Goal: Task Accomplishment & Management: Complete application form

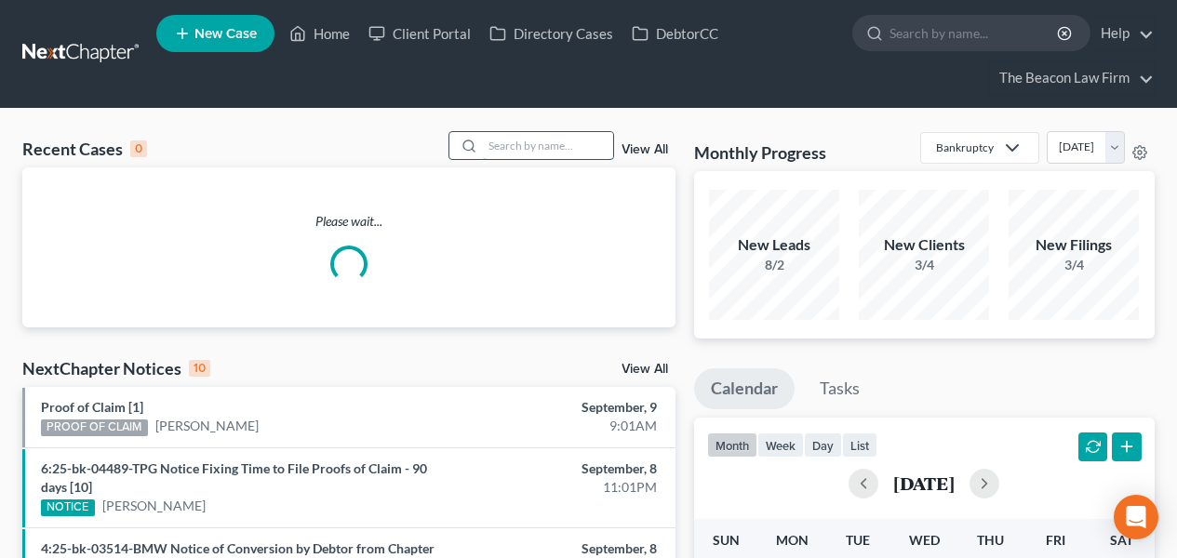
click at [559, 140] on input "search" at bounding box center [548, 145] width 130 height 27
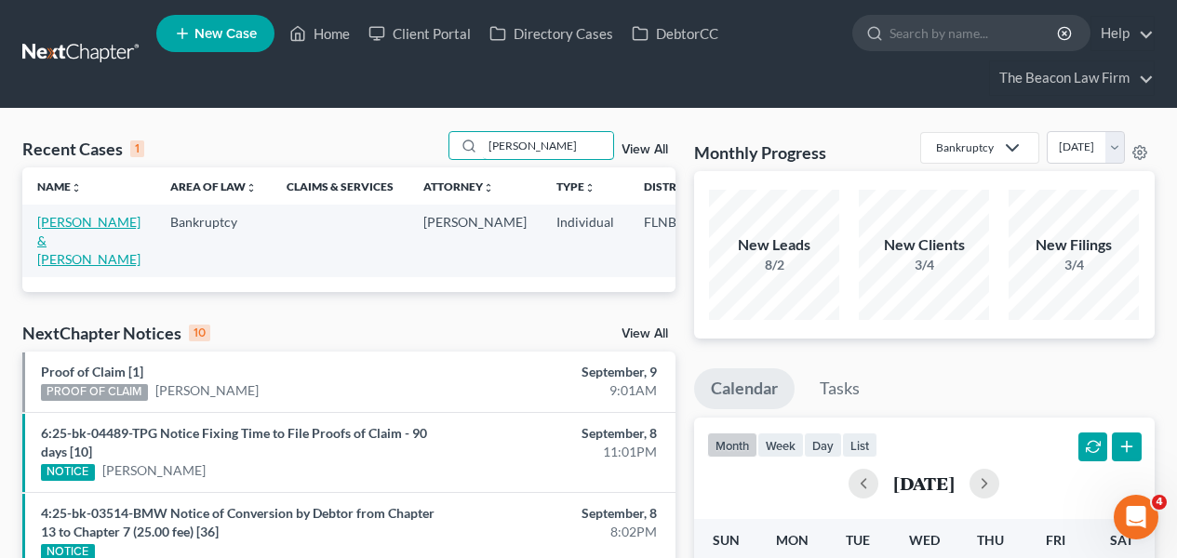
type input "[PERSON_NAME]"
click at [57, 235] on link "[PERSON_NAME] & [PERSON_NAME]" at bounding box center [88, 240] width 103 height 53
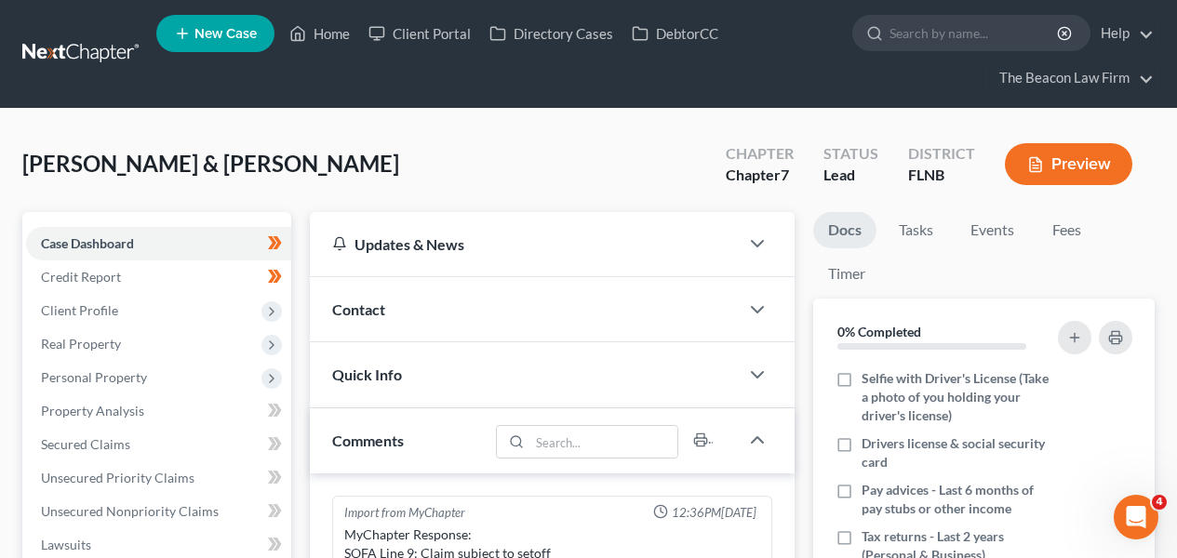
click at [1133, 287] on ul "Docs Tasks Events Fees Timer" at bounding box center [985, 255] width 342 height 87
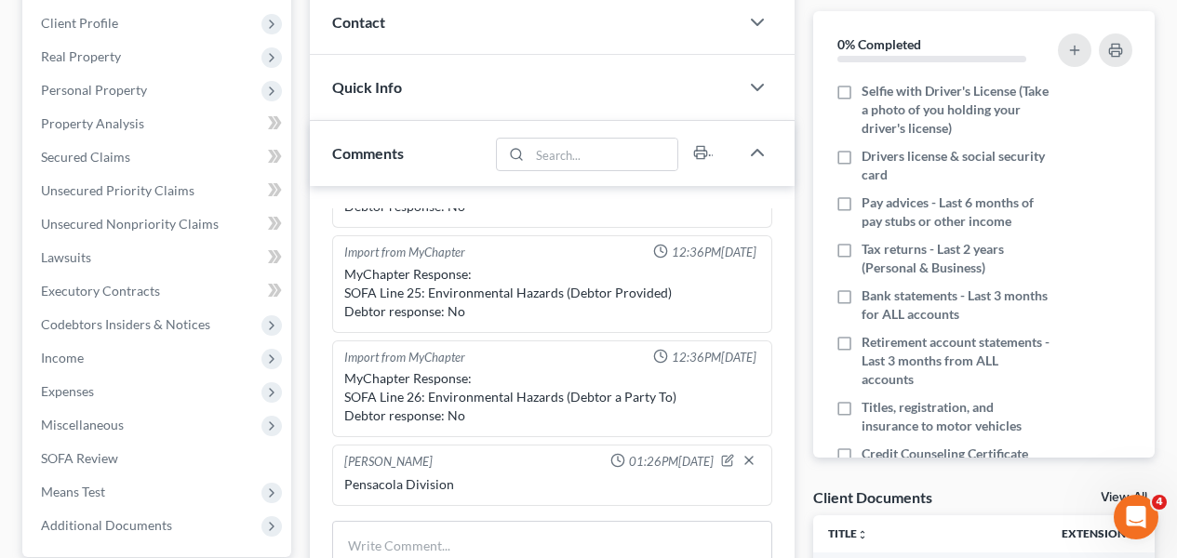
scroll to position [277, 0]
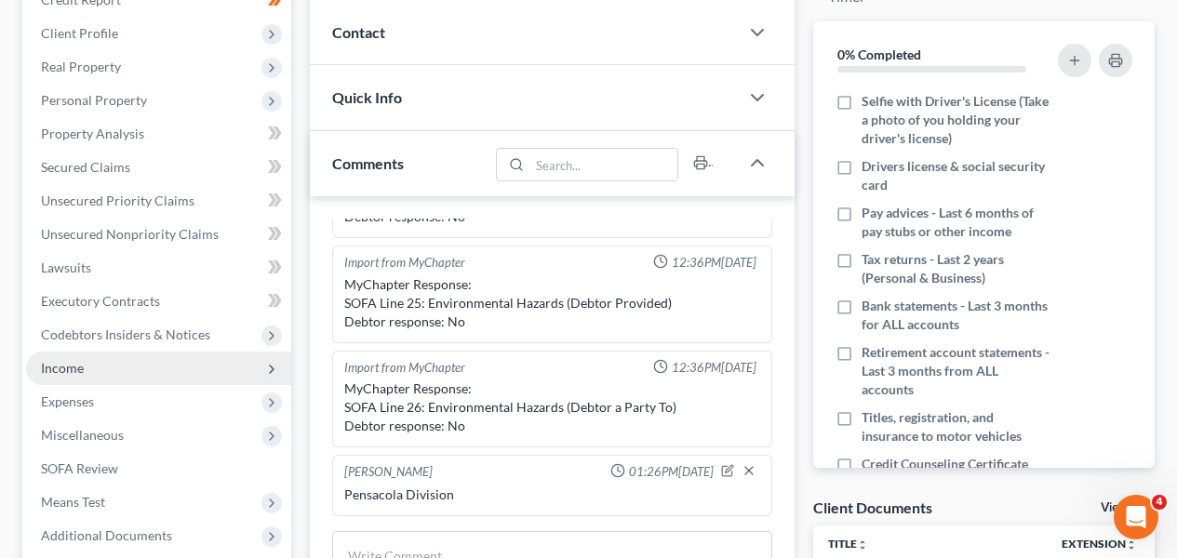
click at [150, 358] on span "Income" at bounding box center [158, 369] width 265 height 34
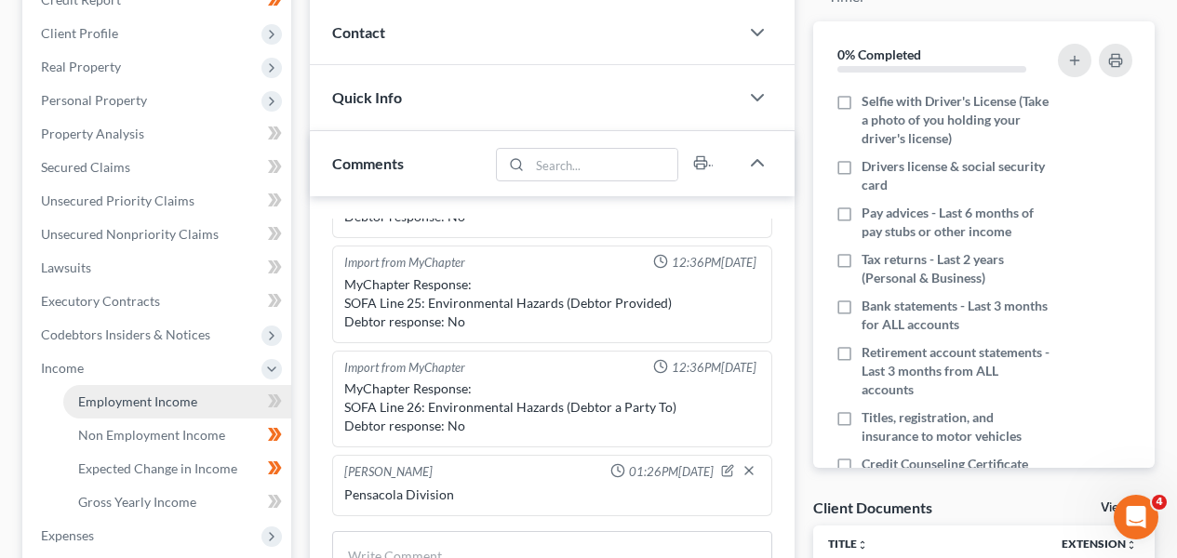
click at [146, 392] on link "Employment Income" at bounding box center [177, 402] width 228 height 34
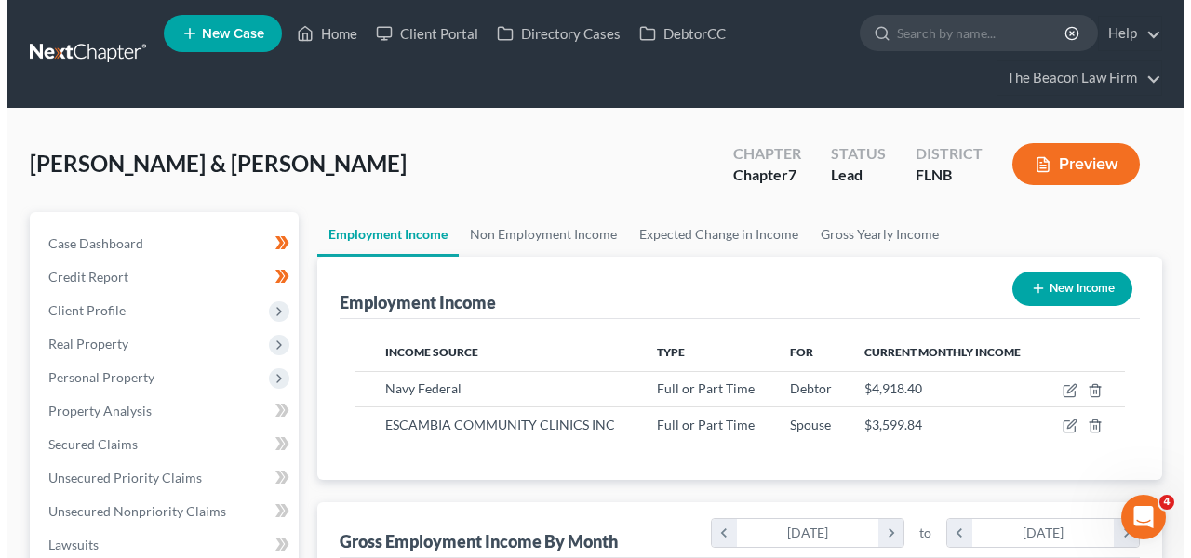
scroll to position [333, 471]
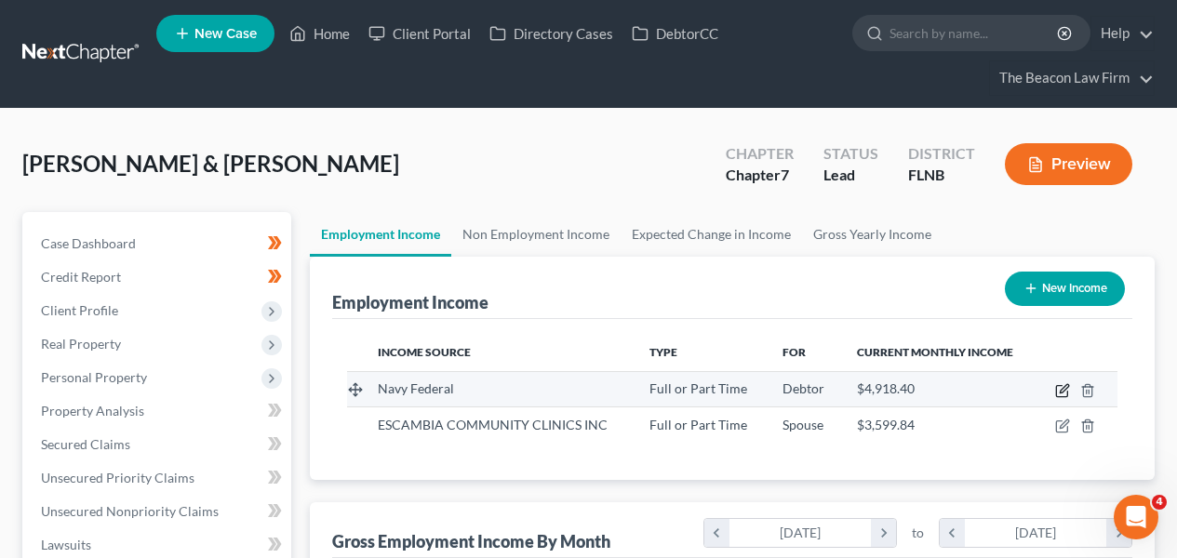
click at [1068, 385] on icon "button" at bounding box center [1063, 390] width 15 height 15
select select "0"
select select "1"
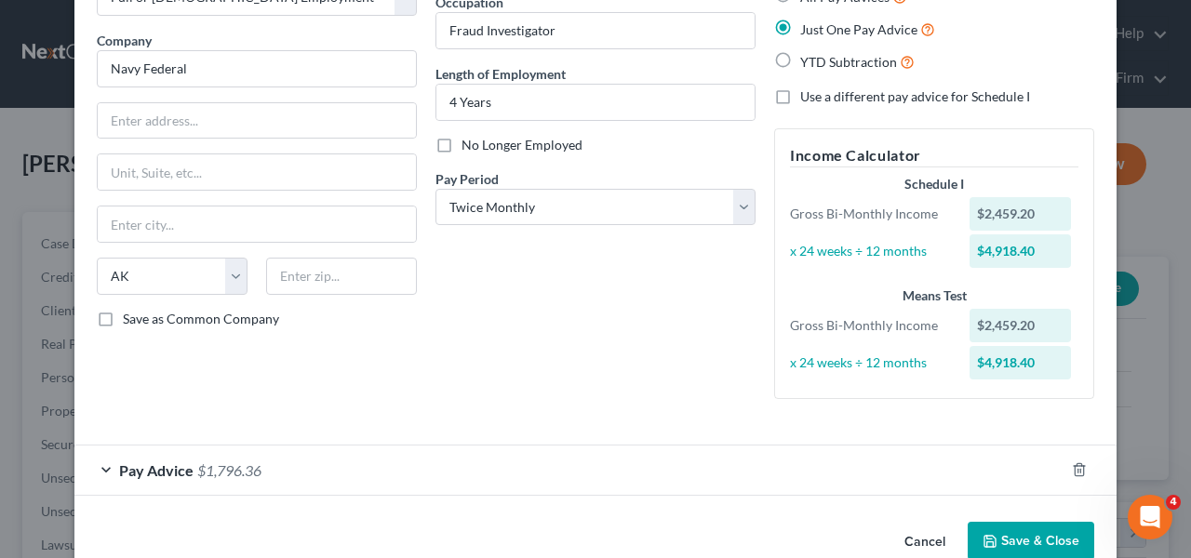
scroll to position [166, 0]
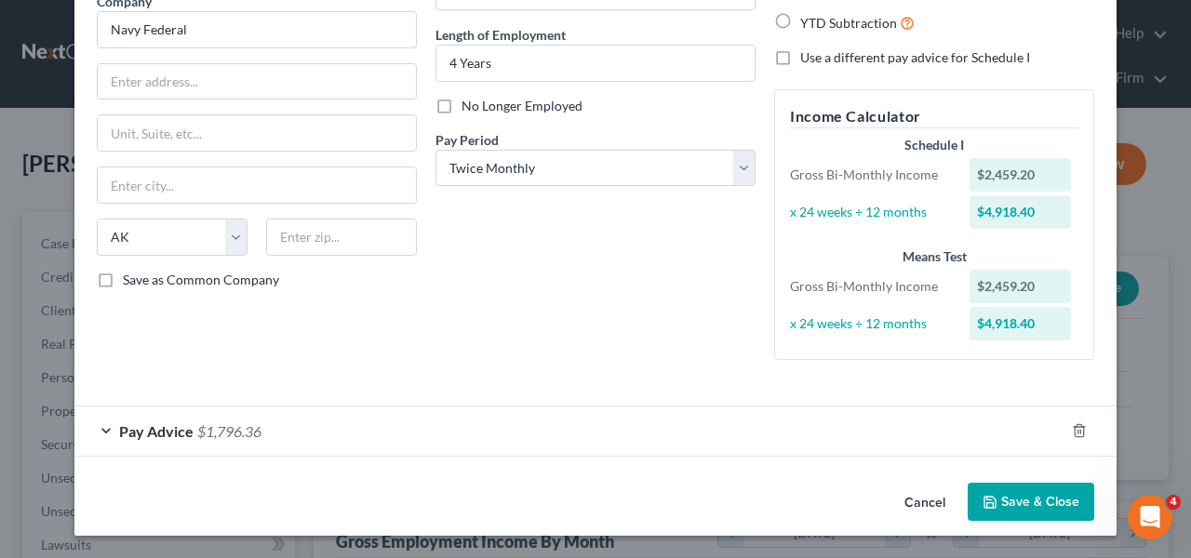
click at [634, 441] on div "Pay Advice $1,796.36" at bounding box center [569, 431] width 990 height 49
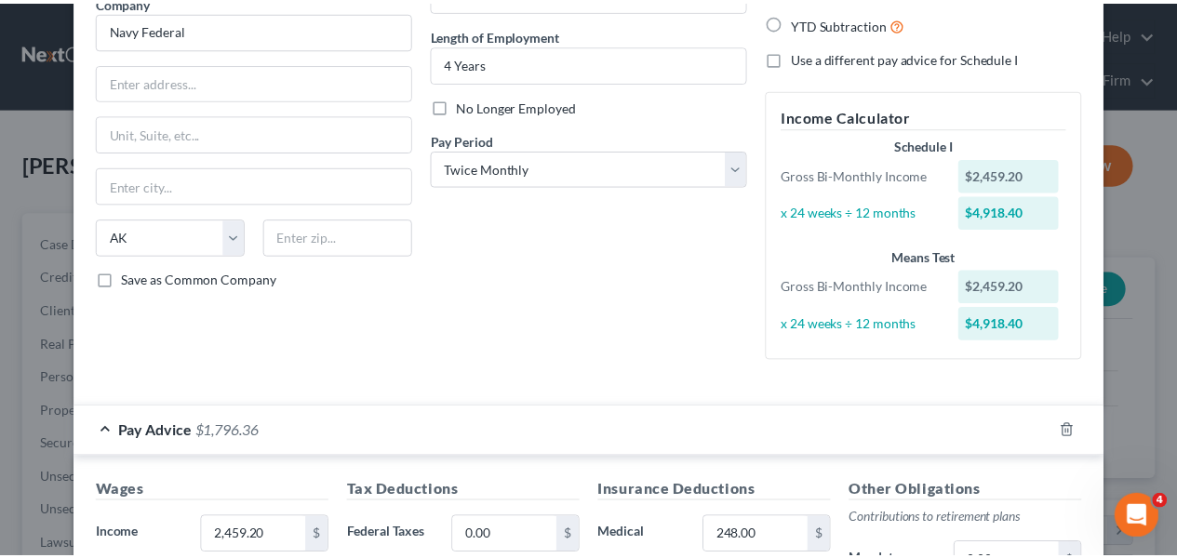
scroll to position [0, 0]
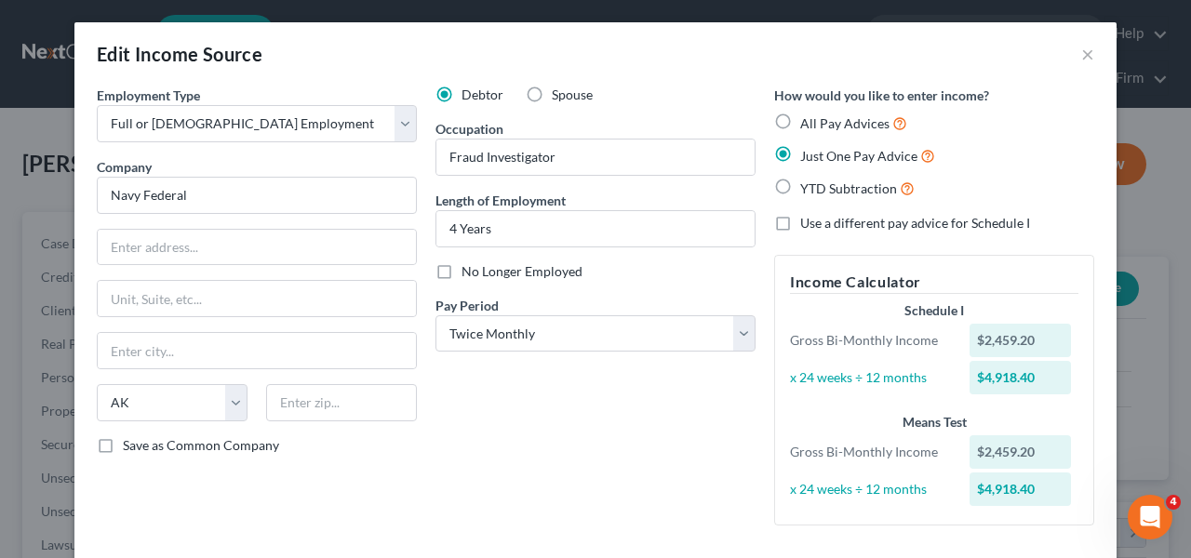
click at [1088, 50] on div "Edit Income Source ×" at bounding box center [595, 53] width 1042 height 63
click at [1082, 52] on button "×" at bounding box center [1088, 54] width 13 height 22
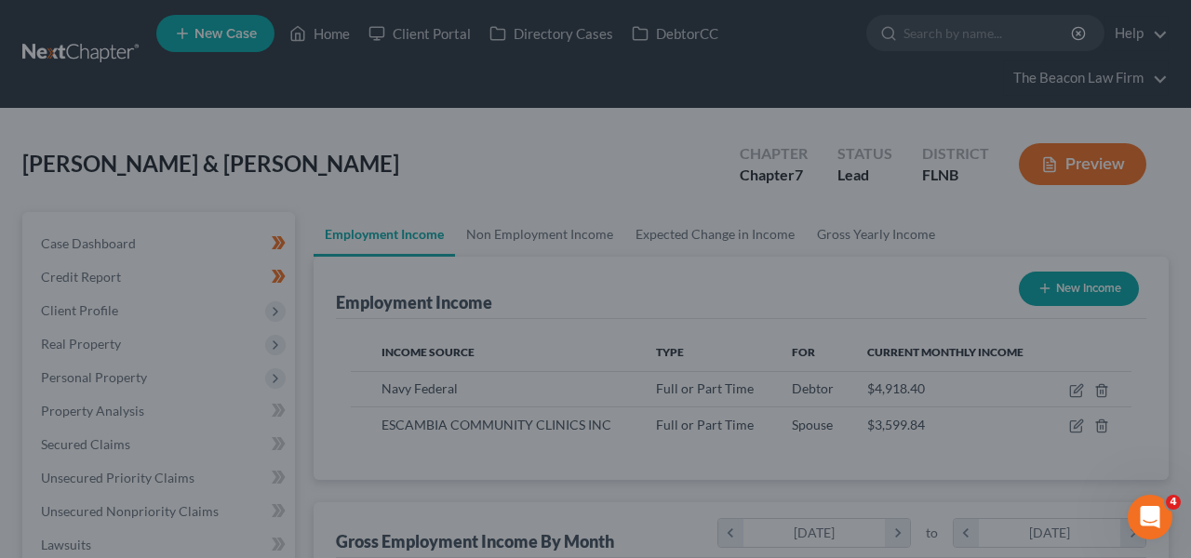
scroll to position [930463, 930326]
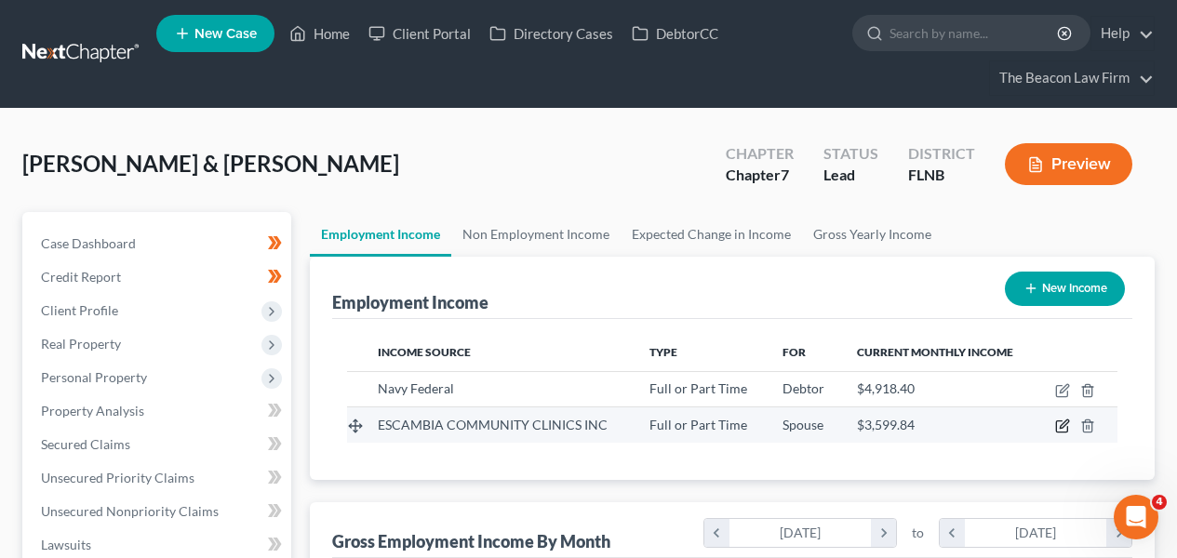
click at [1059, 422] on icon "button" at bounding box center [1061, 427] width 11 height 11
select select "0"
select select "9"
select select "1"
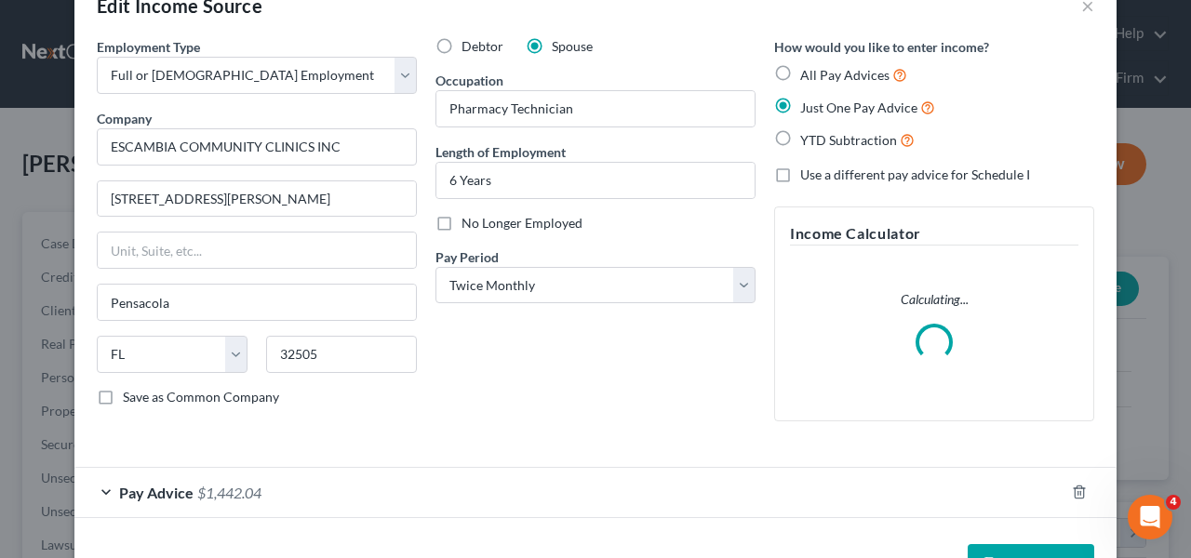
scroll to position [110, 0]
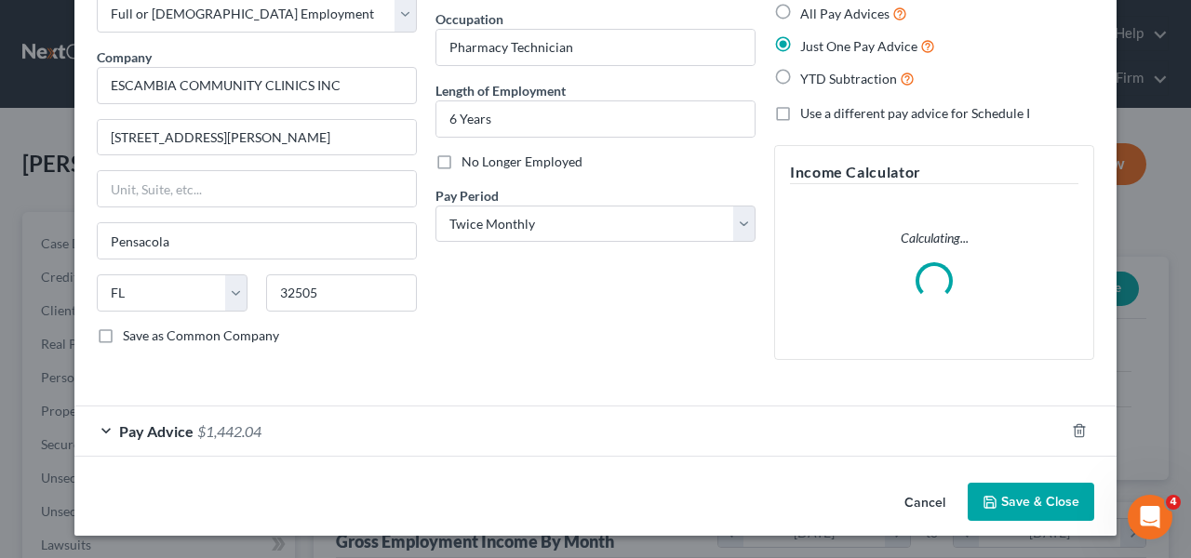
click at [653, 410] on div "Pay Advice $1,442.04" at bounding box center [569, 431] width 990 height 49
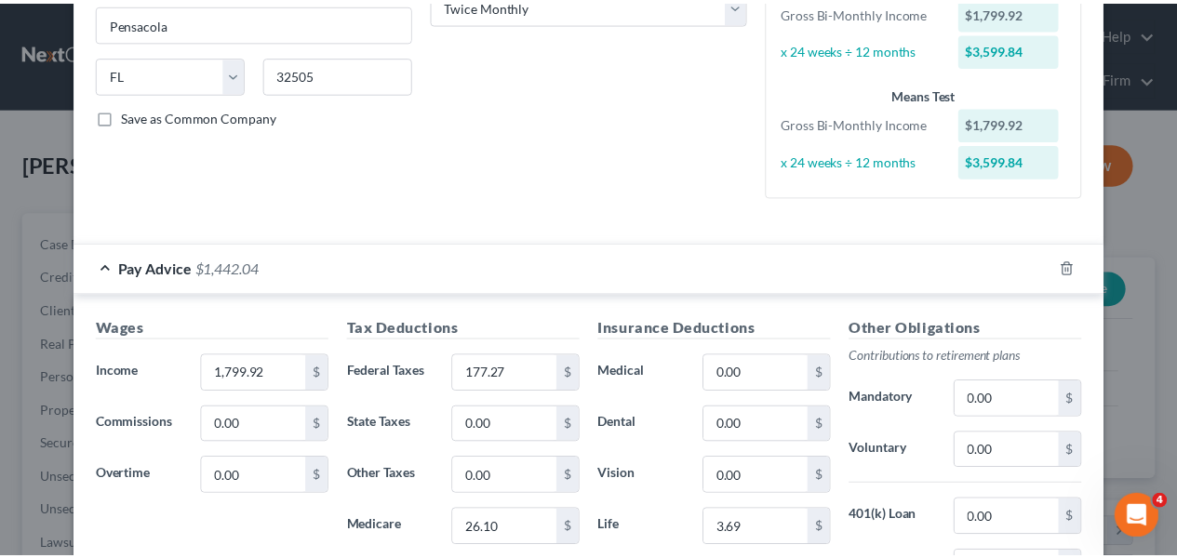
scroll to position [0, 0]
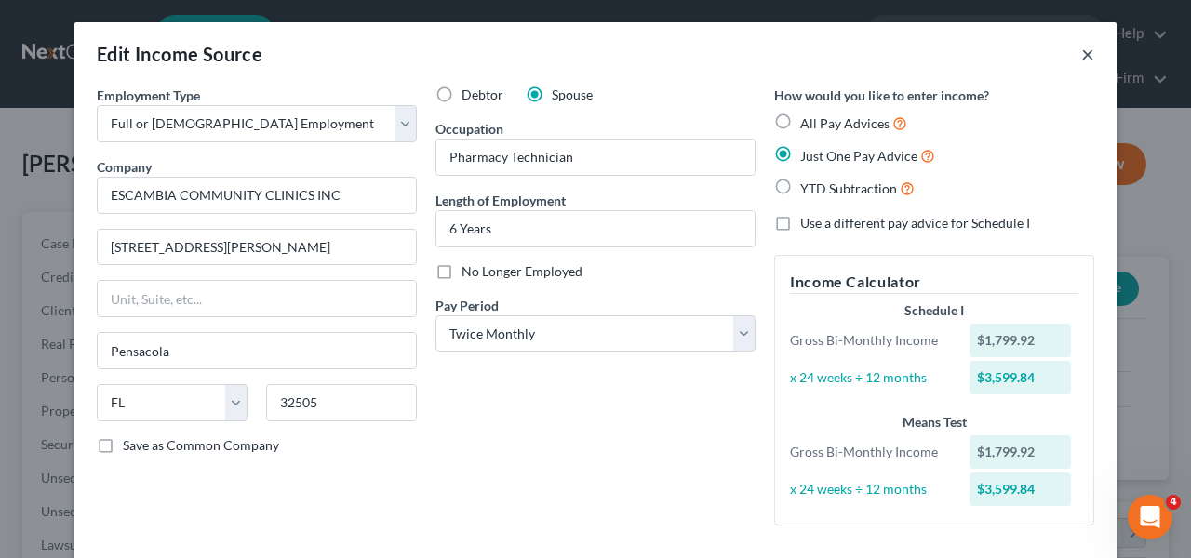
click at [1082, 54] on button "×" at bounding box center [1088, 54] width 13 height 22
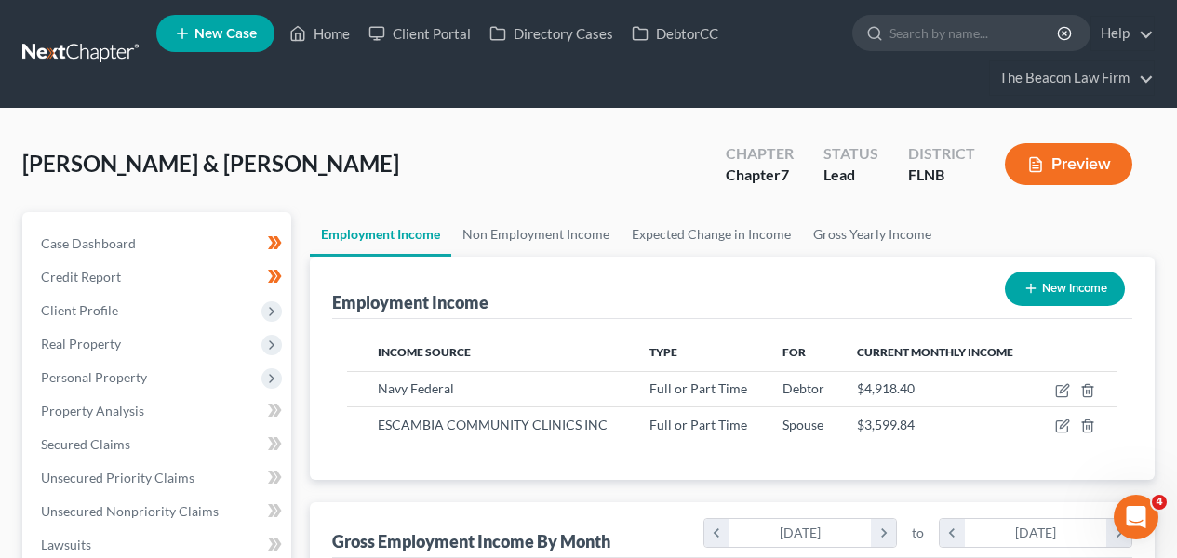
scroll to position [540, 0]
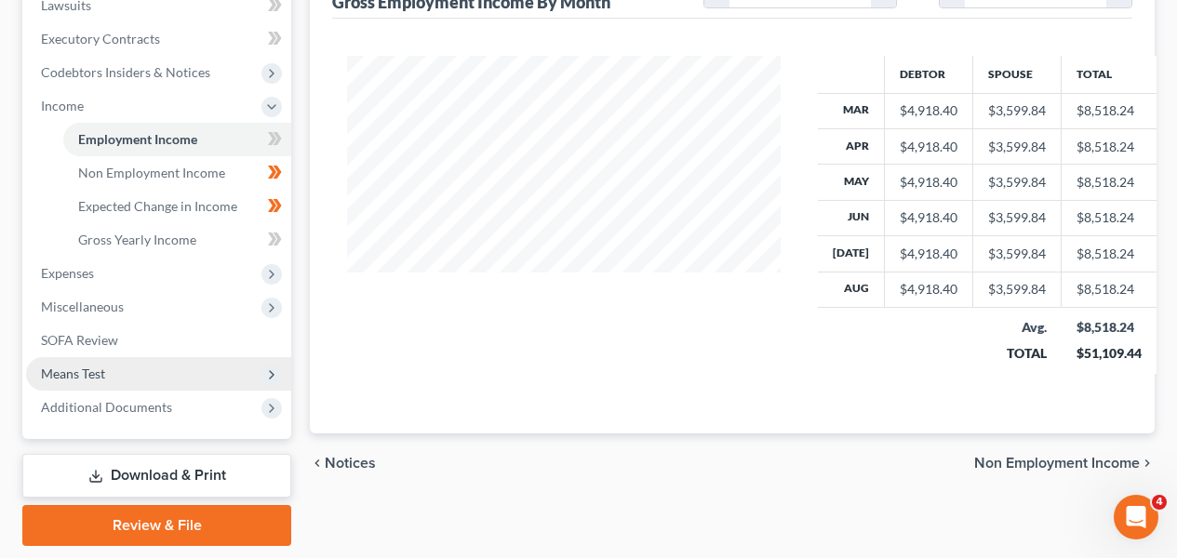
click at [130, 383] on span "Means Test" at bounding box center [158, 374] width 265 height 34
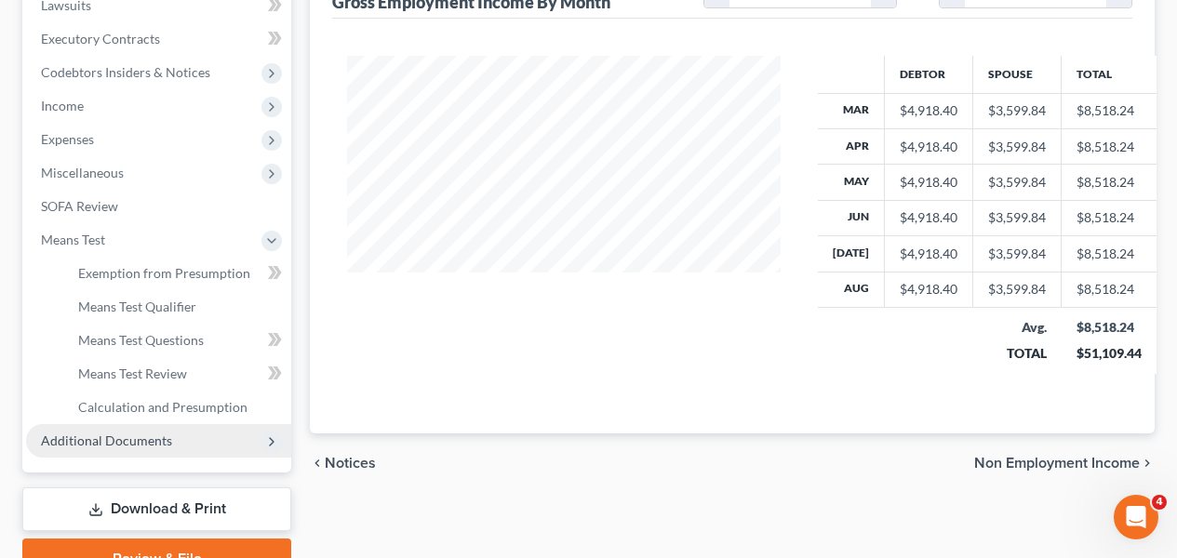
click at [136, 437] on span "Additional Documents" at bounding box center [106, 441] width 131 height 16
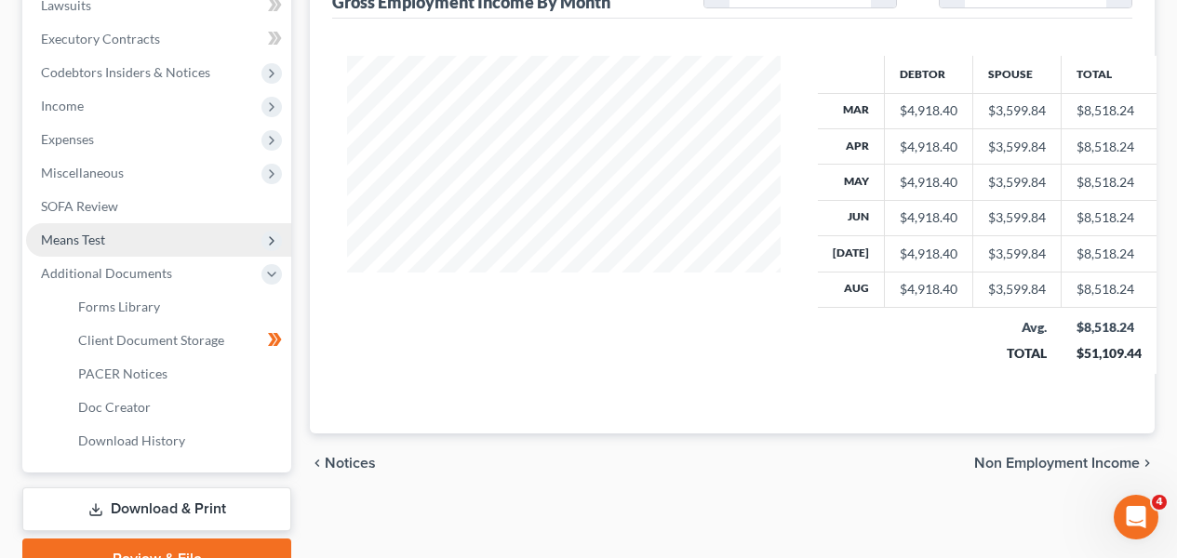
click at [162, 238] on span "Means Test" at bounding box center [158, 240] width 265 height 34
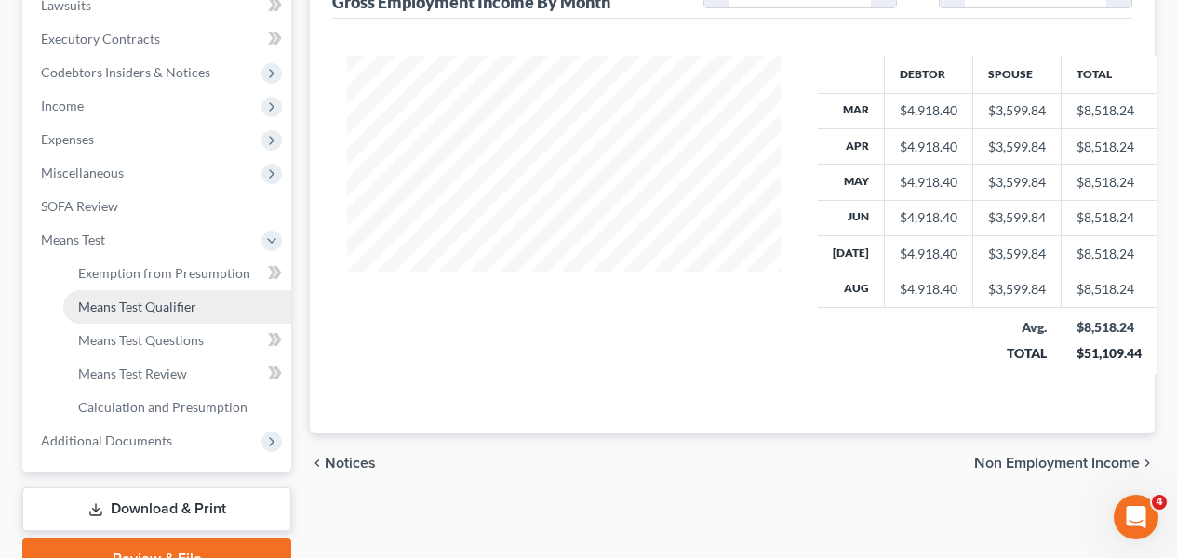
click at [158, 299] on span "Means Test Qualifier" at bounding box center [137, 307] width 118 height 16
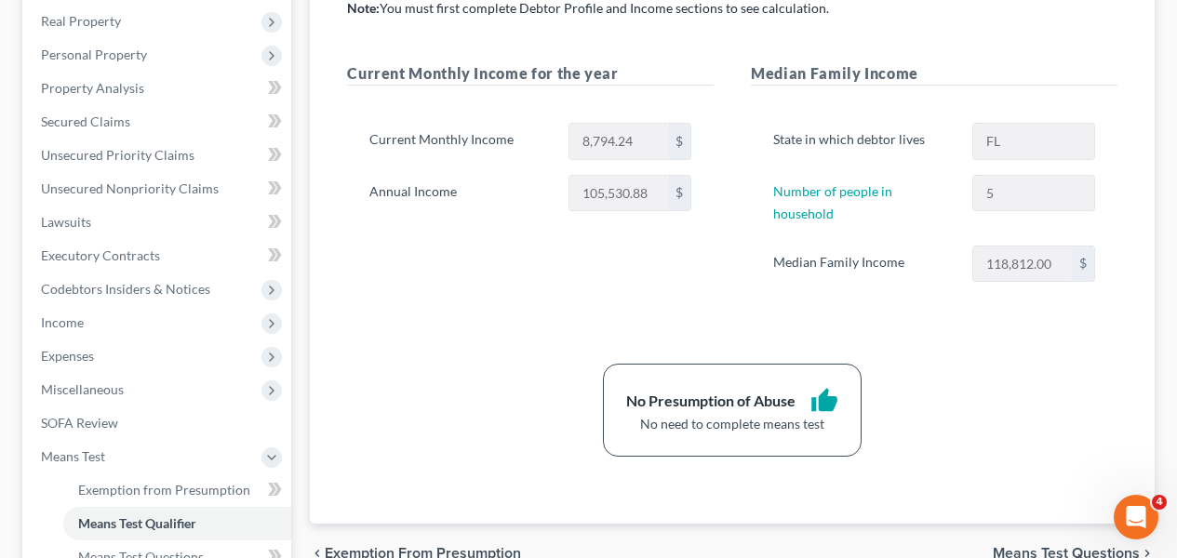
scroll to position [304, 0]
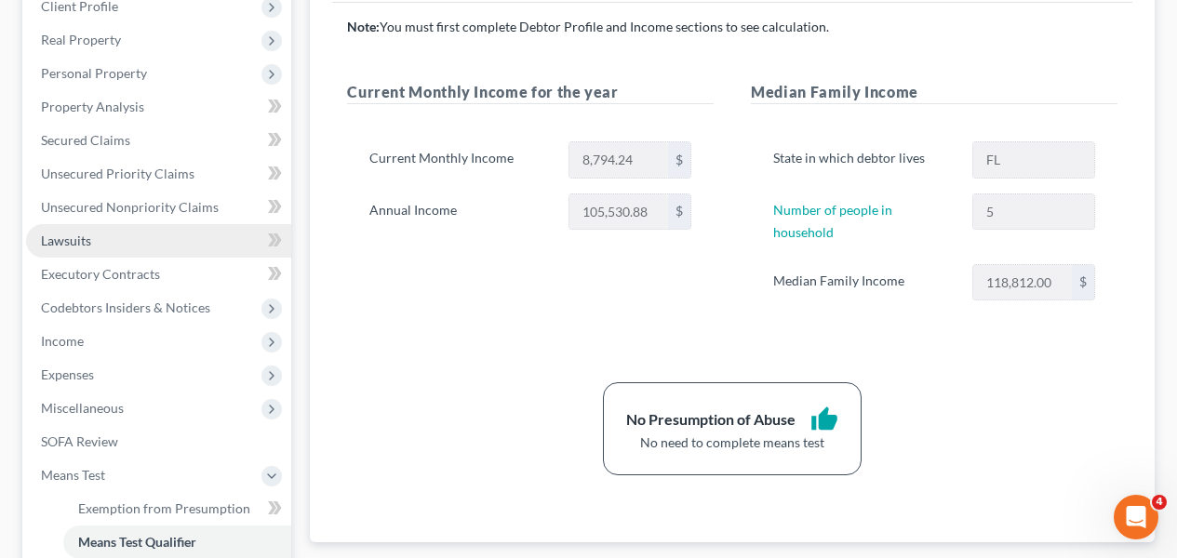
click at [112, 231] on link "Lawsuits" at bounding box center [158, 241] width 265 height 34
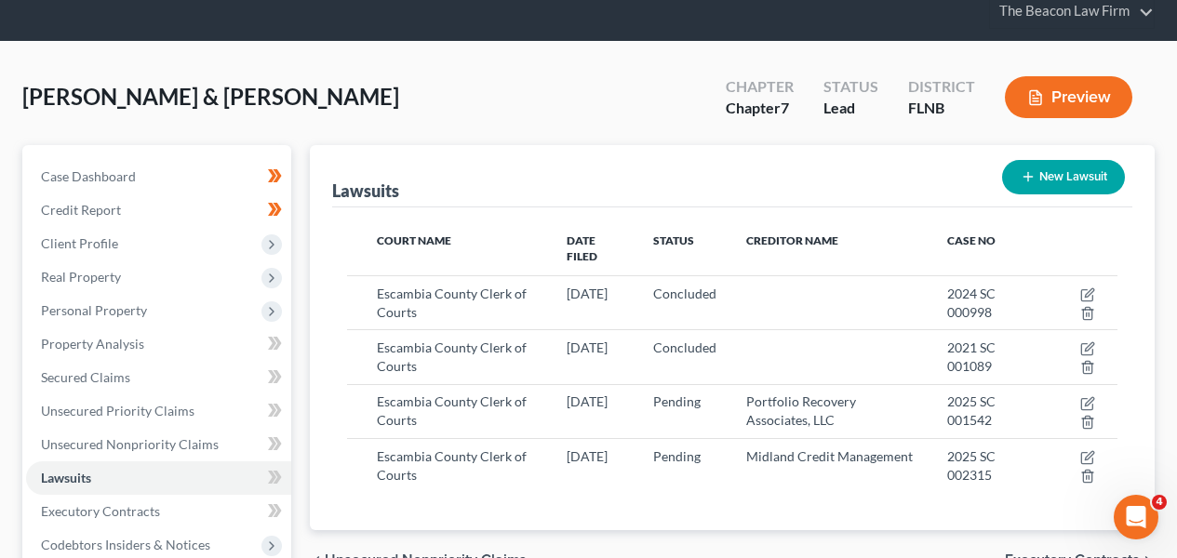
scroll to position [66, 0]
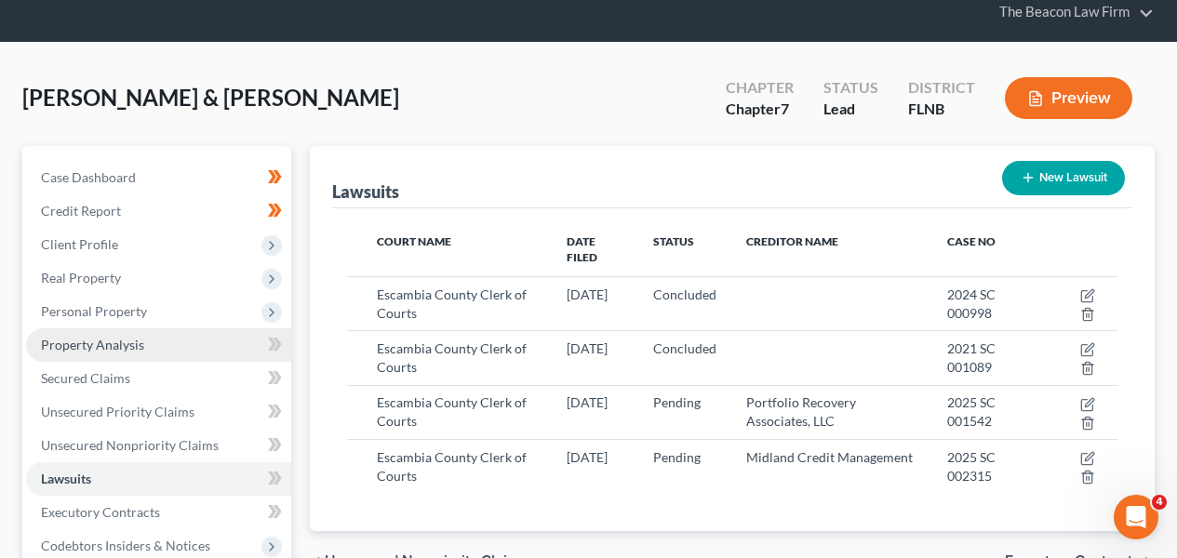
click at [154, 348] on link "Property Analysis" at bounding box center [158, 346] width 265 height 34
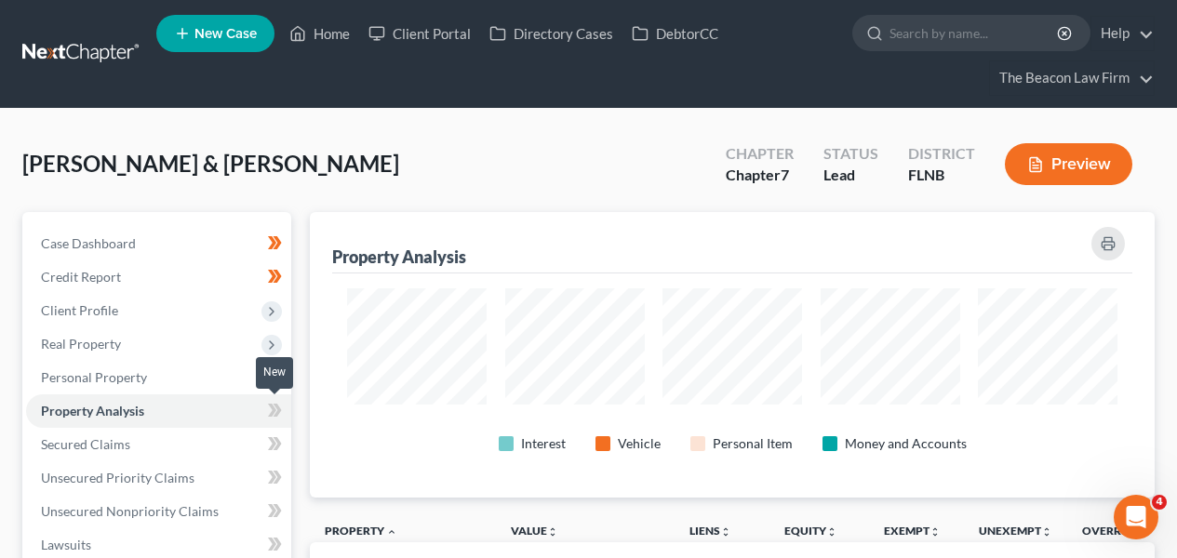
click at [276, 413] on icon at bounding box center [278, 410] width 8 height 13
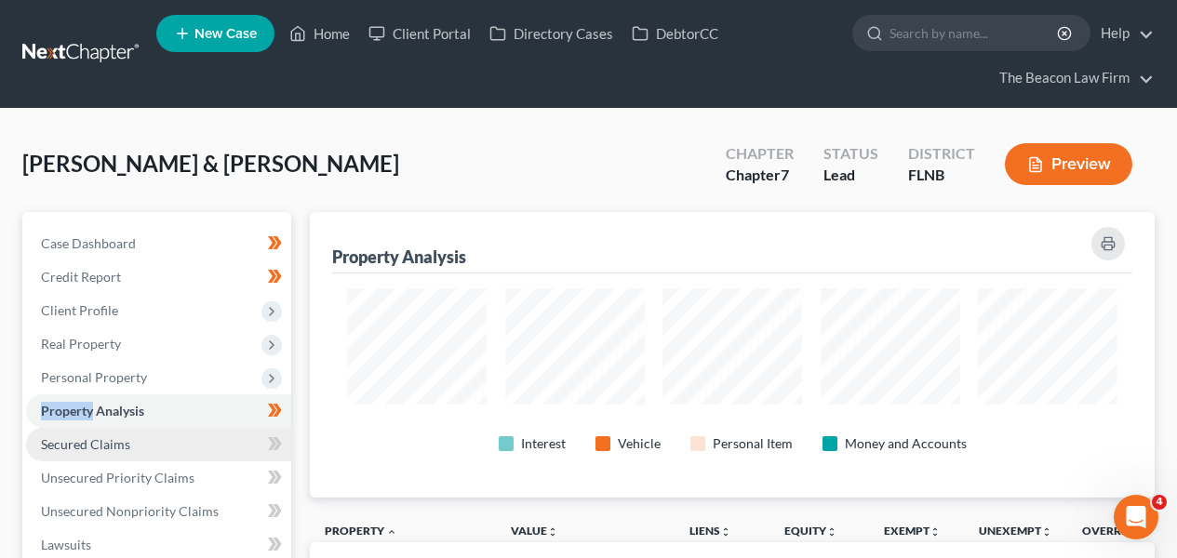
click at [222, 450] on link "Secured Claims" at bounding box center [158, 445] width 265 height 34
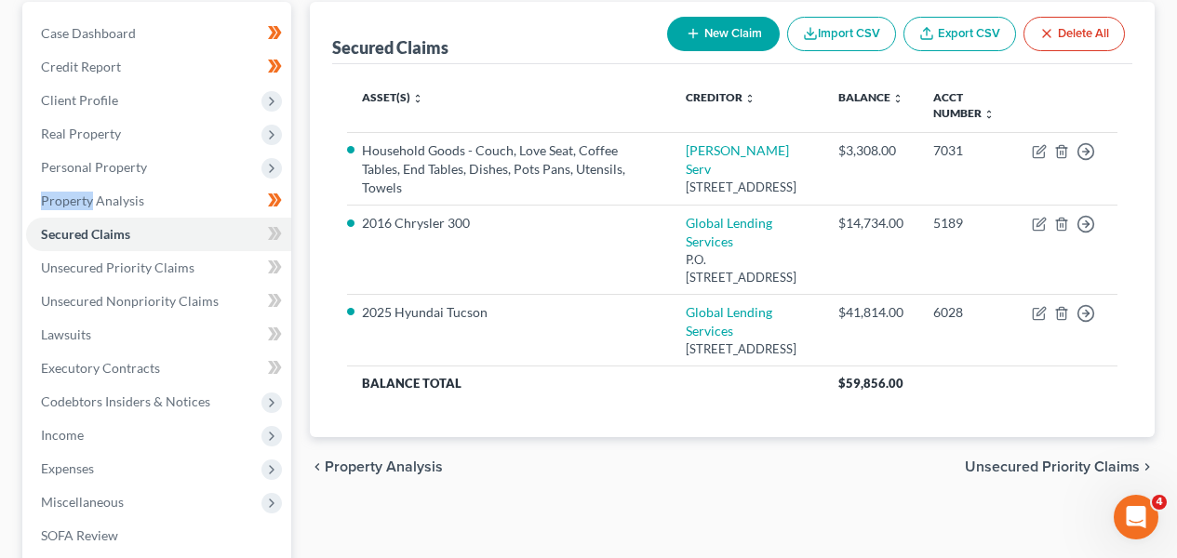
scroll to position [184, 0]
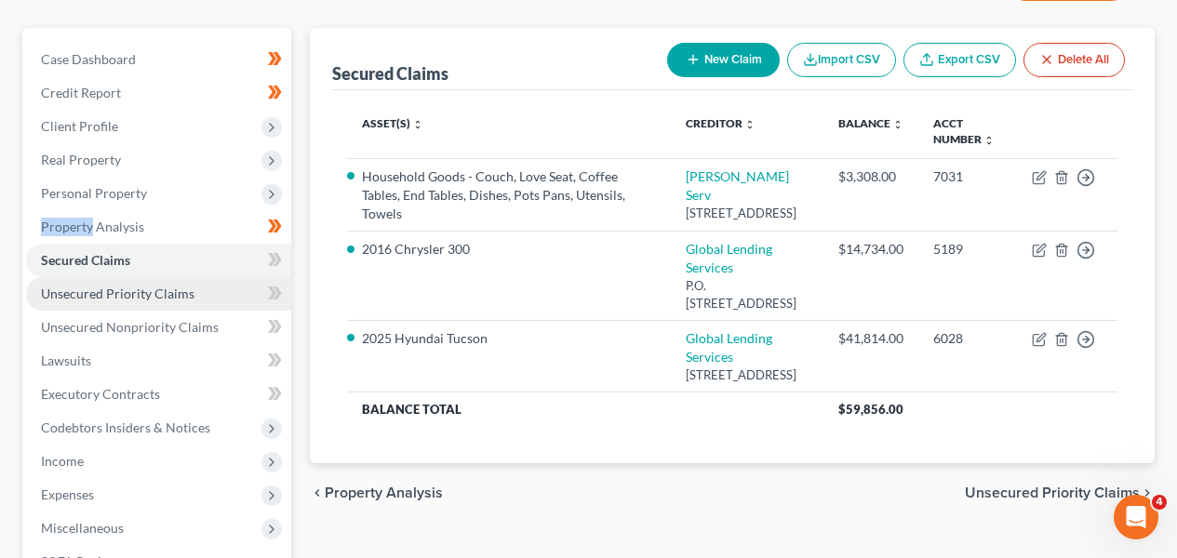
click at [136, 296] on span "Unsecured Priority Claims" at bounding box center [118, 294] width 154 height 16
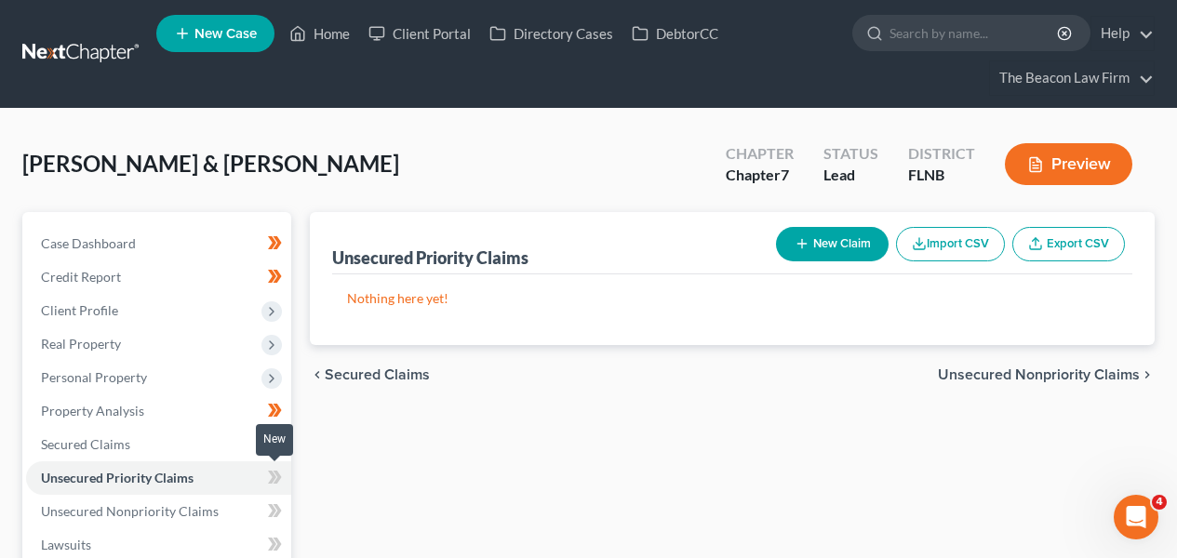
click at [272, 480] on icon at bounding box center [272, 477] width 8 height 13
click at [271, 480] on icon at bounding box center [272, 477] width 8 height 13
click at [274, 449] on icon at bounding box center [275, 444] width 14 height 23
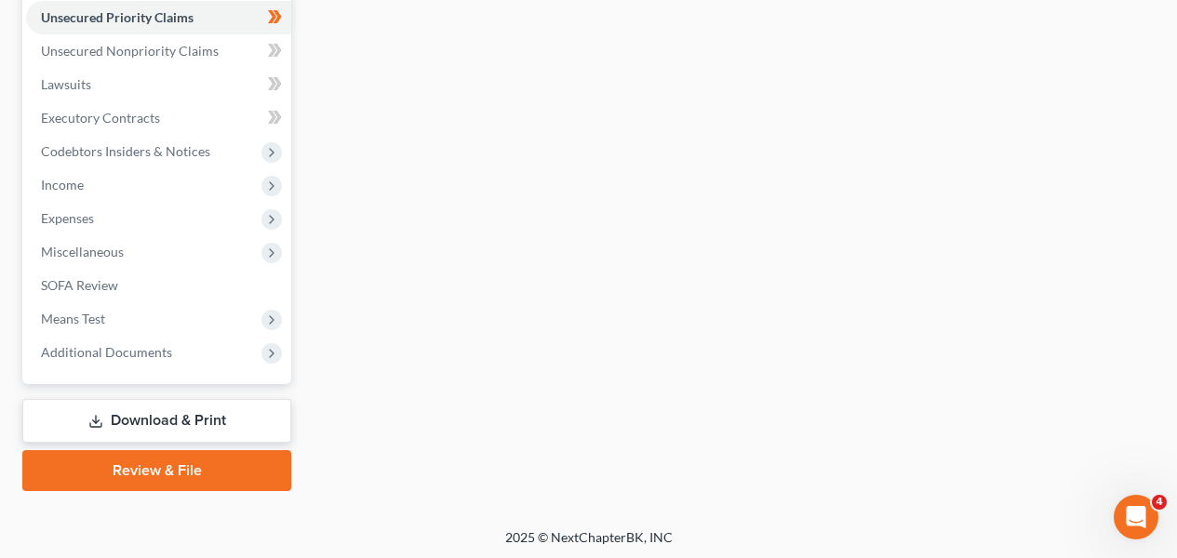
scroll to position [463, 0]
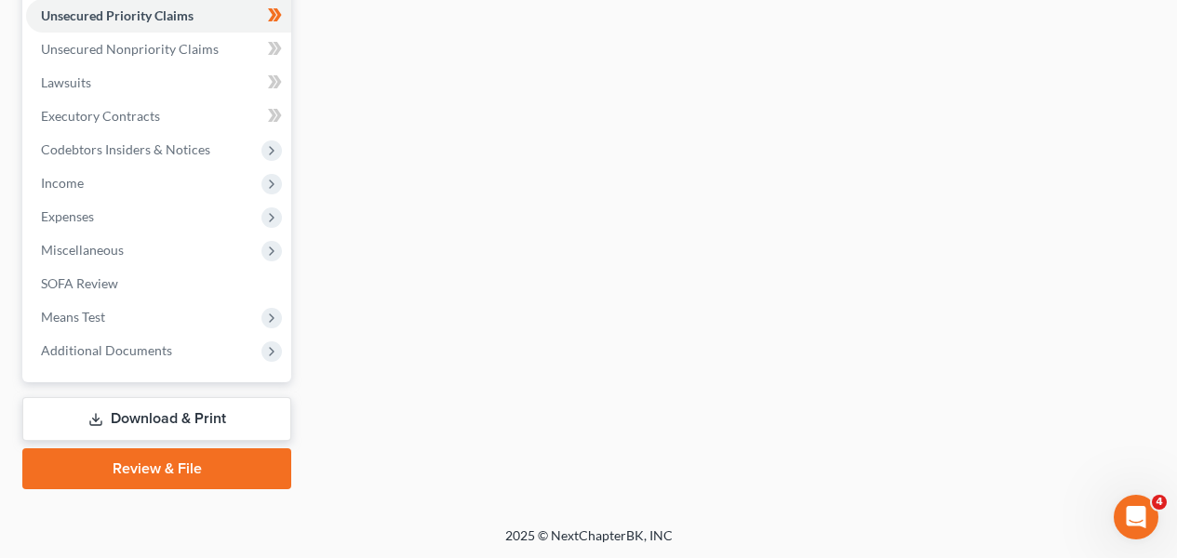
drag, startPoint x: 1178, startPoint y: 255, endPoint x: 10, endPoint y: 14, distance: 1192.8
click at [131, 256] on span "Miscellaneous" at bounding box center [158, 251] width 265 height 34
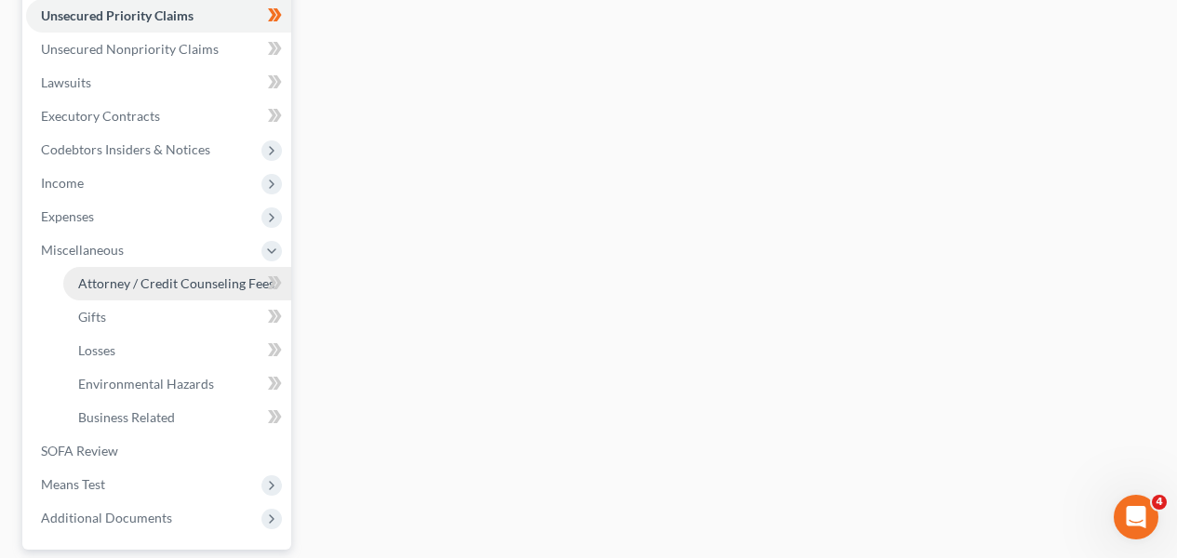
click at [128, 277] on span "Attorney / Credit Counseling Fees" at bounding box center [176, 284] width 196 height 16
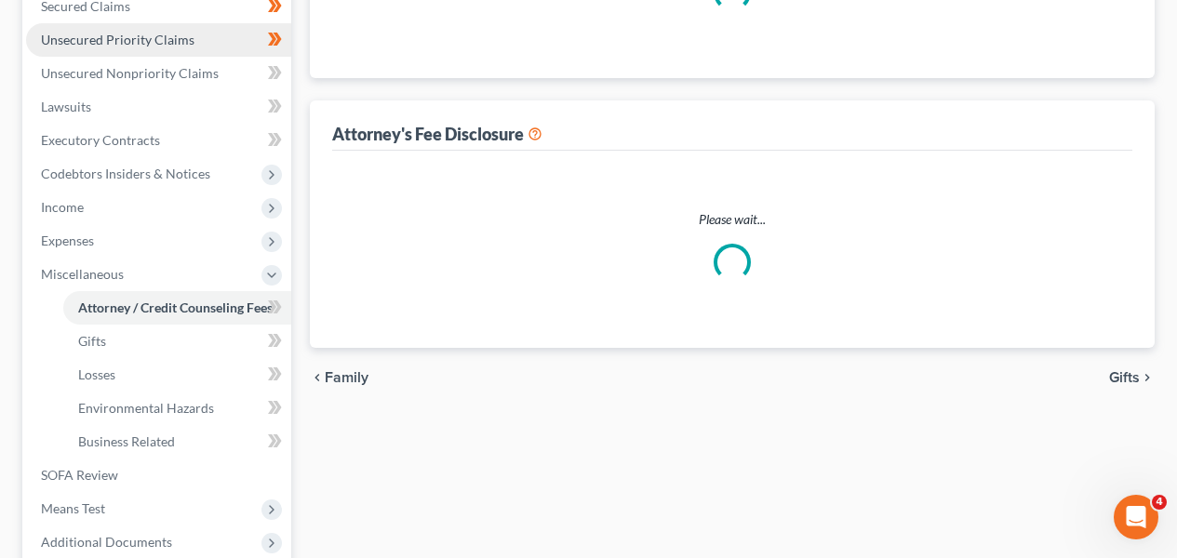
select select "28"
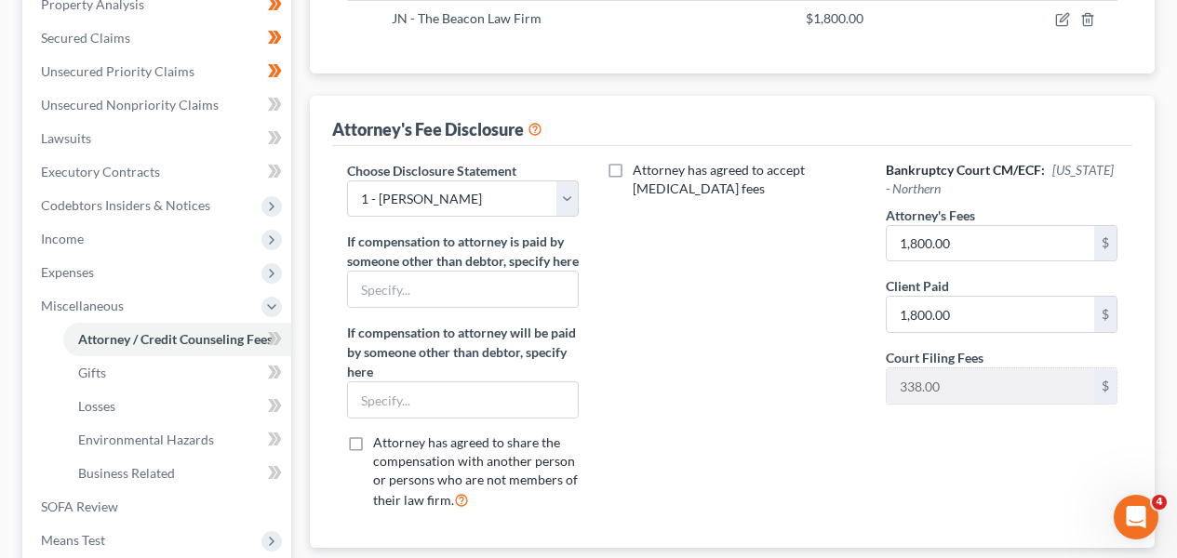
scroll to position [405, 0]
click at [276, 343] on icon at bounding box center [278, 340] width 8 height 13
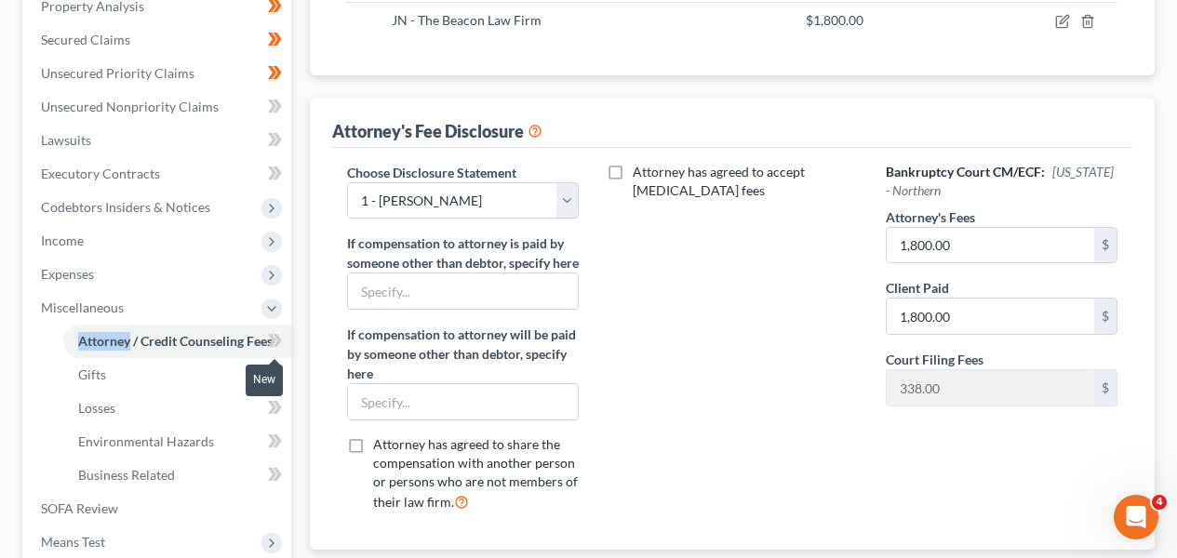
click at [276, 343] on icon at bounding box center [278, 340] width 8 height 13
click at [214, 367] on link "Gifts" at bounding box center [177, 375] width 228 height 34
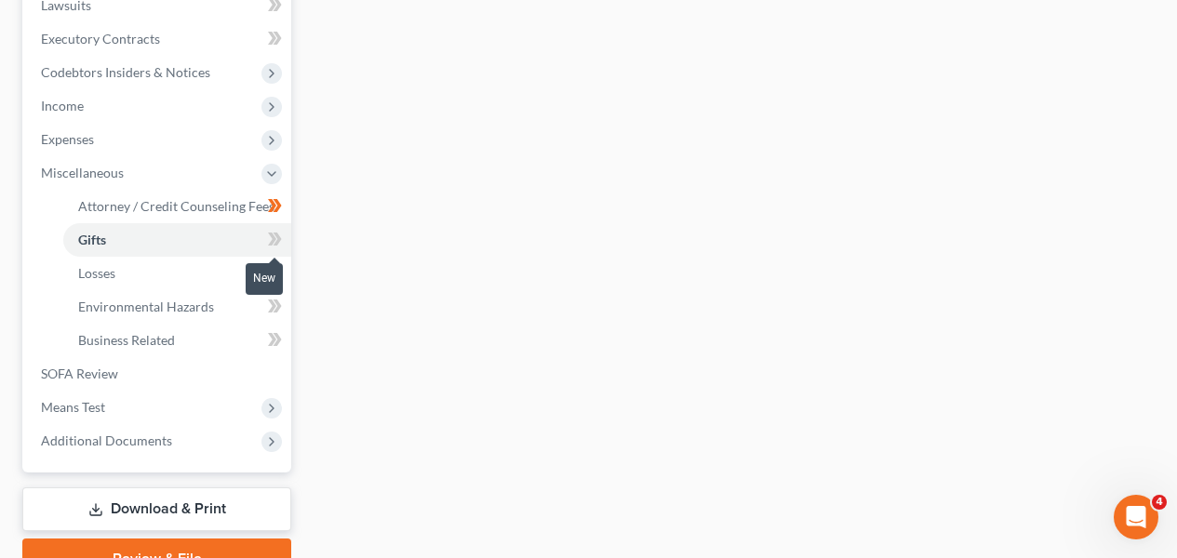
click at [271, 239] on icon at bounding box center [275, 239] width 14 height 23
click at [223, 267] on link "Losses" at bounding box center [177, 274] width 228 height 34
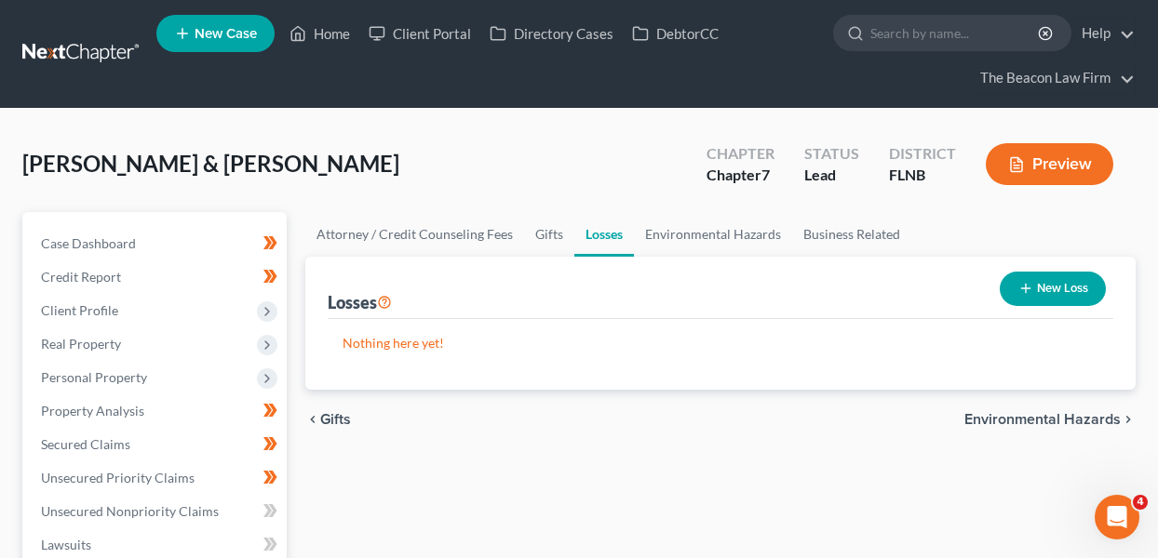
scroll to position [540, 0]
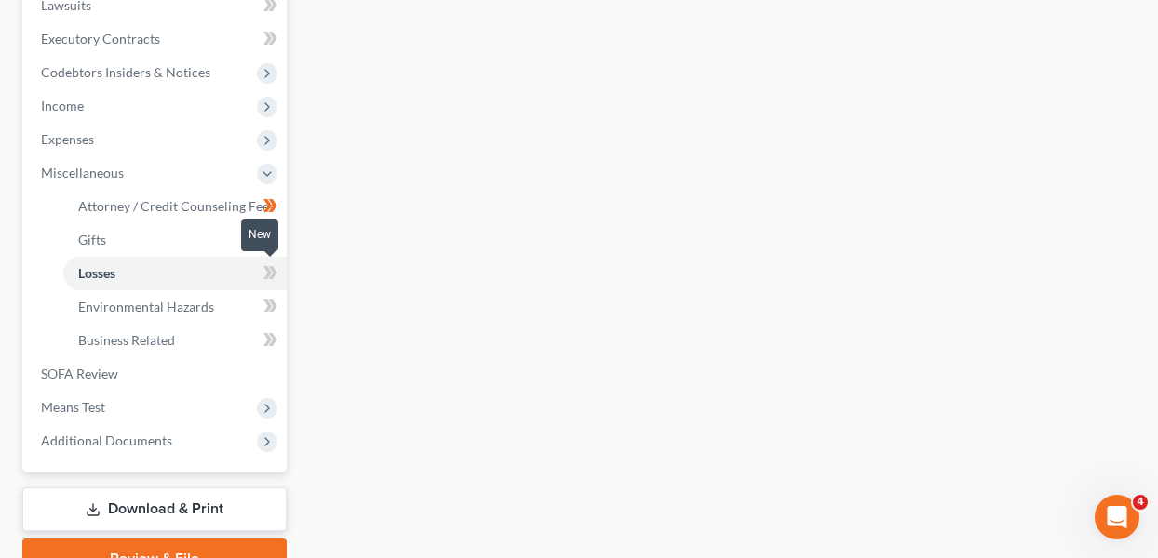
click at [262, 274] on span at bounding box center [270, 276] width 33 height 28
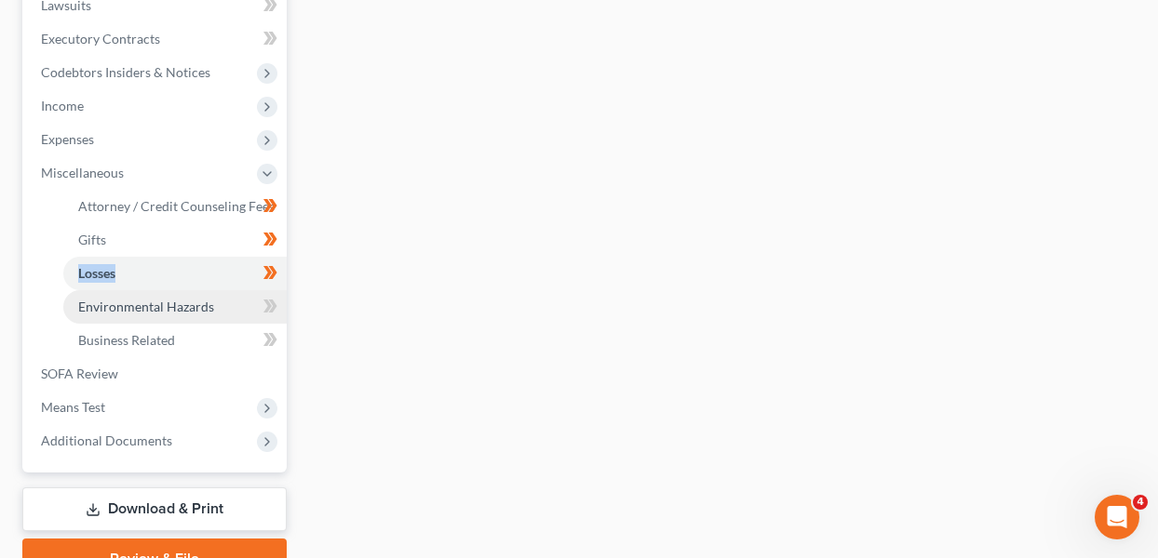
click at [213, 301] on link "Environmental Hazards" at bounding box center [174, 307] width 223 height 34
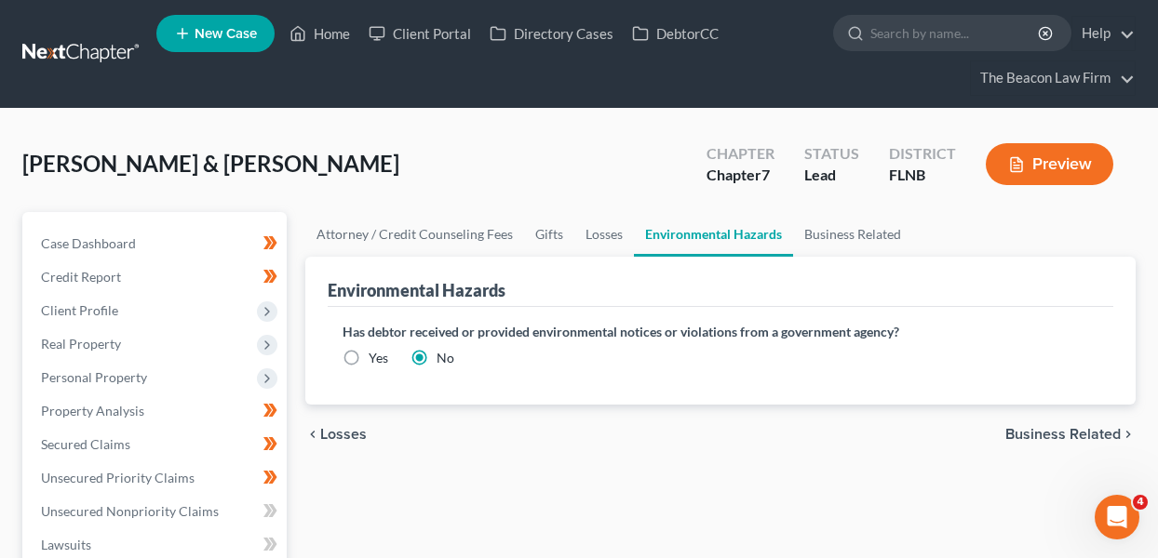
scroll to position [540, 0]
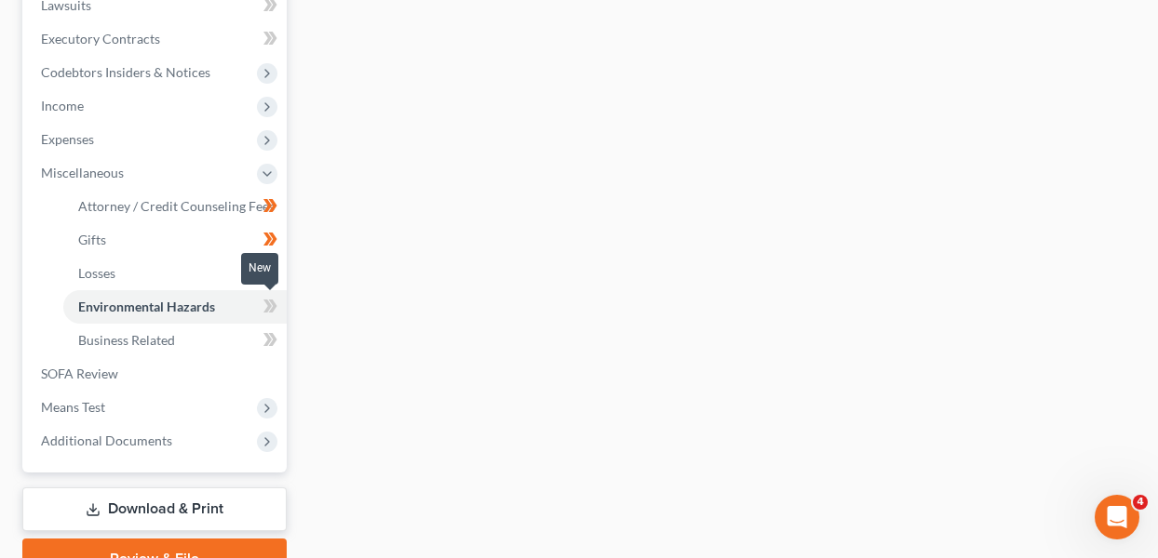
click at [277, 304] on span at bounding box center [270, 309] width 33 height 28
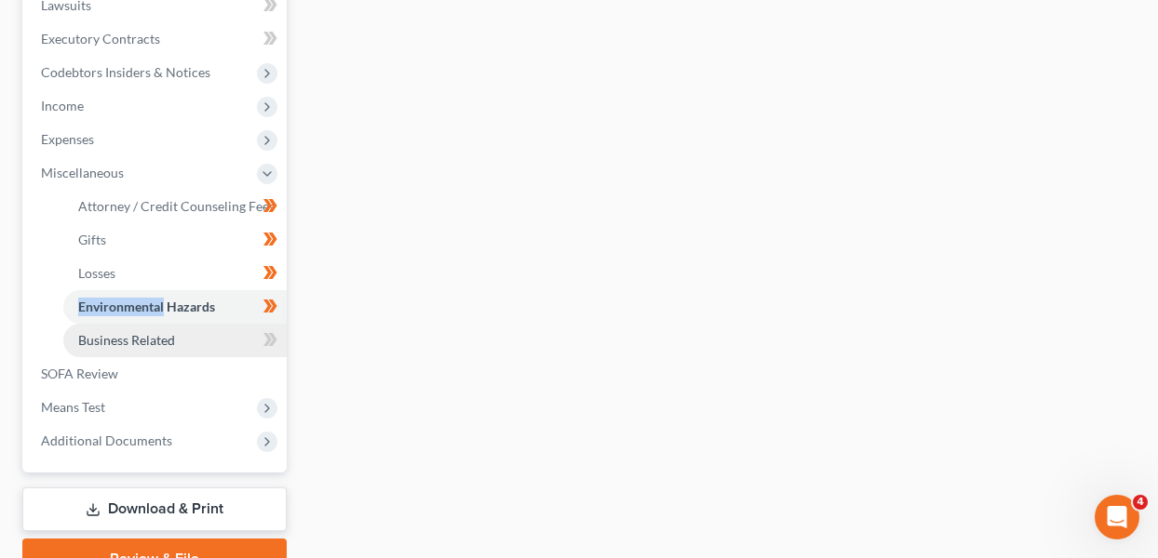
click at [224, 327] on link "Business Related" at bounding box center [174, 341] width 223 height 34
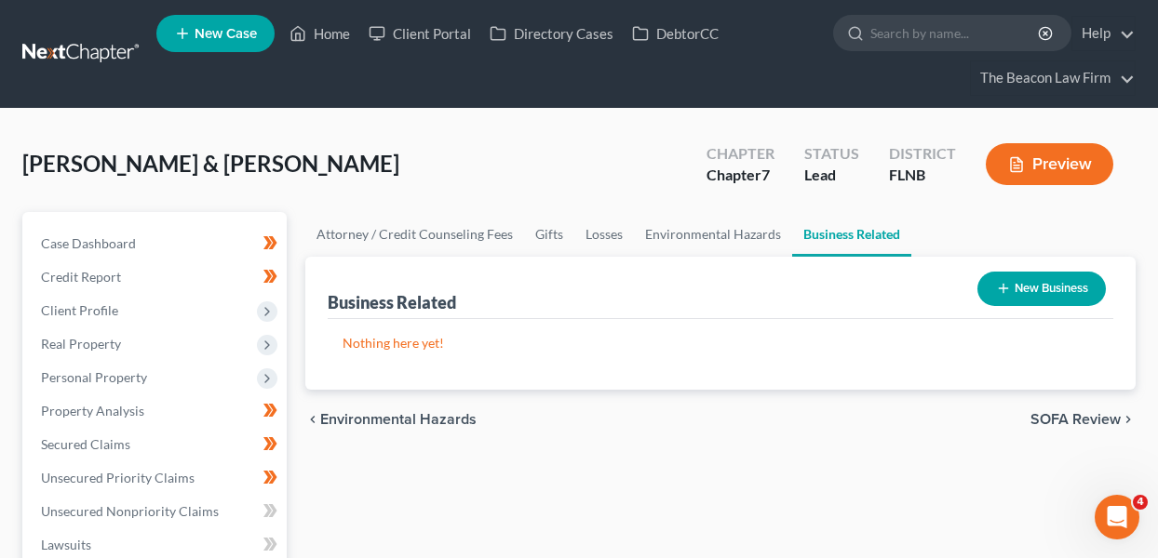
scroll to position [540, 0]
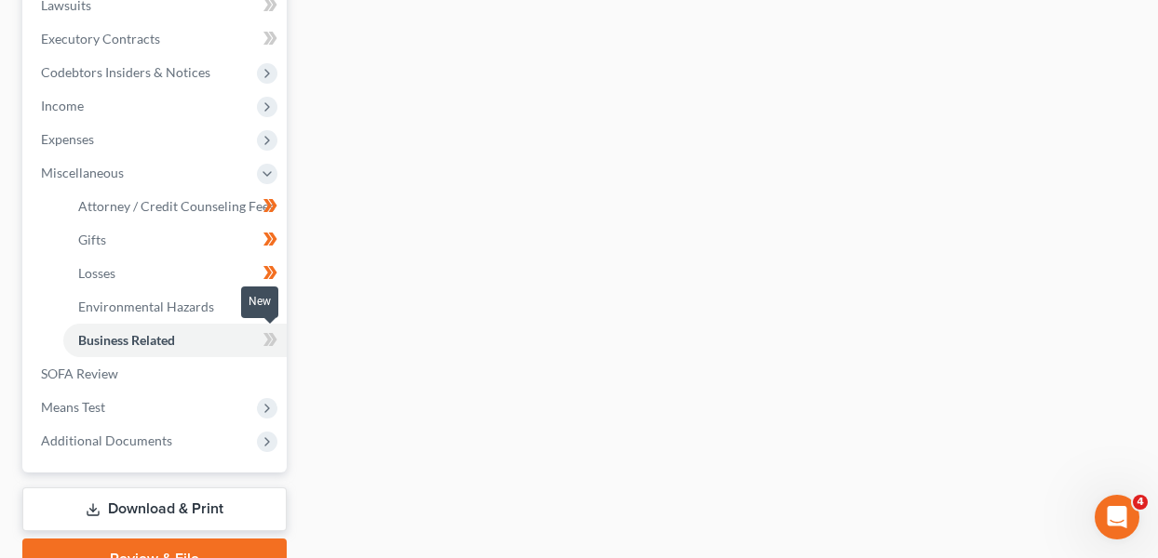
click at [261, 342] on span at bounding box center [270, 343] width 33 height 28
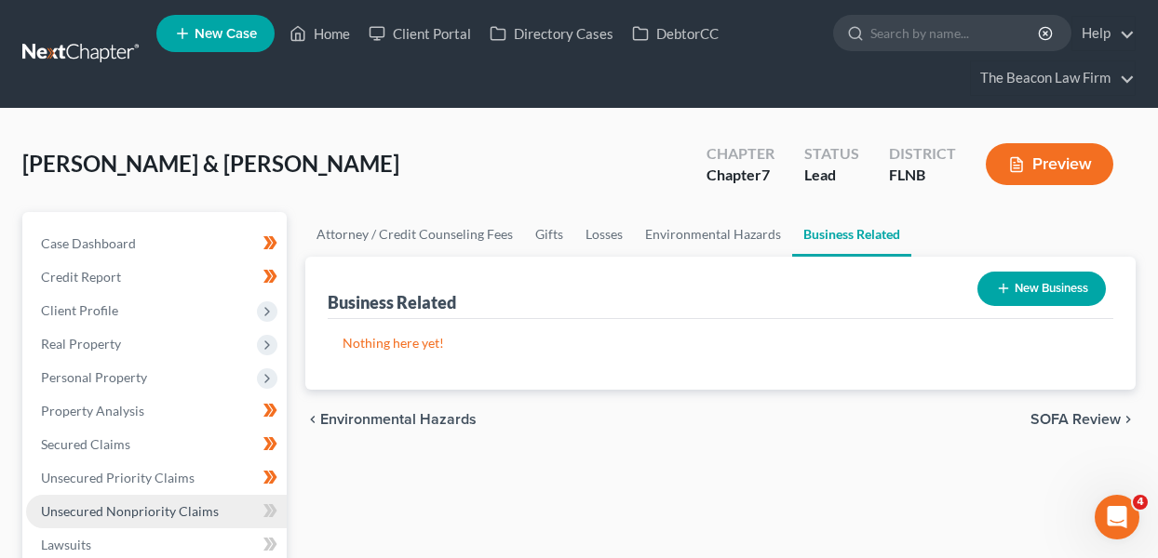
click at [211, 517] on span "Unsecured Nonpriority Claims" at bounding box center [130, 512] width 178 height 16
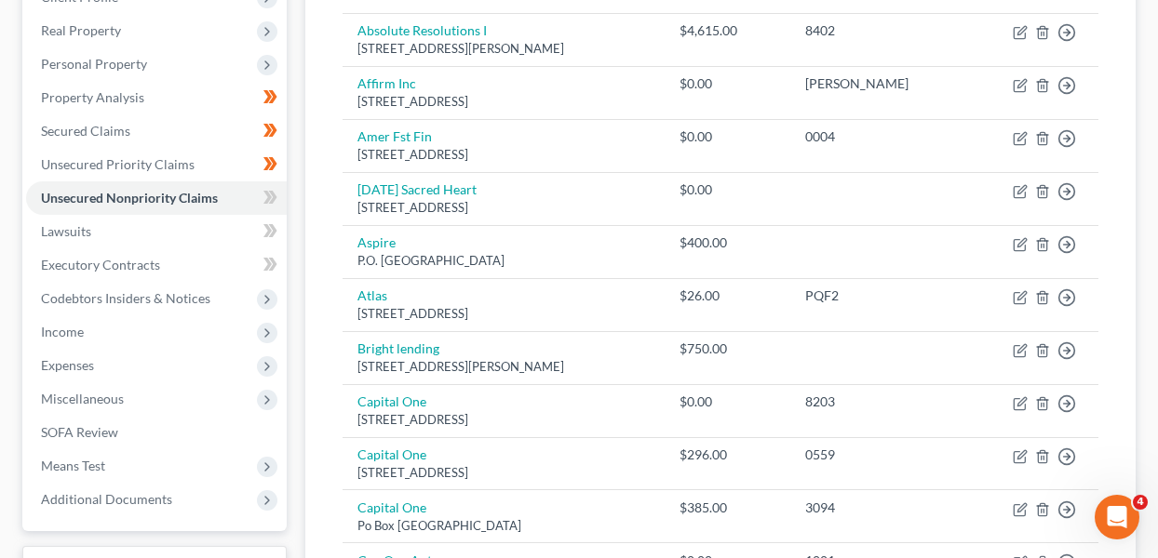
scroll to position [295, 0]
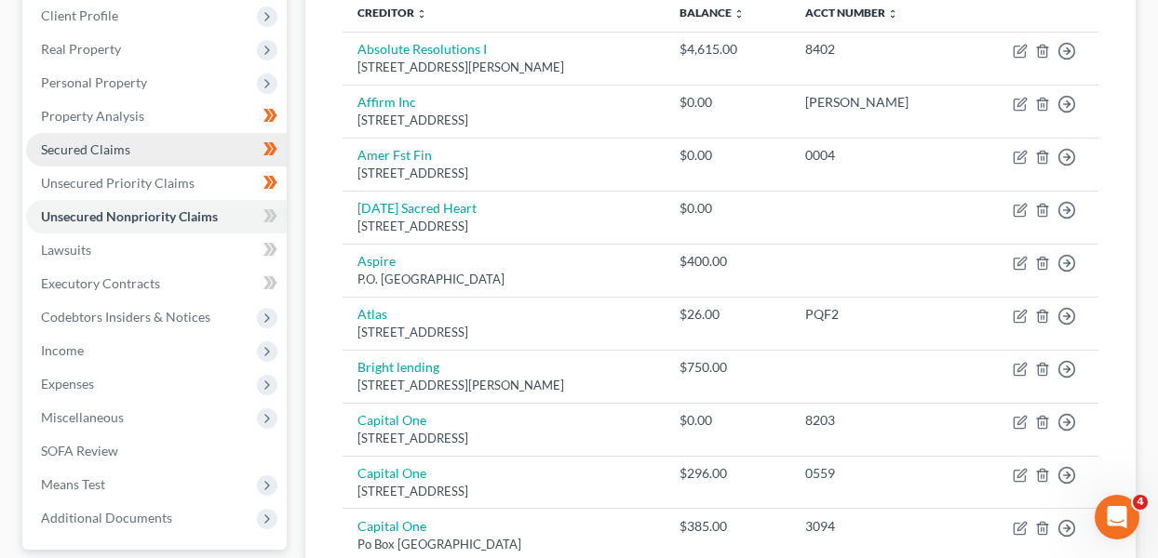
click at [185, 149] on link "Secured Claims" at bounding box center [156, 150] width 261 height 34
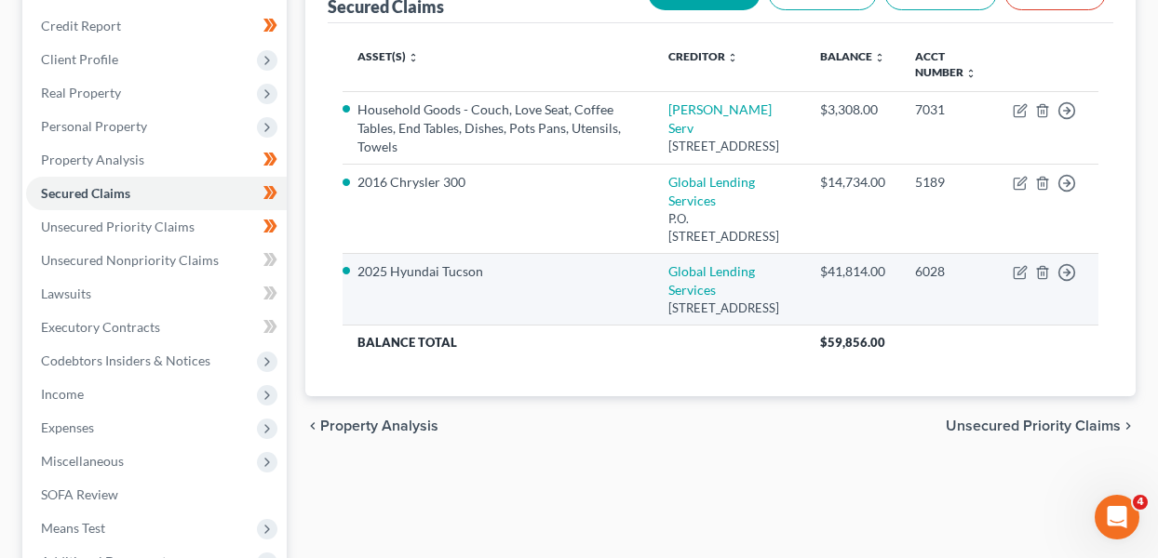
scroll to position [254, 0]
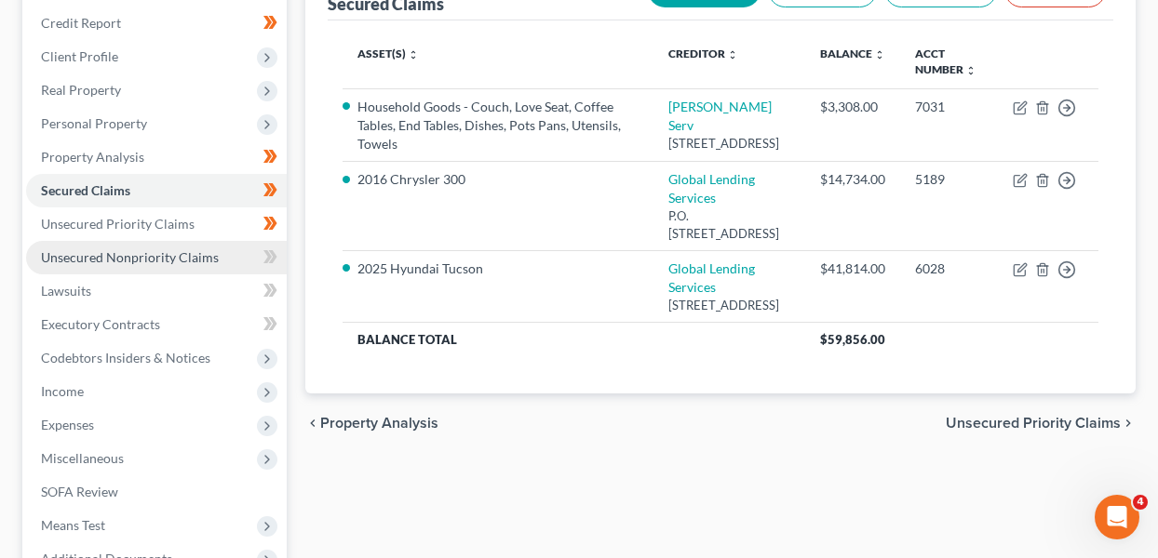
drag, startPoint x: 207, startPoint y: 248, endPoint x: 199, endPoint y: 241, distance: 9.9
click at [207, 249] on span "Unsecured Nonpriority Claims" at bounding box center [130, 257] width 178 height 16
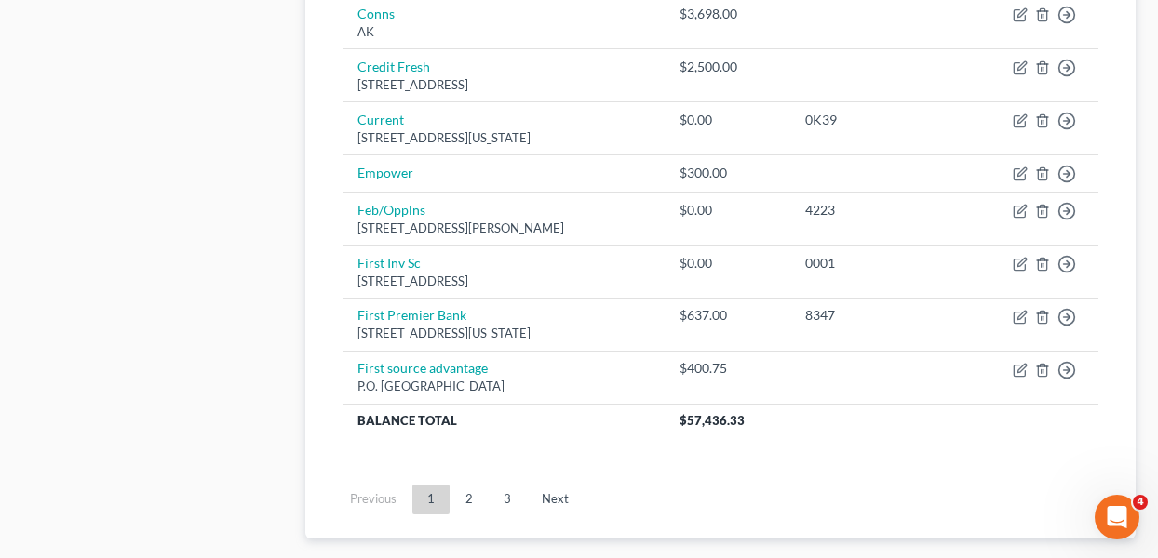
scroll to position [1496, 0]
click at [539, 491] on link "Next" at bounding box center [555, 502] width 57 height 30
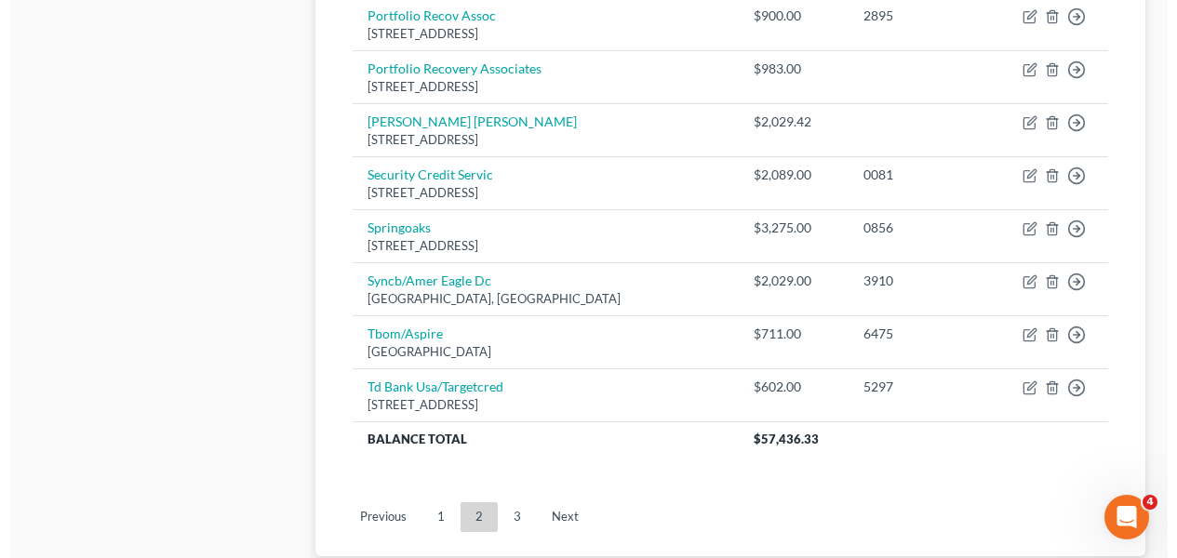
scroll to position [956, 0]
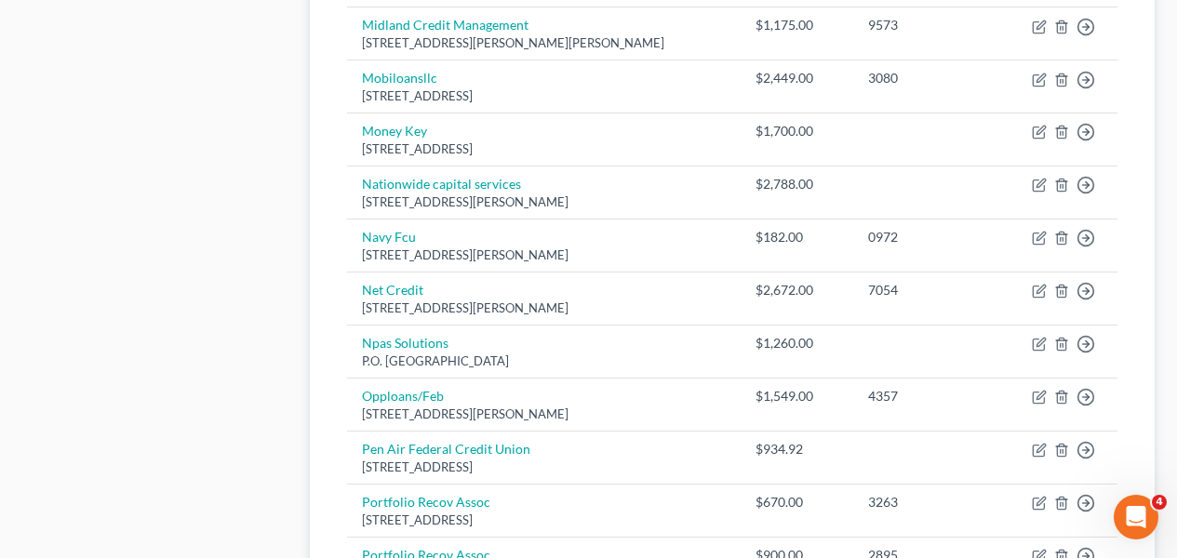
click at [1169, 20] on div "[PERSON_NAME] & [PERSON_NAME] Upgraded Chapter Chapter 7 Status Lead District […" at bounding box center [588, 173] width 1177 height 2040
click at [1167, 21] on div "[PERSON_NAME] & [PERSON_NAME] Upgraded Chapter Chapter 7 Status Lead District […" at bounding box center [588, 173] width 1177 height 2040
click at [1166, 22] on div "[PERSON_NAME] & [PERSON_NAME] Upgraded Chapter Chapter 7 Status Lead District […" at bounding box center [588, 173] width 1177 height 2040
click at [1176, 132] on div "[PERSON_NAME] & [PERSON_NAME] Upgraded Chapter Chapter 7 Status Lead District […" at bounding box center [588, 173] width 1177 height 2040
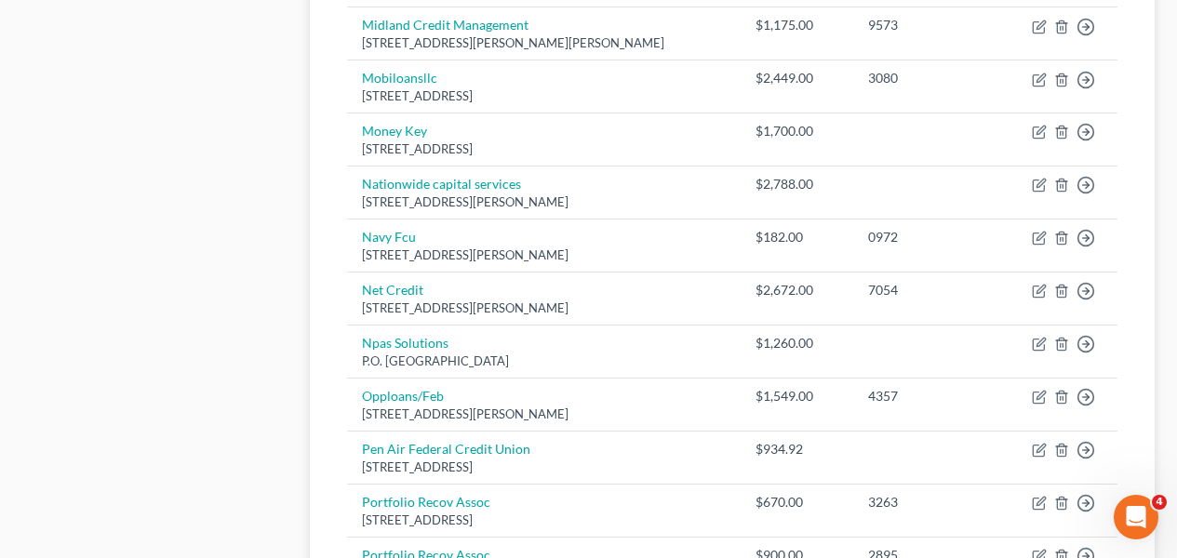
click at [1177, 131] on div "[PERSON_NAME] & [PERSON_NAME] Upgraded Chapter Chapter 7 Status Lead District […" at bounding box center [588, 173] width 1177 height 2040
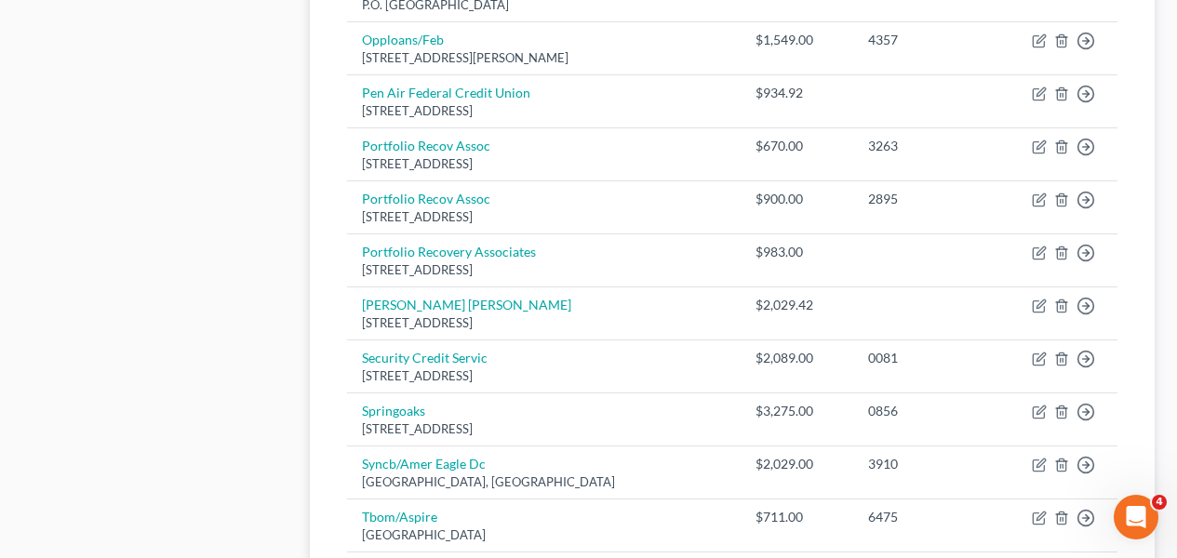
scroll to position [1623, 0]
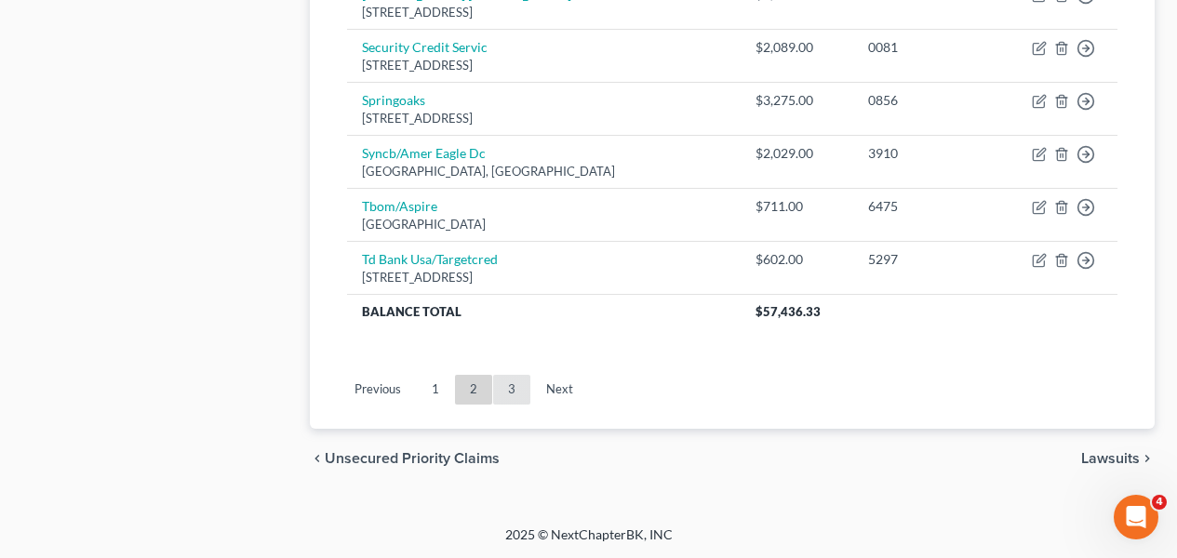
click at [520, 381] on link "3" at bounding box center [511, 390] width 37 height 30
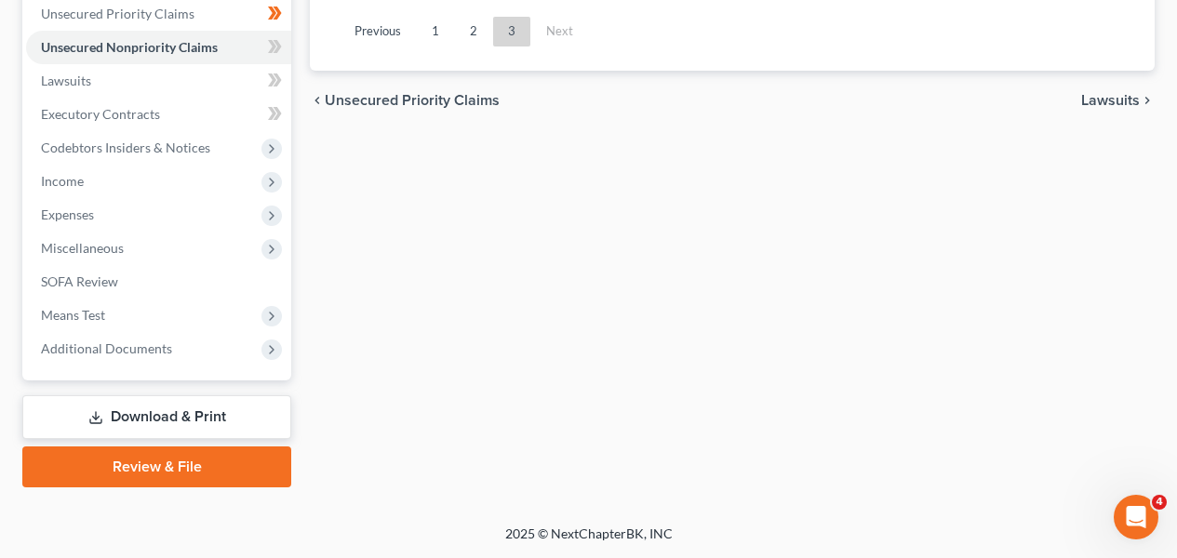
scroll to position [463, 0]
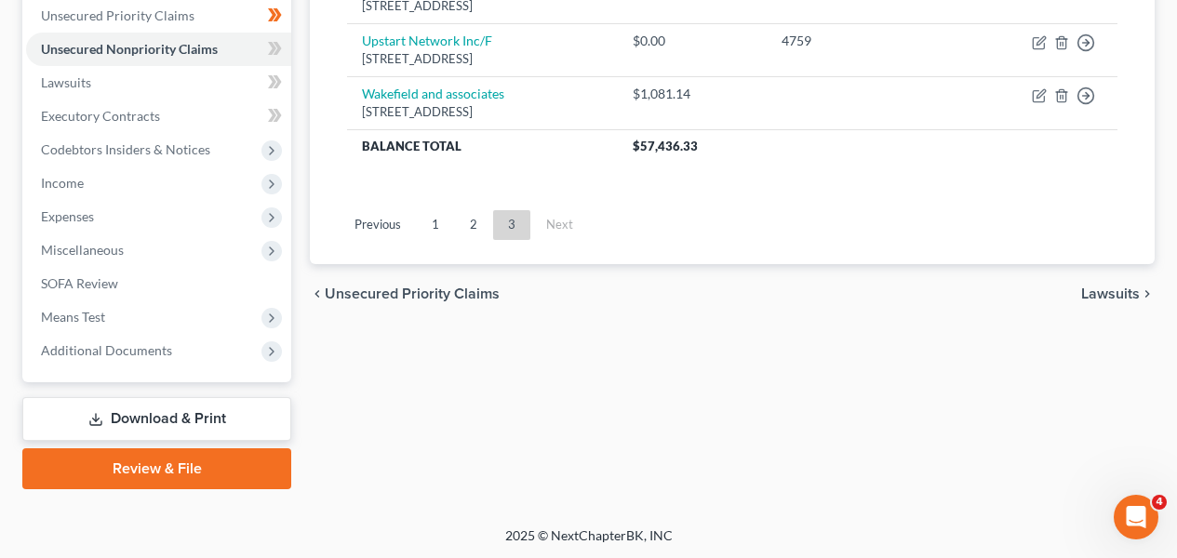
click at [1004, 225] on ul "Previous 1 2 3 Next" at bounding box center [732, 225] width 800 height 48
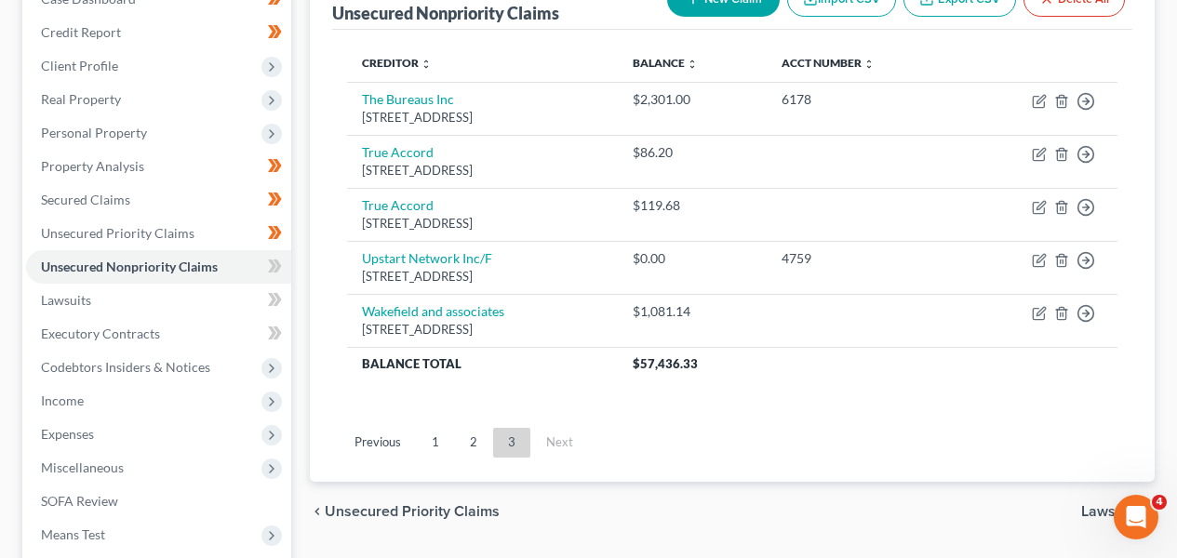
scroll to position [320, 0]
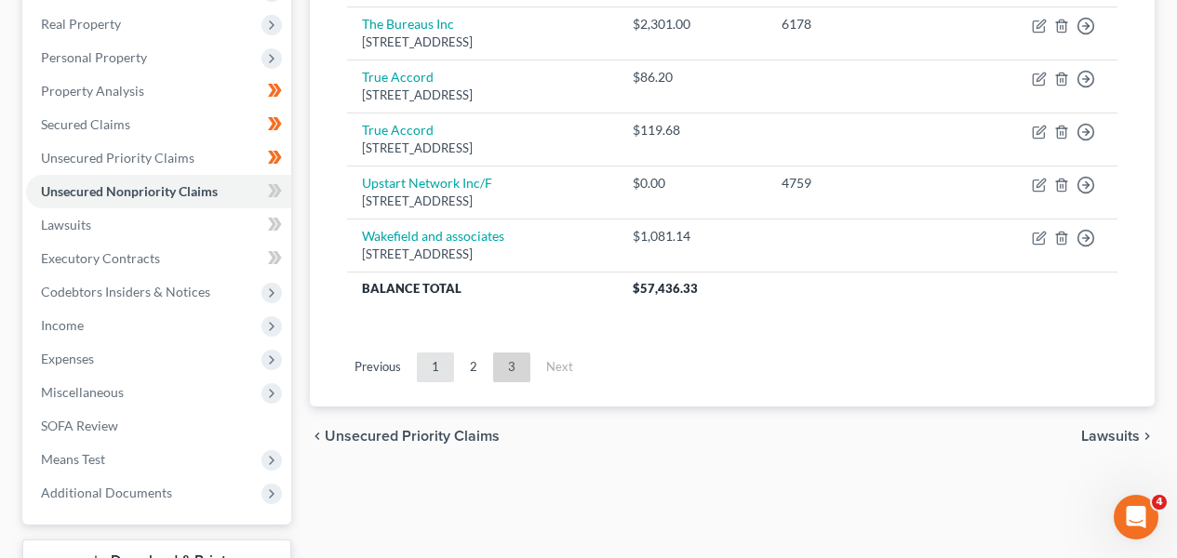
click at [426, 364] on link "1" at bounding box center [435, 368] width 37 height 30
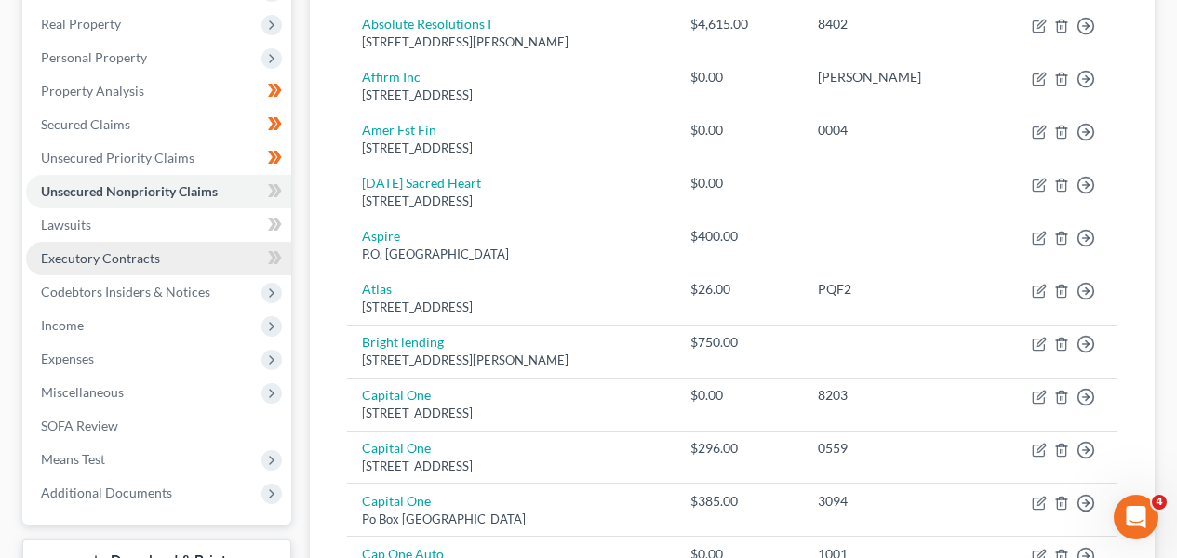
click at [208, 249] on link "Executory Contracts" at bounding box center [158, 259] width 265 height 34
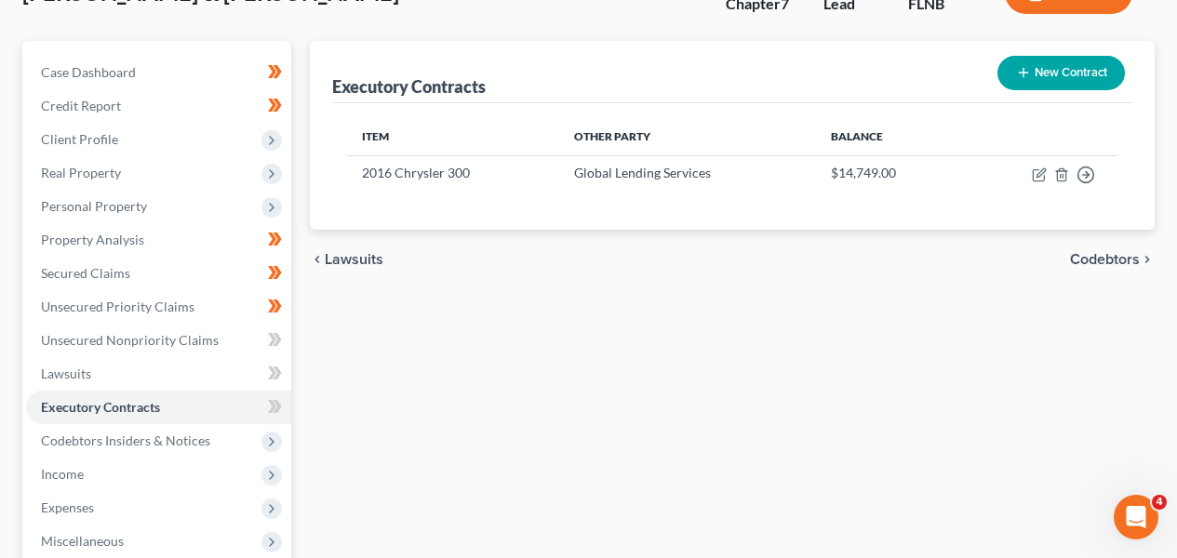
scroll to position [195, 0]
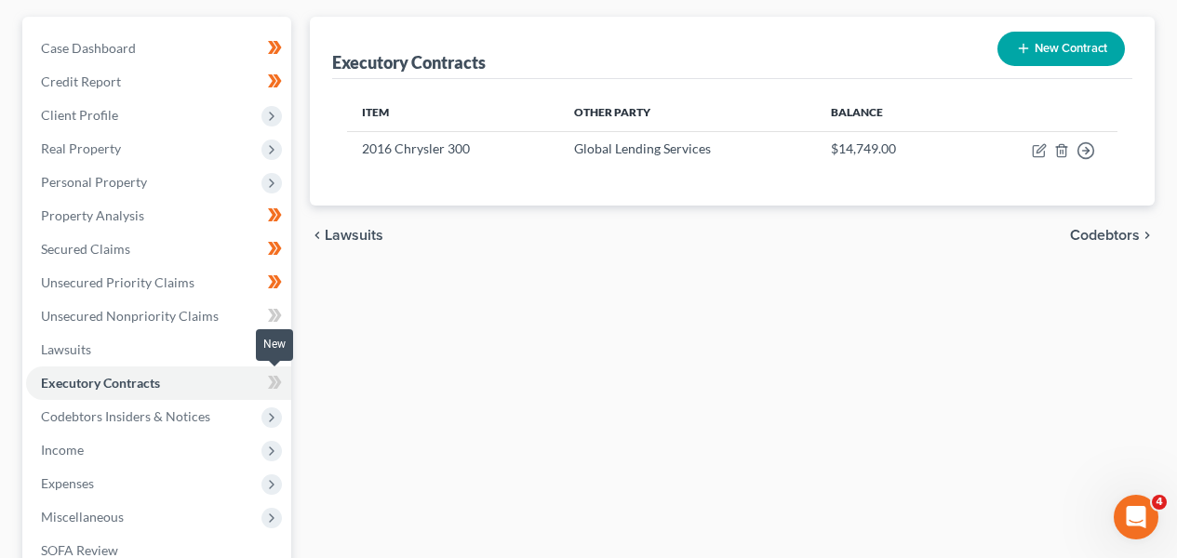
click at [269, 377] on icon at bounding box center [275, 382] width 14 height 23
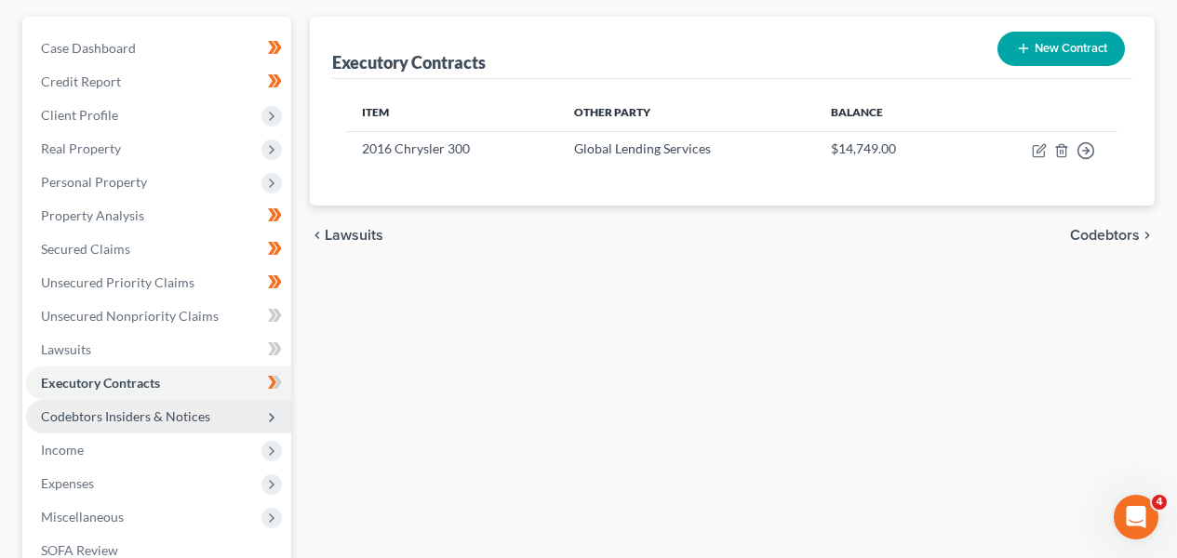
click at [215, 415] on span "Codebtors Insiders & Notices" at bounding box center [158, 417] width 265 height 34
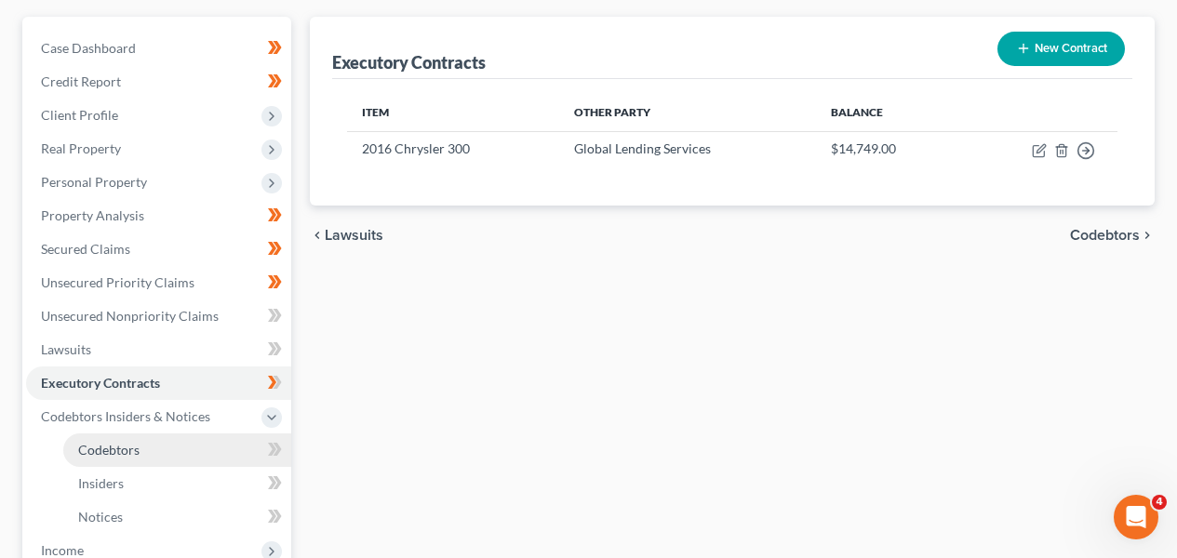
click at [208, 450] on link "Codebtors" at bounding box center [177, 451] width 228 height 34
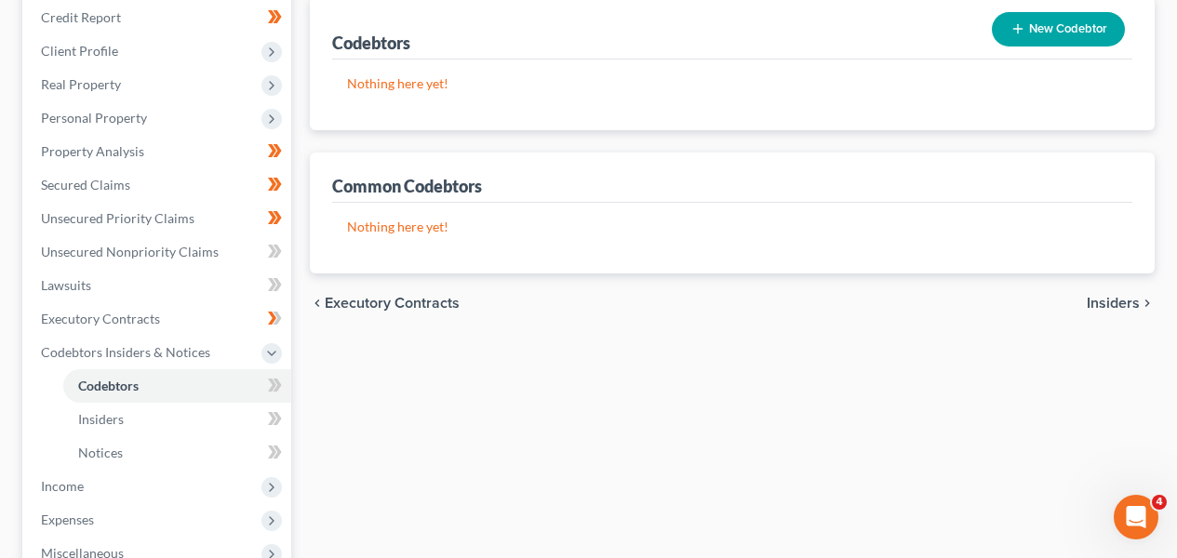
scroll to position [262, 0]
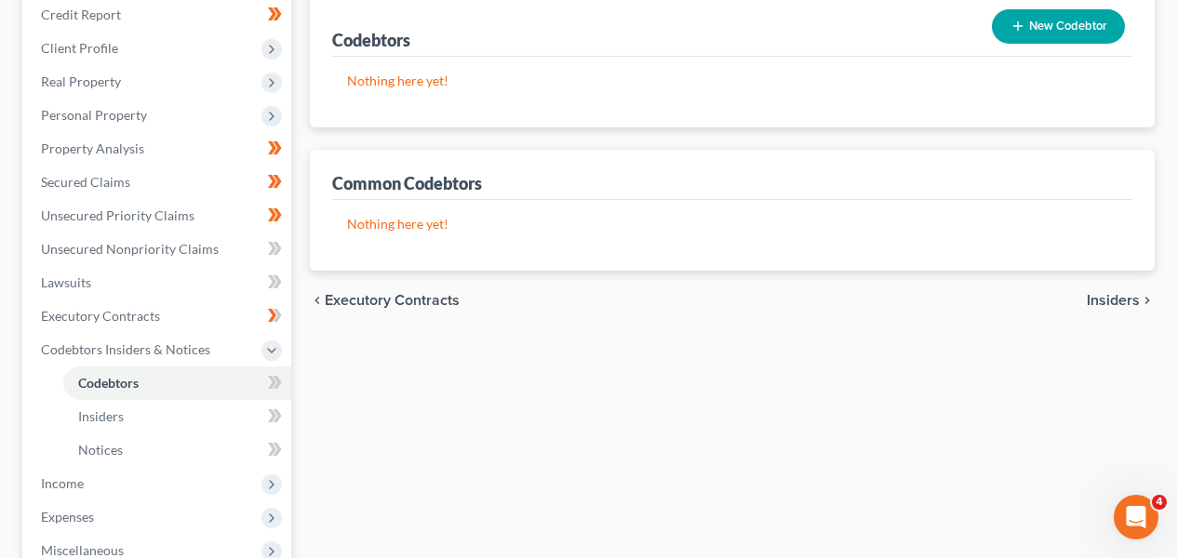
click at [267, 419] on div "New" at bounding box center [264, 436] width 37 height 43
click at [270, 413] on icon at bounding box center [275, 416] width 14 height 23
click at [193, 400] on link "Insiders" at bounding box center [177, 417] width 228 height 34
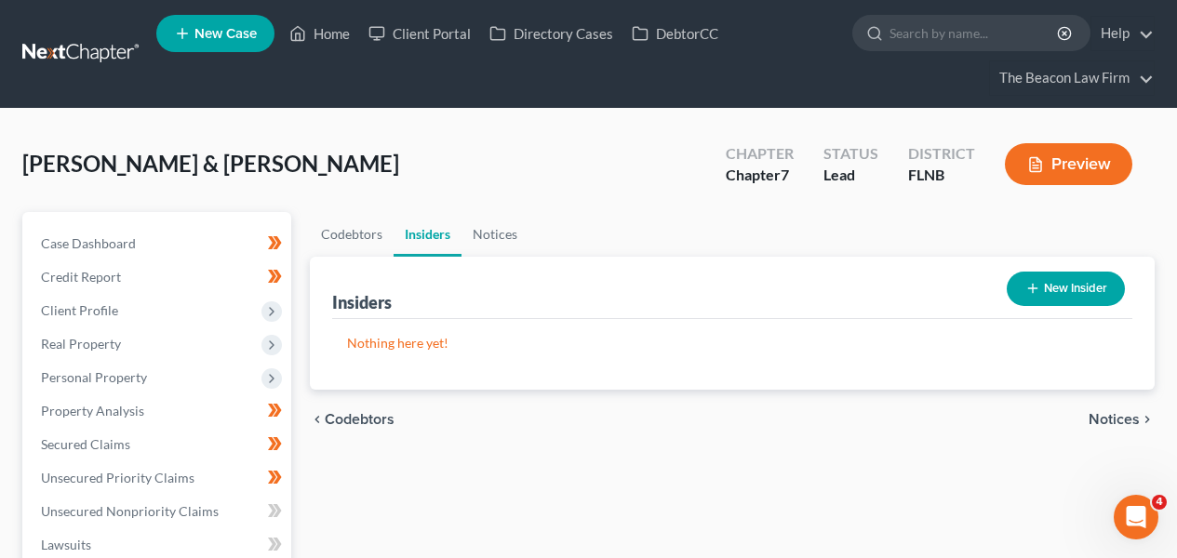
scroll to position [540, 0]
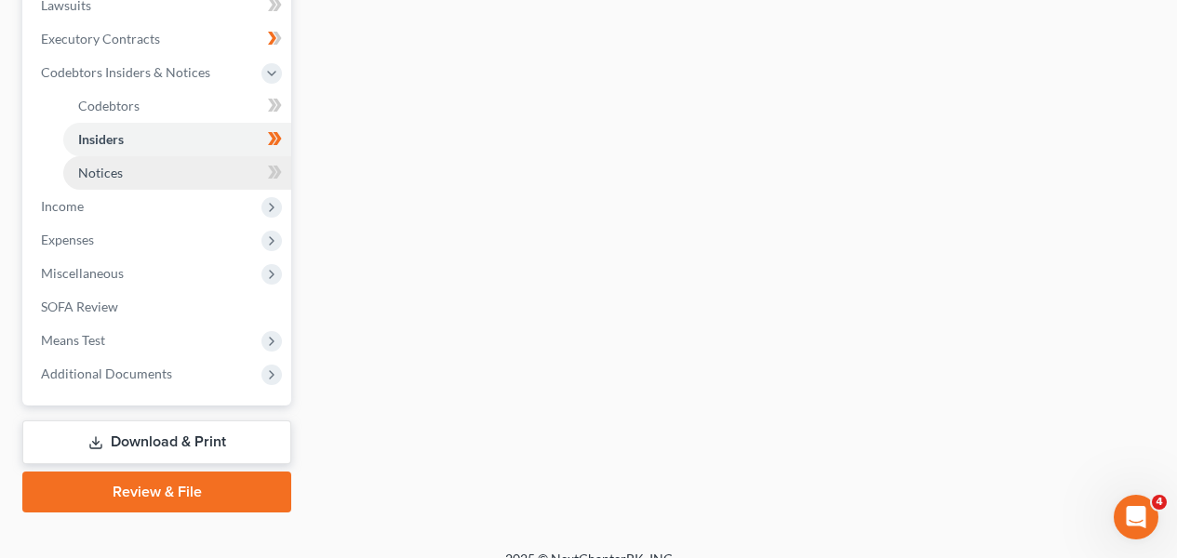
click at [196, 175] on link "Notices" at bounding box center [177, 173] width 228 height 34
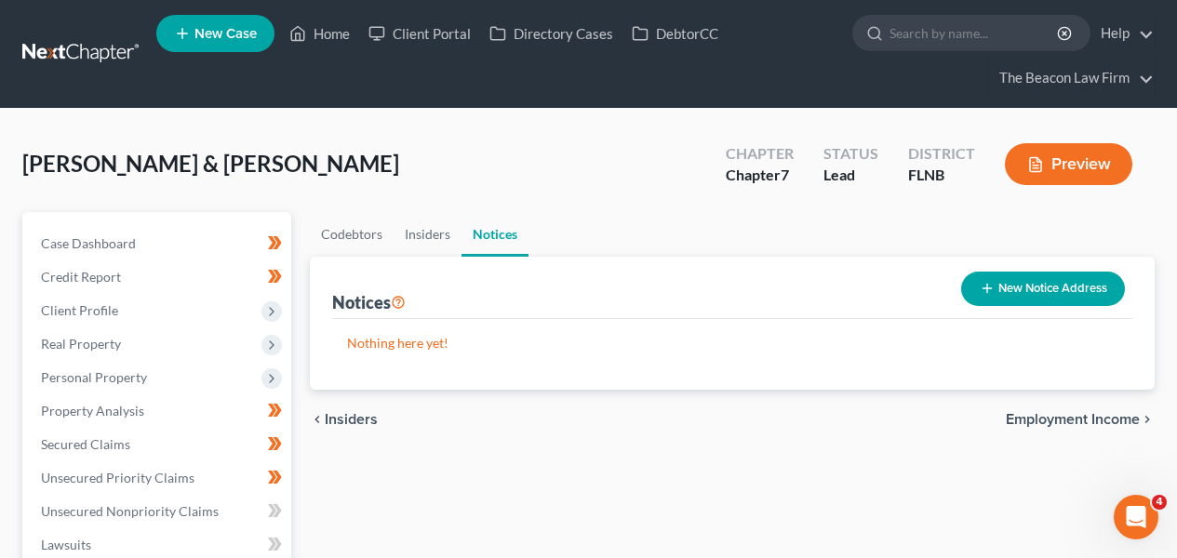
scroll to position [540, 0]
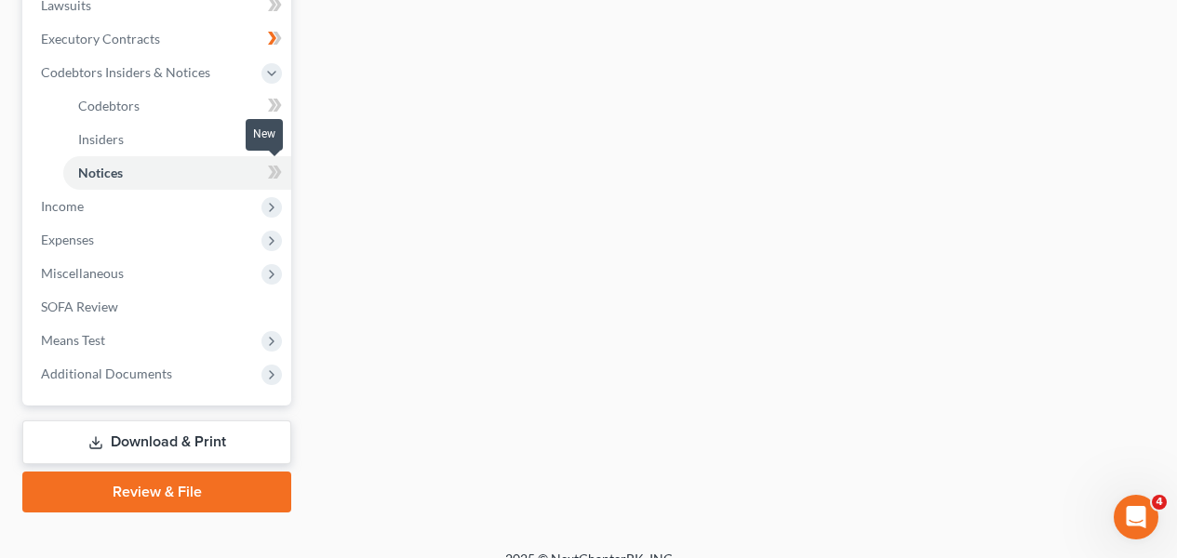
click at [289, 167] on span at bounding box center [275, 175] width 33 height 28
click at [177, 220] on span "Income" at bounding box center [158, 207] width 265 height 34
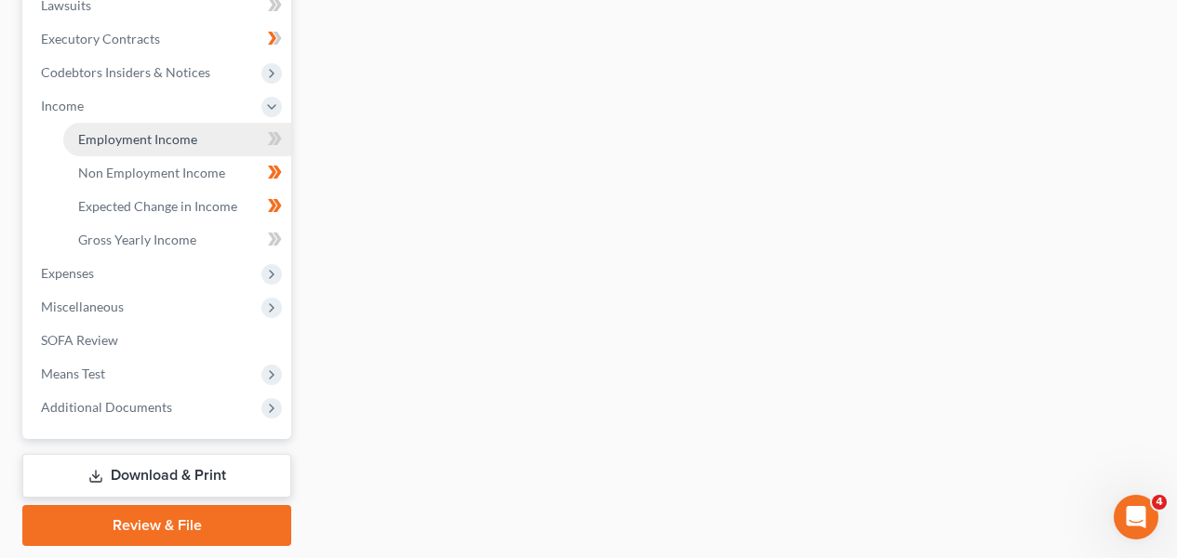
click at [202, 143] on link "Employment Income" at bounding box center [177, 140] width 228 height 34
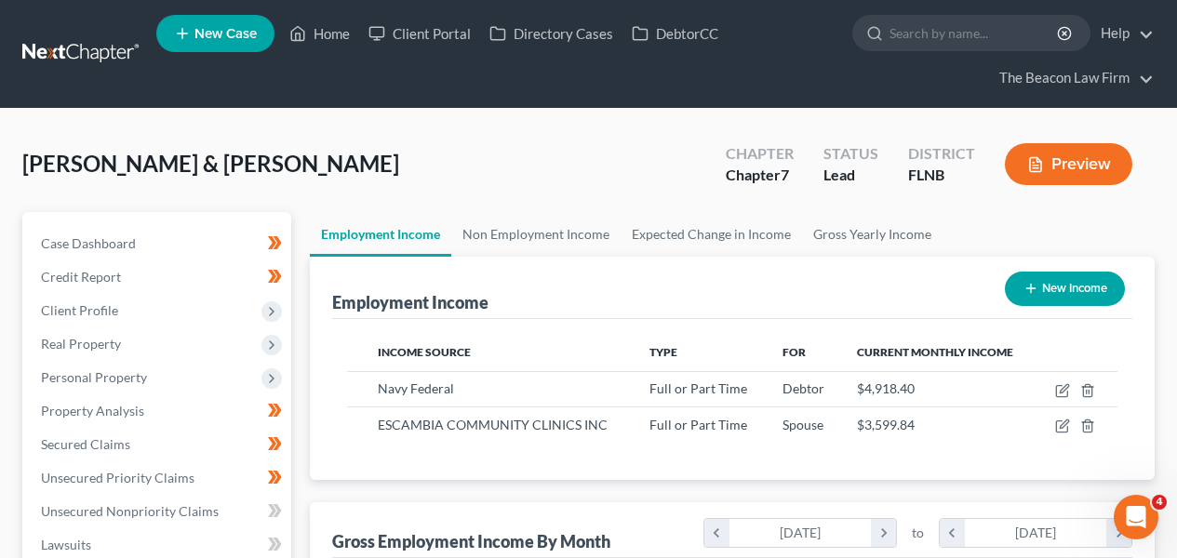
scroll to position [930463, 930326]
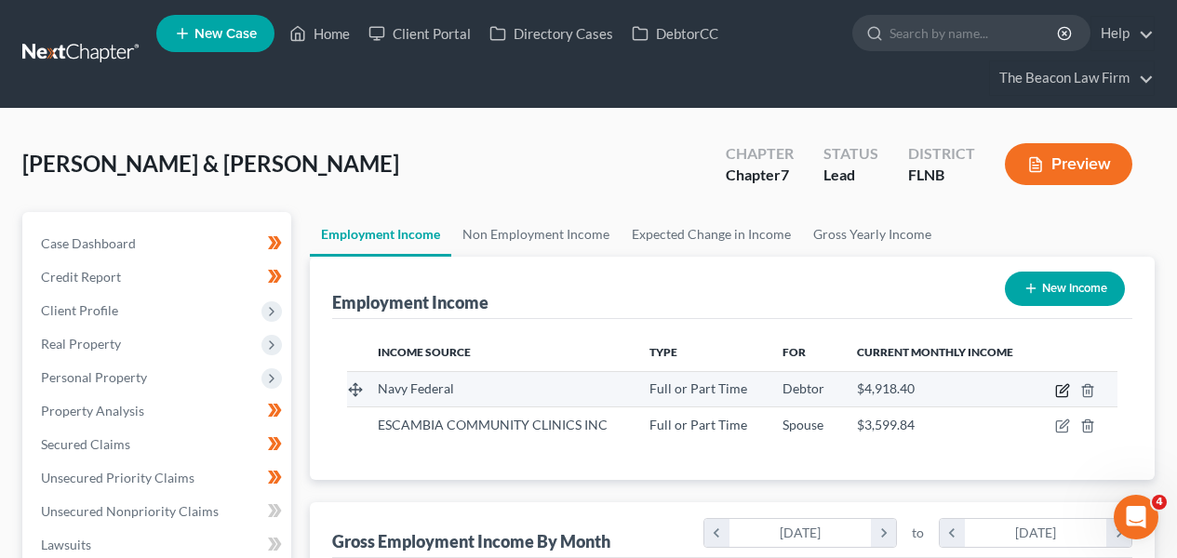
click at [1060, 388] on icon "button" at bounding box center [1063, 390] width 15 height 15
select select "0"
select select "1"
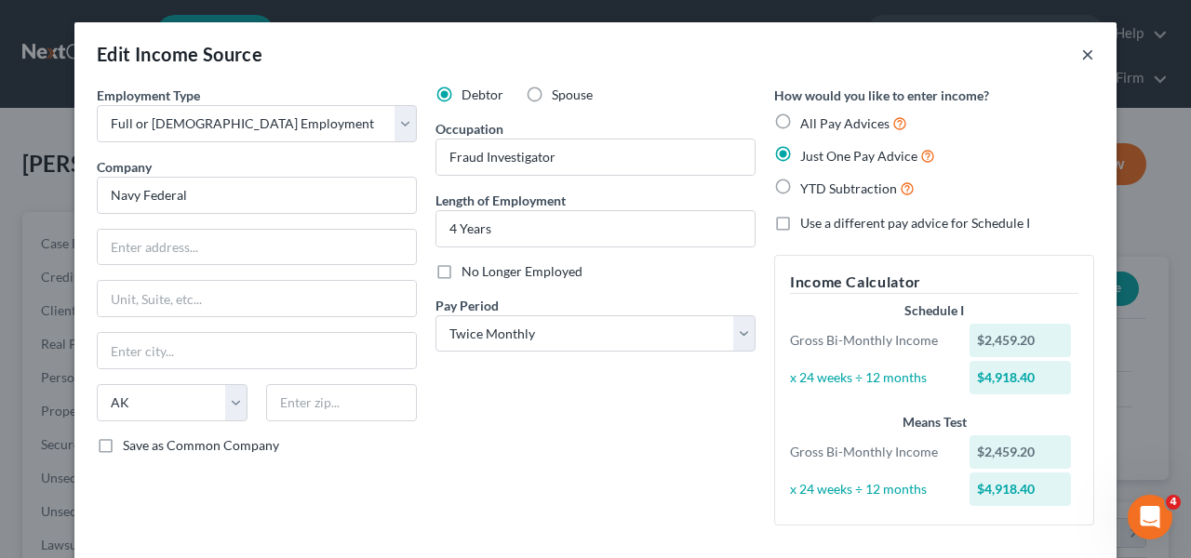
click at [1082, 49] on button "×" at bounding box center [1088, 54] width 13 height 22
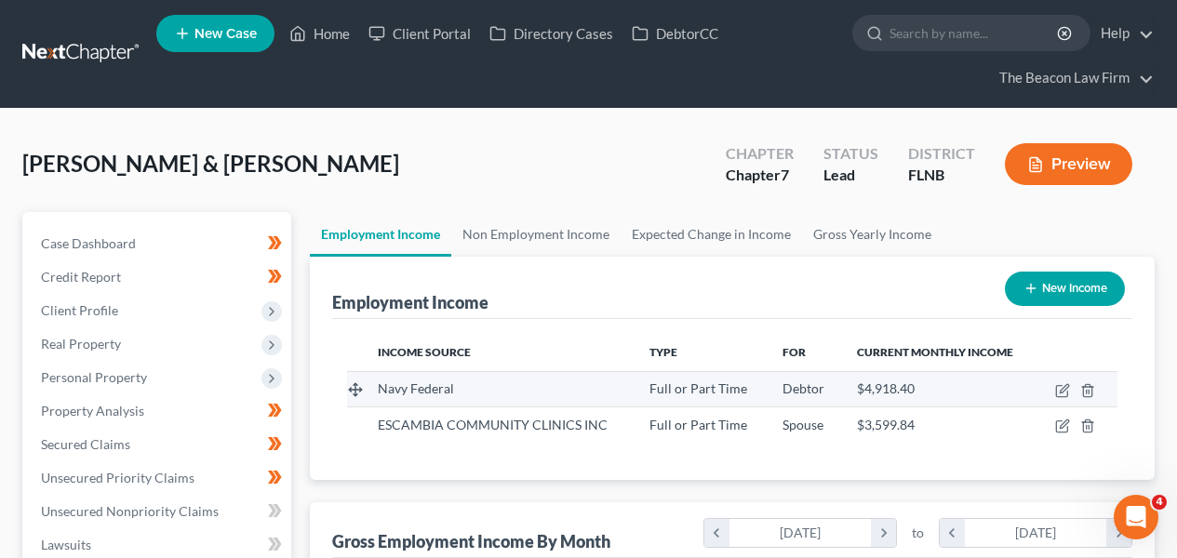
scroll to position [333, 471]
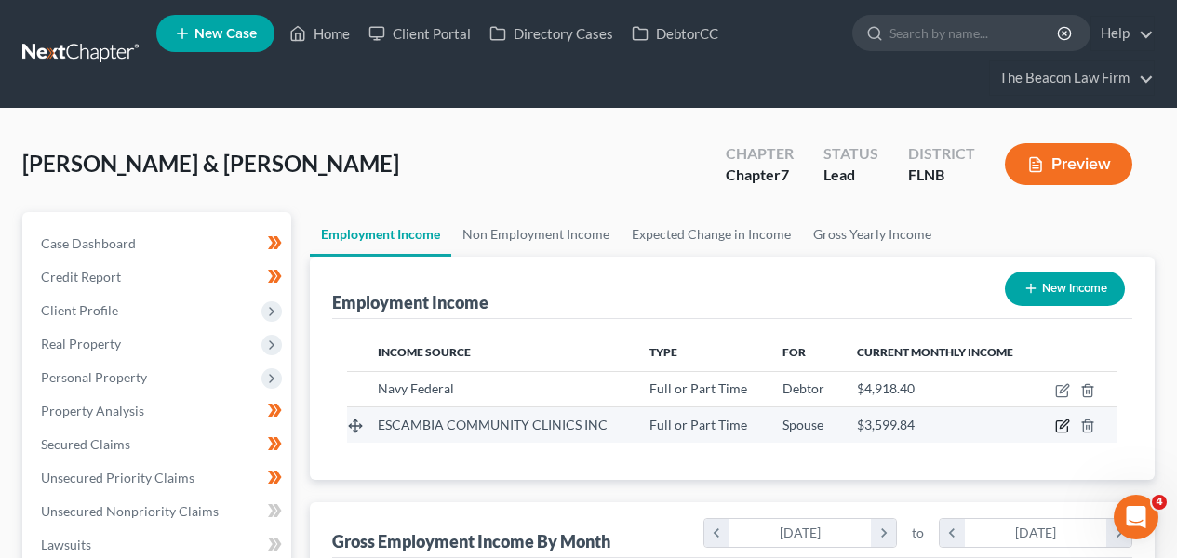
click at [1066, 425] on icon "button" at bounding box center [1064, 425] width 8 height 8
select select "0"
select select "9"
select select "1"
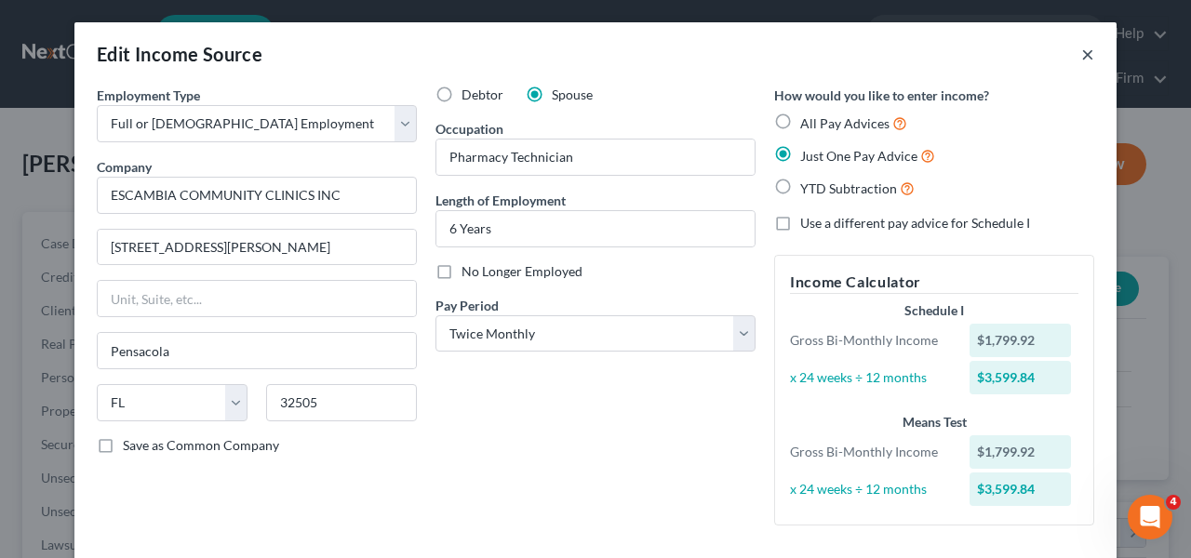
click at [1082, 50] on button "×" at bounding box center [1088, 54] width 13 height 22
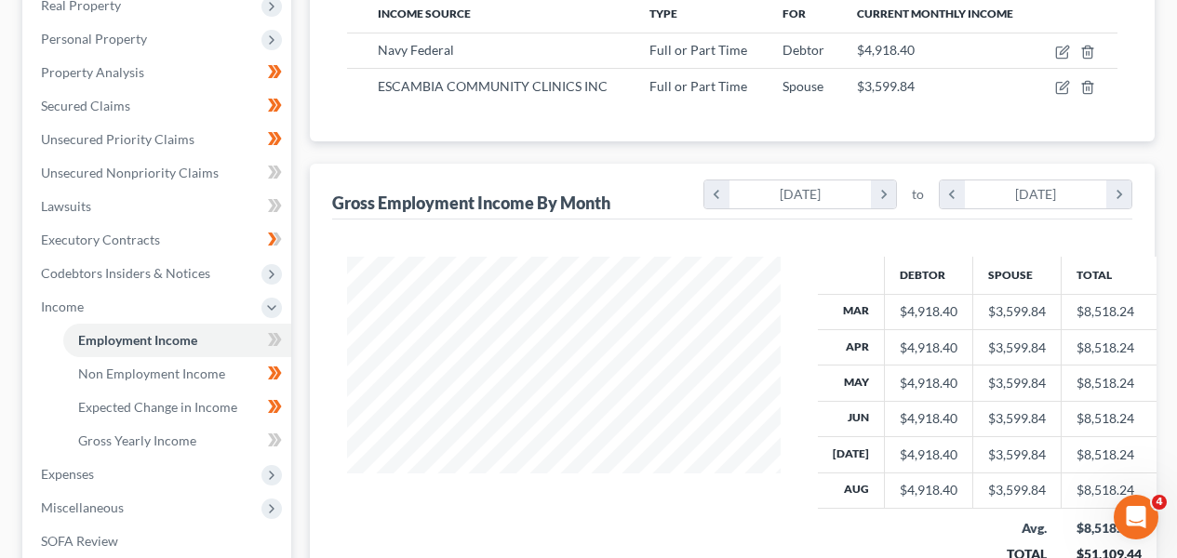
scroll to position [343, 0]
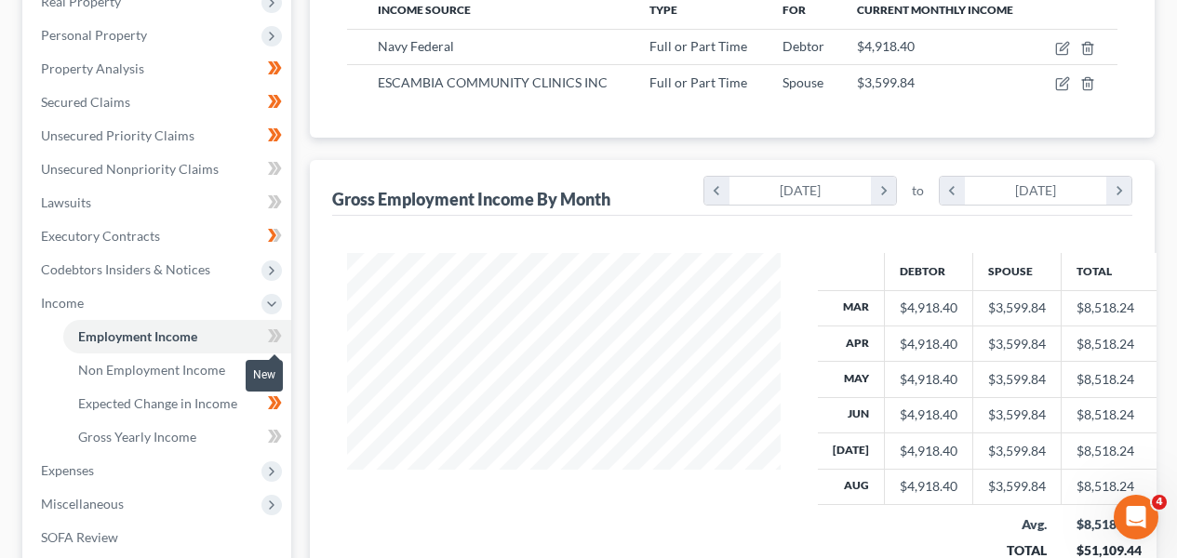
click at [273, 344] on icon at bounding box center [275, 336] width 14 height 23
click at [222, 437] on link "Gross Yearly Income" at bounding box center [177, 438] width 228 height 34
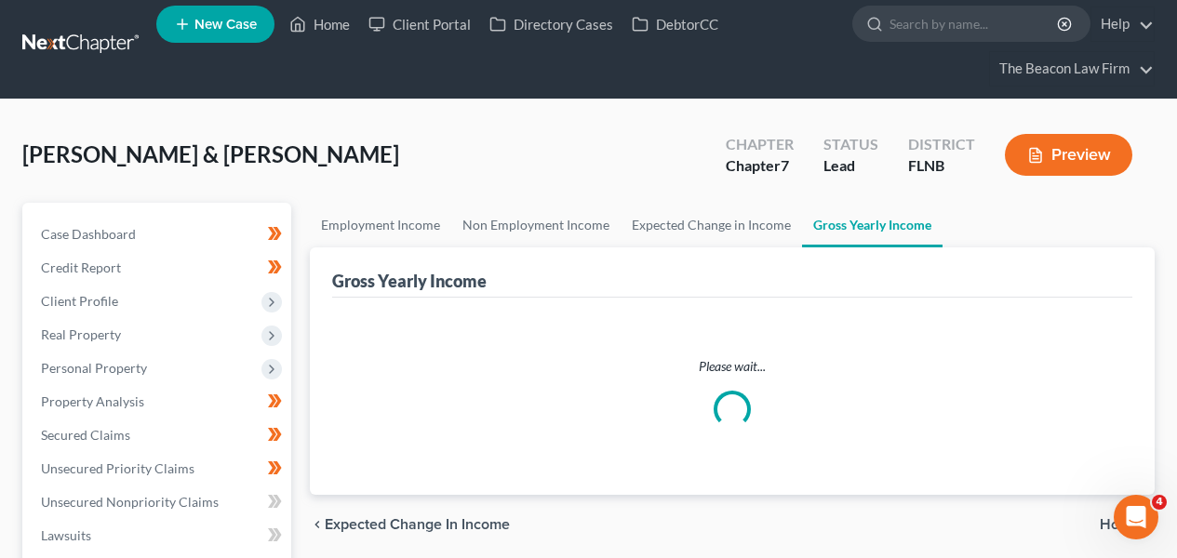
scroll to position [217, 0]
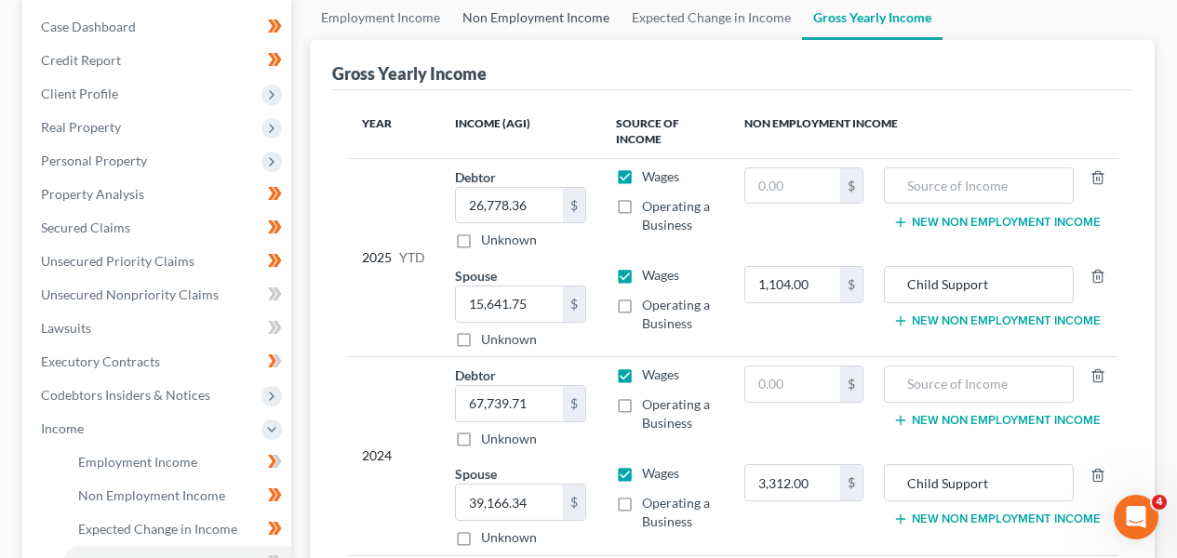
click at [552, 24] on link "Non Employment Income" at bounding box center [535, 17] width 169 height 45
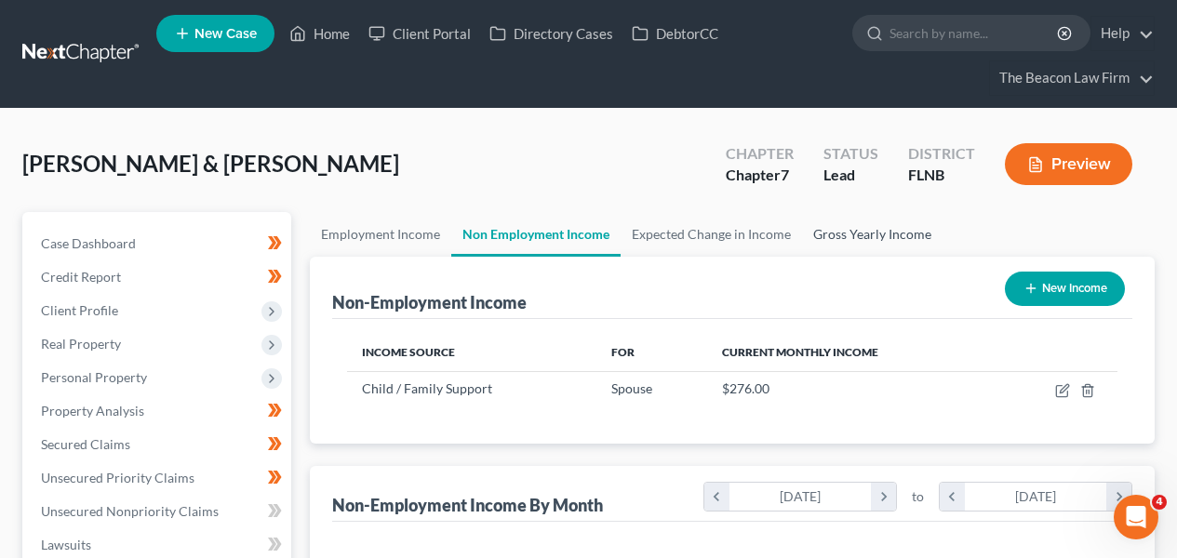
scroll to position [333, 471]
click at [875, 229] on link "Gross Yearly Income" at bounding box center [872, 234] width 141 height 45
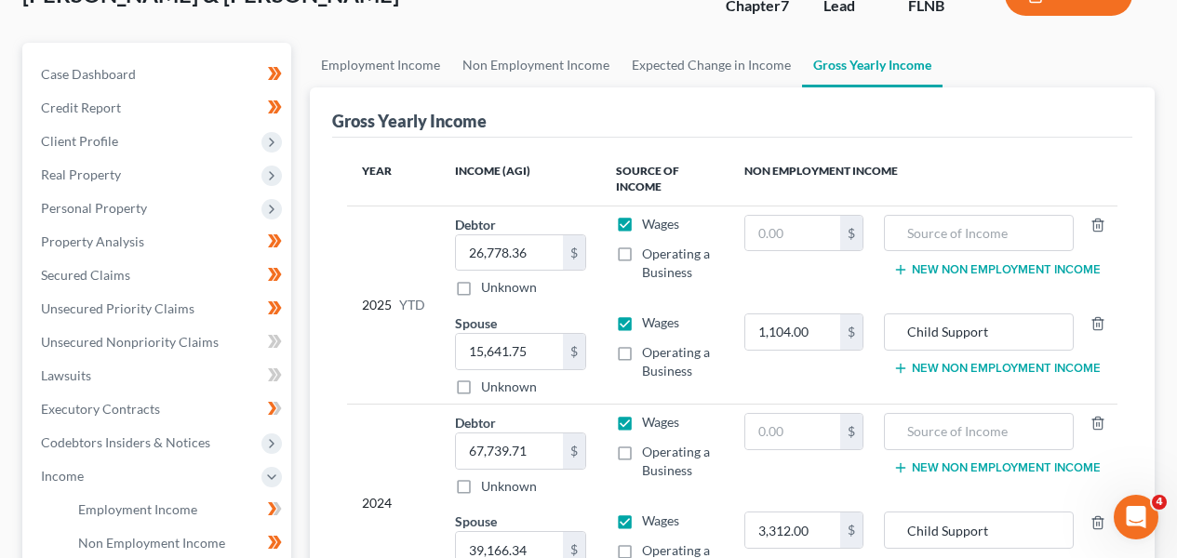
scroll to position [182, 0]
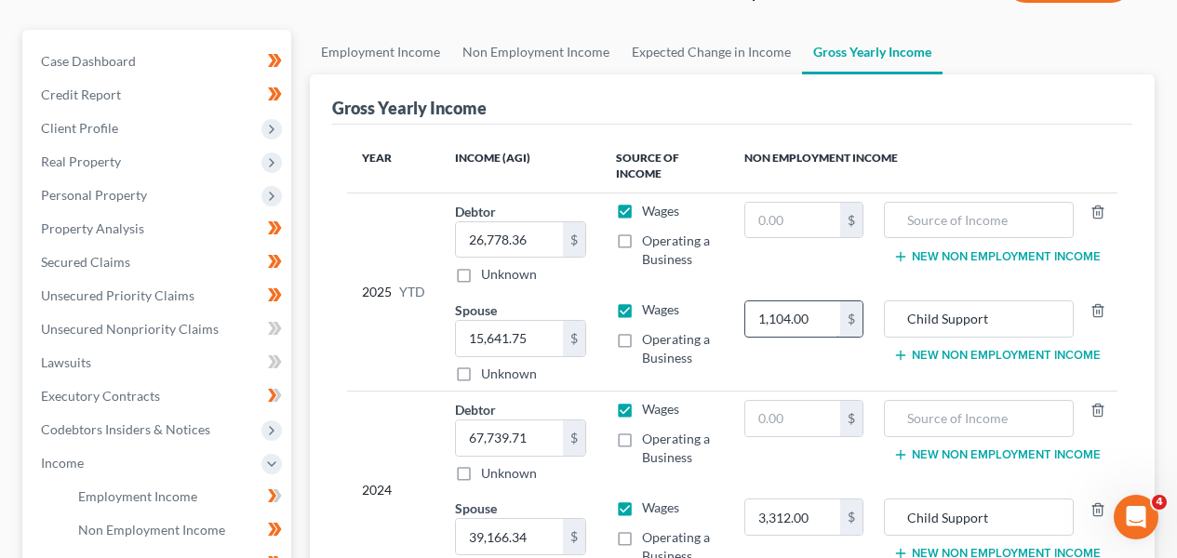
click at [840, 327] on input "1,104.00" at bounding box center [794, 319] width 96 height 35
type input "2,484"
click at [538, 334] on input "15,641.75" at bounding box center [509, 338] width 107 height 35
paste input "32 377 30"
click at [514, 341] on input "3,237,730" at bounding box center [509, 338] width 107 height 35
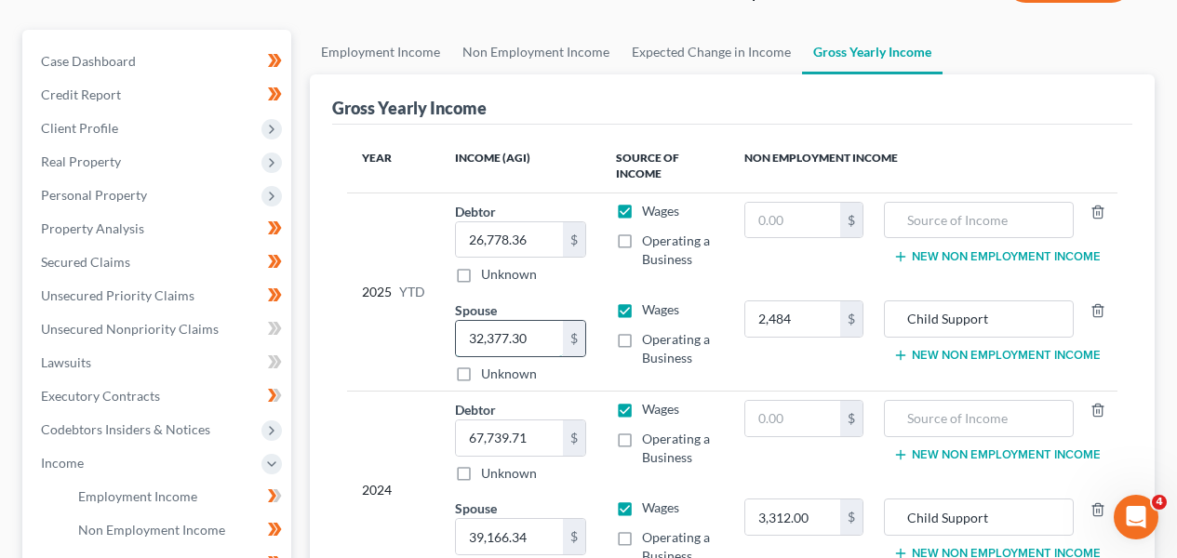
type input "32,377.30"
click at [518, 226] on input "26,778.36" at bounding box center [509, 239] width 107 height 35
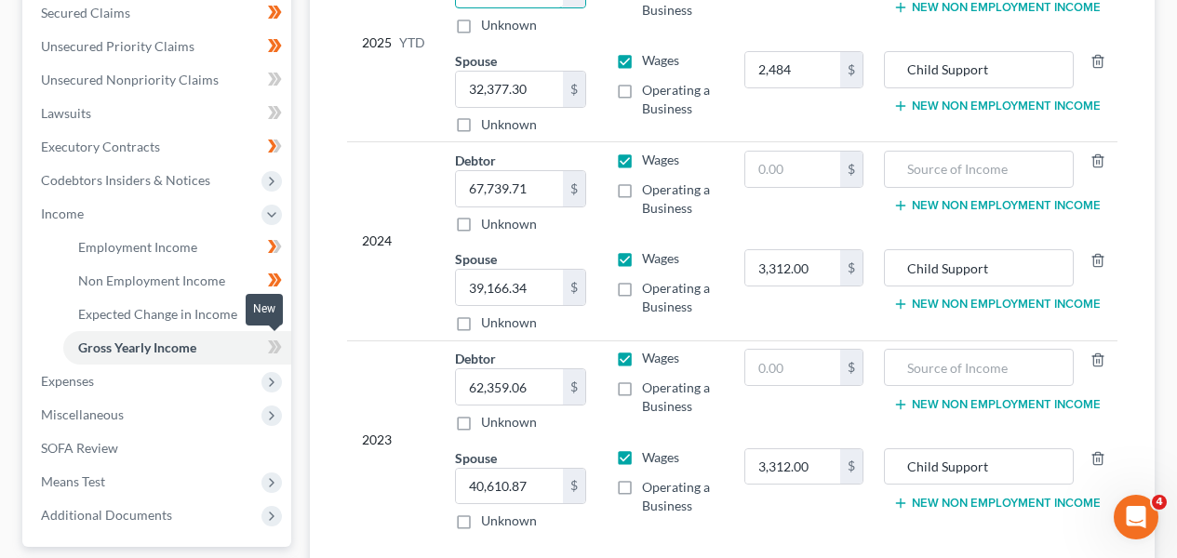
type input "39,788.97"
click at [283, 348] on span at bounding box center [275, 350] width 33 height 28
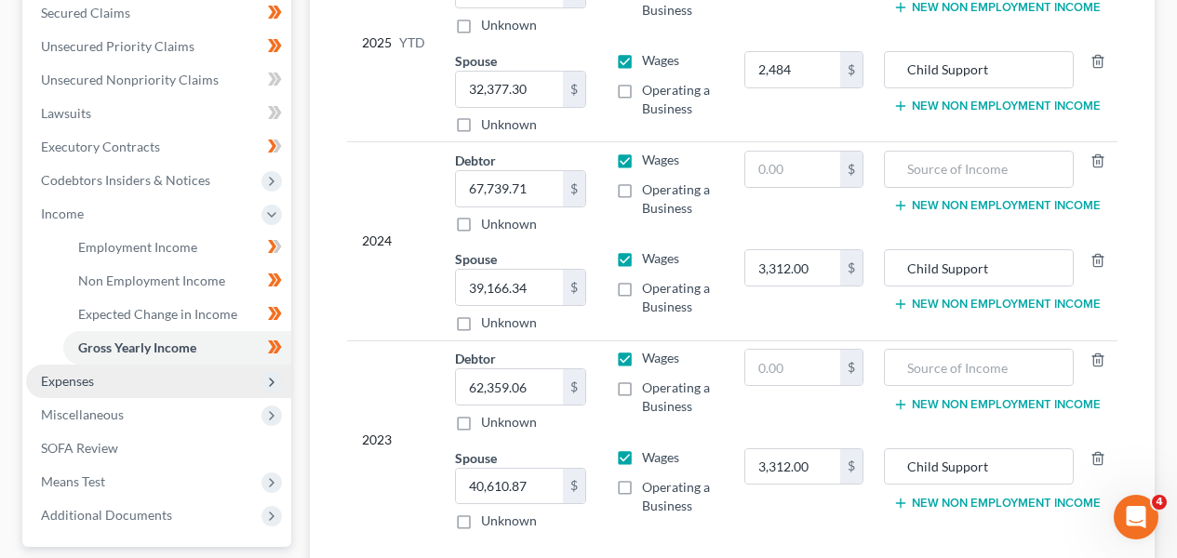
click at [230, 380] on span "Expenses" at bounding box center [158, 382] width 265 height 34
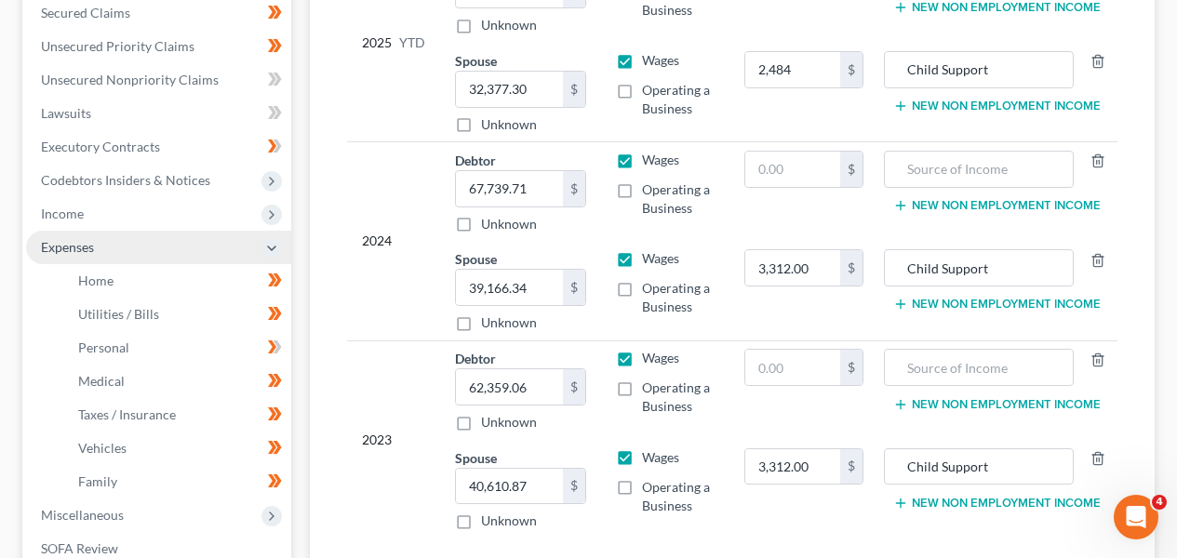
click at [205, 248] on span "Expenses" at bounding box center [158, 248] width 265 height 34
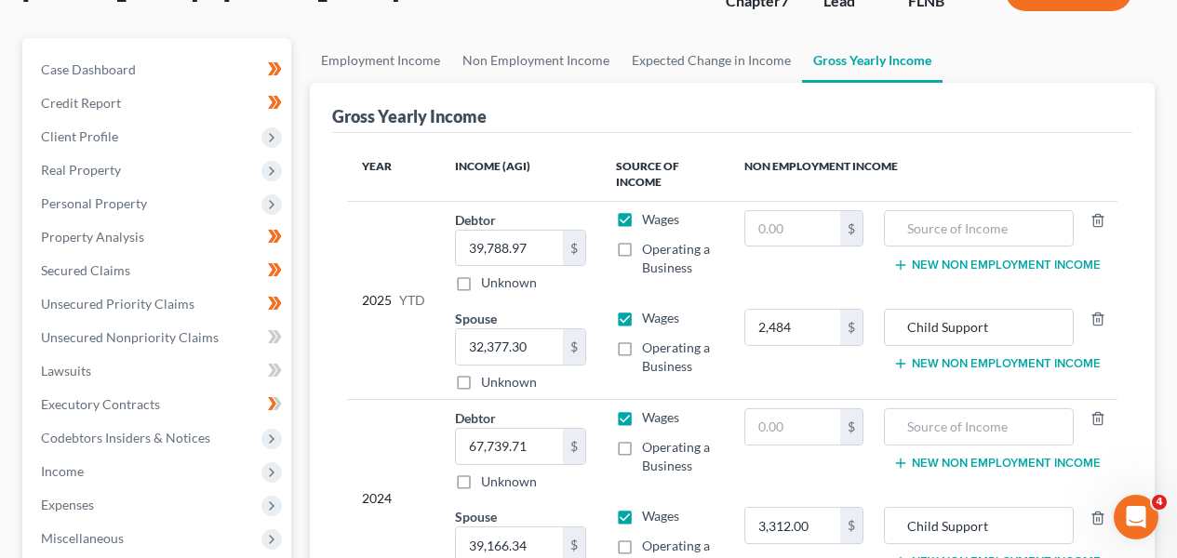
scroll to position [178, 0]
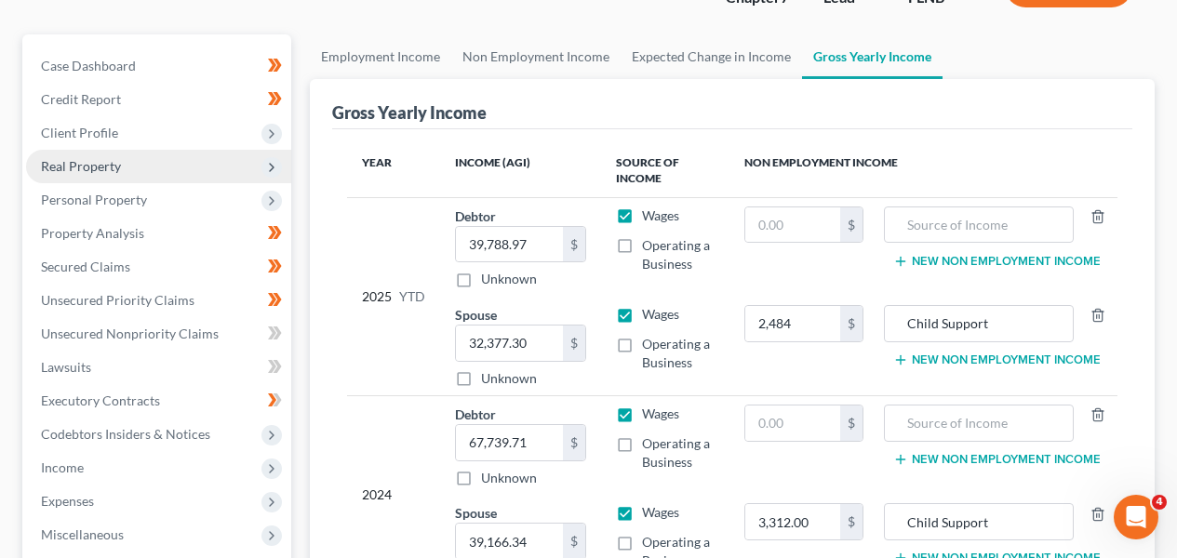
click at [168, 168] on span "Real Property" at bounding box center [158, 167] width 265 height 34
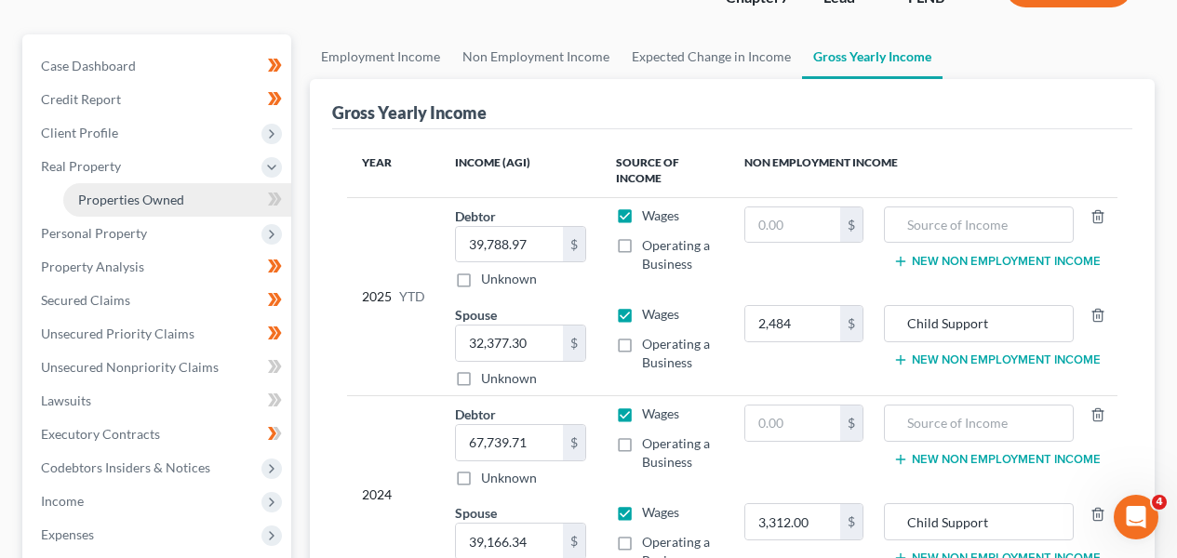
click at [163, 192] on span "Properties Owned" at bounding box center [131, 200] width 106 height 16
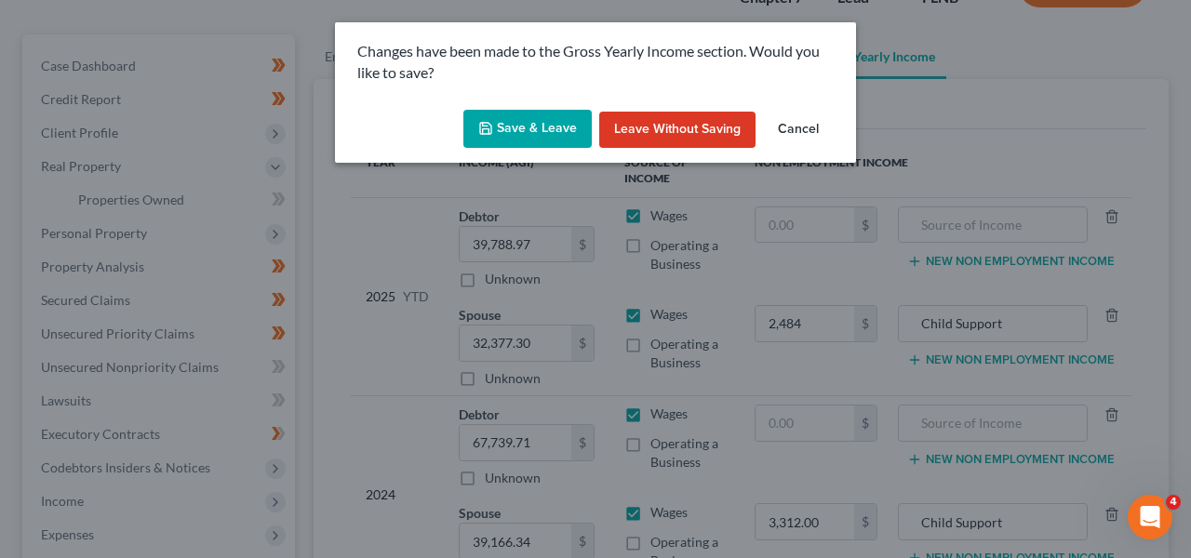
click at [518, 130] on button "Save & Leave" at bounding box center [528, 129] width 128 height 39
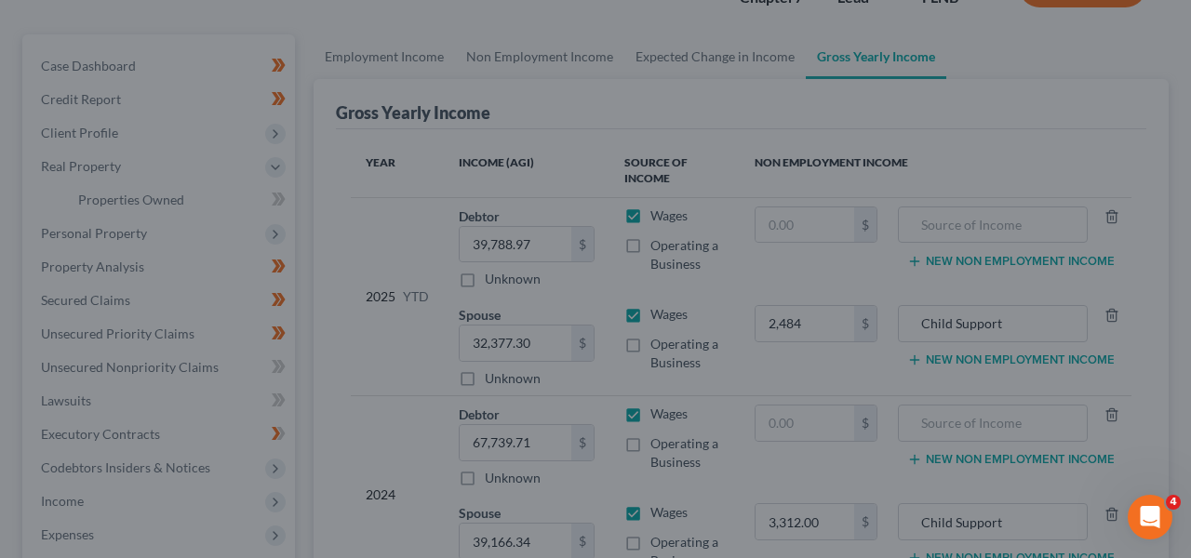
type input "2,484.00"
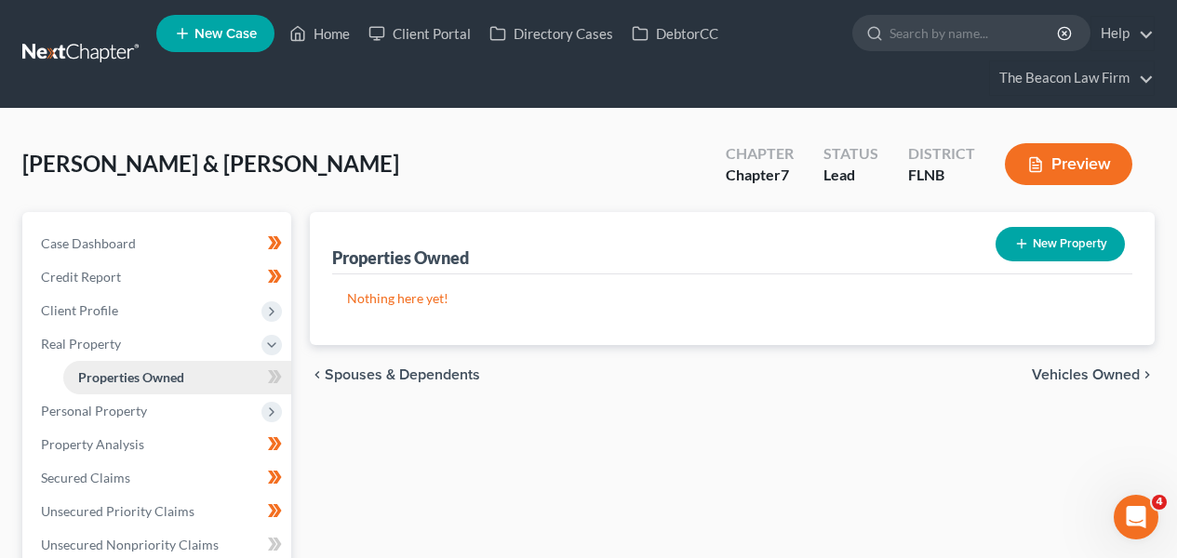
click at [247, 373] on link "Properties Owned" at bounding box center [177, 378] width 228 height 34
drag, startPoint x: 262, startPoint y: 373, endPoint x: 275, endPoint y: 373, distance: 13.0
click at [275, 373] on div "New" at bounding box center [264, 363] width 37 height 31
click at [274, 374] on div "New" at bounding box center [264, 363] width 37 height 31
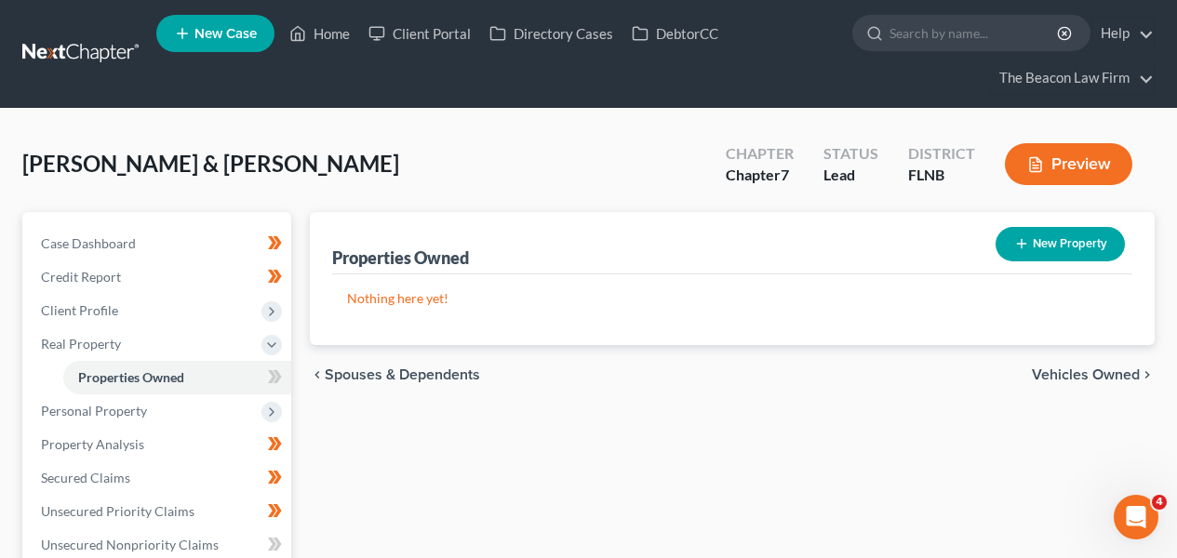
click at [272, 375] on div "New" at bounding box center [264, 363] width 37 height 31
click at [272, 375] on body "Home New Case Client Portal Directory Cases DebtorCC The Beacon Law Firm [EMAIL…" at bounding box center [588, 528] width 1177 height 1056
click at [270, 374] on div "New" at bounding box center [264, 363] width 37 height 31
click at [270, 370] on div "New" at bounding box center [264, 363] width 37 height 31
click at [276, 377] on div "New" at bounding box center [264, 363] width 37 height 31
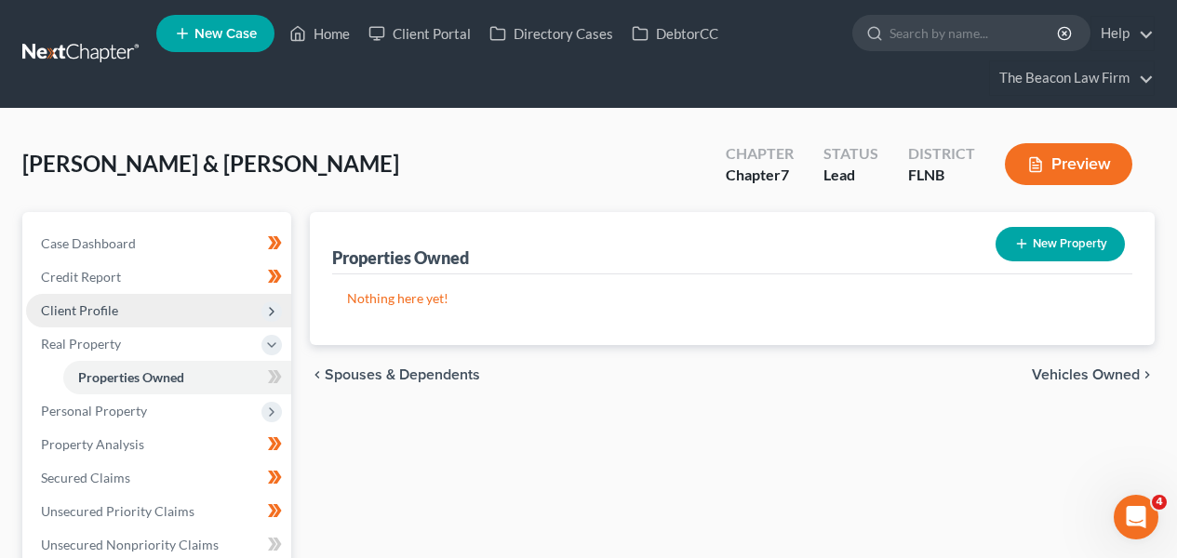
click at [233, 313] on span "Client Profile" at bounding box center [158, 311] width 265 height 34
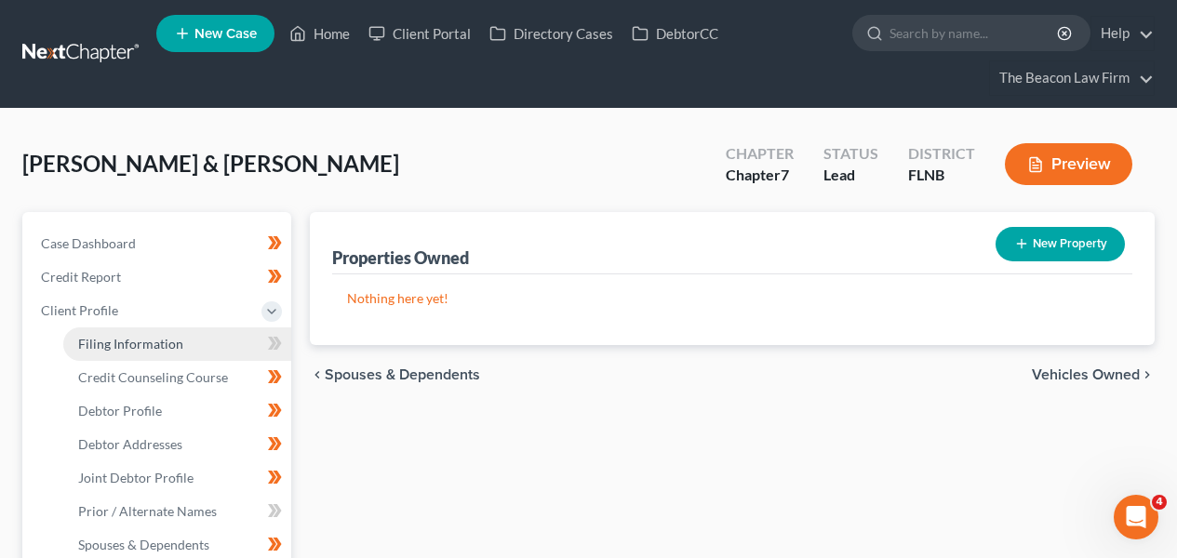
click at [231, 340] on link "Filing Information" at bounding box center [177, 345] width 228 height 34
select select "1"
select select "0"
select select "9"
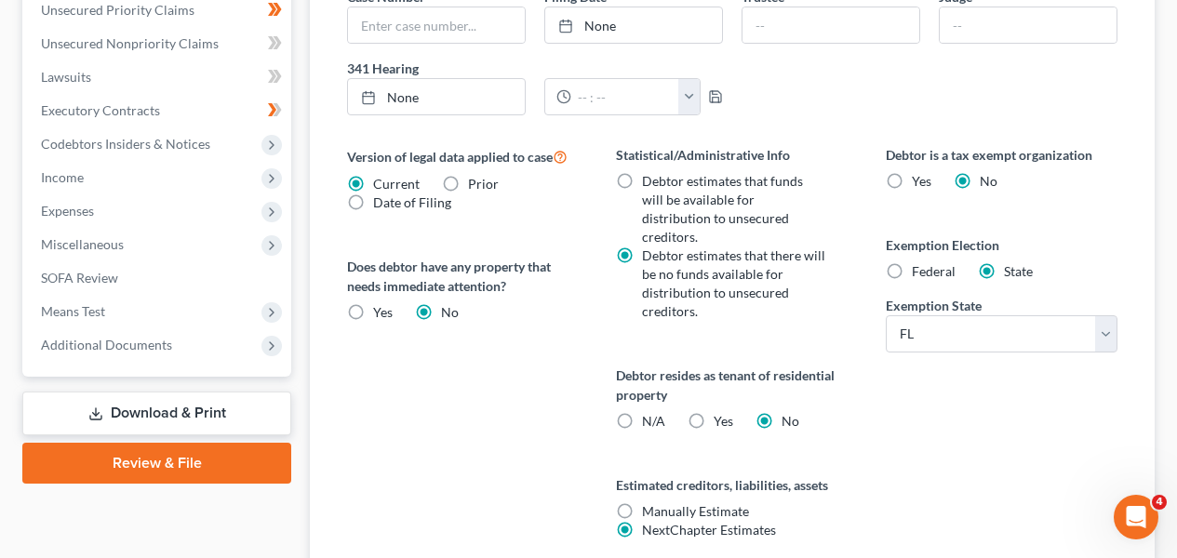
scroll to position [705, 0]
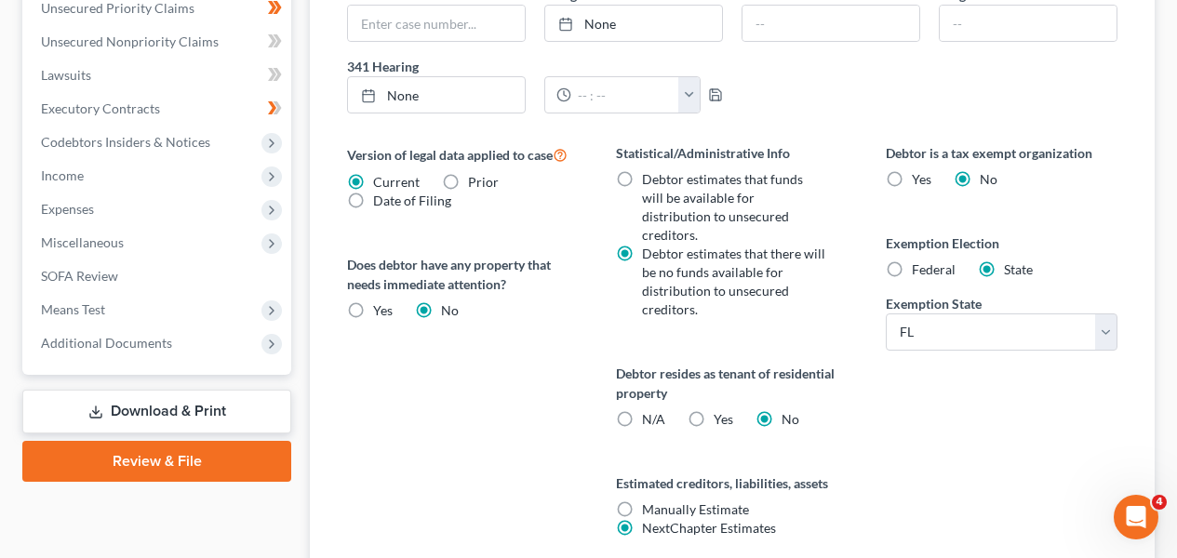
click at [729, 411] on span "Yes" at bounding box center [724, 419] width 20 height 16
click at [729, 410] on input "Yes Yes" at bounding box center [727, 416] width 12 height 12
radio input "true"
radio input "false"
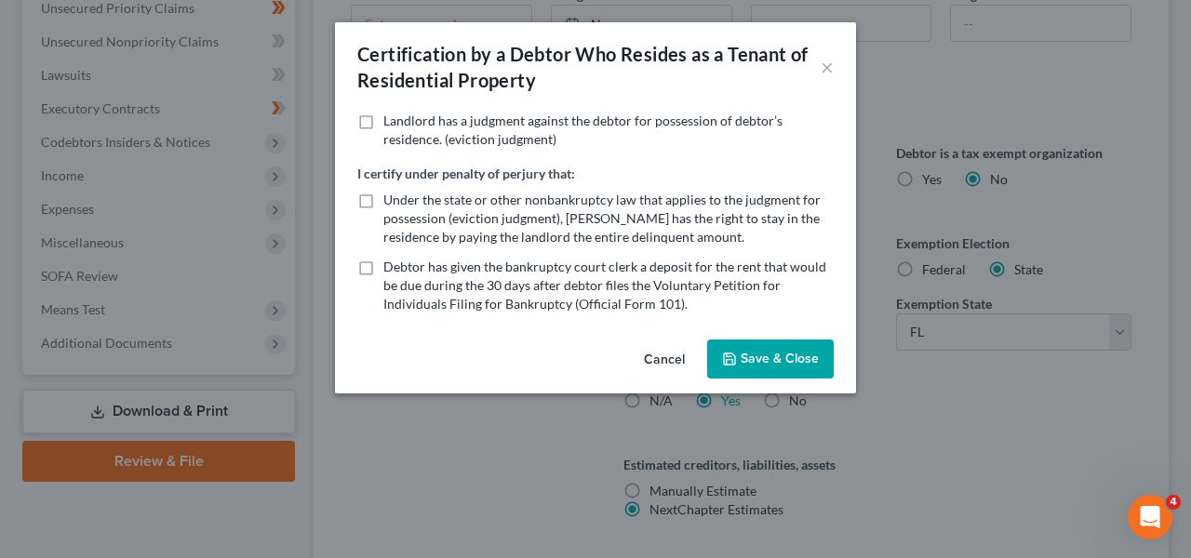
click at [677, 363] on button "Cancel" at bounding box center [664, 360] width 71 height 37
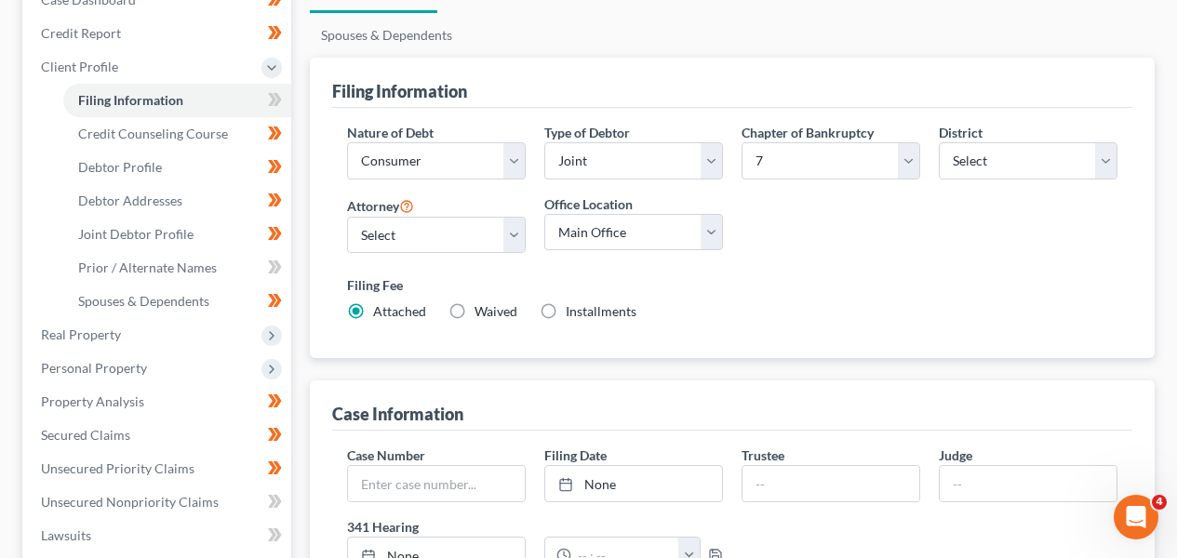
scroll to position [176, 0]
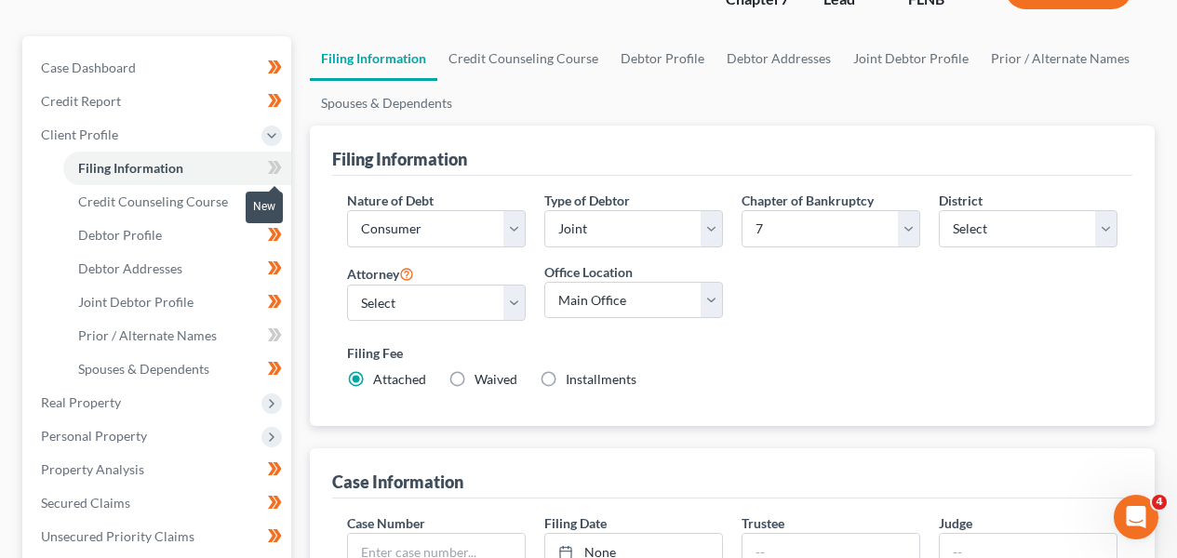
drag, startPoint x: 279, startPoint y: 168, endPoint x: 288, endPoint y: 195, distance: 27.4
click at [279, 168] on icon at bounding box center [275, 167] width 14 height 23
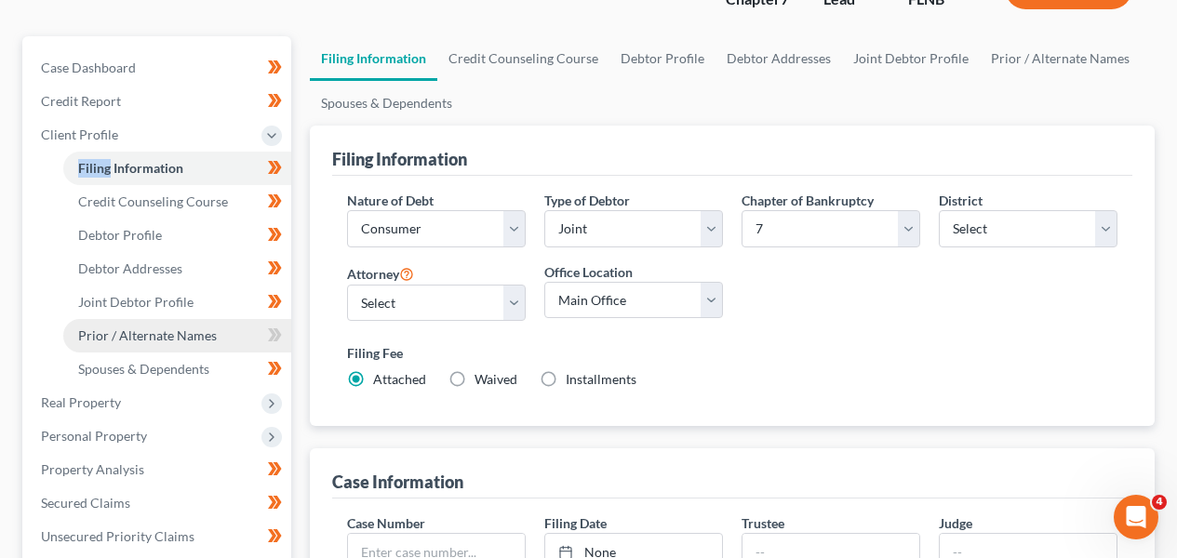
click at [235, 323] on link "Prior / Alternate Names" at bounding box center [177, 336] width 228 height 34
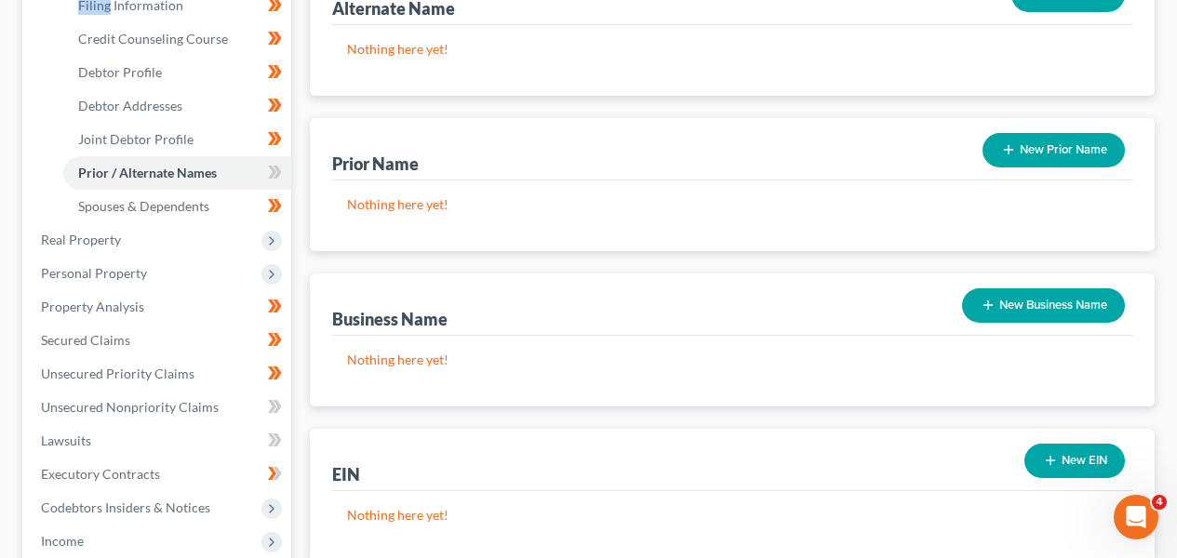
scroll to position [337, 0]
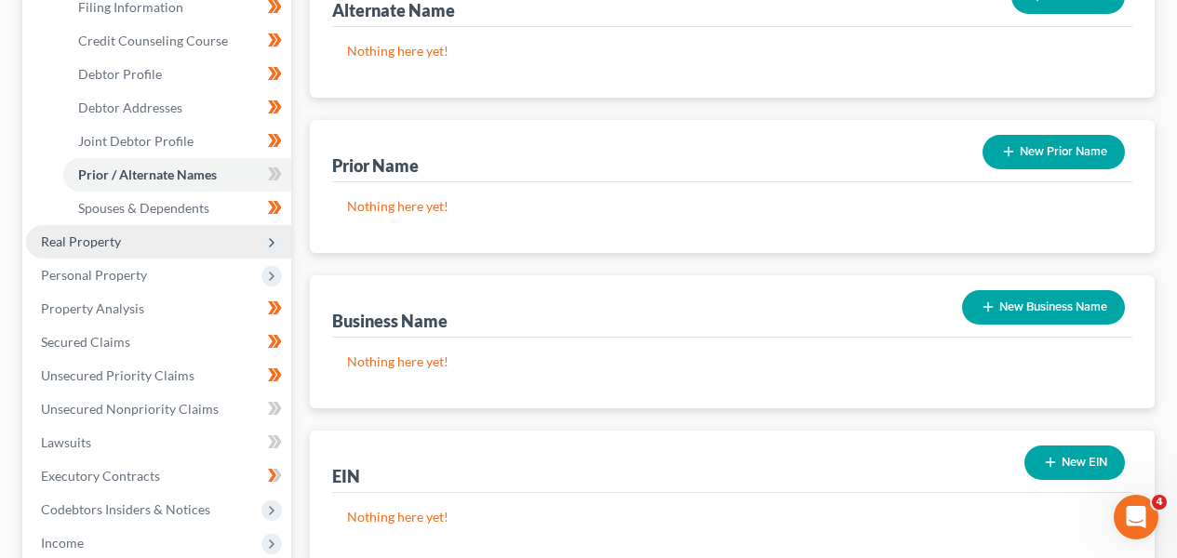
click at [215, 243] on span "Real Property" at bounding box center [158, 242] width 265 height 34
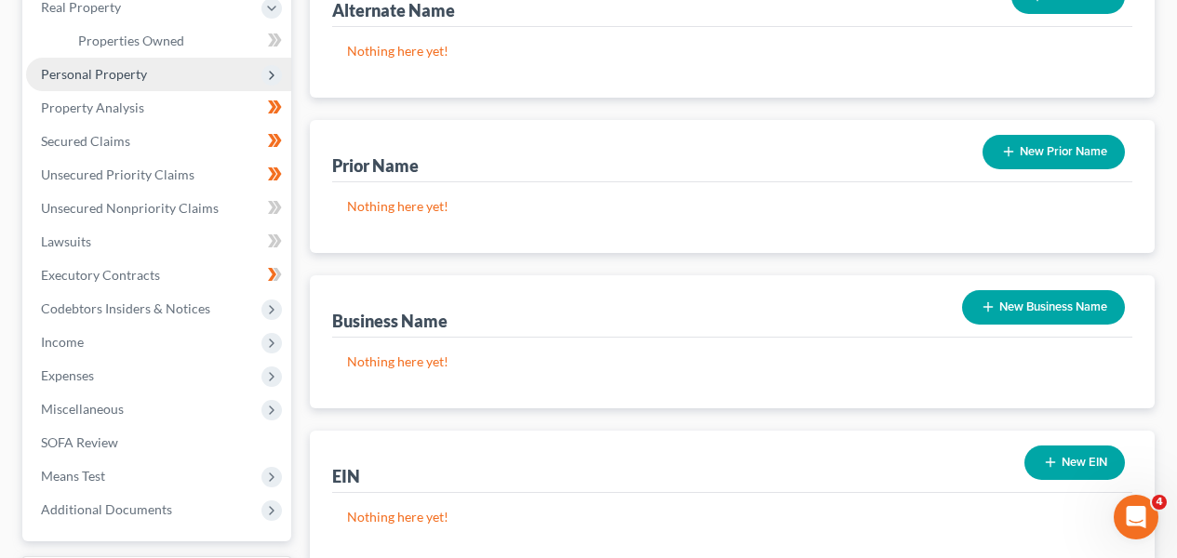
click at [201, 76] on span "Personal Property" at bounding box center [158, 75] width 265 height 34
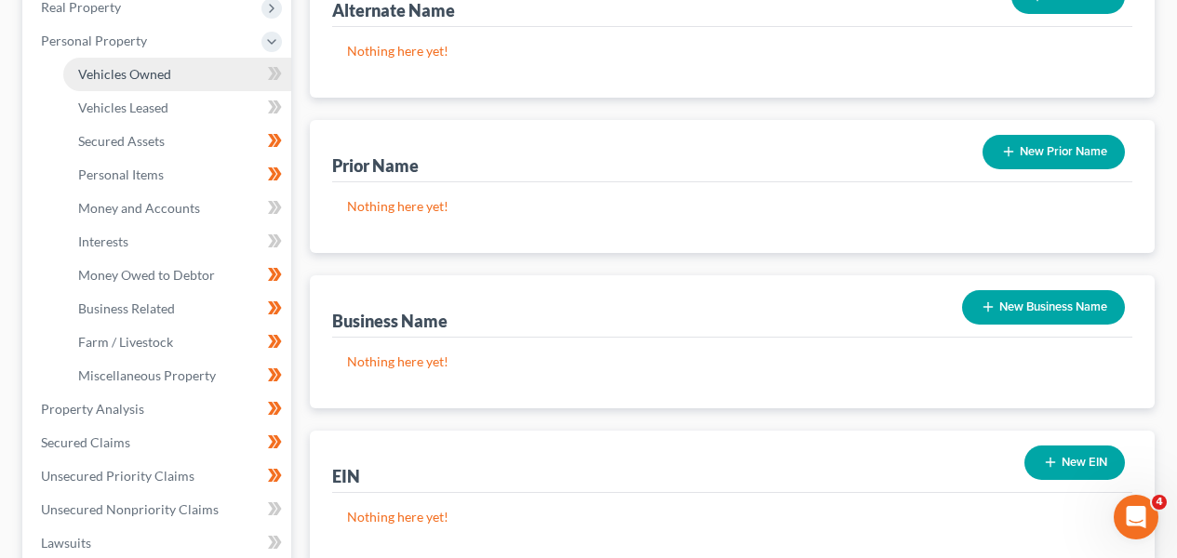
click at [200, 81] on link "Vehicles Owned" at bounding box center [177, 75] width 228 height 34
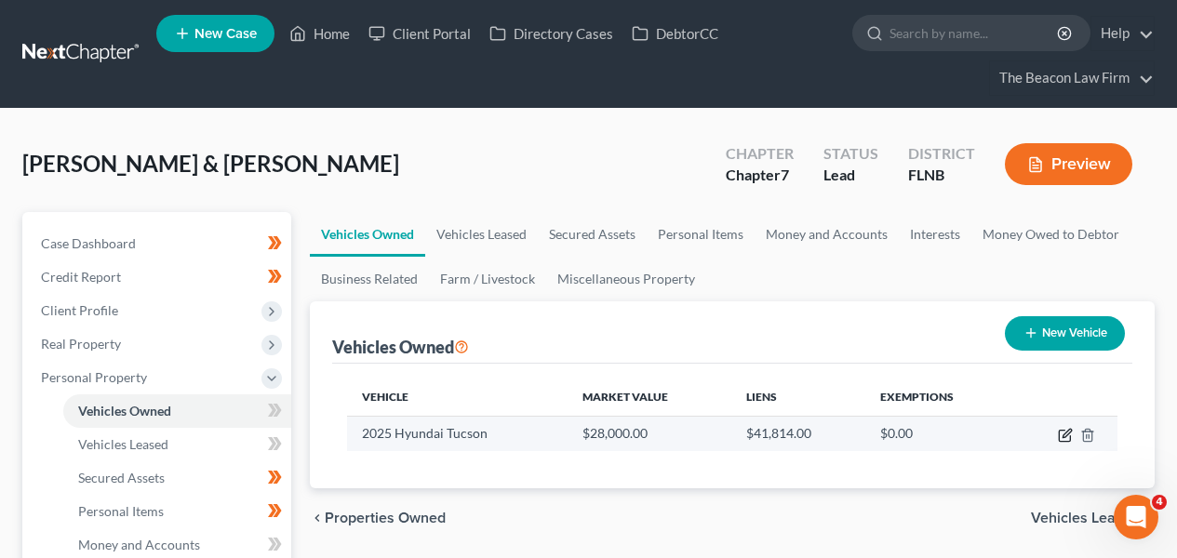
click at [1065, 429] on icon "button" at bounding box center [1065, 435] width 15 height 15
select select "0"
select select "1"
select select "0"
select select "2"
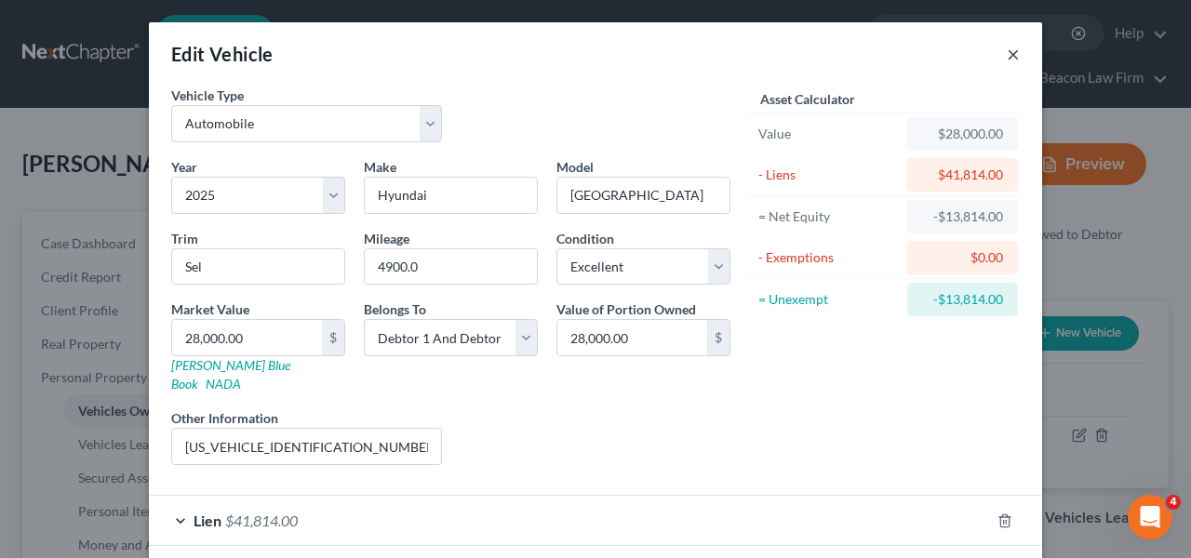
click at [1007, 54] on button "×" at bounding box center [1013, 54] width 13 height 22
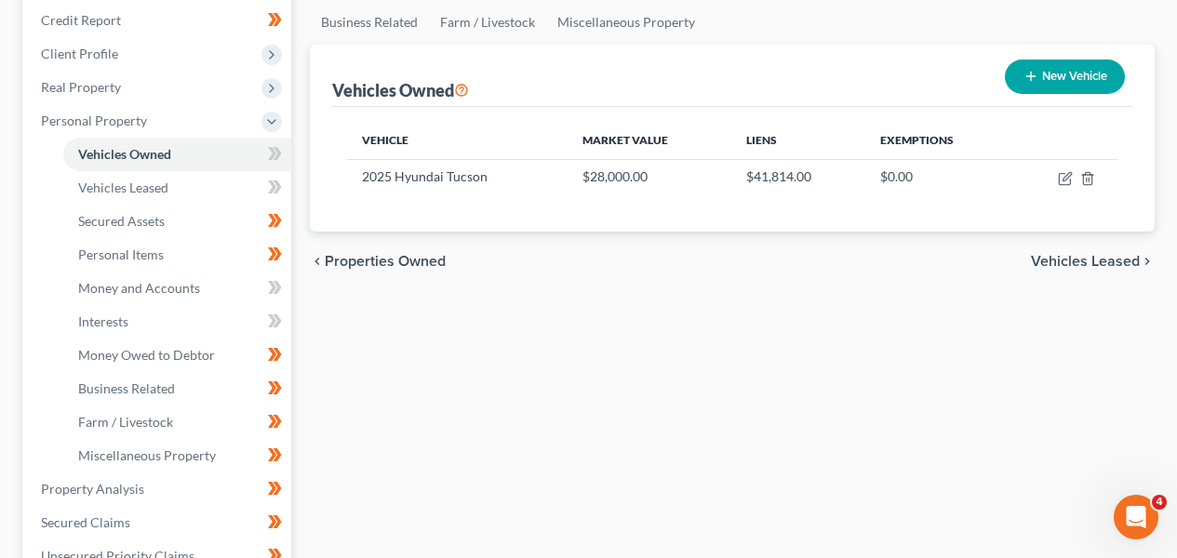
scroll to position [228, 0]
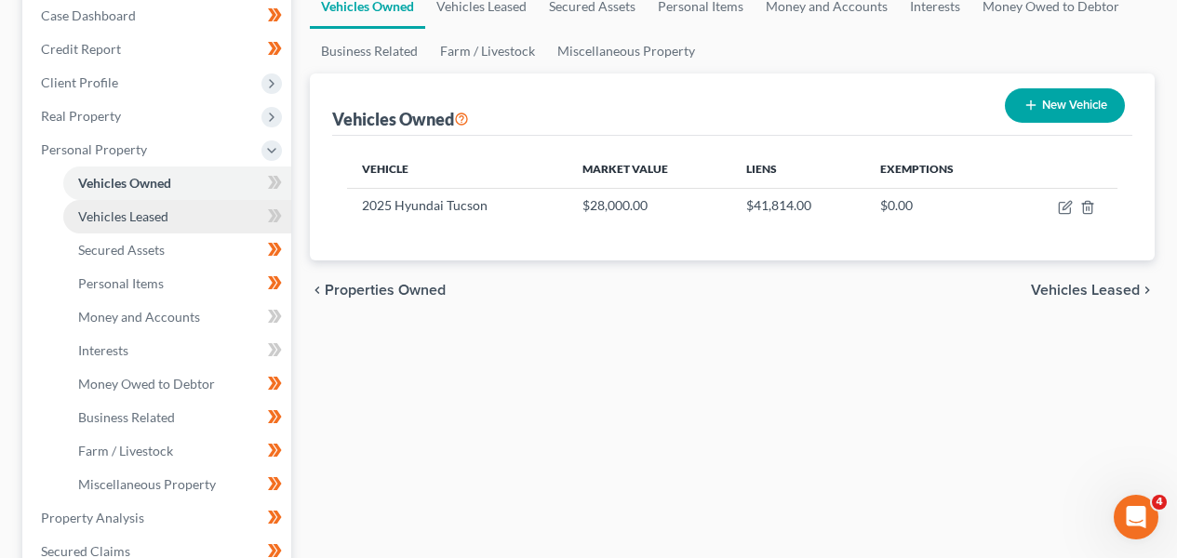
click at [198, 220] on link "Vehicles Leased" at bounding box center [177, 217] width 228 height 34
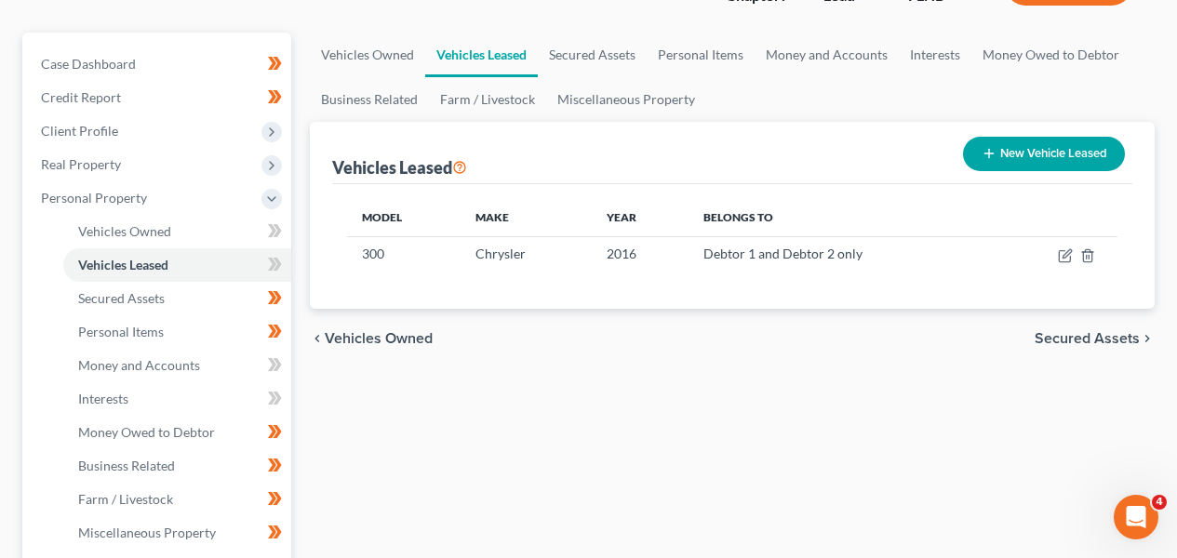
scroll to position [186, 0]
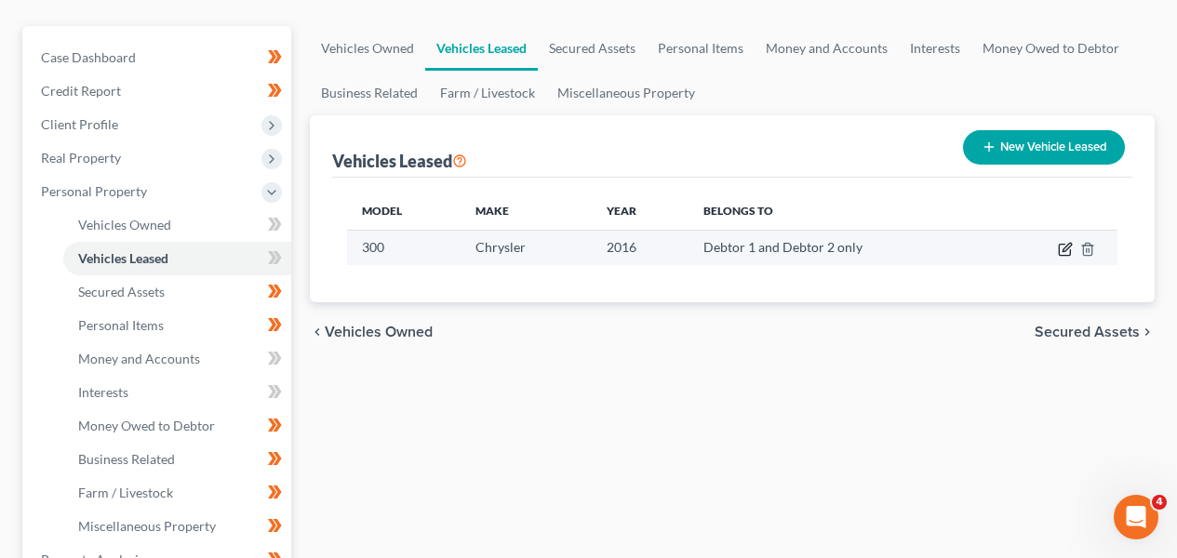
click at [1069, 248] on icon "button" at bounding box center [1065, 249] width 15 height 15
select select "0"
select select "10"
select select "2"
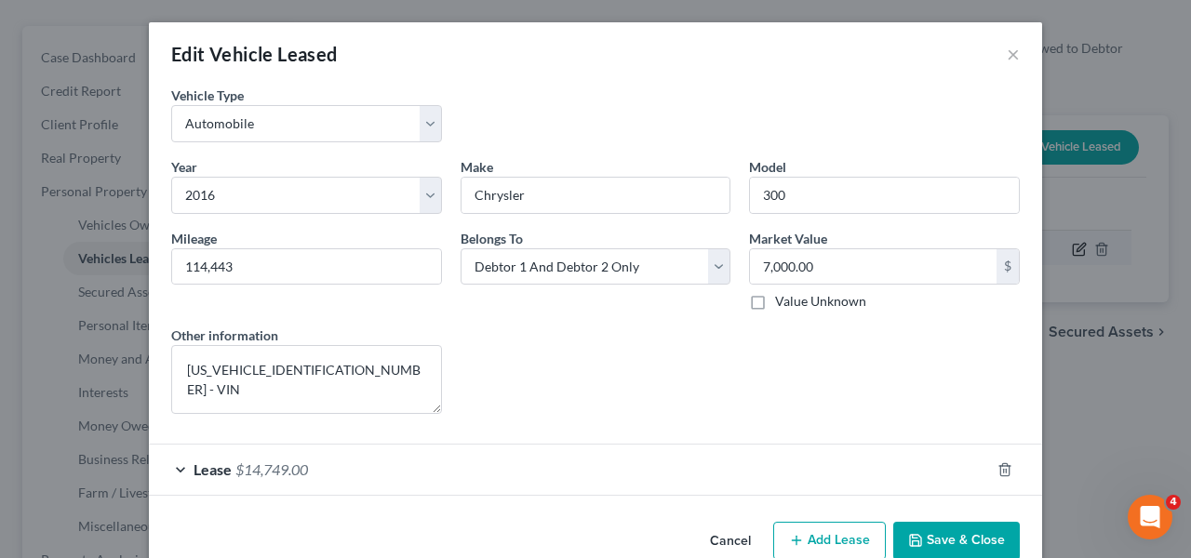
click at [1069, 249] on div "Edit Vehicle Leased × Vehicle Type * Select Automobile Truck Trailer Watercraft…" at bounding box center [595, 279] width 1191 height 558
click at [1055, 223] on div "Edit Vehicle Leased × Vehicle Type * Select Automobile Truck Trailer Watercraft…" at bounding box center [595, 279] width 1191 height 558
click at [995, 58] on div "Edit Vehicle Leased ×" at bounding box center [596, 53] width 894 height 63
click at [1007, 57] on button "×" at bounding box center [1013, 54] width 13 height 22
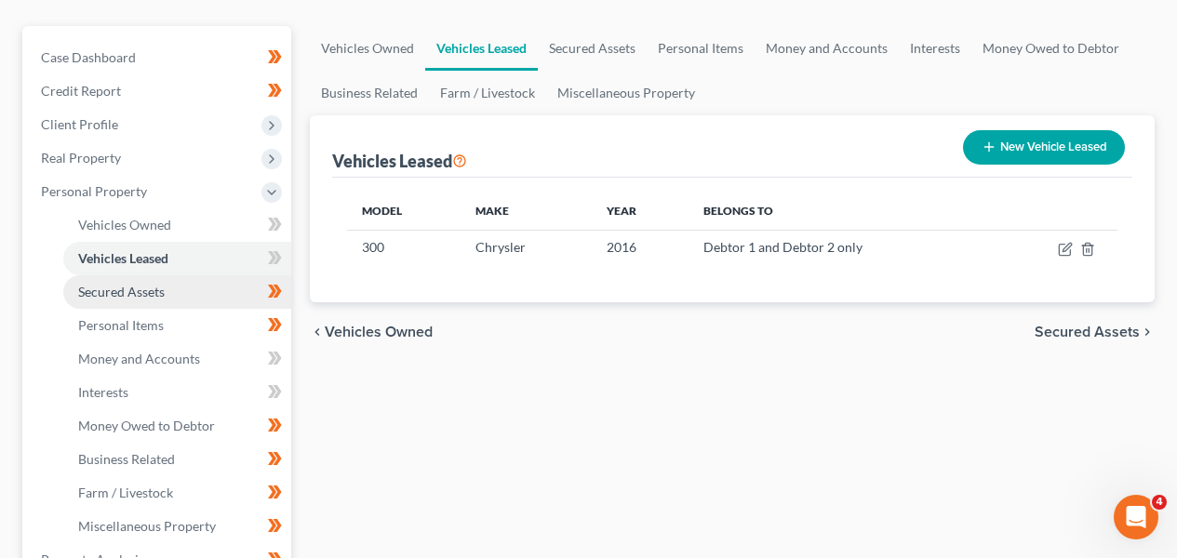
click at [214, 294] on link "Secured Assets" at bounding box center [177, 293] width 228 height 34
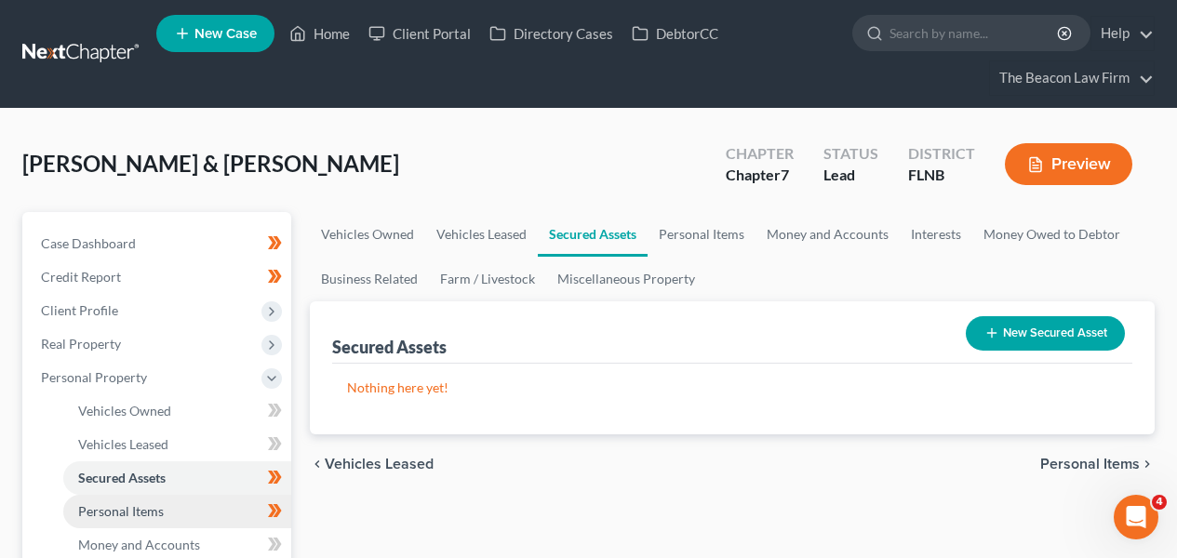
click at [178, 510] on link "Personal Items" at bounding box center [177, 512] width 228 height 34
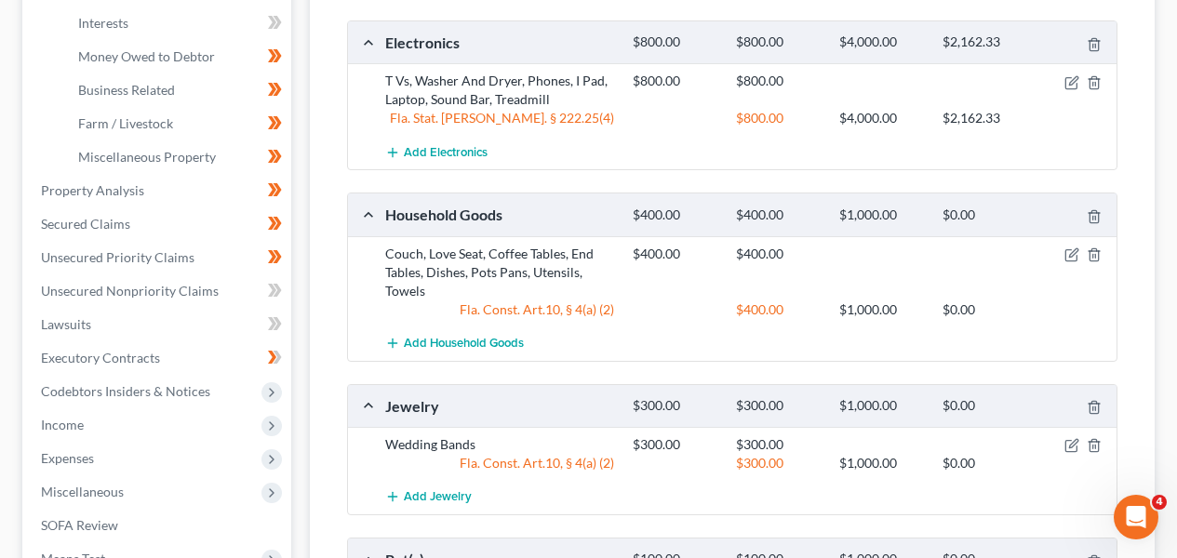
scroll to position [381, 0]
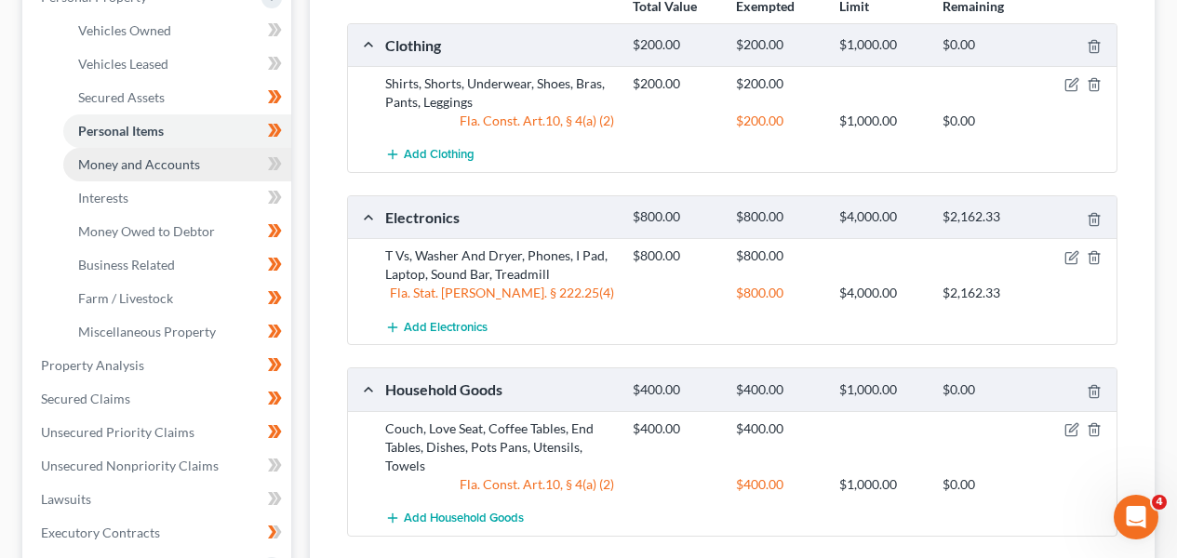
click at [215, 158] on link "Money and Accounts" at bounding box center [177, 165] width 228 height 34
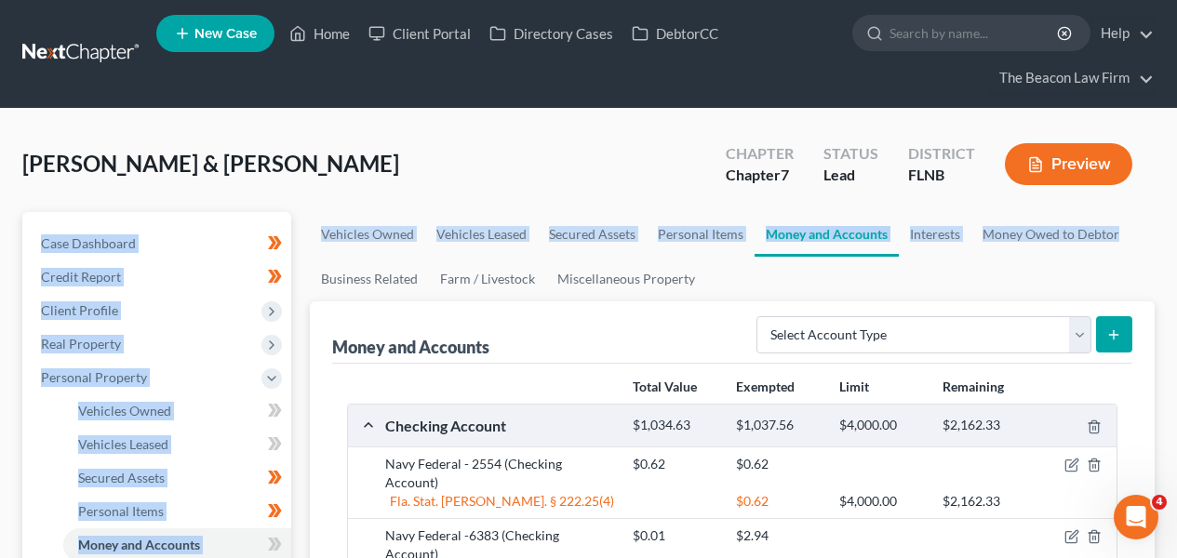
drag, startPoint x: 1176, startPoint y: 197, endPoint x: 1180, endPoint y: 290, distance: 93.2
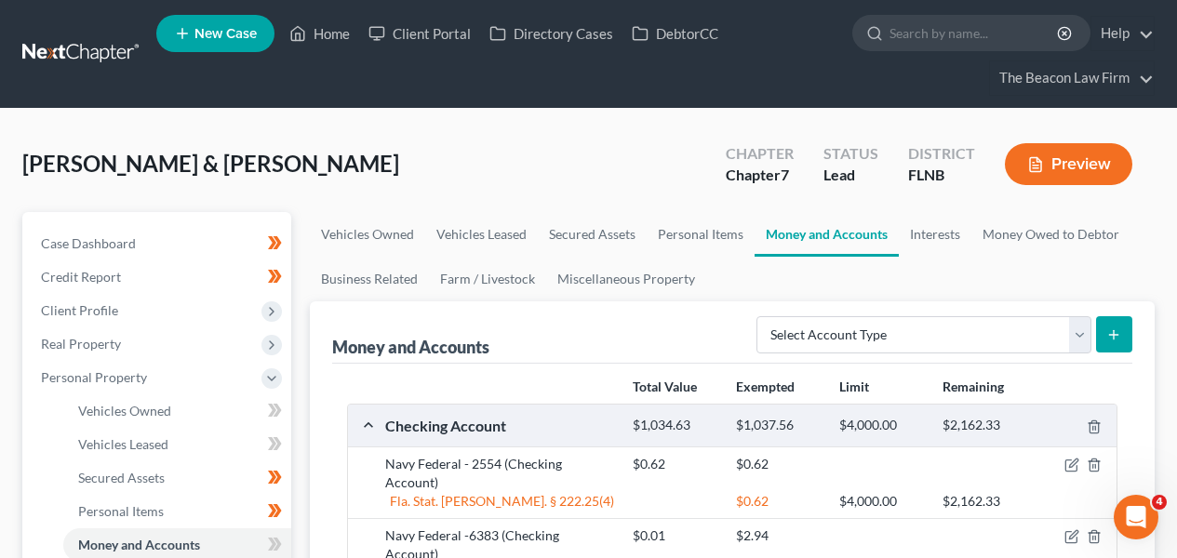
drag, startPoint x: 1151, startPoint y: 276, endPoint x: 1171, endPoint y: 271, distance: 20.3
click at [1151, 276] on ul "Vehicles Owned Vehicles Leased Secured Assets Personal Items Money and Accounts…" at bounding box center [732, 256] width 845 height 89
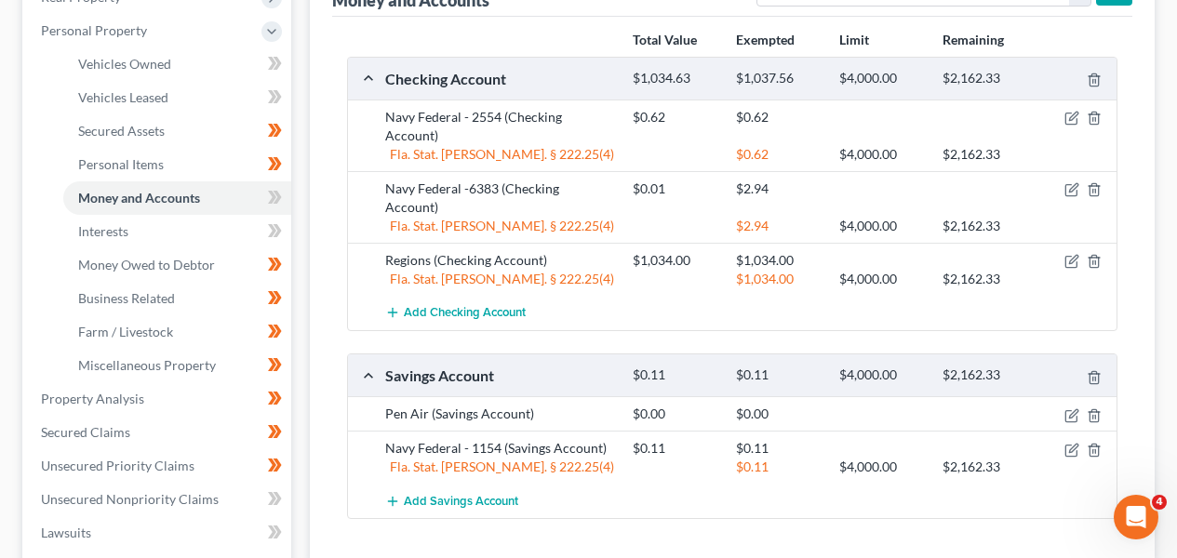
scroll to position [341, 0]
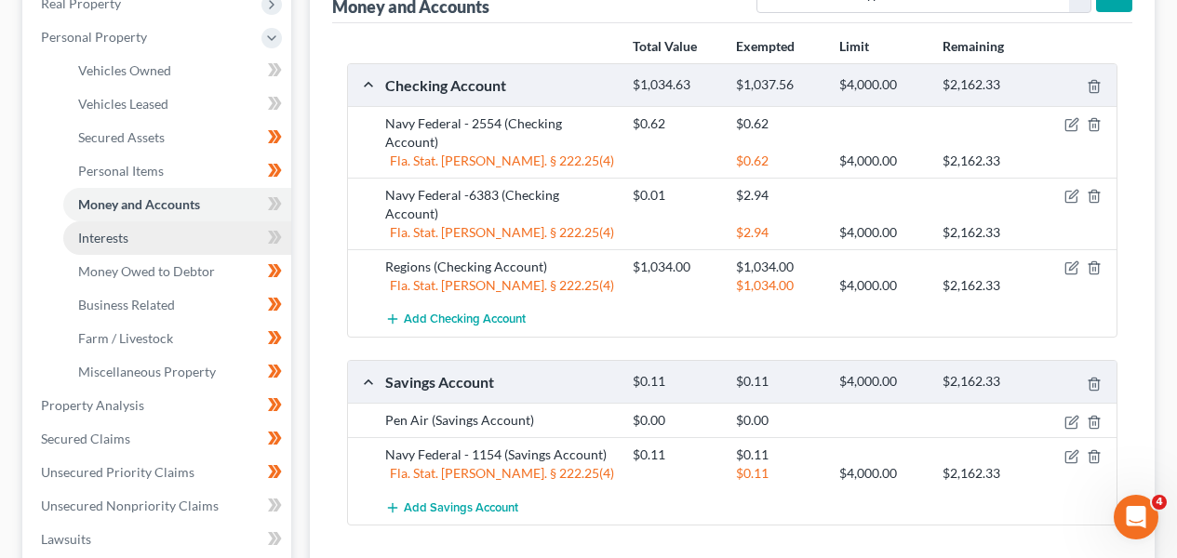
click at [207, 230] on link "Interests" at bounding box center [177, 239] width 228 height 34
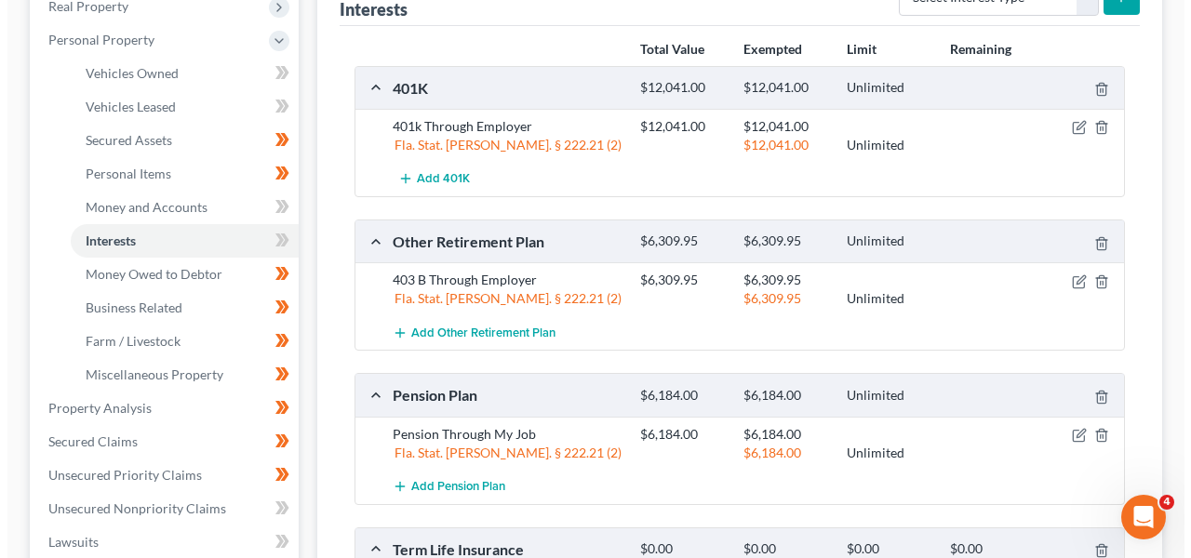
scroll to position [333, 0]
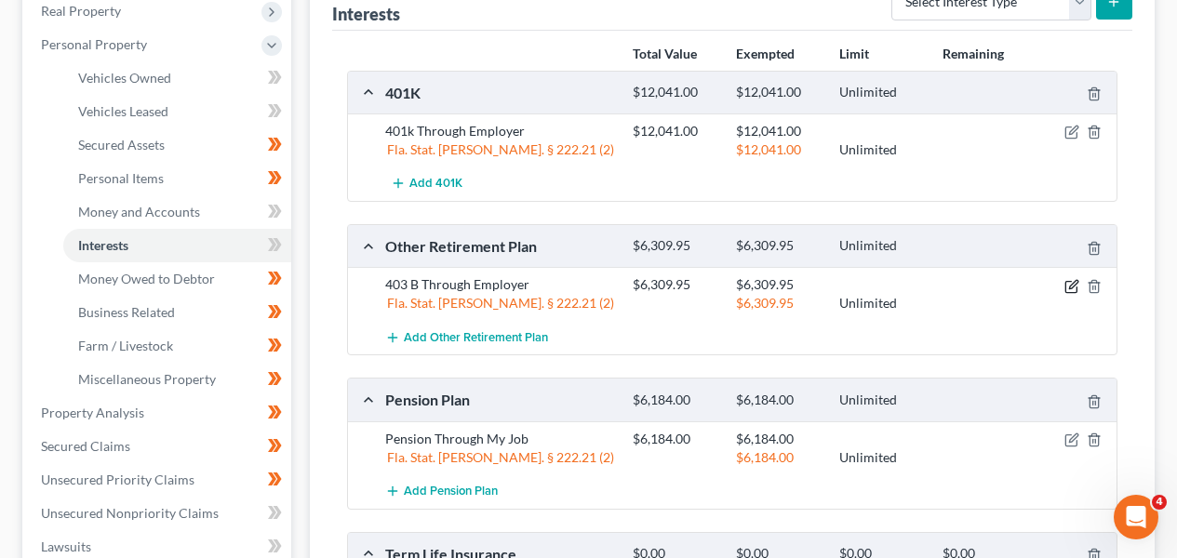
click at [1072, 289] on icon "button" at bounding box center [1072, 286] width 15 height 15
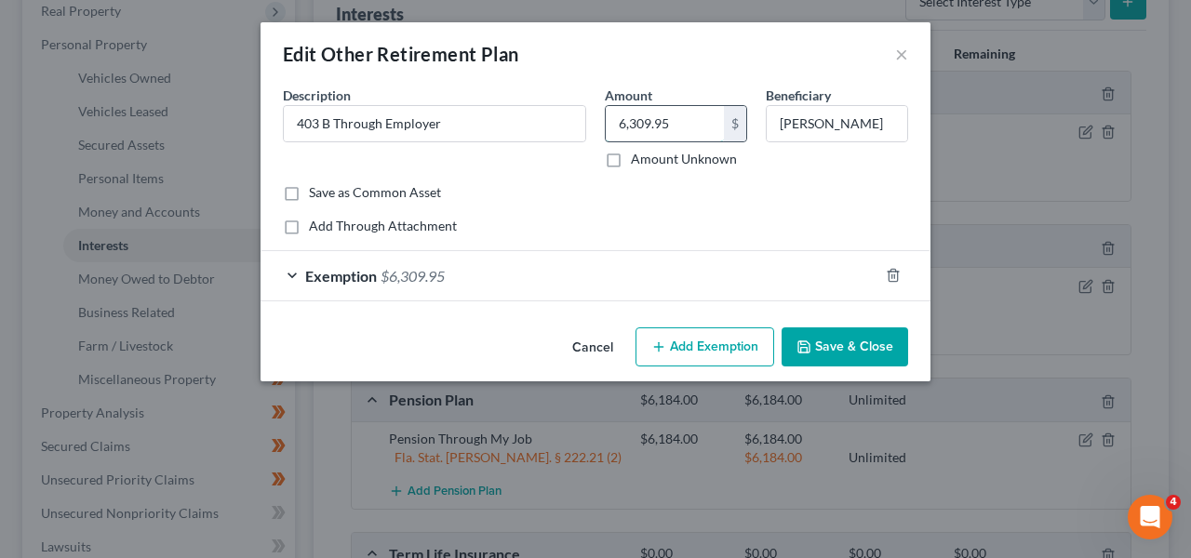
click at [613, 125] on input "6,309.95" at bounding box center [665, 123] width 118 height 35
paste input "867.08"
type input "6,867.08"
click at [846, 326] on div "Cancel Add Exemption Save & Close" at bounding box center [596, 350] width 670 height 61
click at [843, 336] on button "Save & Close" at bounding box center [845, 347] width 127 height 39
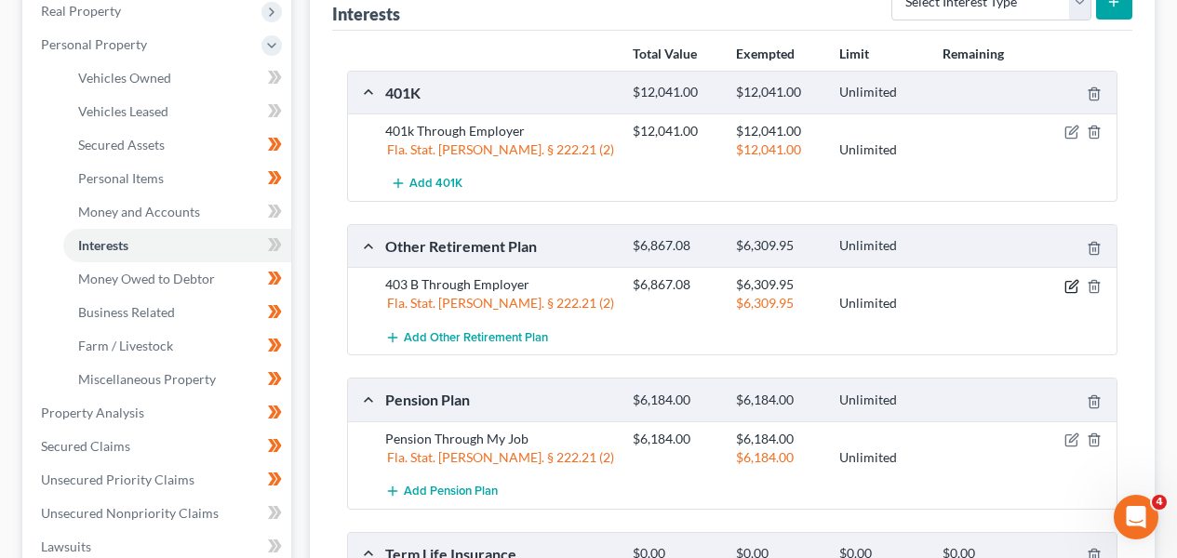
click at [1067, 285] on icon "button" at bounding box center [1072, 286] width 15 height 15
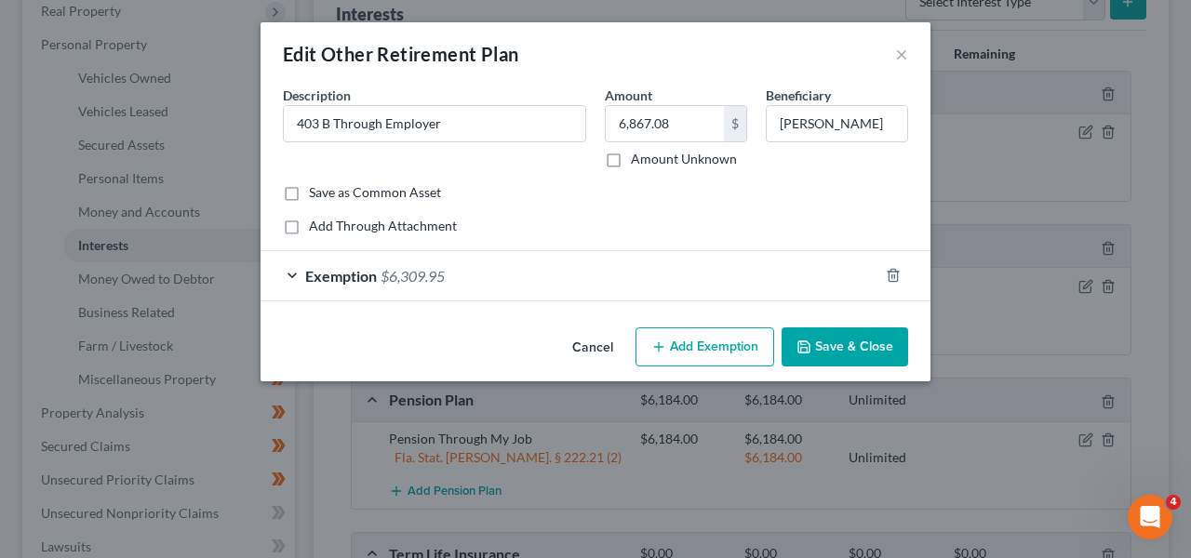
click at [708, 300] on div "Exemption $6,309.95" at bounding box center [570, 275] width 618 height 49
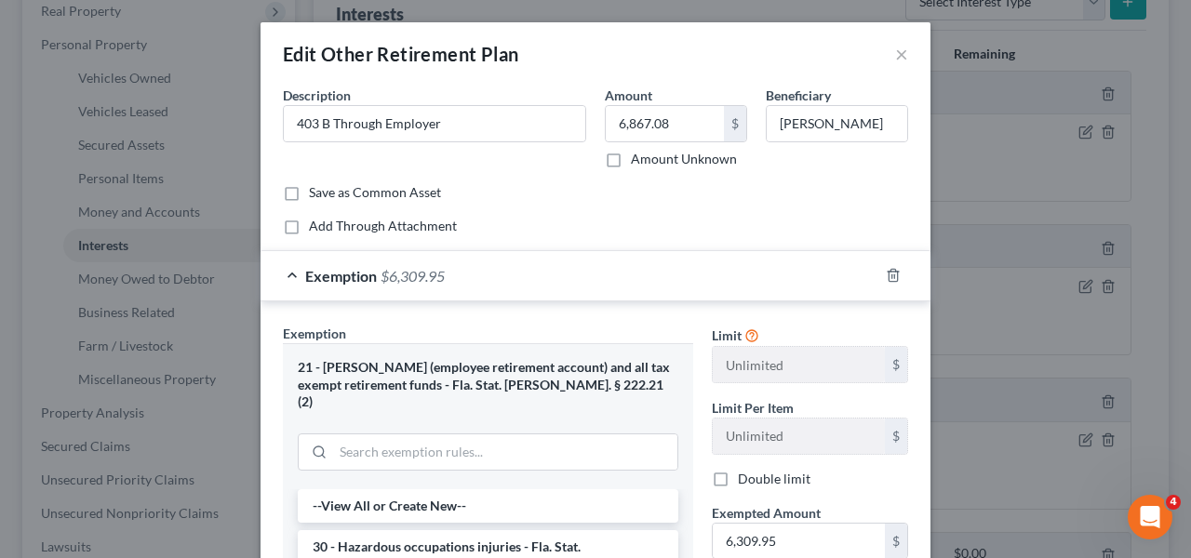
click at [706, 286] on div "Exemption $6,309.95" at bounding box center [570, 275] width 618 height 49
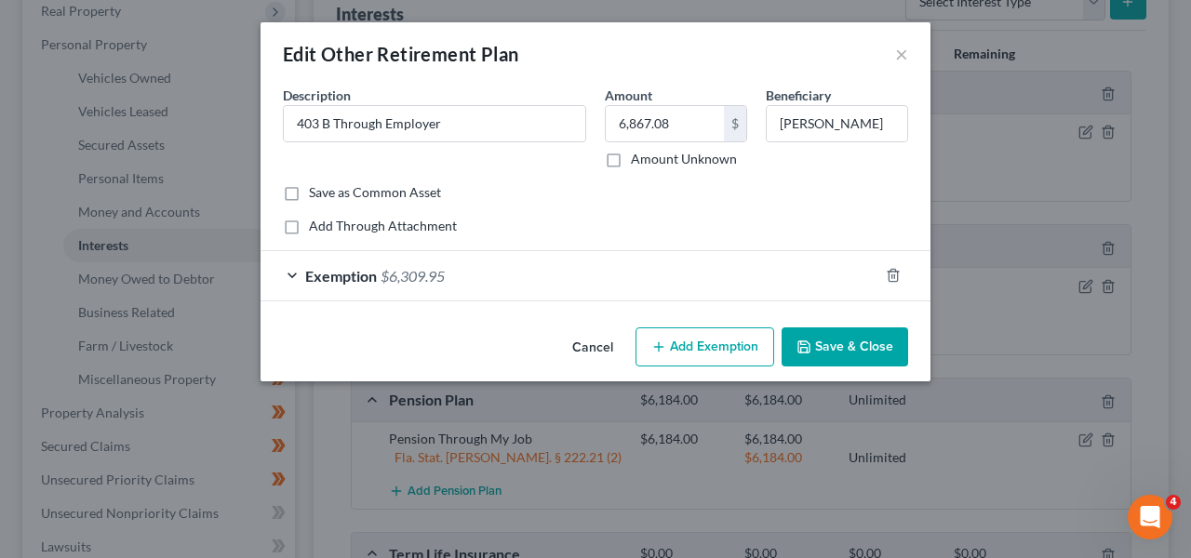
click at [706, 286] on div "Exemption $6,309.95" at bounding box center [570, 275] width 618 height 49
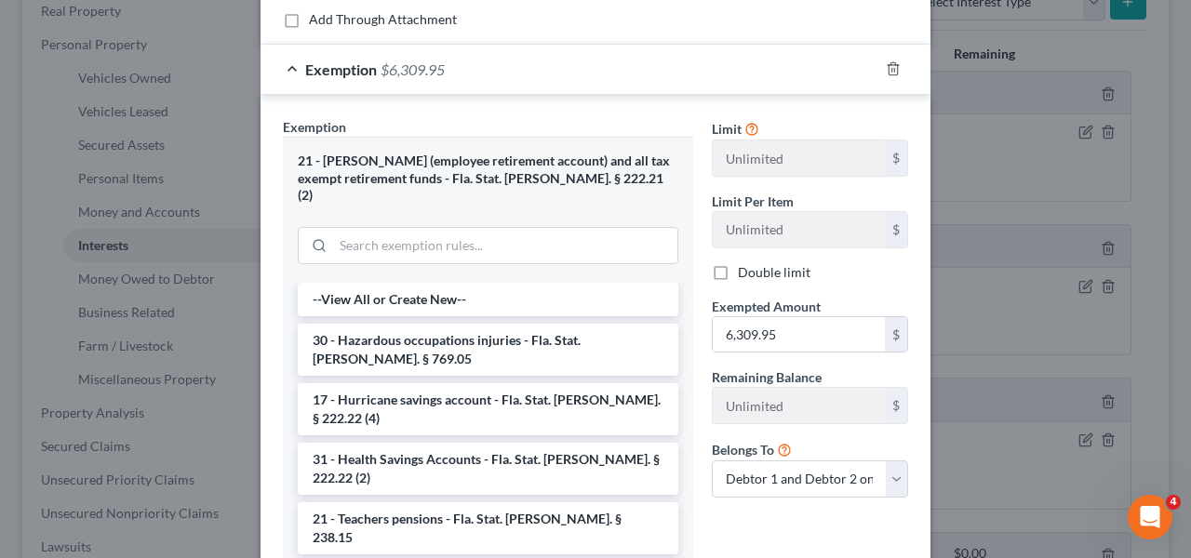
scroll to position [220, 0]
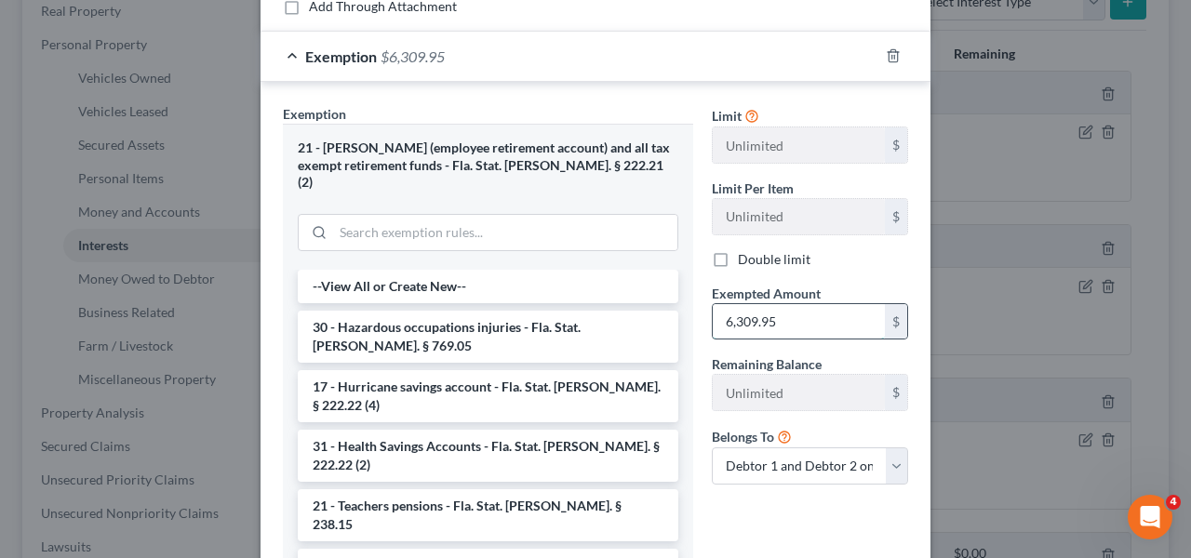
click at [852, 324] on input "6,309.95" at bounding box center [799, 321] width 172 height 35
paste input "867.08"
type input "6,867.08"
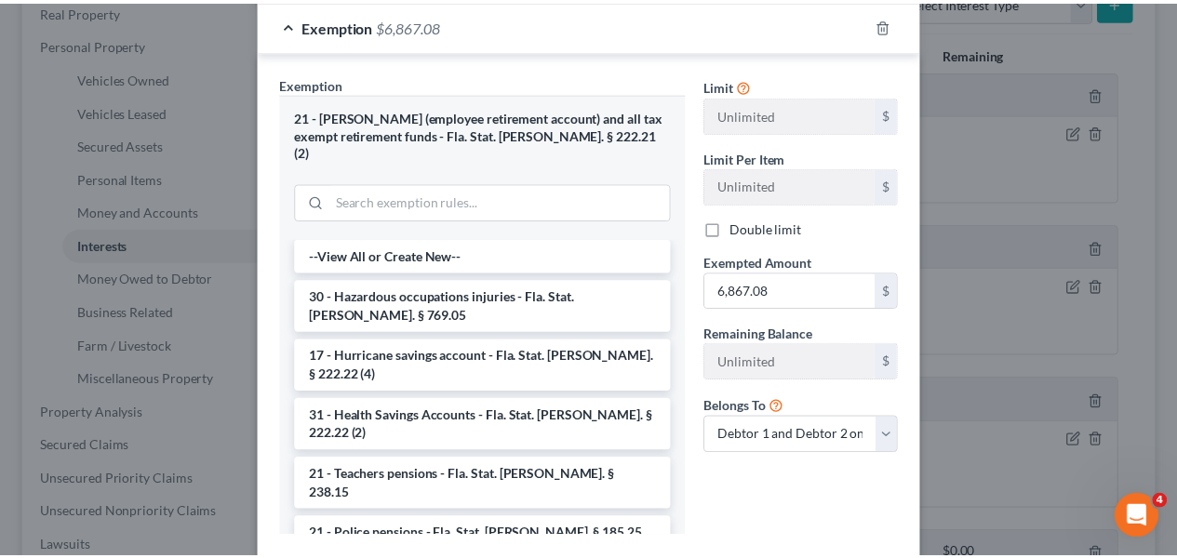
scroll to position [344, 0]
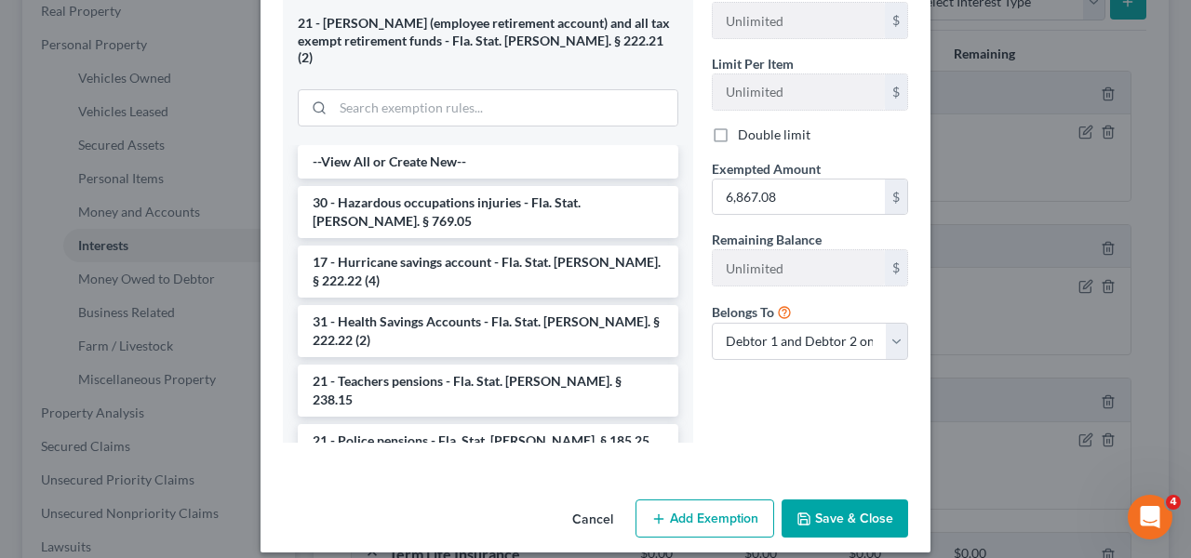
click at [875, 500] on button "Save & Close" at bounding box center [845, 519] width 127 height 39
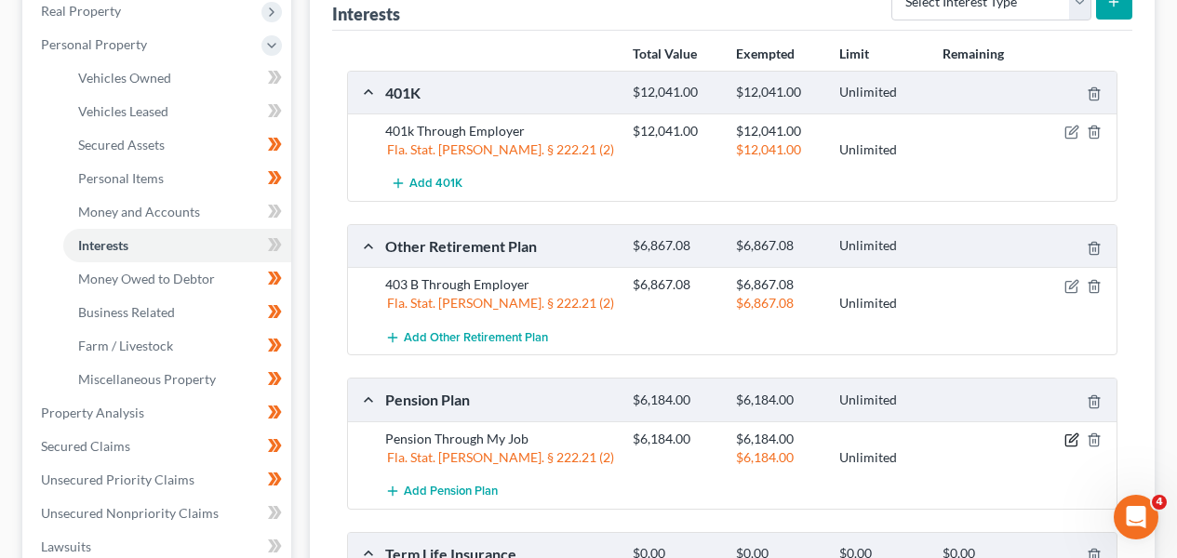
click at [1076, 437] on icon "button" at bounding box center [1073, 438] width 8 height 8
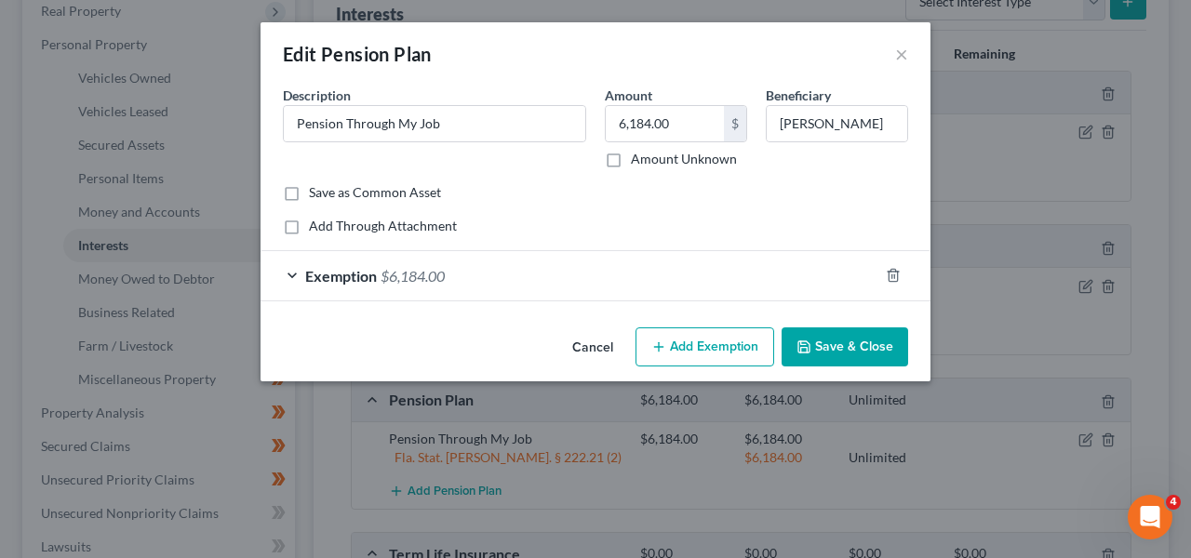
click at [676, 354] on button "Add Exemption" at bounding box center [705, 347] width 139 height 39
select select "2"
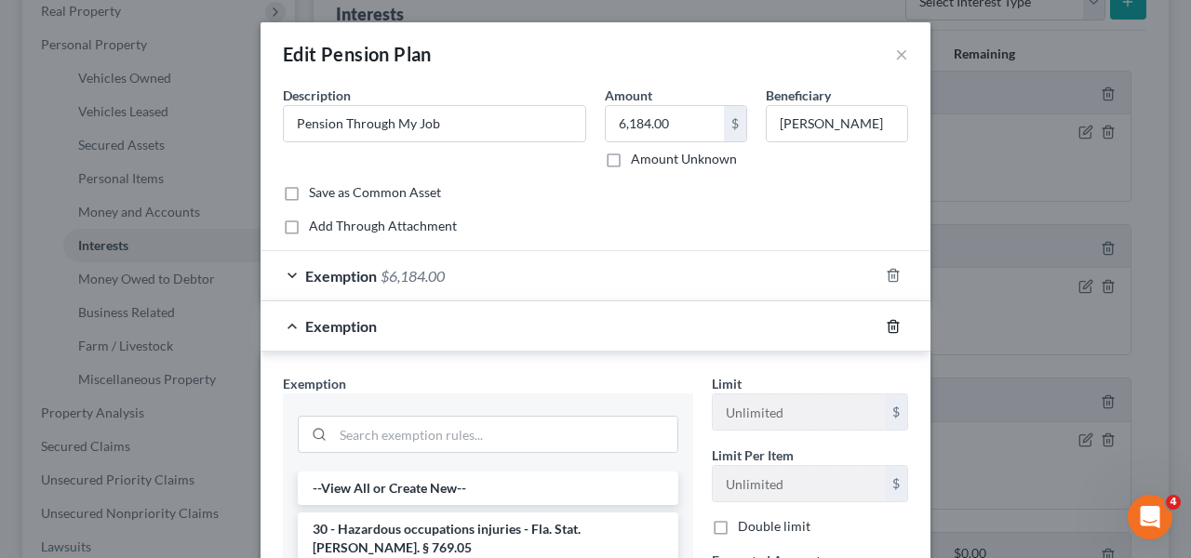
click at [886, 323] on icon "button" at bounding box center [893, 326] width 15 height 15
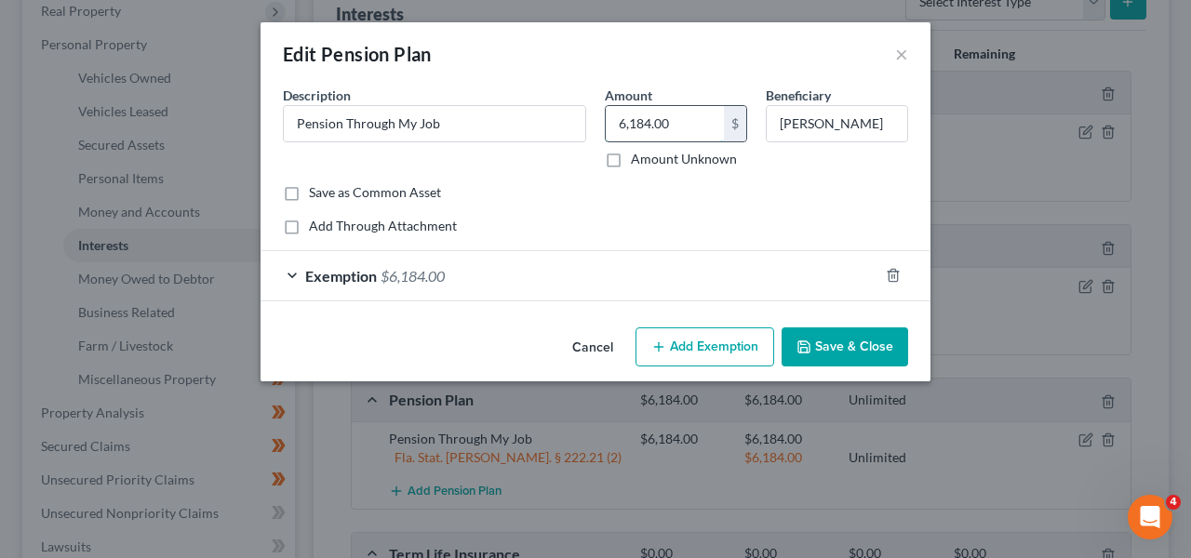
click at [660, 108] on input "6,184.00" at bounding box center [665, 123] width 118 height 35
click at [661, 111] on input "6,184.00" at bounding box center [665, 123] width 118 height 35
type input "7,017.24"
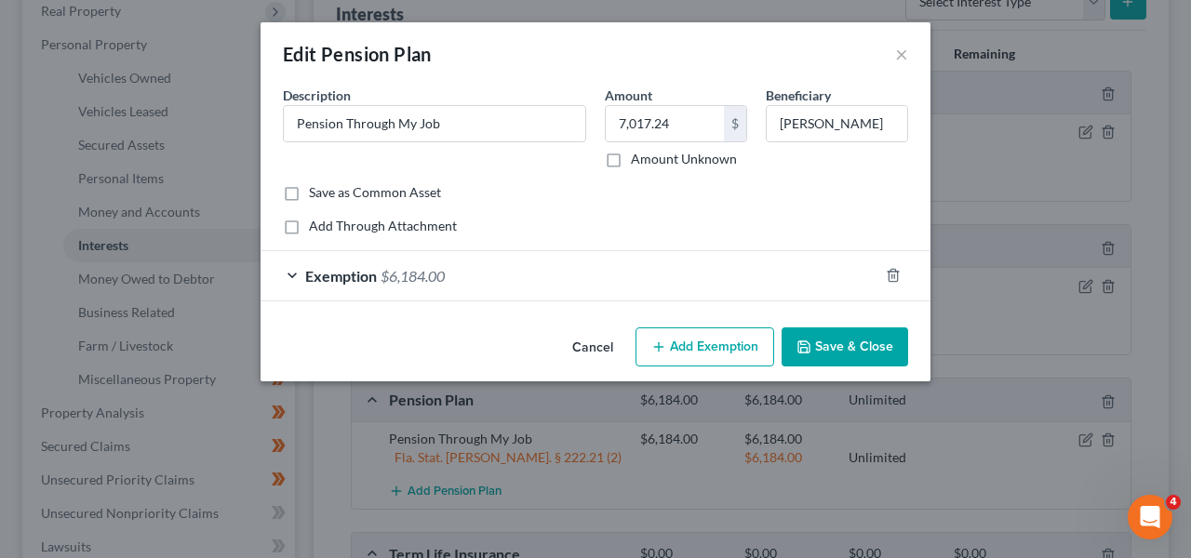
click at [636, 316] on div "An exemption set must first be selected from the Filing Information section. Co…" at bounding box center [596, 203] width 670 height 235
click at [638, 294] on div "Exemption $6,184.00" at bounding box center [570, 275] width 618 height 49
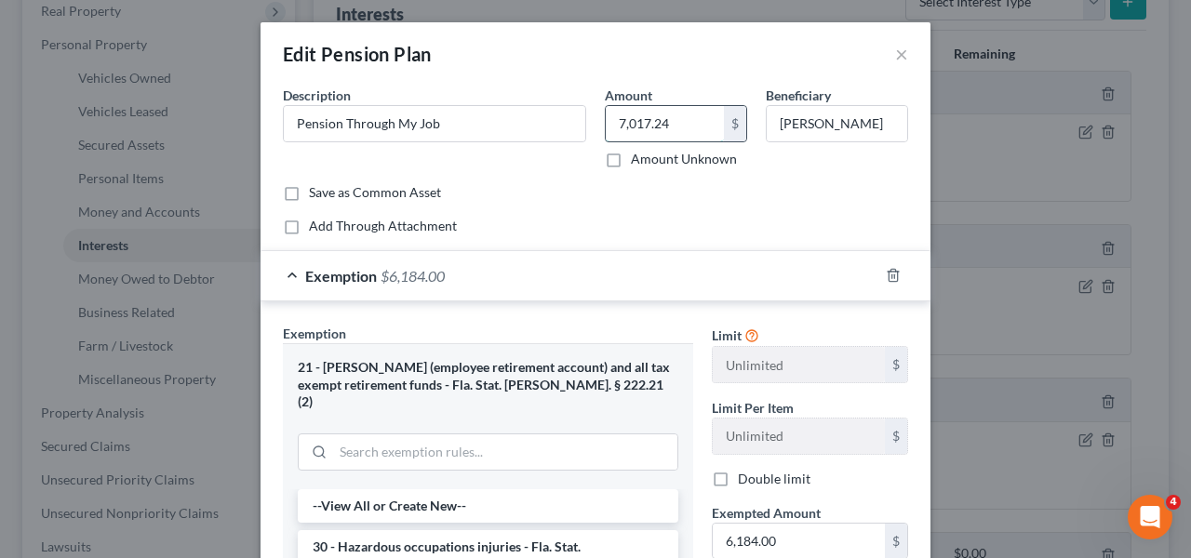
click at [679, 121] on input "7,017.24" at bounding box center [665, 123] width 118 height 35
click at [779, 526] on input "6,184.00" at bounding box center [799, 541] width 172 height 35
paste input "7,017.24"
type input "7,017.24"
click at [788, 289] on div "Exemption $7,017.24" at bounding box center [570, 275] width 618 height 49
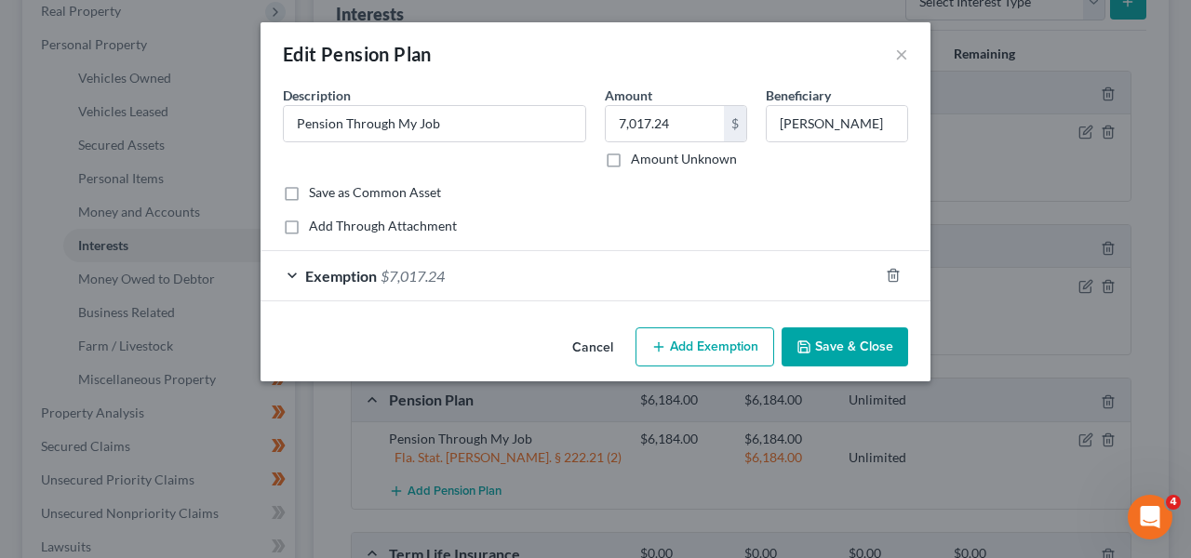
click at [833, 356] on button "Save & Close" at bounding box center [845, 347] width 127 height 39
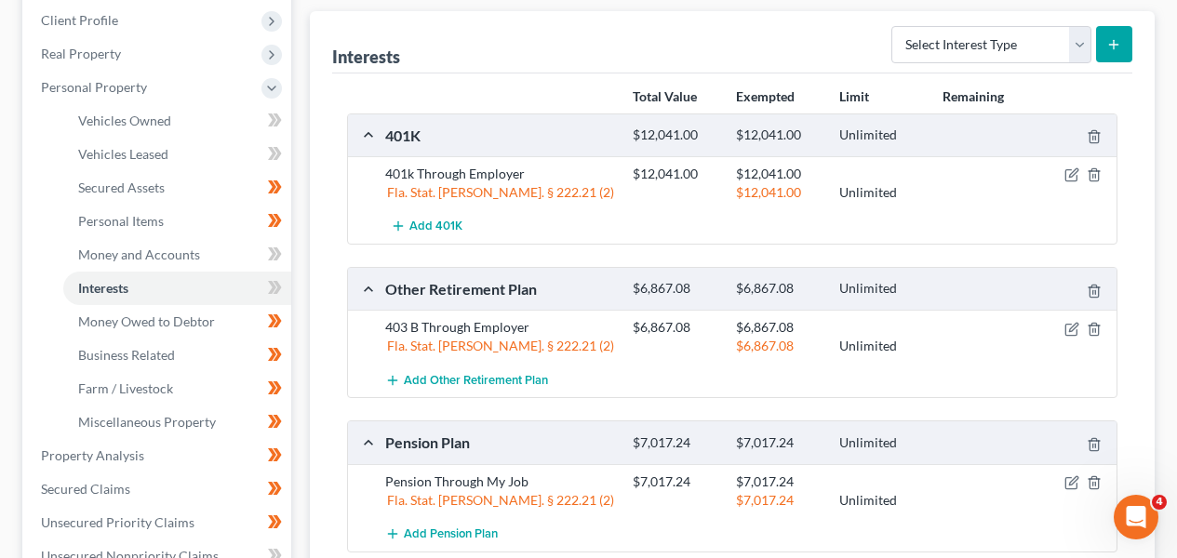
scroll to position [289, 0]
click at [1176, 147] on div "[PERSON_NAME] & [PERSON_NAME] Upgraded Chapter Chapter 7 Status Lead District […" at bounding box center [588, 427] width 1177 height 1216
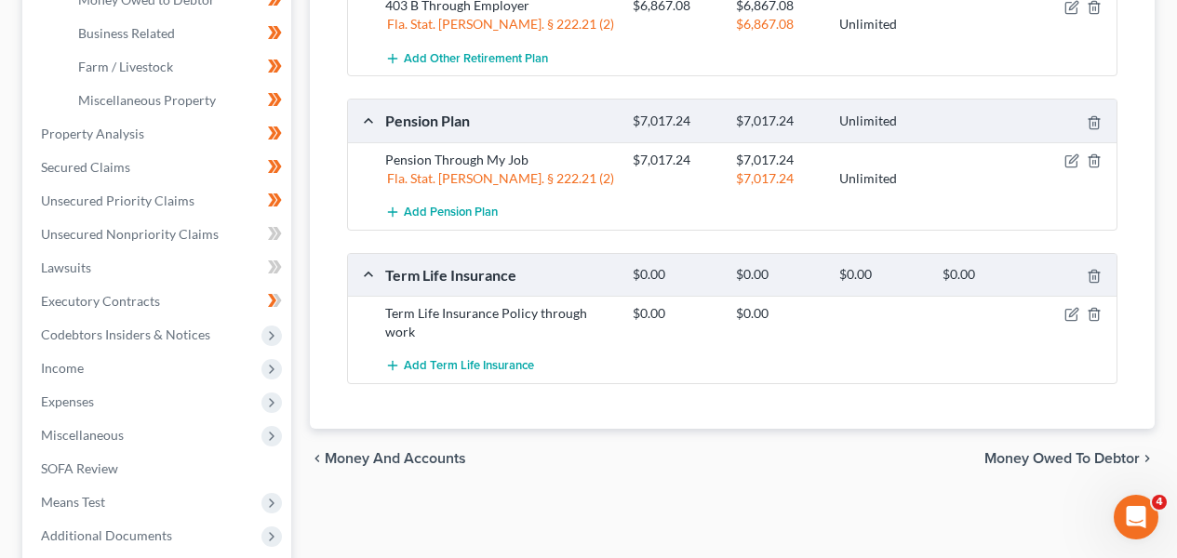
scroll to position [613, 0]
click at [211, 274] on link "Lawsuits" at bounding box center [158, 267] width 265 height 34
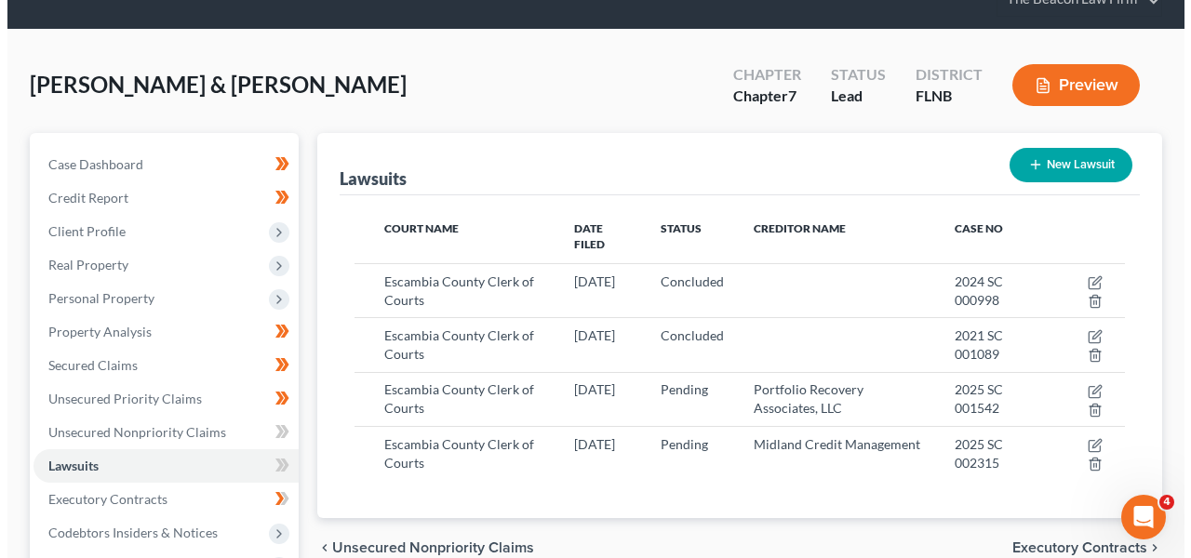
scroll to position [104, 0]
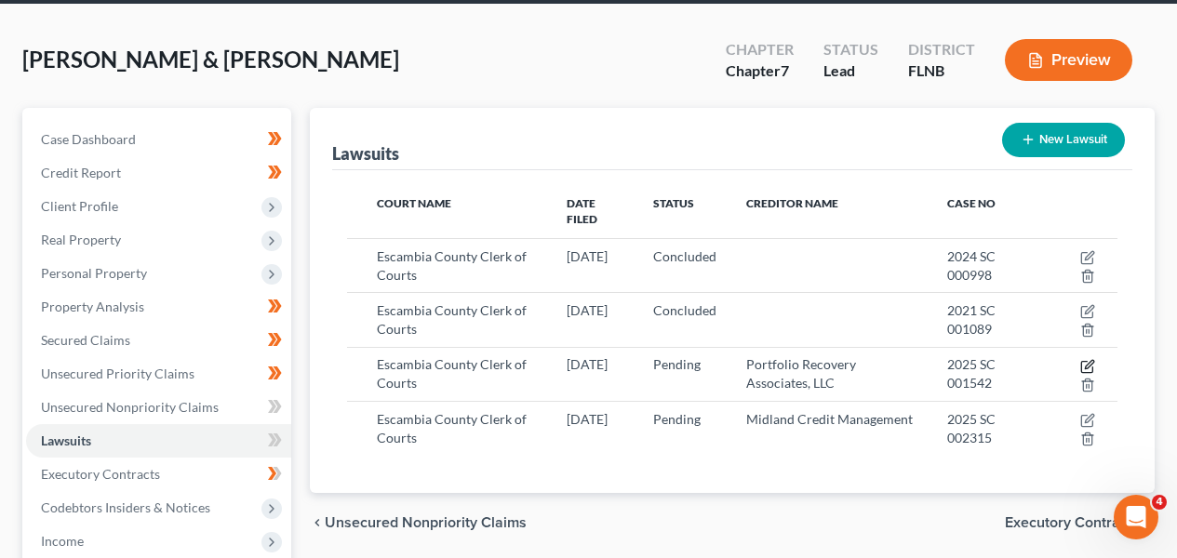
drag, startPoint x: 1089, startPoint y: 349, endPoint x: 1134, endPoint y: 349, distance: 44.7
click at [1134, 349] on div "Lawsuits New Lawsuit Court Name Date Filed Status Creditor Name Case No Escambi…" at bounding box center [732, 300] width 845 height 385
click at [1084, 119] on div "New Lawsuit" at bounding box center [1064, 139] width 138 height 49
click at [1079, 128] on button "New Lawsuit" at bounding box center [1063, 140] width 123 height 34
select select "0"
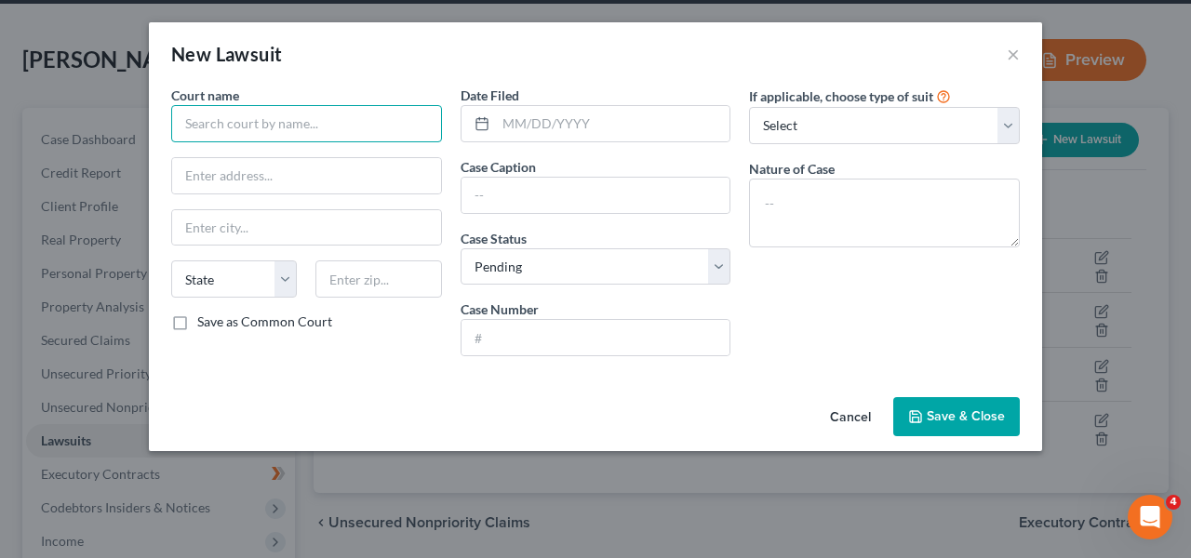
click at [405, 118] on input "text" at bounding box center [306, 123] width 271 height 37
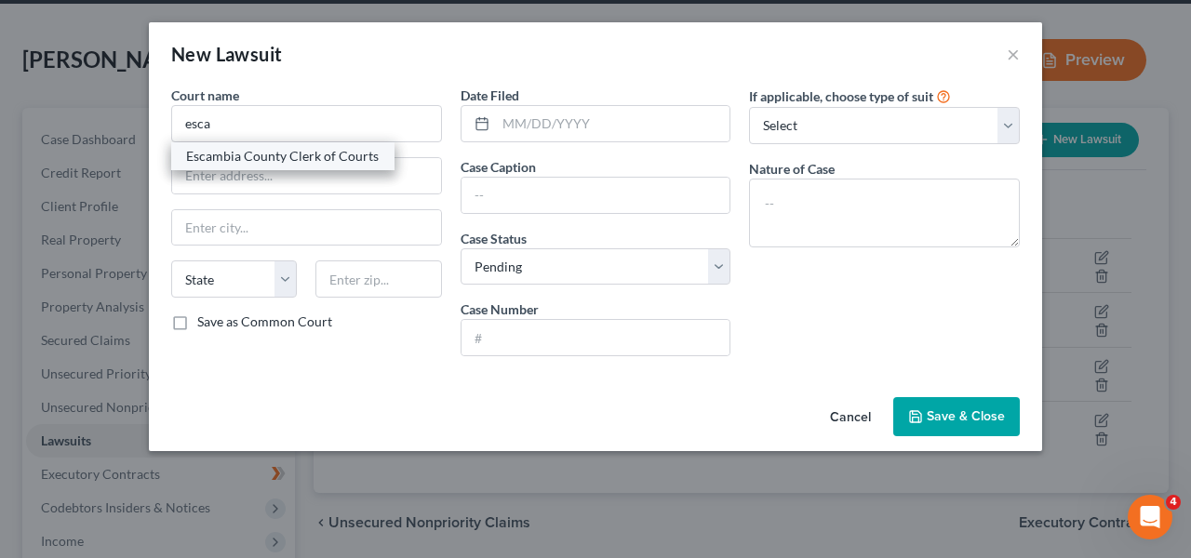
click at [370, 164] on div "Escambia County Clerk of Courts" at bounding box center [283, 156] width 194 height 19
type input "Escambia County Clerk of Courts"
type input "P.O. Box 333"
type input "Pensacola"
select select "9"
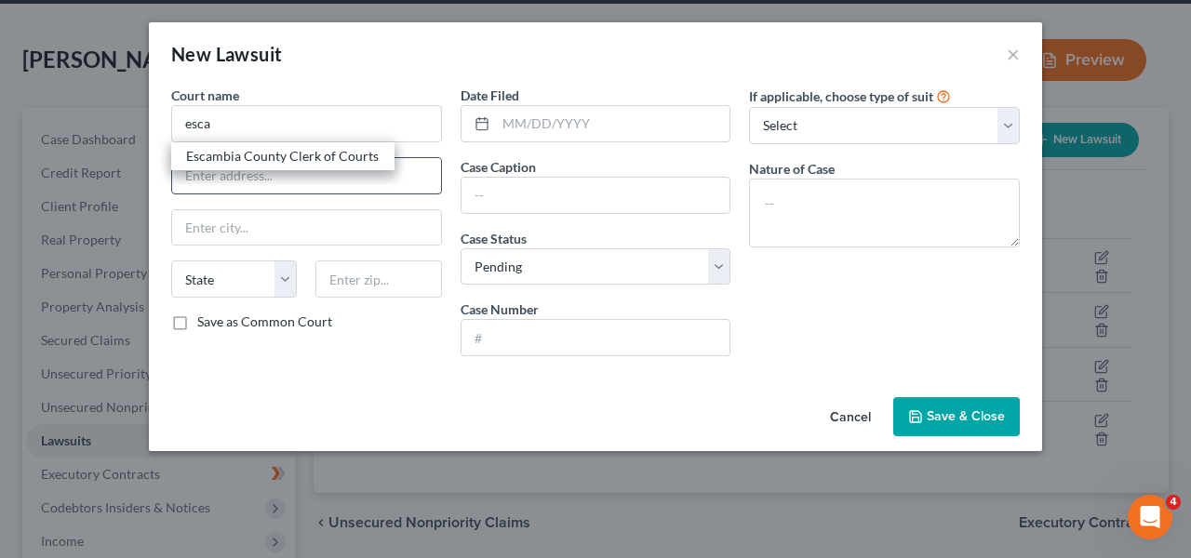
type input "32591-0333"
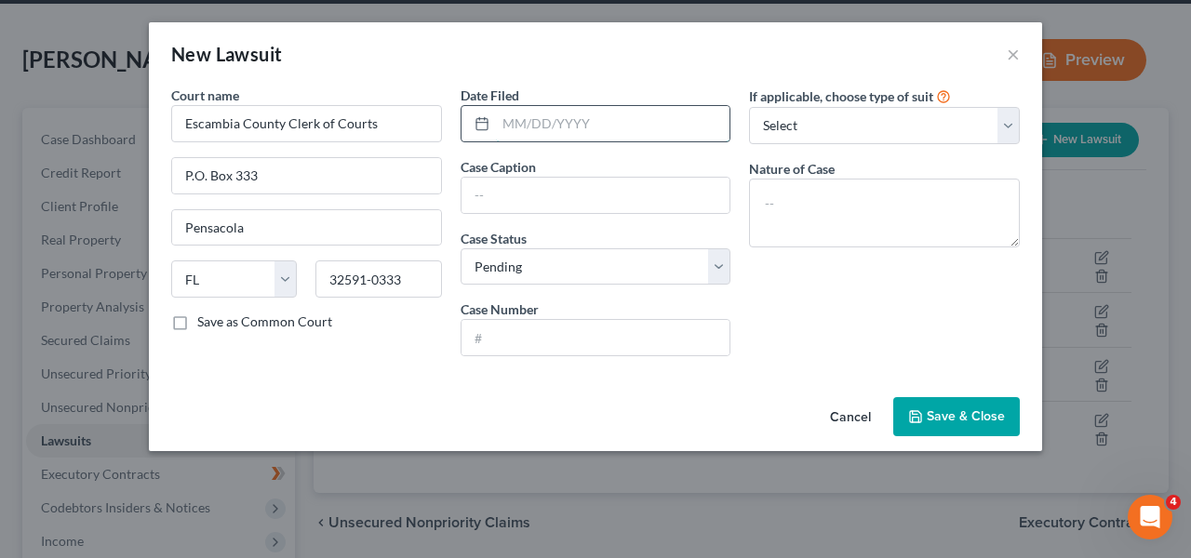
click at [532, 118] on input "text" at bounding box center [613, 123] width 235 height 35
type input "8"
type input "[DATE]"
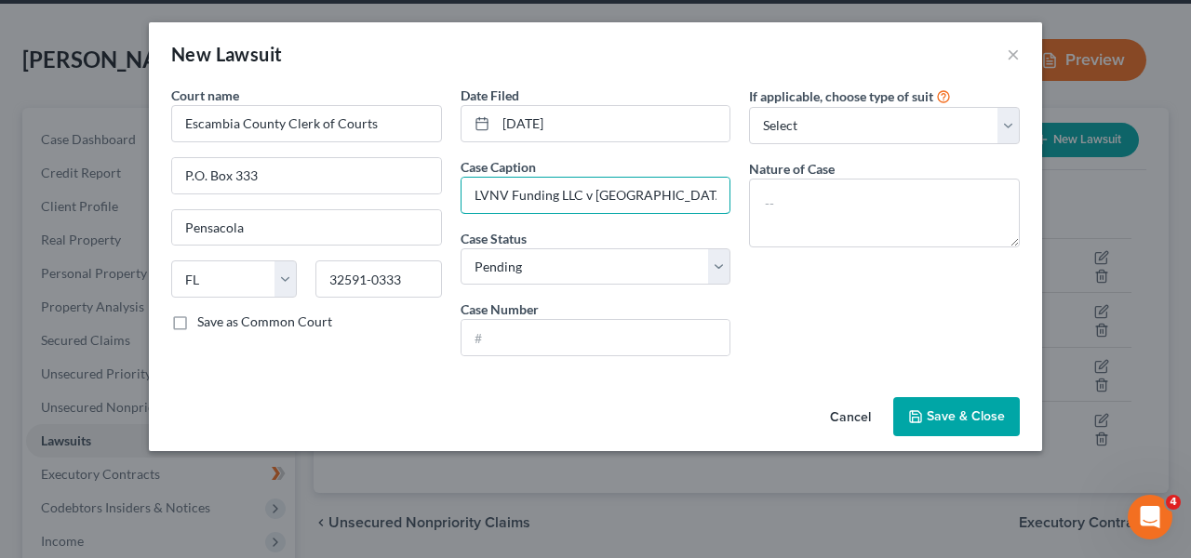
type input "LVNV Funding LLC v [GEOGRAPHIC_DATA]"
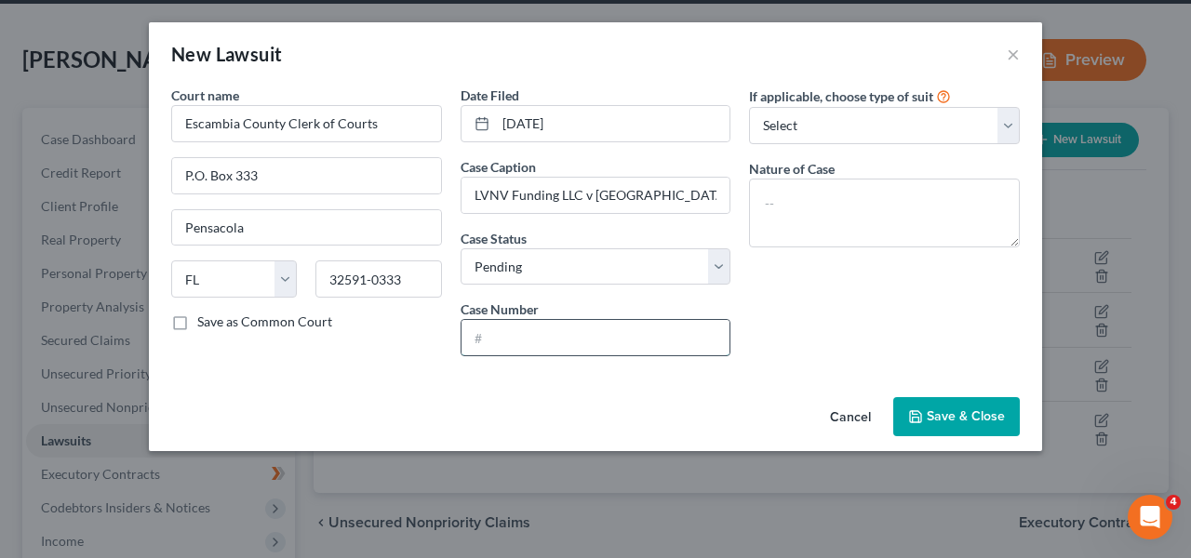
drag, startPoint x: 562, startPoint y: 327, endPoint x: 556, endPoint y: 354, distance: 27.8
click at [562, 328] on input "text" at bounding box center [596, 337] width 269 height 35
click at [556, 354] on input "text" at bounding box center [596, 337] width 269 height 35
paste input "2025 SC 005980"
type input "2025 SC 005980"
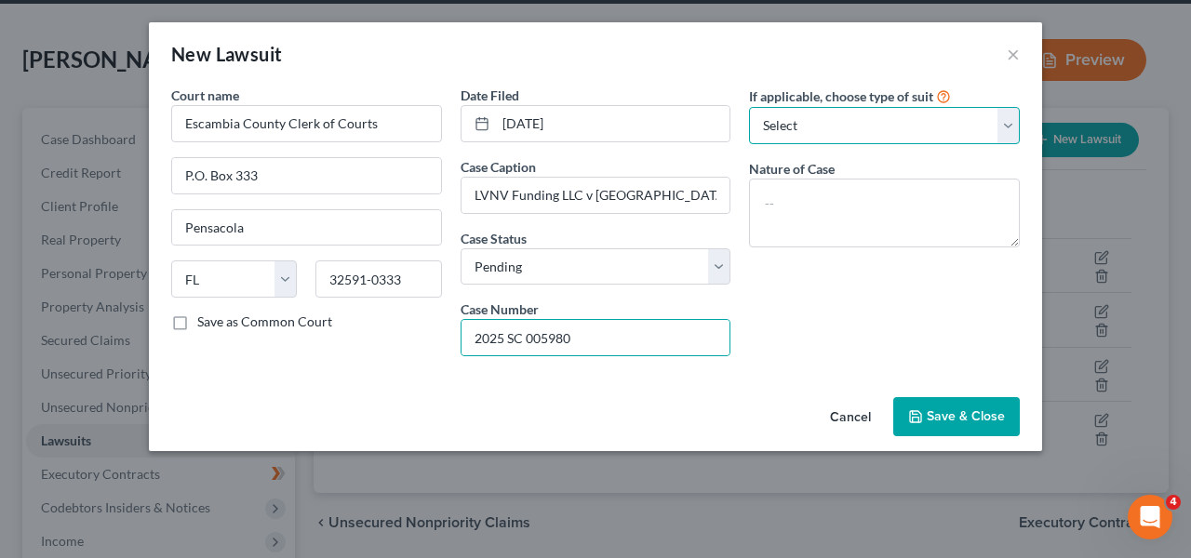
click at [833, 132] on select "Select Repossession Garnishment Foreclosure Attached, Seized, Or Levied Other" at bounding box center [884, 125] width 271 height 37
select select "4"
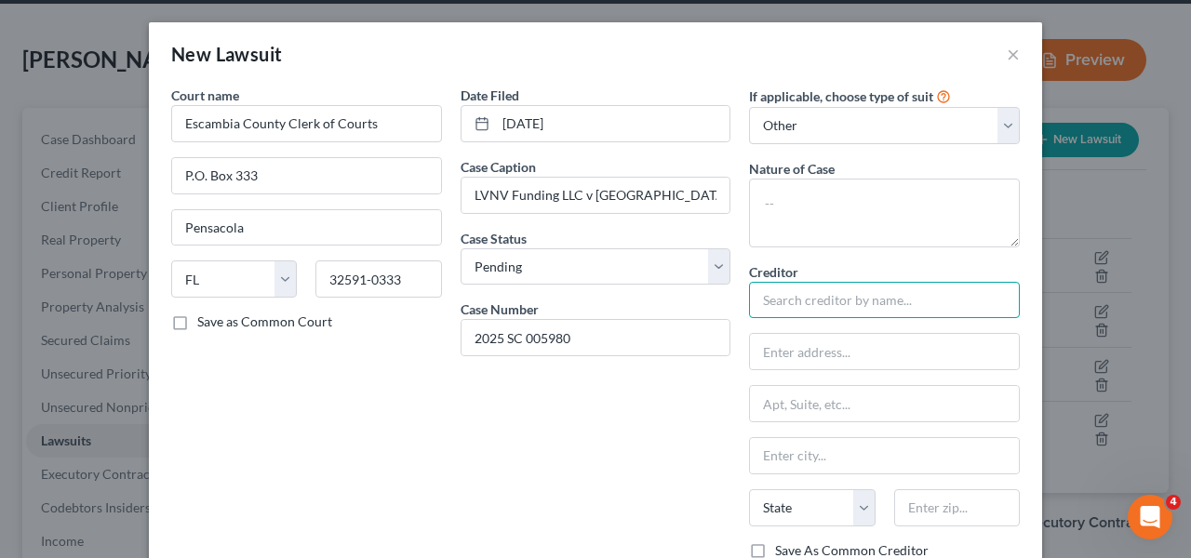
click at [813, 310] on input "text" at bounding box center [884, 300] width 271 height 37
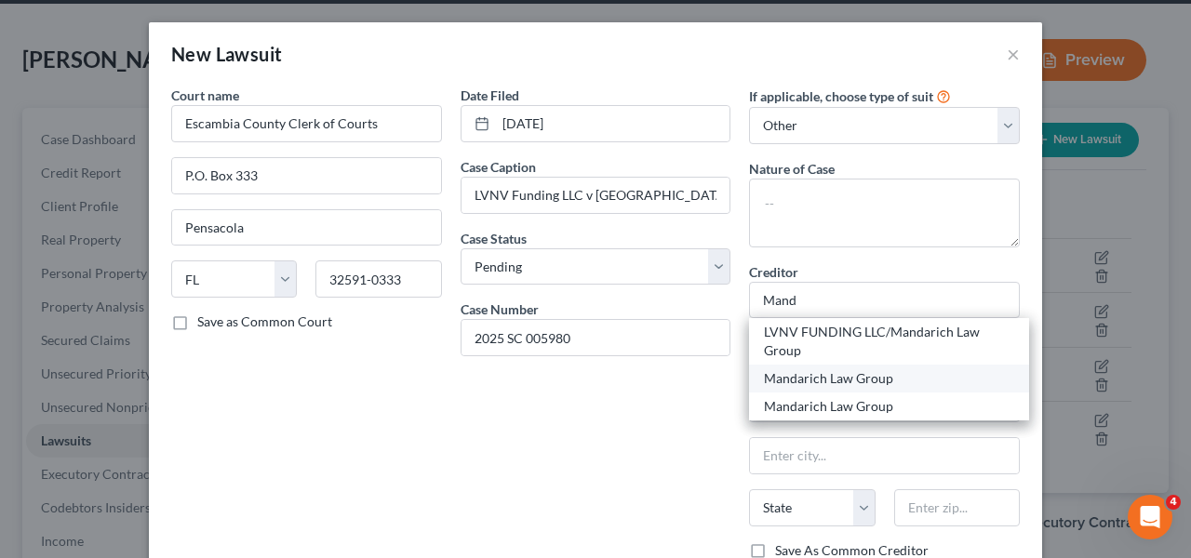
click at [828, 380] on div "Mandarich Law Group" at bounding box center [889, 379] width 250 height 19
type input "Mandarich Law Group"
type input "PO Box 952289"
type input "[PERSON_NAME]"
select select "9"
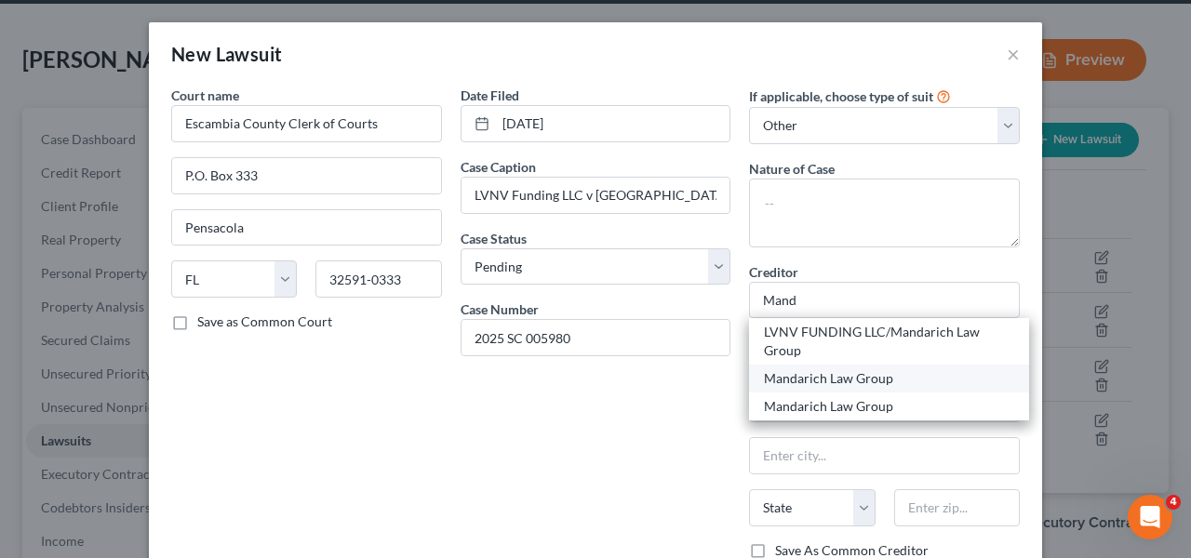
type input "32795"
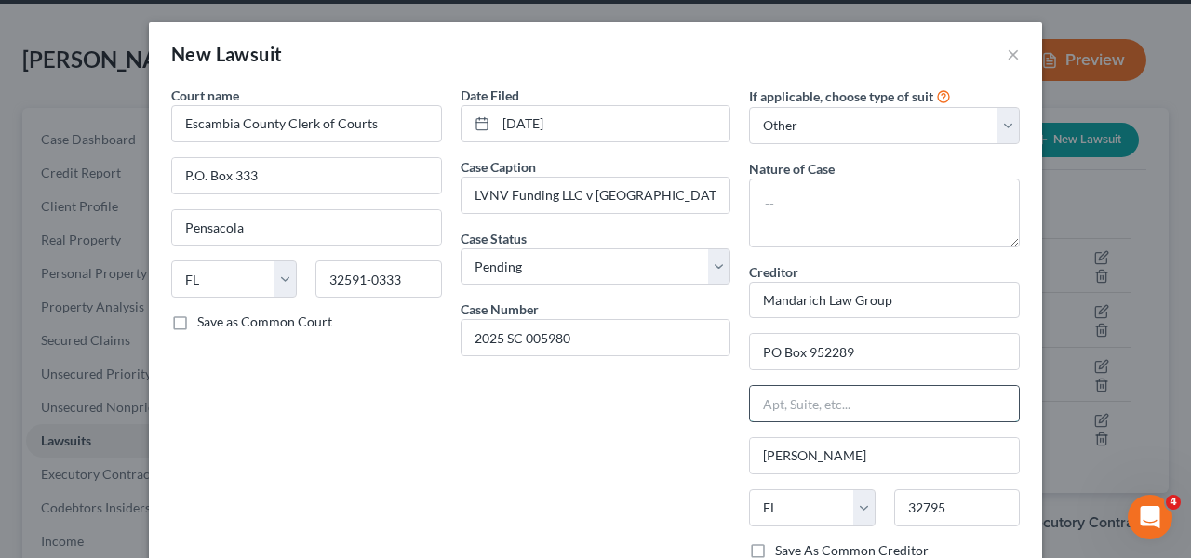
click at [807, 414] on input "text" at bounding box center [884, 403] width 269 height 35
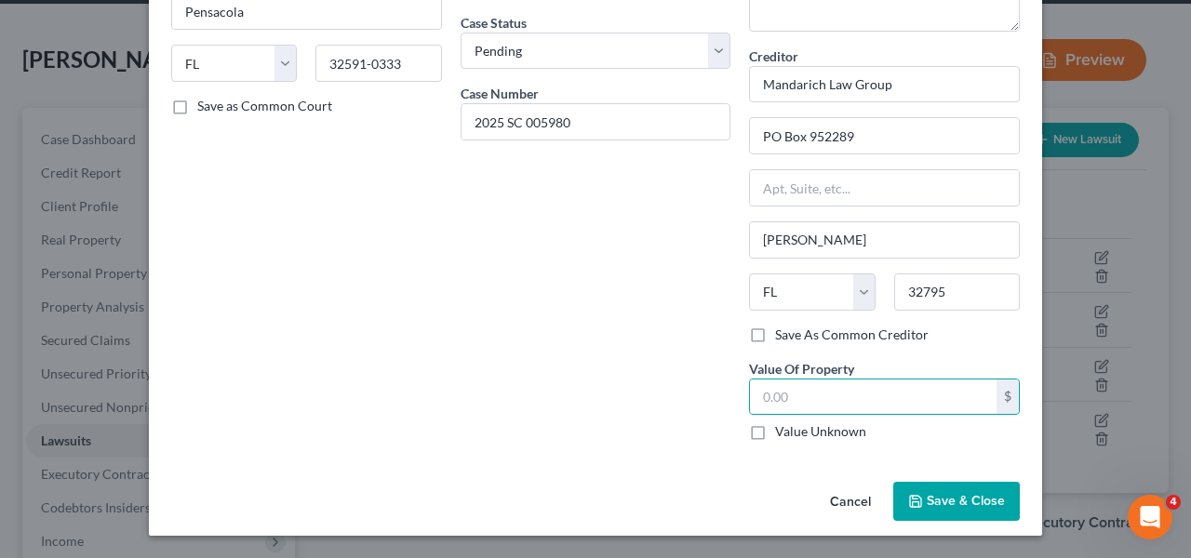
click at [927, 505] on span "Save & Close" at bounding box center [966, 501] width 78 height 16
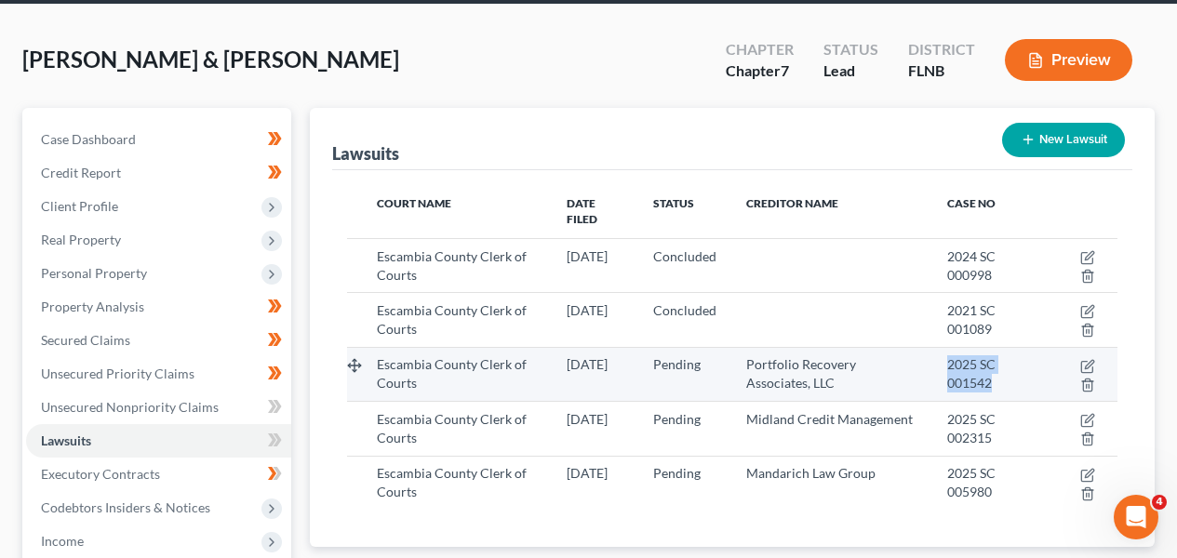
drag, startPoint x: 938, startPoint y: 346, endPoint x: 994, endPoint y: 365, distance: 58.9
click at [994, 366] on td "2025 SC 001542" at bounding box center [990, 374] width 114 height 54
copy span "2025 SC 001542"
click at [1086, 360] on icon "button" at bounding box center [1089, 364] width 8 height 8
select select "9"
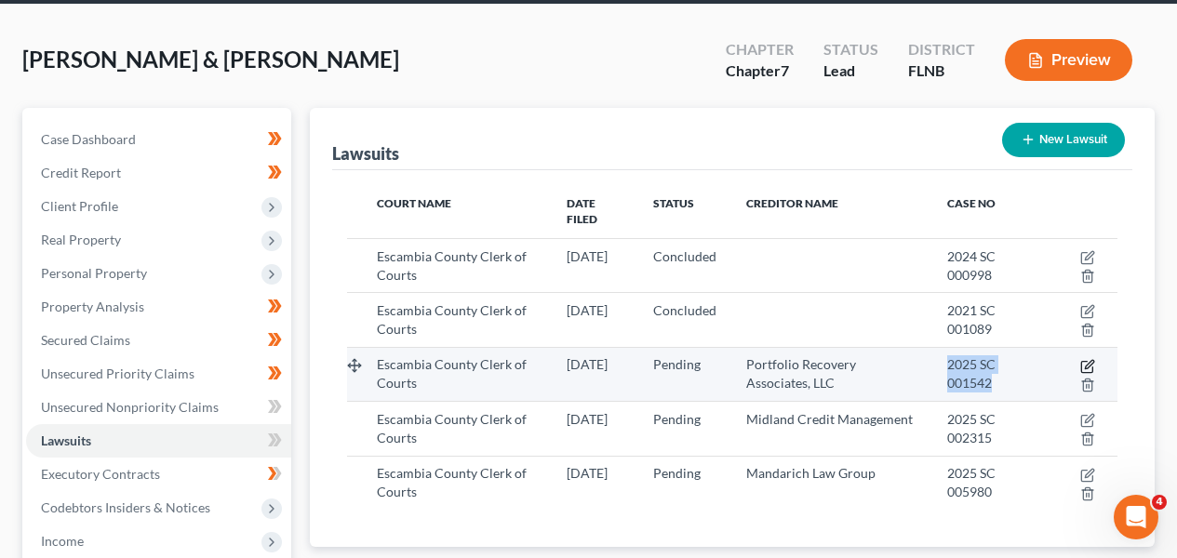
select select "0"
select select "4"
select select "48"
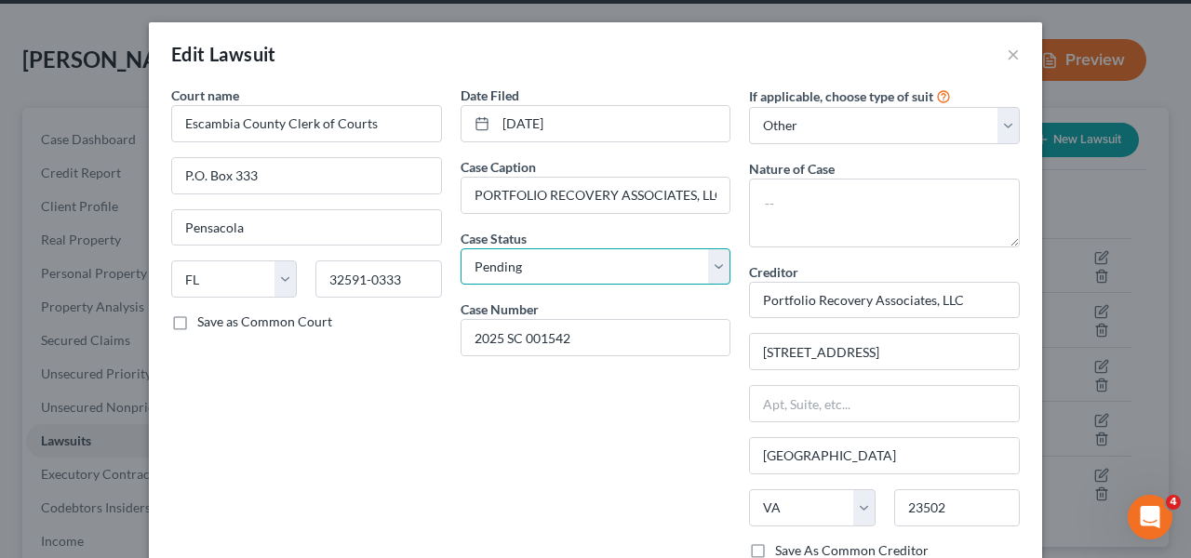
click at [507, 255] on select "Select Pending On Appeal Concluded" at bounding box center [596, 267] width 271 height 37
select select "2"
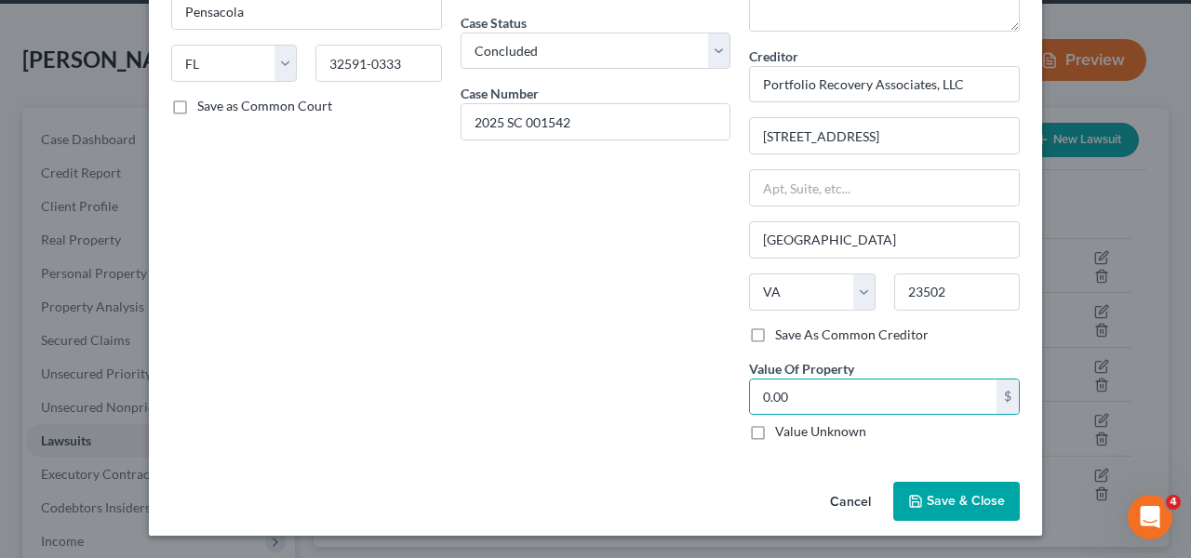
click at [900, 491] on button "Save & Close" at bounding box center [957, 501] width 127 height 39
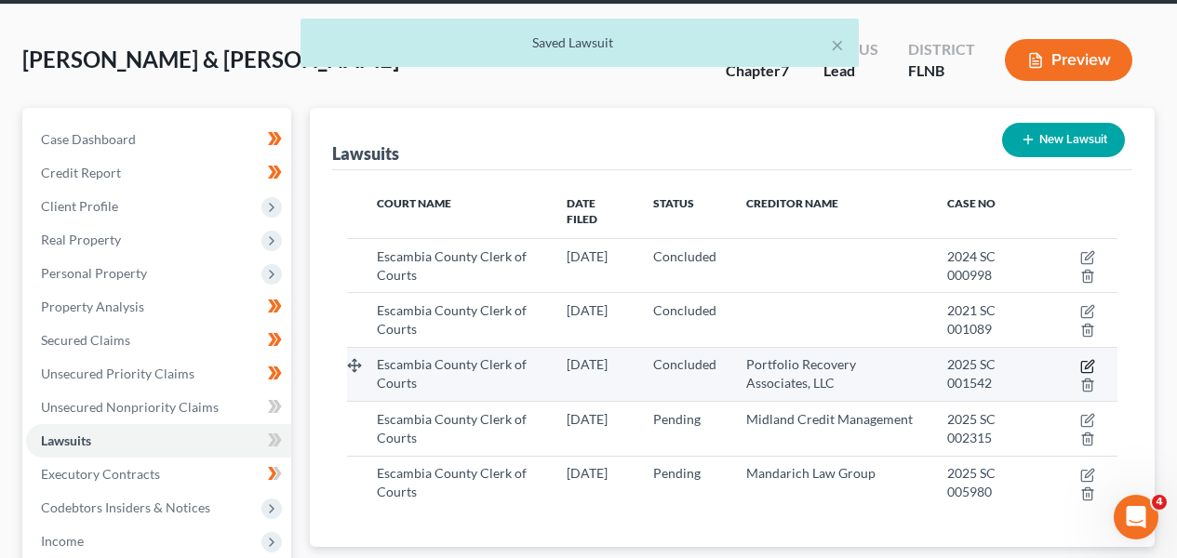
click at [1083, 362] on icon "button" at bounding box center [1087, 367] width 11 height 11
select select "9"
select select "2"
select select "4"
select select "48"
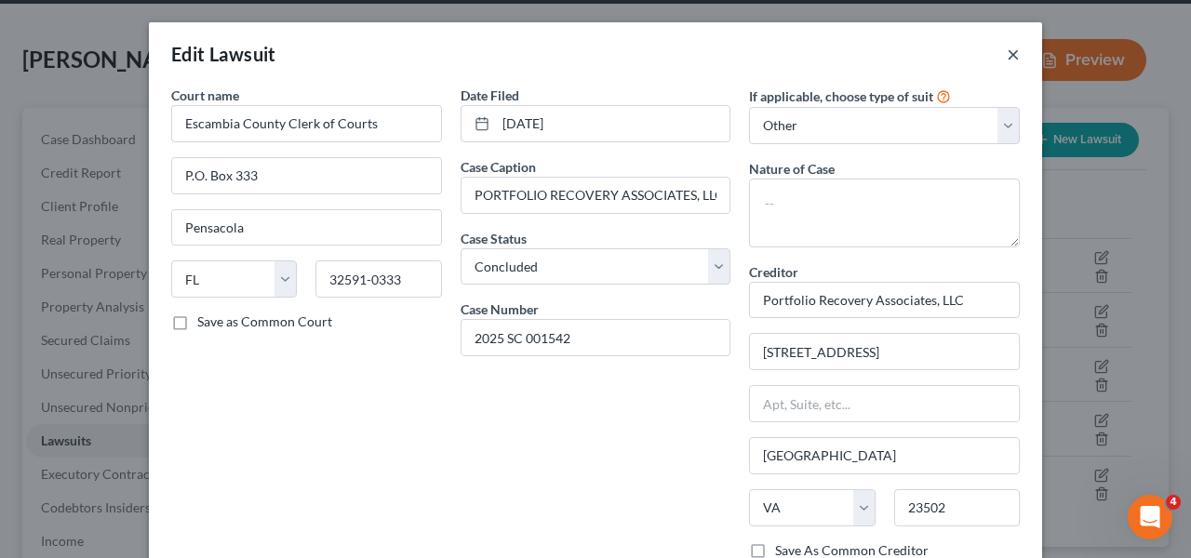
click at [1012, 57] on button "×" at bounding box center [1013, 54] width 13 height 22
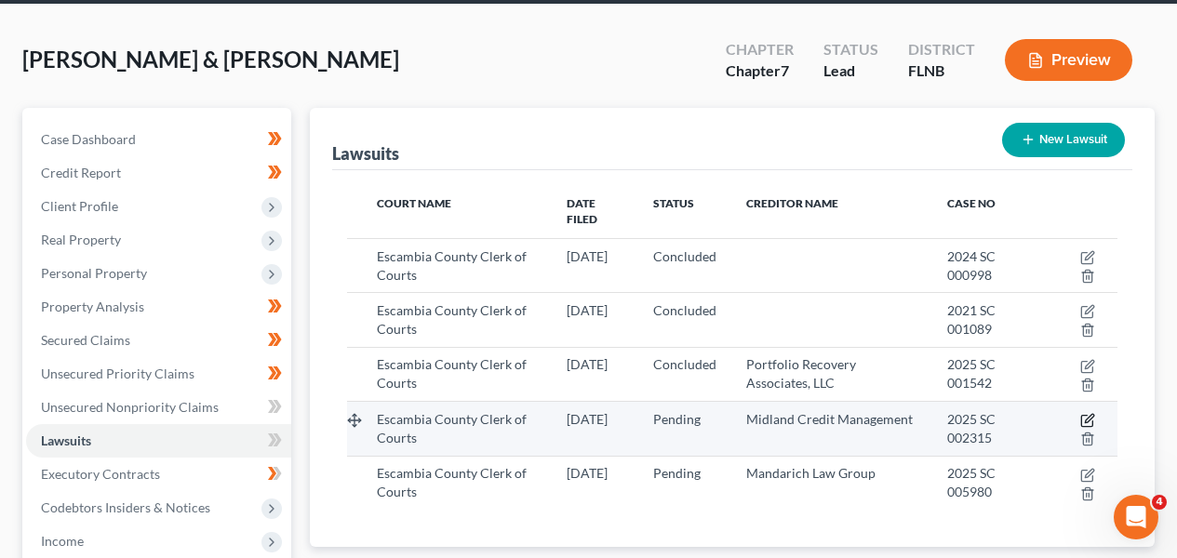
click at [1083, 413] on icon "button" at bounding box center [1088, 420] width 15 height 15
select select "9"
select select "0"
select select "4"
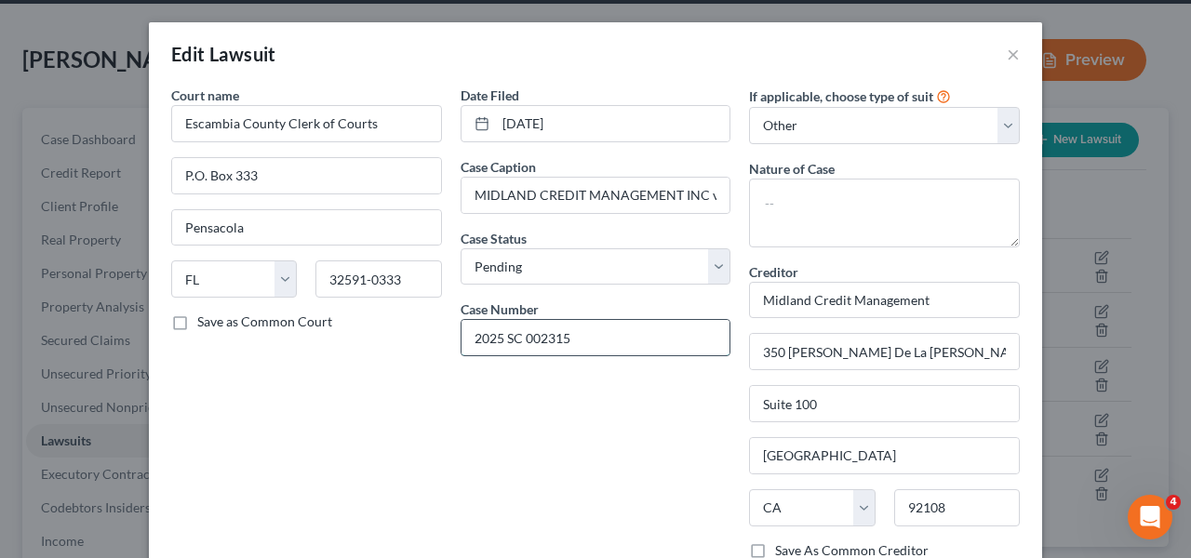
click at [518, 344] on input "2025 SC 002315" at bounding box center [596, 337] width 269 height 35
click at [601, 284] on select "Select Pending On Appeal Concluded" at bounding box center [596, 267] width 271 height 37
click at [592, 260] on select "Select Pending On Appeal Concluded" at bounding box center [596, 267] width 271 height 37
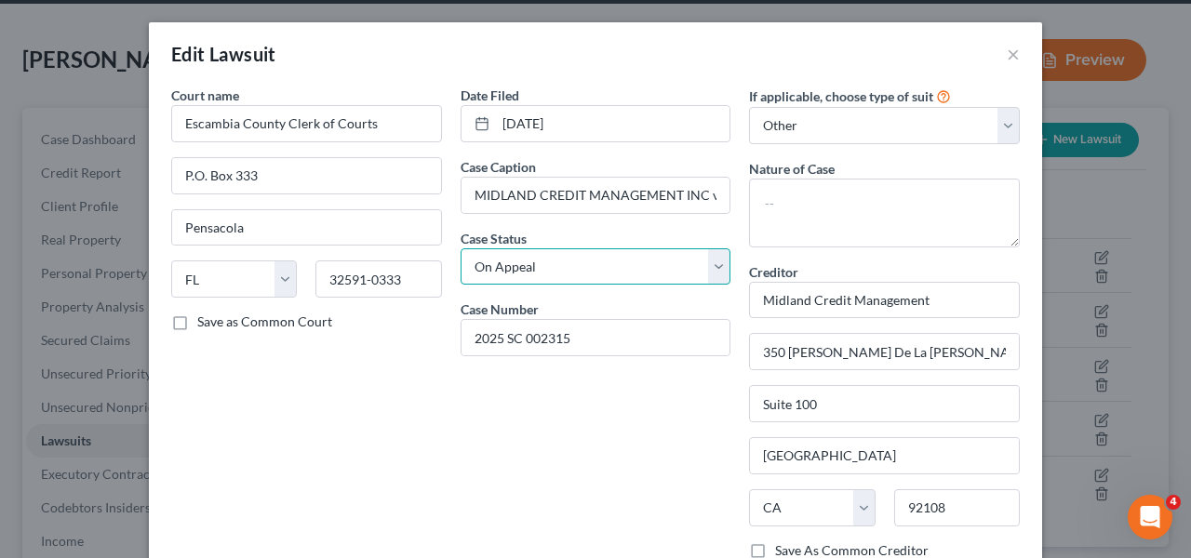
select select "2"
click at [632, 410] on div "Date Filed [DATE] Case Caption MIDLAND CREDIT MANAGEMENT INC vs. [PERSON_NAME] …" at bounding box center [595, 379] width 289 height 586
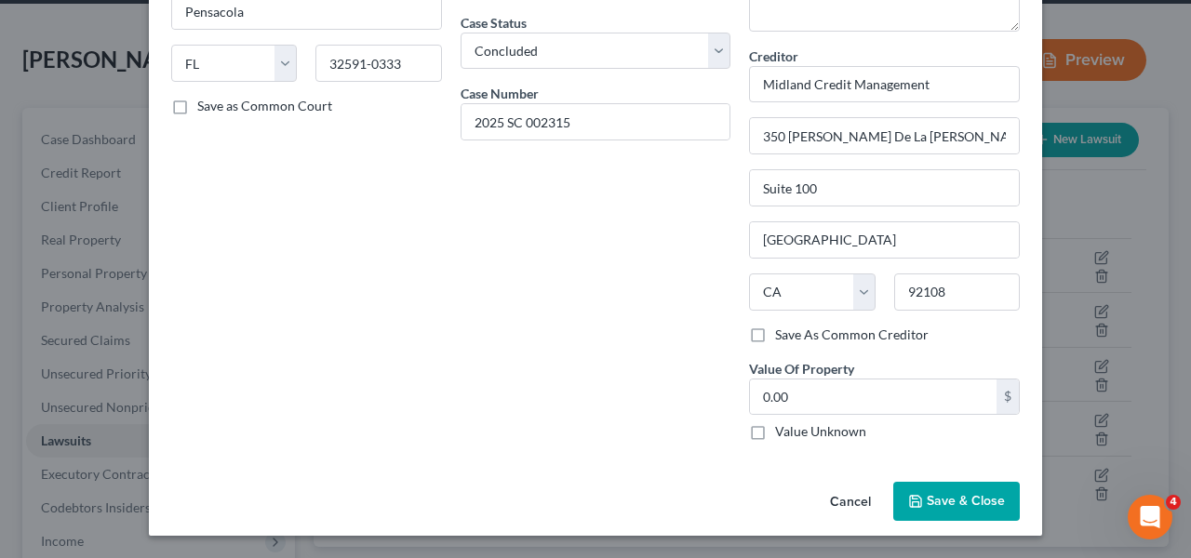
click at [975, 490] on button "Save & Close" at bounding box center [957, 501] width 127 height 39
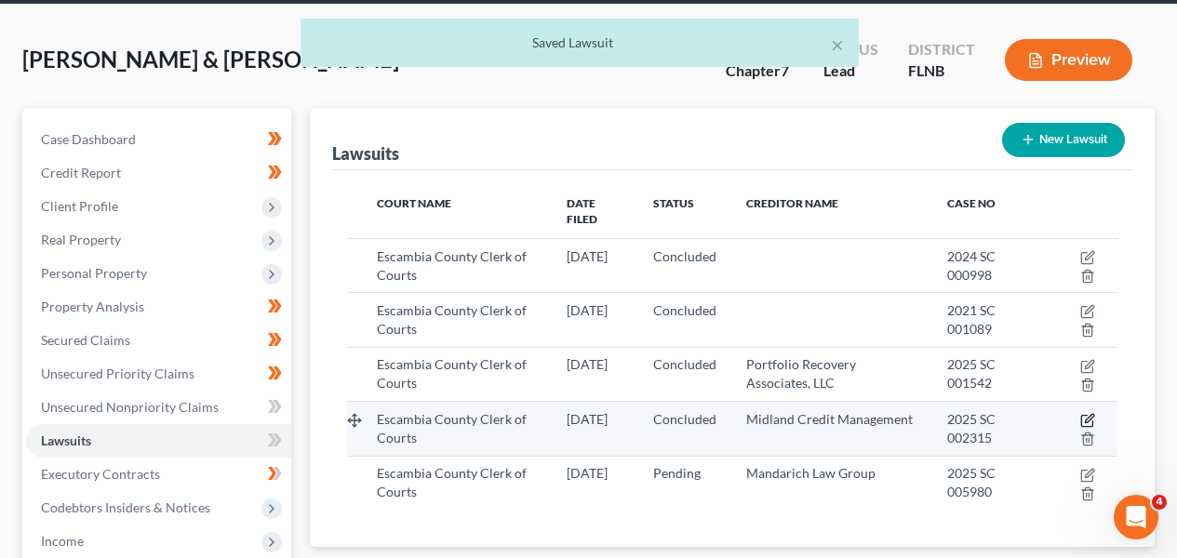
click at [1083, 413] on icon "button" at bounding box center [1088, 420] width 15 height 15
select select "9"
select select "2"
select select "4"
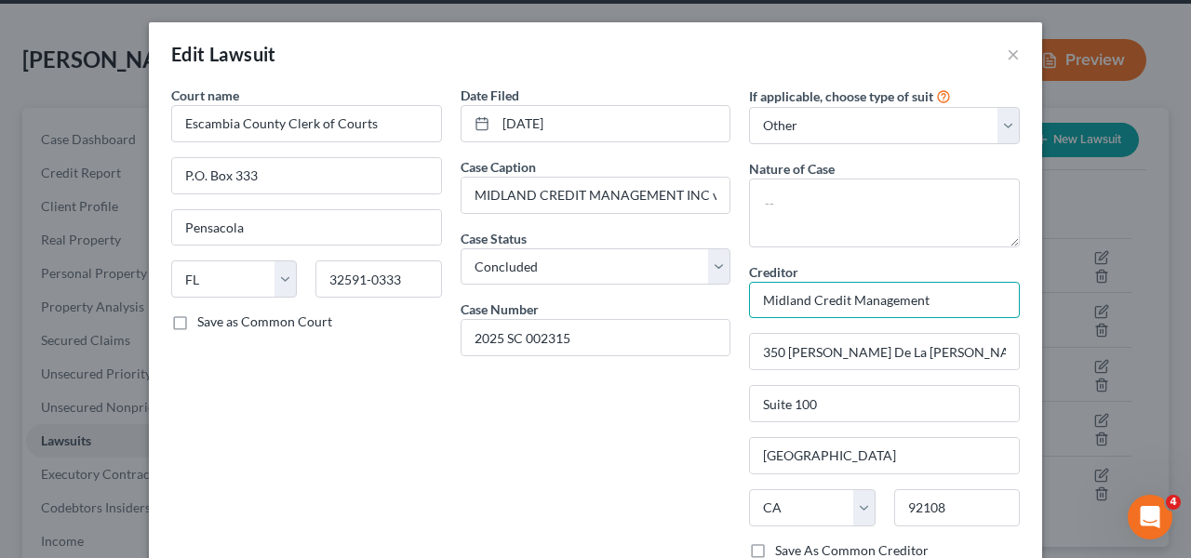
click at [861, 300] on input "Midland Credit Management" at bounding box center [884, 300] width 271 height 37
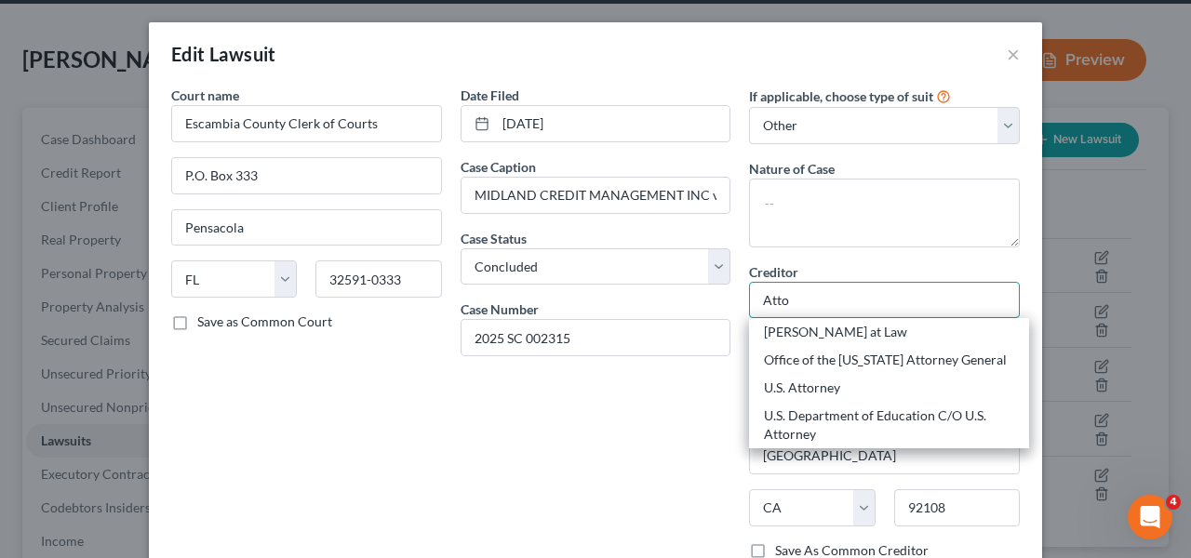
type input "Atto"
click at [675, 423] on div "Date Filed [DATE] Case Caption MIDLAND CREDIT MANAGEMENT INC vs. [PERSON_NAME] …" at bounding box center [595, 379] width 289 height 586
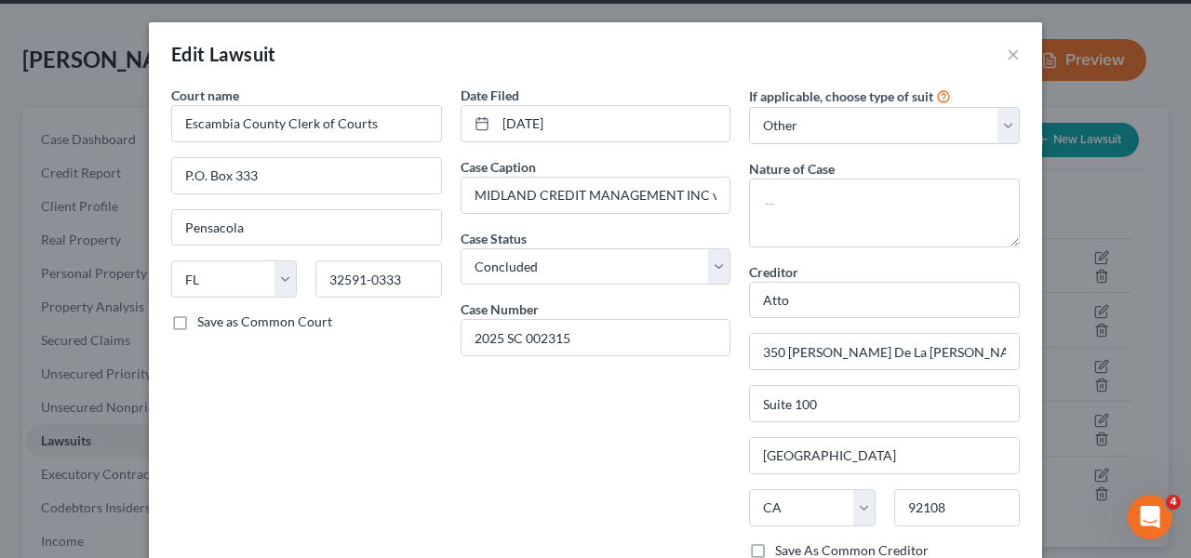
click at [996, 54] on div "Edit Lawsuit ×" at bounding box center [596, 53] width 894 height 63
click at [1007, 54] on button "×" at bounding box center [1013, 54] width 13 height 22
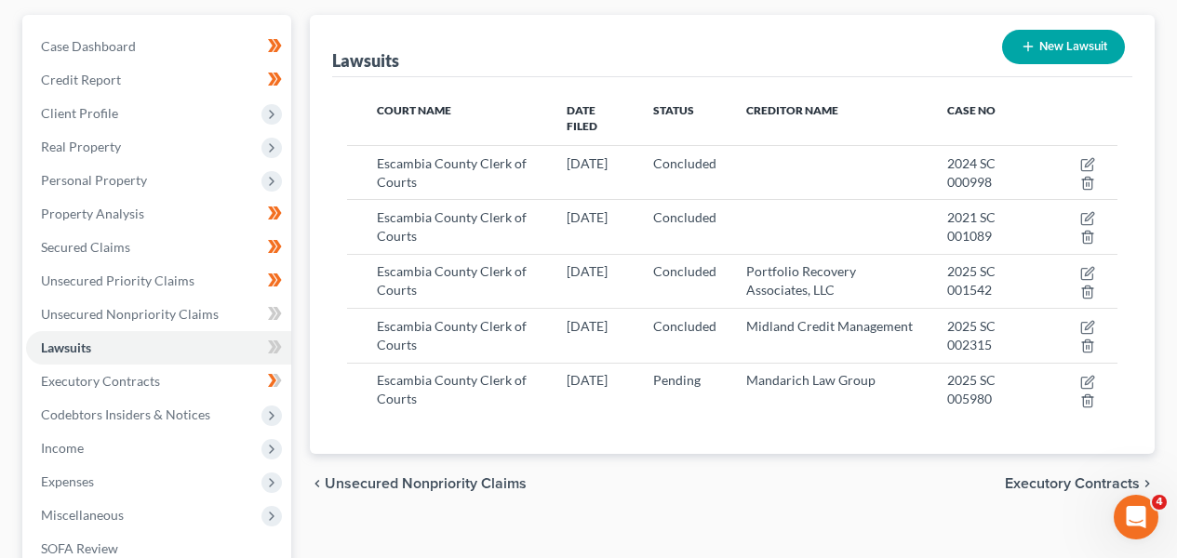
scroll to position [196, 0]
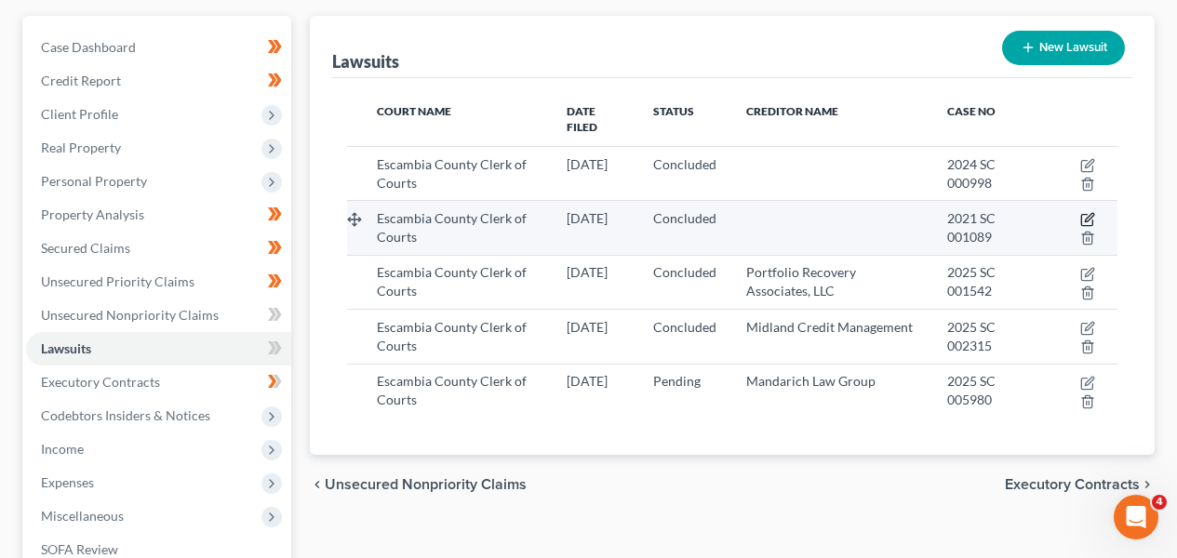
click at [1086, 212] on icon "button" at bounding box center [1088, 219] width 15 height 15
select select "9"
select select "2"
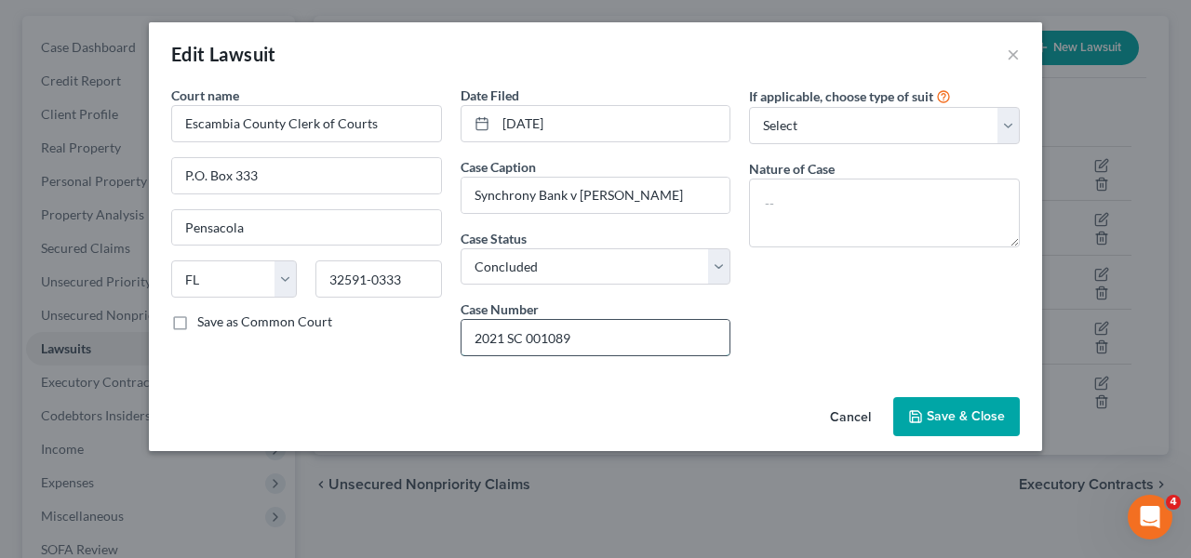
click at [569, 331] on input "2021 SC 001089" at bounding box center [596, 337] width 269 height 35
click at [824, 129] on select "Select Repossession Garnishment Foreclosure Attached, Seized, Or Levied Other" at bounding box center [884, 125] width 271 height 37
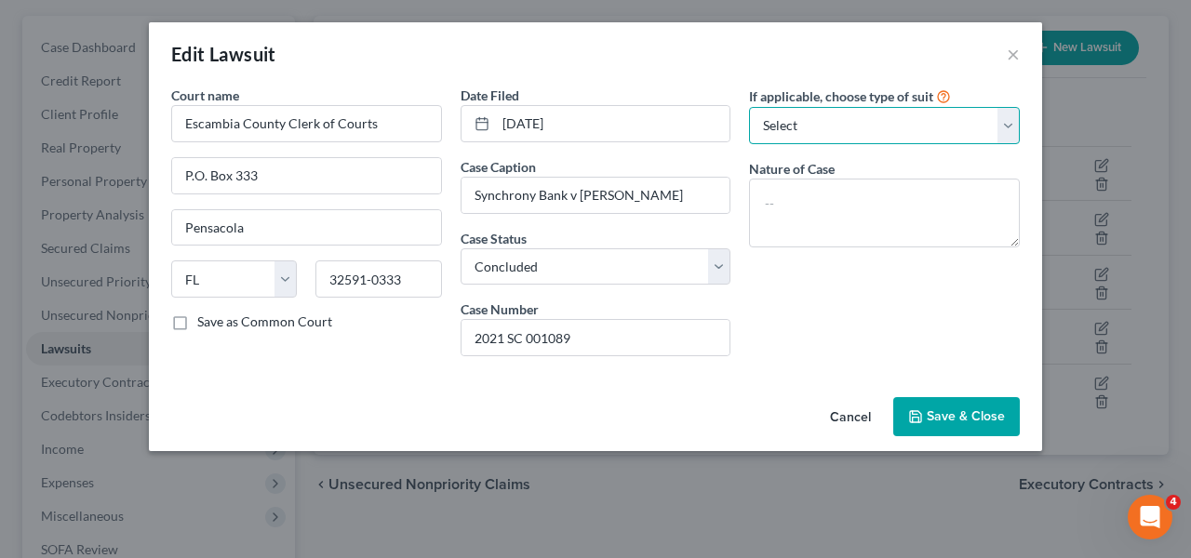
select select "4"
select select "1"
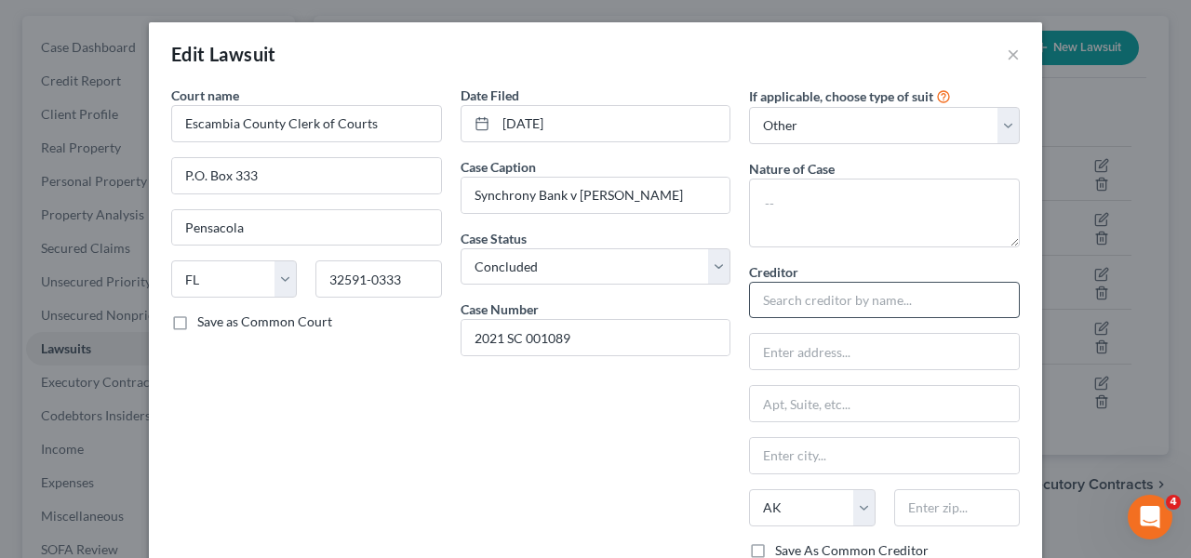
drag, startPoint x: 842, startPoint y: 320, endPoint x: 839, endPoint y: 306, distance: 14.4
click at [842, 320] on div "Creditor * State [US_STATE] AK AR AZ CA CO [GEOGRAPHIC_DATA] DE DC [GEOGRAPHIC_…" at bounding box center [884, 401] width 271 height 279
click at [842, 314] on input "text" at bounding box center [884, 300] width 271 height 37
click at [843, 310] on input "text" at bounding box center [884, 300] width 271 height 37
click at [839, 306] on input "text" at bounding box center [884, 300] width 271 height 37
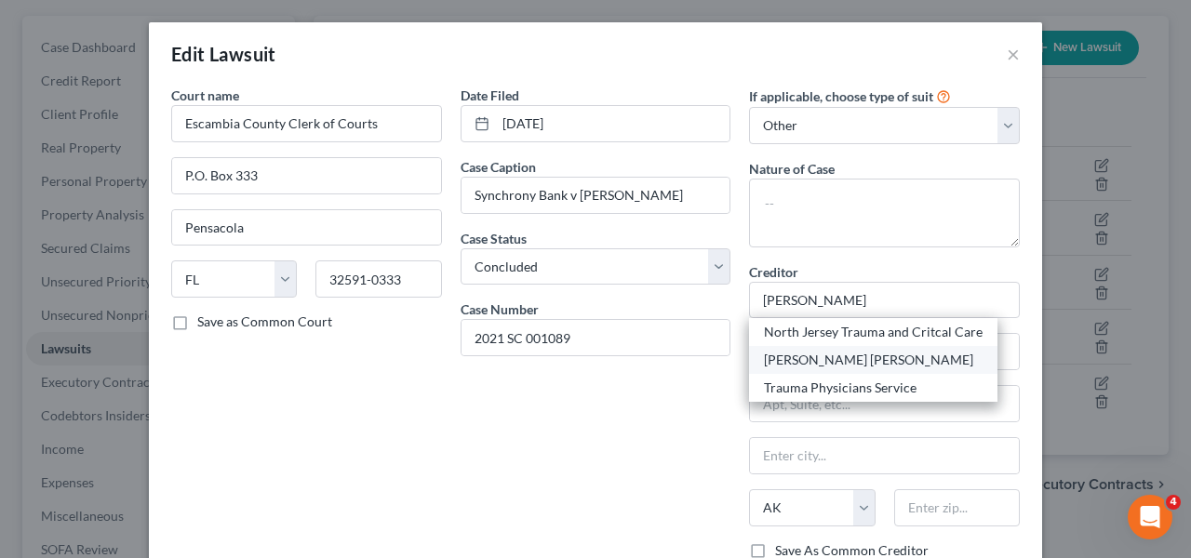
click at [835, 349] on div "[PERSON_NAME] [PERSON_NAME]" at bounding box center [873, 360] width 249 height 28
type input "[PERSON_NAME] [PERSON_NAME]"
type input "[STREET_ADDRESS]"
type input "Brookfield"
select select "52"
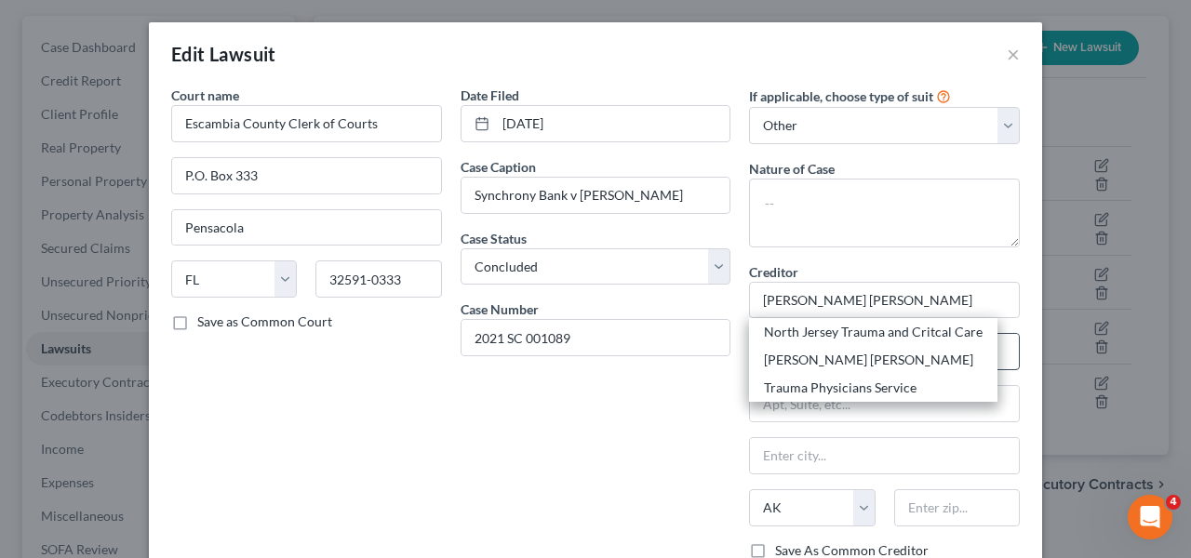
type input "53005"
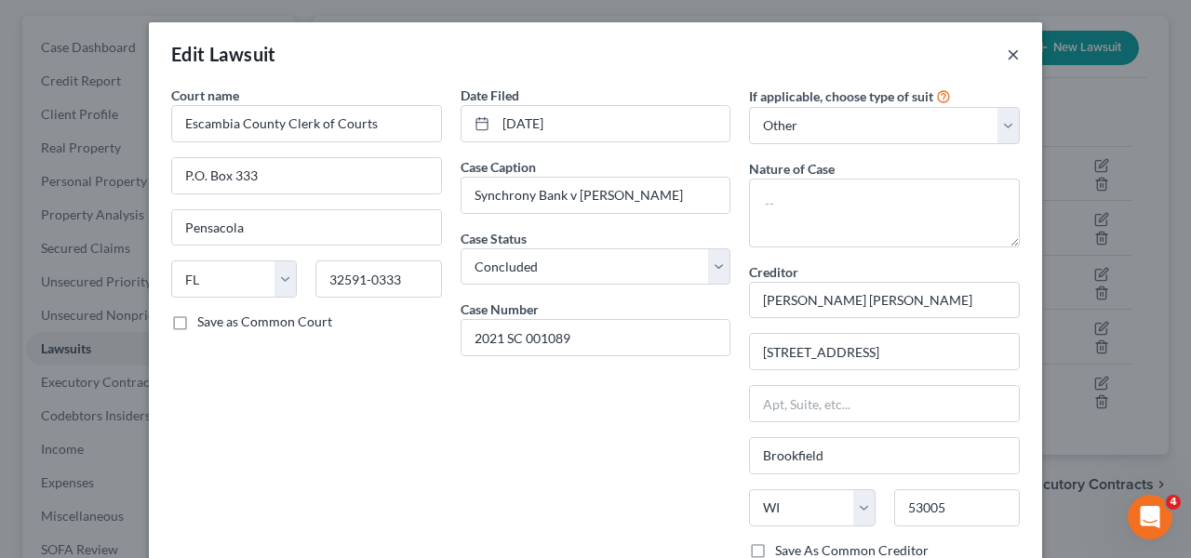
click at [1007, 55] on button "×" at bounding box center [1013, 54] width 13 height 22
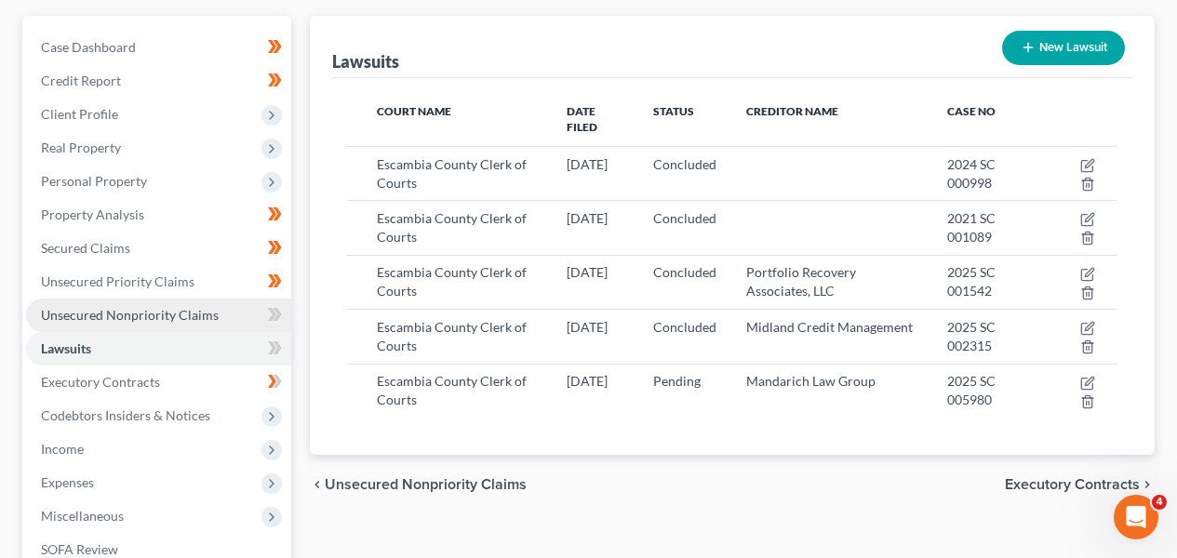
click at [220, 310] on link "Unsecured Nonpriority Claims" at bounding box center [158, 316] width 265 height 34
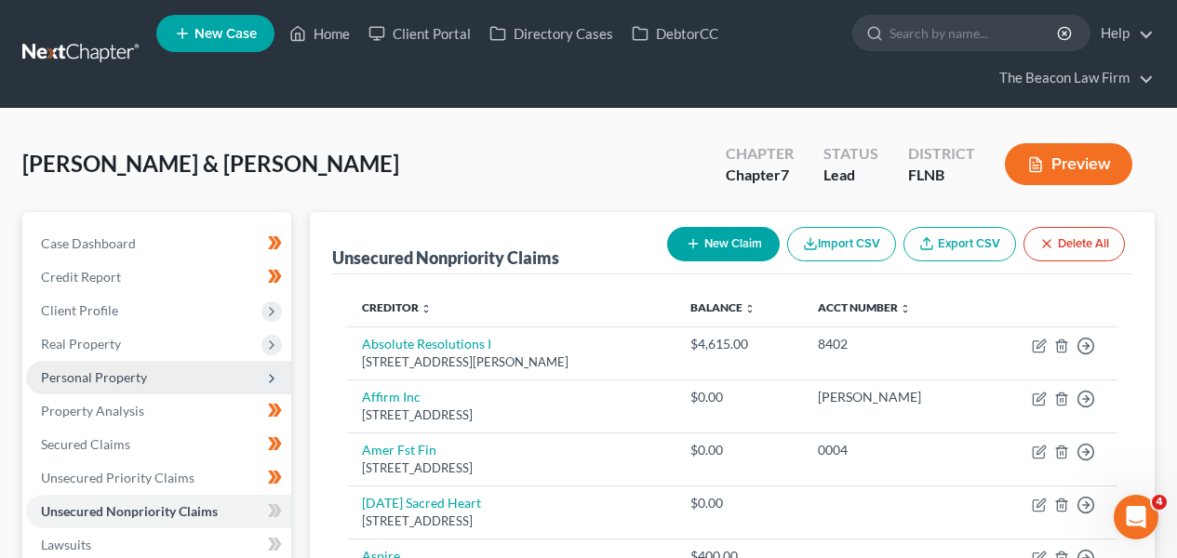
click at [218, 376] on span "Personal Property" at bounding box center [158, 378] width 265 height 34
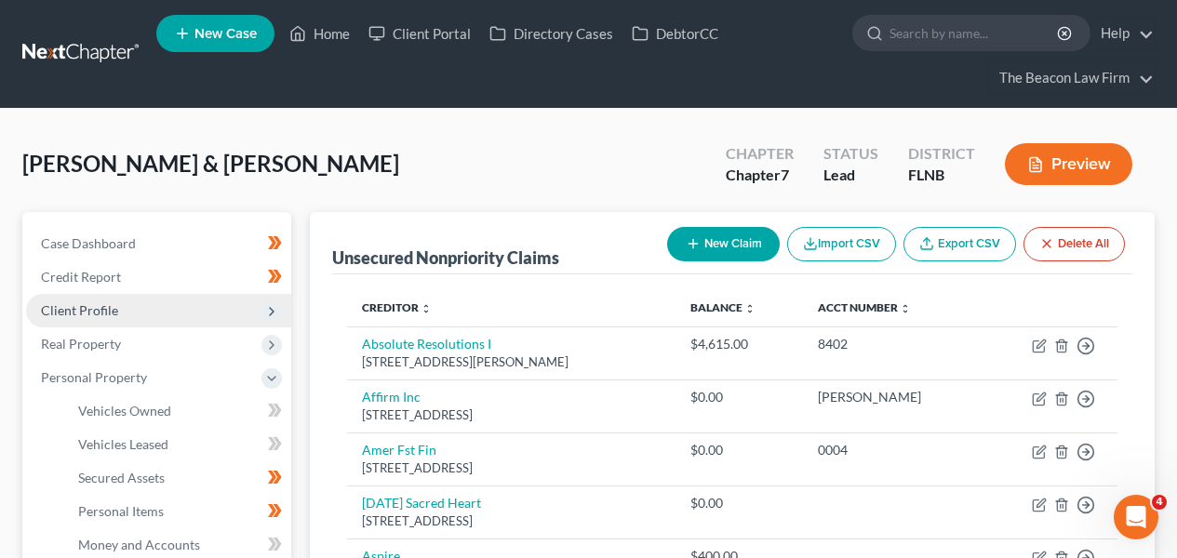
click at [212, 321] on span "Client Profile" at bounding box center [158, 311] width 265 height 34
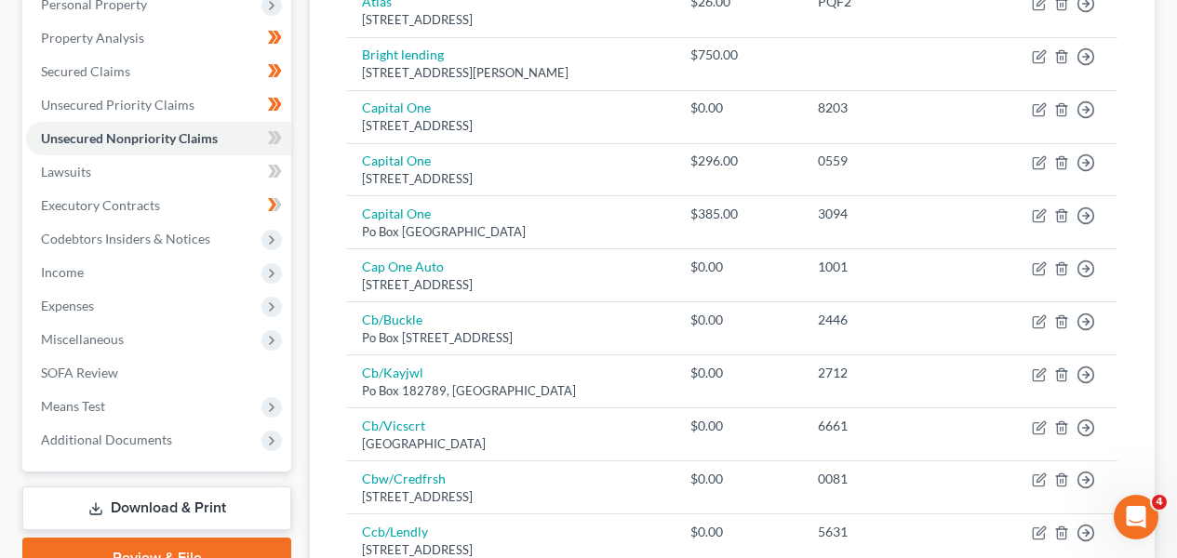
scroll to position [606, 0]
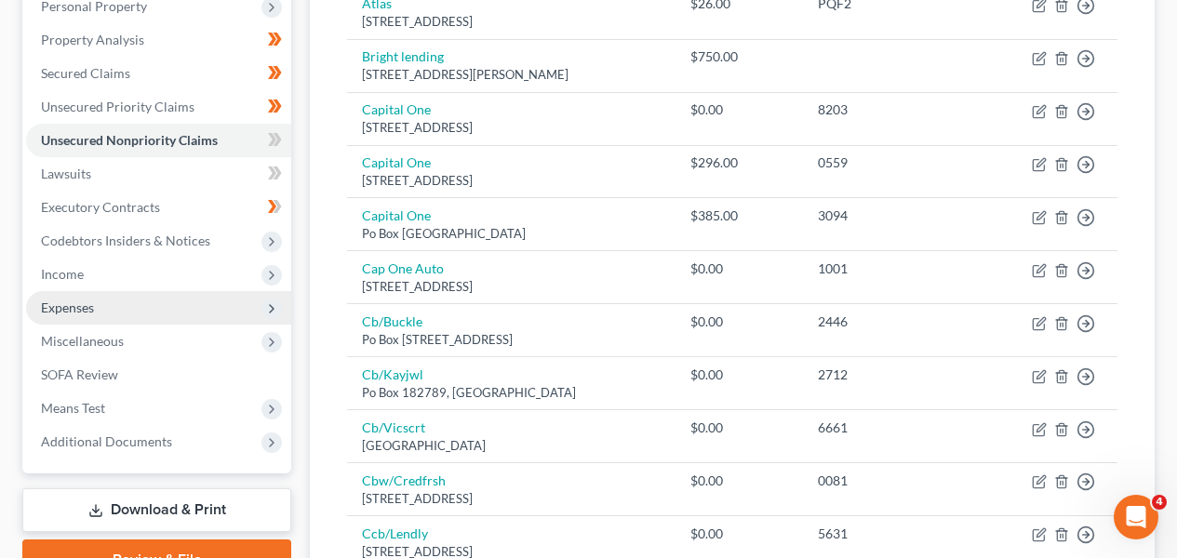
click at [222, 305] on span "Expenses" at bounding box center [158, 308] width 265 height 34
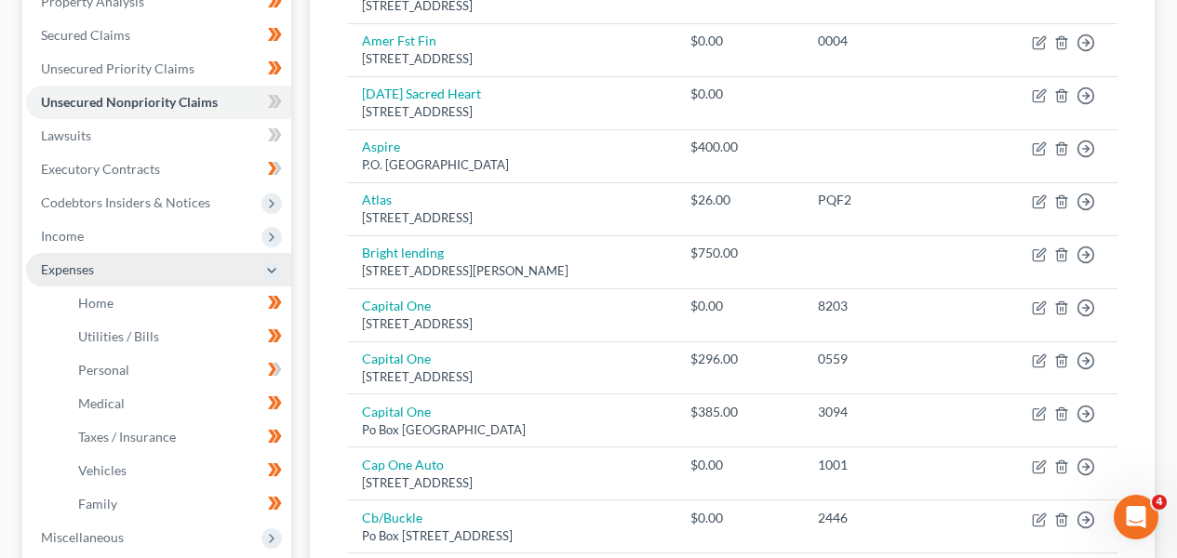
scroll to position [371, 0]
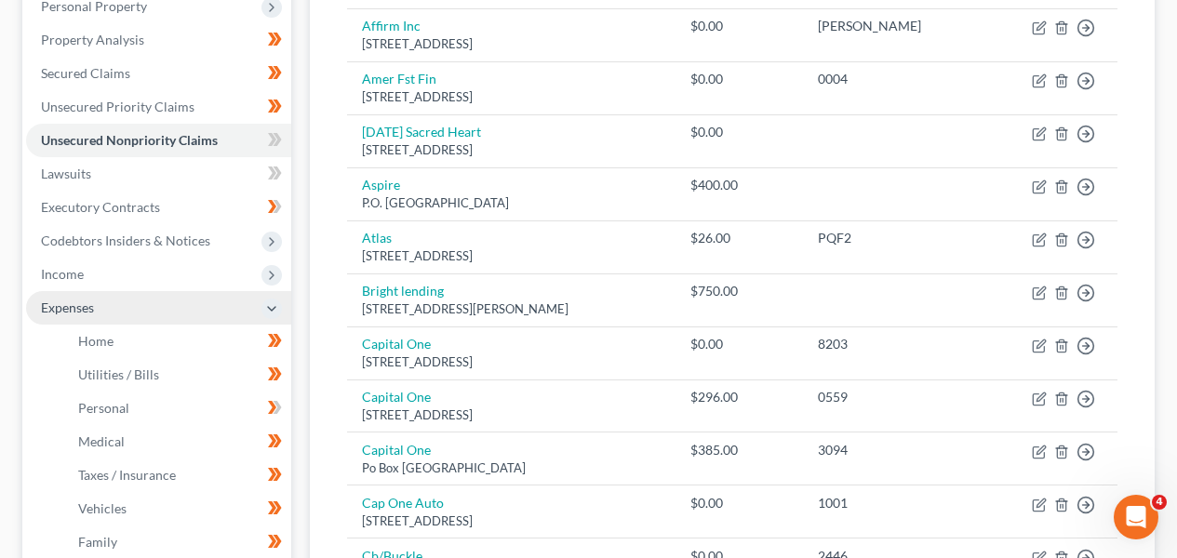
click at [222, 306] on span "Expenses" at bounding box center [158, 308] width 265 height 34
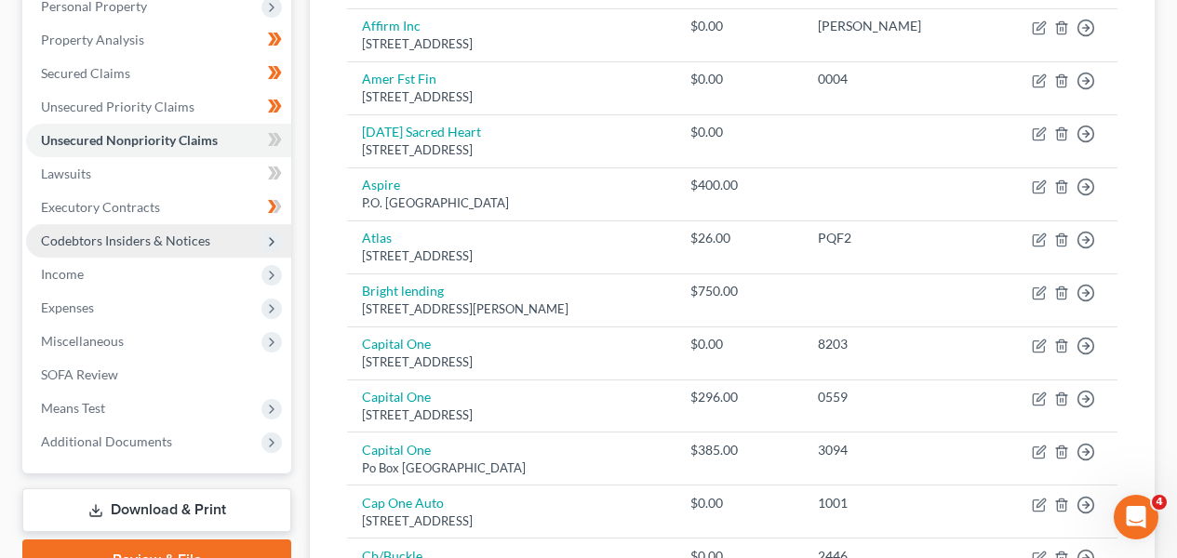
click at [213, 241] on span "Codebtors Insiders & Notices" at bounding box center [158, 241] width 265 height 34
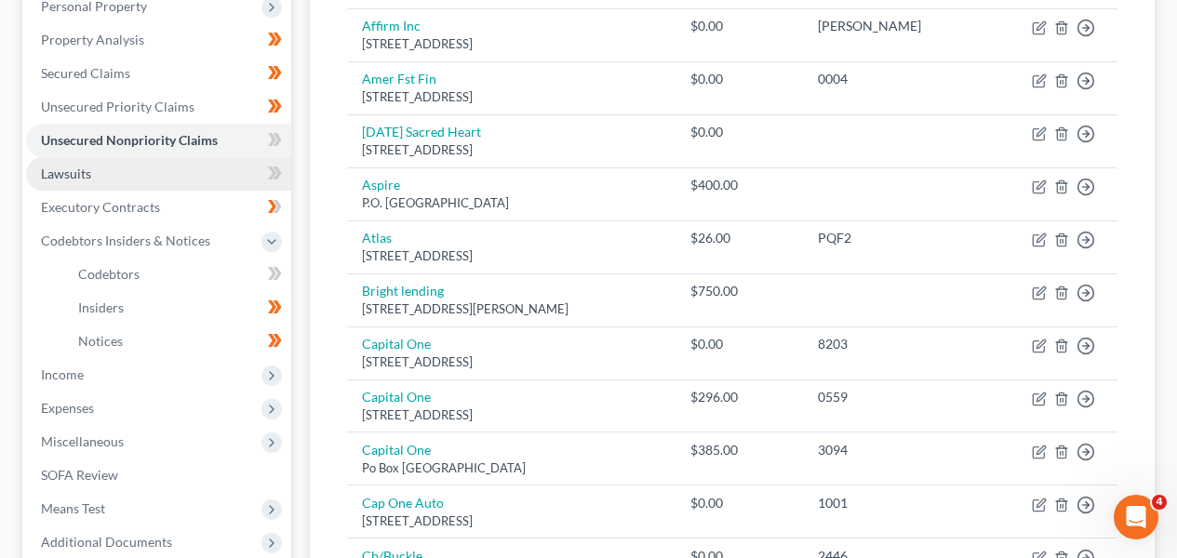
click at [201, 171] on link "Lawsuits" at bounding box center [158, 174] width 265 height 34
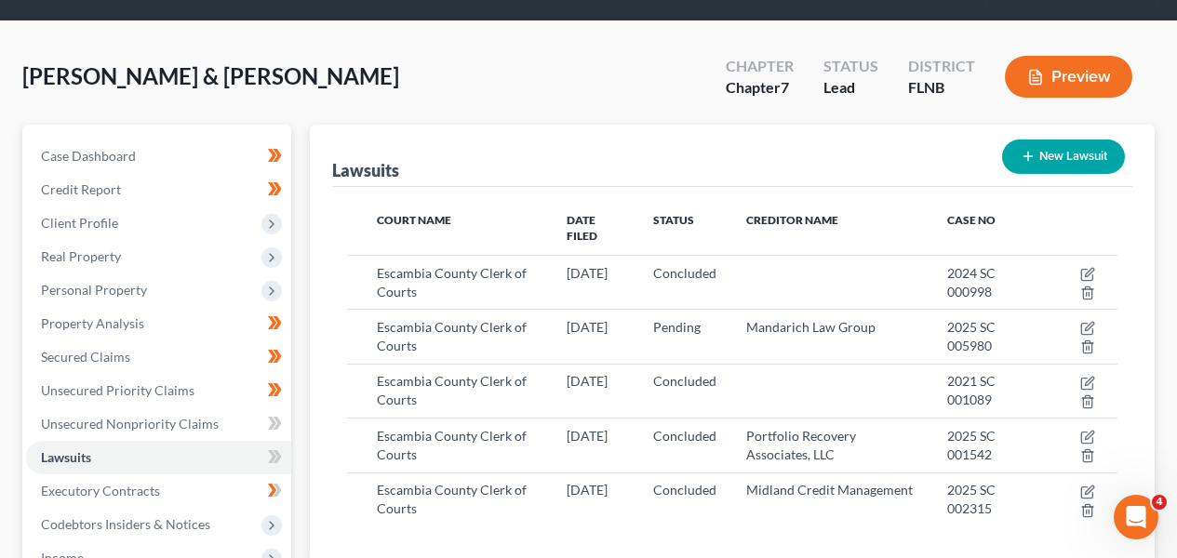
scroll to position [114, 0]
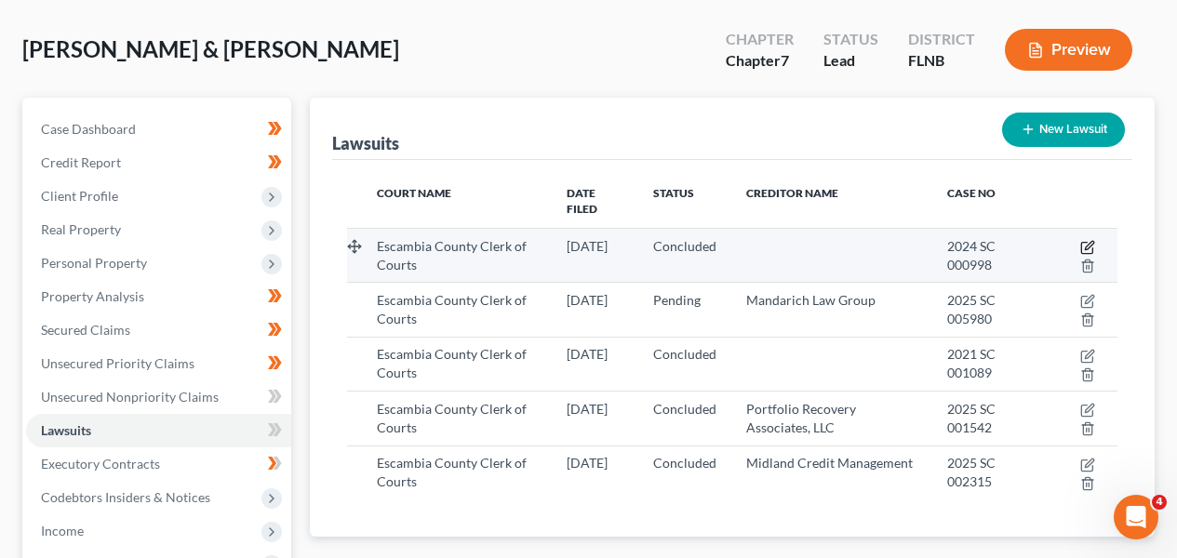
click at [1088, 240] on icon "button" at bounding box center [1088, 247] width 15 height 15
select select "9"
select select "2"
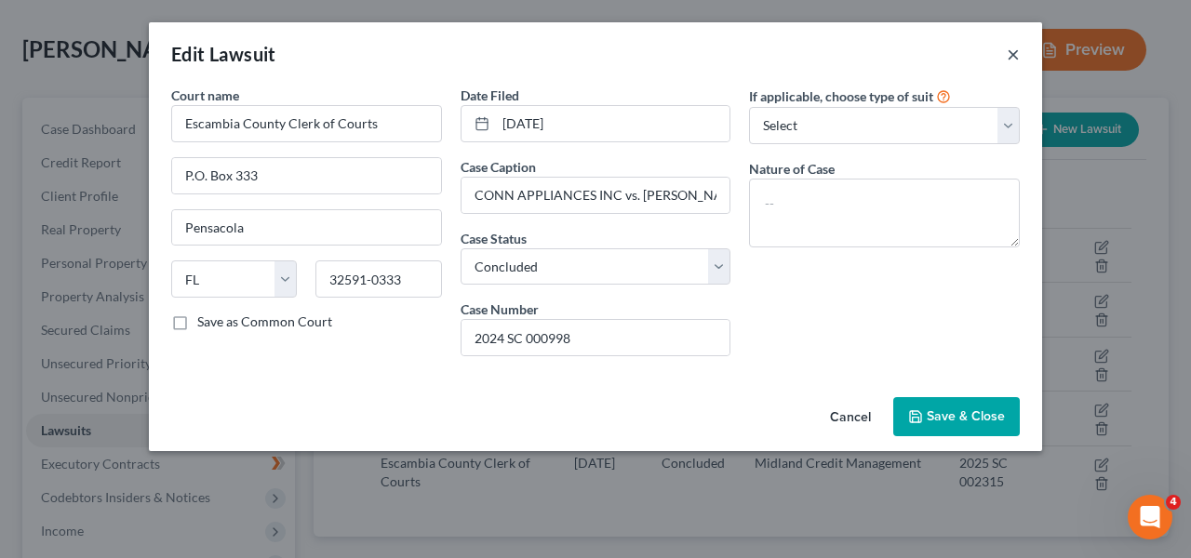
click at [1010, 63] on button "×" at bounding box center [1013, 54] width 13 height 22
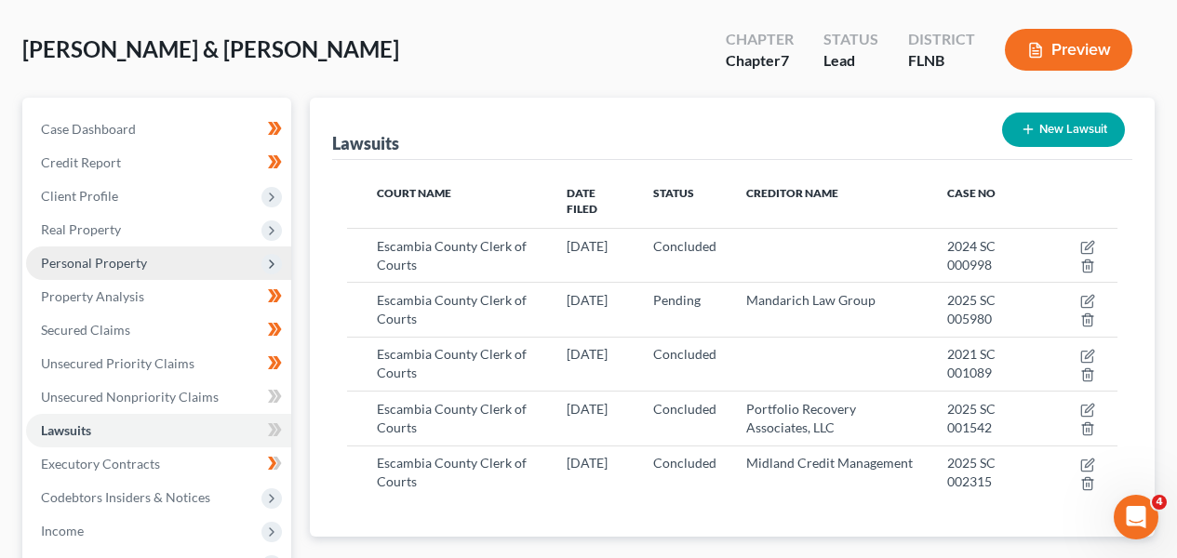
click at [169, 247] on span "Personal Property" at bounding box center [158, 264] width 265 height 34
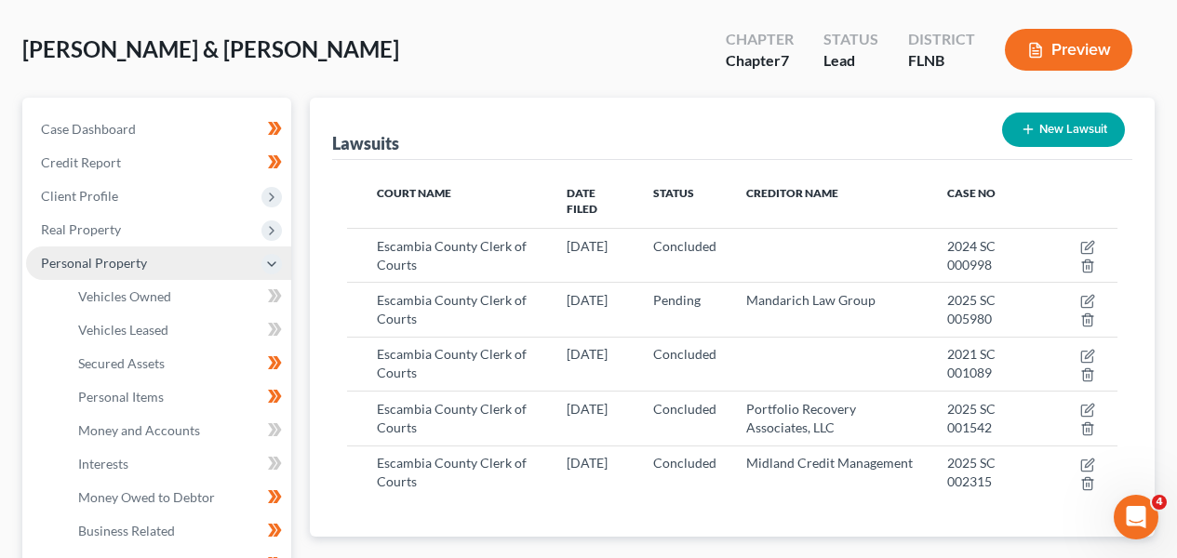
click at [190, 249] on span "Personal Property" at bounding box center [158, 264] width 265 height 34
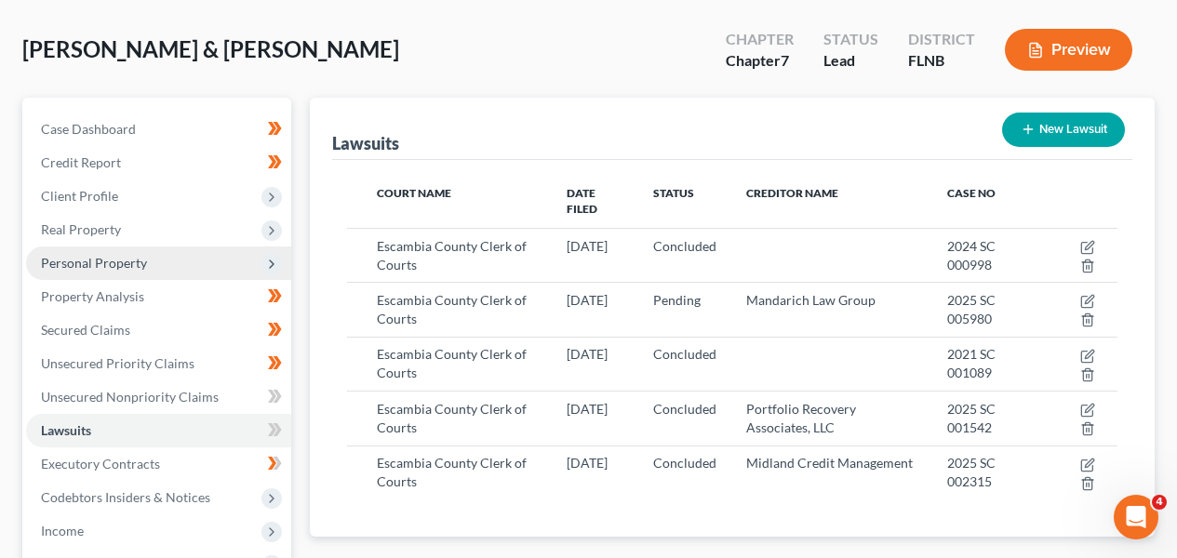
click at [190, 249] on span "Personal Property" at bounding box center [158, 264] width 265 height 34
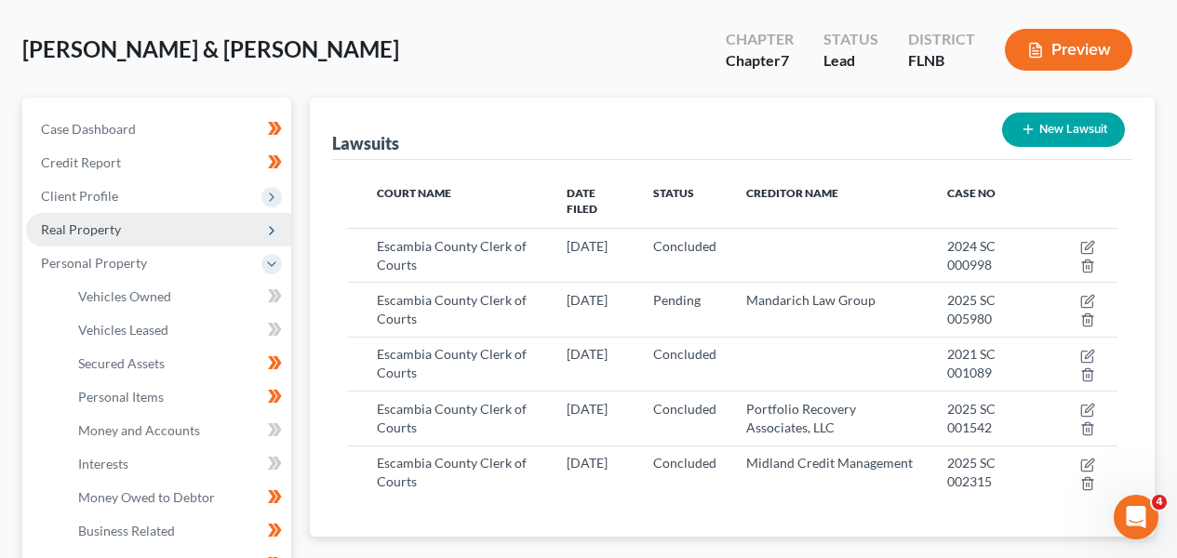
click at [192, 233] on span "Real Property" at bounding box center [158, 230] width 265 height 34
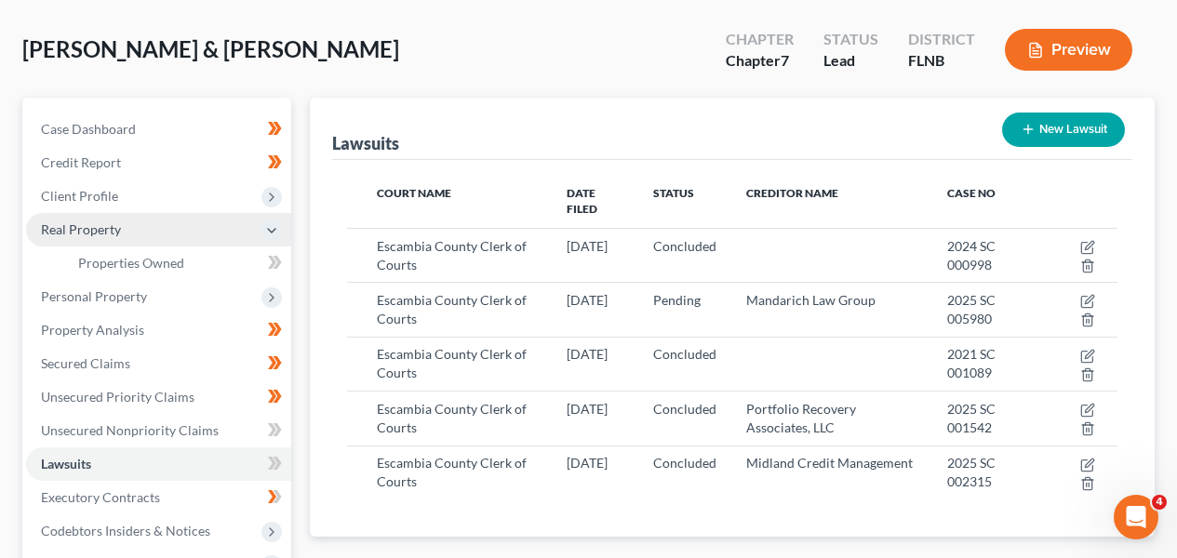
click at [194, 214] on span "Real Property" at bounding box center [158, 230] width 265 height 34
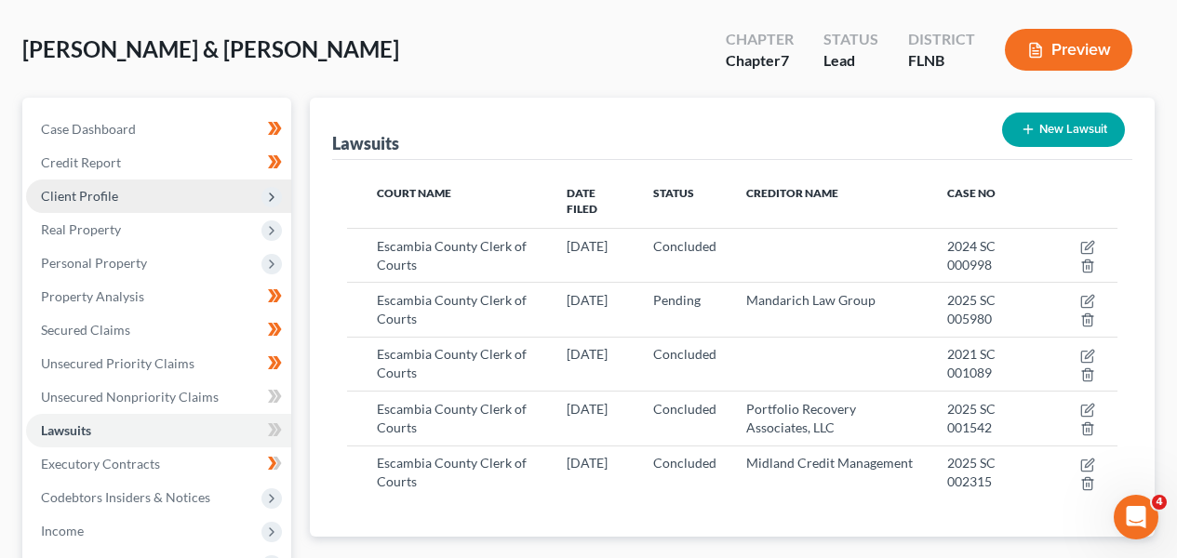
click at [197, 195] on span "Client Profile" at bounding box center [158, 197] width 265 height 34
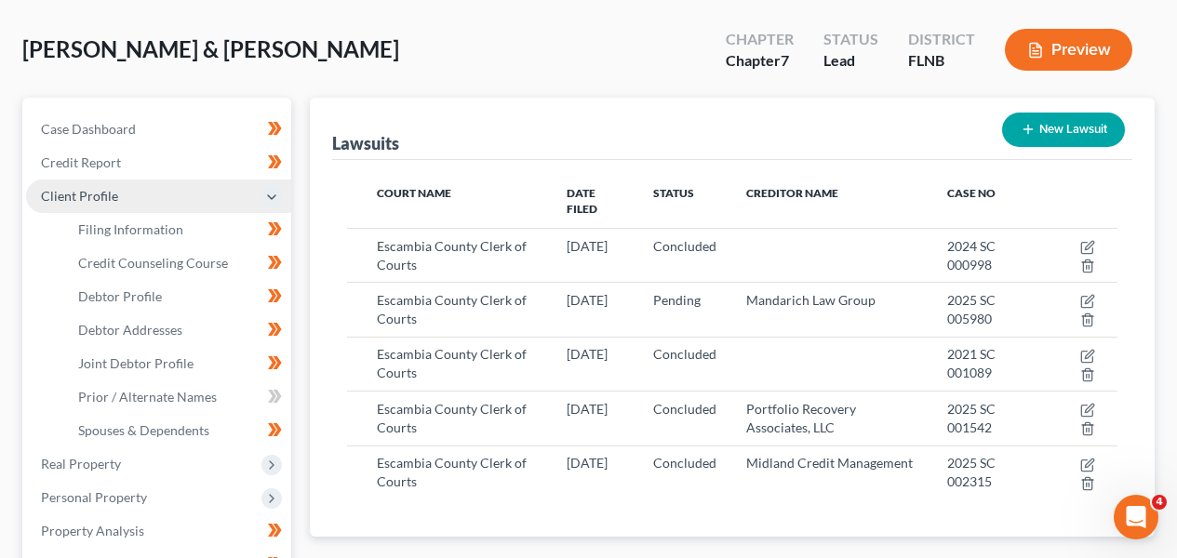
click at [197, 195] on span "Client Profile" at bounding box center [158, 197] width 265 height 34
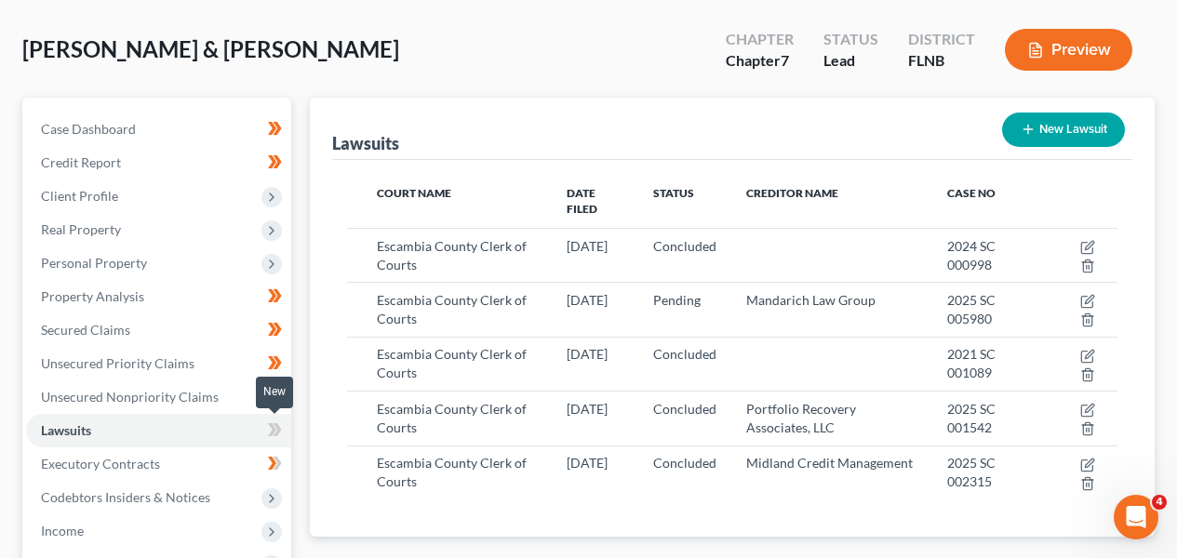
click at [268, 426] on icon at bounding box center [275, 430] width 14 height 23
click at [236, 488] on span "Codebtors Insiders & Notices" at bounding box center [158, 498] width 265 height 34
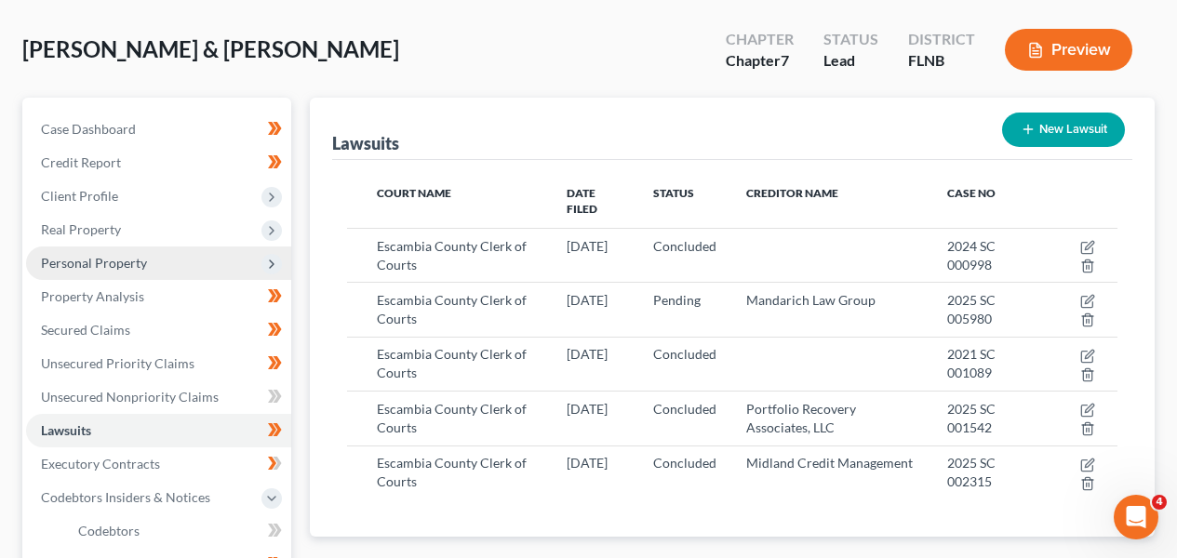
click at [198, 256] on span "Personal Property" at bounding box center [158, 264] width 265 height 34
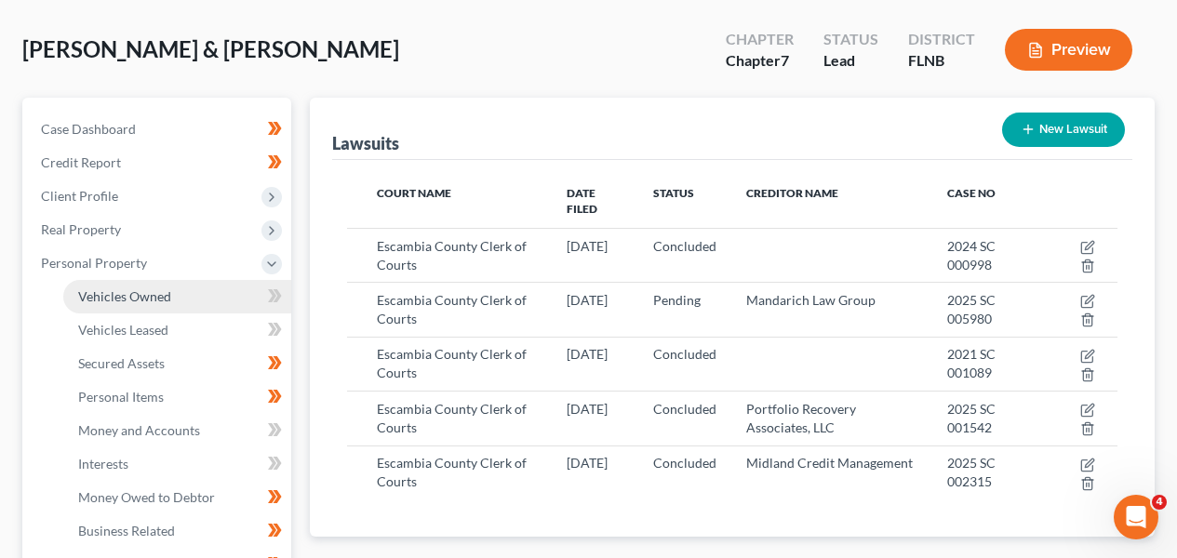
click at [209, 306] on link "Vehicles Owned" at bounding box center [177, 297] width 228 height 34
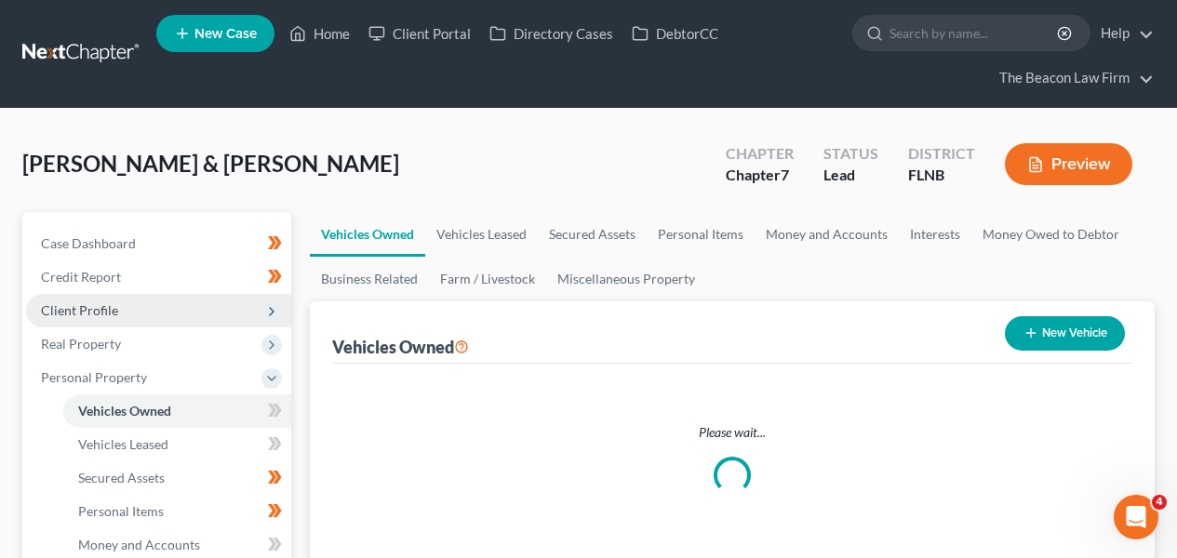
click at [128, 308] on span "Client Profile" at bounding box center [158, 311] width 265 height 34
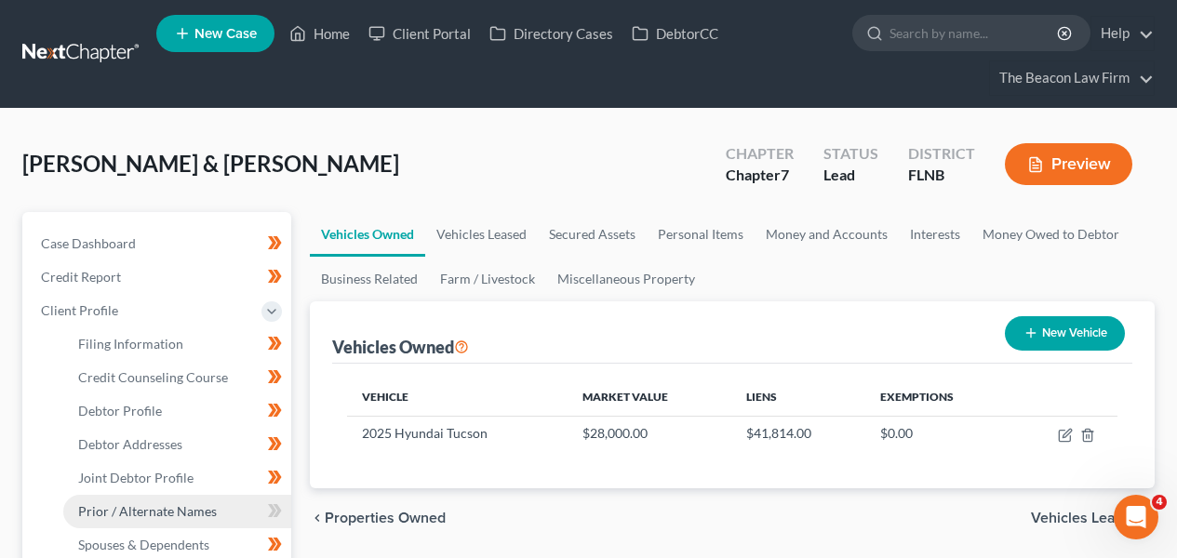
click at [166, 511] on span "Prior / Alternate Names" at bounding box center [147, 512] width 139 height 16
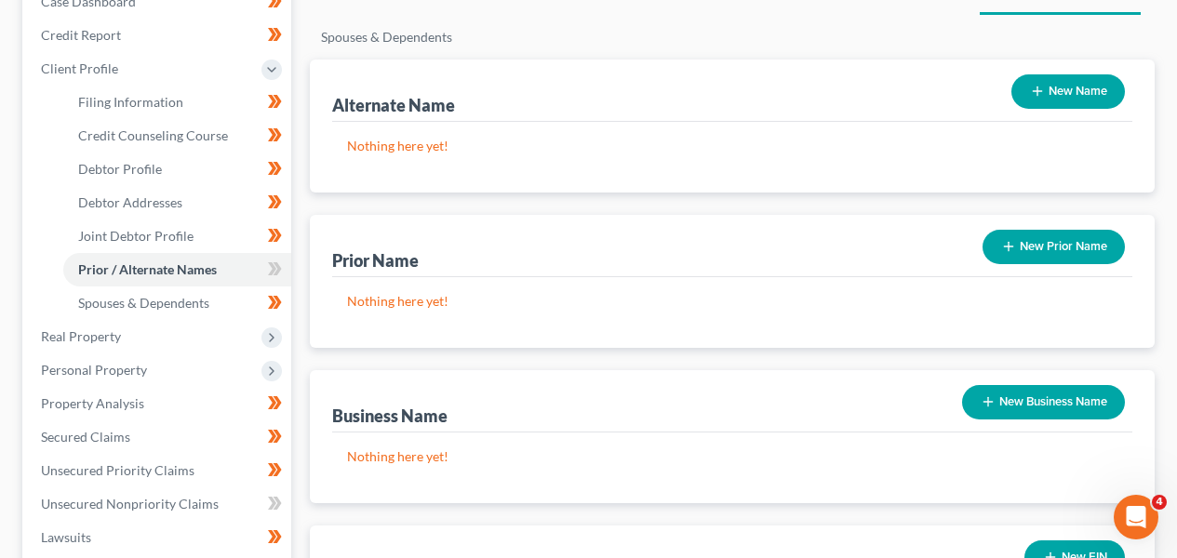
scroll to position [153, 0]
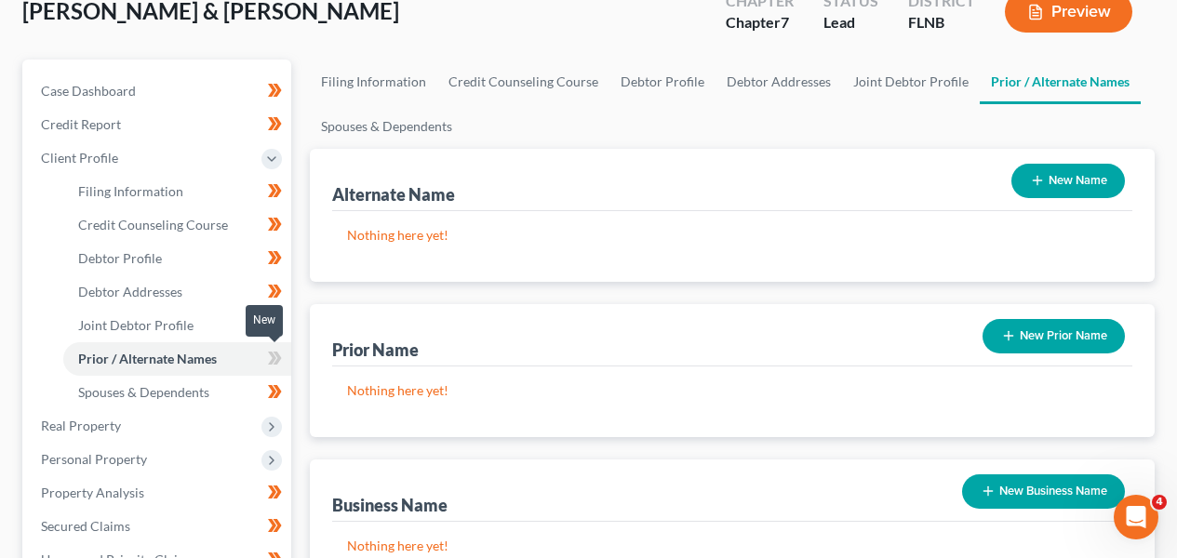
click at [280, 359] on icon at bounding box center [275, 358] width 14 height 23
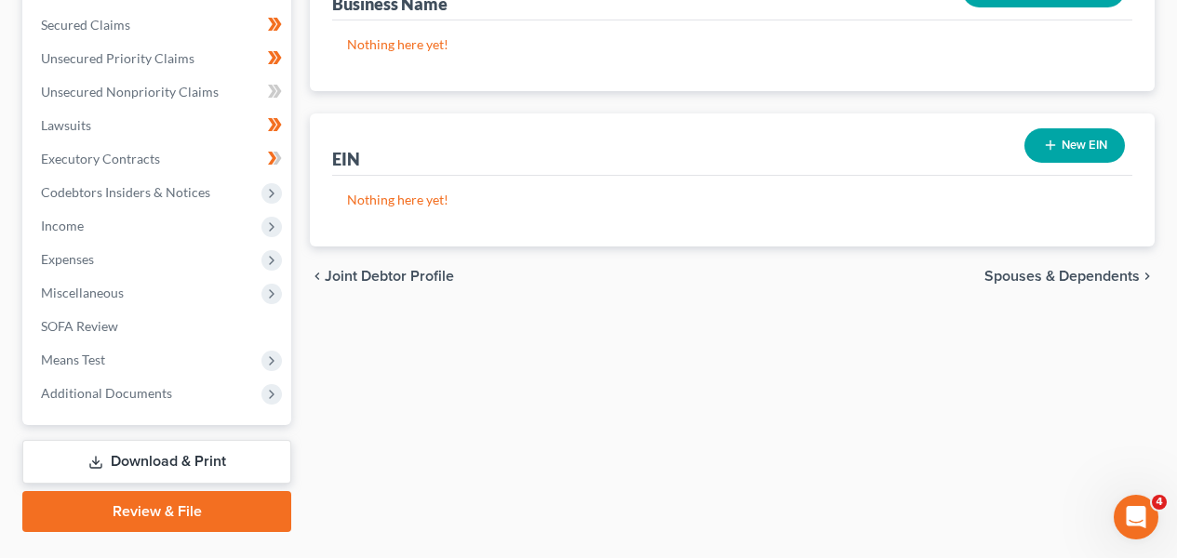
scroll to position [677, 0]
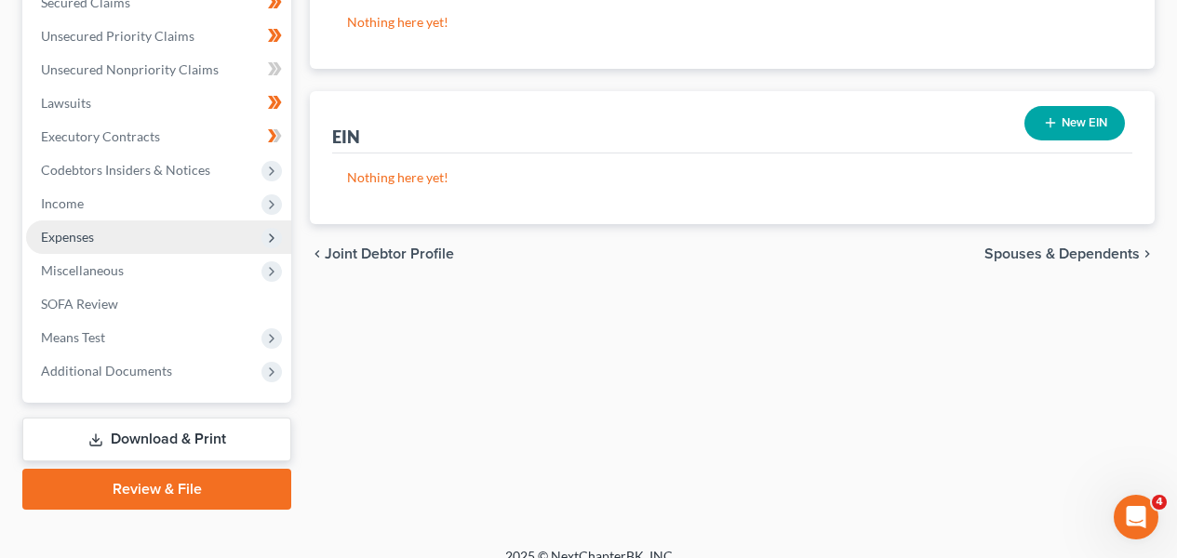
click at [137, 228] on span "Expenses" at bounding box center [158, 238] width 265 height 34
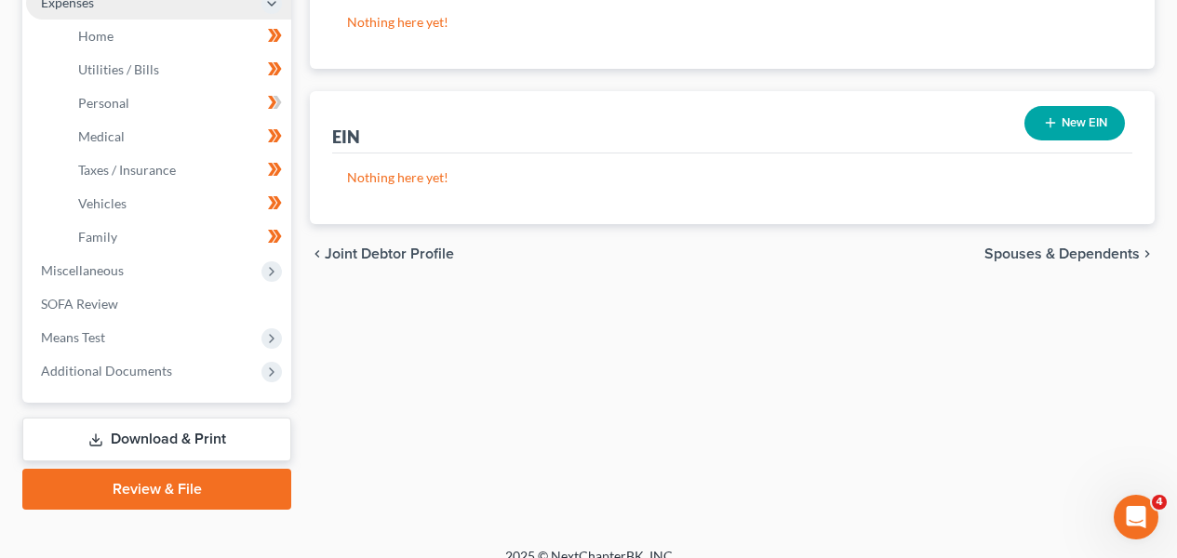
scroll to position [442, 0]
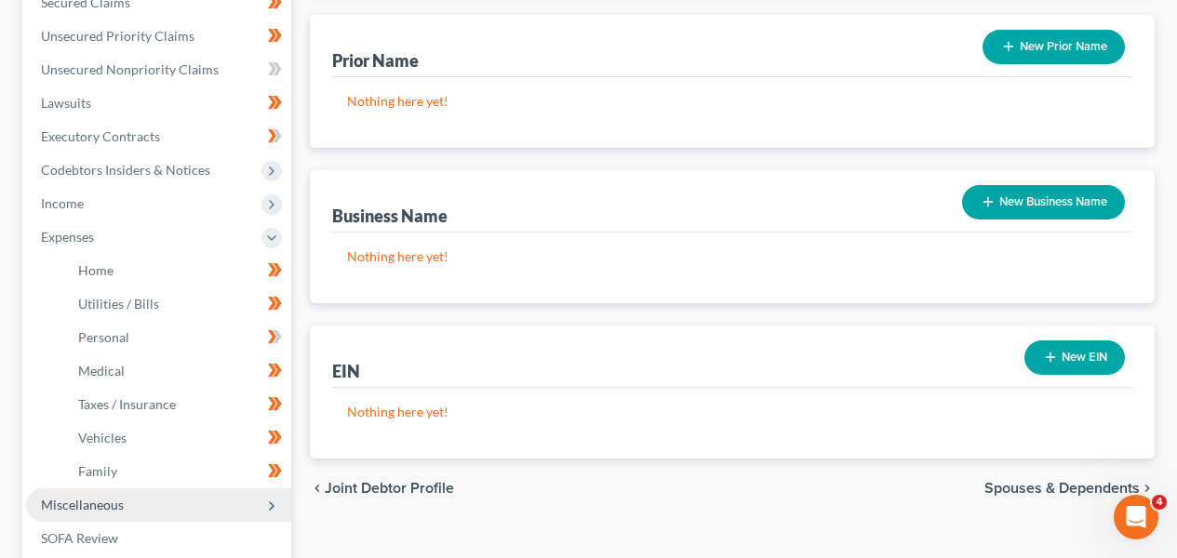
click at [218, 496] on span "Miscellaneous" at bounding box center [158, 506] width 265 height 34
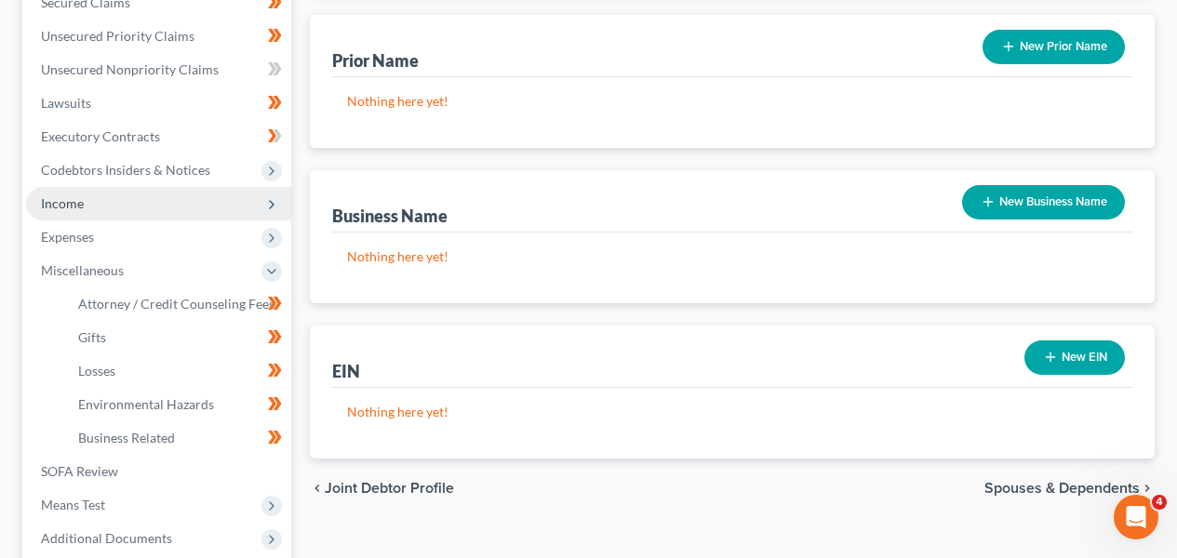
click at [193, 209] on span "Income" at bounding box center [158, 204] width 265 height 34
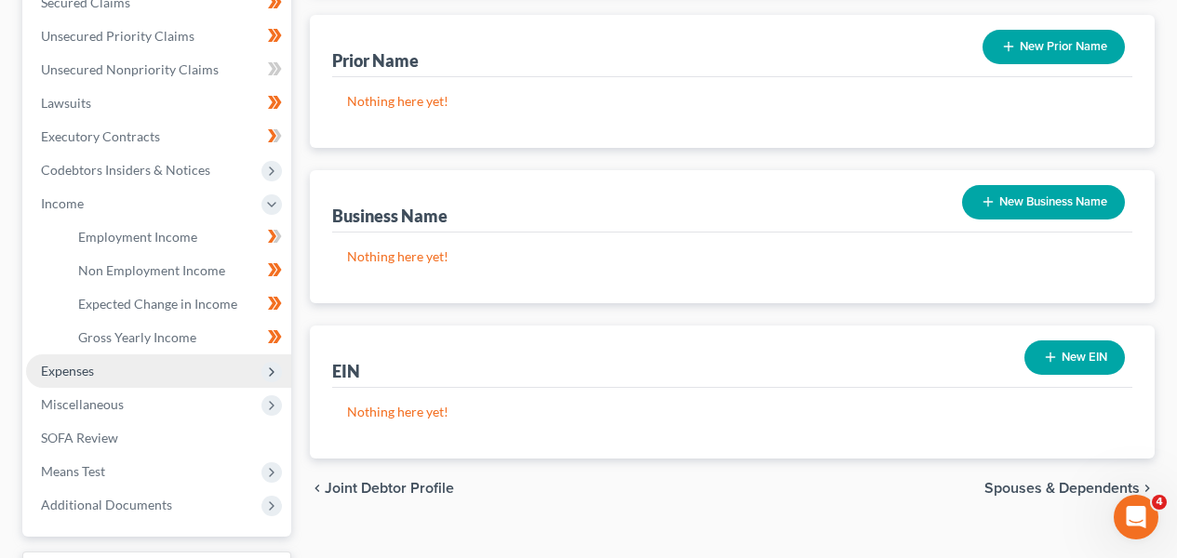
click at [195, 368] on span "Expenses" at bounding box center [158, 372] width 265 height 34
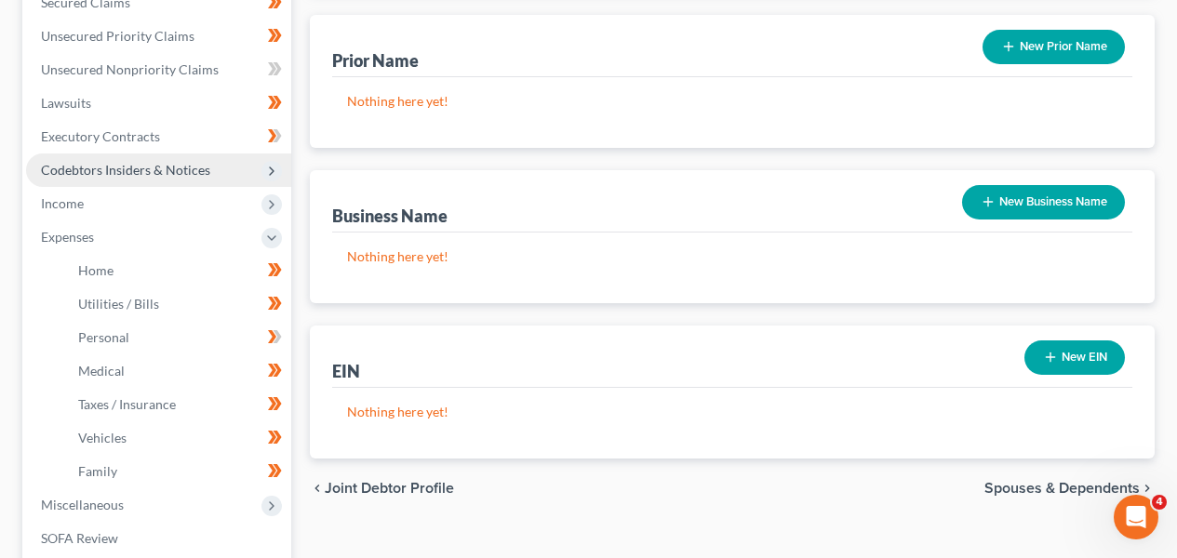
click at [218, 178] on span "Codebtors Insiders & Notices" at bounding box center [158, 171] width 265 height 34
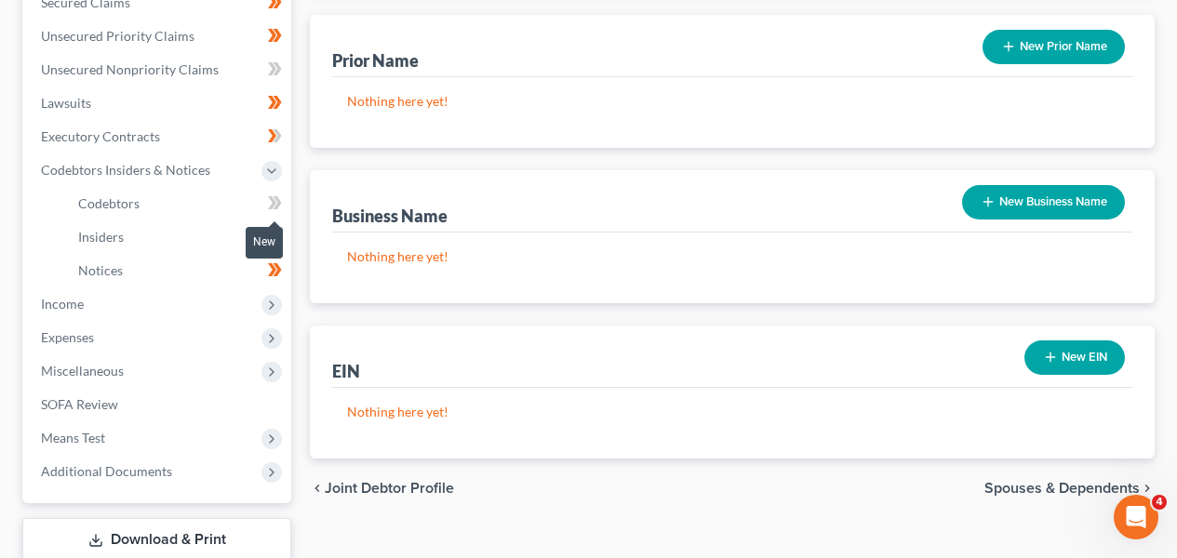
click at [268, 204] on icon at bounding box center [275, 203] width 14 height 23
click at [215, 302] on span "Income" at bounding box center [158, 305] width 265 height 34
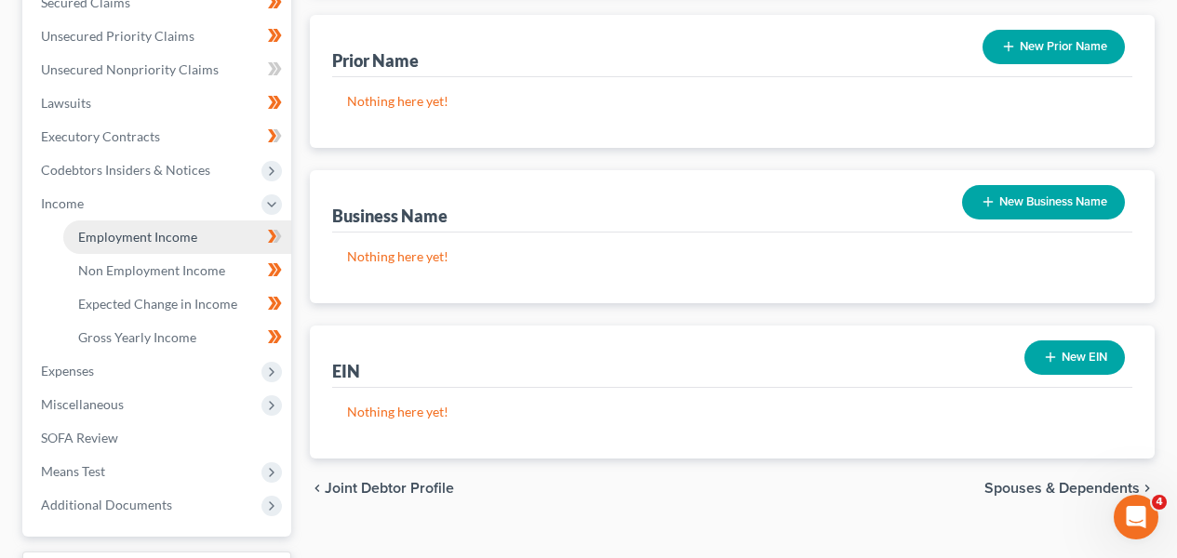
click at [184, 240] on span "Employment Income" at bounding box center [137, 237] width 119 height 16
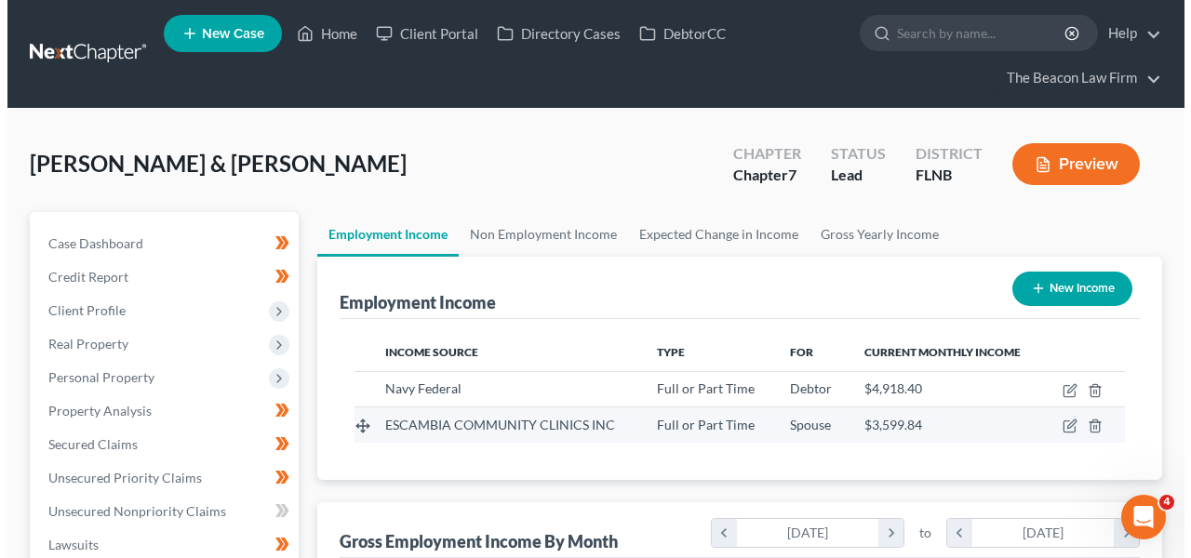
scroll to position [333, 471]
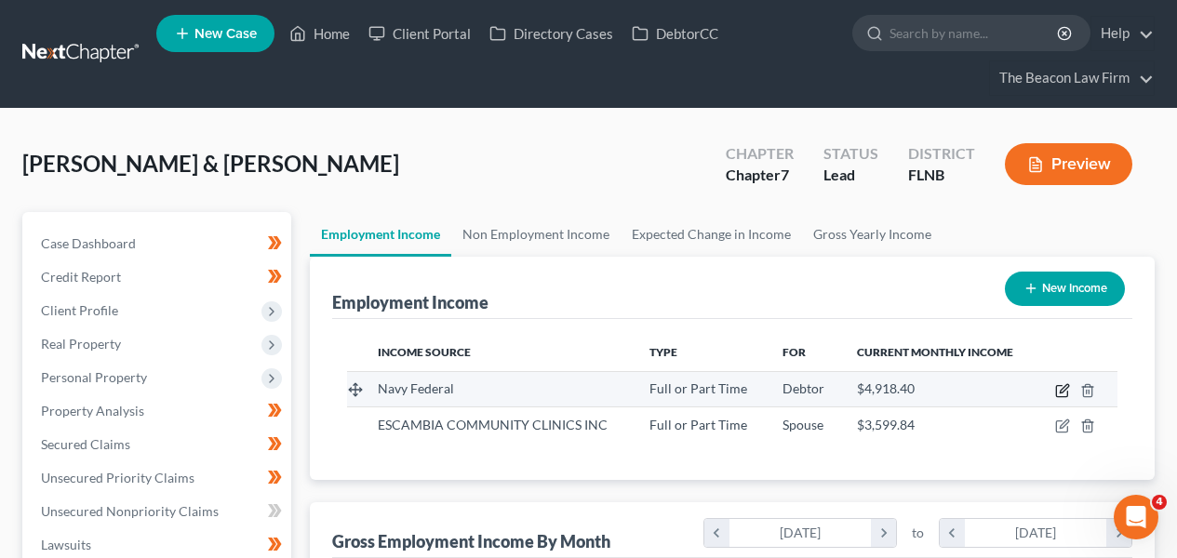
click at [1058, 395] on icon "button" at bounding box center [1063, 390] width 15 height 15
select select "0"
select select "1"
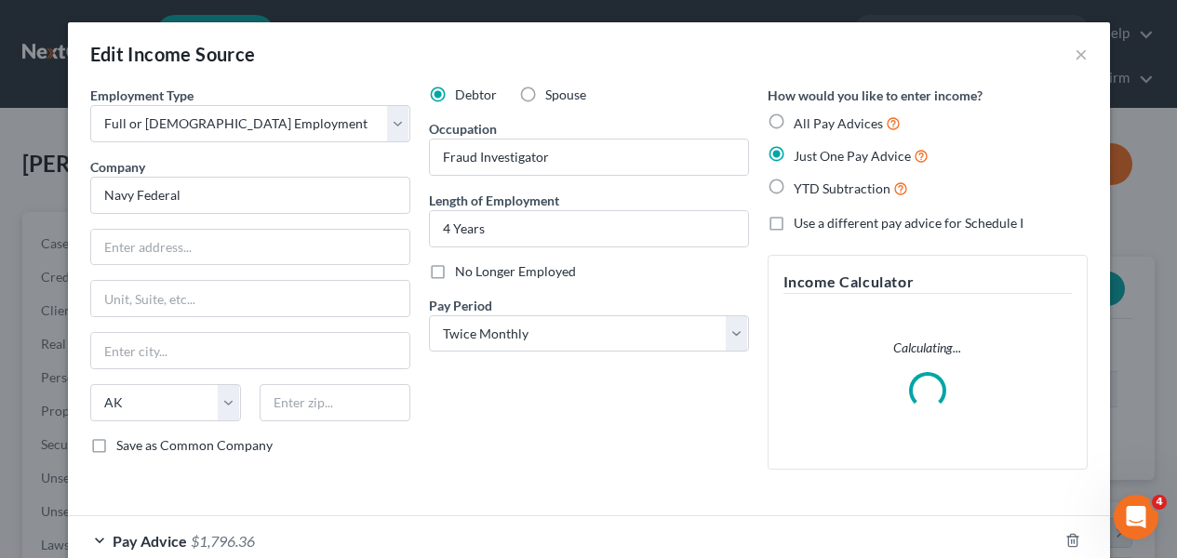
scroll to position [333, 477]
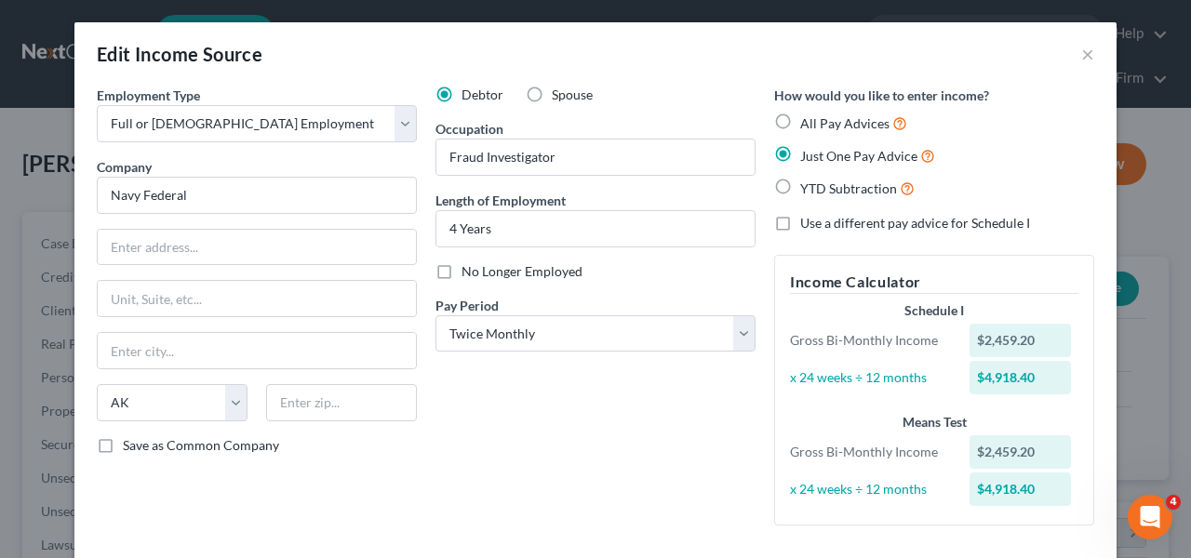
click at [1088, 55] on div "Edit Income Source ×" at bounding box center [595, 53] width 1042 height 63
click at [1085, 55] on button "×" at bounding box center [1088, 54] width 13 height 22
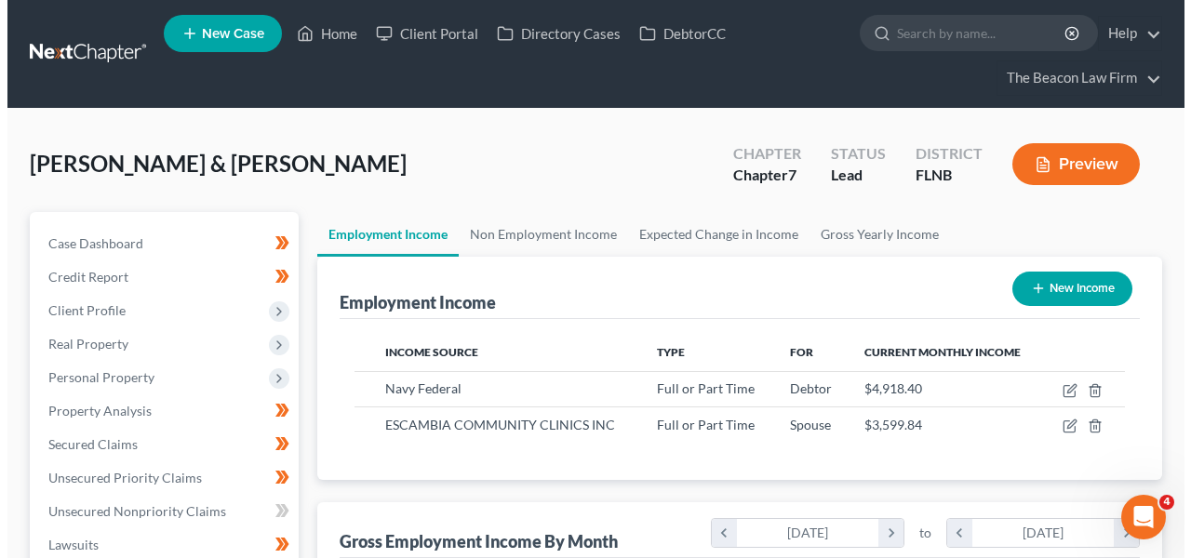
scroll to position [930463, 930326]
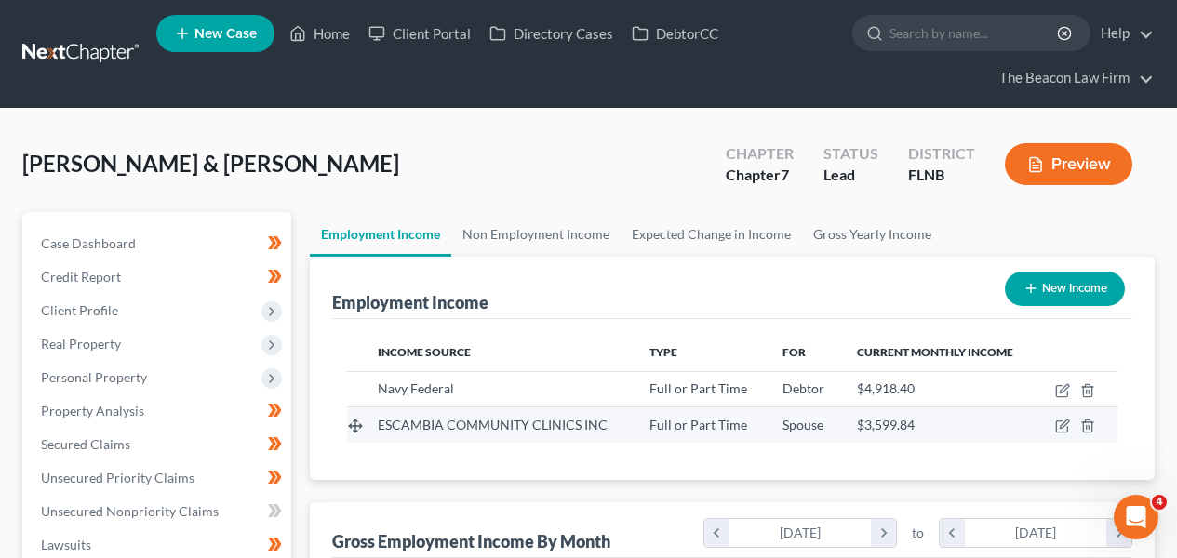
click at [1057, 417] on td at bounding box center [1077, 425] width 81 height 35
click at [1059, 424] on icon "button" at bounding box center [1063, 426] width 15 height 15
select select "0"
select select "9"
select select "1"
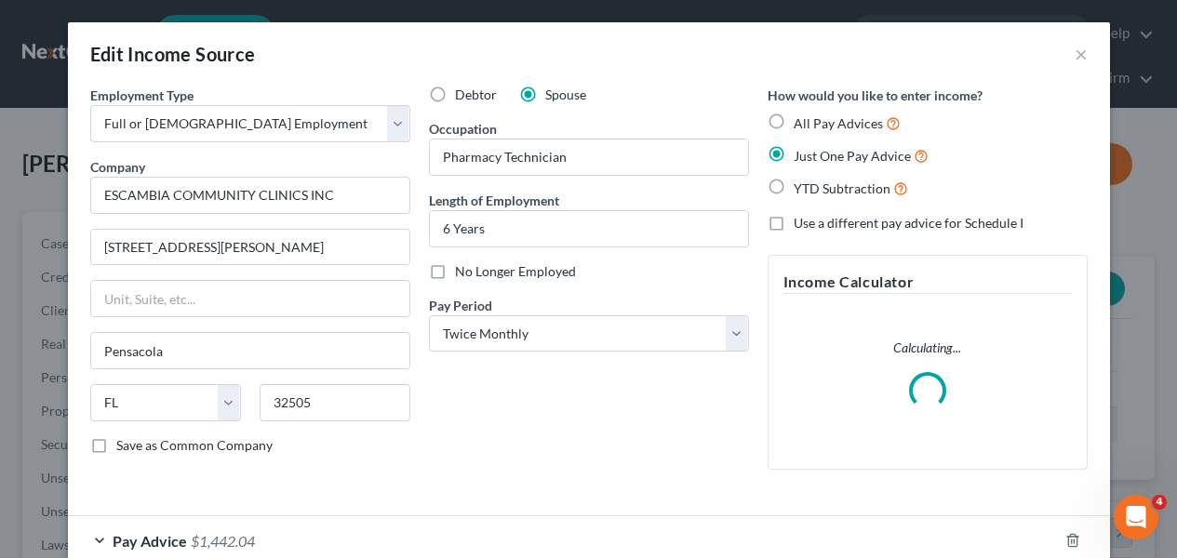
scroll to position [333, 477]
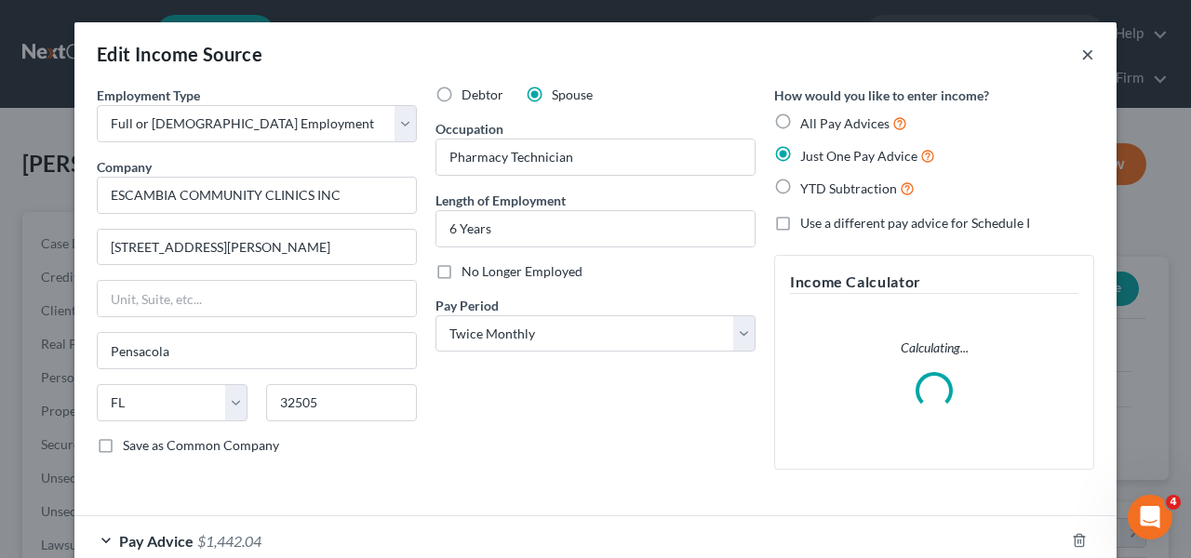
click at [1083, 51] on button "×" at bounding box center [1088, 54] width 13 height 22
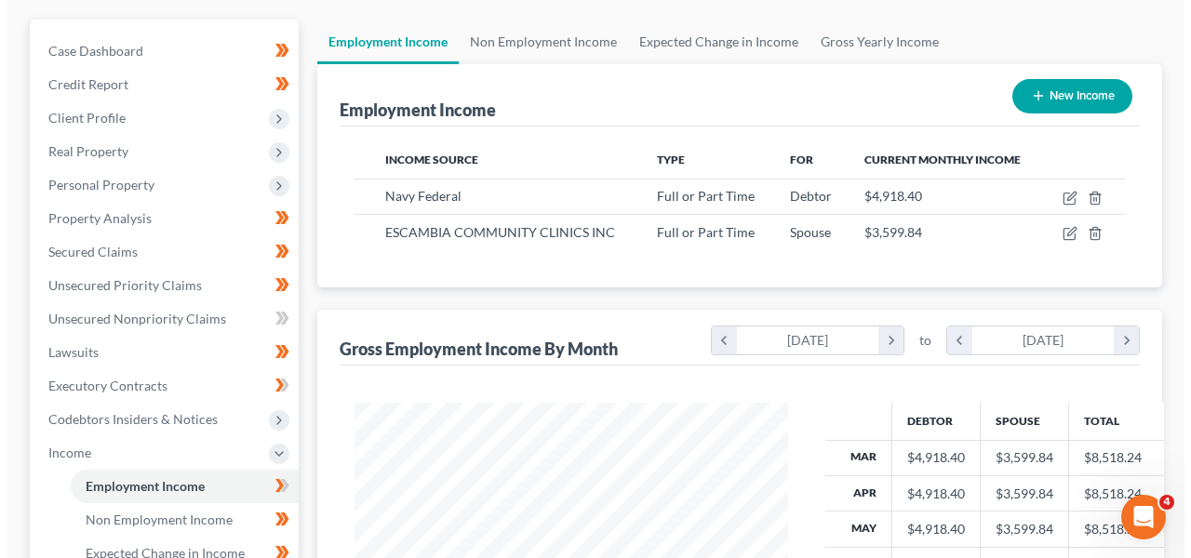
scroll to position [194, 0]
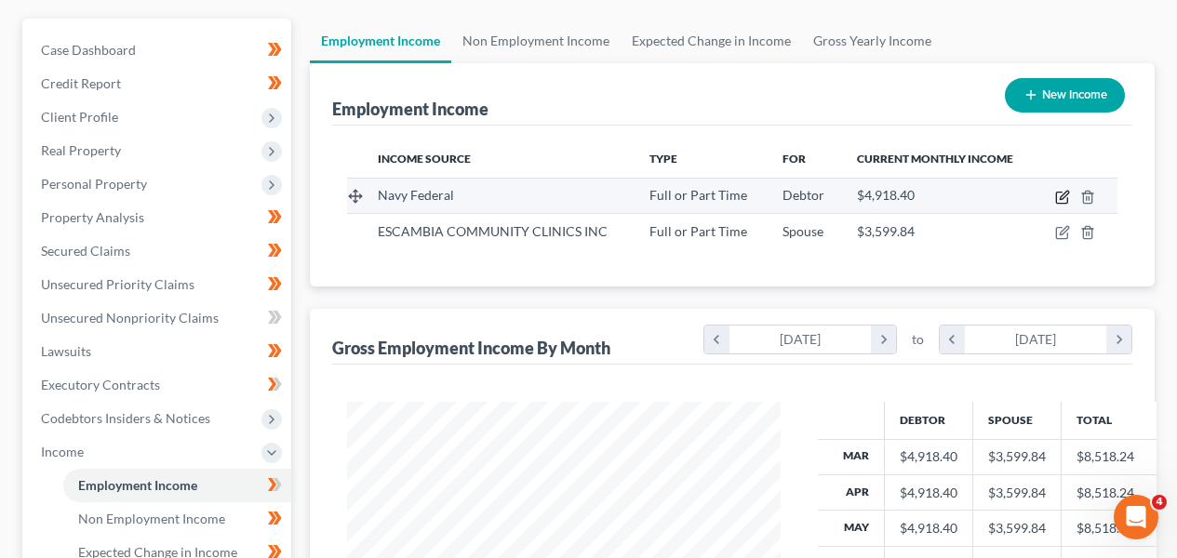
click at [1060, 195] on icon "button" at bounding box center [1063, 197] width 15 height 15
select select "0"
select select "1"
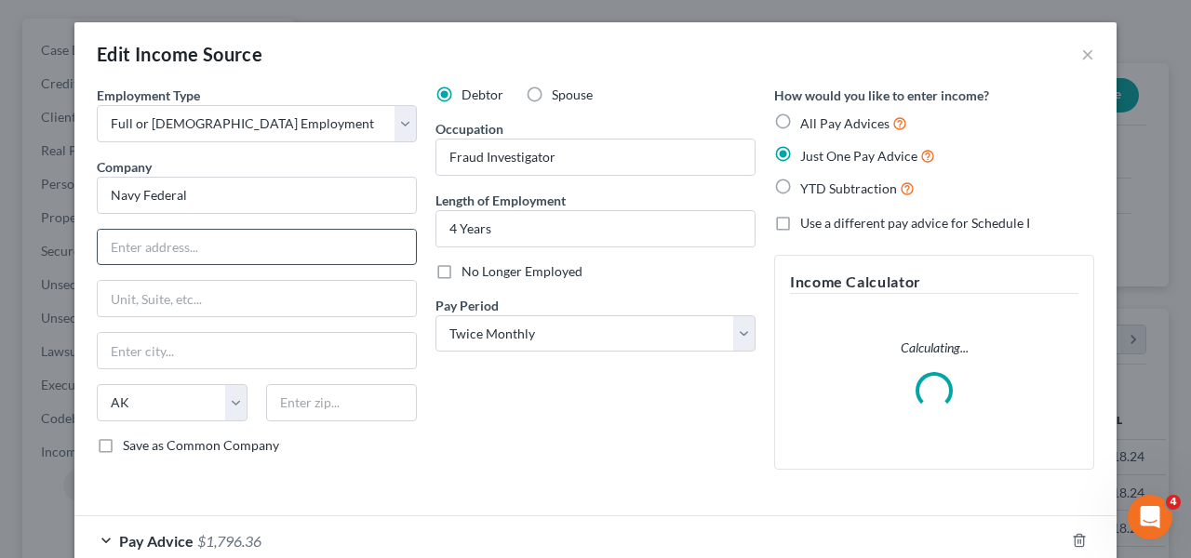
scroll to position [333, 477]
click at [281, 246] on input "text" at bounding box center [257, 247] width 318 height 35
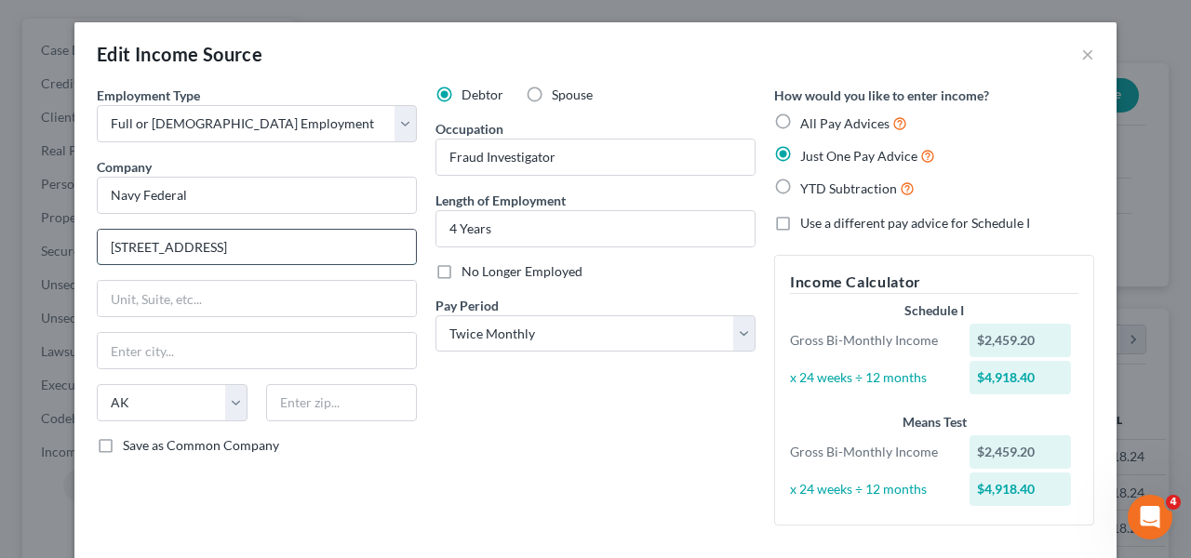
type input "[STREET_ADDRESS]"
type input "Pensacola"
select select "9"
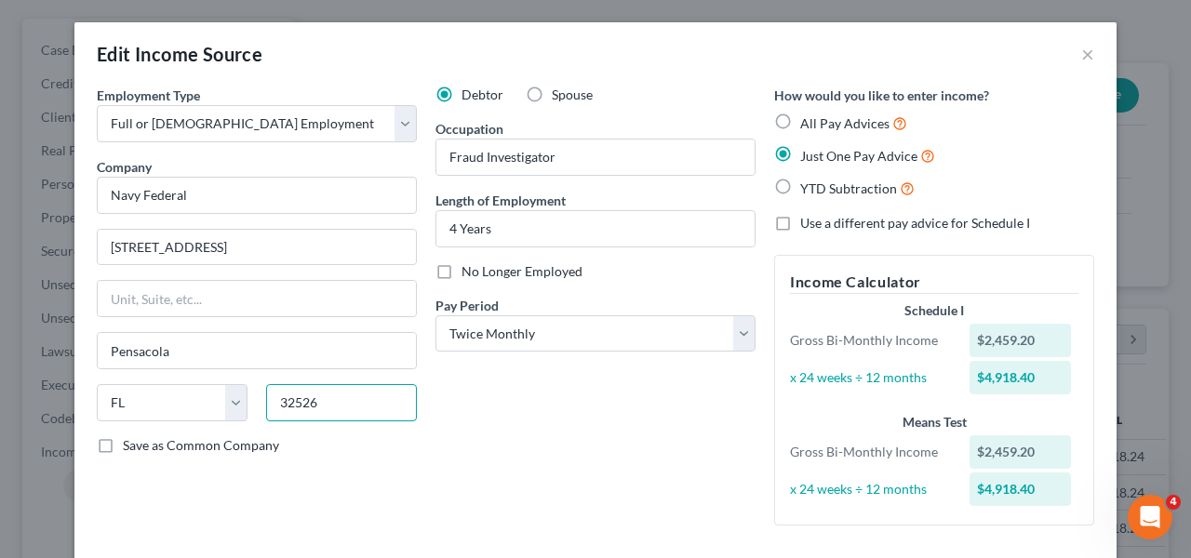
type input "32526"
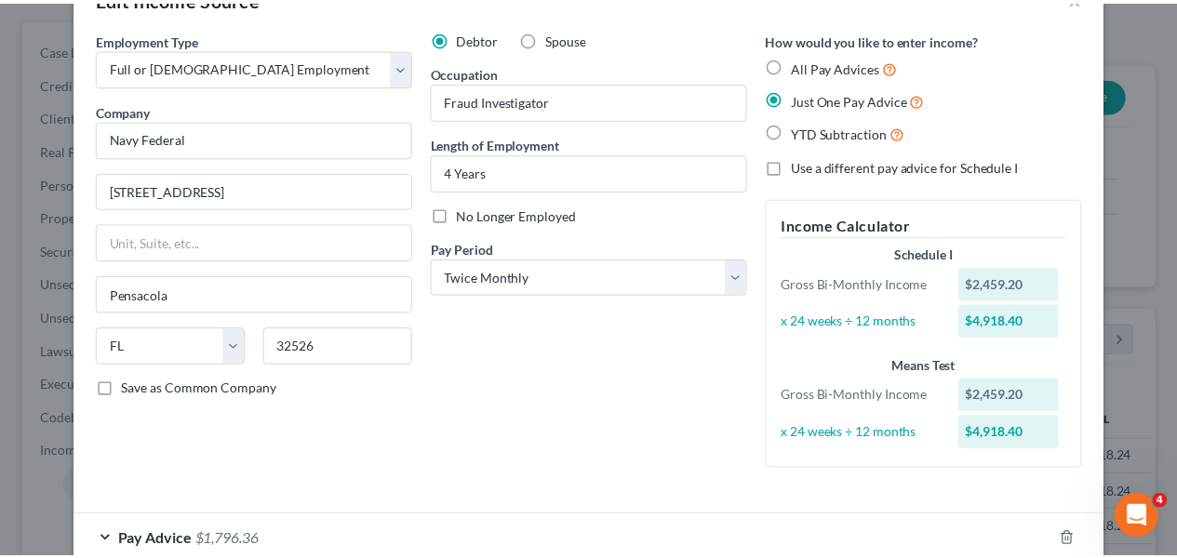
scroll to position [166, 0]
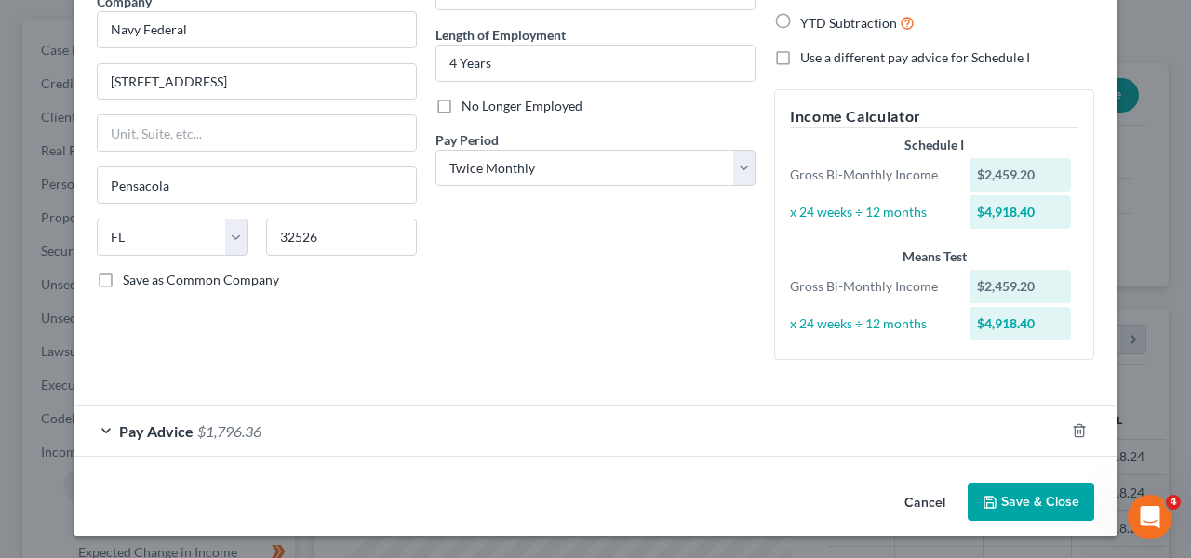
click at [1020, 487] on button "Save & Close" at bounding box center [1031, 502] width 127 height 39
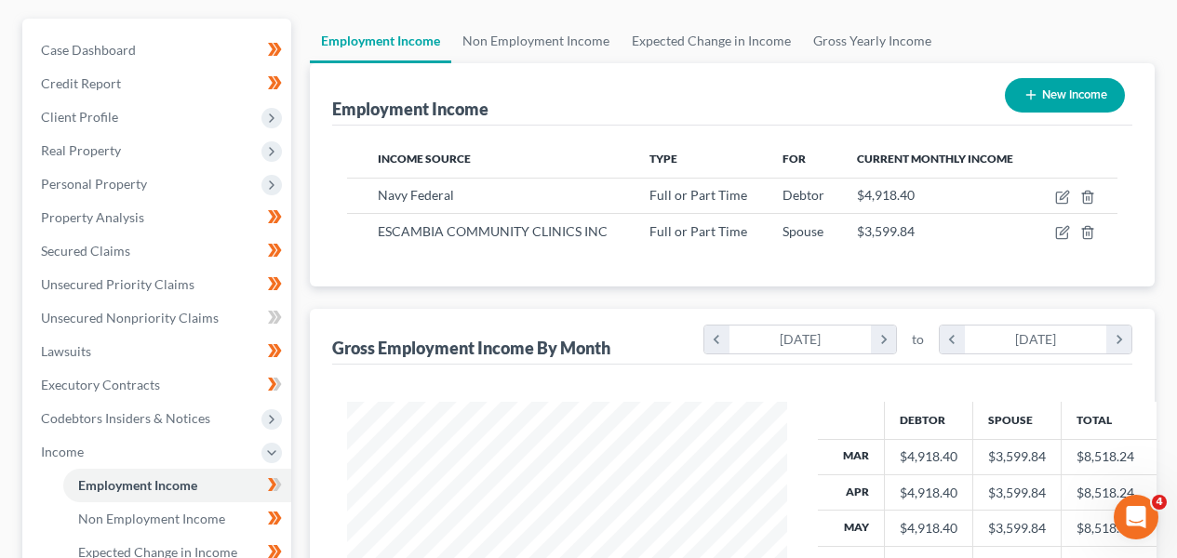
scroll to position [930463, 930326]
click at [277, 479] on icon at bounding box center [278, 484] width 8 height 13
click at [208, 319] on span "Unsecured Nonpriority Claims" at bounding box center [130, 318] width 178 height 16
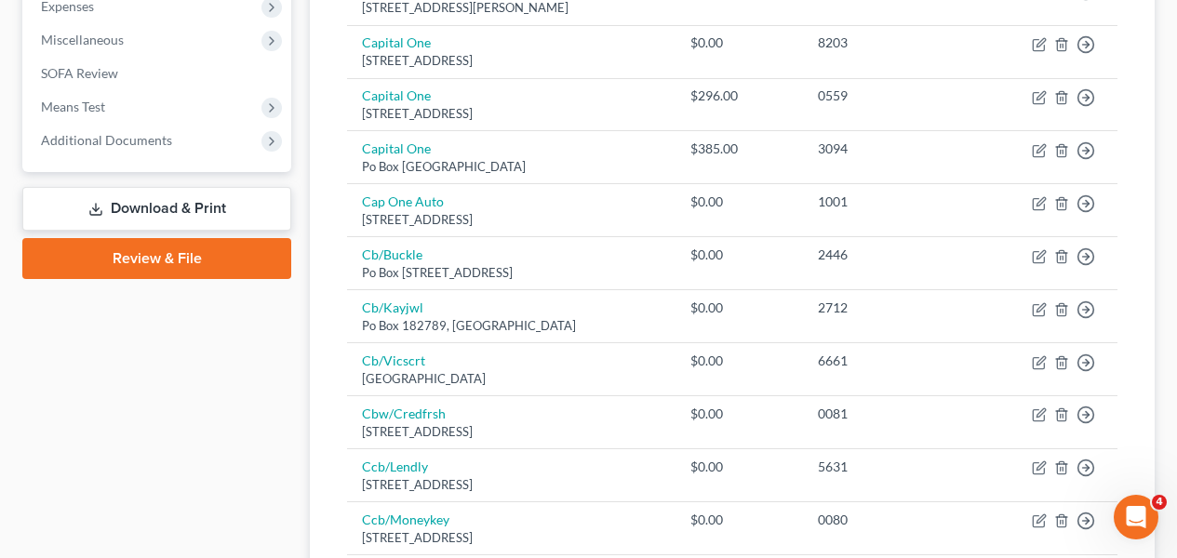
scroll to position [218, 0]
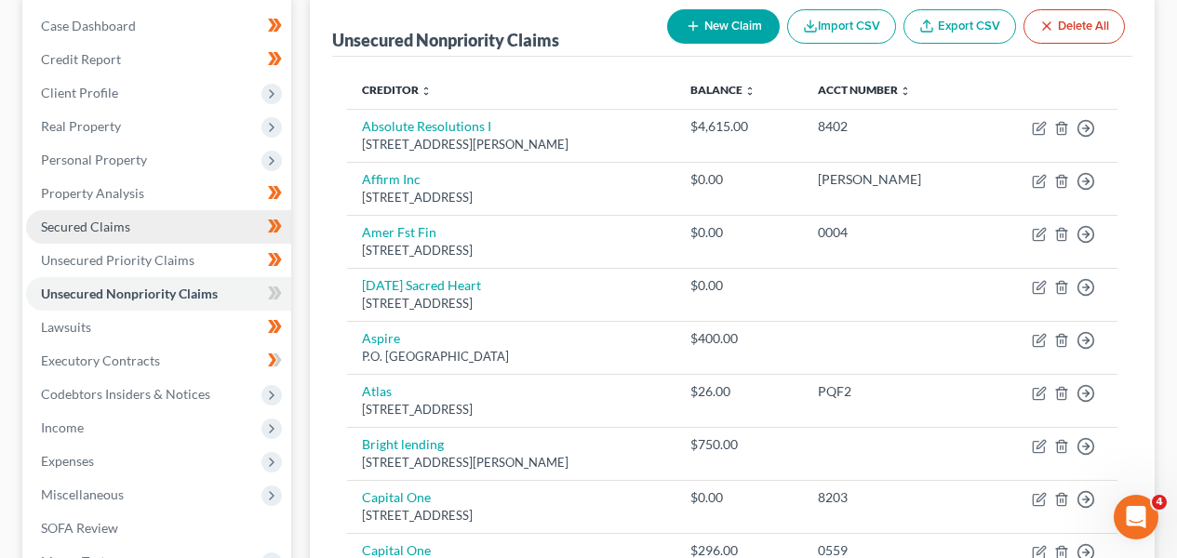
click at [137, 216] on link "Secured Claims" at bounding box center [158, 227] width 265 height 34
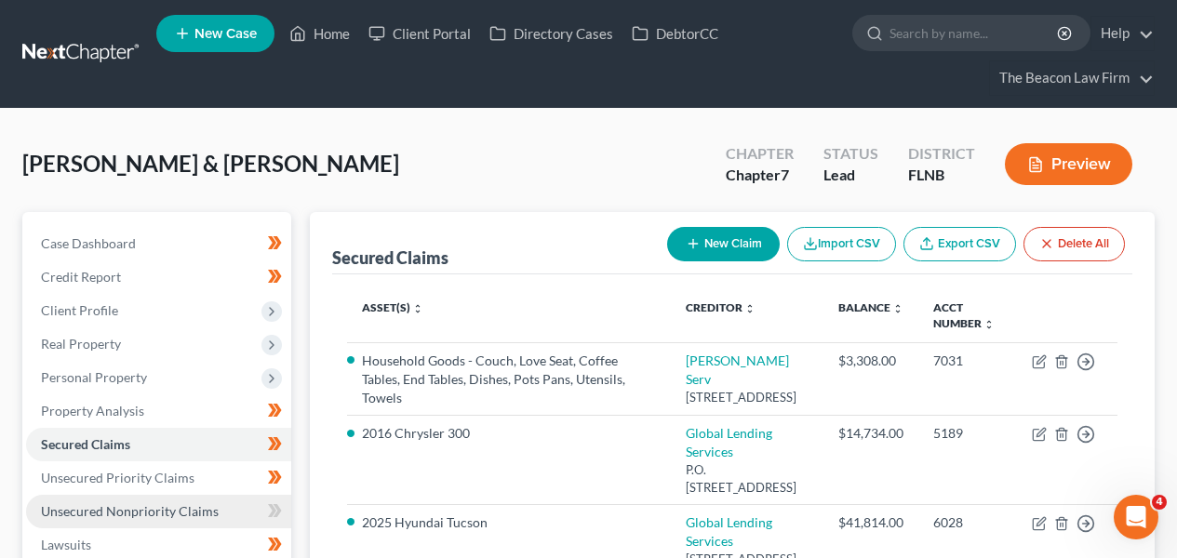
click at [167, 504] on span "Unsecured Nonpriority Claims" at bounding box center [130, 512] width 178 height 16
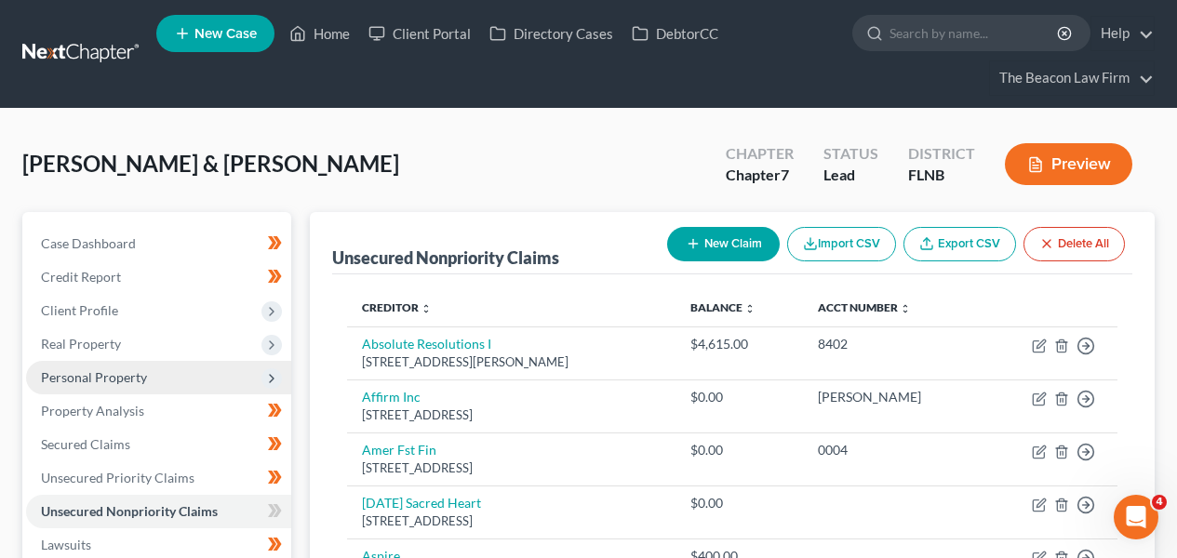
click at [158, 385] on span "Personal Property" at bounding box center [158, 378] width 265 height 34
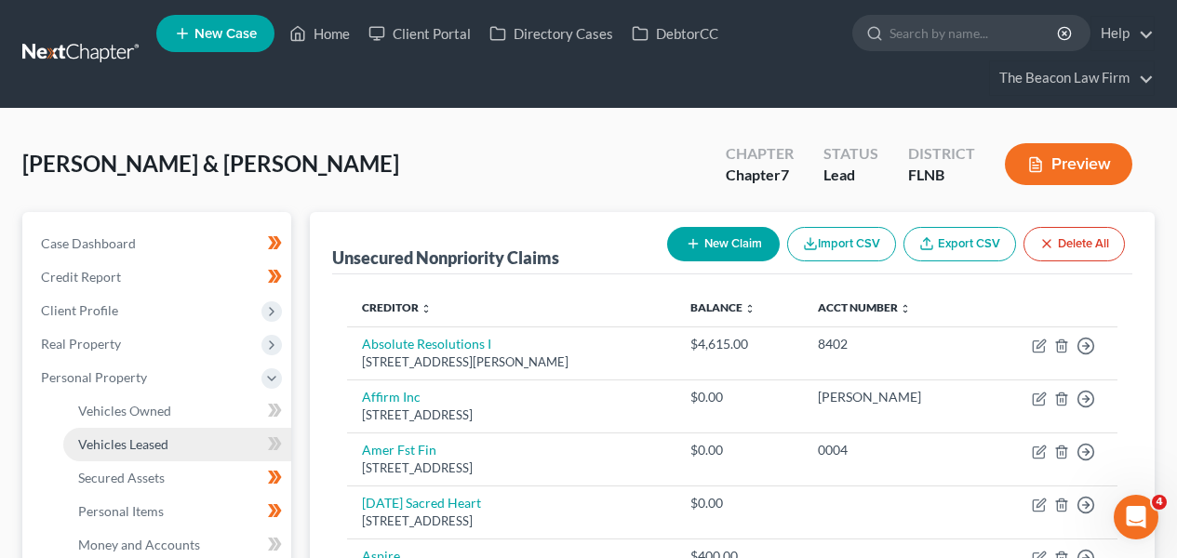
click at [160, 439] on span "Vehicles Leased" at bounding box center [123, 445] width 90 height 16
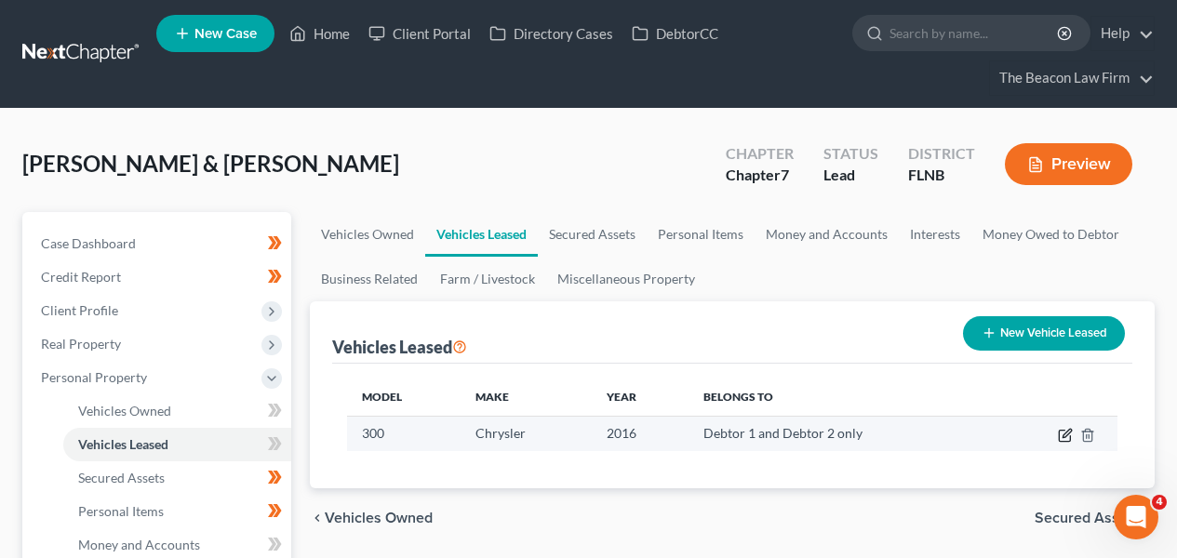
click at [1070, 435] on icon "button" at bounding box center [1065, 435] width 15 height 15
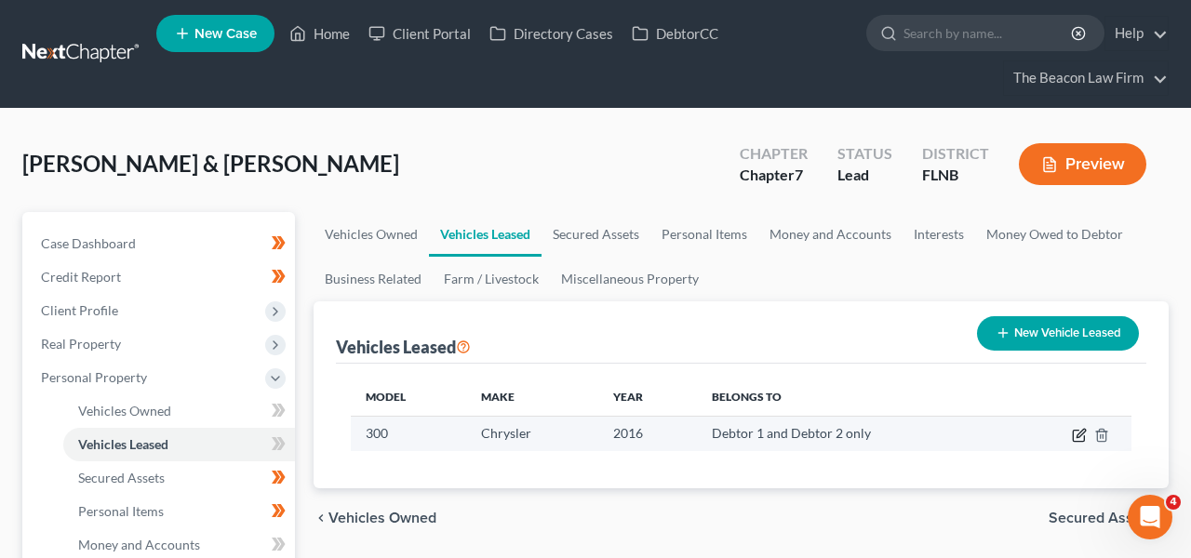
select select "0"
select select "10"
select select "2"
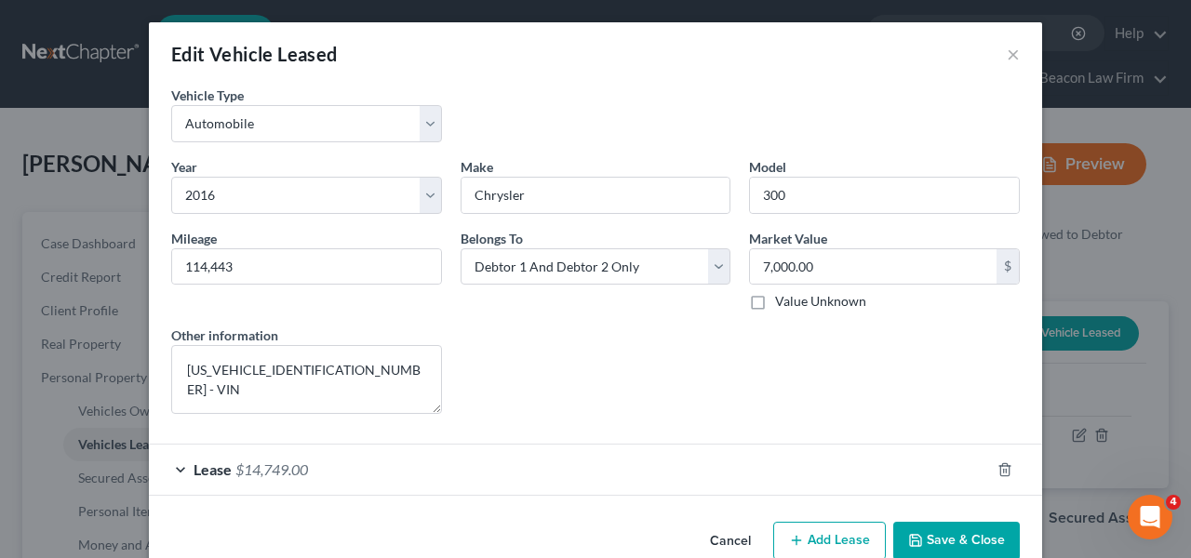
click at [717, 537] on button "Cancel" at bounding box center [730, 542] width 71 height 37
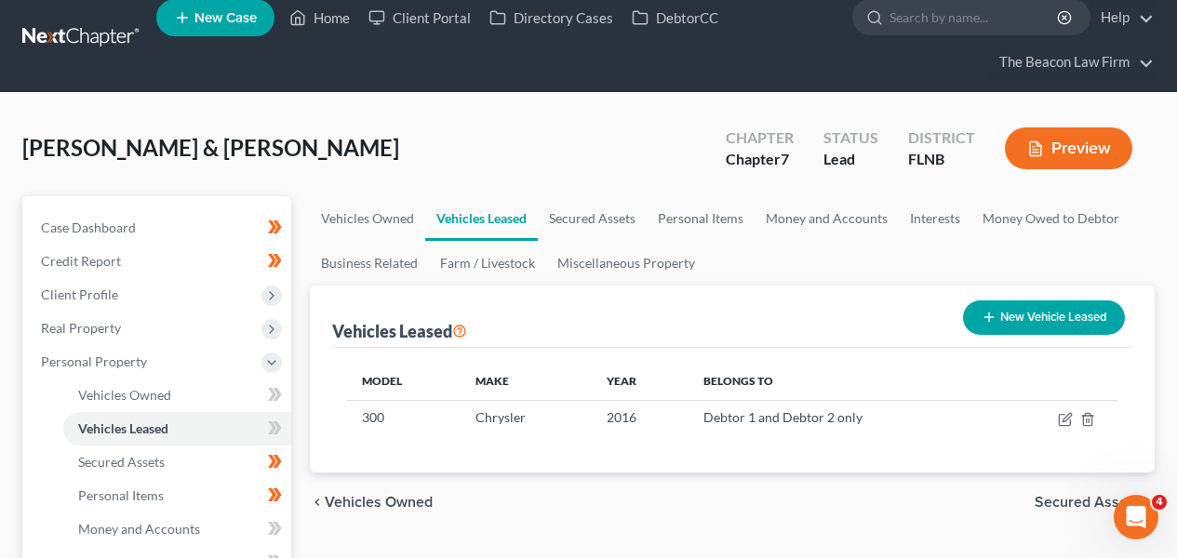
scroll to position [182, 0]
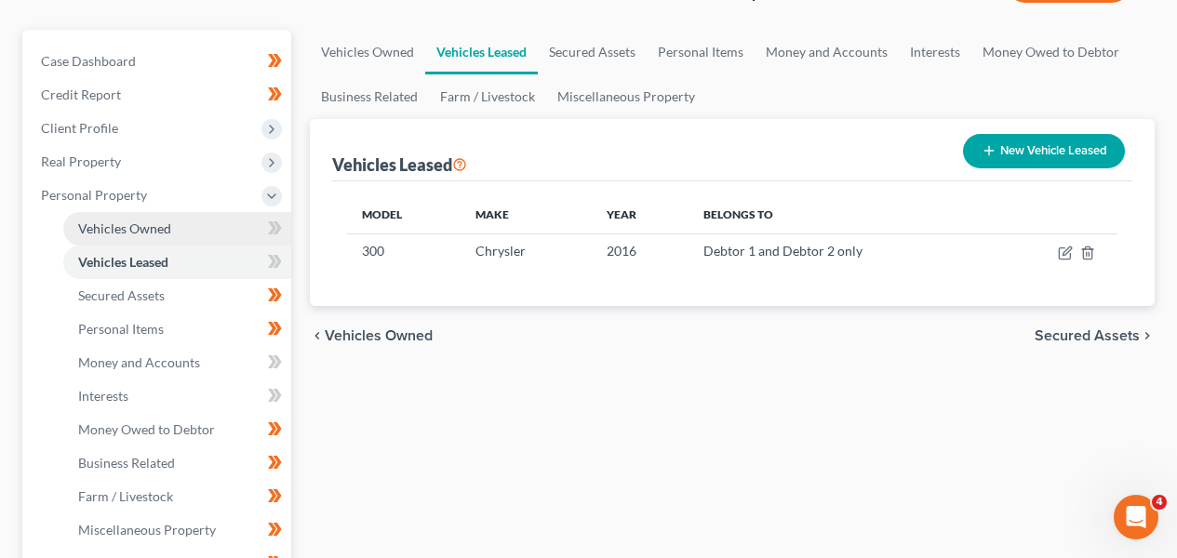
click at [217, 233] on link "Vehicles Owned" at bounding box center [177, 229] width 228 height 34
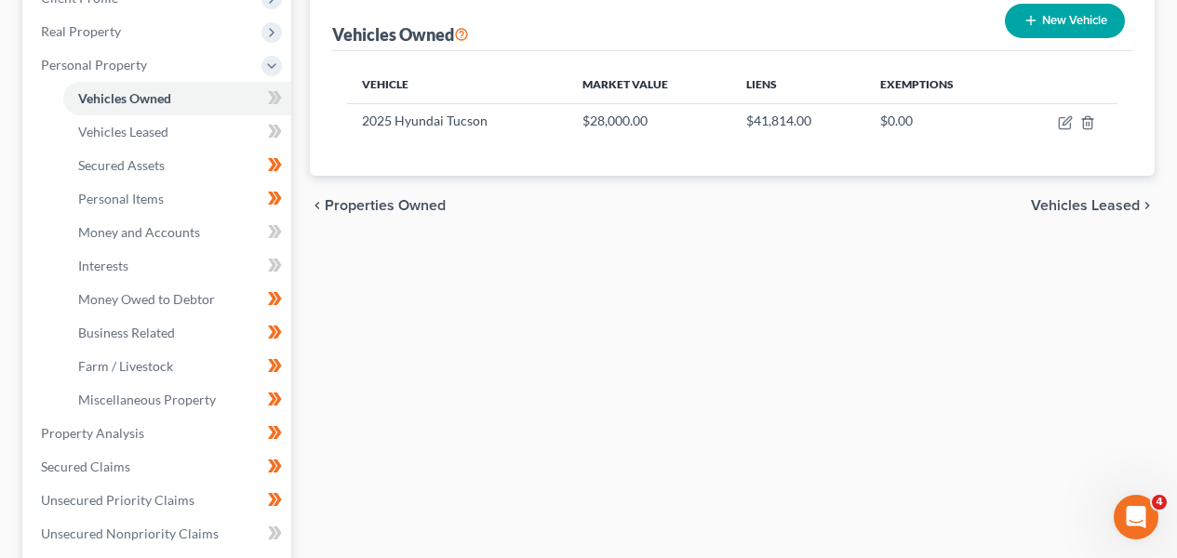
scroll to position [318, 0]
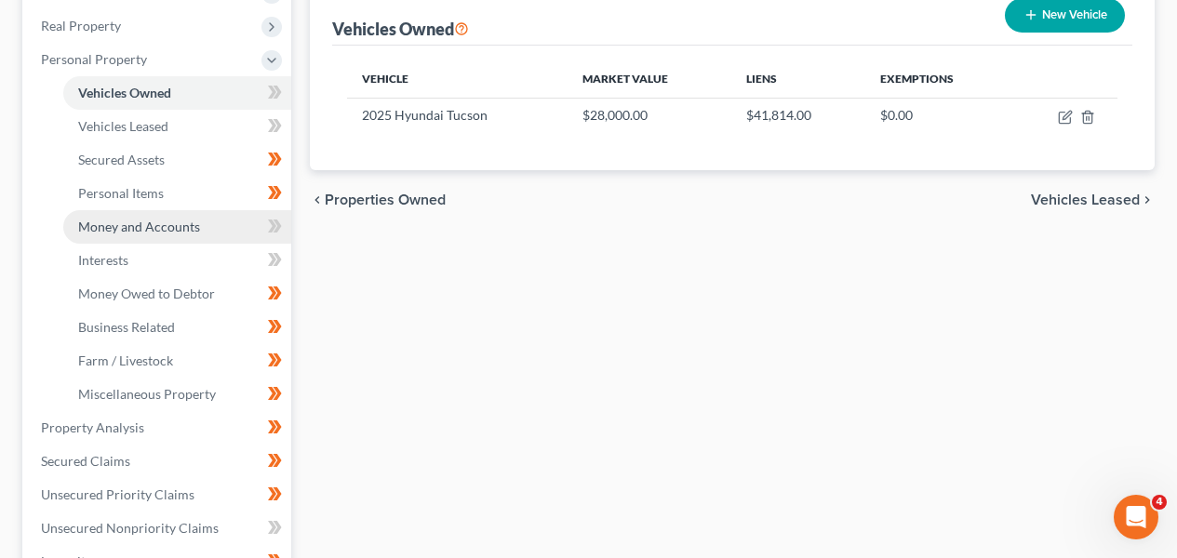
click at [231, 226] on link "Money and Accounts" at bounding box center [177, 227] width 228 height 34
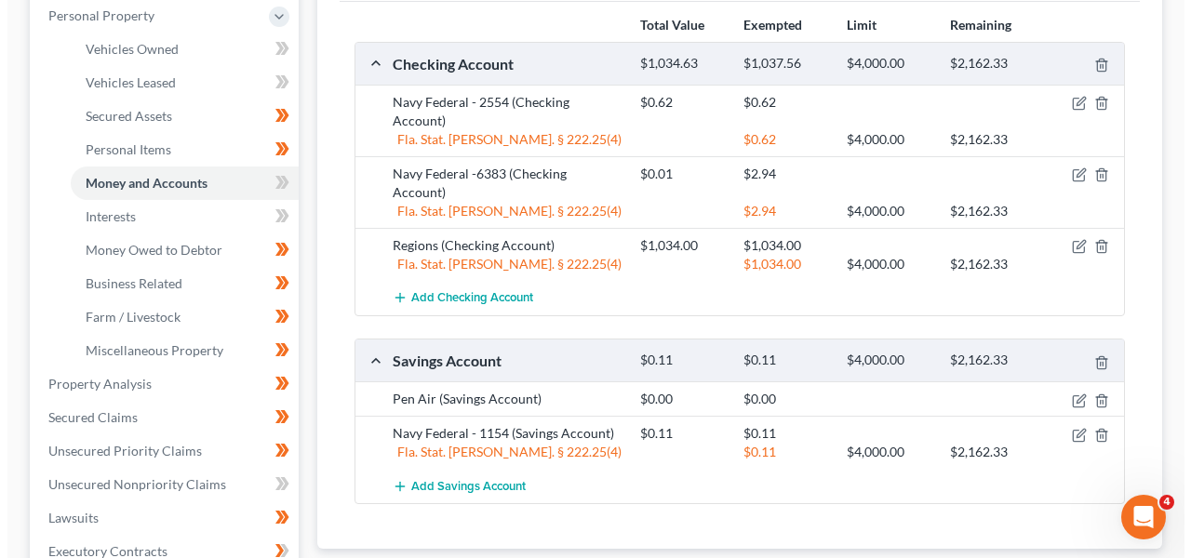
scroll to position [361, 0]
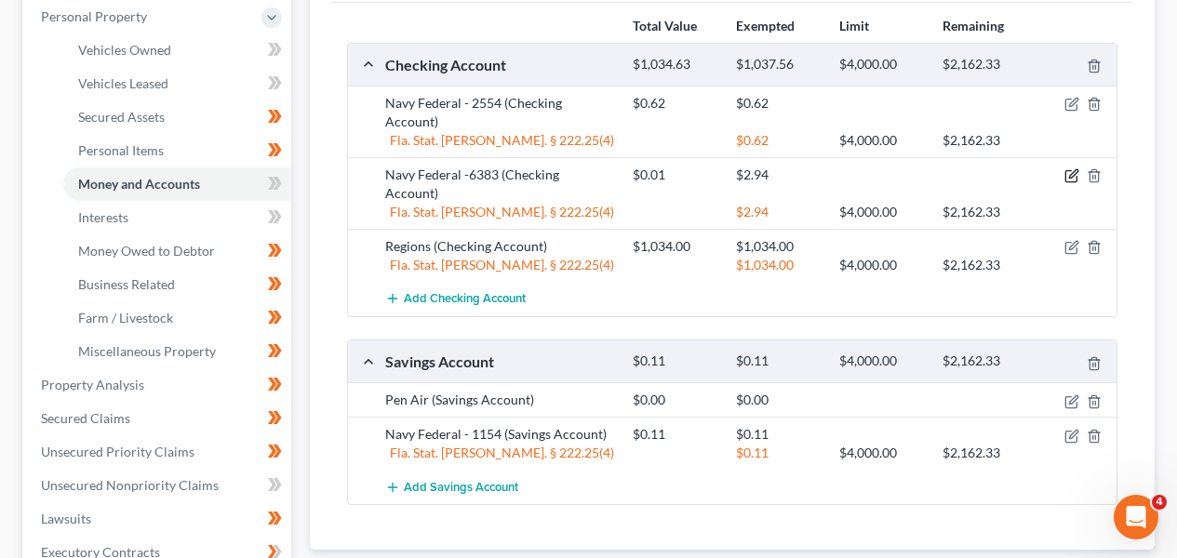
click at [1075, 168] on icon "button" at bounding box center [1072, 175] width 15 height 15
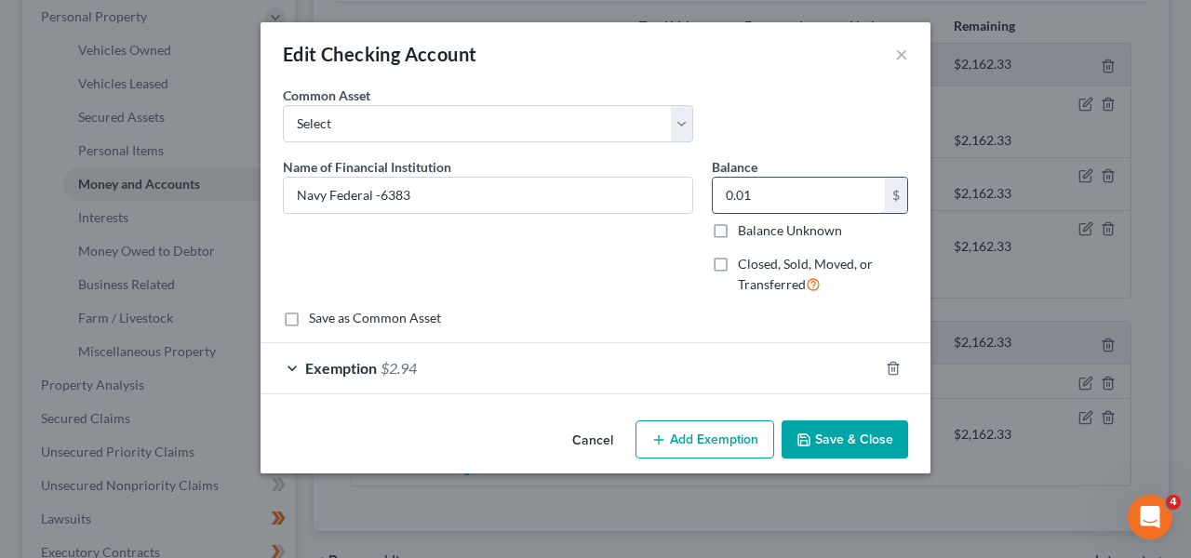
click at [766, 193] on input "0.01" at bounding box center [799, 195] width 172 height 35
click at [666, 376] on div "Exemption $2.94" at bounding box center [570, 367] width 618 height 49
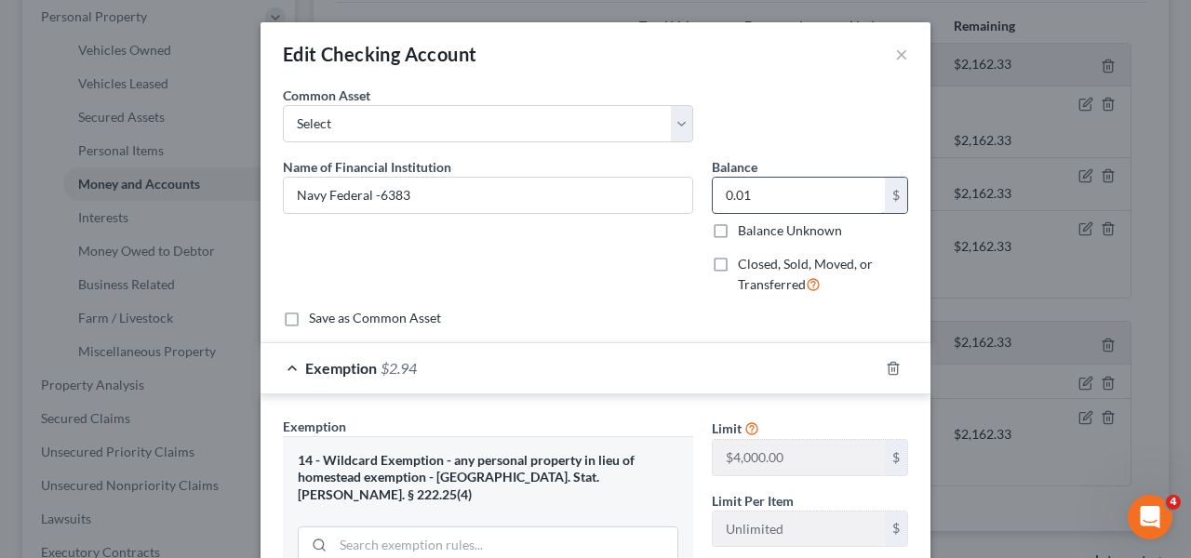
click at [860, 195] on input "0.01" at bounding box center [799, 195] width 172 height 35
type input "190"
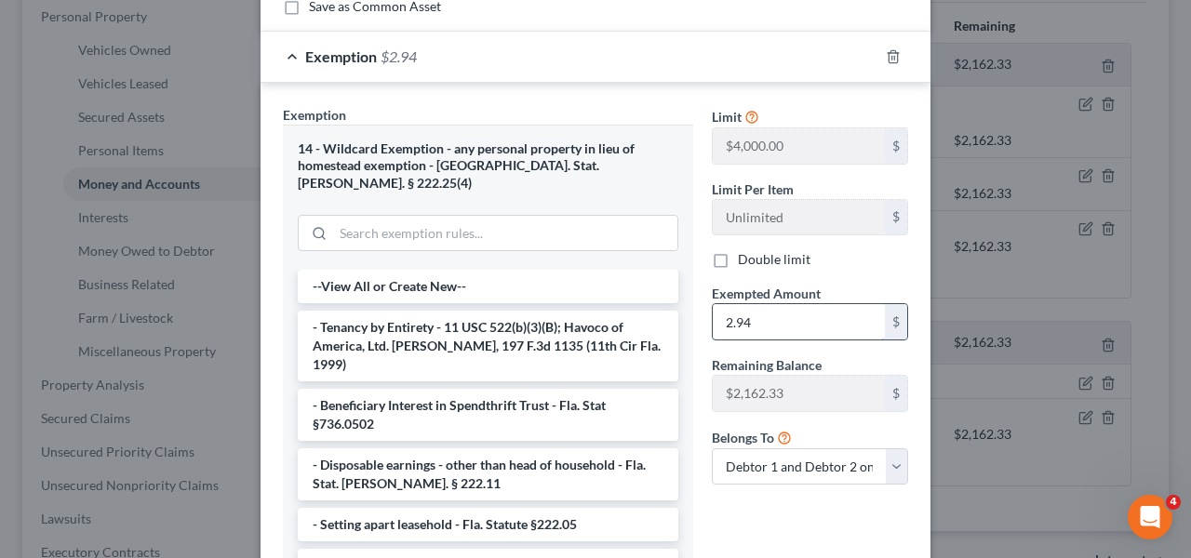
click at [826, 318] on input "2.94" at bounding box center [799, 321] width 172 height 35
type input "190"
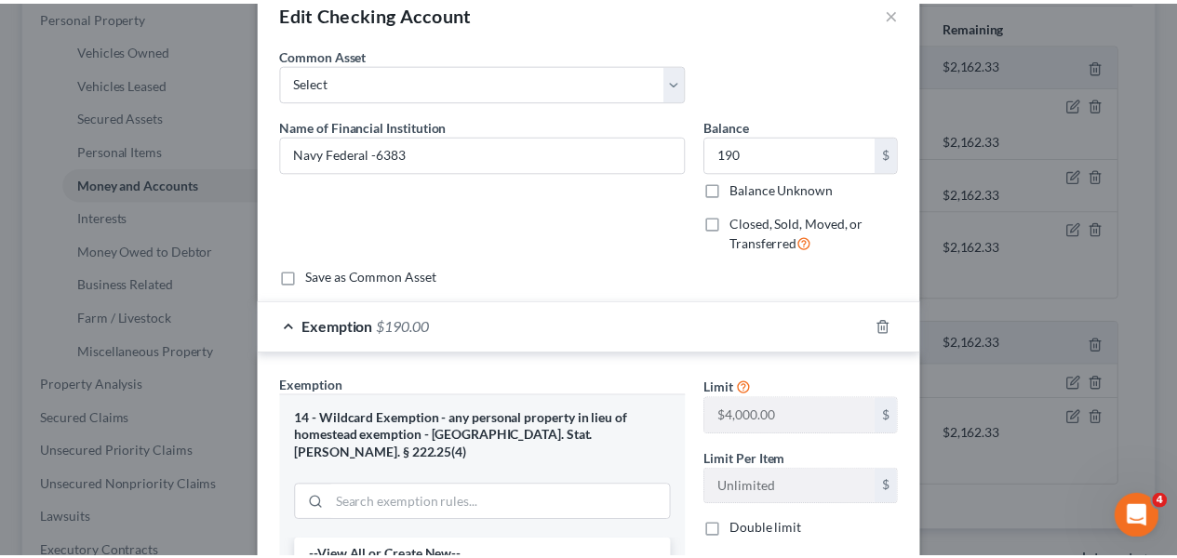
scroll to position [1, 0]
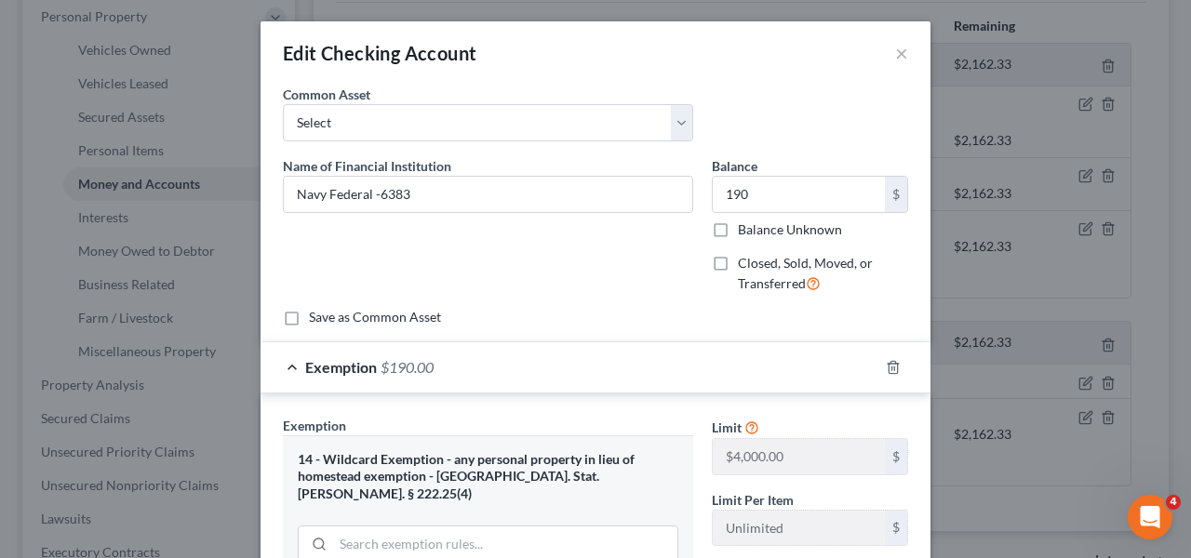
click at [903, 61] on div "Edit Checking Account ×" at bounding box center [596, 52] width 670 height 63
click at [895, 56] on button "×" at bounding box center [901, 53] width 13 height 22
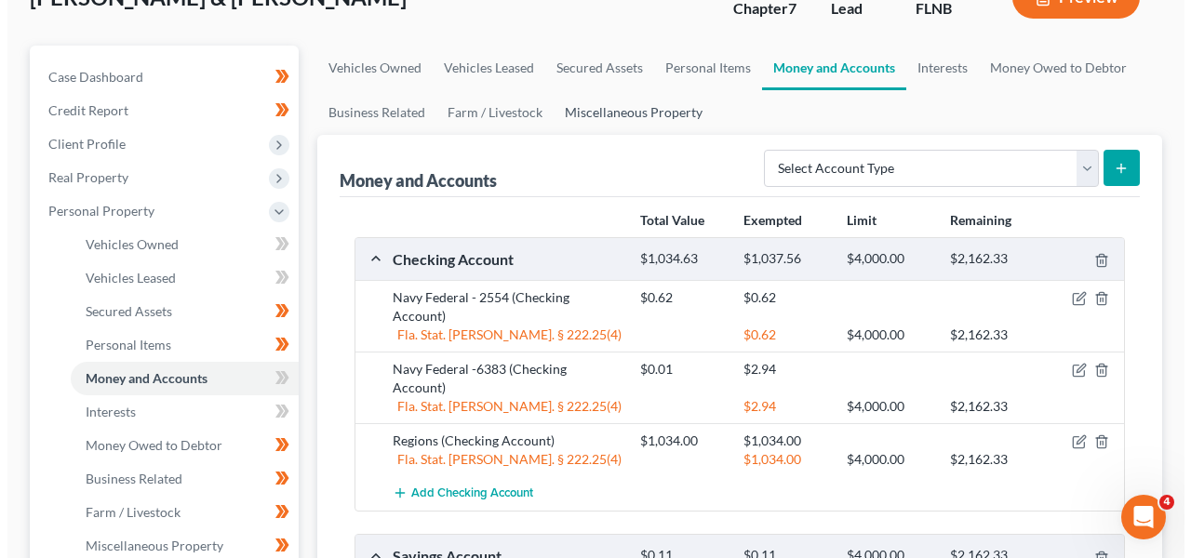
scroll to position [128, 0]
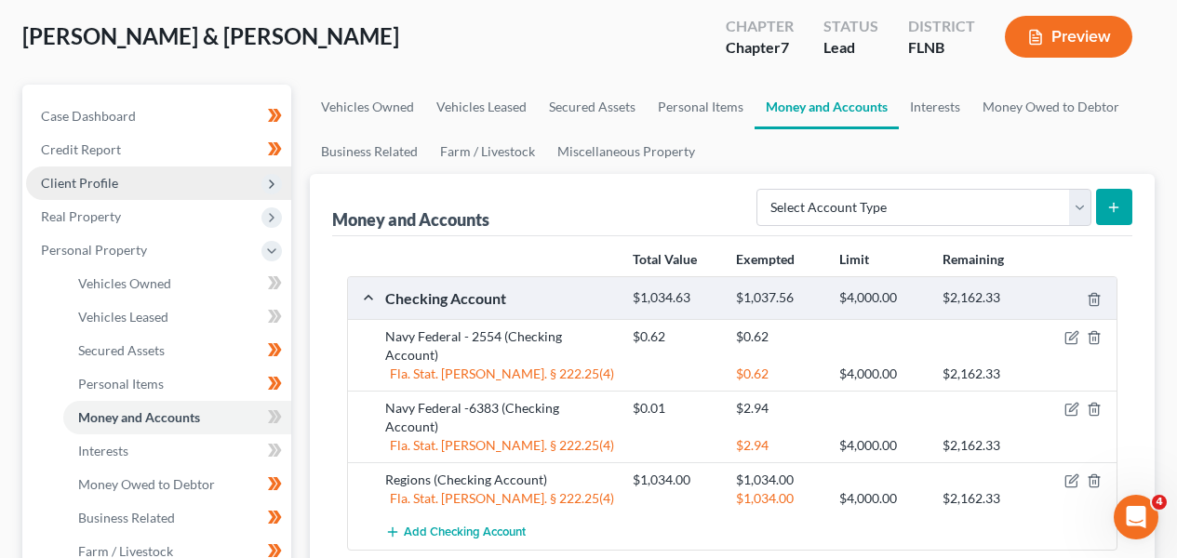
click at [227, 195] on span "Client Profile" at bounding box center [158, 184] width 265 height 34
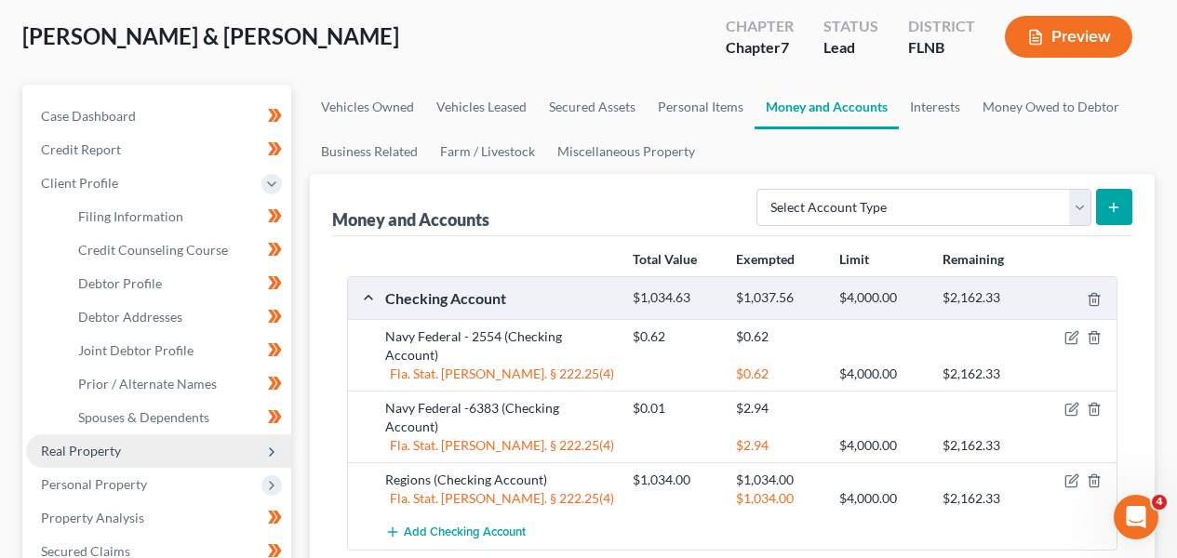
click at [204, 447] on span "Real Property" at bounding box center [158, 452] width 265 height 34
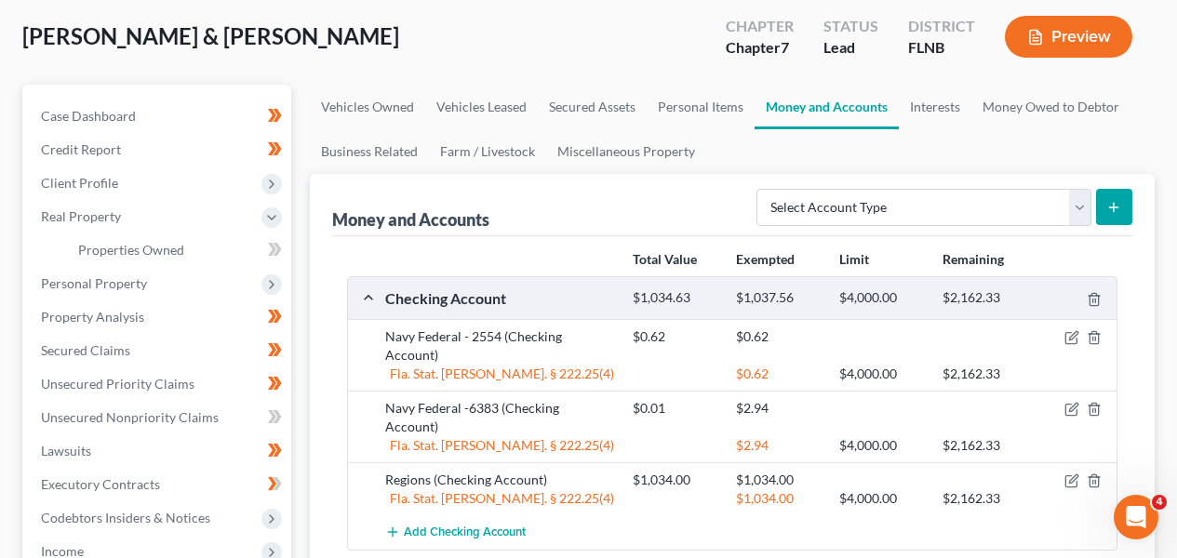
click at [276, 250] on div "New" at bounding box center [264, 236] width 37 height 31
click at [270, 245] on div "New" at bounding box center [264, 236] width 37 height 31
click at [275, 242] on div "New" at bounding box center [264, 236] width 37 height 31
click at [1078, 402] on icon "button" at bounding box center [1072, 409] width 15 height 15
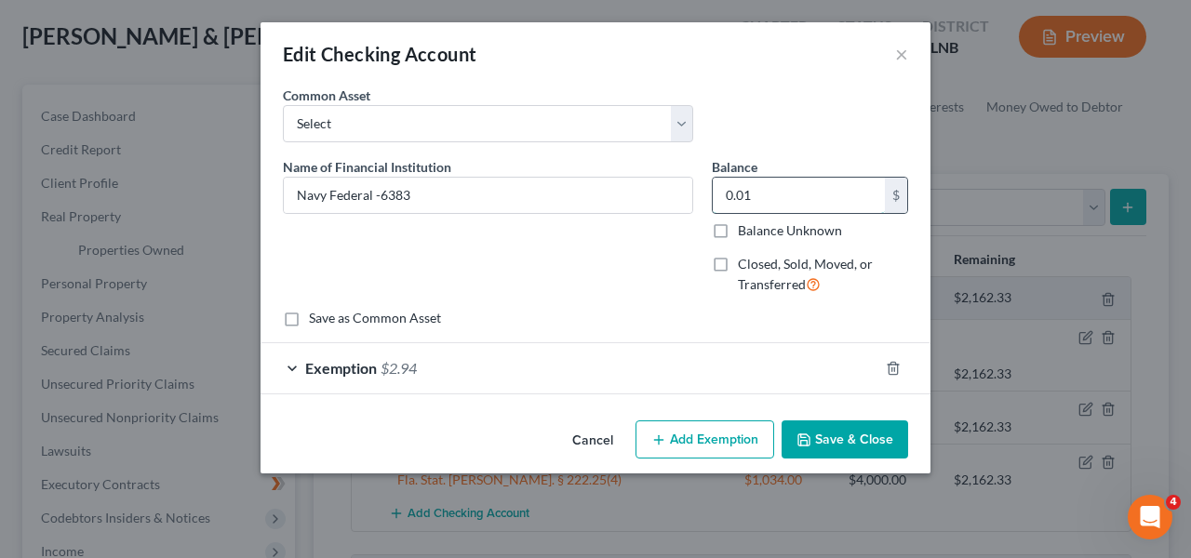
click at [827, 204] on input "0.01" at bounding box center [799, 195] width 172 height 35
type input "191.54"
click at [839, 376] on div "Exemption $2.94" at bounding box center [570, 367] width 618 height 49
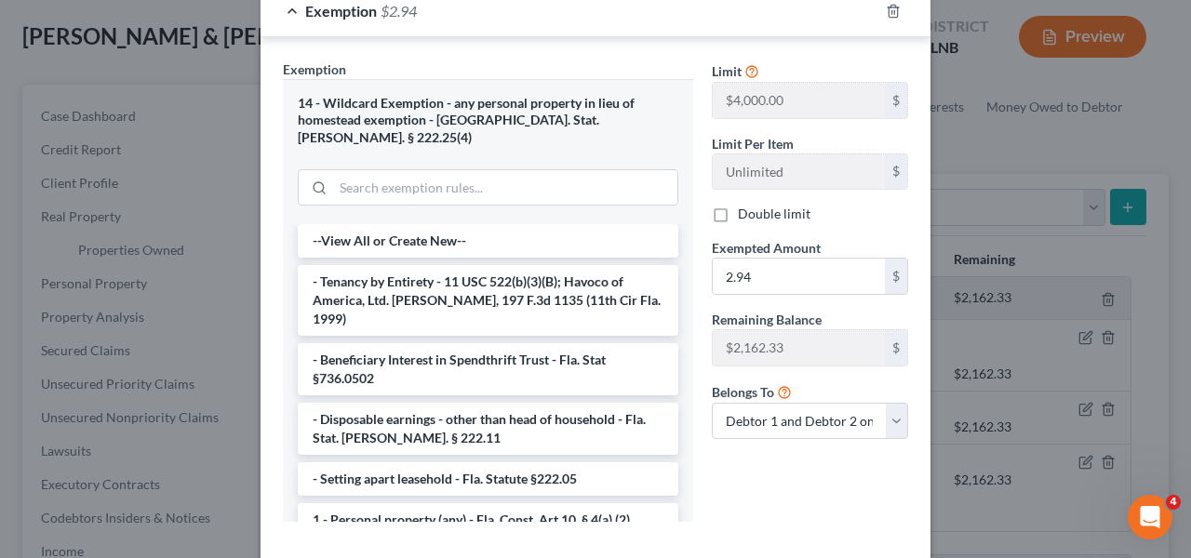
scroll to position [359, 0]
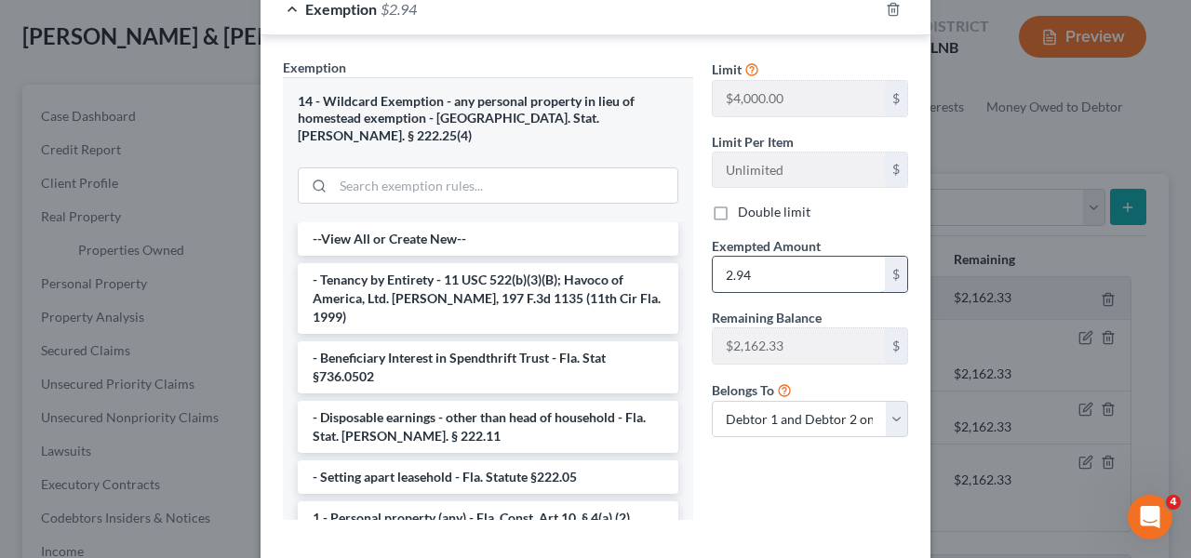
click at [809, 283] on input "2.94" at bounding box center [799, 274] width 172 height 35
type input "191.54"
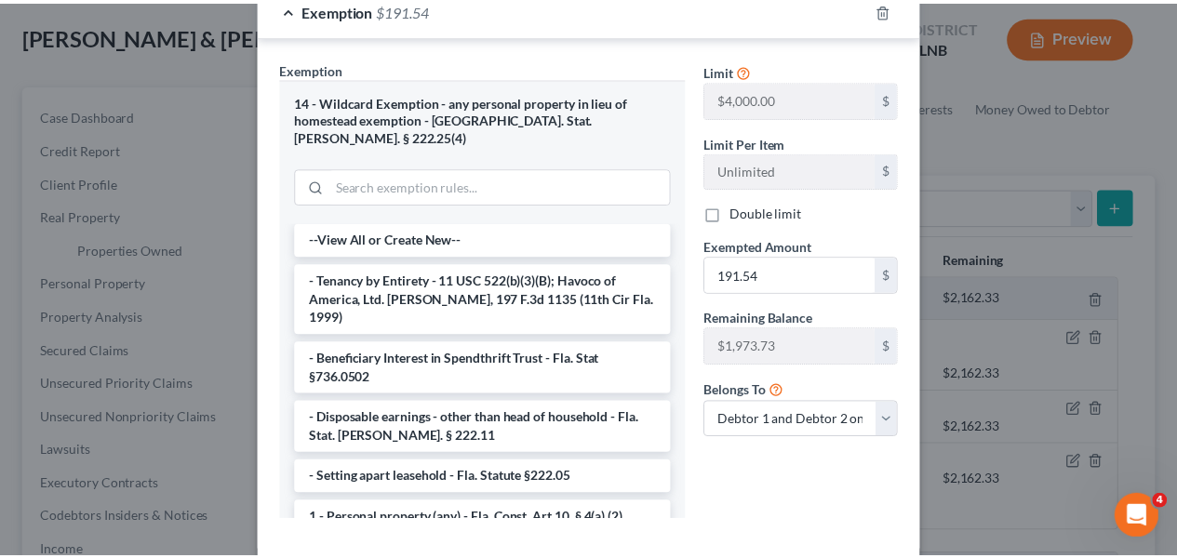
scroll to position [437, 0]
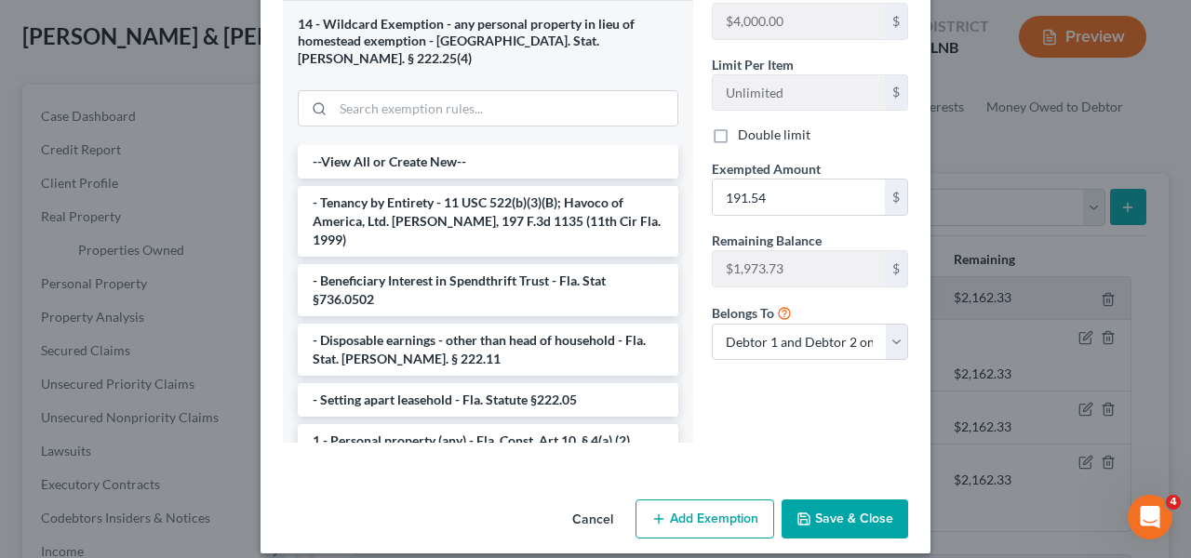
click at [886, 507] on button "Save & Close" at bounding box center [845, 519] width 127 height 39
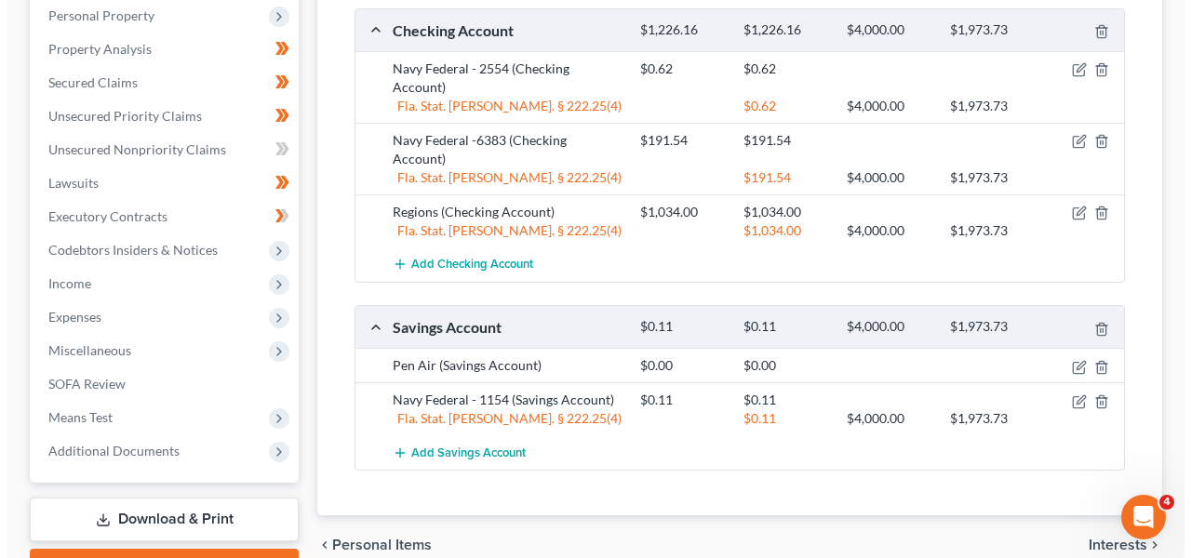
scroll to position [398, 0]
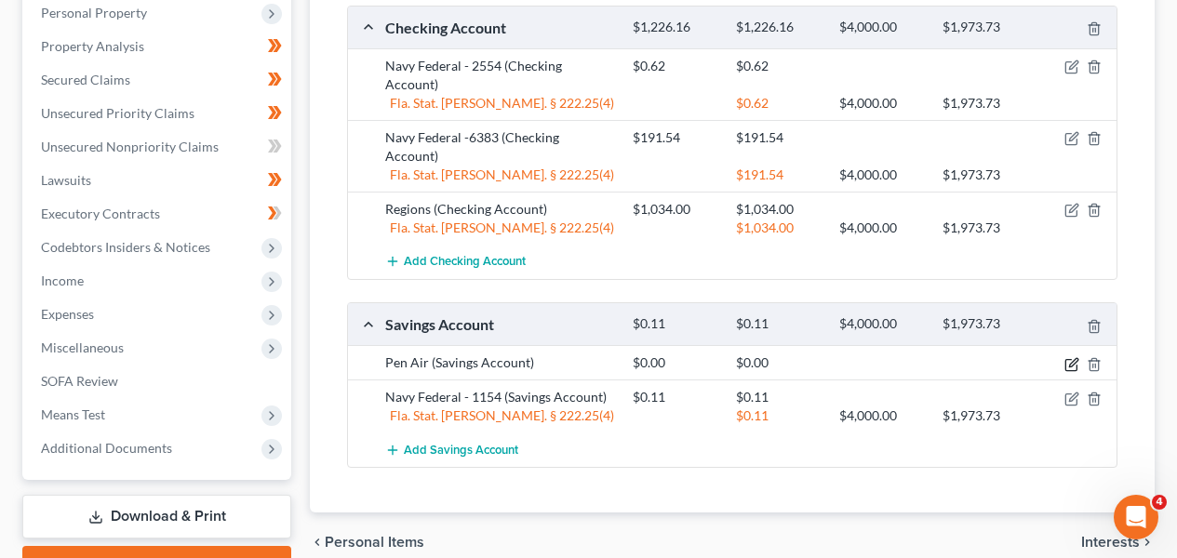
click at [1069, 358] on icon "button" at bounding box center [1073, 362] width 8 height 8
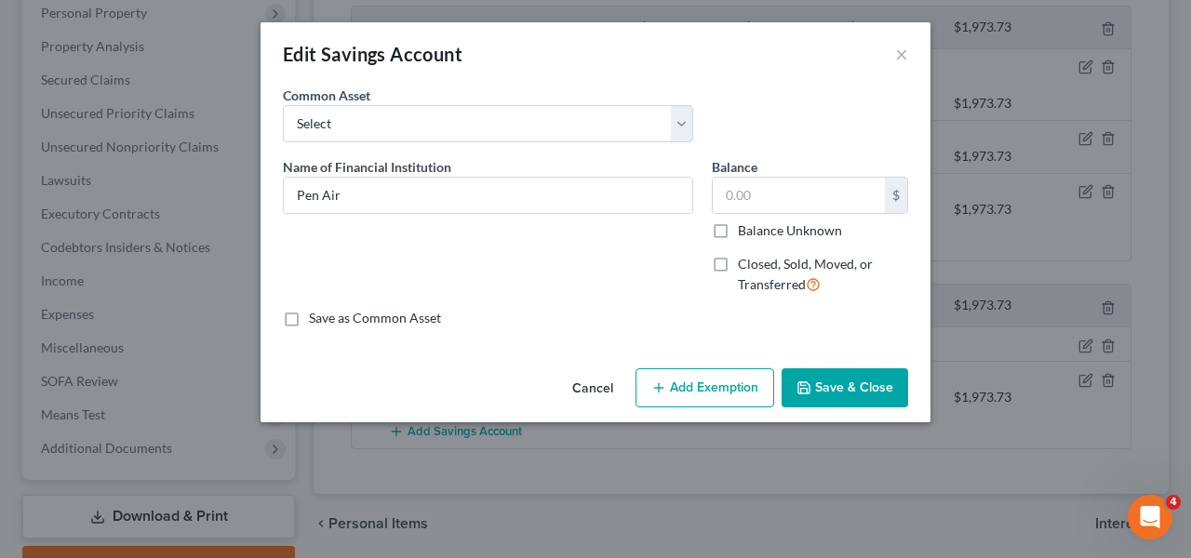
click at [577, 383] on button "Cancel" at bounding box center [593, 388] width 71 height 37
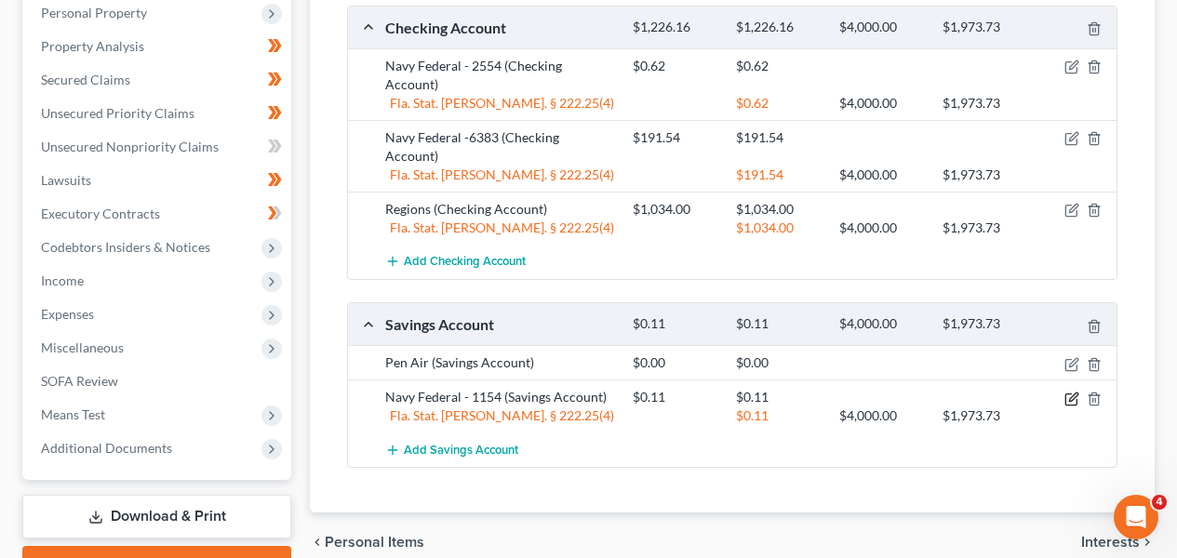
click at [1076, 394] on icon "button" at bounding box center [1071, 399] width 11 height 11
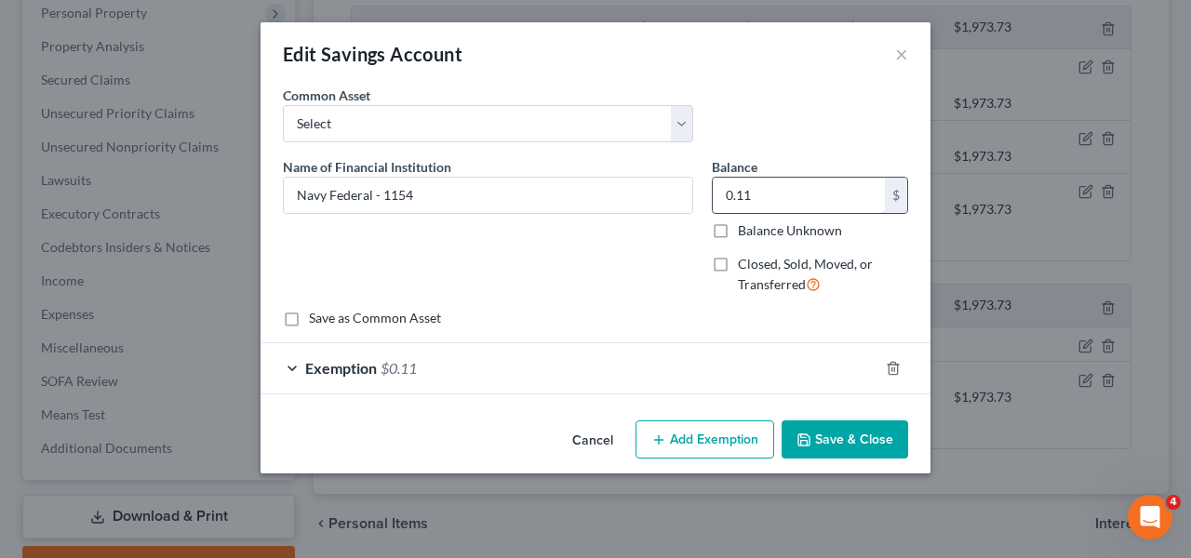
click at [774, 202] on input "0.11" at bounding box center [799, 195] width 172 height 35
type input "0.23"
click at [641, 387] on div "Exemption $0.11" at bounding box center [570, 367] width 618 height 49
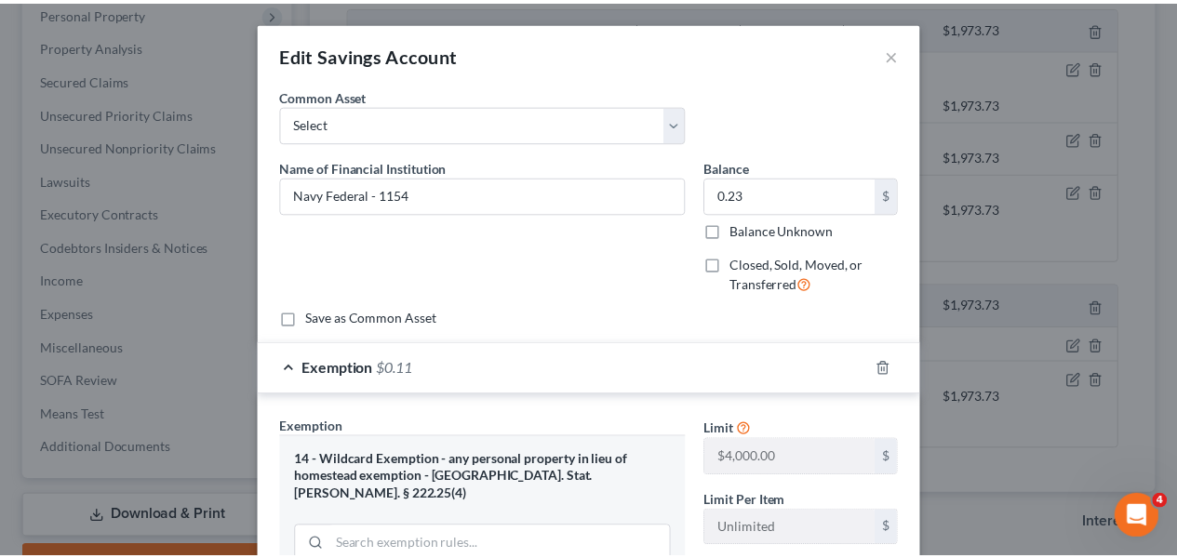
scroll to position [437, 0]
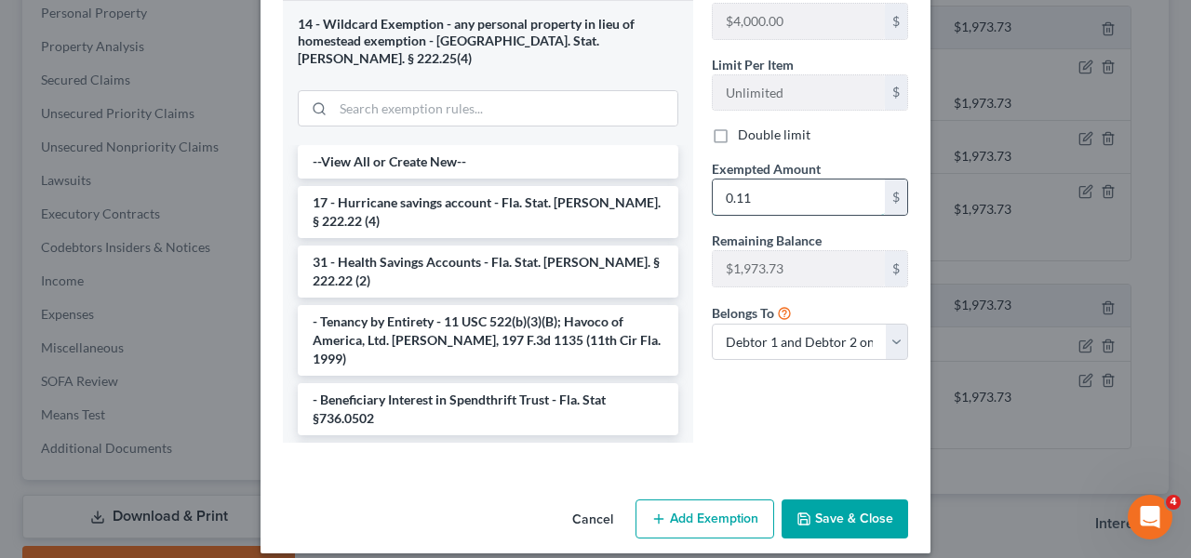
click at [766, 195] on input "0.11" at bounding box center [799, 197] width 172 height 35
type input "0.23"
click at [868, 500] on button "Save & Close" at bounding box center [845, 519] width 127 height 39
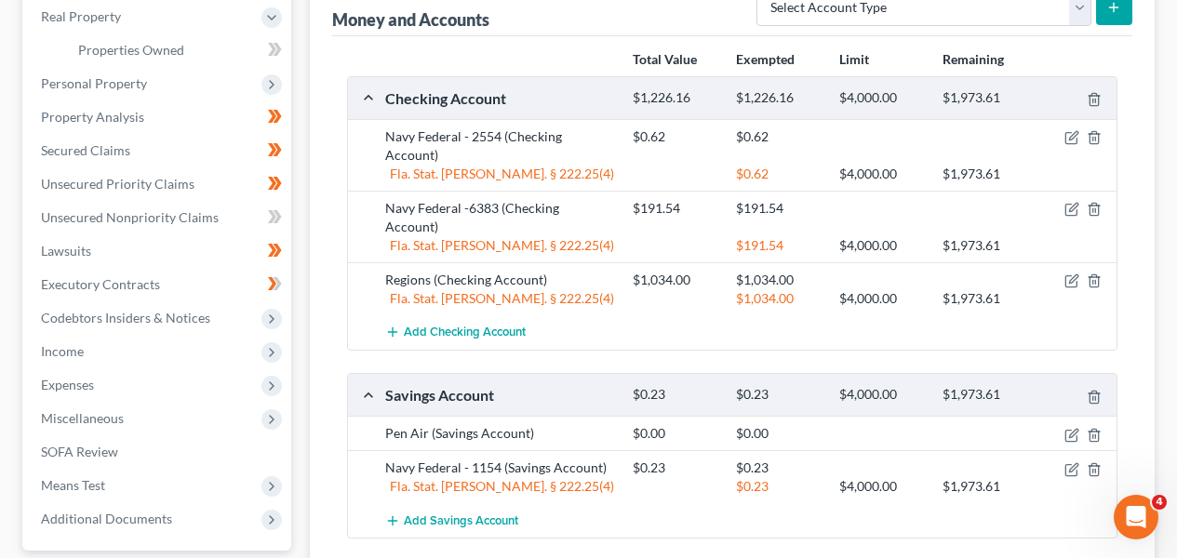
scroll to position [329, 0]
click at [1066, 429] on icon "button" at bounding box center [1071, 434] width 11 height 11
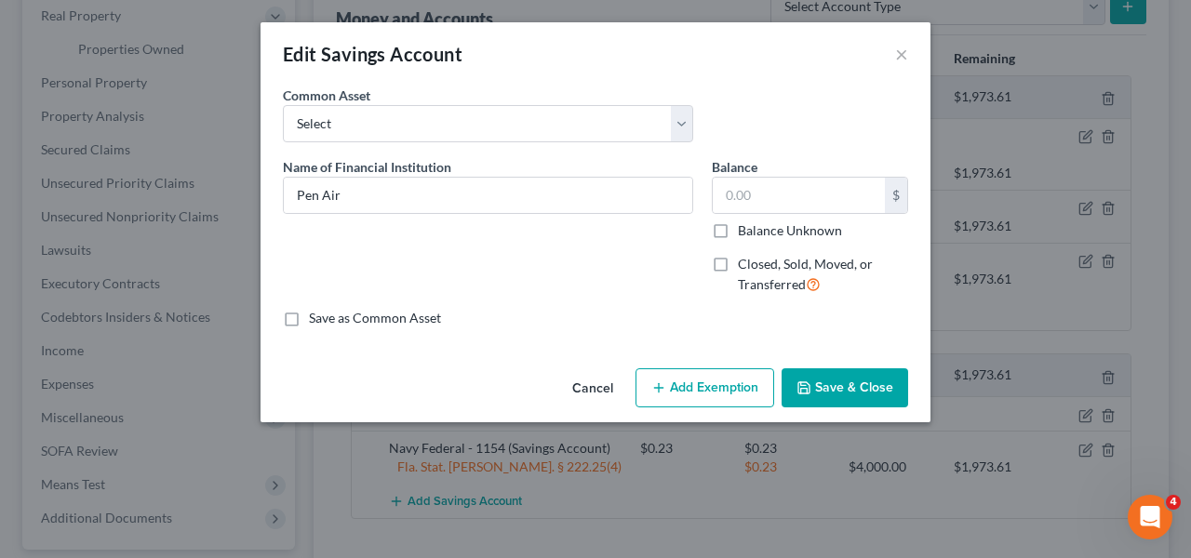
click at [582, 390] on button "Cancel" at bounding box center [593, 388] width 71 height 37
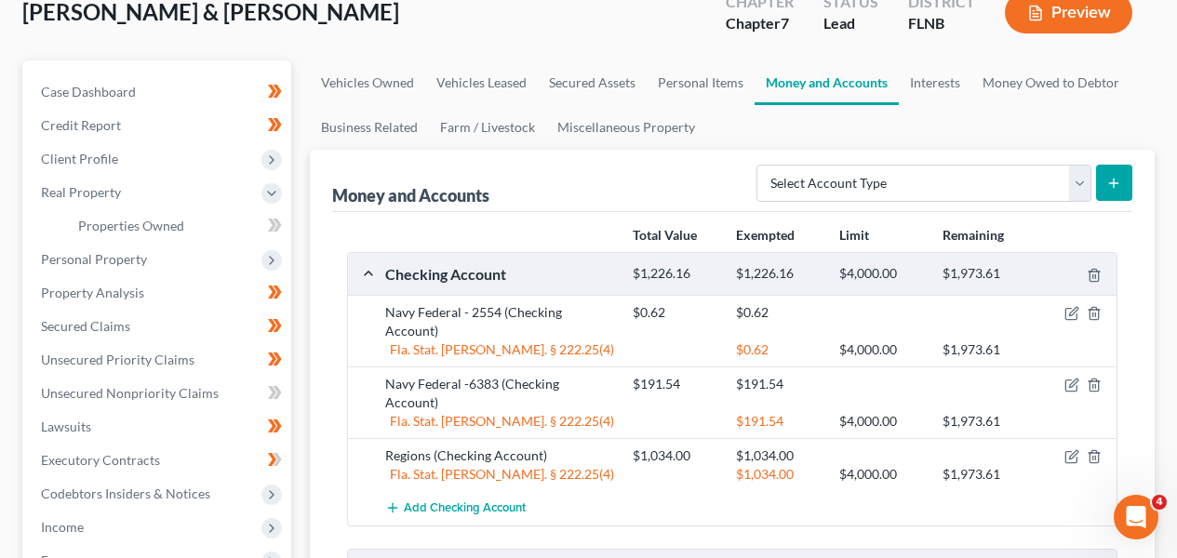
scroll to position [233, 0]
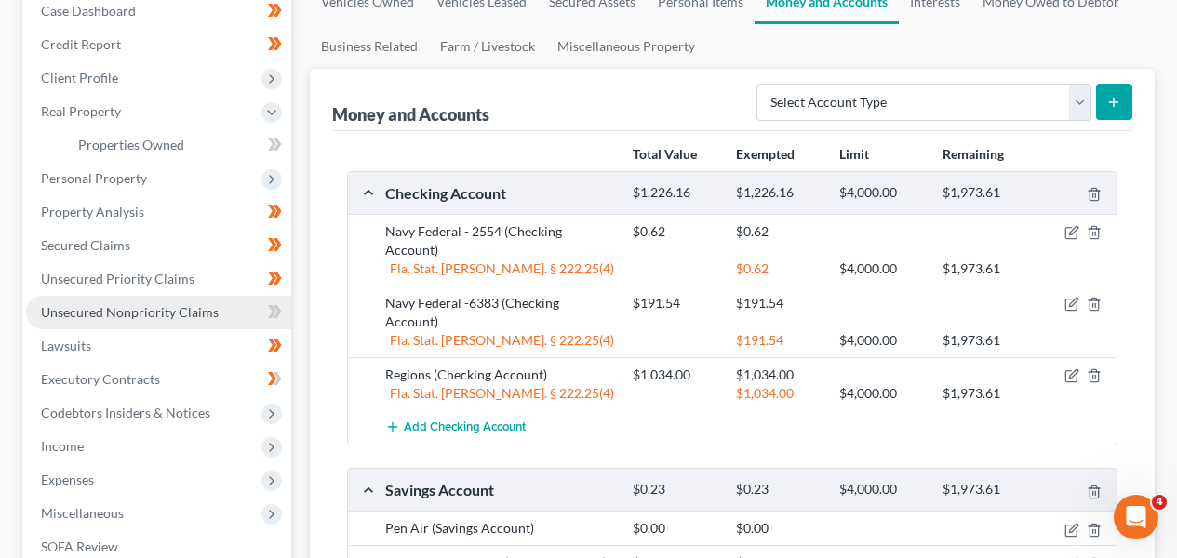
click at [117, 321] on link "Unsecured Nonpriority Claims" at bounding box center [158, 313] width 265 height 34
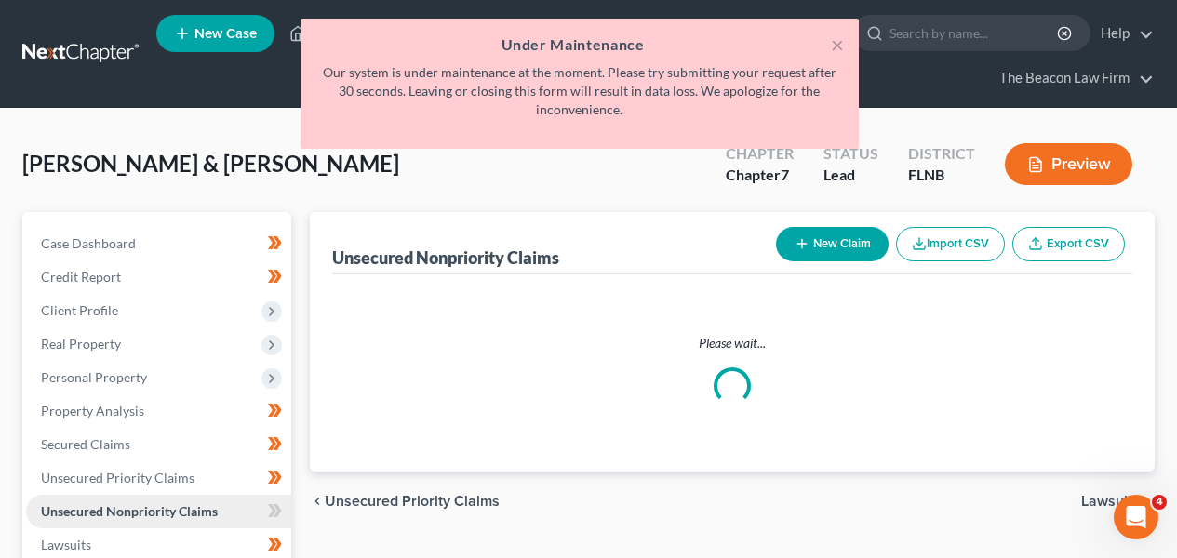
click at [215, 495] on link "Unsecured Nonpriority Claims" at bounding box center [158, 512] width 265 height 34
click at [230, 508] on link "Unsecured Nonpriority Claims" at bounding box center [158, 512] width 265 height 34
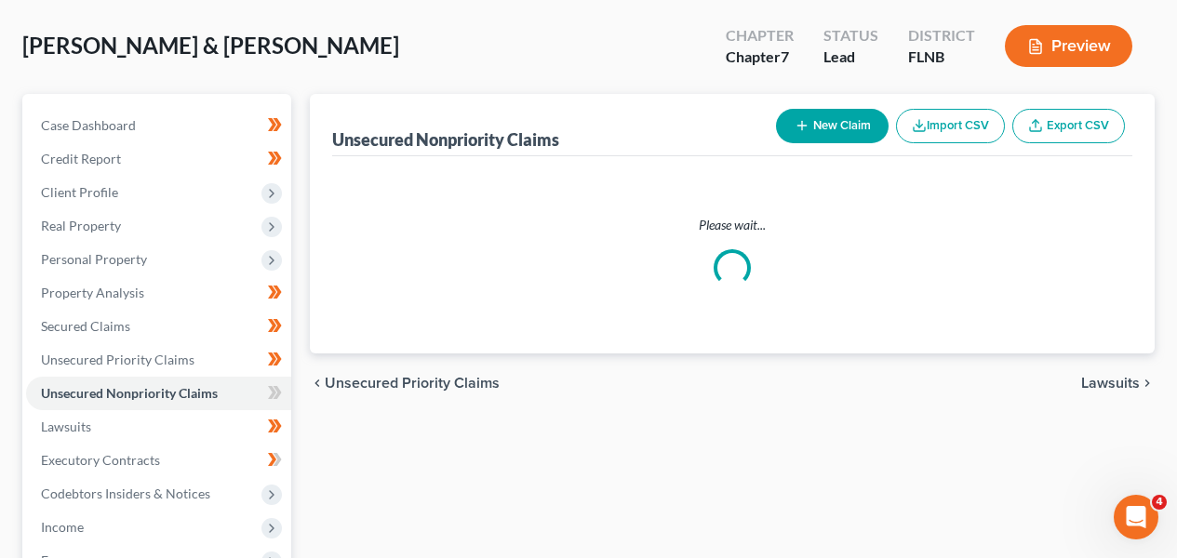
scroll to position [149, 0]
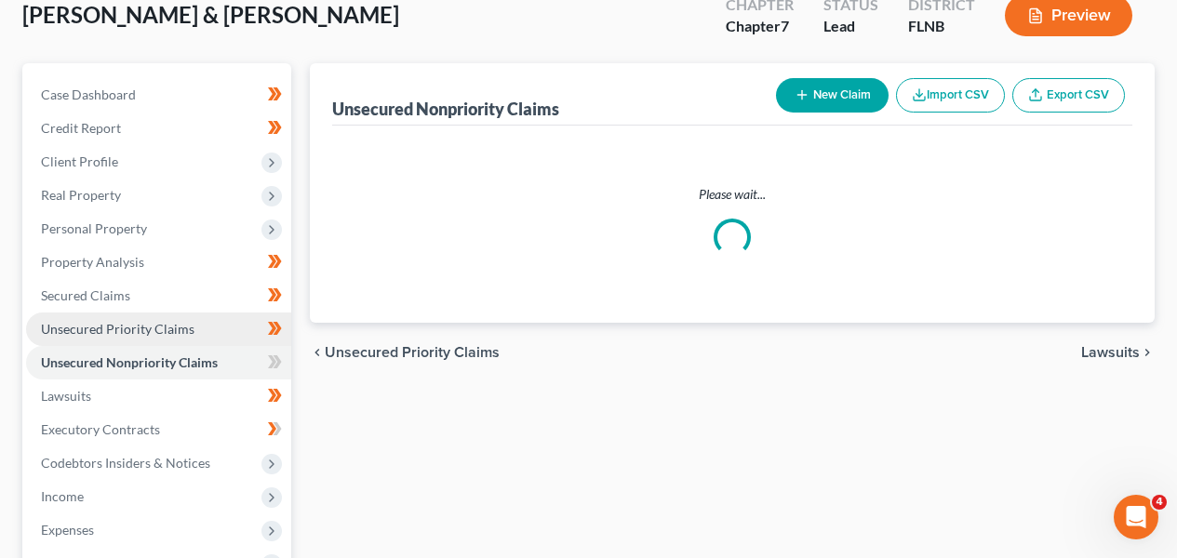
click at [210, 323] on link "Unsecured Priority Claims" at bounding box center [158, 330] width 265 height 34
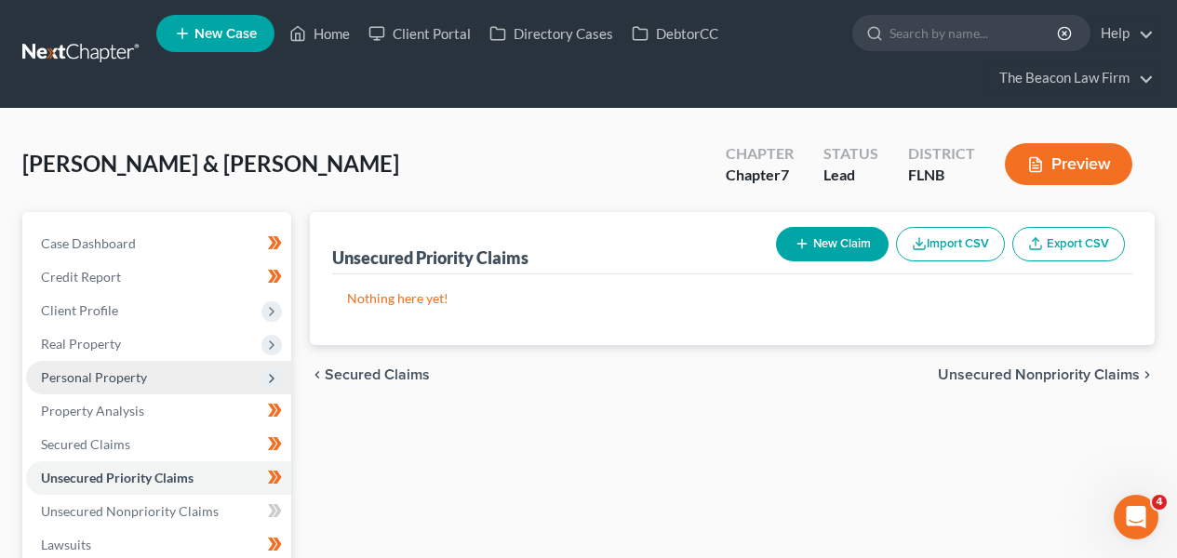
click at [181, 391] on span "Personal Property" at bounding box center [158, 378] width 265 height 34
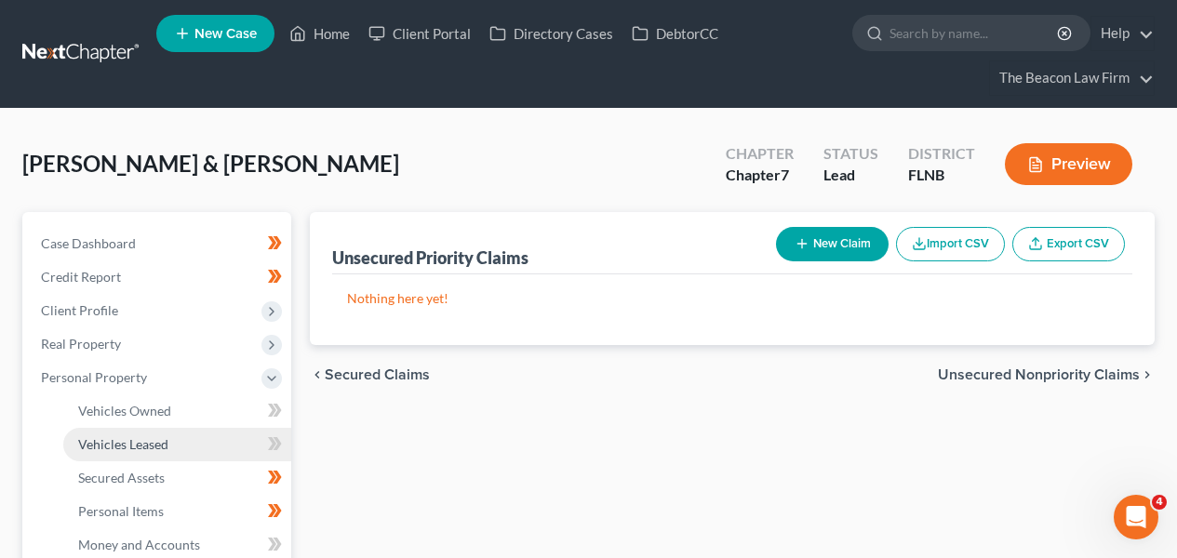
click at [177, 438] on link "Vehicles Leased" at bounding box center [177, 445] width 228 height 34
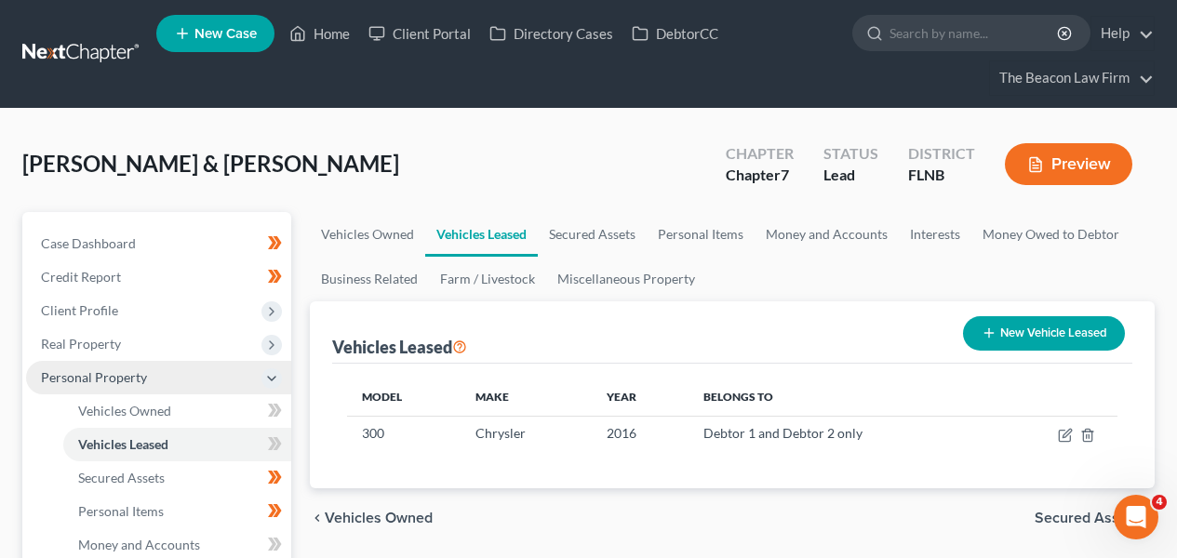
click at [145, 385] on span "Personal Property" at bounding box center [158, 378] width 265 height 34
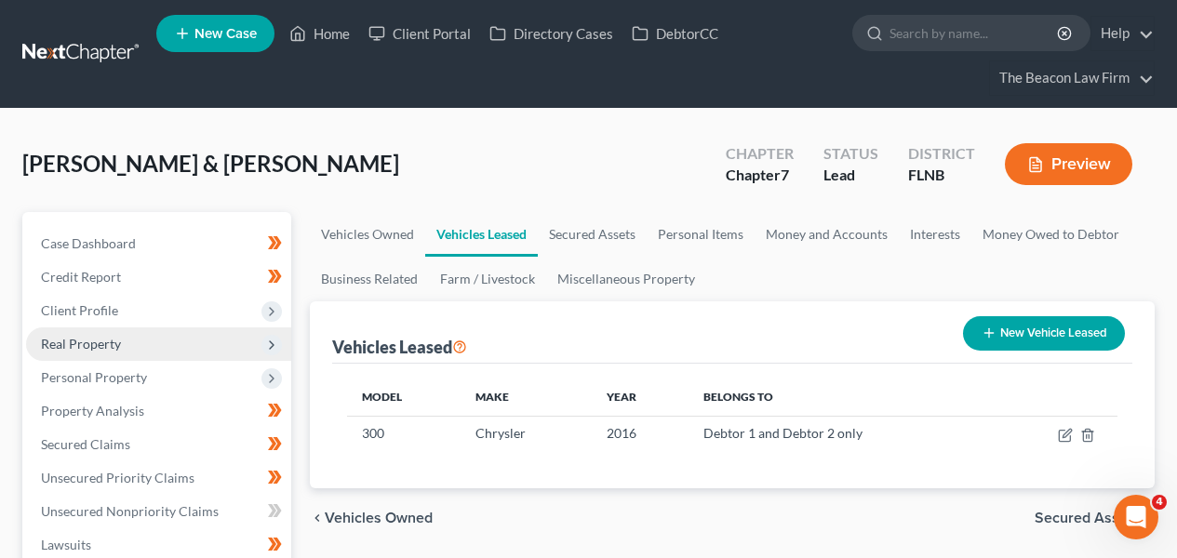
click at [168, 343] on span "Real Property" at bounding box center [158, 345] width 265 height 34
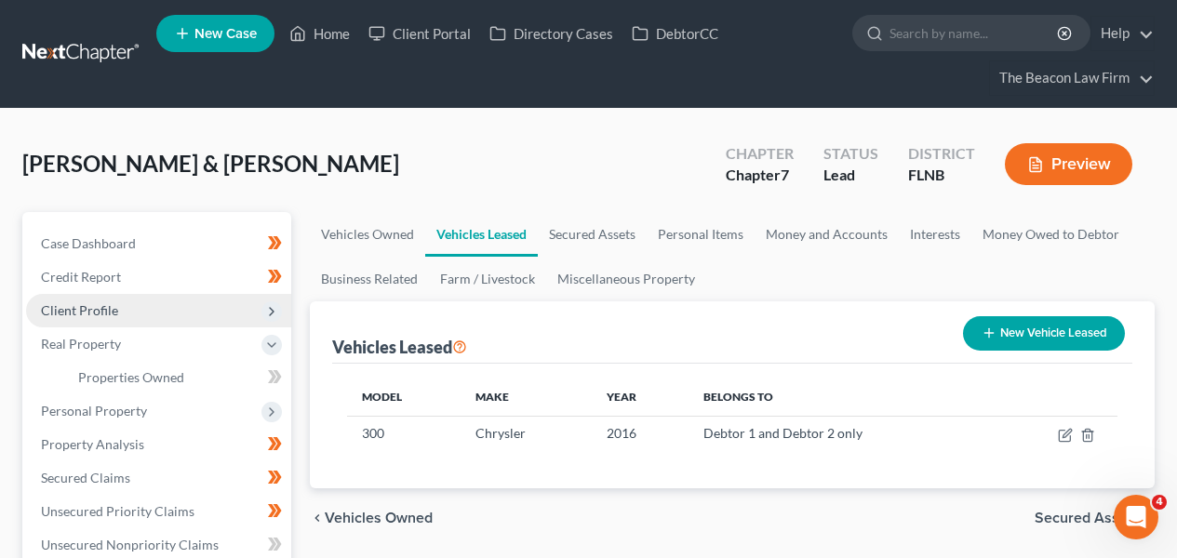
click at [170, 318] on span "Client Profile" at bounding box center [158, 311] width 265 height 34
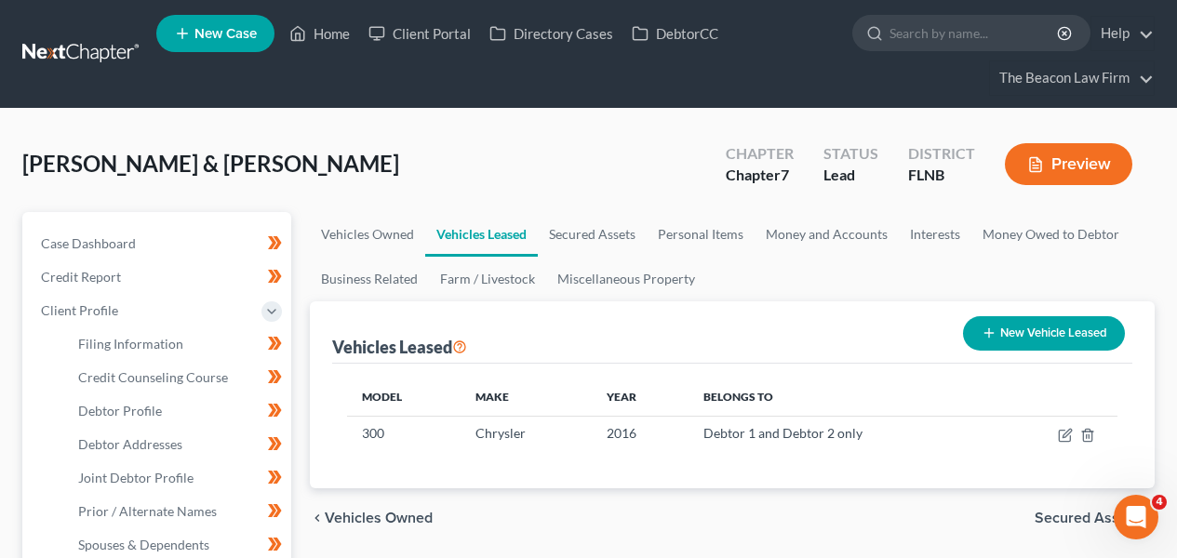
scroll to position [540, 0]
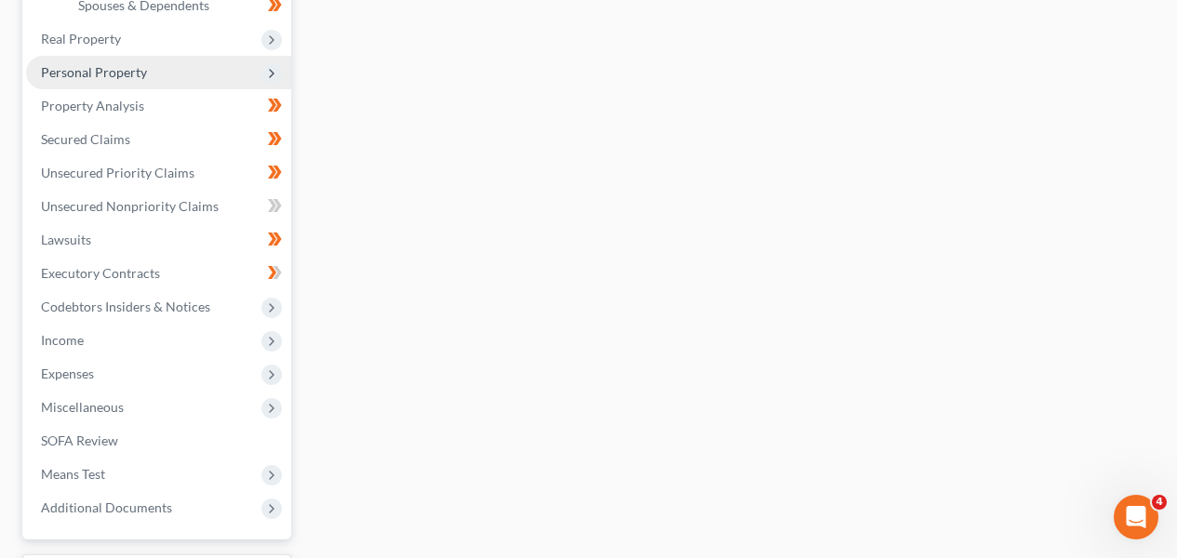
click at [188, 77] on span "Personal Property" at bounding box center [158, 73] width 265 height 34
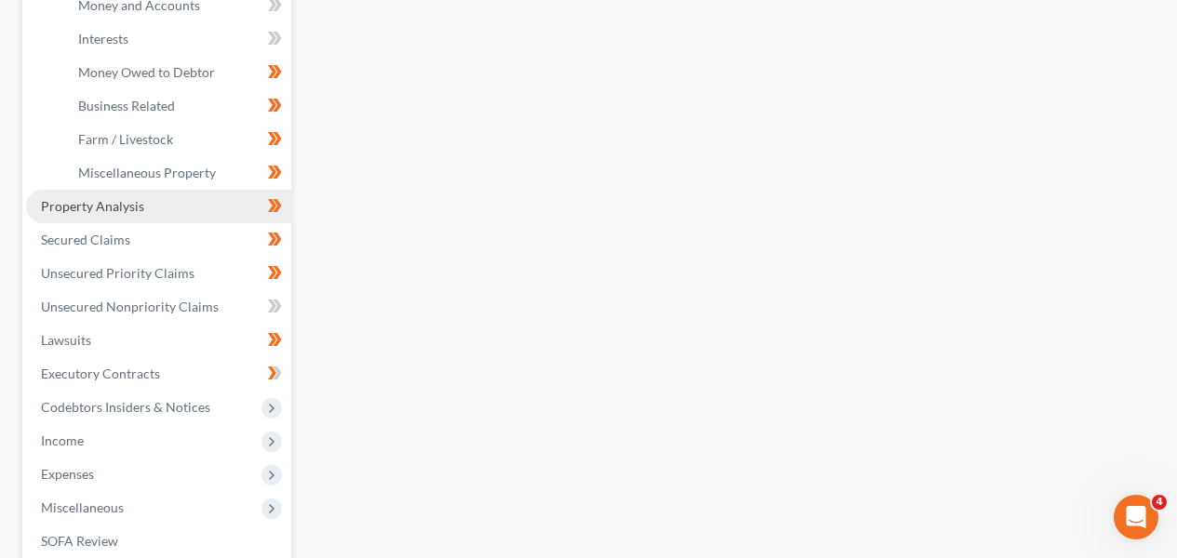
click at [186, 208] on link "Property Analysis" at bounding box center [158, 207] width 265 height 34
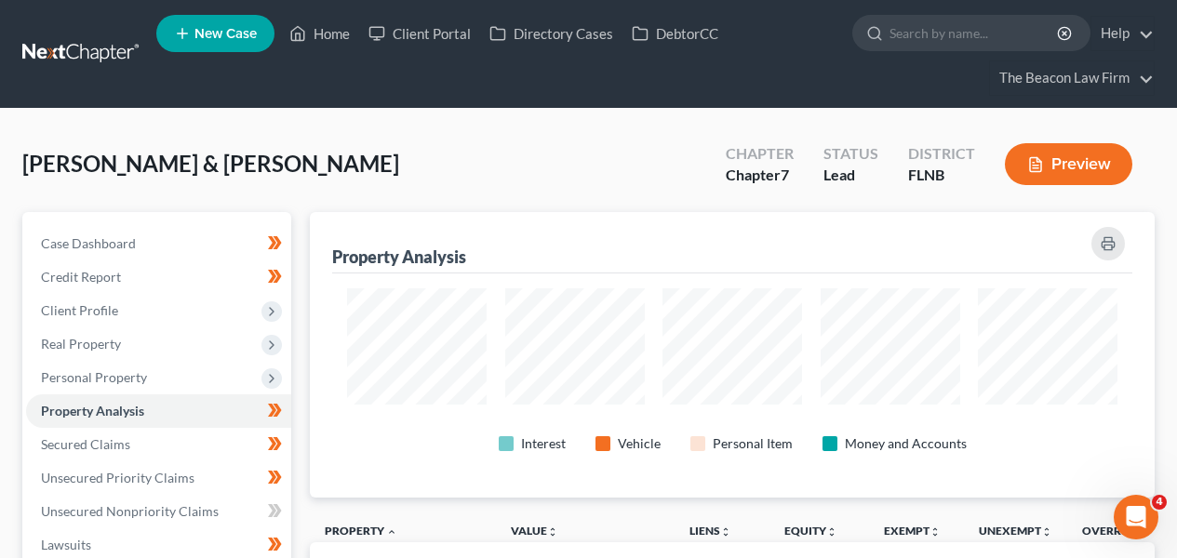
scroll to position [930511, 929952]
click at [1138, 301] on div "Property Analysis Interest Vehicle Personal Item Money and Accounts" at bounding box center [732, 355] width 845 height 286
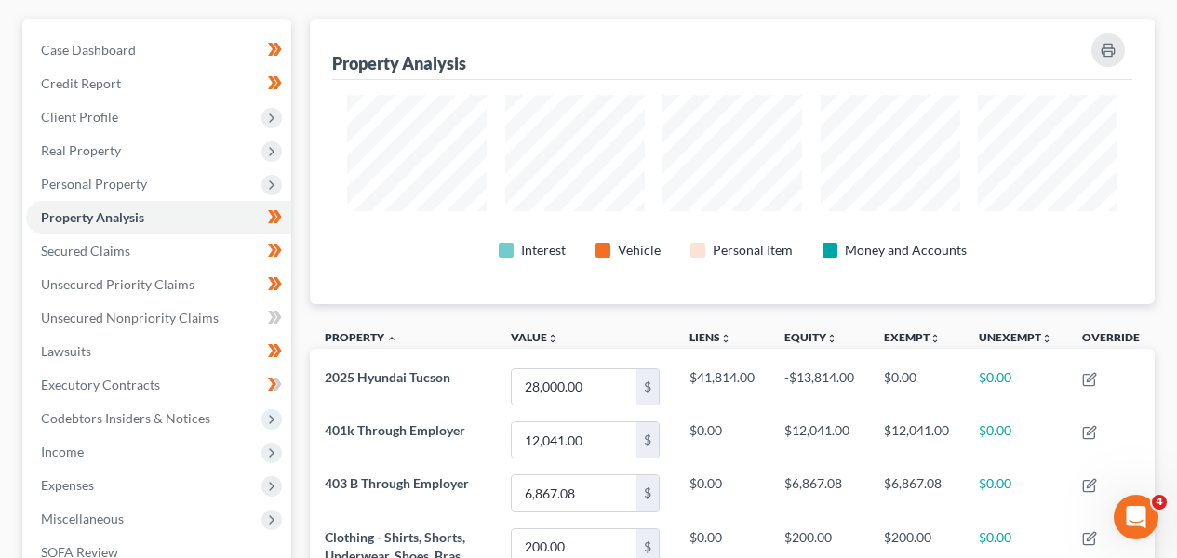
scroll to position [142, 0]
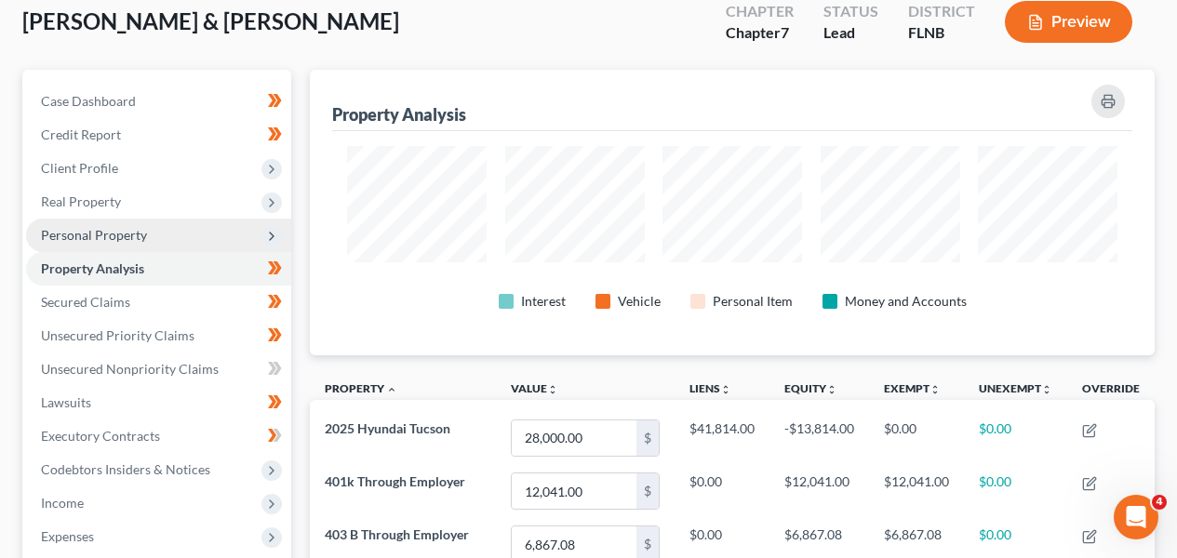
click at [259, 227] on span "Personal Property" at bounding box center [158, 236] width 265 height 34
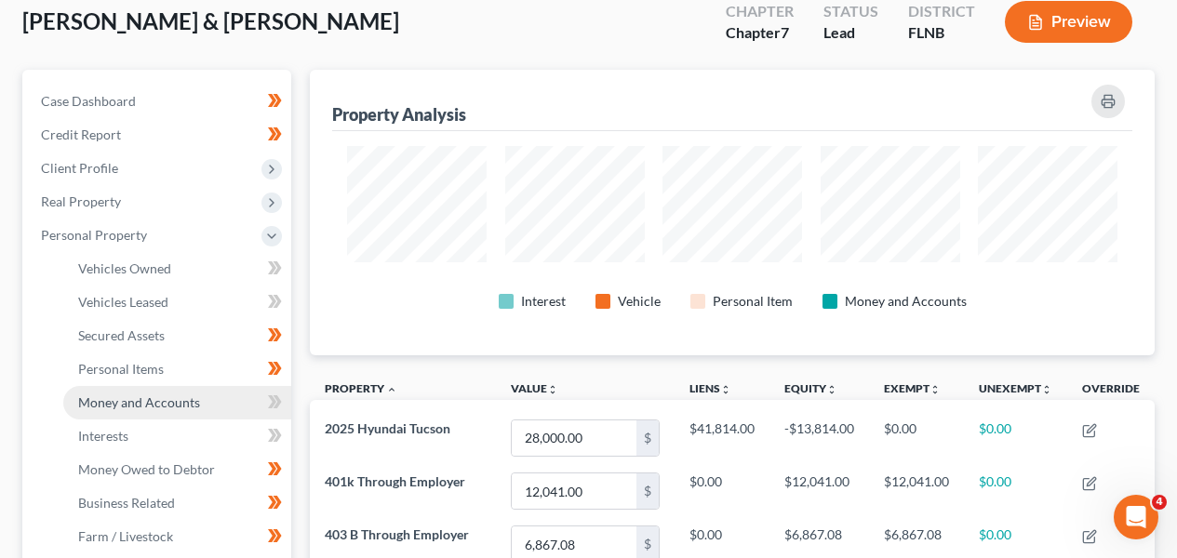
click at [192, 401] on span "Money and Accounts" at bounding box center [139, 403] width 122 height 16
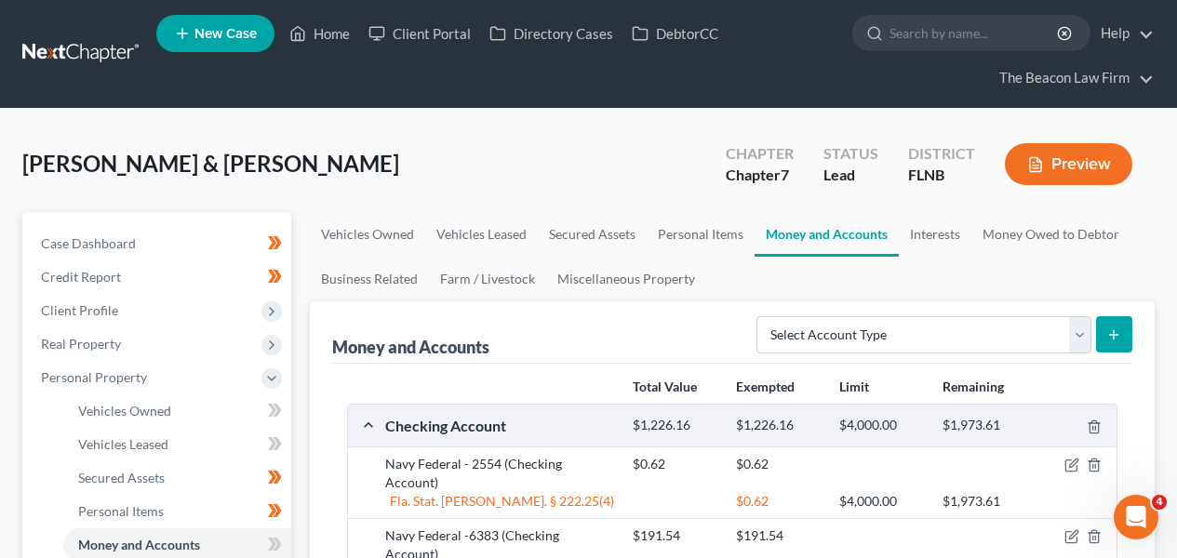
scroll to position [540, 0]
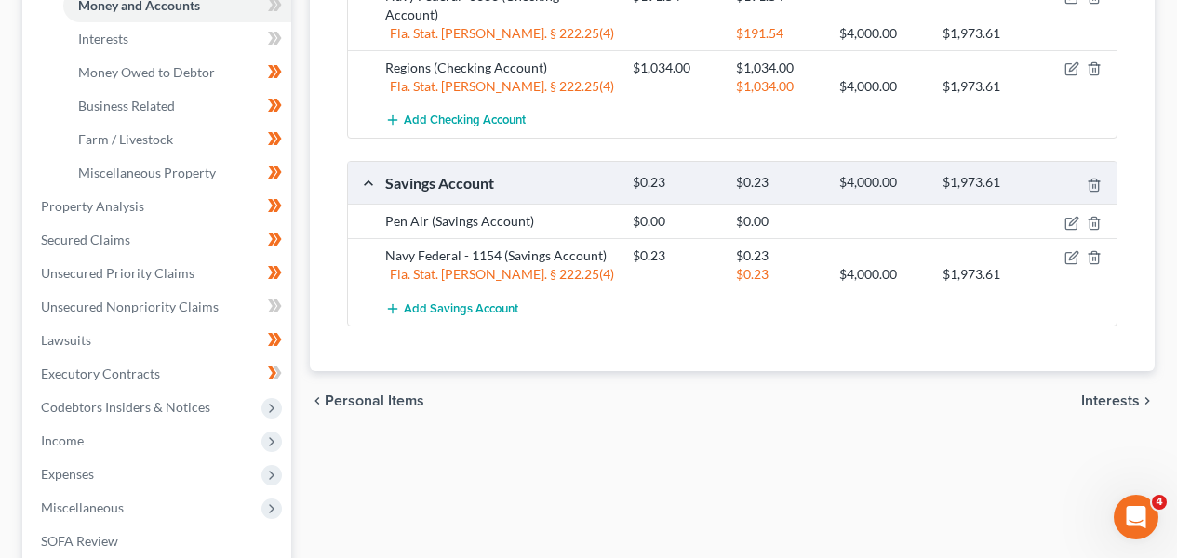
drag, startPoint x: 1175, startPoint y: 362, endPoint x: 1163, endPoint y: 315, distance: 49.0
click at [1168, 312] on div "[PERSON_NAME] & [PERSON_NAME] Upgraded Chapter Chapter 7 Status Lead District […" at bounding box center [588, 177] width 1177 height 1216
drag, startPoint x: 1163, startPoint y: 315, endPoint x: 1163, endPoint y: 263, distance: 51.2
click at [1161, 254] on div "Vehicles Owned Vehicles Leased Secured Assets Personal Items Money and Accounts…" at bounding box center [733, 209] width 864 height 1075
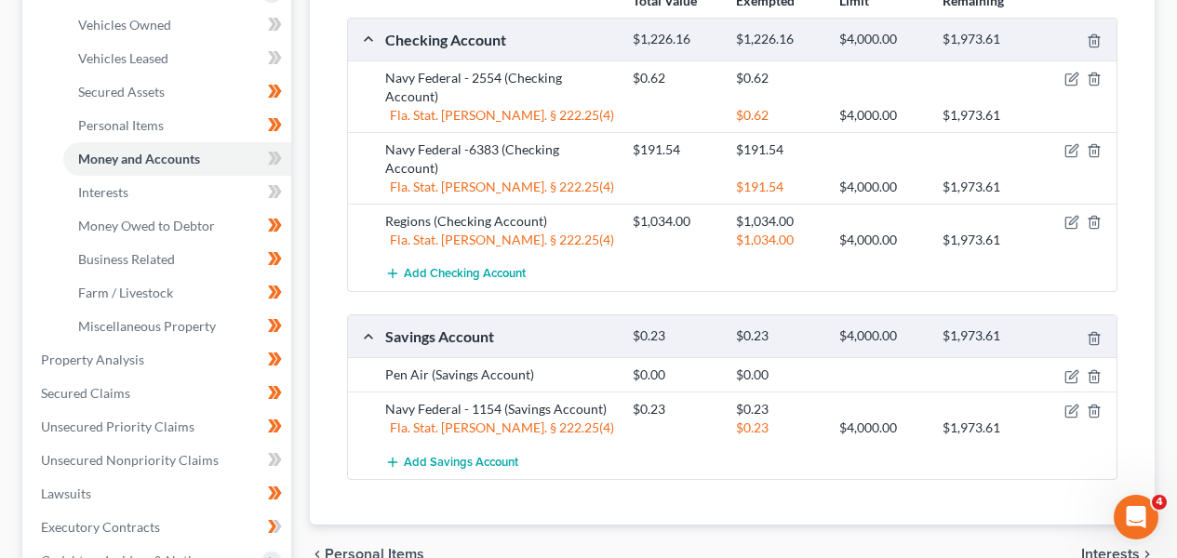
scroll to position [353, 0]
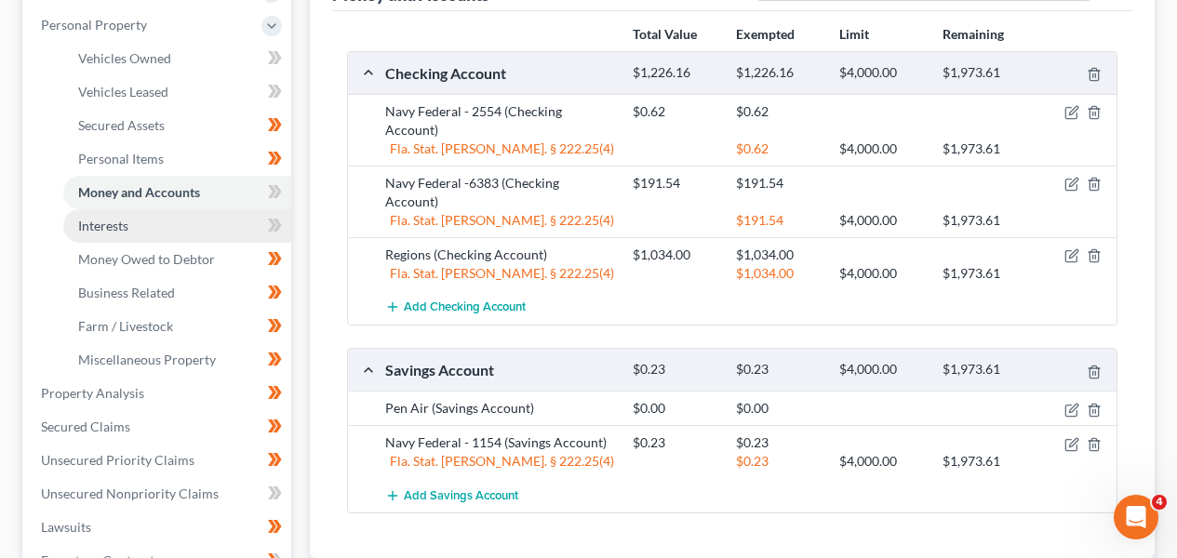
click at [142, 222] on link "Interests" at bounding box center [177, 226] width 228 height 34
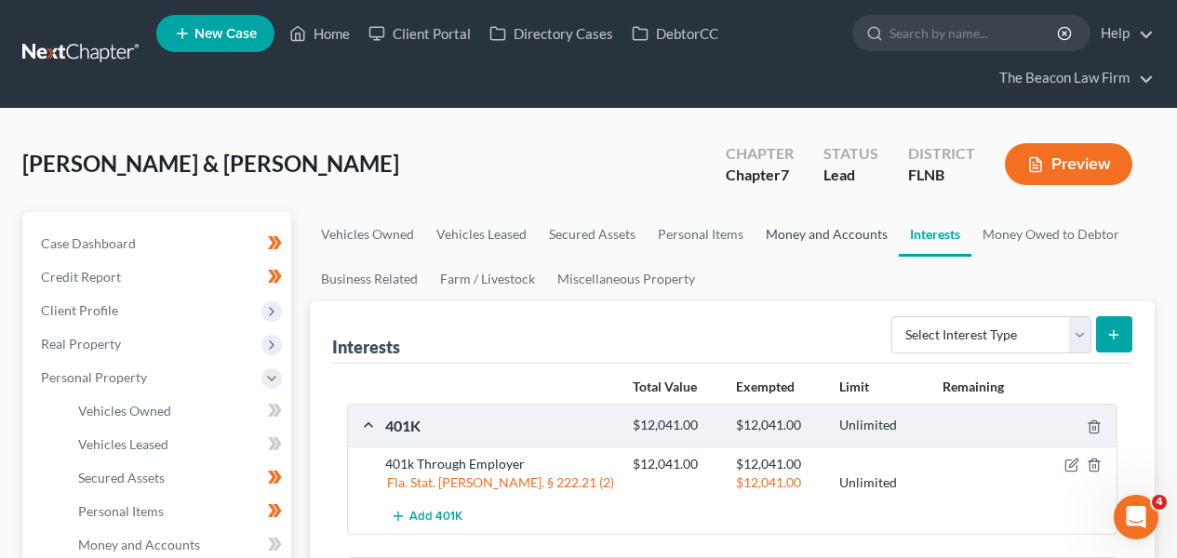
click at [838, 241] on link "Money and Accounts" at bounding box center [827, 234] width 144 height 45
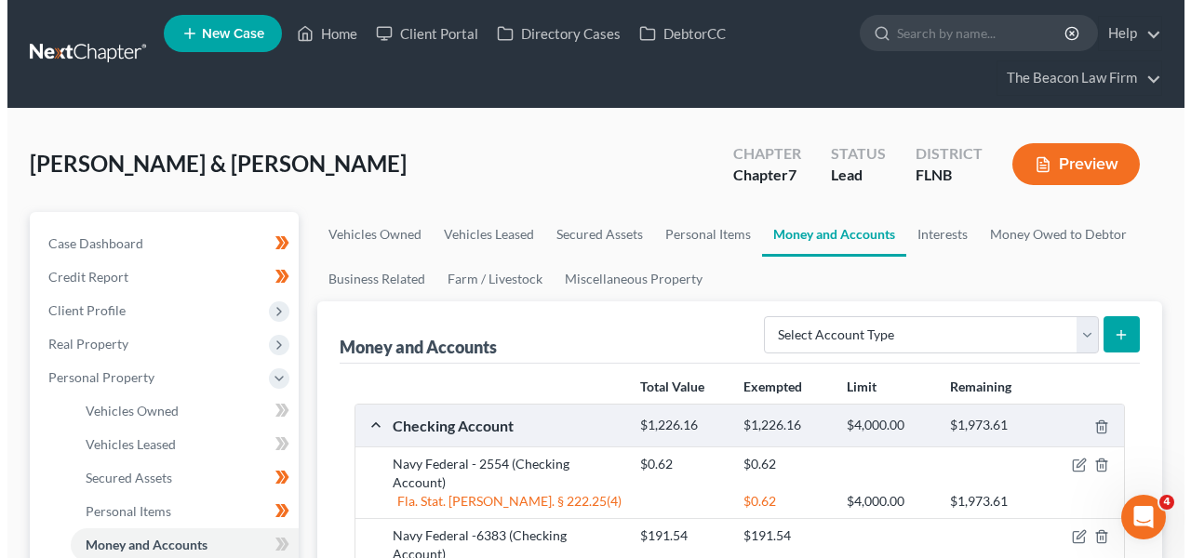
scroll to position [302, 0]
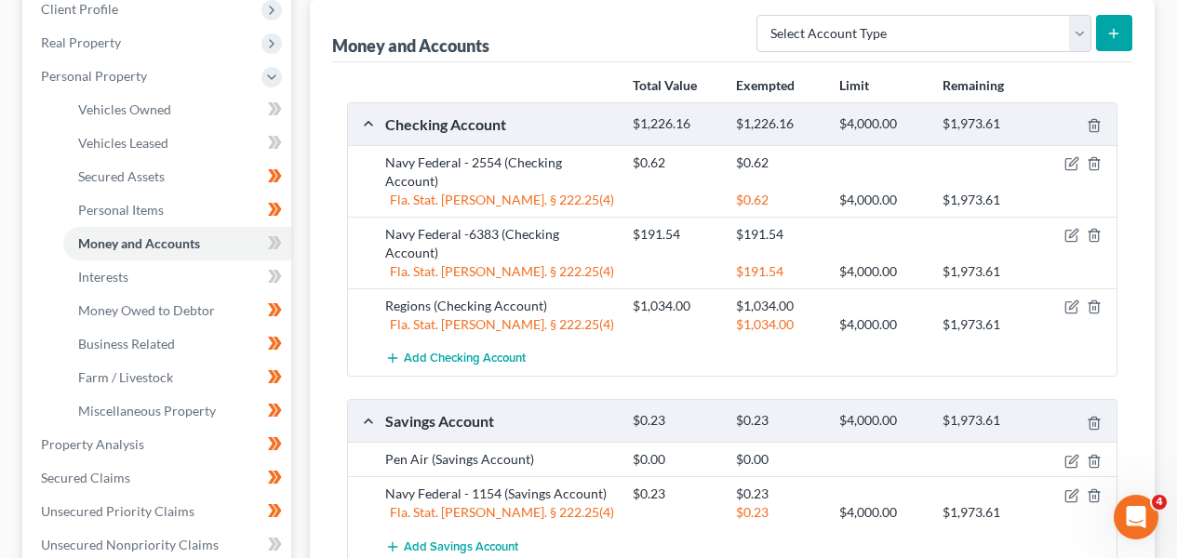
click at [1080, 297] on div at bounding box center [1077, 306] width 83 height 19
click at [1075, 300] on icon "button" at bounding box center [1072, 307] width 15 height 15
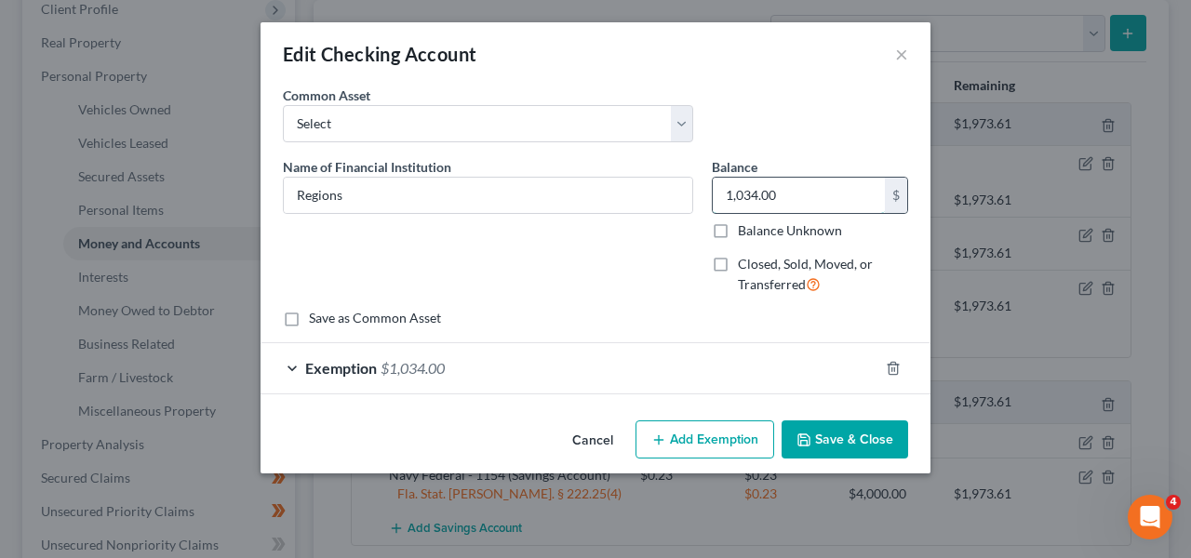
click at [783, 195] on input "1,034.00" at bounding box center [799, 195] width 172 height 35
type input "1.97"
click at [746, 369] on div "Exemption $1,034.00" at bounding box center [570, 367] width 618 height 49
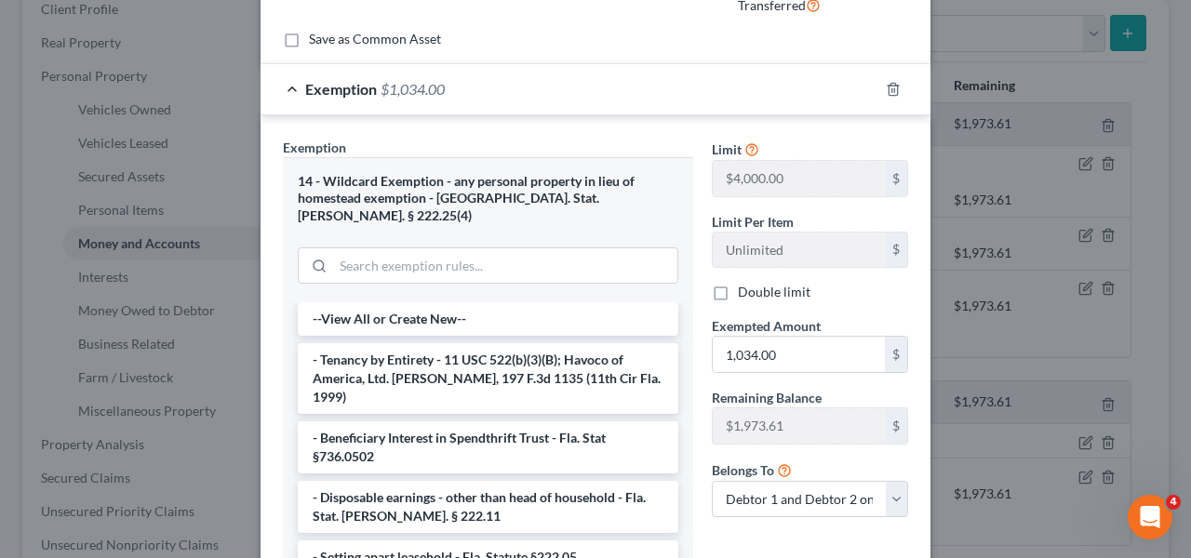
scroll to position [363, 0]
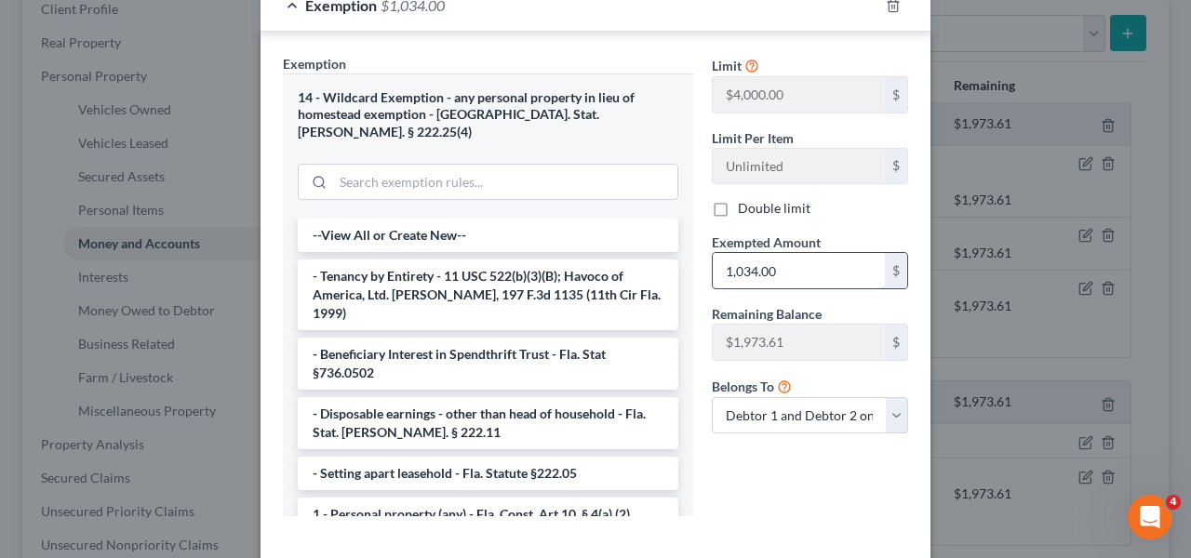
click at [764, 277] on input "1,034.00" at bounding box center [799, 270] width 172 height 35
type input "1.97"
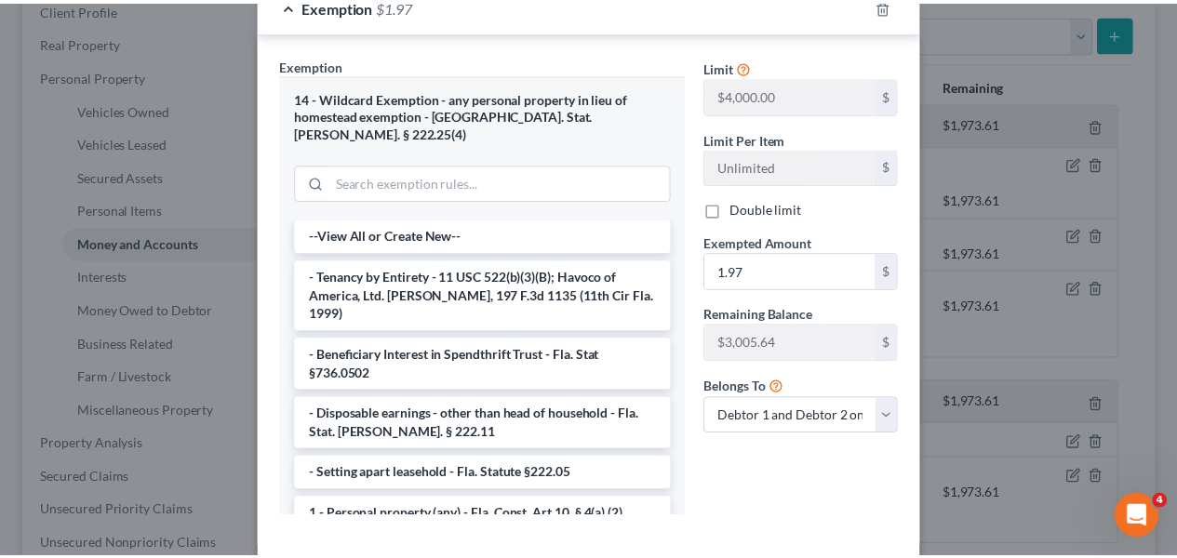
scroll to position [437, 0]
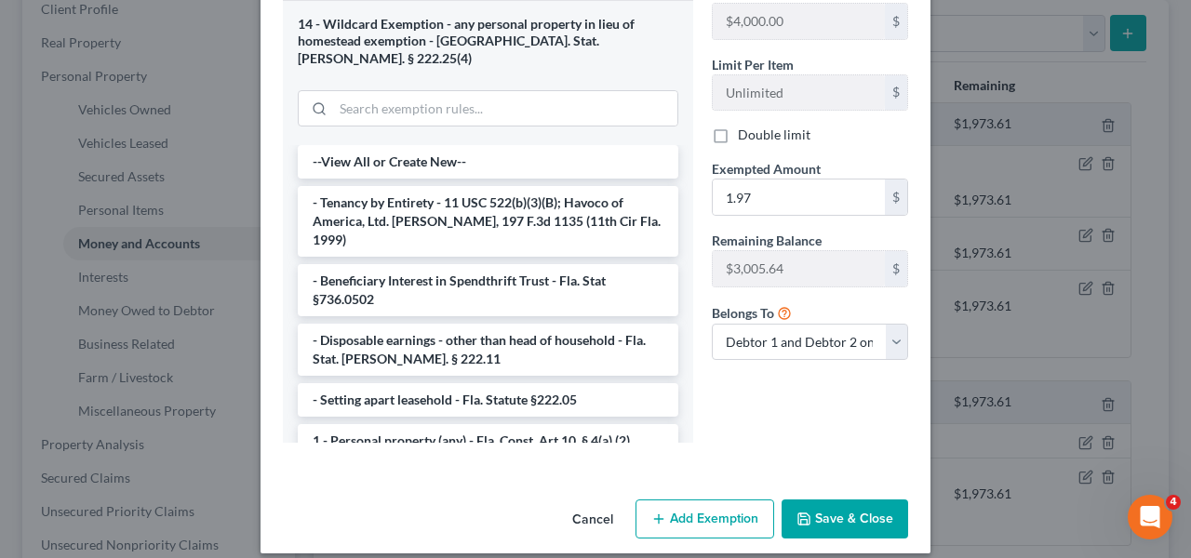
drag, startPoint x: 1186, startPoint y: 366, endPoint x: 41, endPoint y: 30, distance: 1193.2
click at [837, 503] on button "Save & Close" at bounding box center [845, 519] width 127 height 39
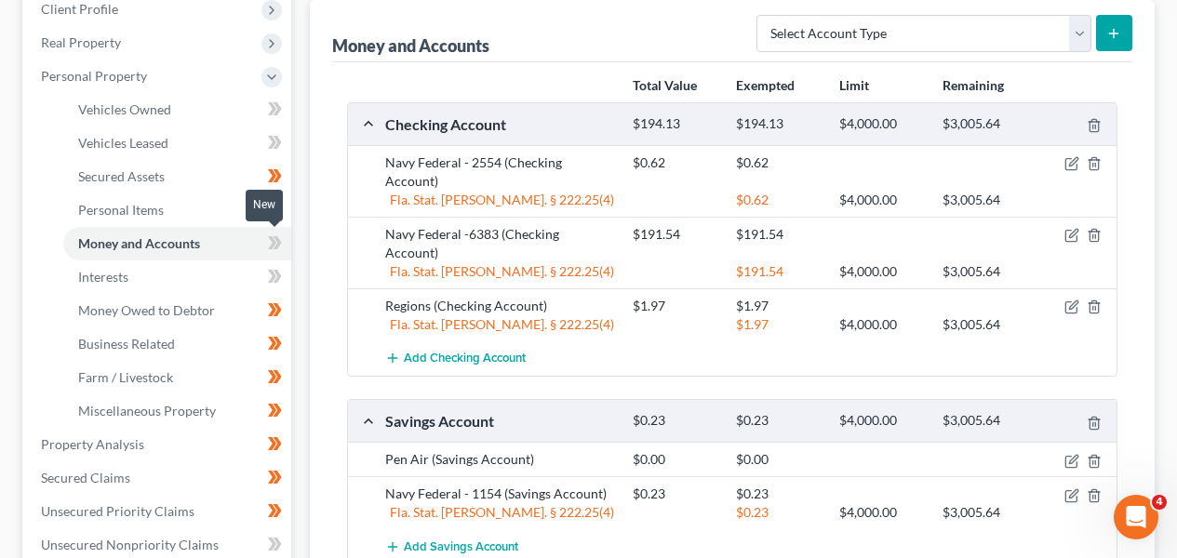
click at [275, 247] on icon at bounding box center [278, 242] width 8 height 13
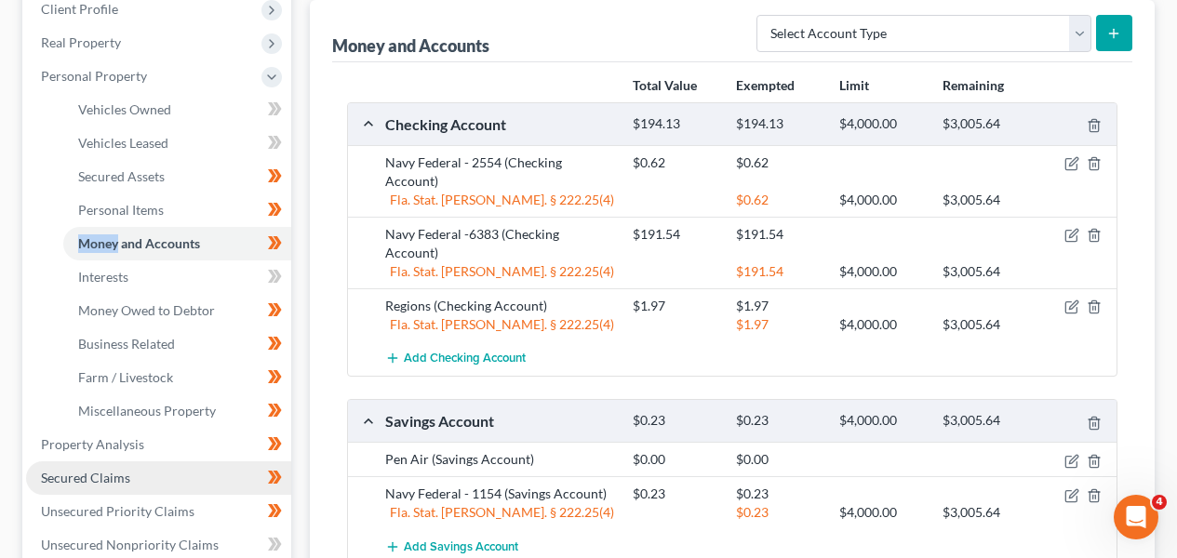
click at [174, 486] on link "Secured Claims" at bounding box center [158, 479] width 265 height 34
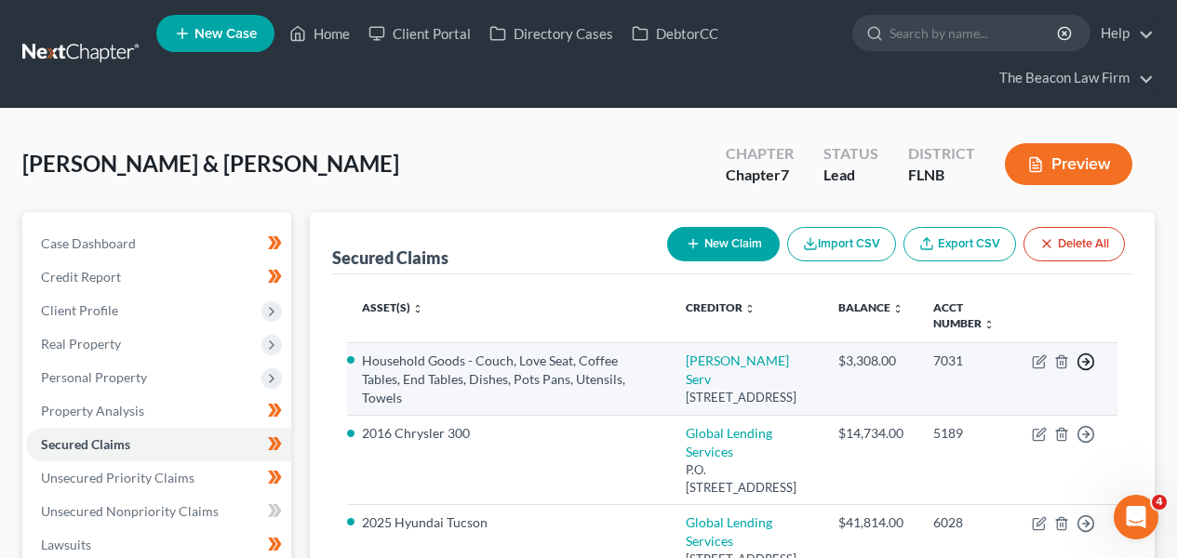
click at [1084, 363] on icon "button" at bounding box center [1086, 362] width 19 height 19
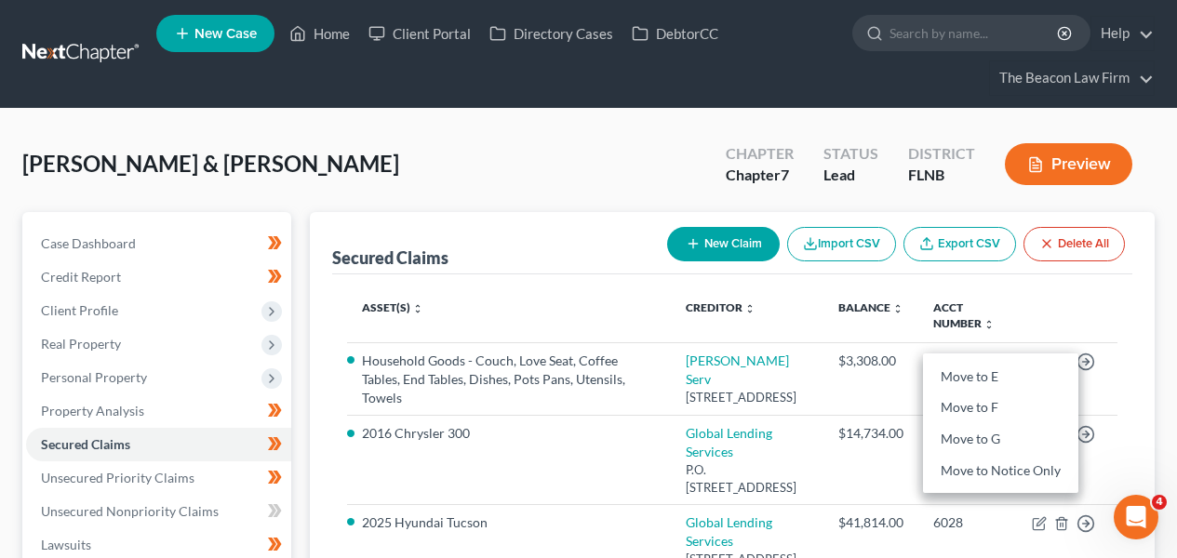
click at [1052, 311] on th at bounding box center [1067, 316] width 101 height 54
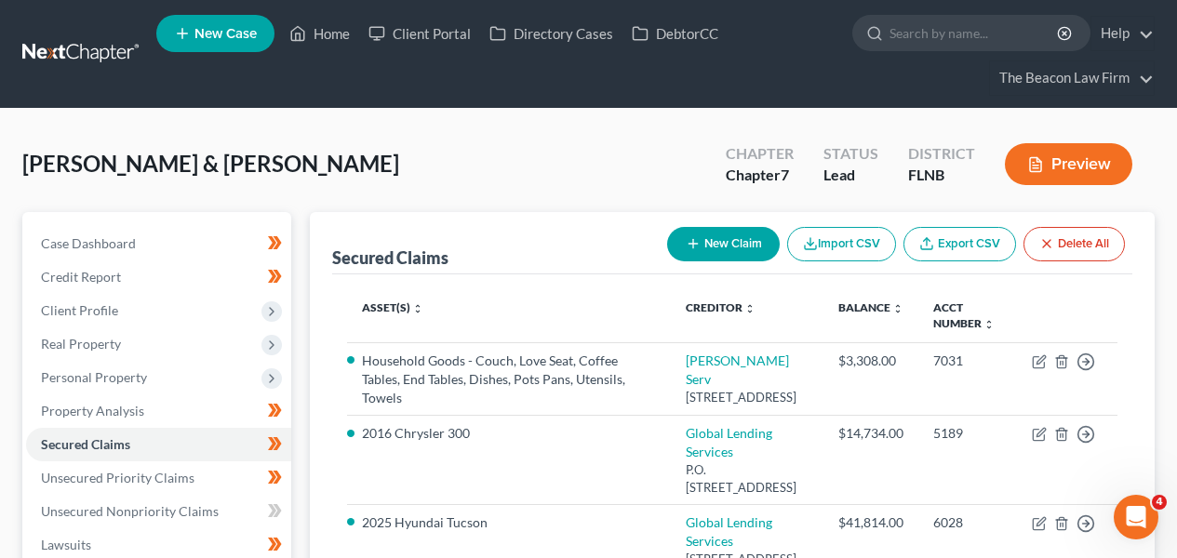
click at [1029, 173] on button "Preview" at bounding box center [1069, 164] width 128 height 42
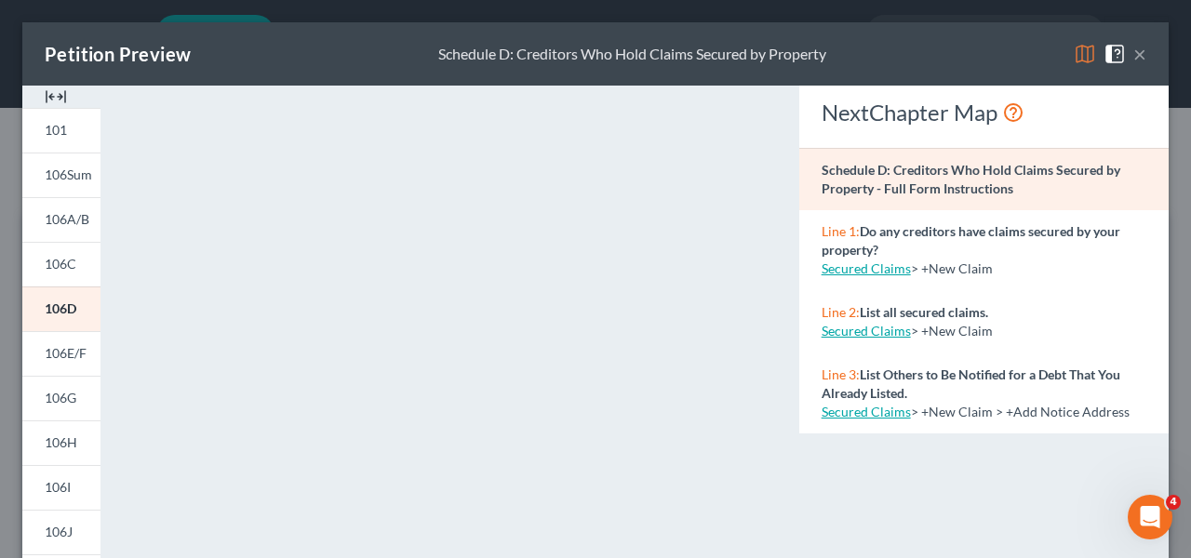
click at [1134, 60] on button "×" at bounding box center [1140, 54] width 13 height 22
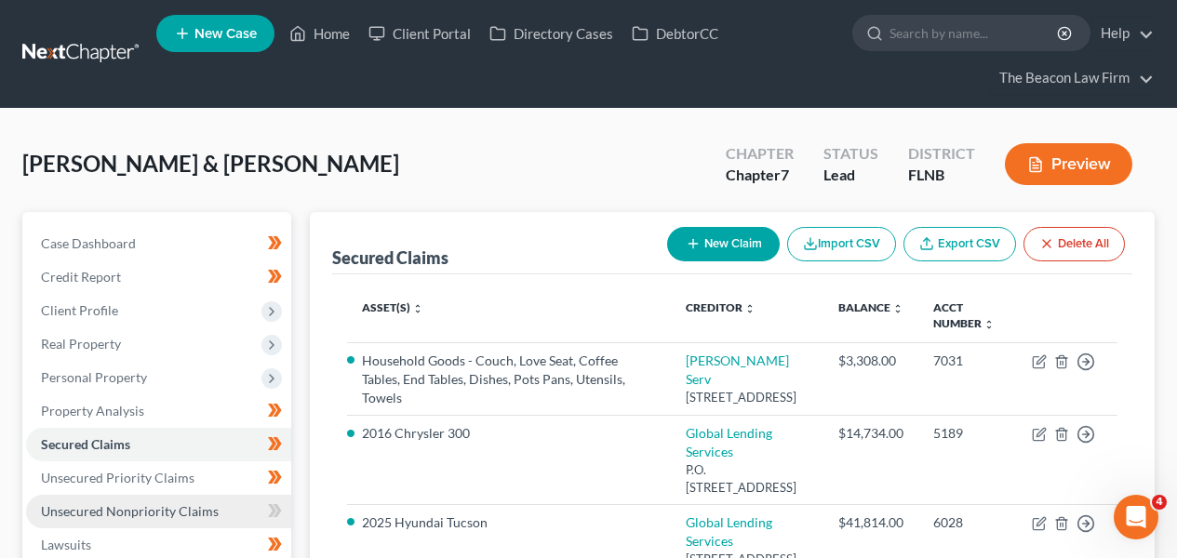
click at [216, 516] on link "Unsecured Nonpriority Claims" at bounding box center [158, 512] width 265 height 34
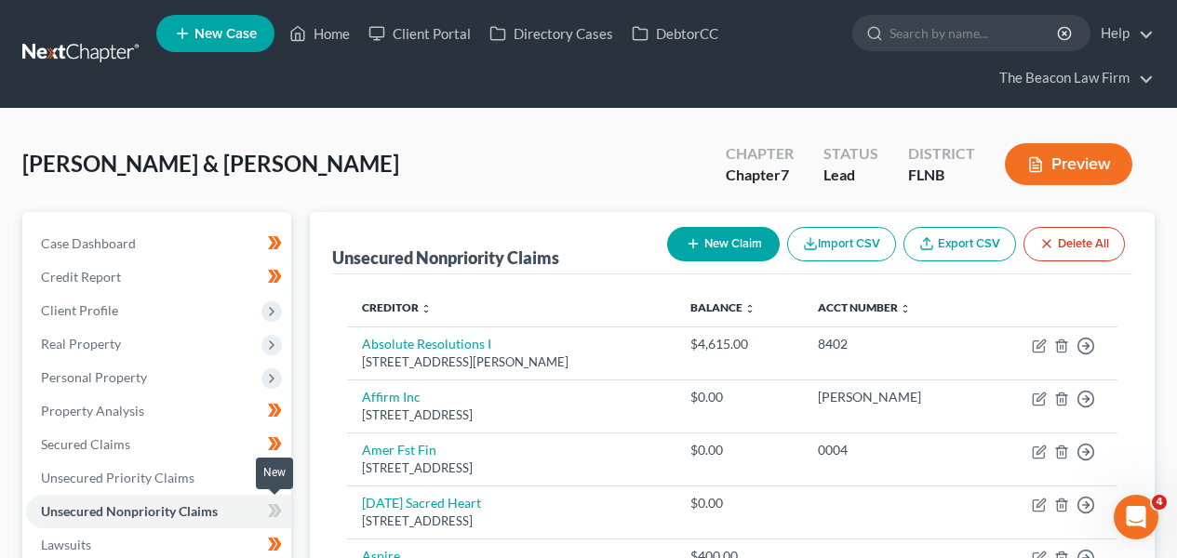
click at [271, 512] on icon at bounding box center [272, 510] width 8 height 13
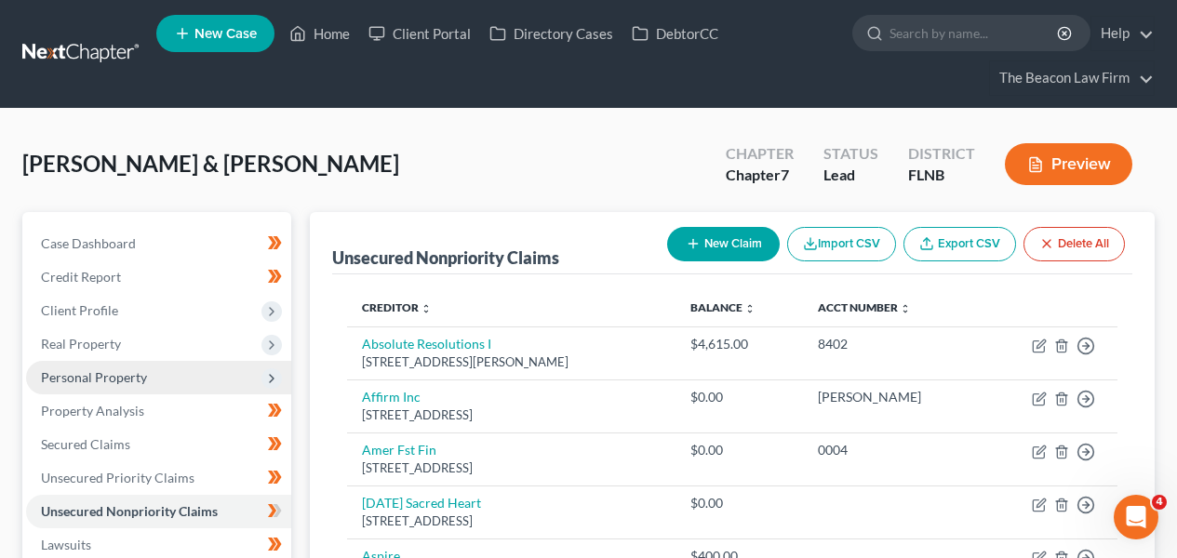
click at [204, 369] on span "Personal Property" at bounding box center [158, 378] width 265 height 34
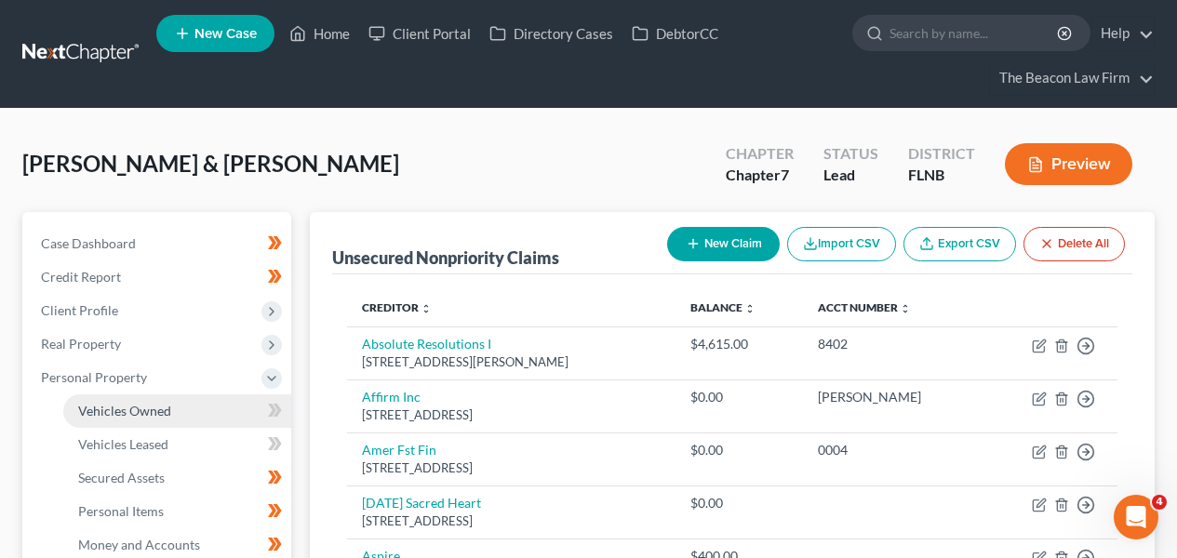
click at [202, 398] on link "Vehicles Owned" at bounding box center [177, 412] width 228 height 34
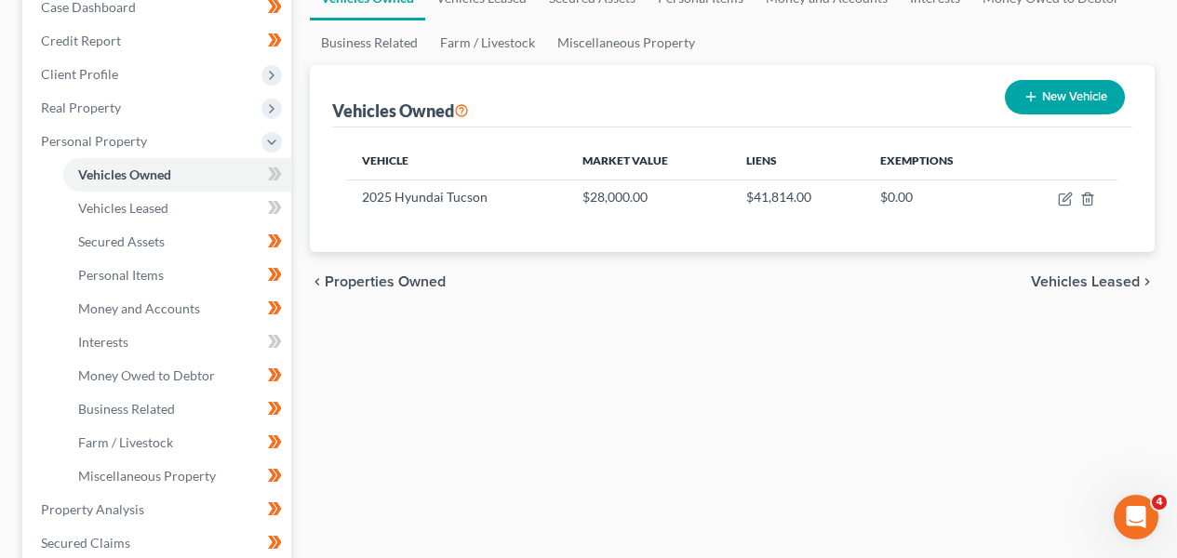
scroll to position [276, 0]
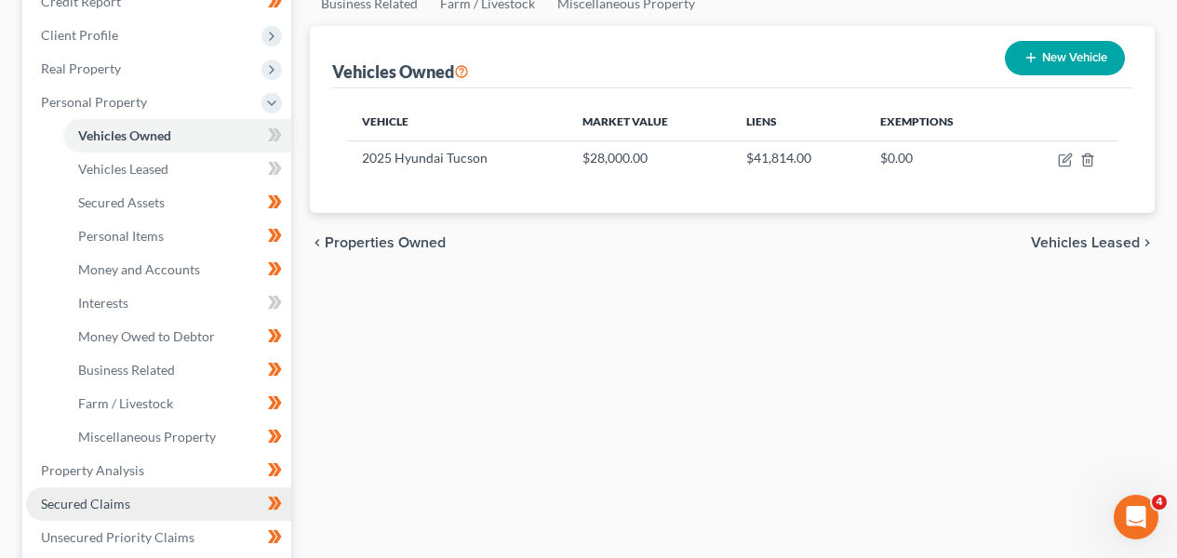
click at [199, 502] on link "Secured Claims" at bounding box center [158, 505] width 265 height 34
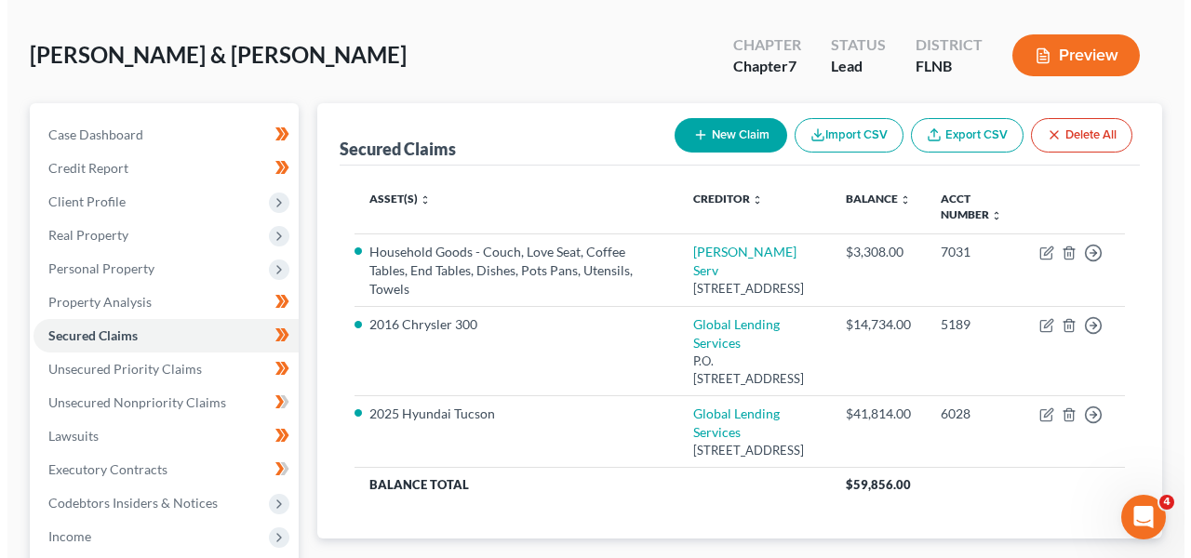
scroll to position [115, 0]
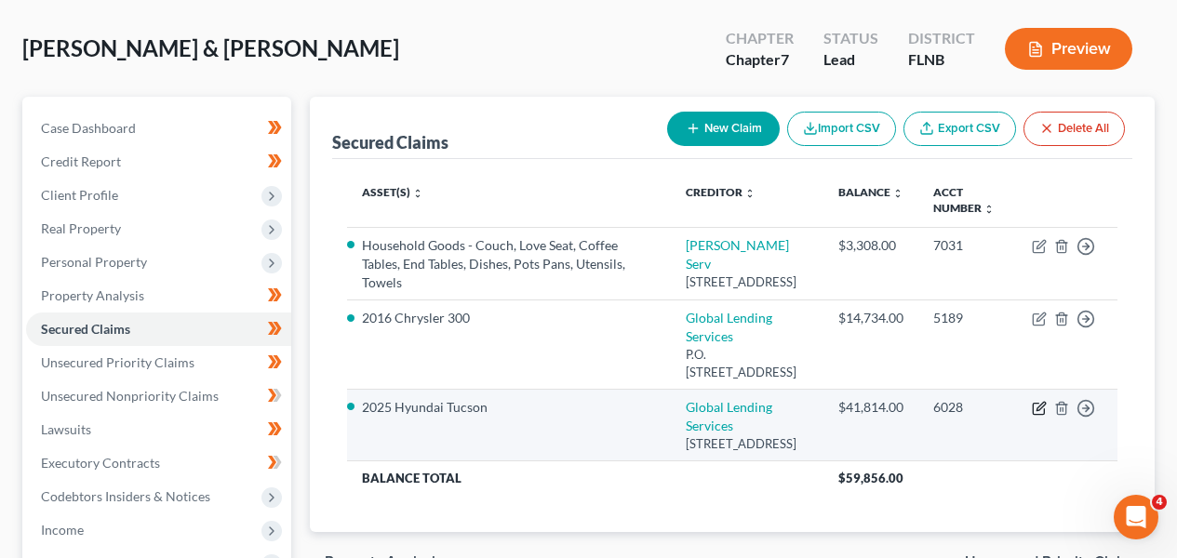
click at [1041, 402] on icon "button" at bounding box center [1041, 406] width 8 height 8
select select "42"
select select "3"
select select "2"
select select "0"
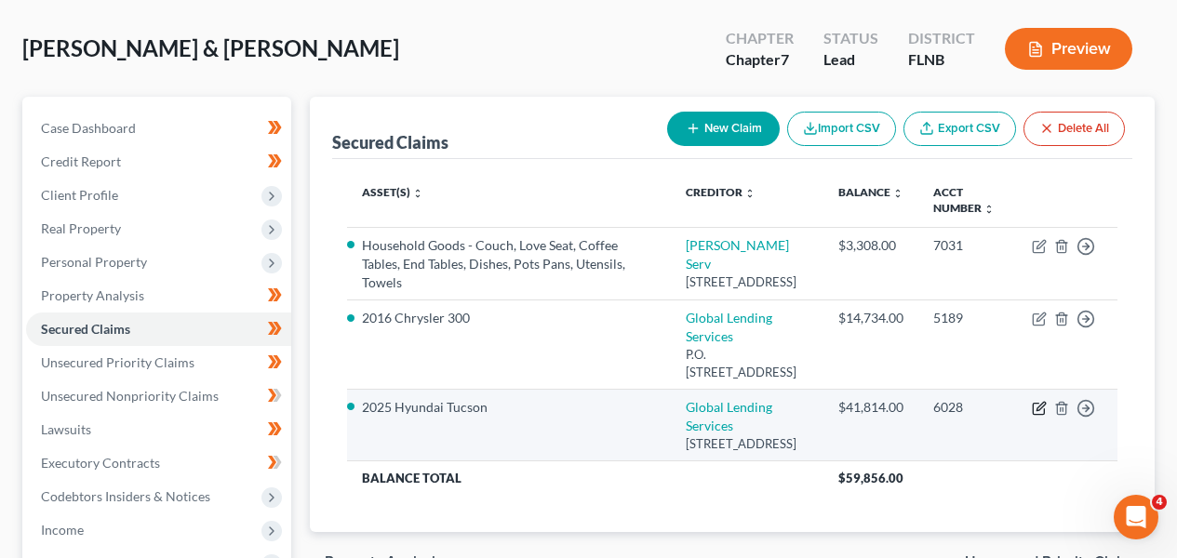
select select "0"
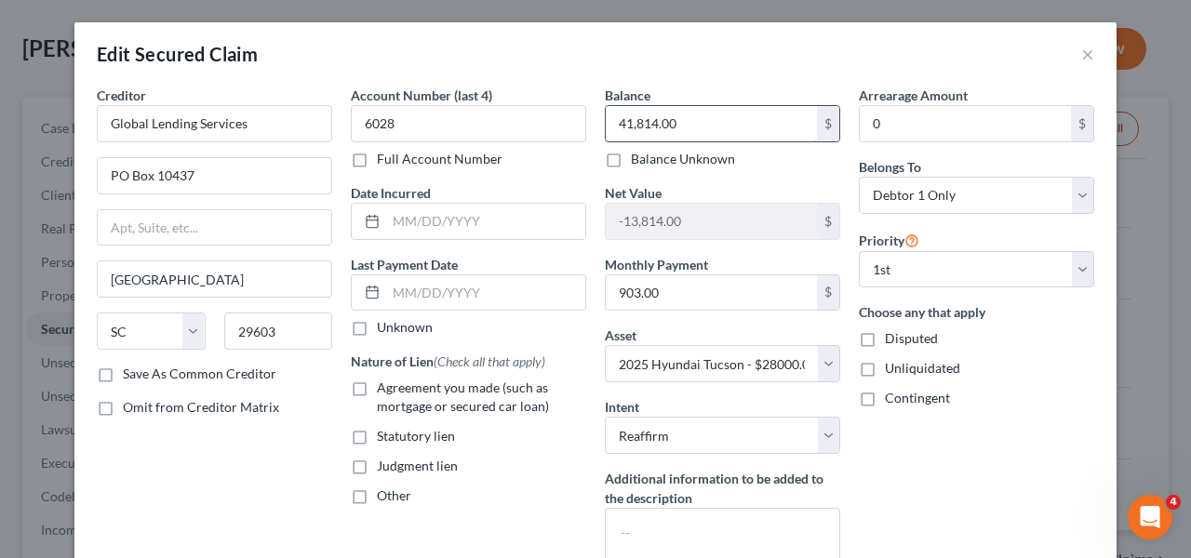
click at [648, 127] on input "41,814.00" at bounding box center [711, 123] width 211 height 35
drag, startPoint x: 648, startPoint y: 127, endPoint x: 702, endPoint y: 126, distance: 54.0
click at [648, 128] on input "41,814.00" at bounding box center [711, 123] width 211 height 35
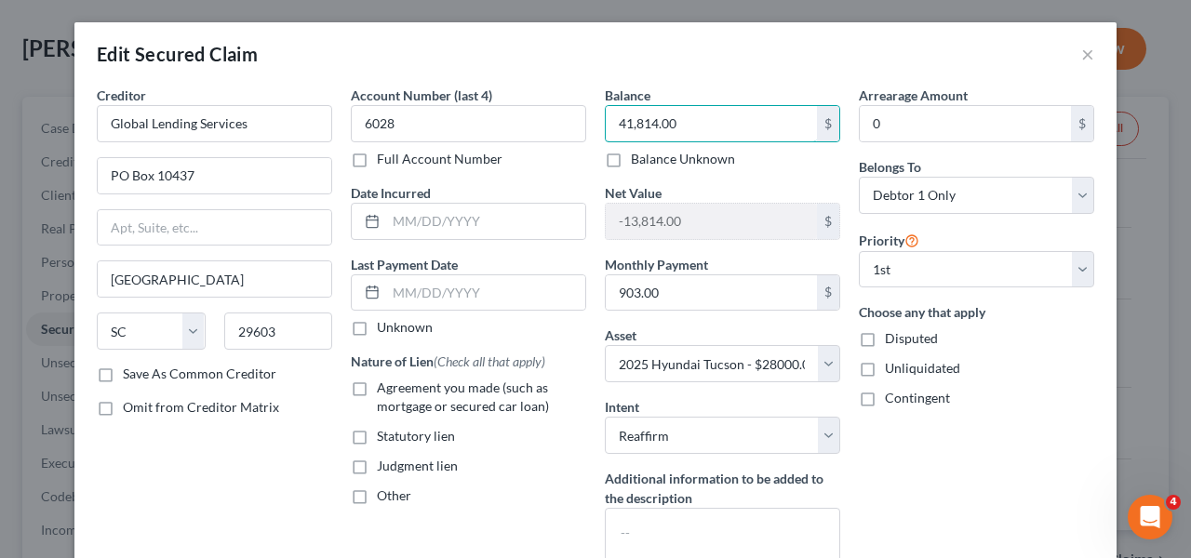
drag, startPoint x: 702, startPoint y: 126, endPoint x: 581, endPoint y: 128, distance: 121.0
click at [581, 128] on div "Creditor * Global Lending Services [GEOGRAPHIC_DATA] [US_STATE][GEOGRAPHIC_DATA…" at bounding box center [595, 339] width 1016 height 506
paste input "0,037.29"
type input "40,037.29"
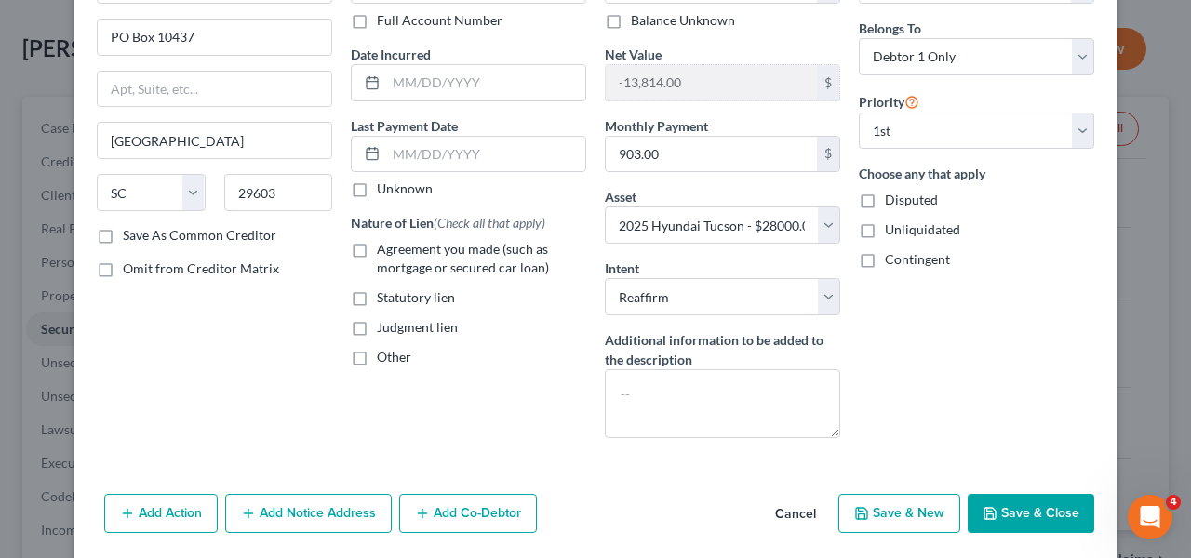
scroll to position [204, 0]
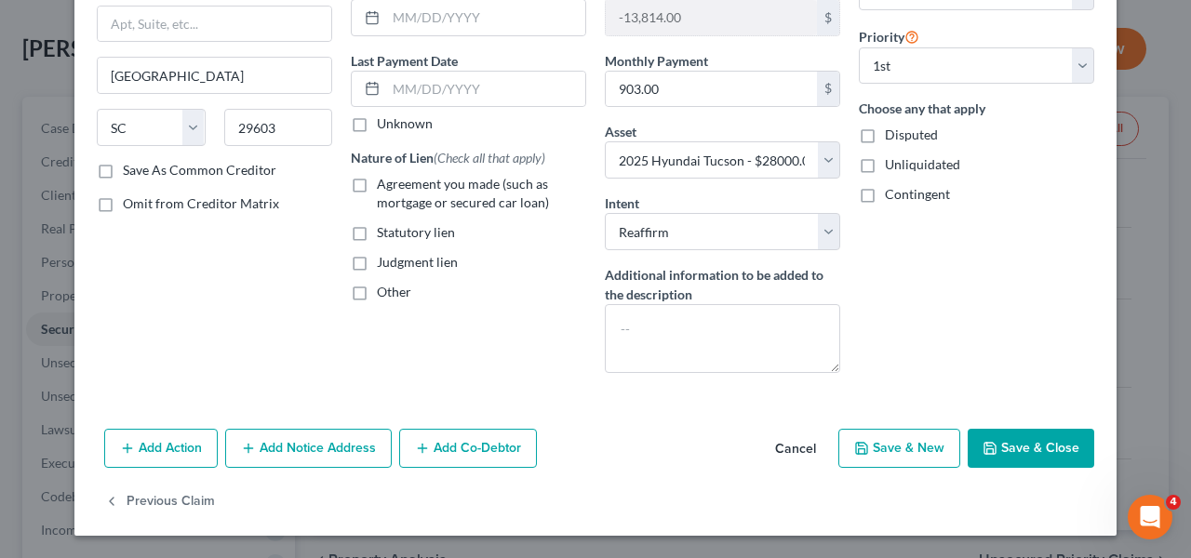
click at [1037, 446] on button "Save & Close" at bounding box center [1031, 448] width 127 height 39
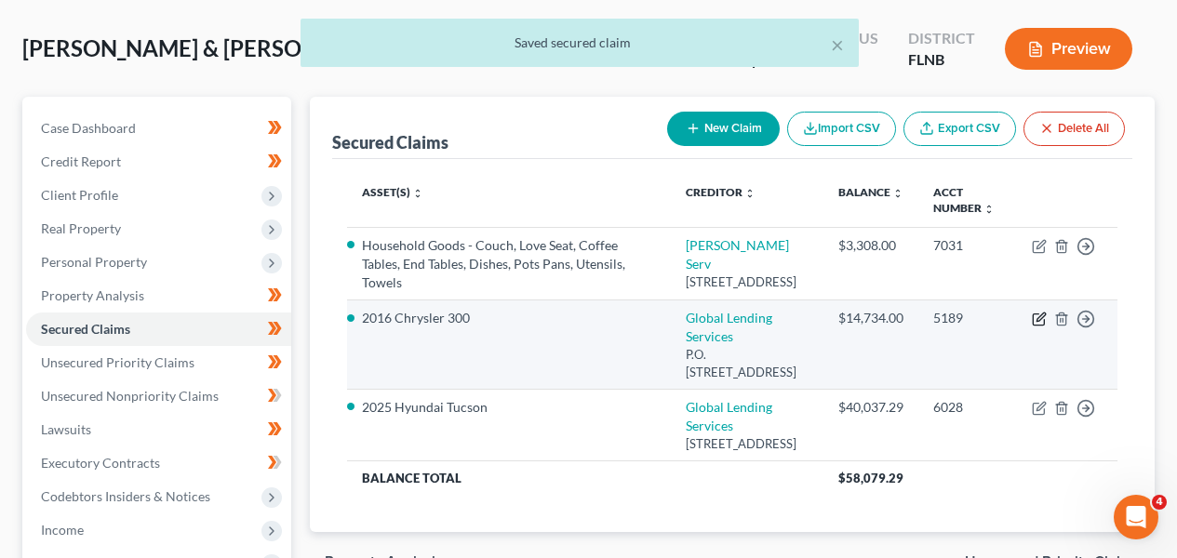
click at [1042, 319] on icon "button" at bounding box center [1039, 319] width 15 height 15
select select "42"
select select "7"
select select "2"
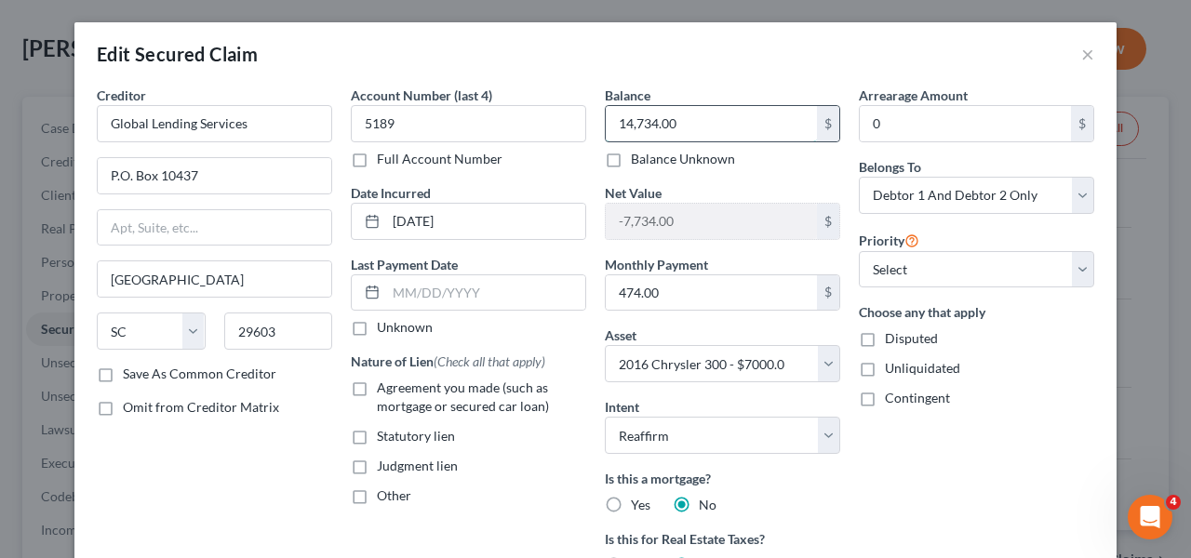
click at [682, 132] on input "14,734.00" at bounding box center [711, 123] width 211 height 35
paste input "3,551.48"
type input "13,551.48"
click at [1175, 292] on div "Edit Secured Claim × Creditor * Global Lending Services P.O. [GEOGRAPHIC_DATA] …" at bounding box center [595, 279] width 1191 height 558
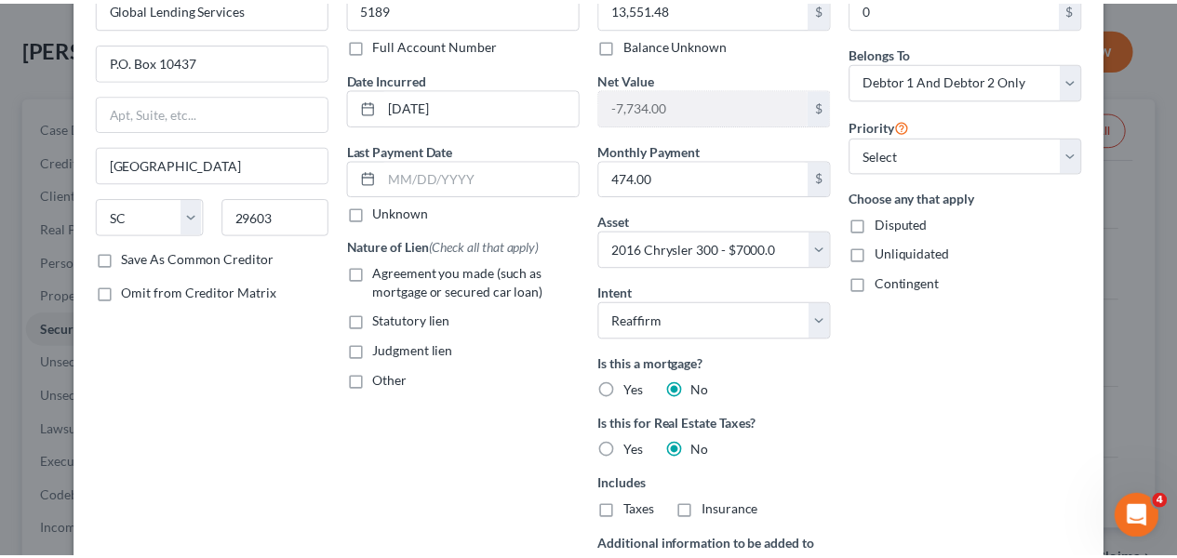
scroll to position [349, 0]
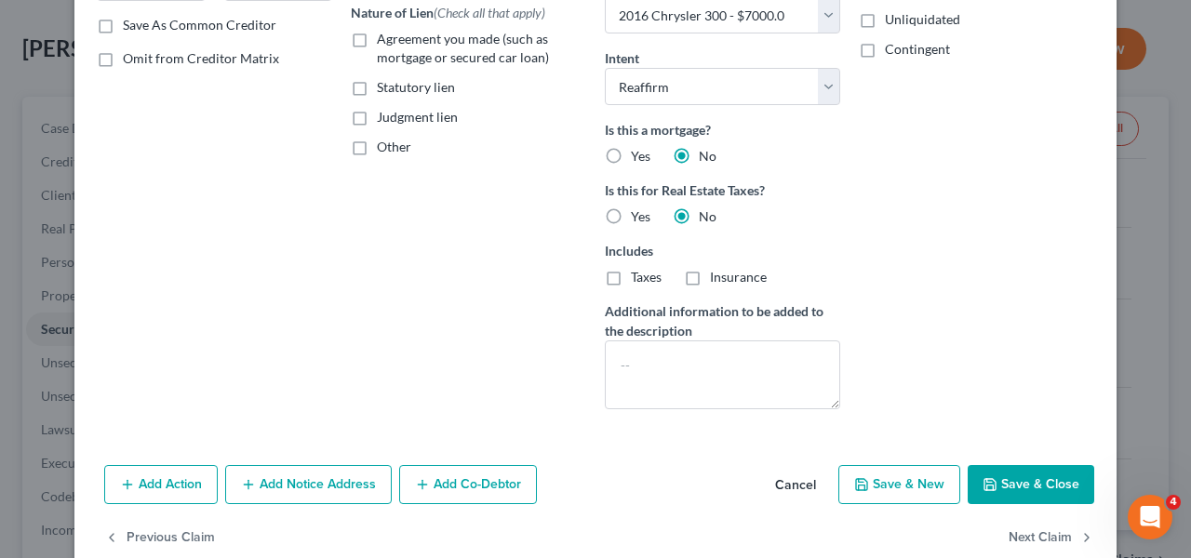
click at [1019, 476] on button "Save & Close" at bounding box center [1031, 484] width 127 height 39
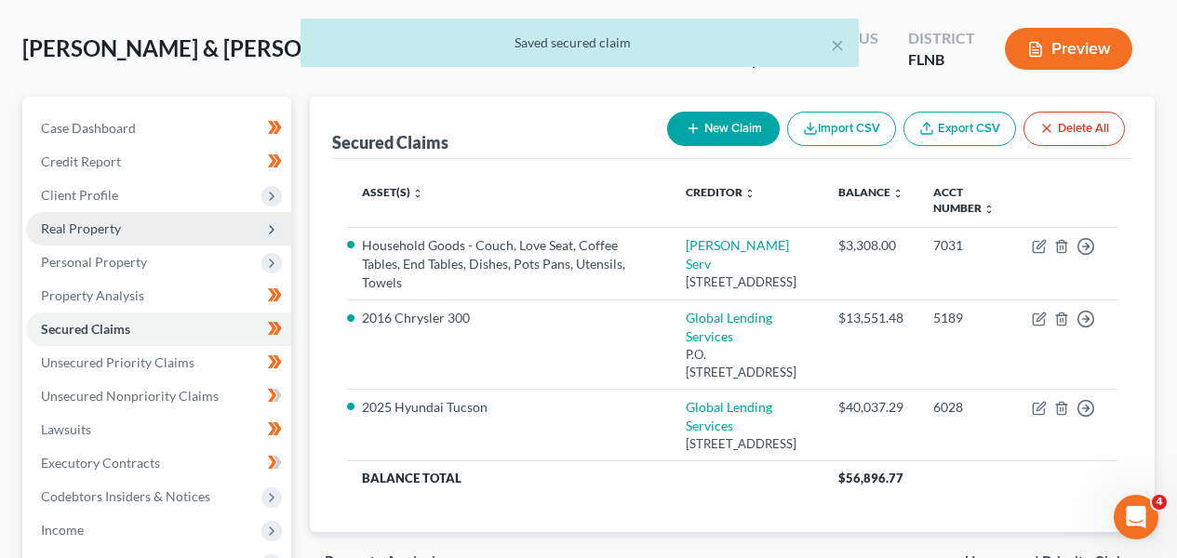
click at [173, 241] on span "Real Property" at bounding box center [158, 229] width 265 height 34
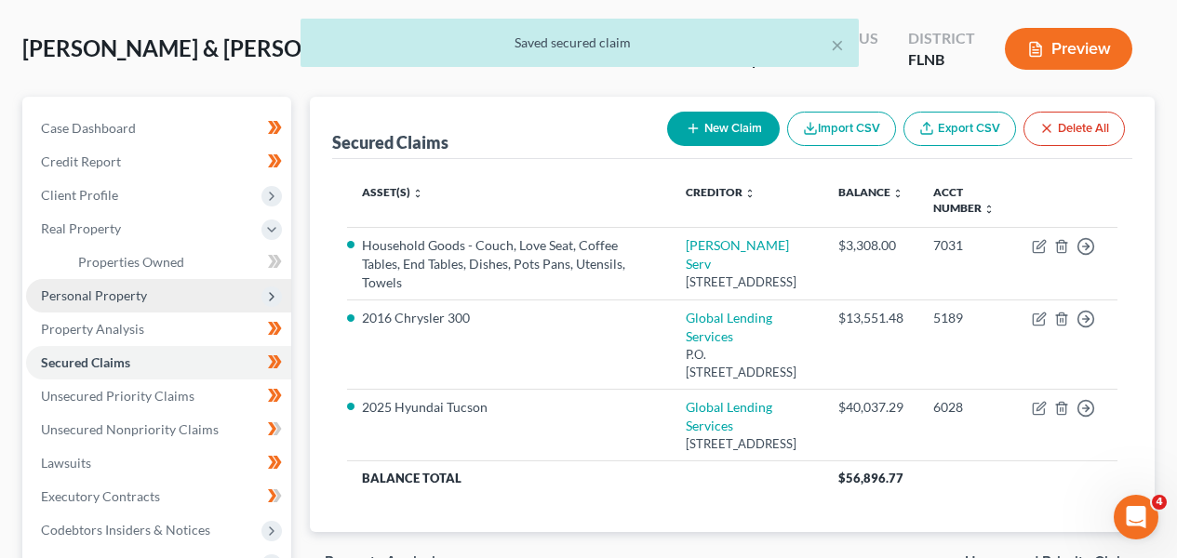
click at [168, 285] on span "Personal Property" at bounding box center [158, 296] width 265 height 34
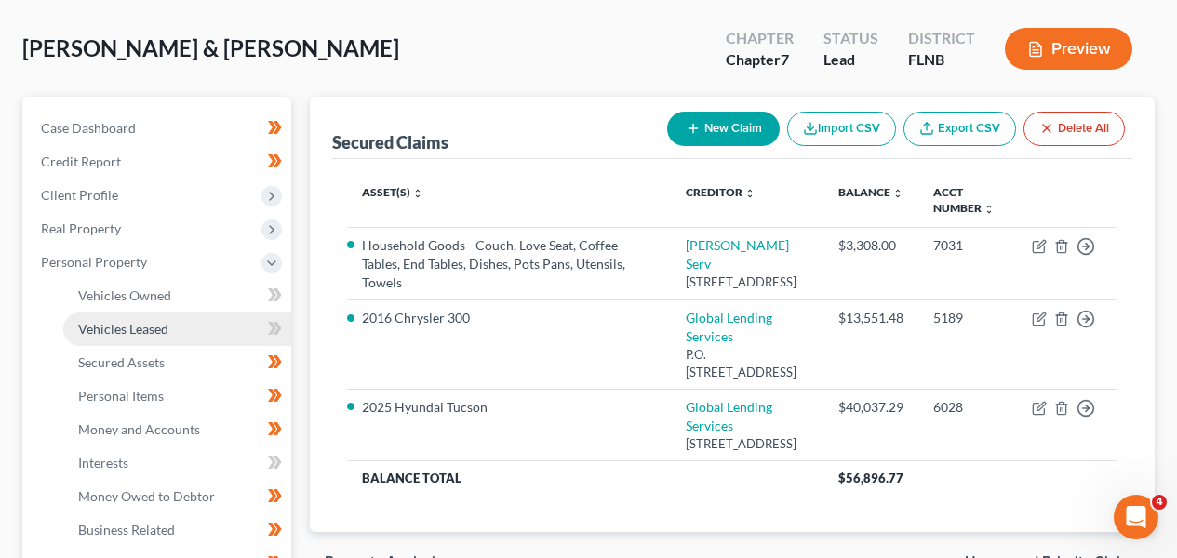
click at [165, 323] on span "Vehicles Leased" at bounding box center [123, 329] width 90 height 16
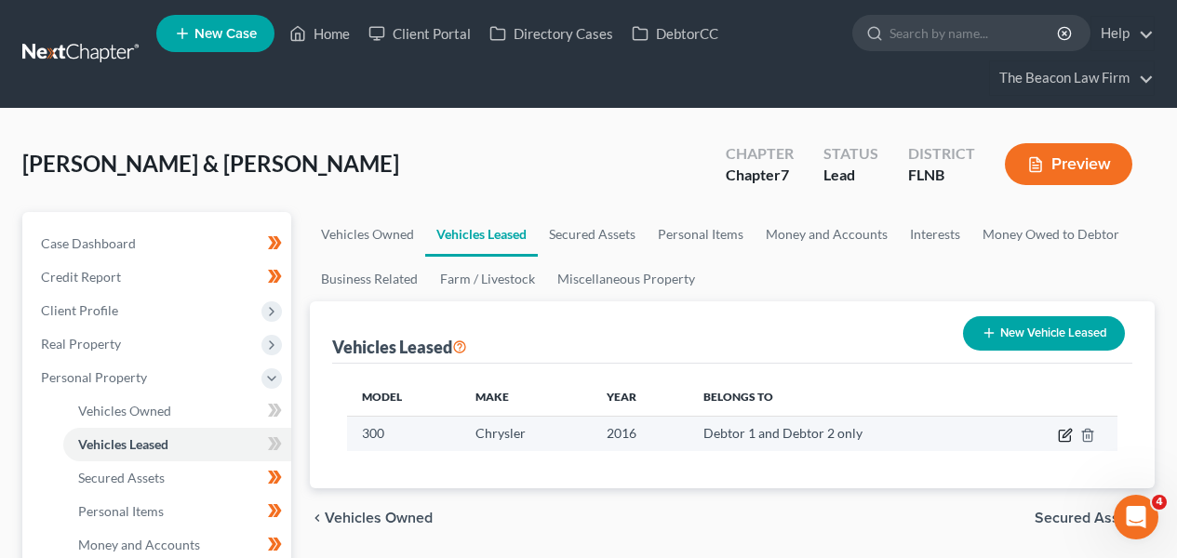
click at [1064, 435] on icon "button" at bounding box center [1067, 433] width 8 height 8
select select "0"
select select "10"
select select "2"
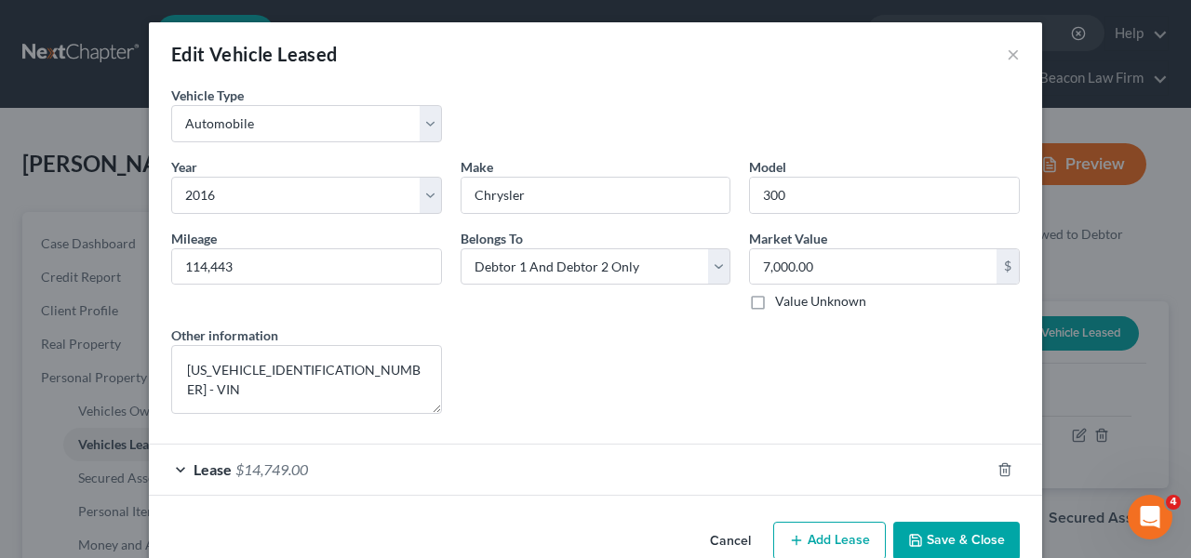
click at [998, 53] on div "Edit Vehicle Leased ×" at bounding box center [596, 53] width 894 height 63
click at [1007, 54] on button "×" at bounding box center [1013, 54] width 13 height 22
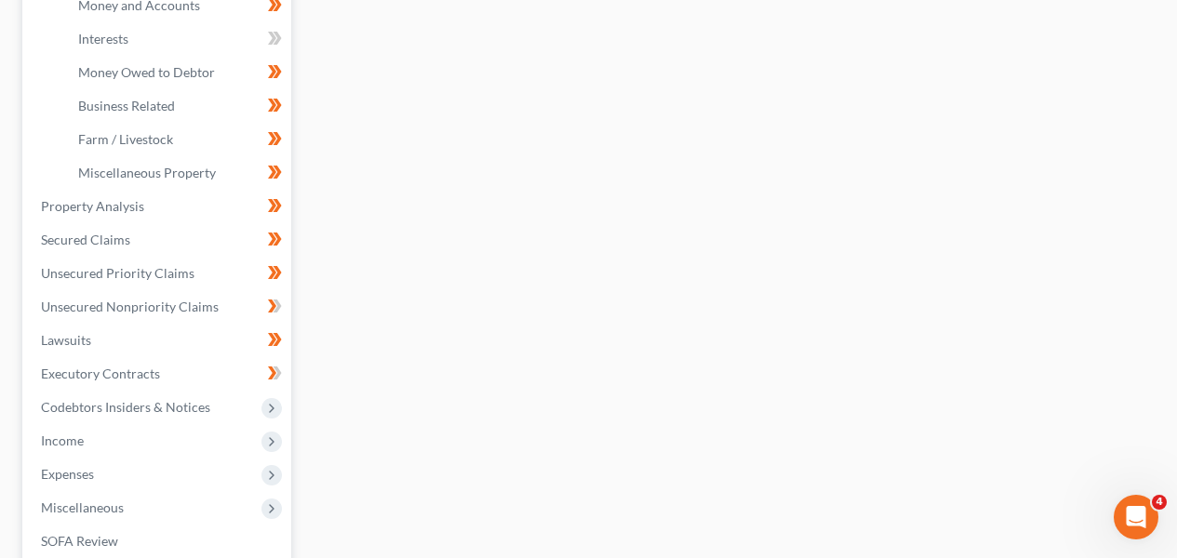
scroll to position [591, 0]
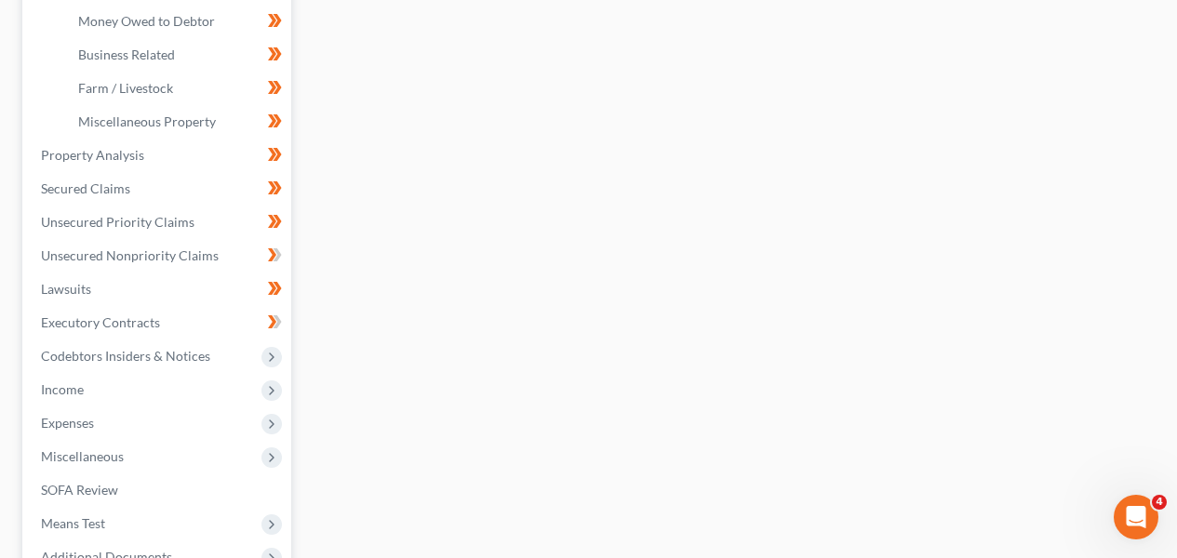
click at [1177, 50] on html "Home New Case Client Portal Directory Cases DebtorCC The Beacon Law Firm [EMAIL…" at bounding box center [588, 88] width 1177 height 1358
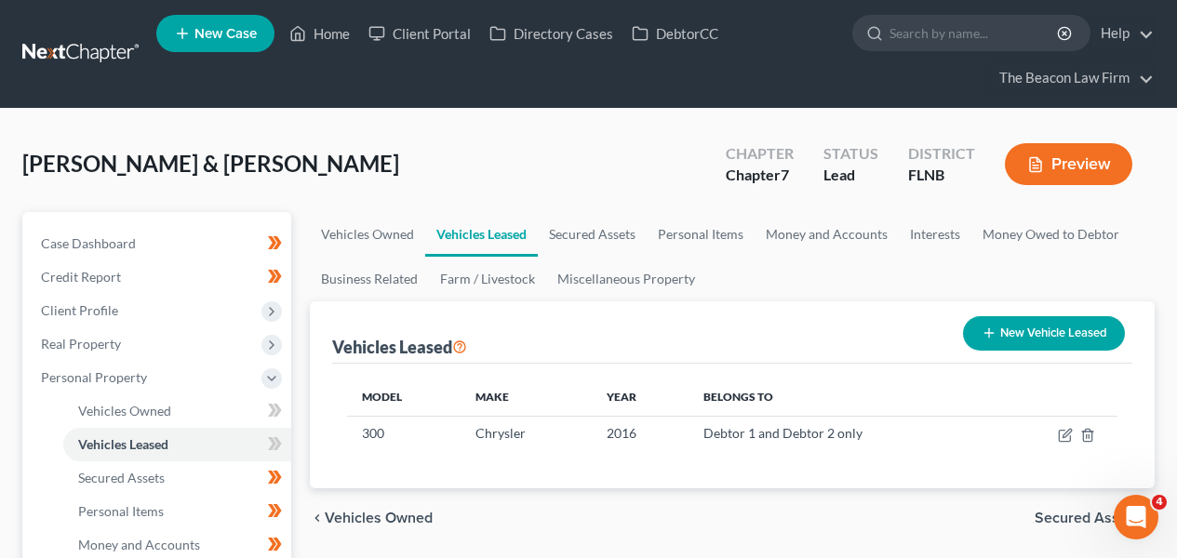
scroll to position [4, 0]
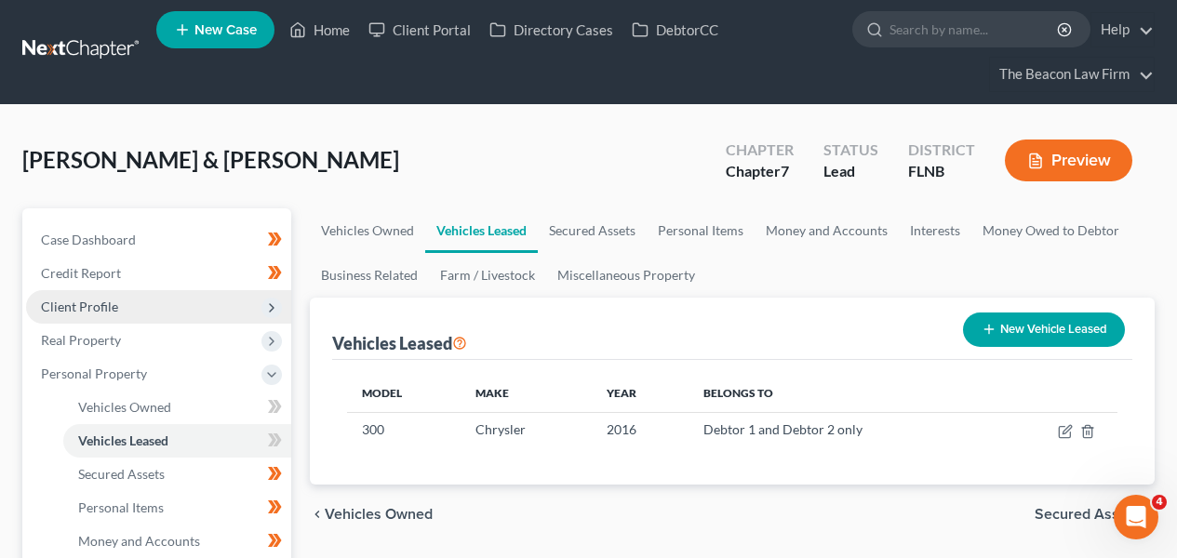
click at [154, 308] on span "Client Profile" at bounding box center [158, 307] width 265 height 34
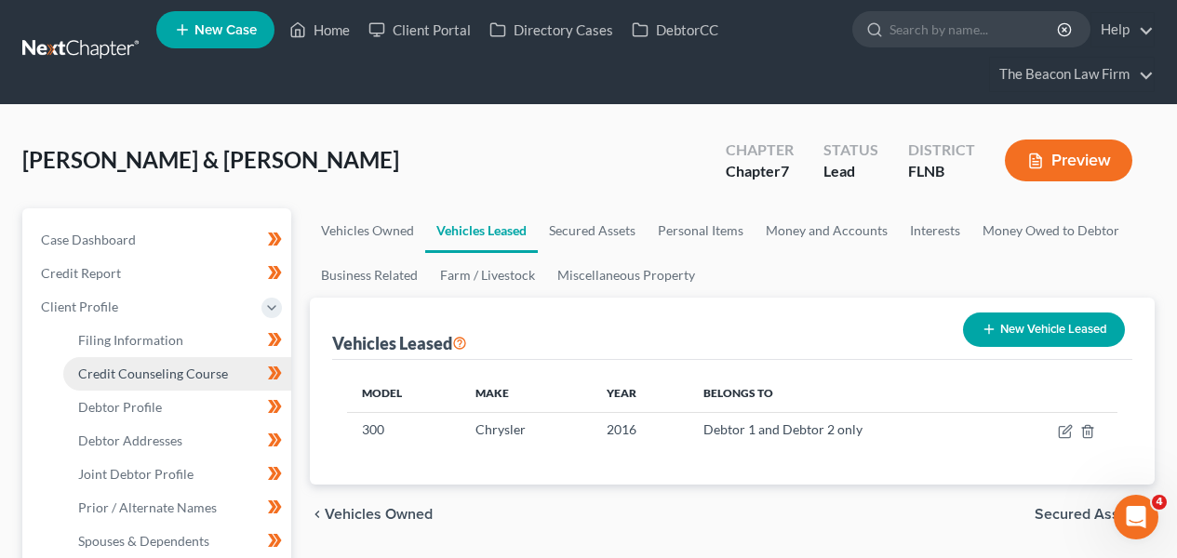
click at [144, 370] on span "Credit Counseling Course" at bounding box center [153, 374] width 150 height 16
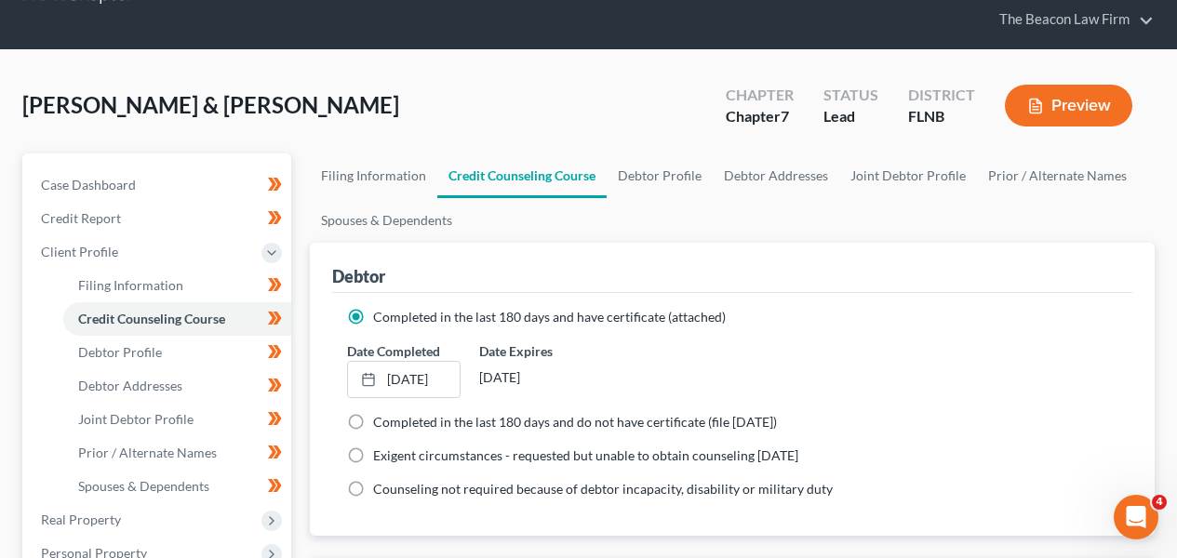
scroll to position [58, 0]
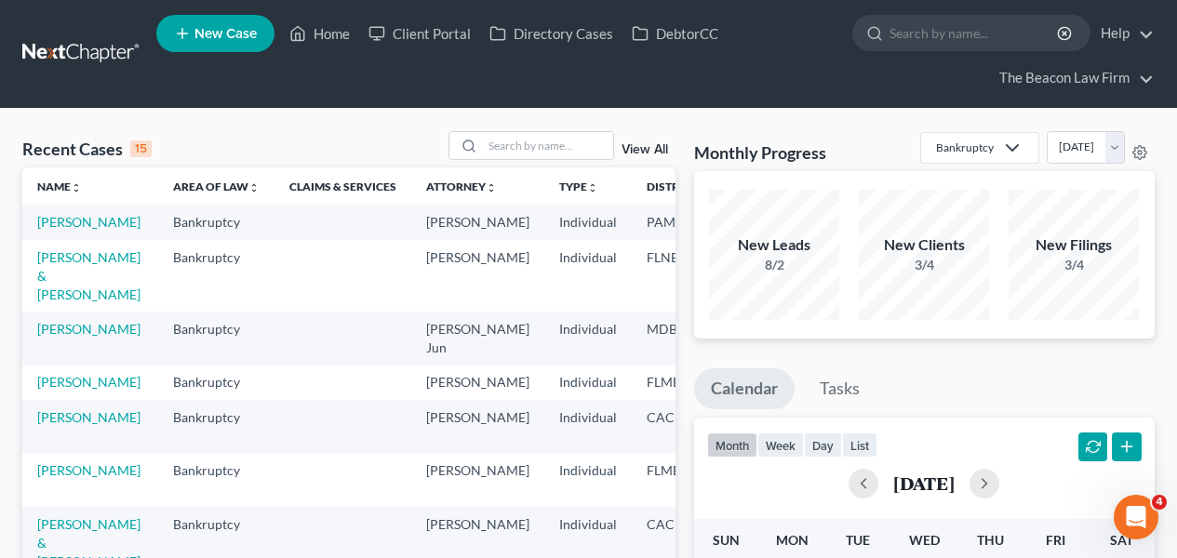
click at [562, 138] on input "search" at bounding box center [548, 145] width 130 height 27
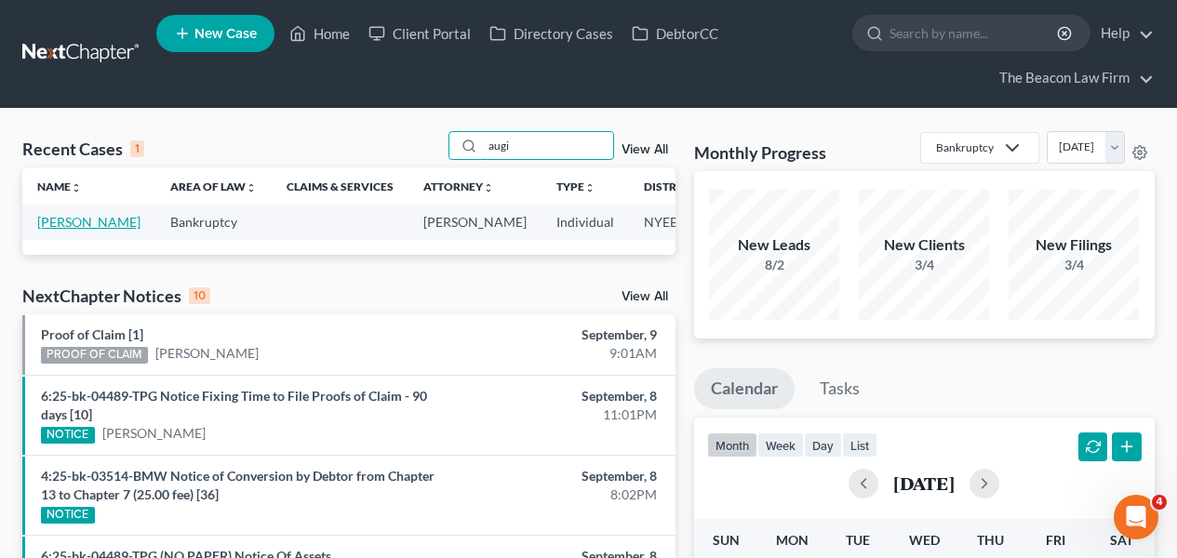
type input "augi"
click at [48, 230] on link "[PERSON_NAME]" at bounding box center [88, 222] width 103 height 16
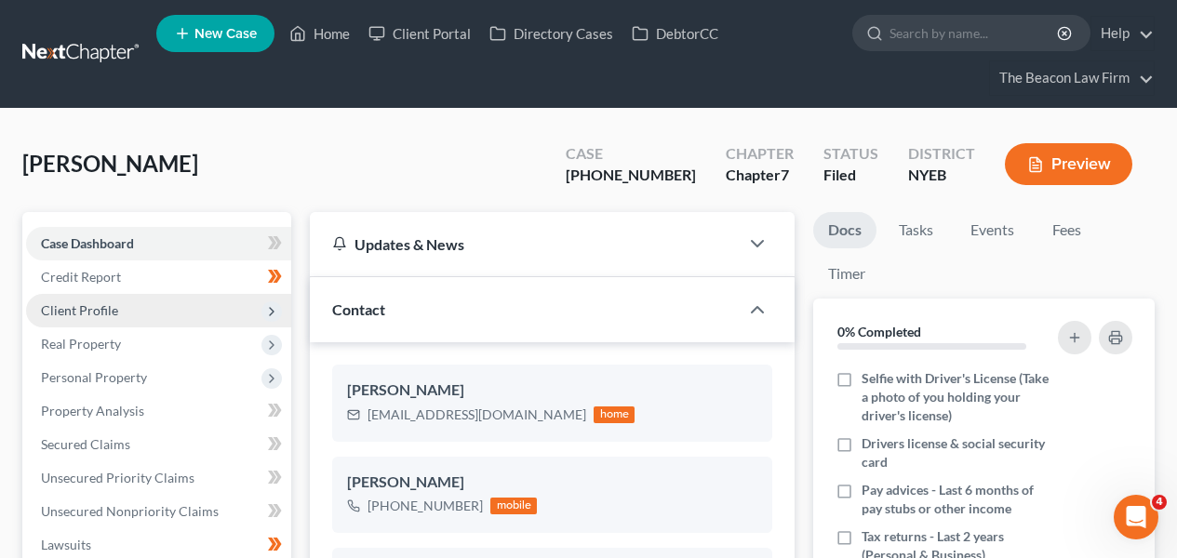
click at [163, 322] on span "Client Profile" at bounding box center [158, 311] width 265 height 34
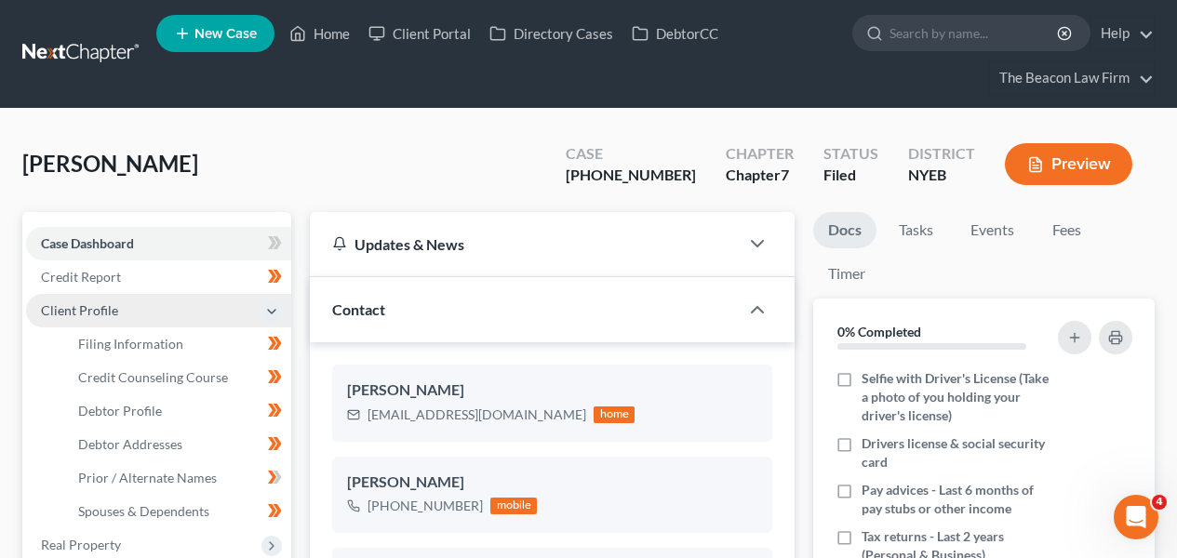
scroll to position [410, 0]
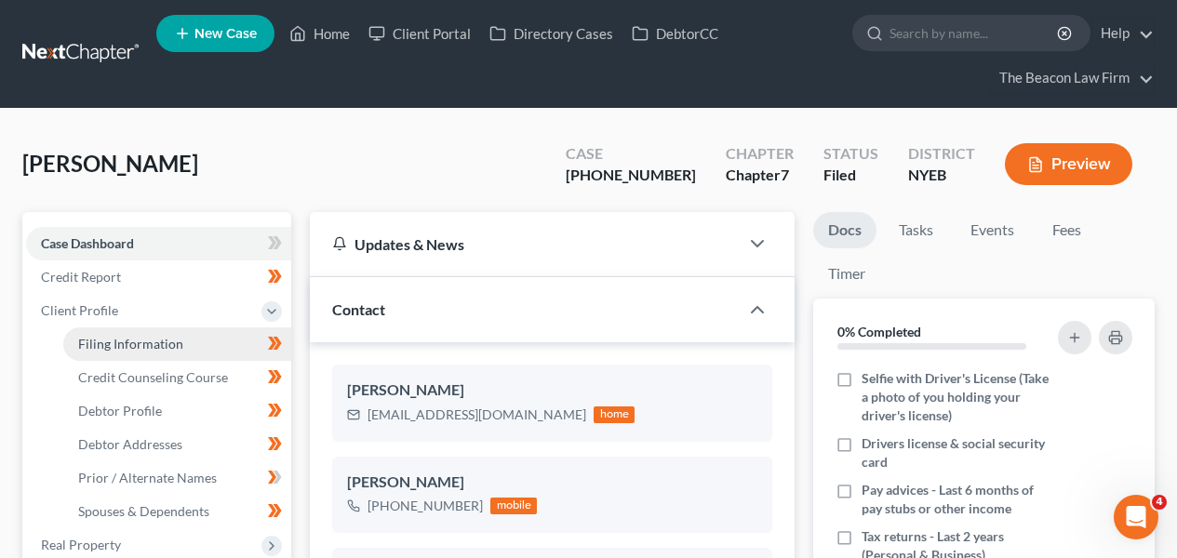
click at [165, 328] on link "Filing Information" at bounding box center [177, 345] width 228 height 34
select select "1"
select select "0"
select select "53"
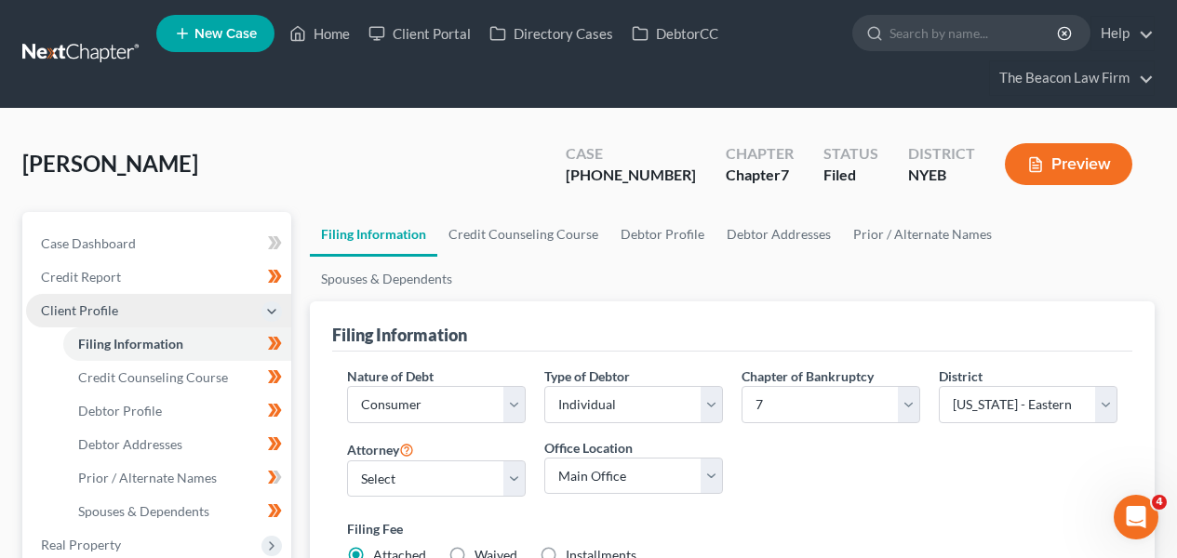
click at [165, 317] on span "Client Profile" at bounding box center [158, 311] width 265 height 34
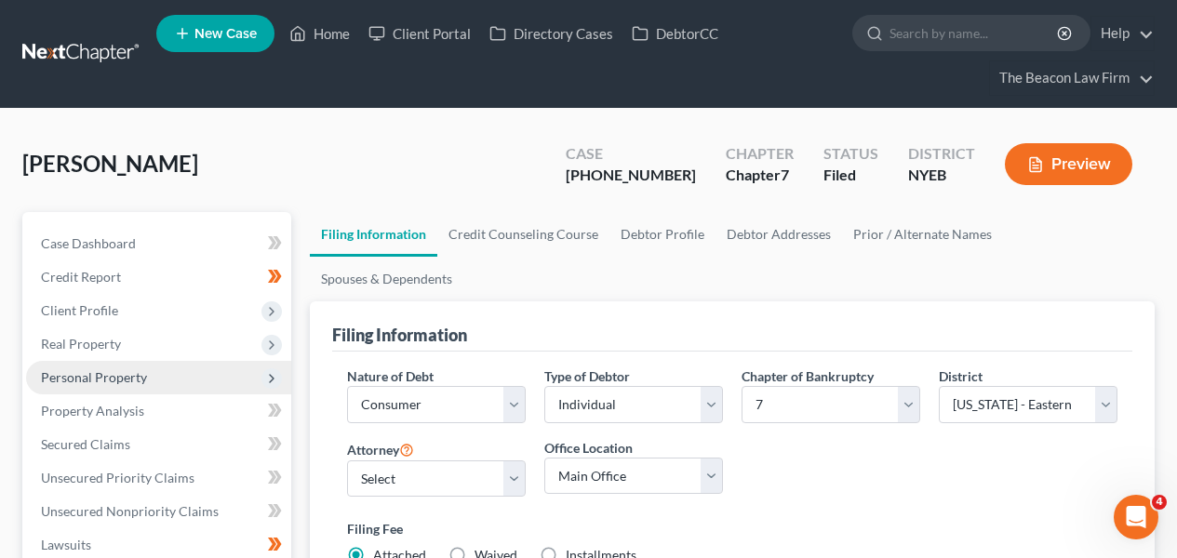
click at [159, 380] on span "Personal Property" at bounding box center [158, 378] width 265 height 34
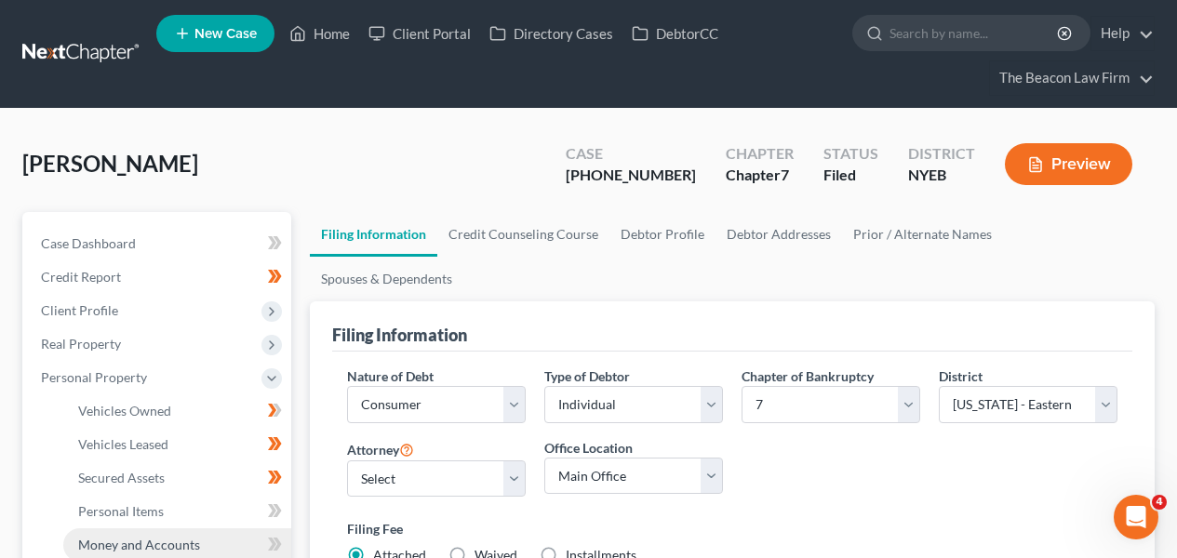
click at [145, 533] on link "Money and Accounts" at bounding box center [177, 546] width 228 height 34
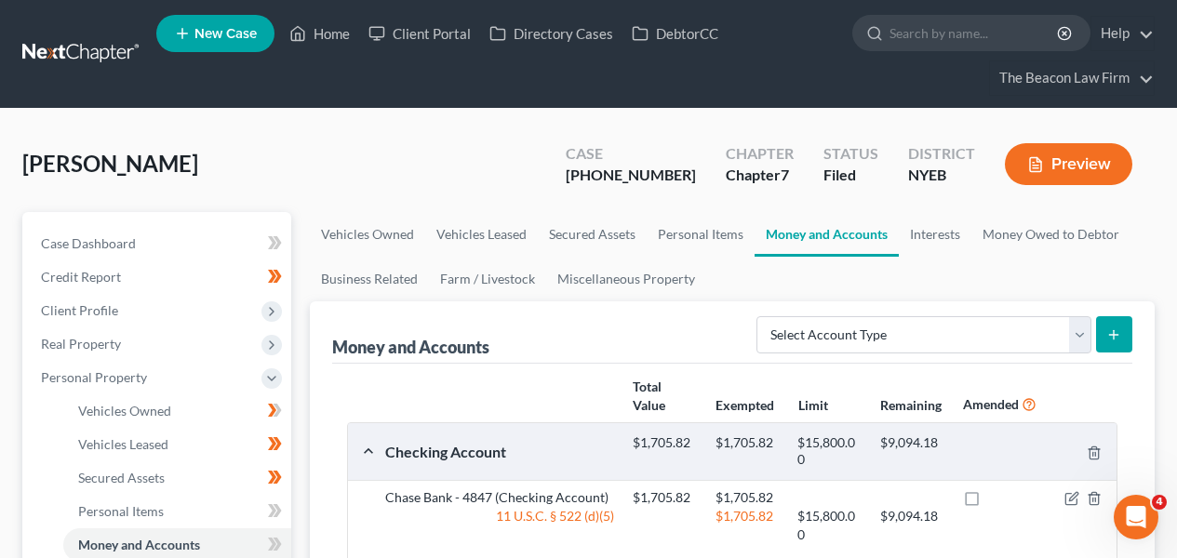
click at [114, 48] on link at bounding box center [81, 54] width 119 height 34
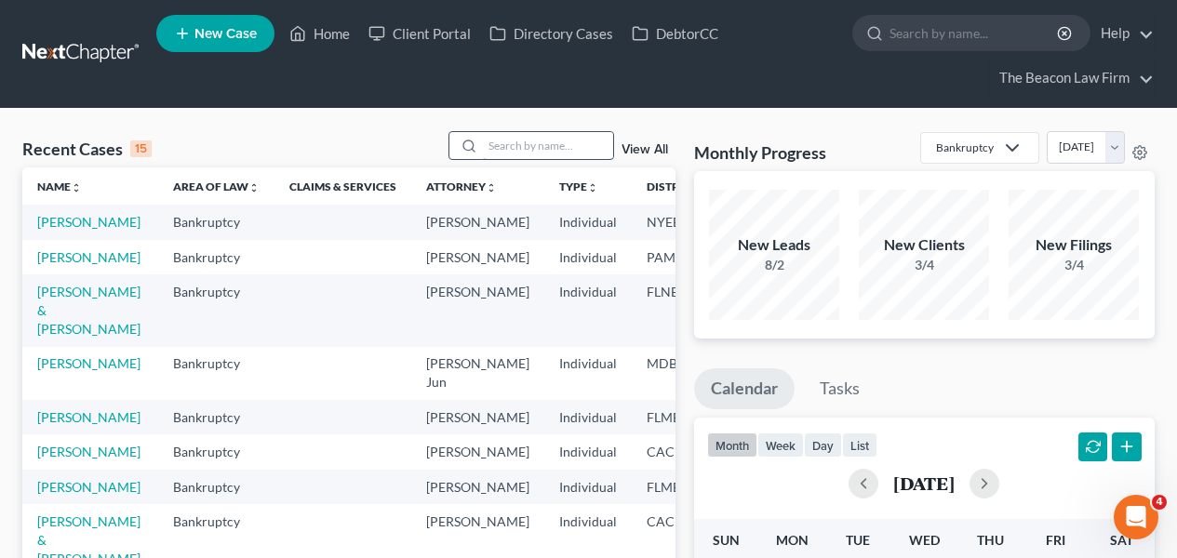
click at [511, 141] on input "search" at bounding box center [548, 145] width 130 height 27
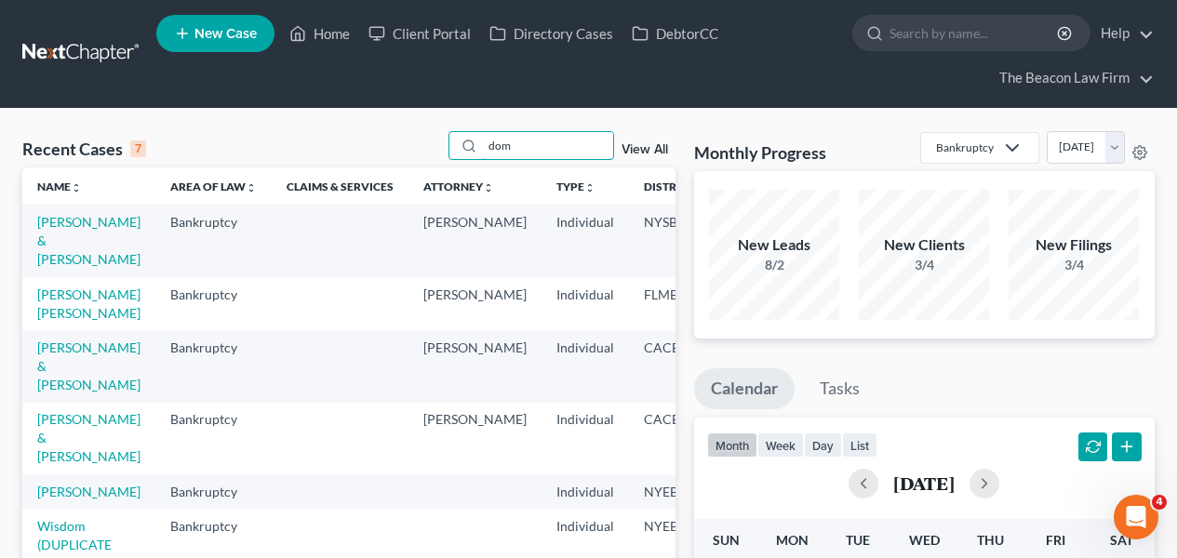
type input "dom"
click at [90, 250] on td "[PERSON_NAME] & [PERSON_NAME]" at bounding box center [88, 241] width 133 height 72
click at [89, 242] on link "[PERSON_NAME] & [PERSON_NAME]" at bounding box center [88, 240] width 103 height 53
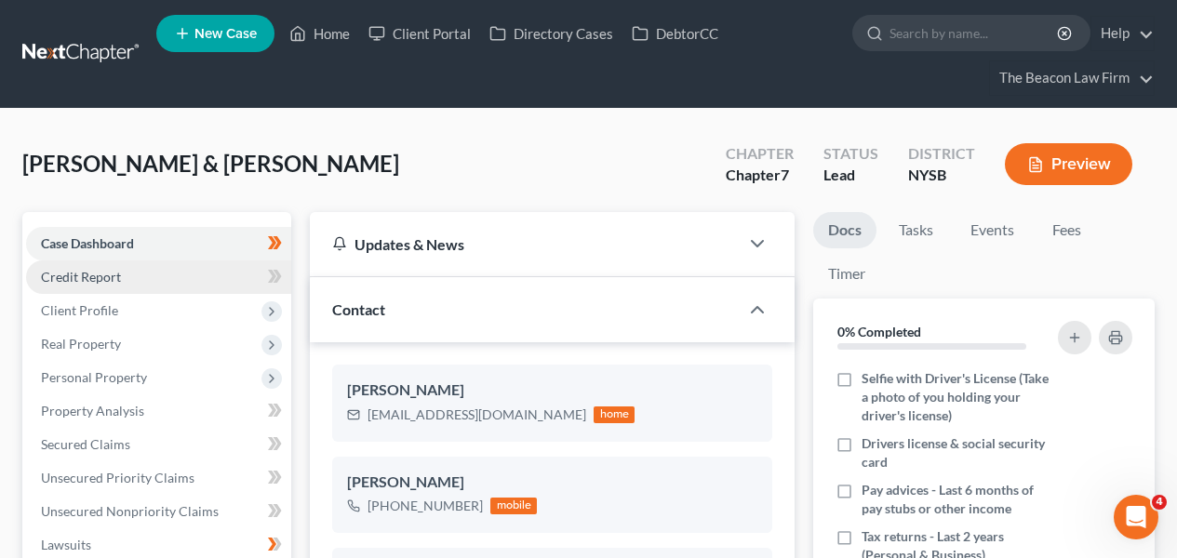
scroll to position [392, 0]
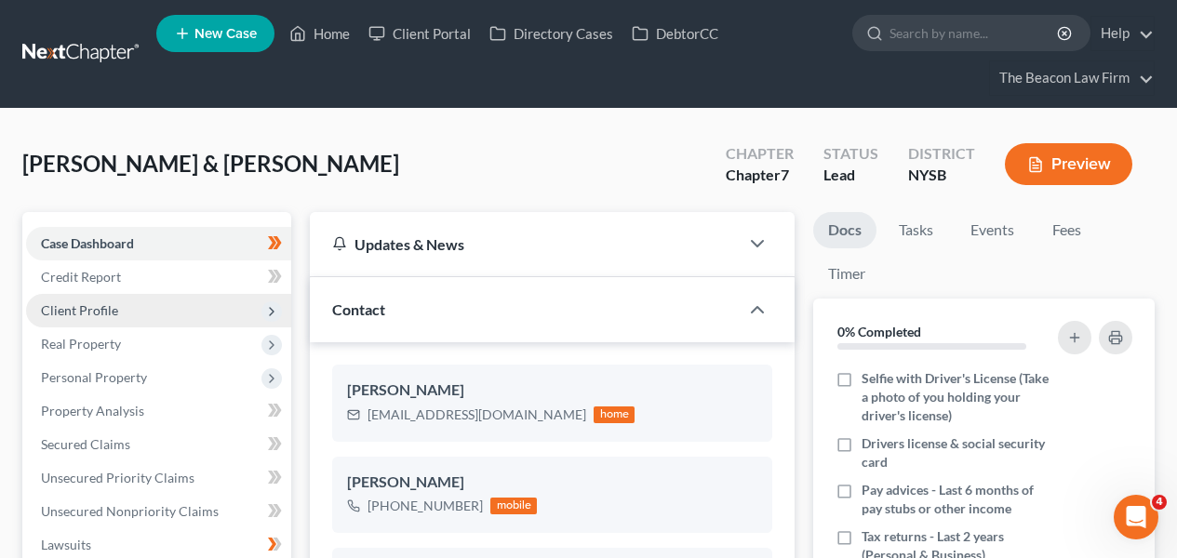
click at [161, 308] on span "Client Profile" at bounding box center [158, 311] width 265 height 34
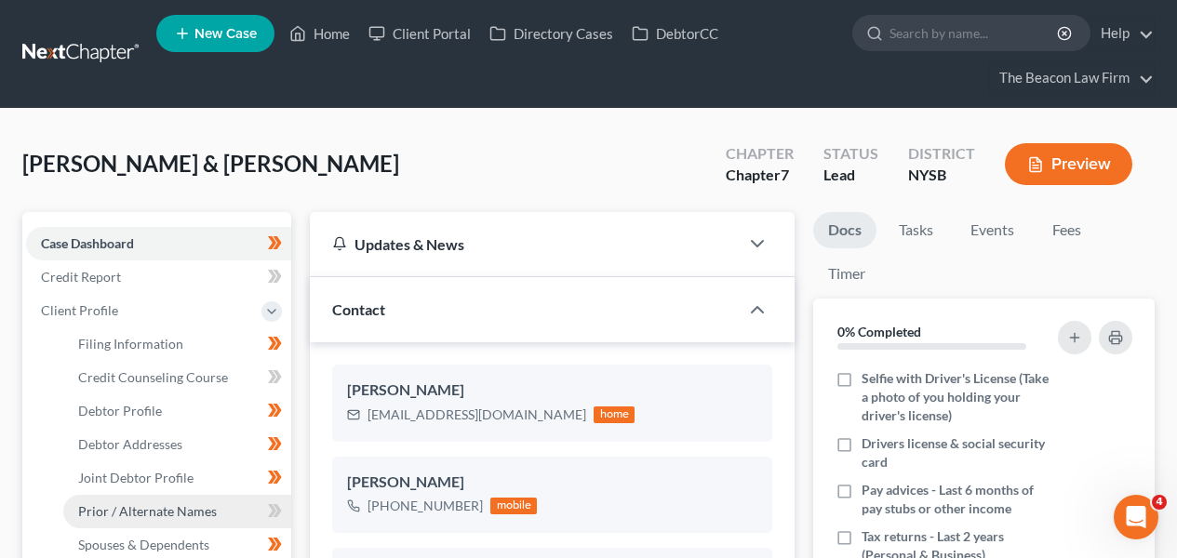
click at [164, 505] on span "Prior / Alternate Names" at bounding box center [147, 512] width 139 height 16
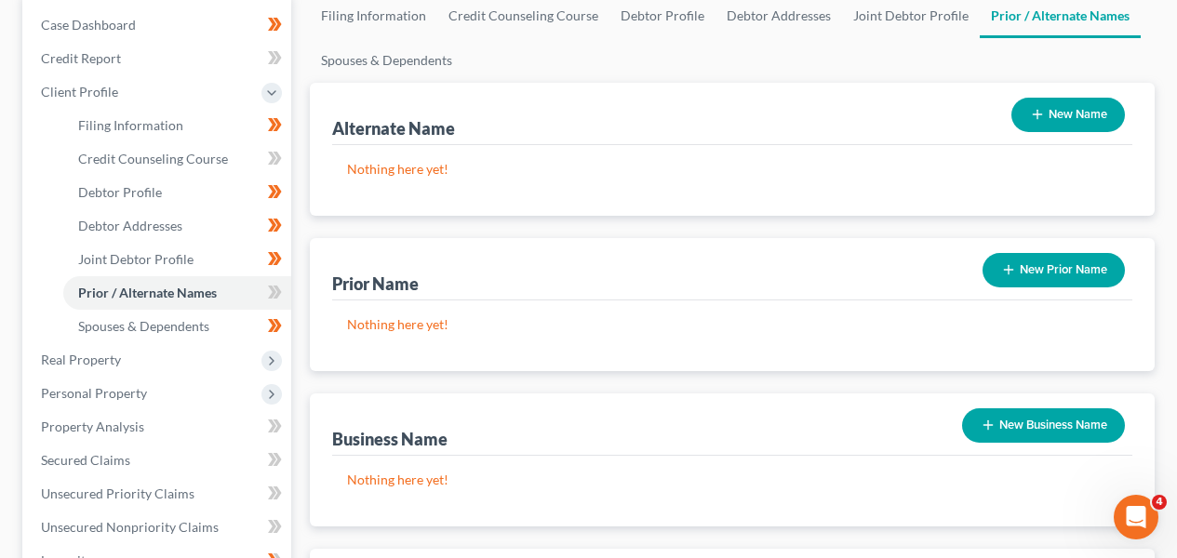
scroll to position [225, 0]
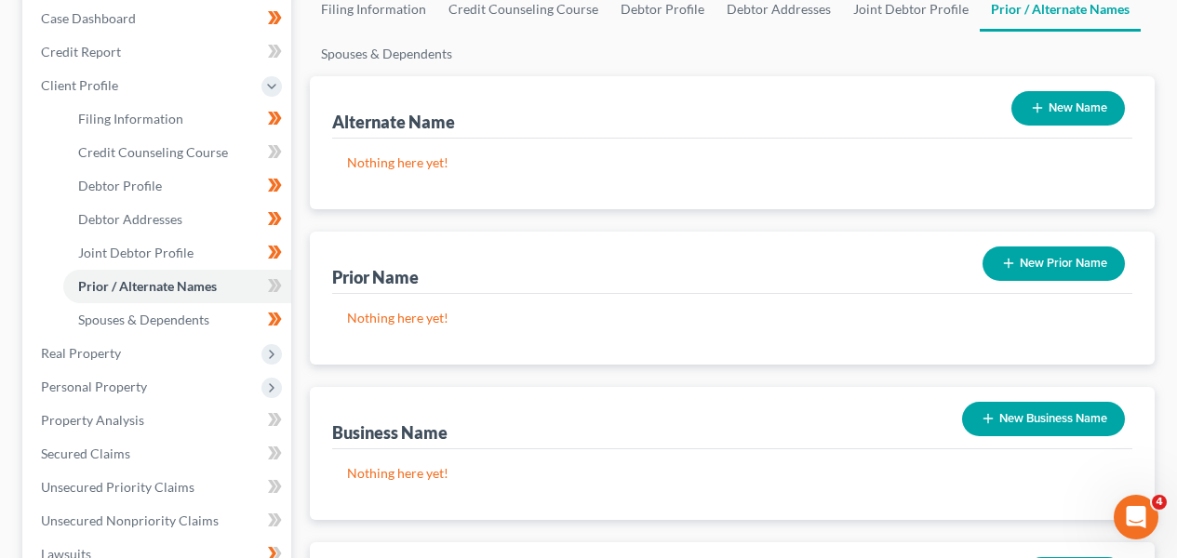
click at [1041, 271] on button "New Prior Name" at bounding box center [1054, 264] width 142 height 34
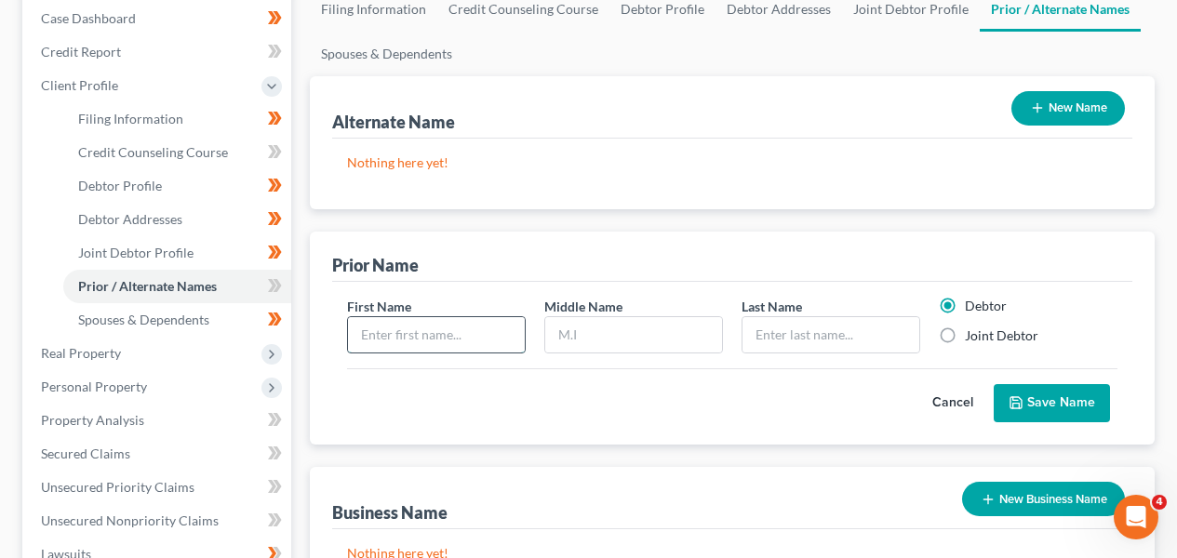
click at [477, 340] on input "text" at bounding box center [436, 334] width 177 height 35
paste input "Dominique Ruffolo"
click at [445, 333] on input "Dominique Ruffolo" at bounding box center [436, 334] width 177 height 35
type input "Dominique"
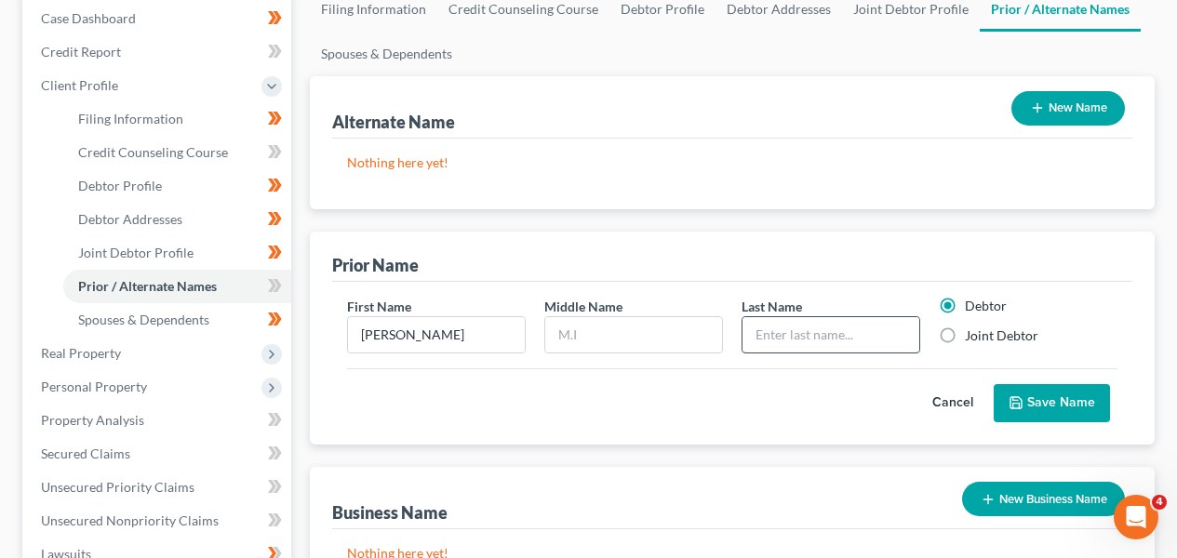
click at [778, 347] on input "text" at bounding box center [831, 334] width 177 height 35
paste input "Ruffolo"
type input "Ruffolo"
click at [1007, 397] on button "Save Name" at bounding box center [1052, 403] width 116 height 39
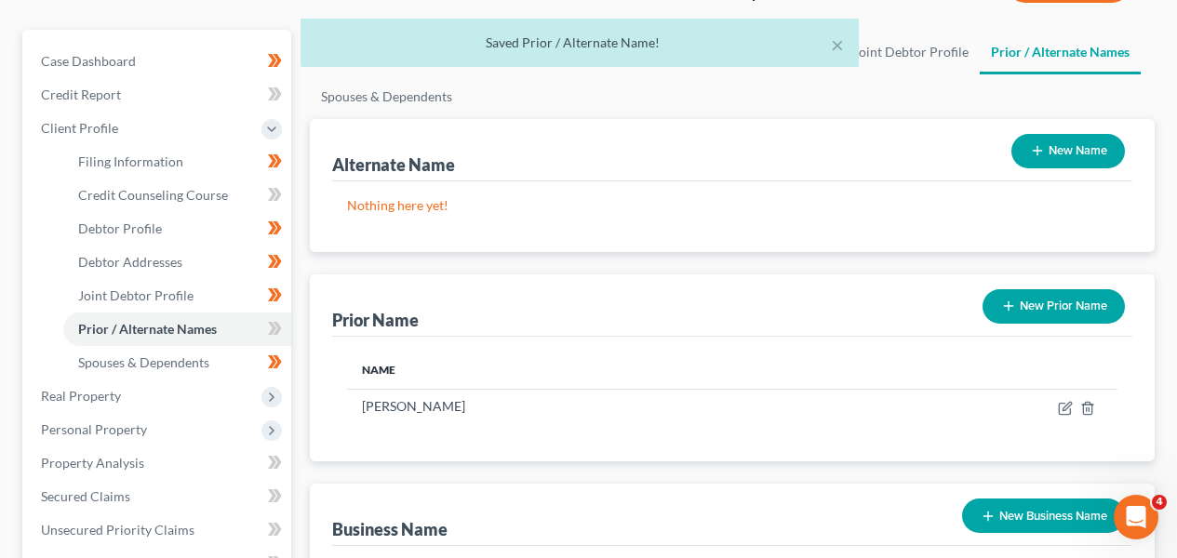
scroll to position [179, 0]
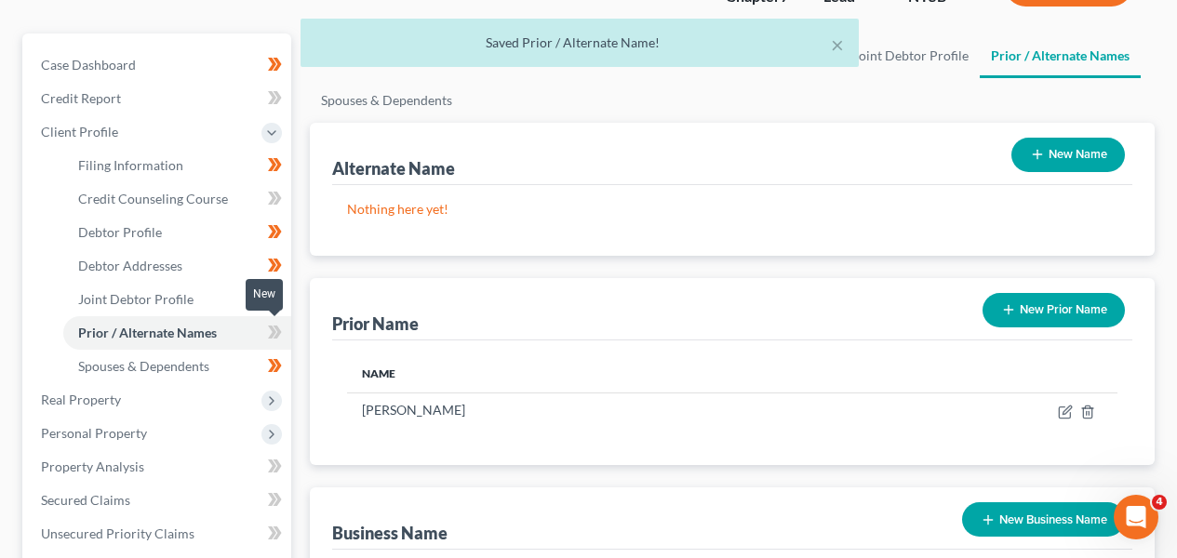
click at [270, 327] on icon at bounding box center [272, 332] width 8 height 13
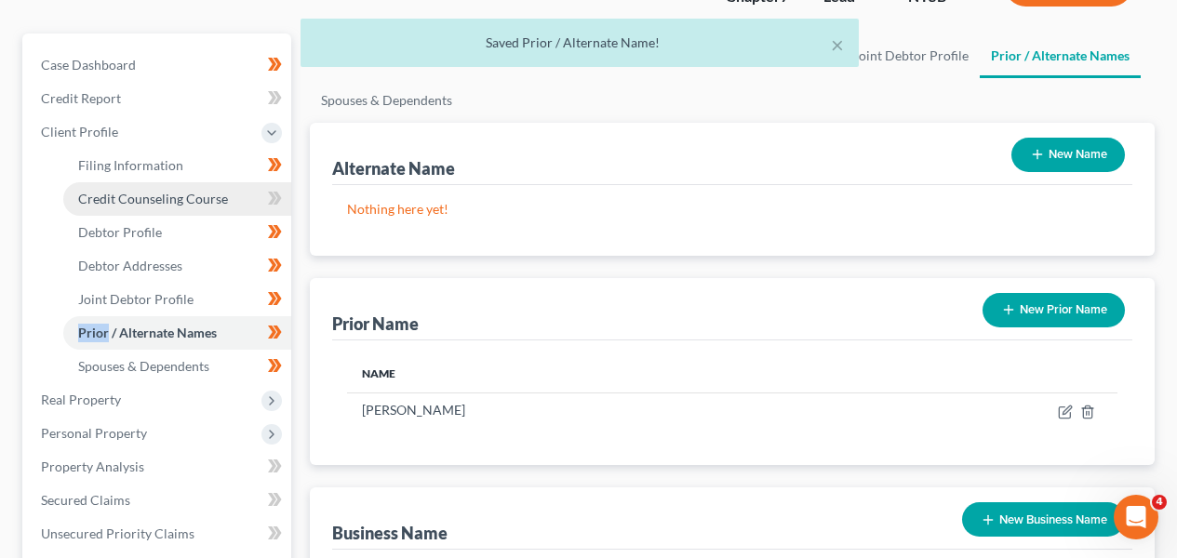
click at [206, 203] on span "Credit Counseling Course" at bounding box center [153, 199] width 150 height 16
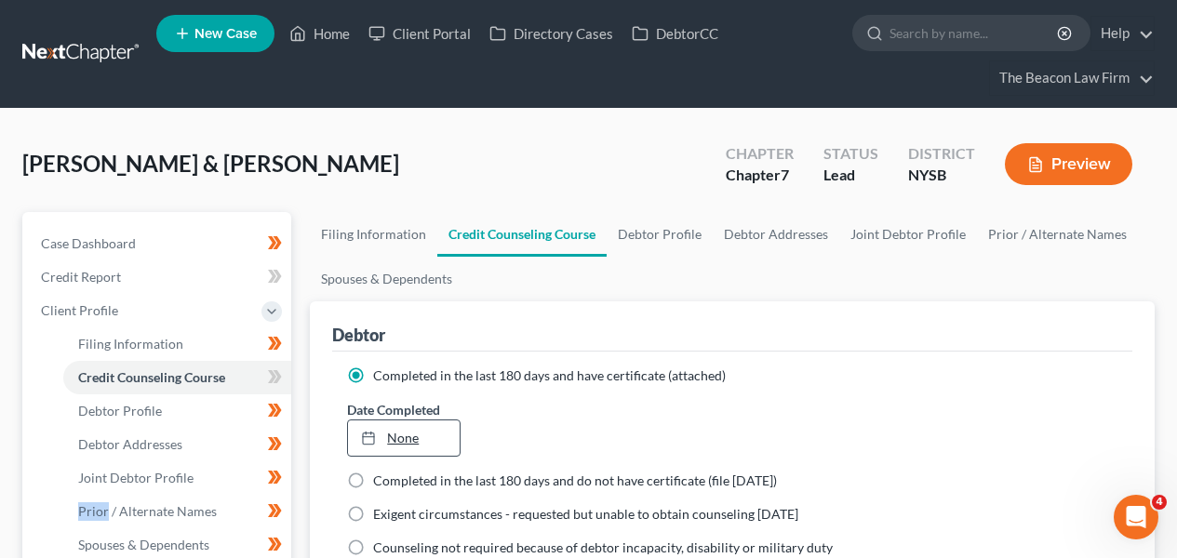
click at [401, 433] on link "None" at bounding box center [403, 438] width 111 height 35
type input "9/9/2025"
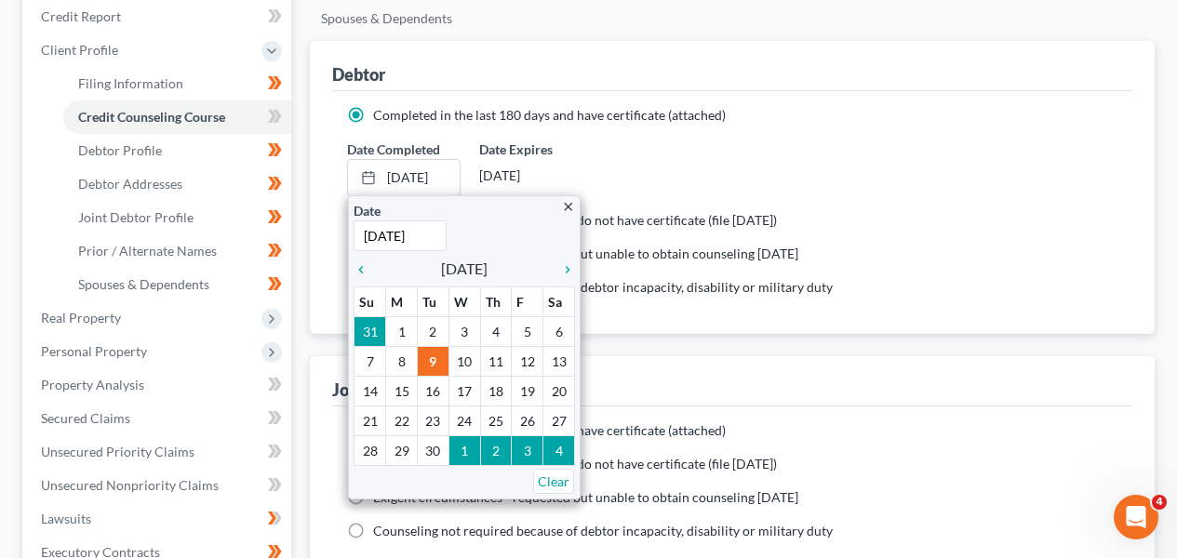
scroll to position [276, 0]
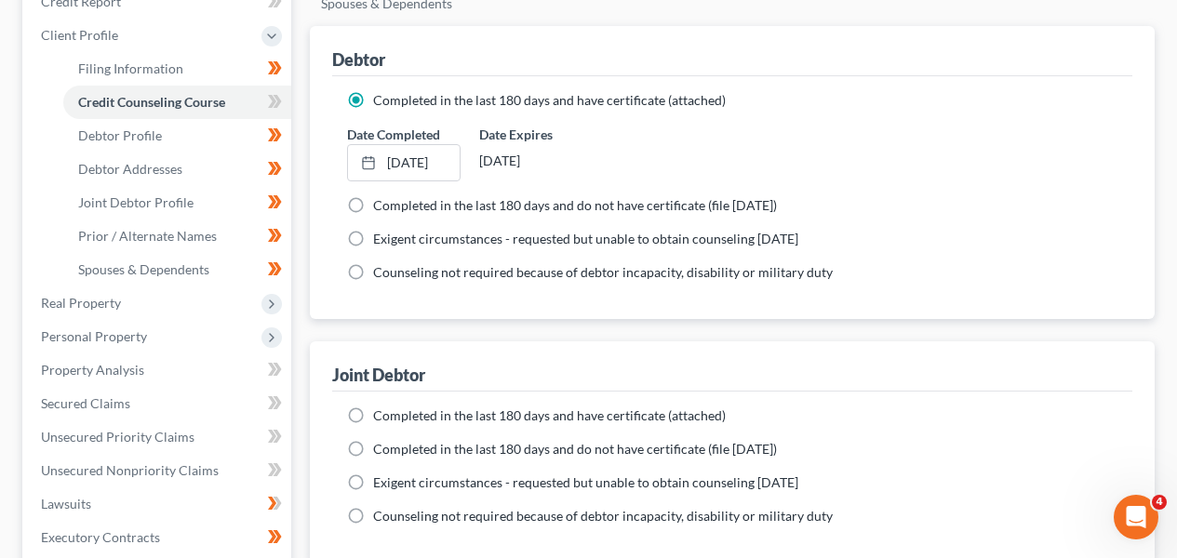
click at [491, 408] on span "Completed in the last 180 days and have certificate (attached)" at bounding box center [549, 416] width 353 height 16
click at [393, 408] on input "Completed in the last 180 days and have certificate (attached)" at bounding box center [387, 413] width 12 height 12
radio input "true"
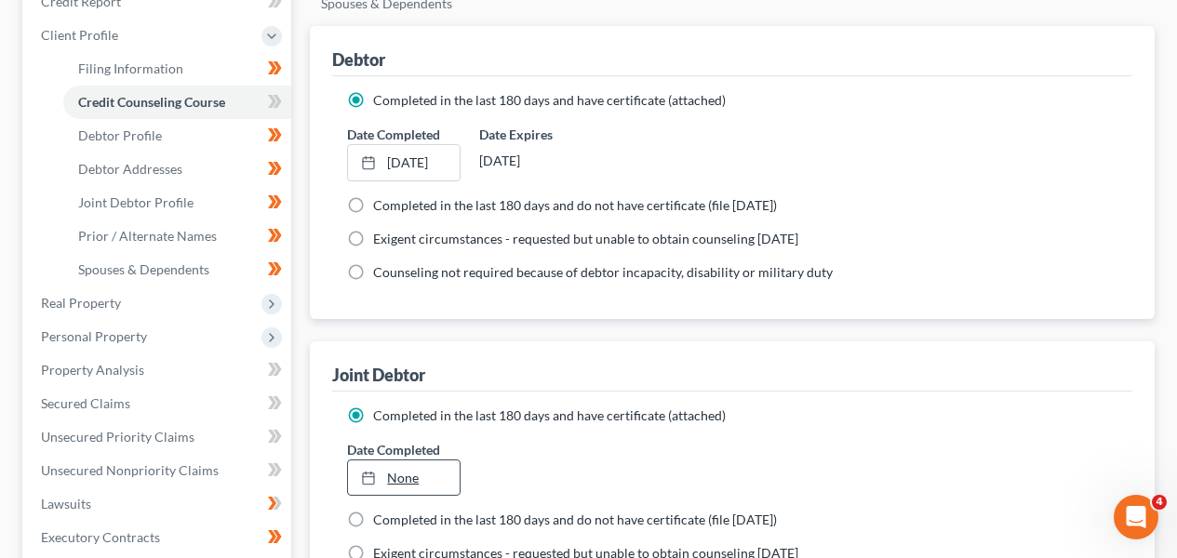
click at [423, 473] on link "None" at bounding box center [403, 478] width 111 height 35
type input "9/9/2025"
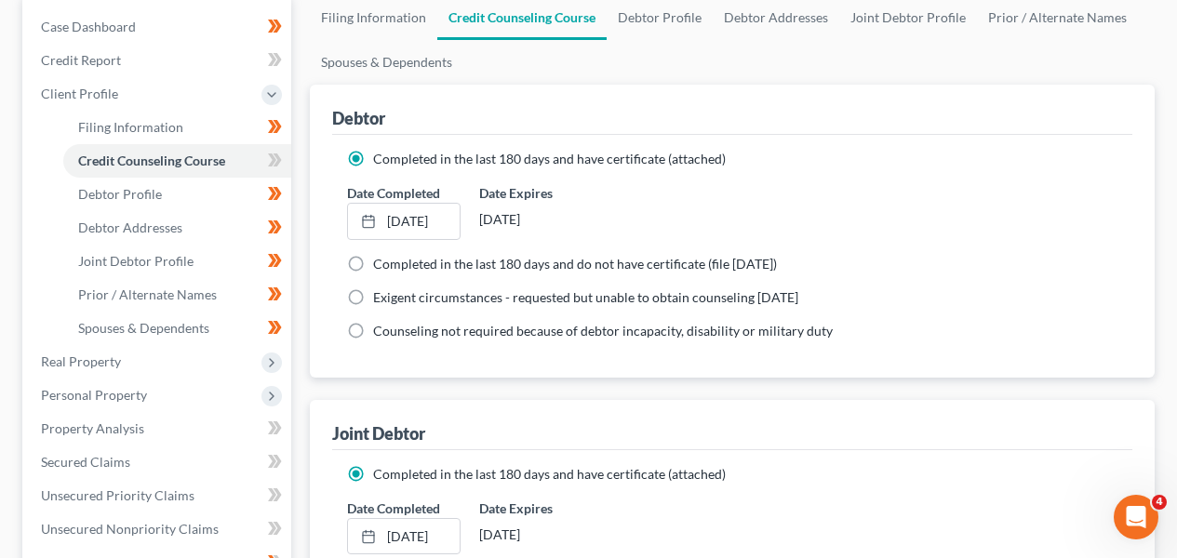
scroll to position [157, 0]
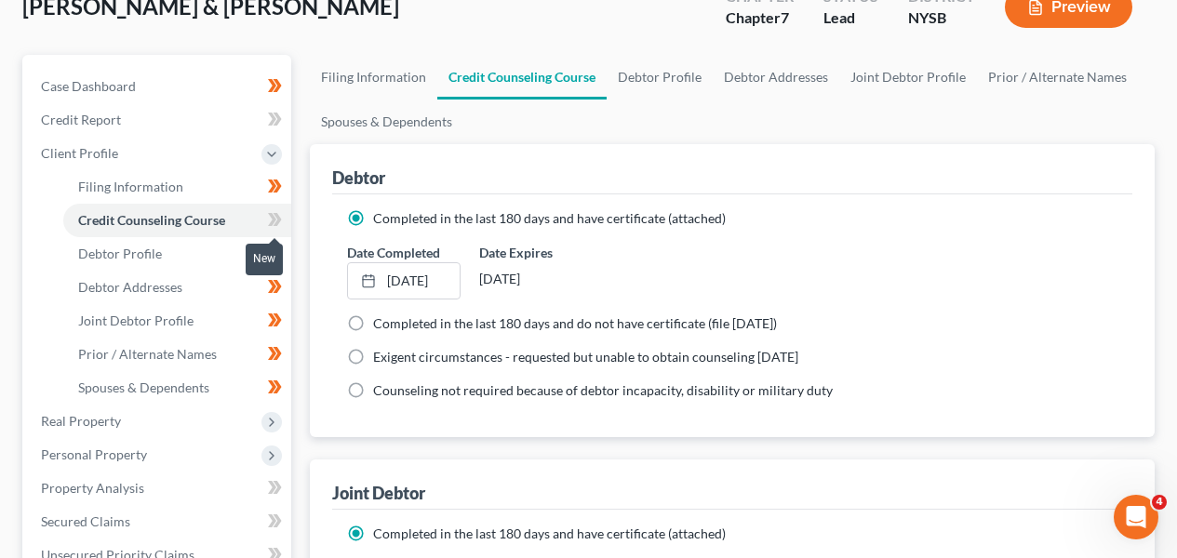
click at [285, 219] on span at bounding box center [275, 222] width 33 height 28
click at [284, 219] on span at bounding box center [275, 222] width 33 height 28
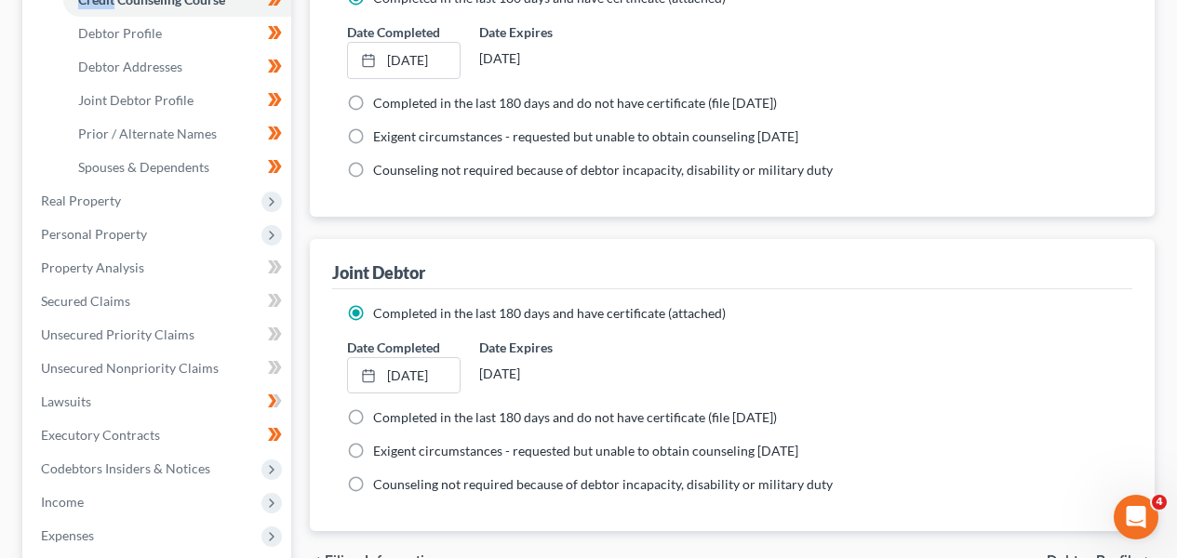
scroll to position [379, 0]
click at [182, 210] on span "Real Property" at bounding box center [158, 200] width 265 height 34
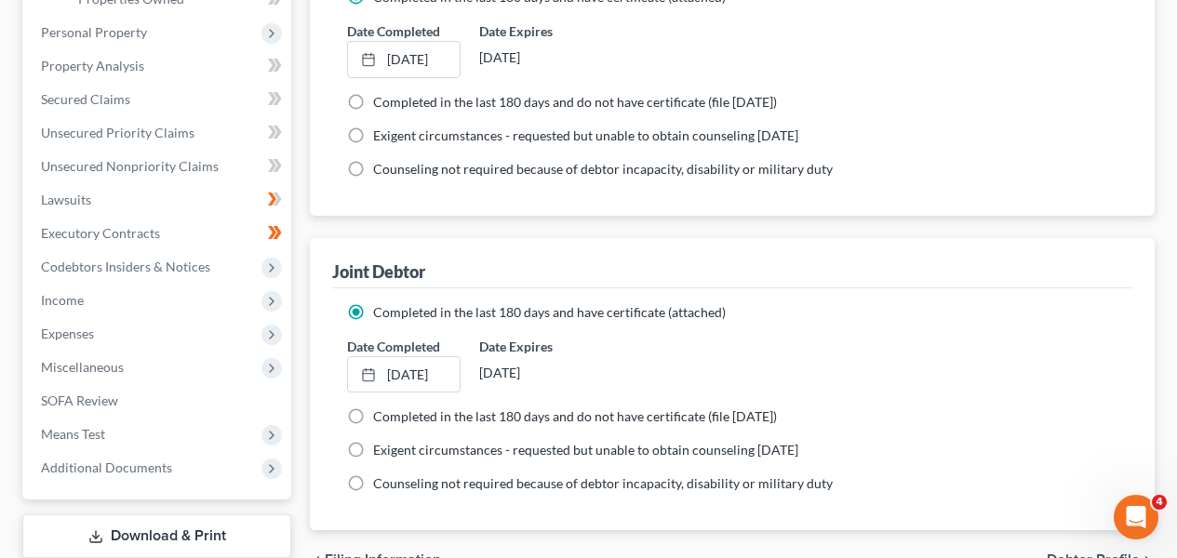
scroll to position [0, 0]
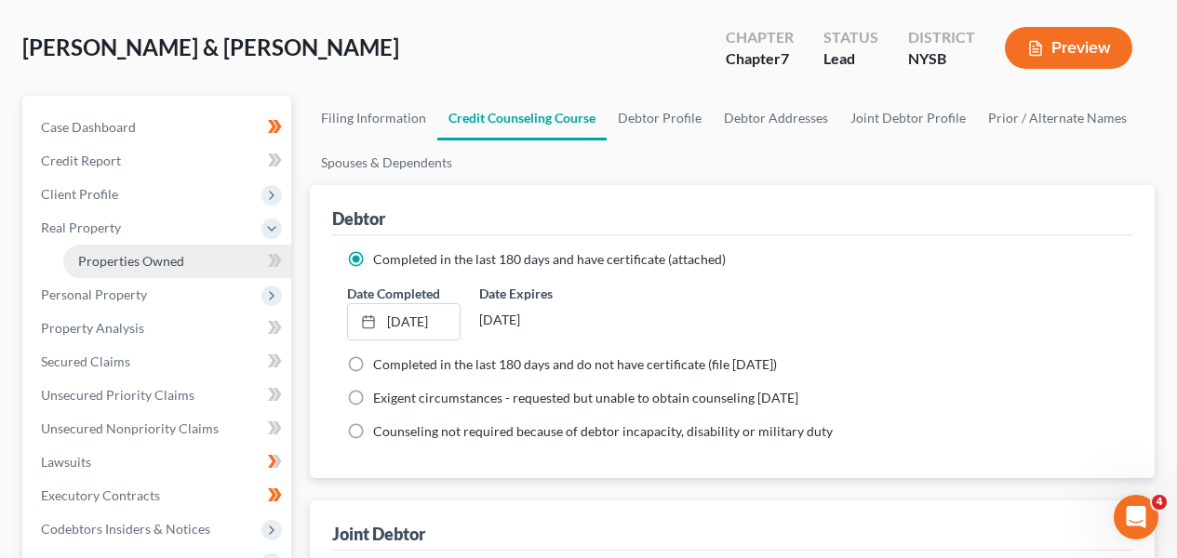
click at [224, 257] on link "Properties Owned" at bounding box center [177, 262] width 228 height 34
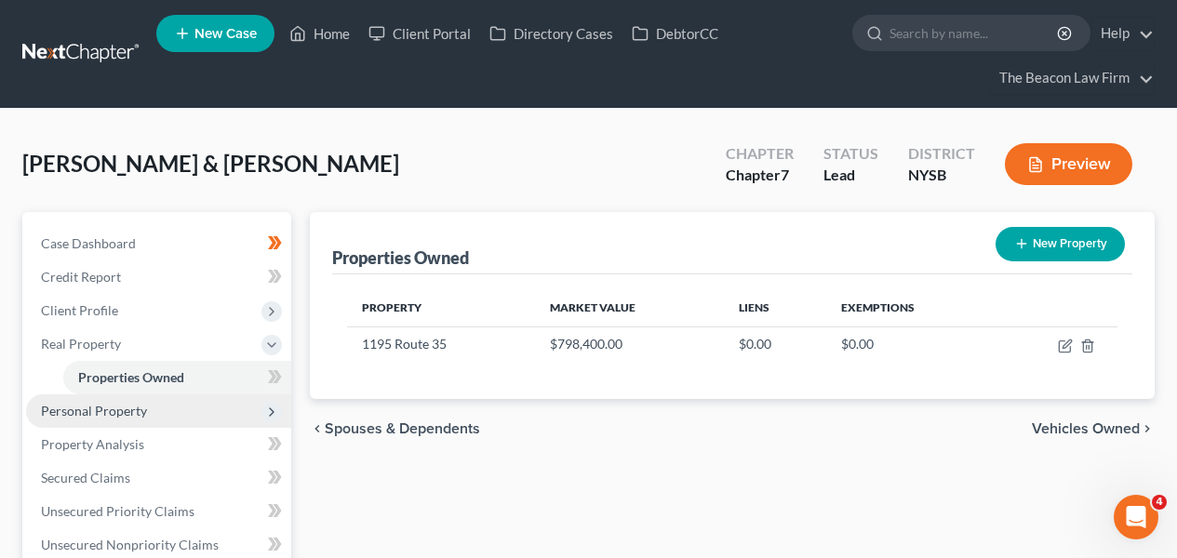
click at [136, 403] on span "Personal Property" at bounding box center [94, 411] width 106 height 16
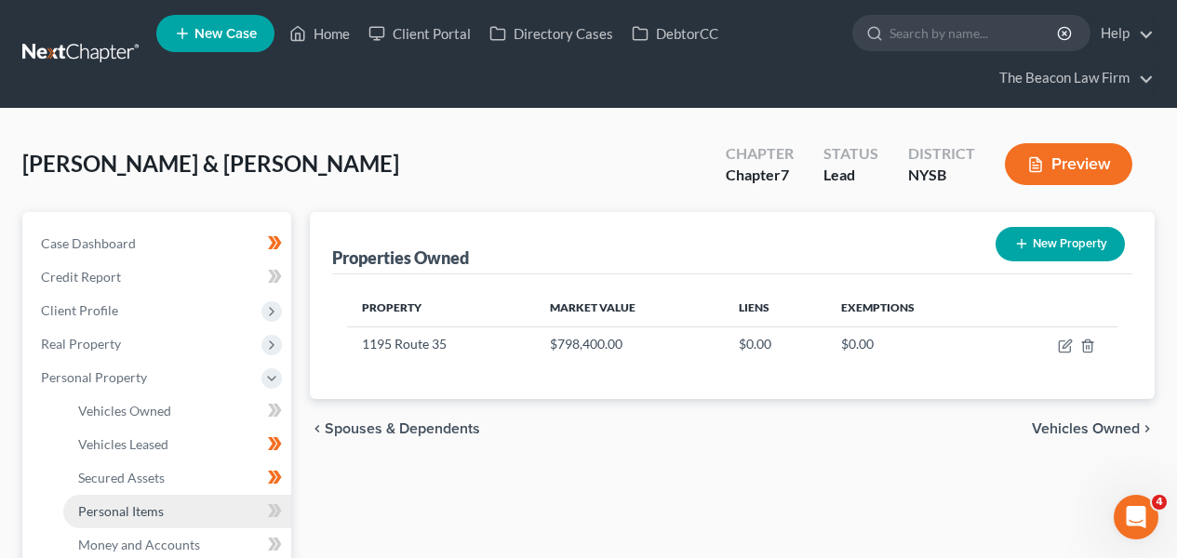
click at [182, 507] on link "Personal Items" at bounding box center [177, 512] width 228 height 34
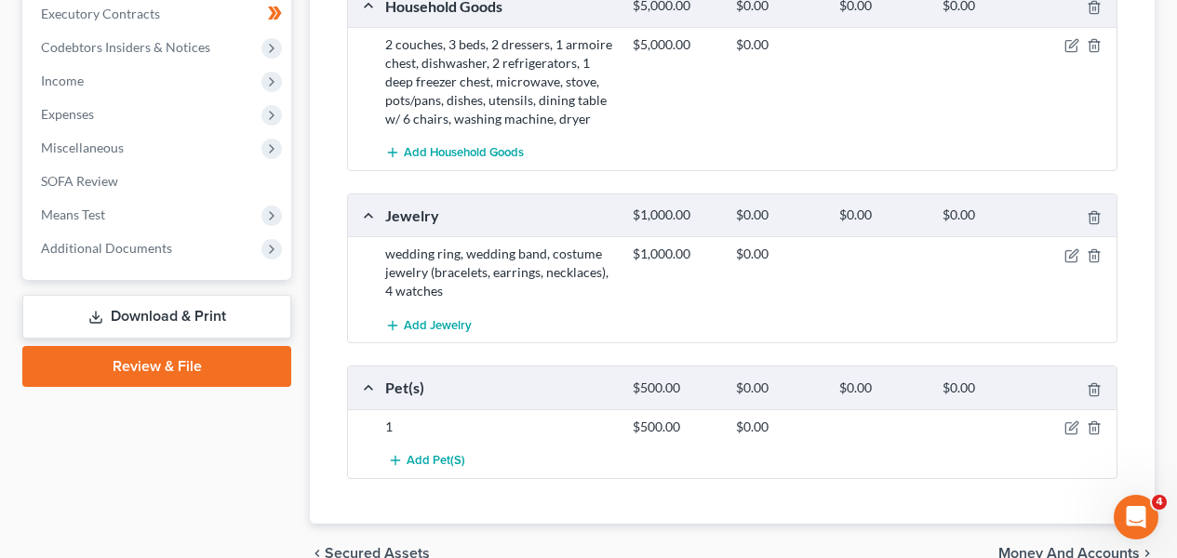
scroll to position [906, 0]
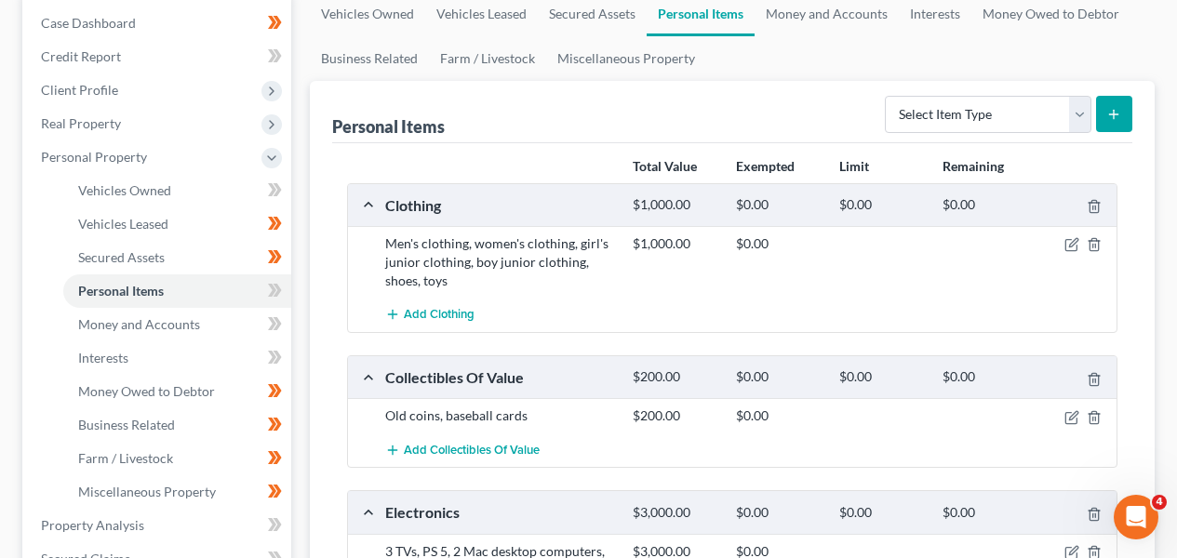
scroll to position [205, 0]
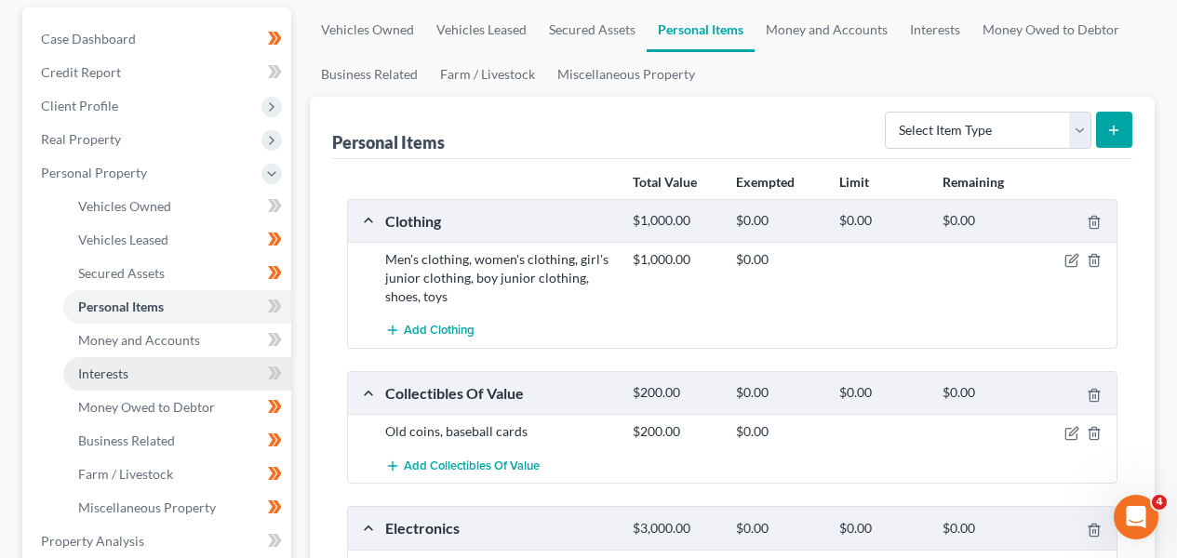
click at [209, 360] on link "Interests" at bounding box center [177, 374] width 228 height 34
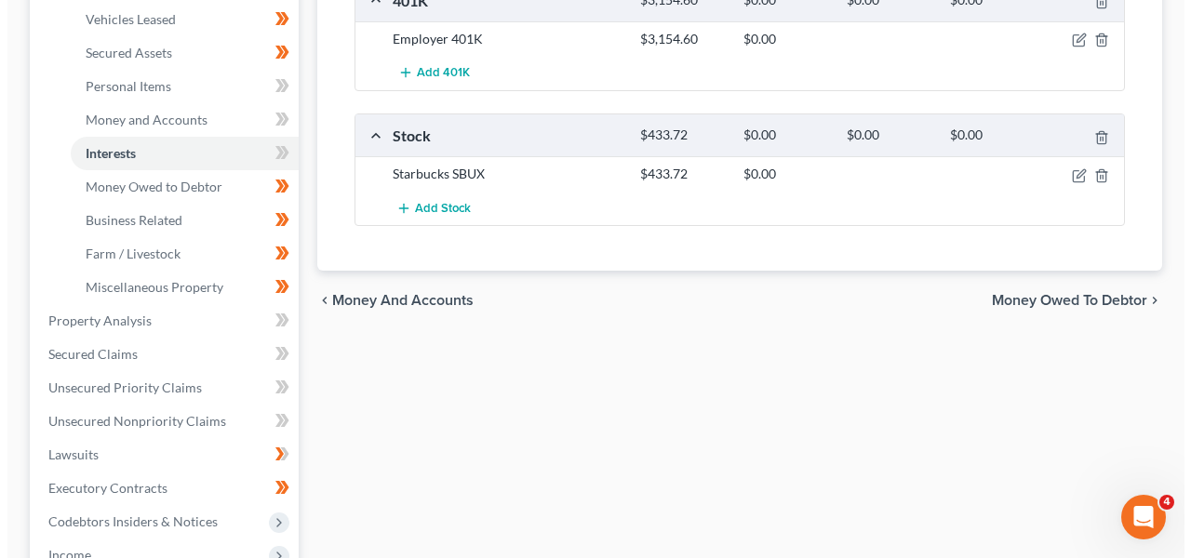
scroll to position [323, 0]
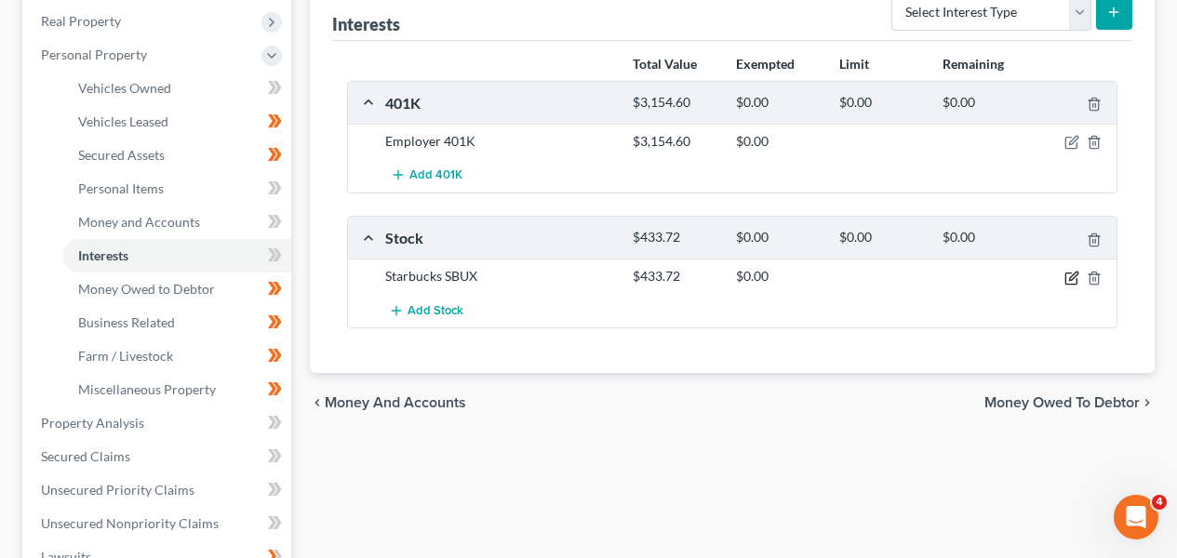
click at [1071, 281] on icon "button" at bounding box center [1072, 278] width 15 height 15
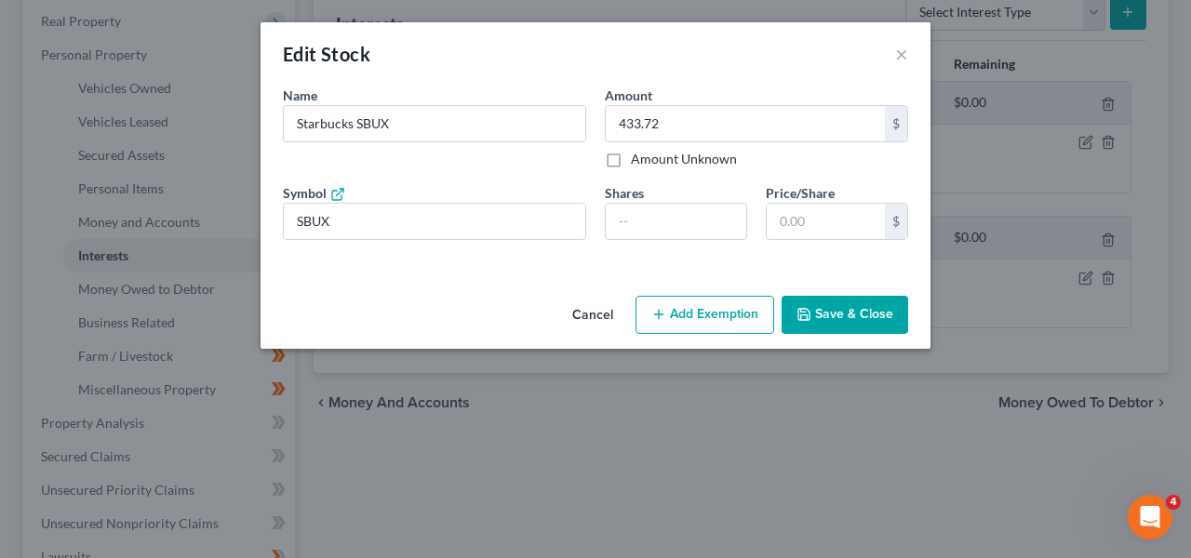
click at [713, 317] on button "Add Exemption" at bounding box center [705, 315] width 139 height 39
select select "2"
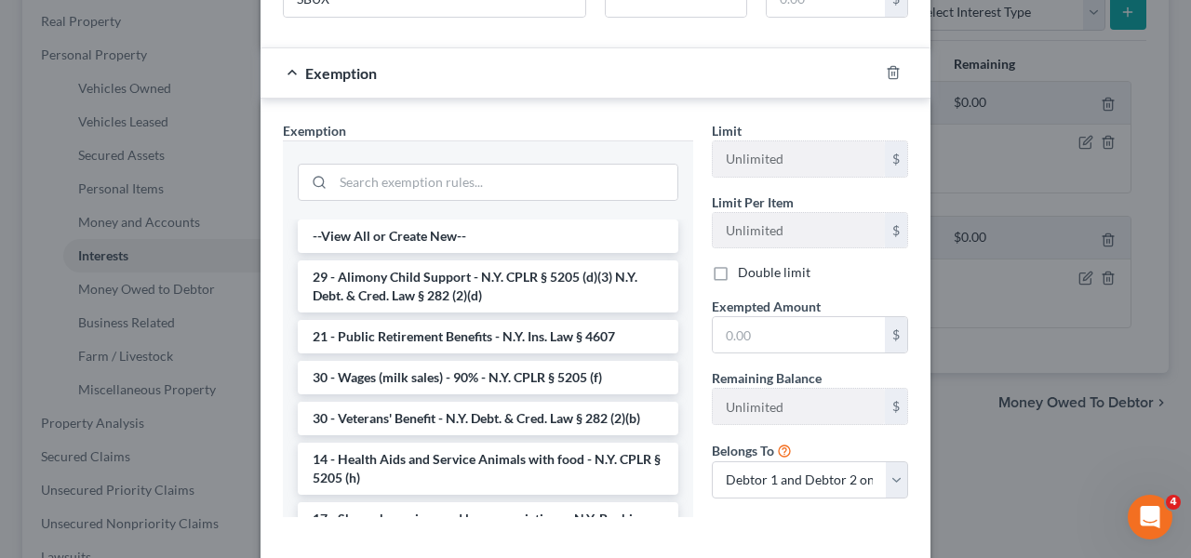
scroll to position [252, 0]
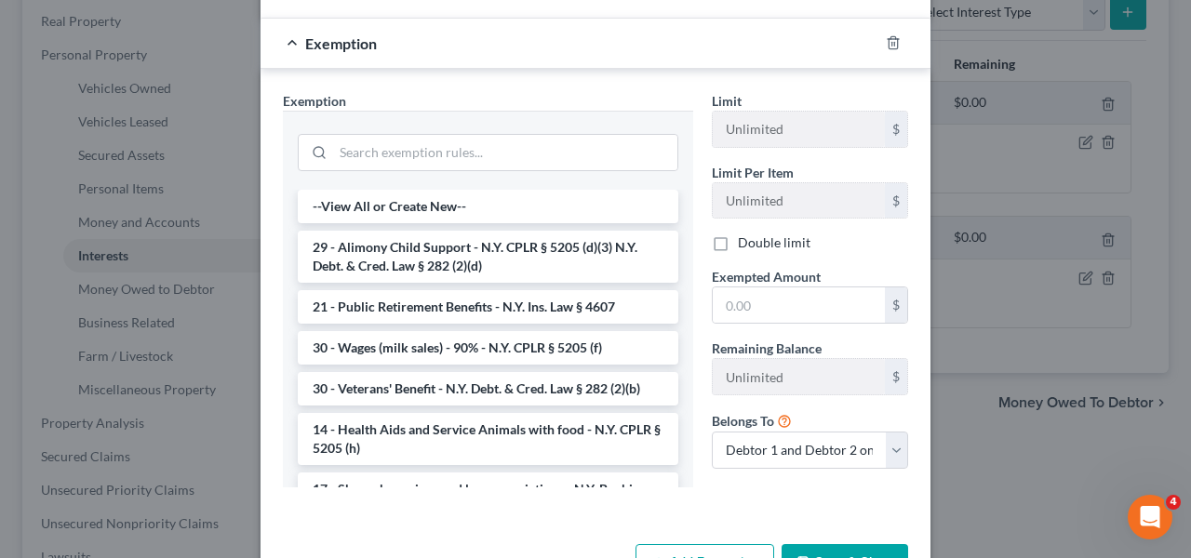
click at [498, 177] on div at bounding box center [488, 150] width 410 height 79
click at [498, 155] on input "search" at bounding box center [505, 152] width 344 height 35
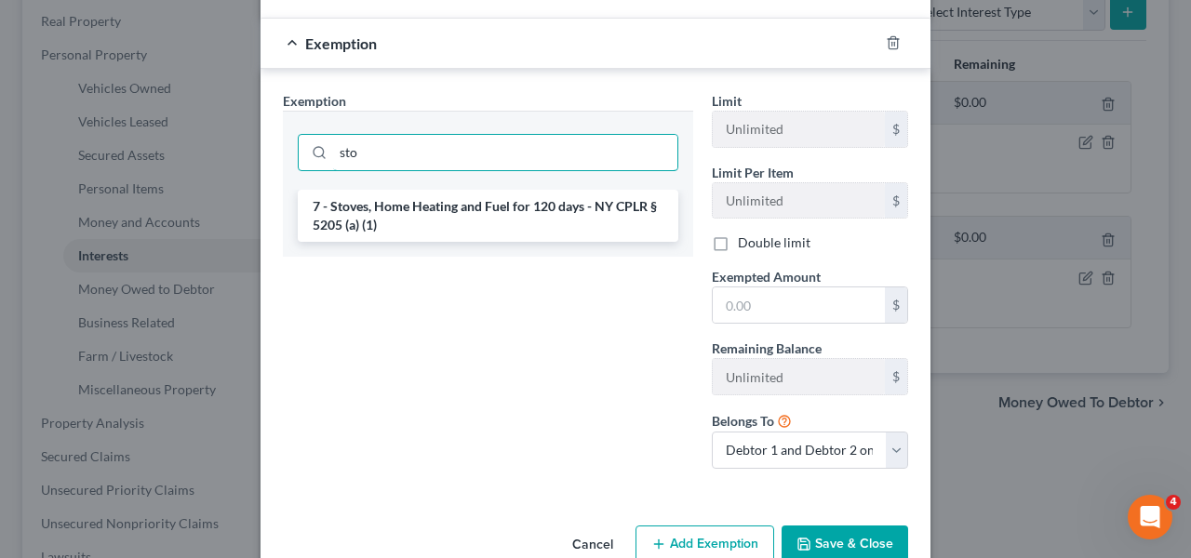
type input "sto"
click at [1190, 155] on div "Edit Stock × An exemption set must first be selected from the Filing Informatio…" at bounding box center [595, 279] width 1191 height 558
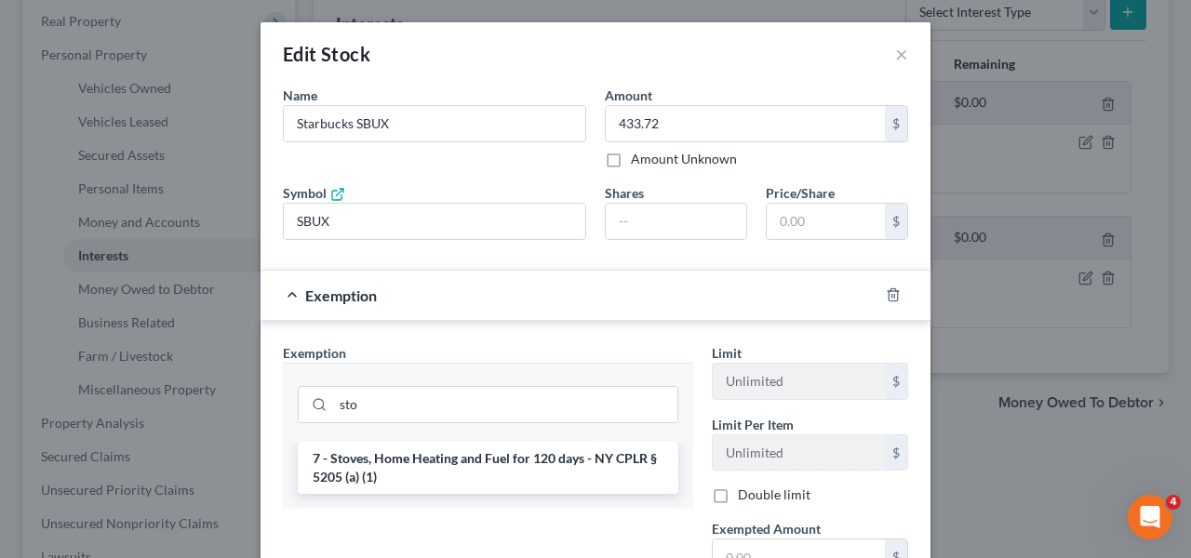
click at [902, 59] on div "Edit Stock ×" at bounding box center [596, 53] width 670 height 63
click at [895, 56] on button "×" at bounding box center [901, 54] width 13 height 22
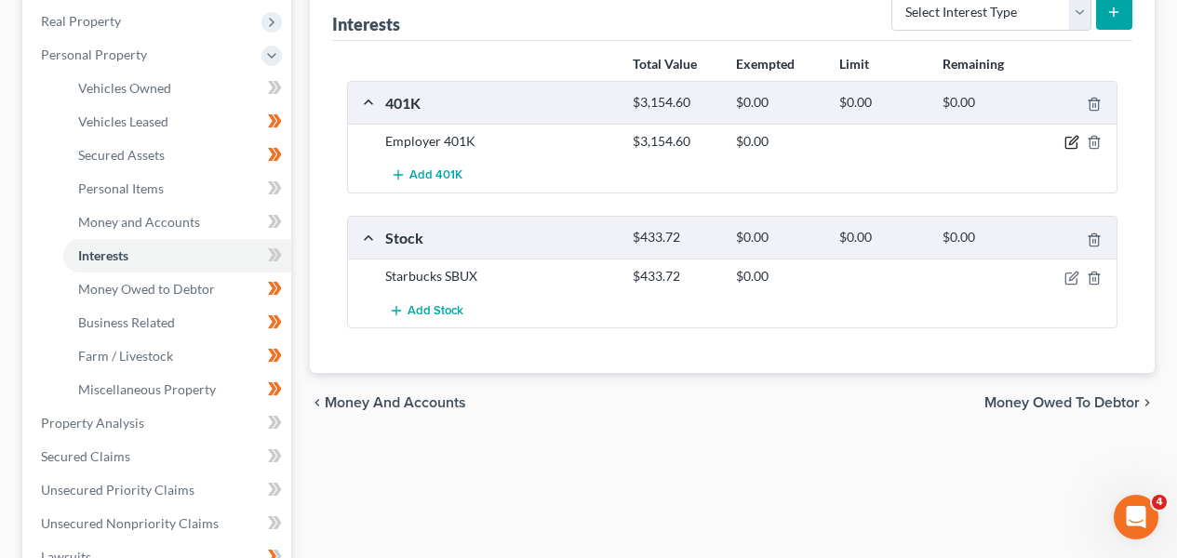
click at [1076, 144] on icon "button" at bounding box center [1071, 143] width 11 height 11
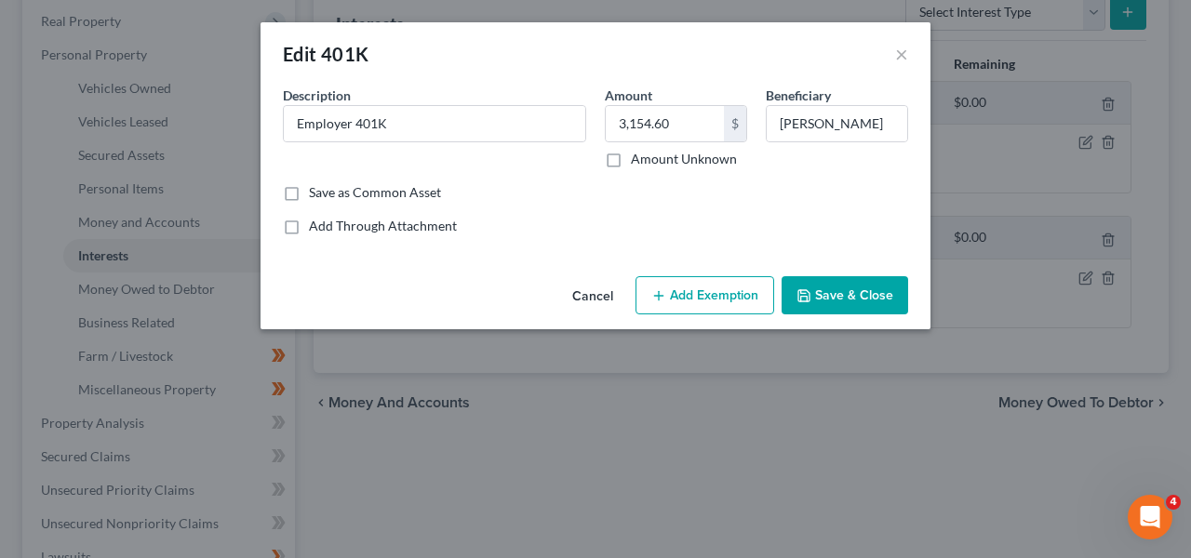
click at [678, 278] on button "Add Exemption" at bounding box center [705, 295] width 139 height 39
select select "2"
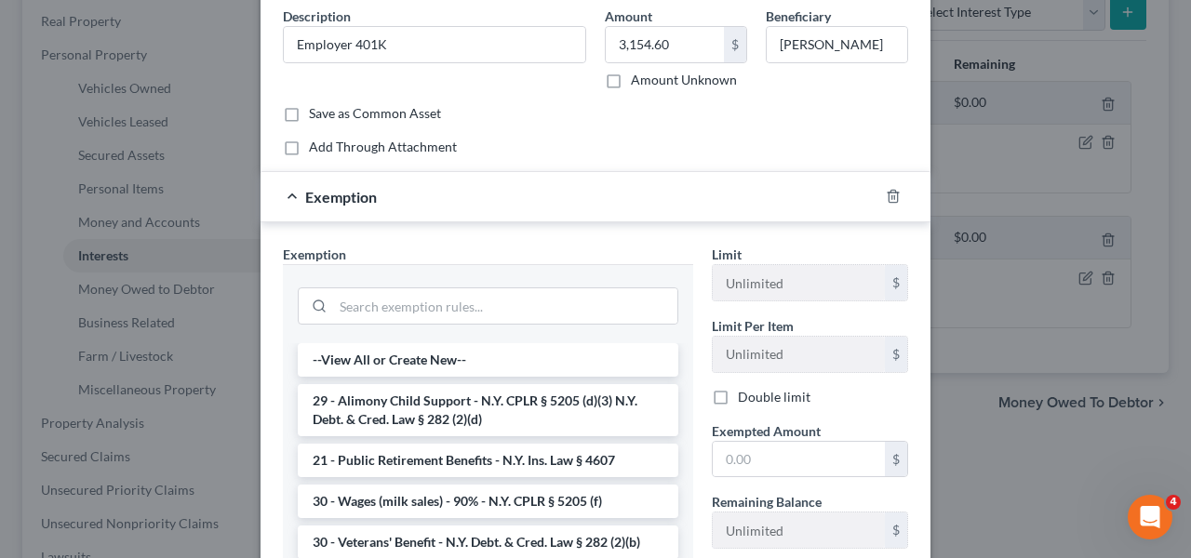
scroll to position [131, 0]
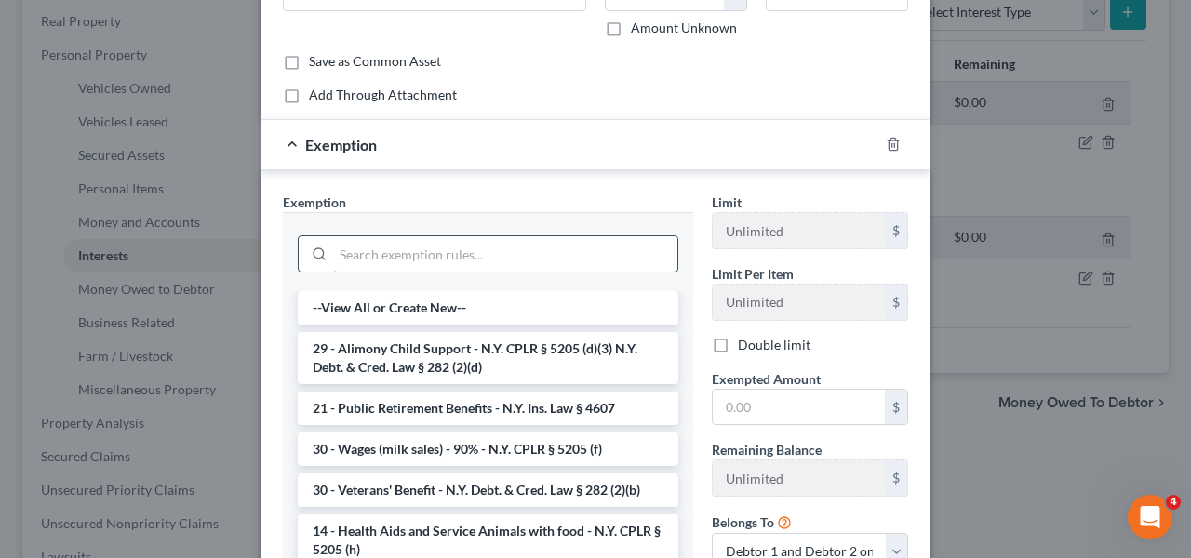
click at [470, 244] on input "search" at bounding box center [505, 253] width 344 height 35
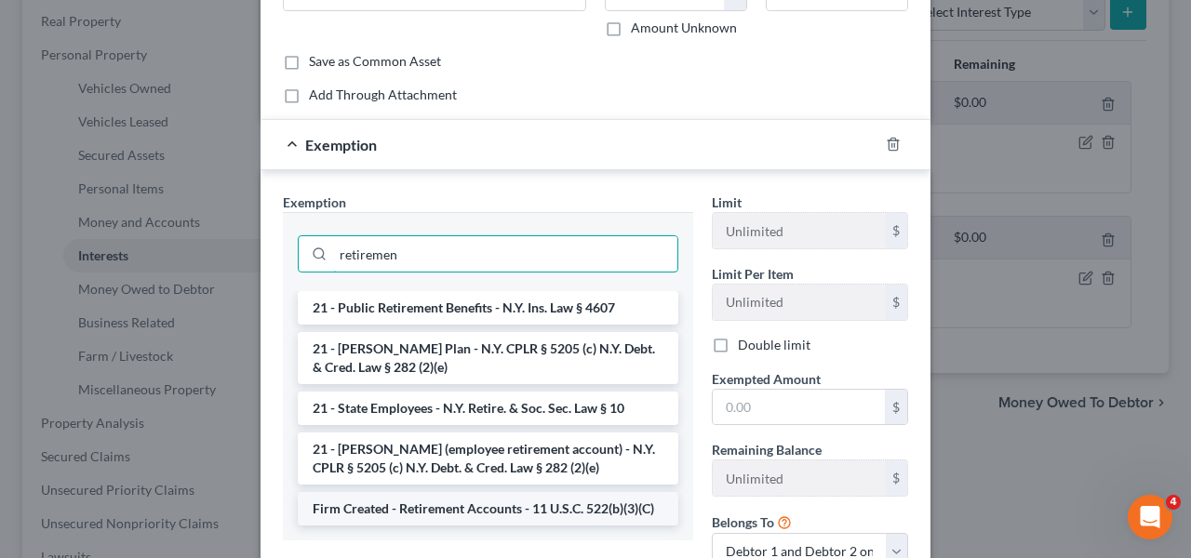
type input "retiremen"
click at [561, 504] on li "Firm Created - Retirement Accounts - 11 U.S.C. 522(b)(3)(C)" at bounding box center [488, 509] width 381 height 34
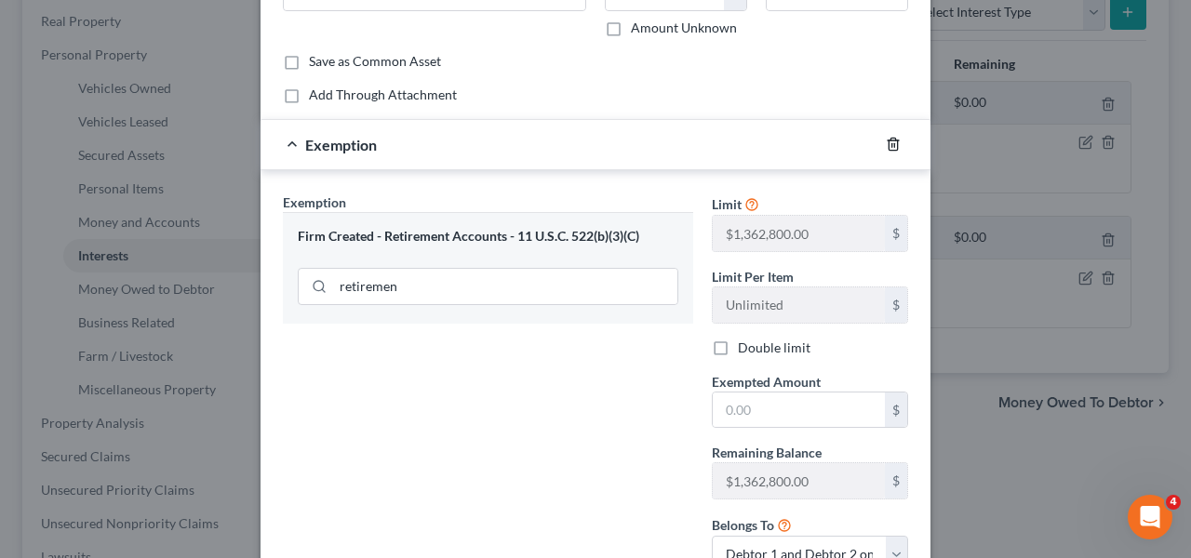
click at [889, 146] on icon "button" at bounding box center [893, 145] width 8 height 12
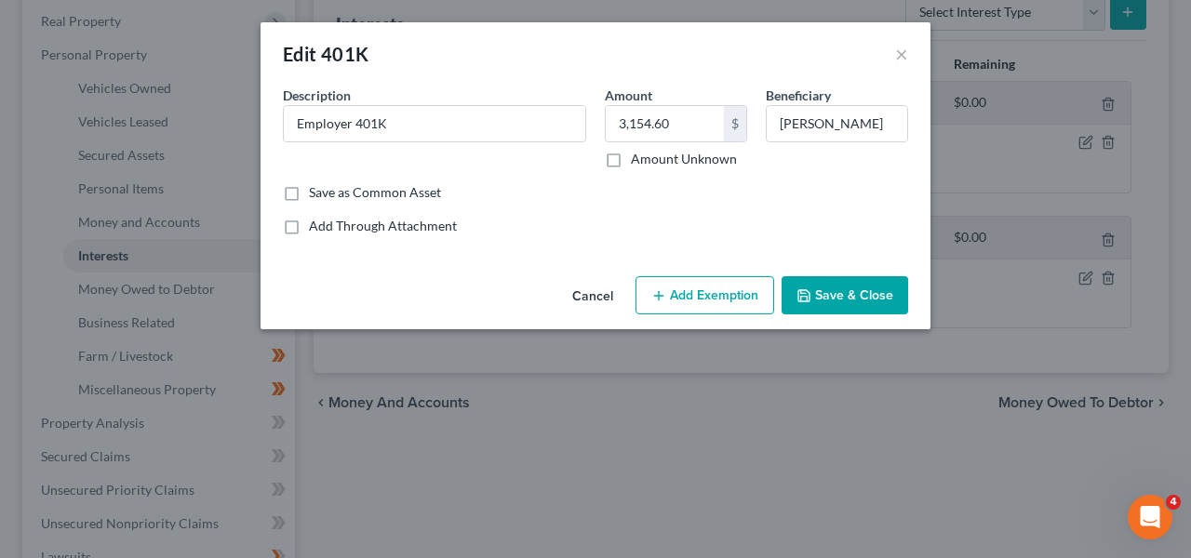
scroll to position [0, 0]
click at [701, 284] on button "Add Exemption" at bounding box center [705, 295] width 139 height 39
select select "2"
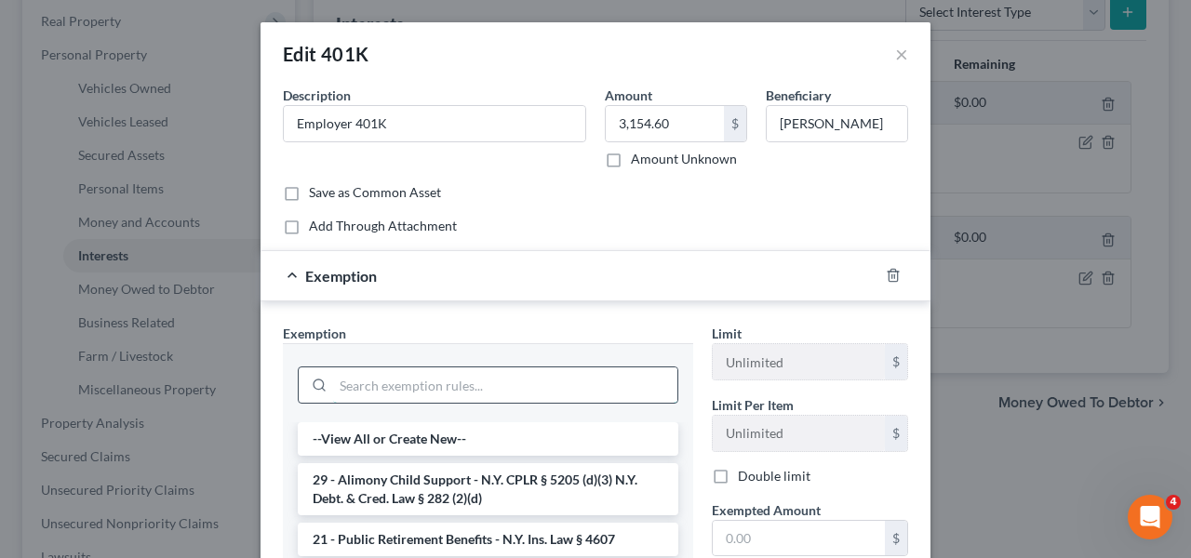
click at [539, 370] on input "search" at bounding box center [505, 385] width 344 height 35
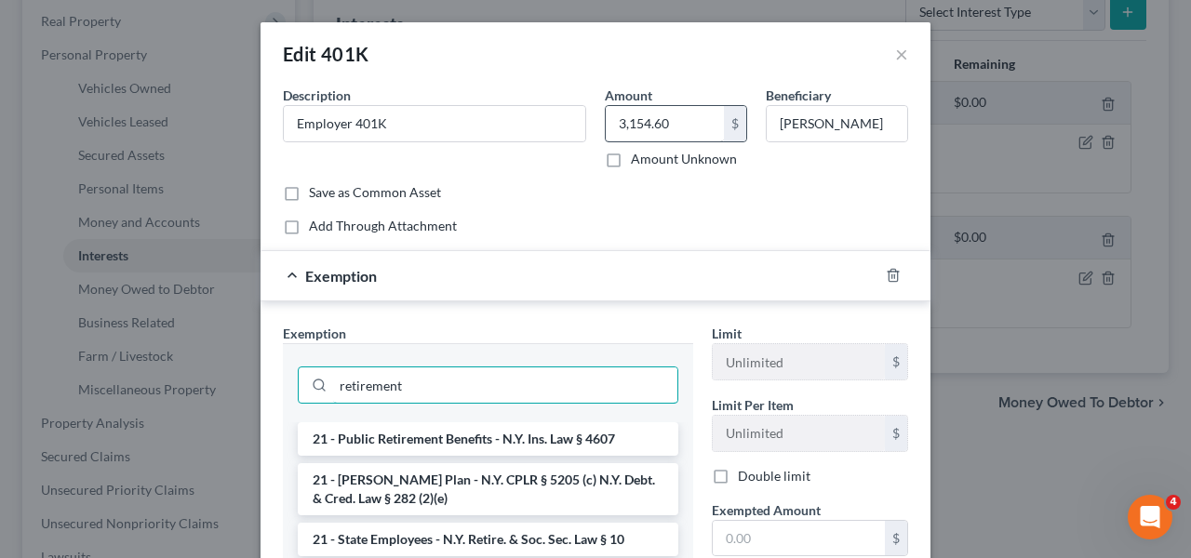
type input "retirement"
click at [684, 131] on input "3,154.60" at bounding box center [665, 123] width 118 height 35
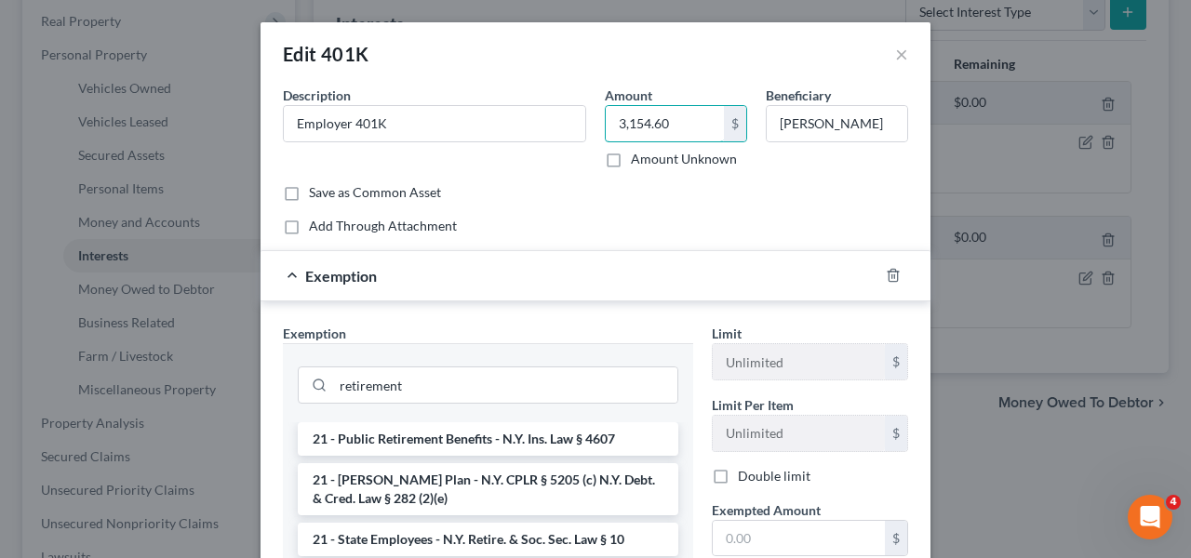
drag, startPoint x: 684, startPoint y: 131, endPoint x: 1183, endPoint y: 329, distance: 536.5
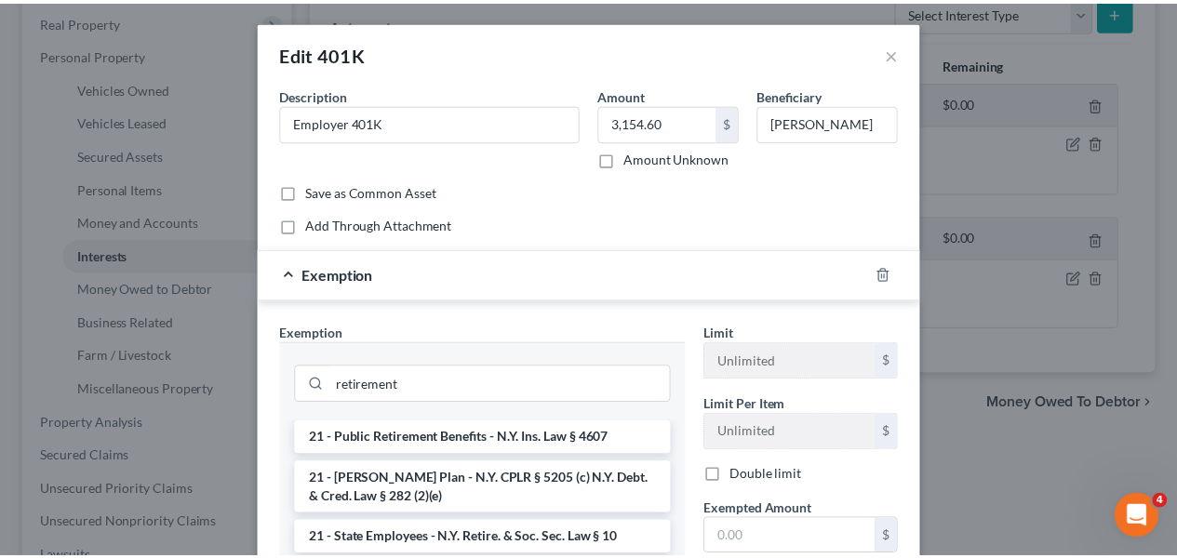
scroll to position [276, 0]
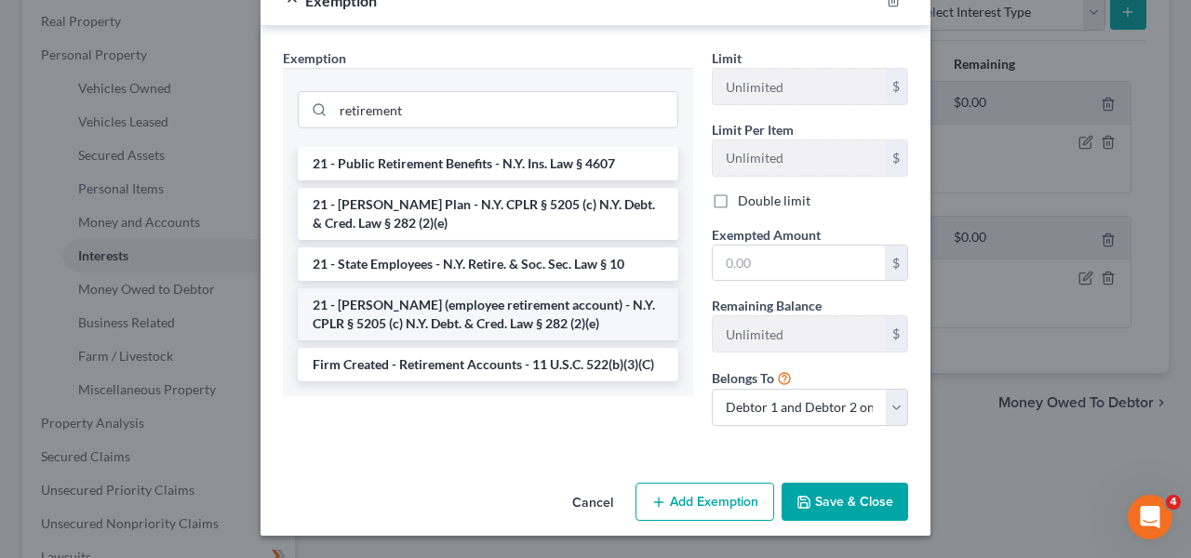
click at [466, 331] on li "21 - ERISA (employee retirement account) - N.Y. CPLR § 5205 (c) N.Y. Debt. & Cr…" at bounding box center [488, 315] width 381 height 52
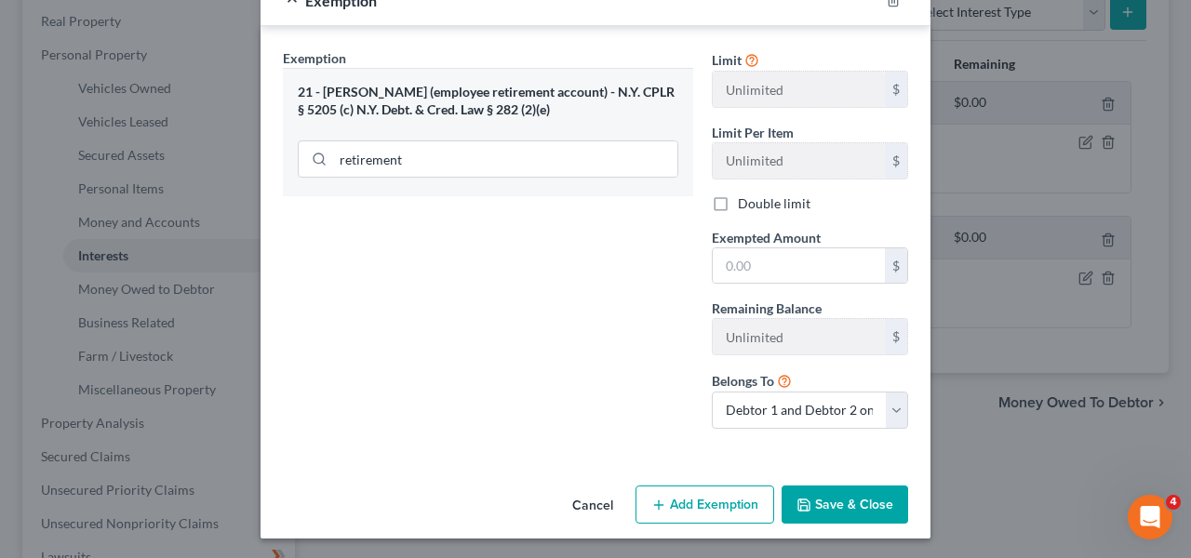
click at [758, 245] on label "Exempted Amount *" at bounding box center [766, 238] width 109 height 20
click at [758, 248] on div "$" at bounding box center [810, 266] width 196 height 37
click at [757, 255] on input "text" at bounding box center [799, 266] width 172 height 35
paste input "3,154.60"
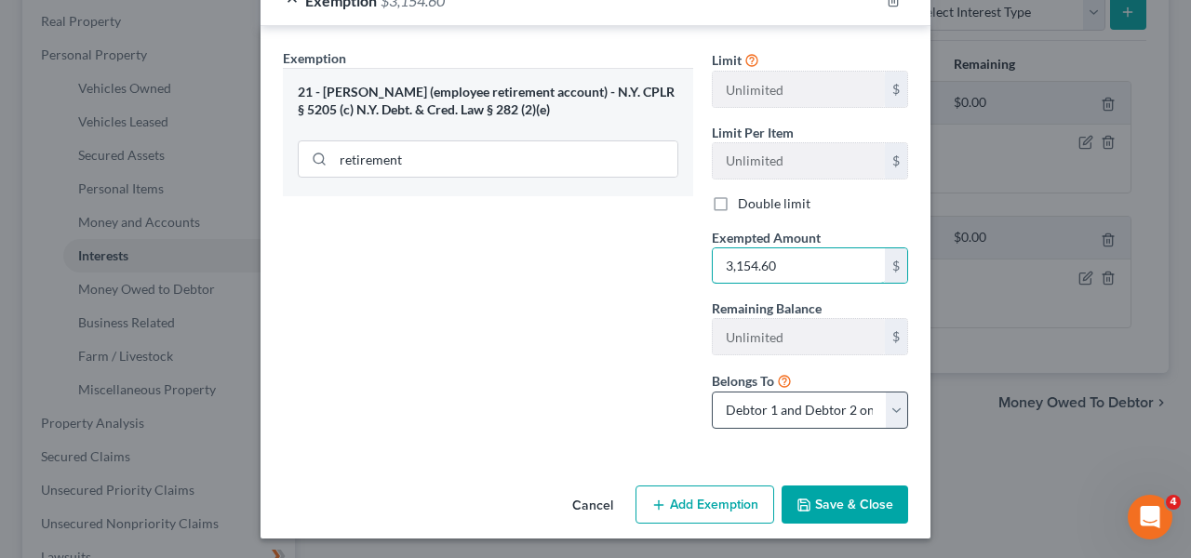
type input "3,154.60"
click at [785, 410] on select "Debtor 1 only Debtor 2 only Debtor 1 and Debtor 2 only" at bounding box center [810, 410] width 196 height 37
select select "0"
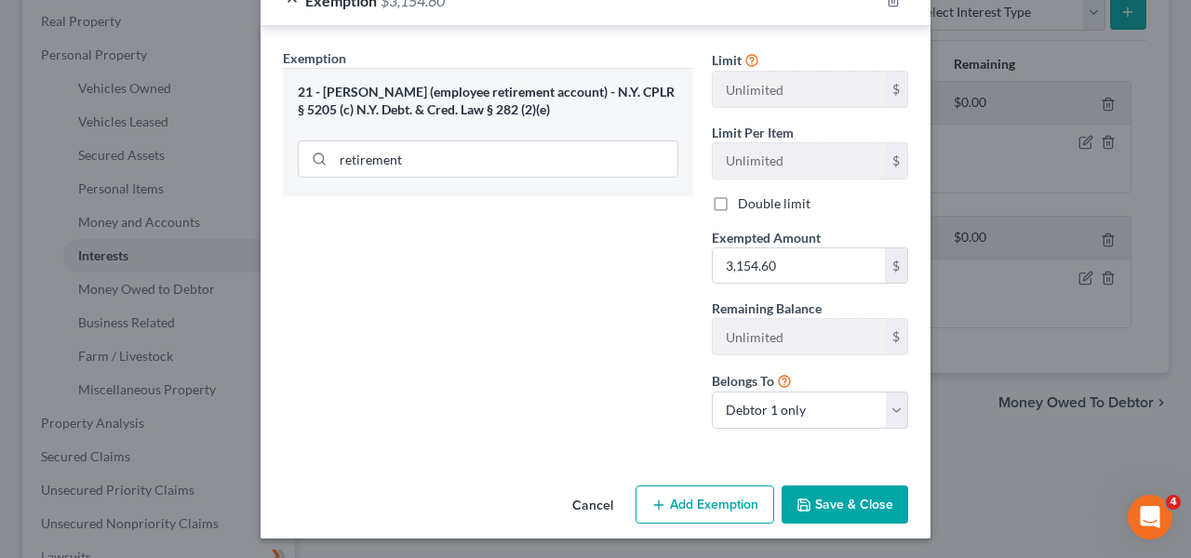
click at [850, 488] on button "Save & Close" at bounding box center [845, 505] width 127 height 39
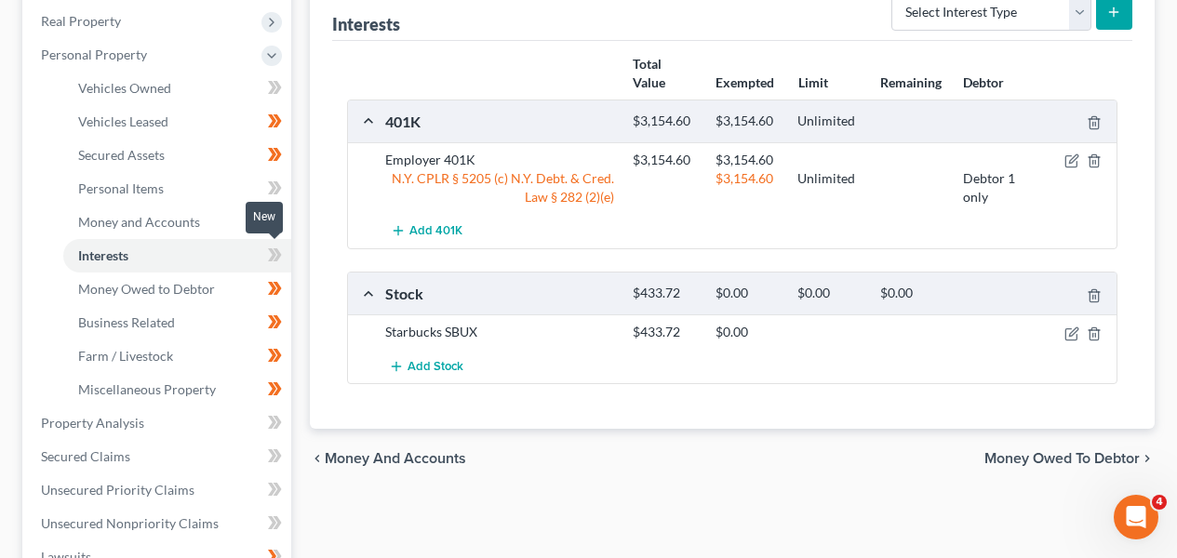
click at [279, 255] on icon at bounding box center [278, 255] width 8 height 13
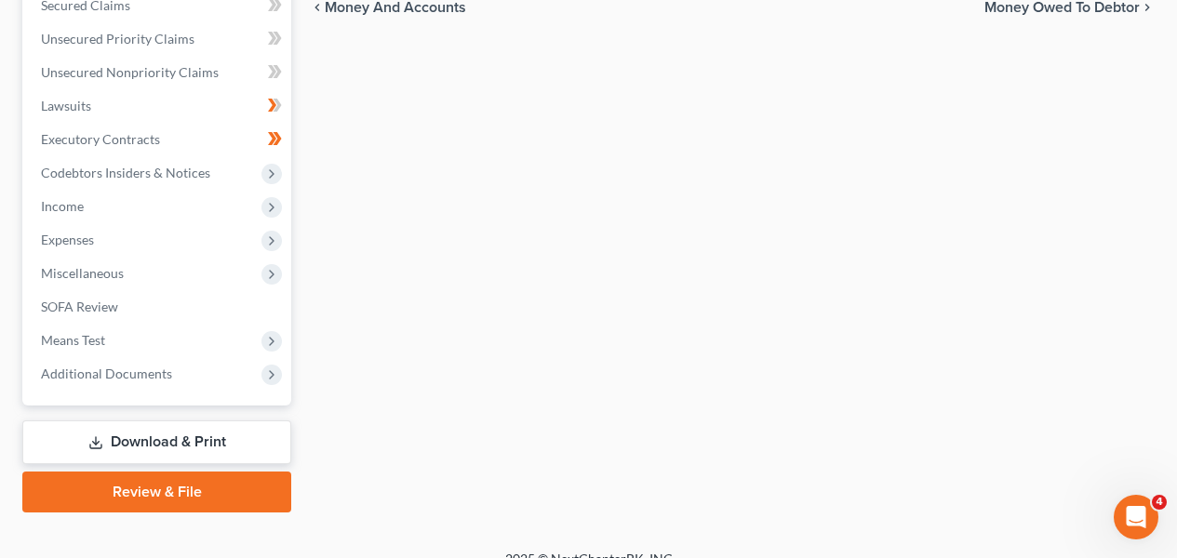
scroll to position [798, 0]
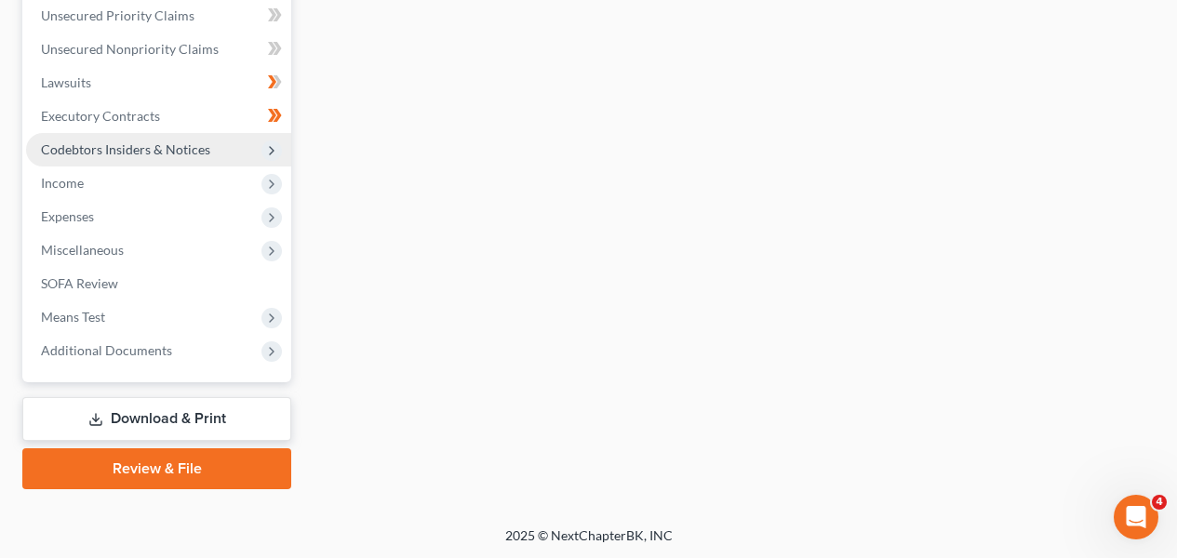
click at [174, 159] on span "Codebtors Insiders & Notices" at bounding box center [158, 150] width 265 height 34
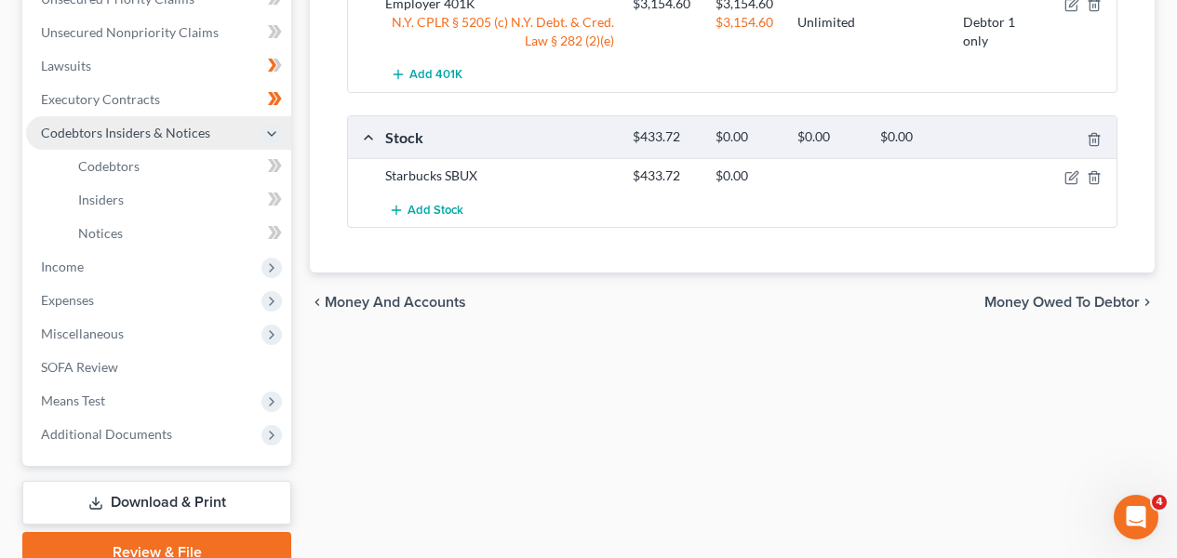
scroll to position [463, 0]
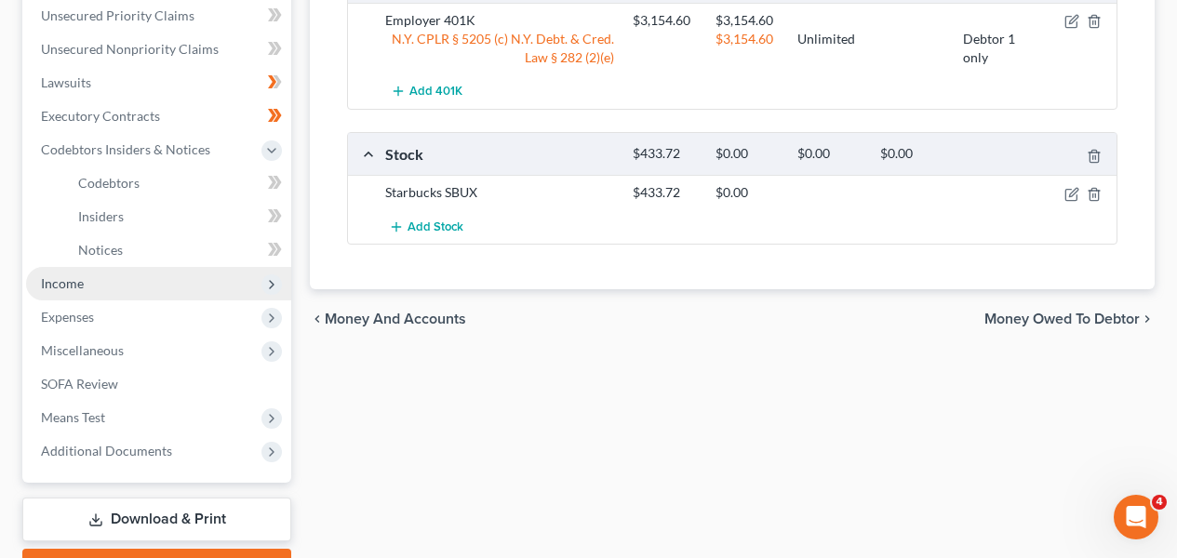
click at [169, 286] on span "Income" at bounding box center [158, 284] width 265 height 34
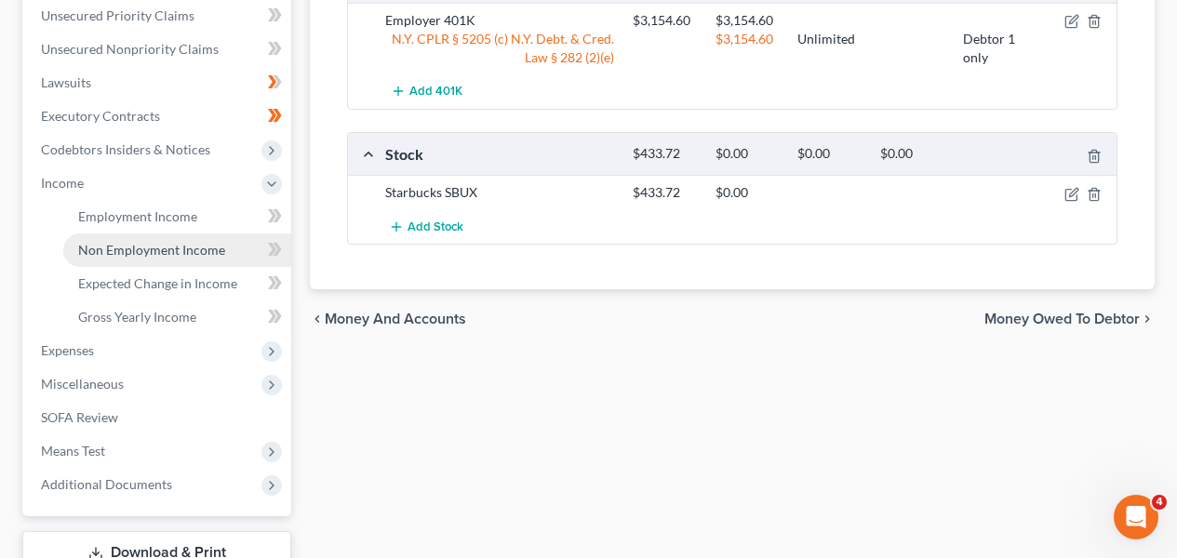
click at [175, 262] on link "Non Employment Income" at bounding box center [177, 251] width 228 height 34
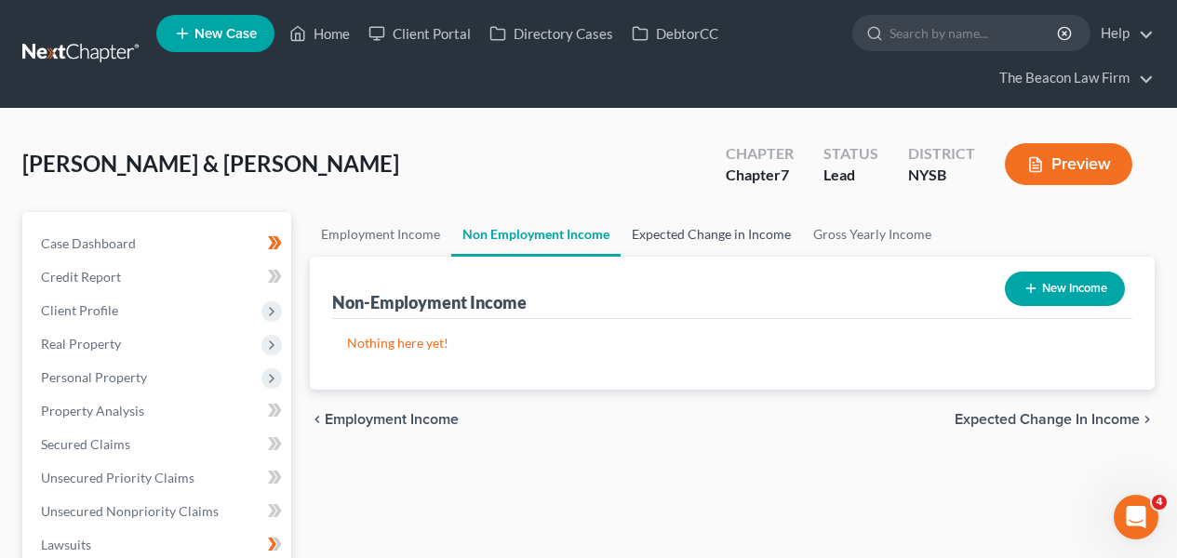
click at [693, 233] on link "Expected Change in Income" at bounding box center [712, 234] width 182 height 45
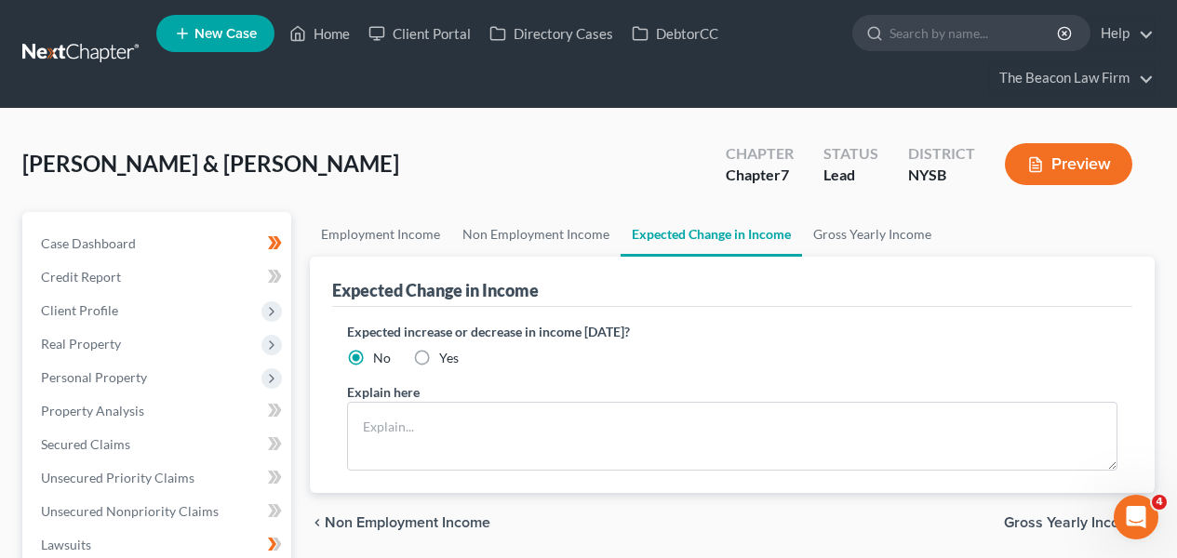
click at [460, 356] on div "Expected increase or decrease in income within one year? No Yes" at bounding box center [732, 345] width 771 height 46
click at [439, 358] on label "Yes" at bounding box center [449, 358] width 20 height 19
click at [447, 358] on input "Yes" at bounding box center [453, 355] width 12 height 12
radio input "true"
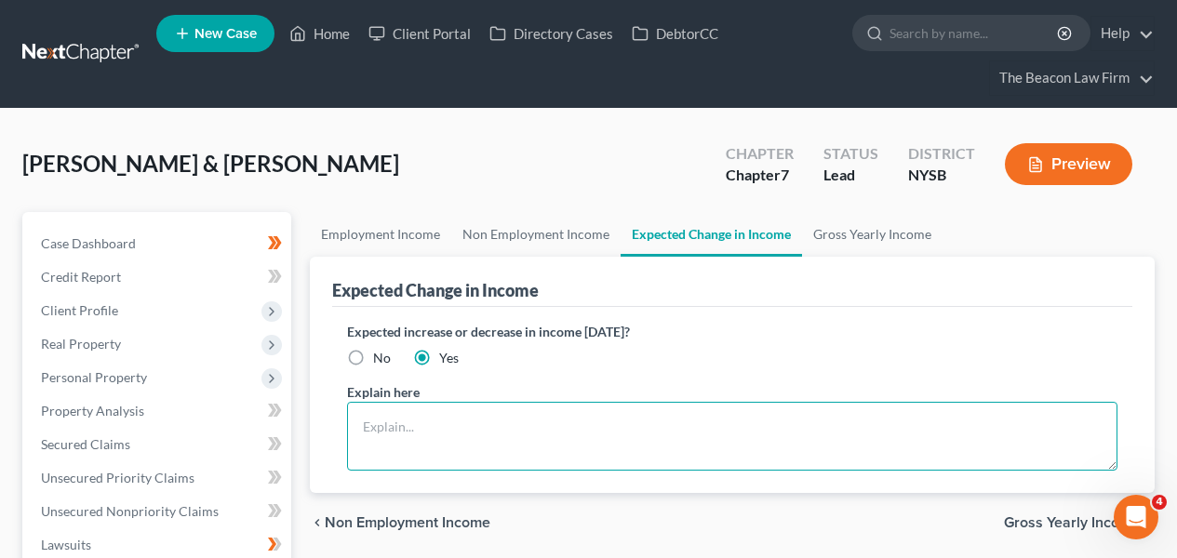
click at [443, 442] on textarea at bounding box center [732, 436] width 771 height 69
type textarea "Anthony will begin a new job at the end of September 2025."
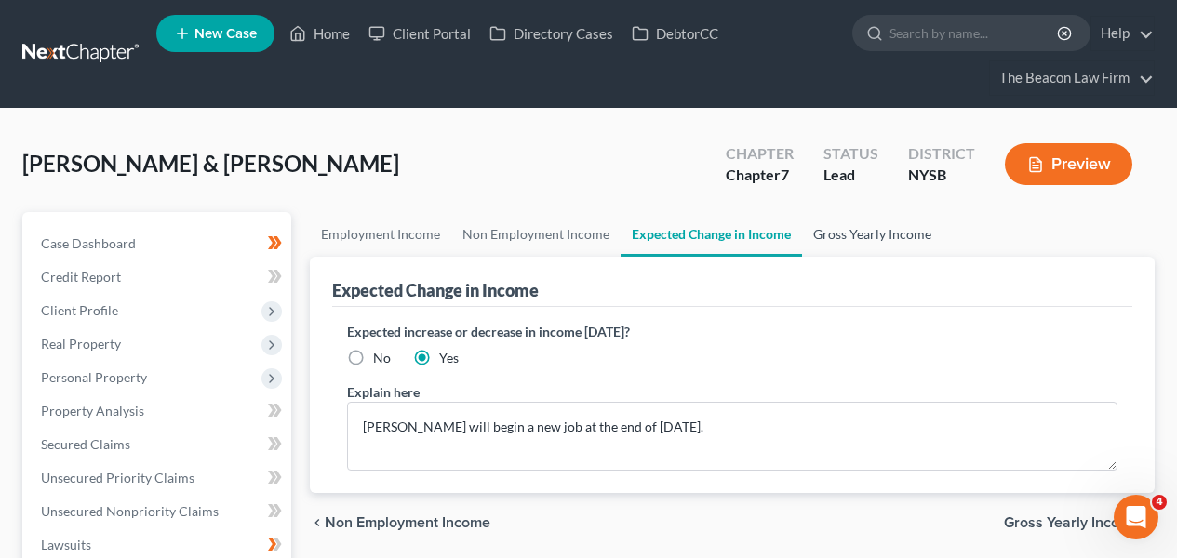
click at [852, 237] on link "Gross Yearly Income" at bounding box center [872, 234] width 141 height 45
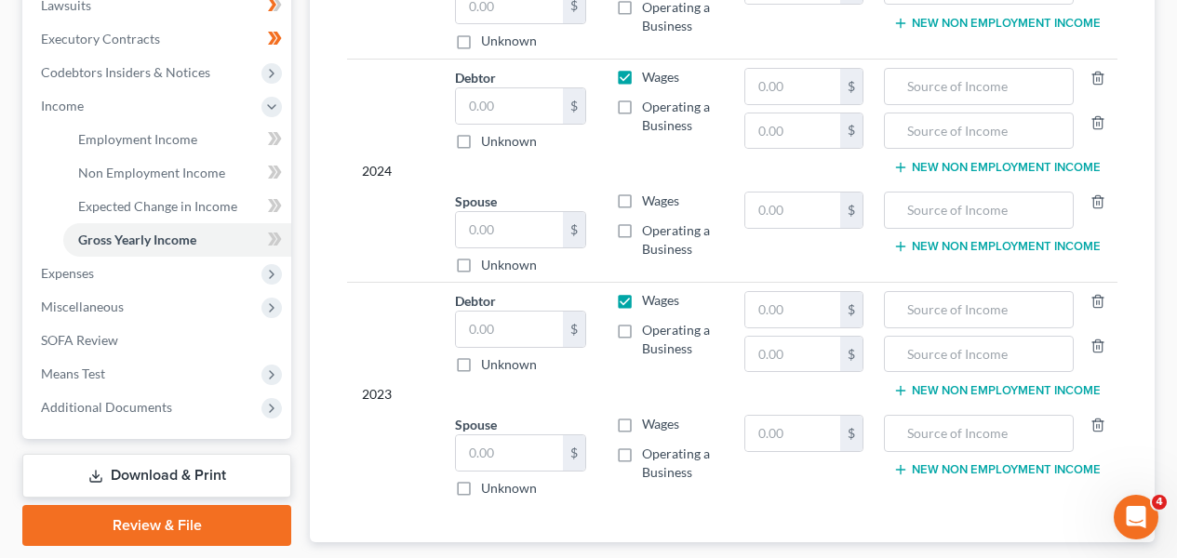
scroll to position [521, 0]
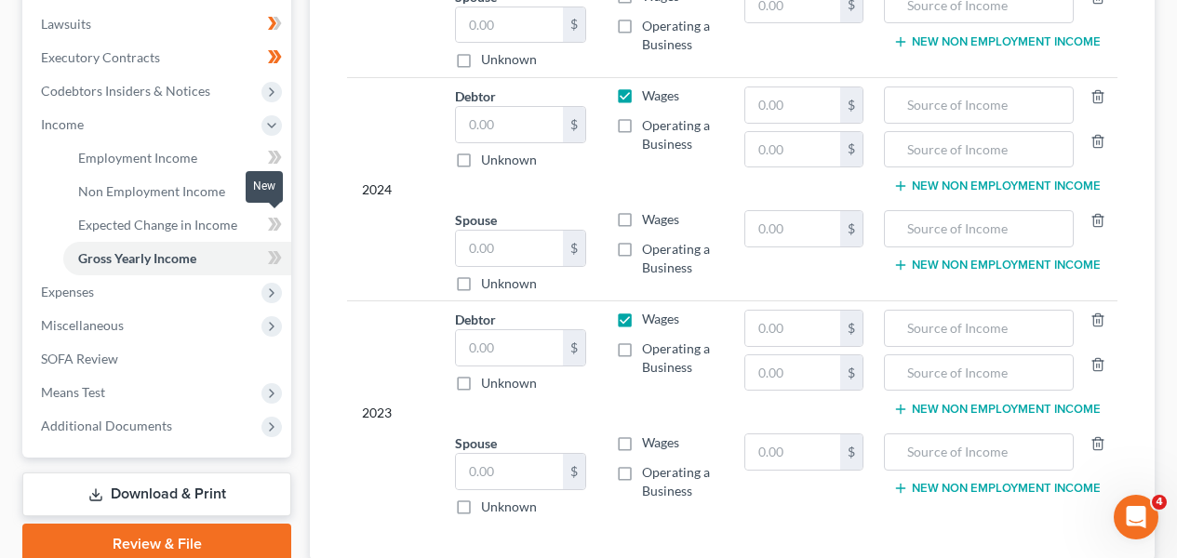
click at [270, 218] on icon at bounding box center [272, 224] width 8 height 13
click at [211, 290] on span "Expenses" at bounding box center [158, 293] width 265 height 34
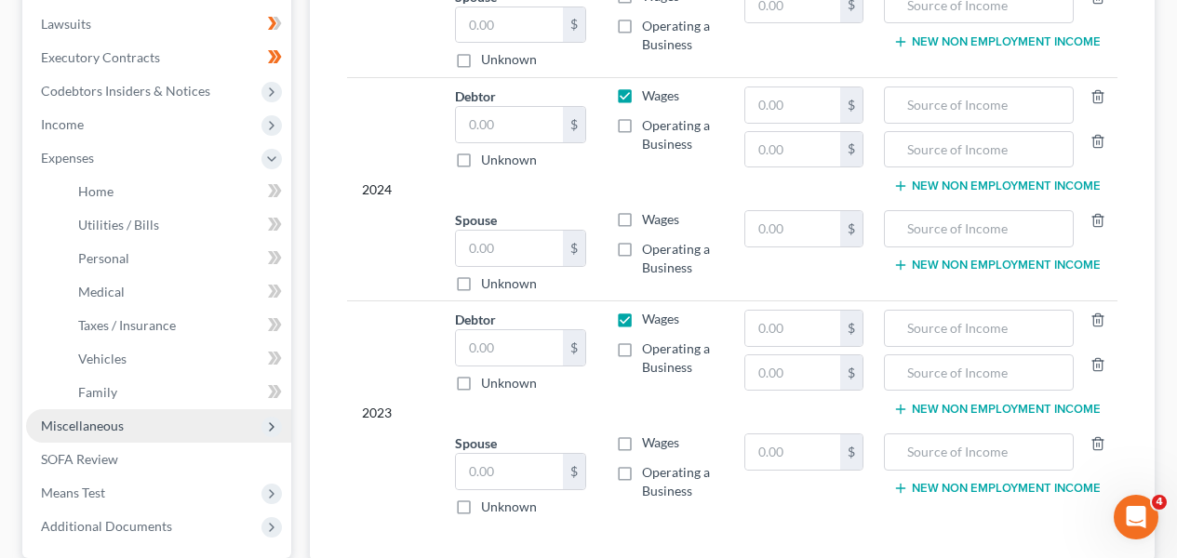
click at [178, 424] on span "Miscellaneous" at bounding box center [158, 427] width 265 height 34
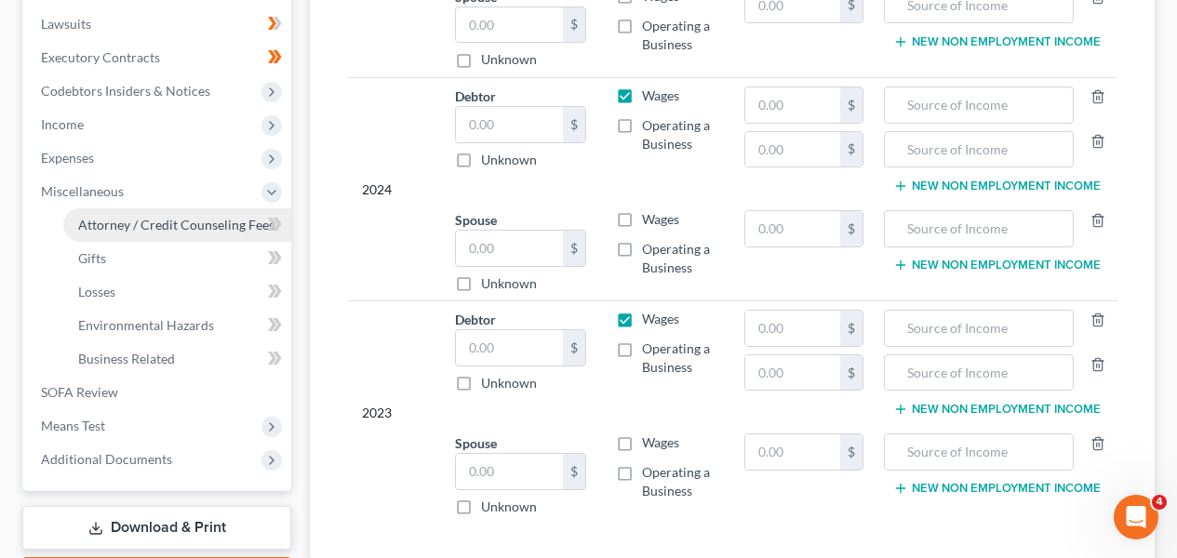
click at [195, 231] on span "Attorney / Credit Counseling Fees" at bounding box center [176, 225] width 196 height 16
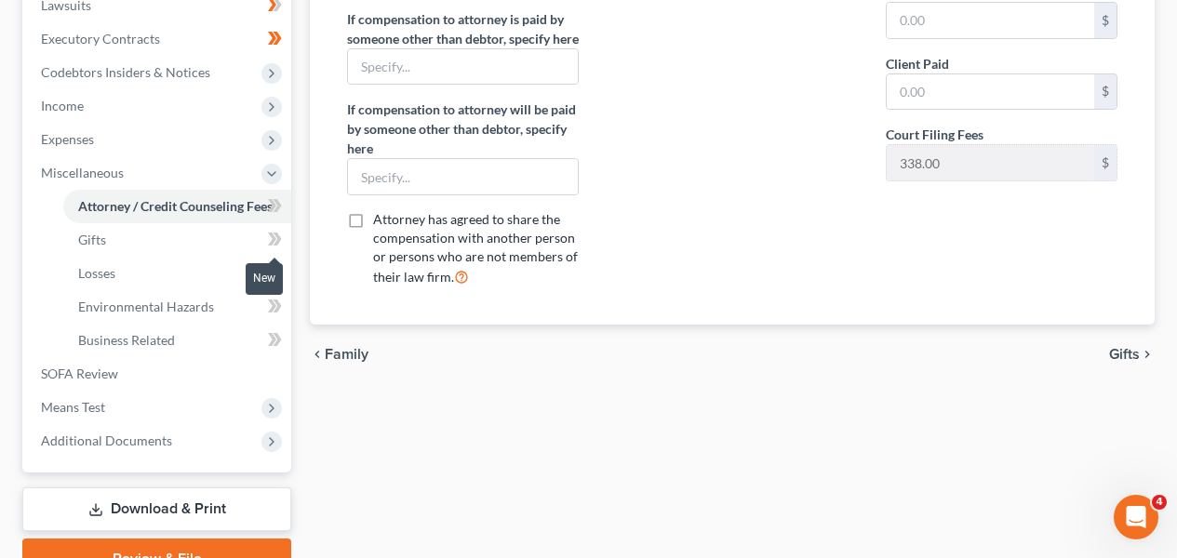
click at [274, 241] on icon at bounding box center [272, 239] width 8 height 13
click at [273, 241] on icon at bounding box center [272, 239] width 8 height 13
click at [272, 268] on icon at bounding box center [272, 272] width 8 height 13
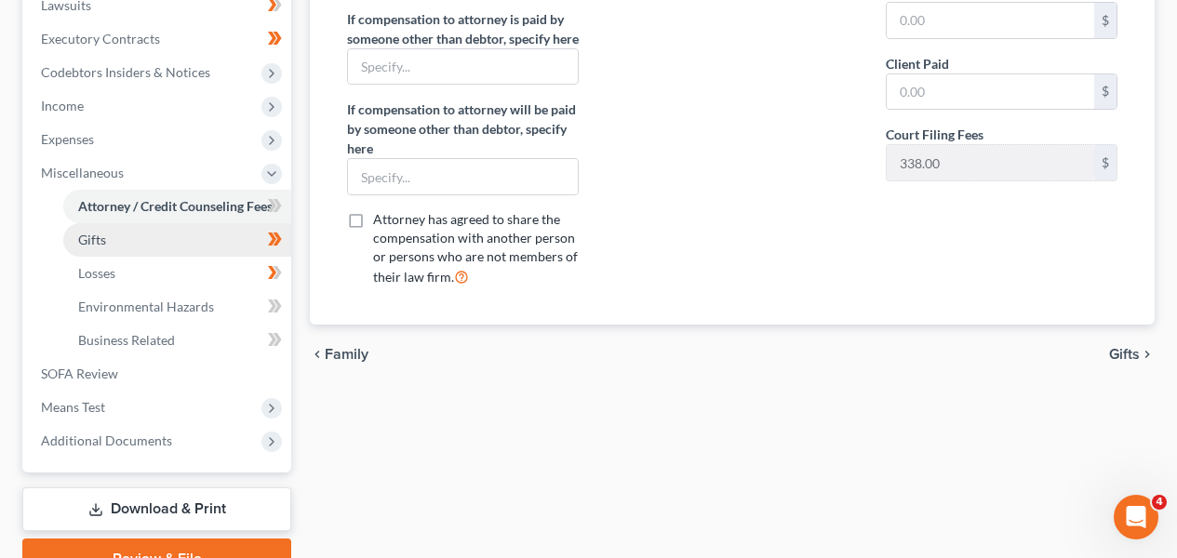
click at [207, 248] on link "Gifts" at bounding box center [177, 240] width 228 height 34
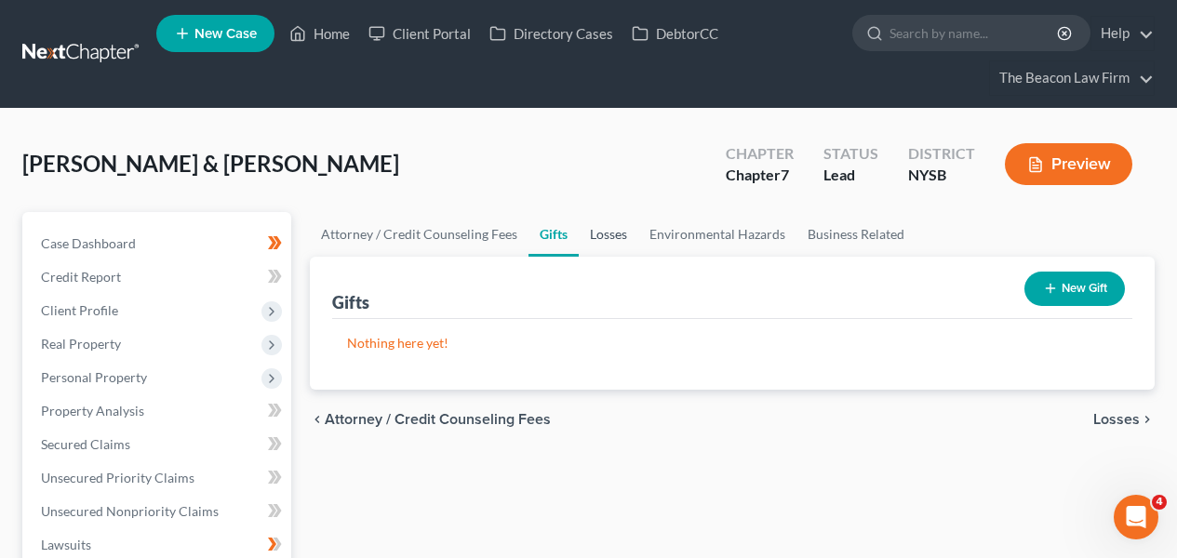
click at [575, 234] on ul "Attorney / Credit Counseling Fees Gifts Losses Environmental Hazards Business R…" at bounding box center [732, 234] width 845 height 45
click at [601, 235] on link "Losses" at bounding box center [609, 234] width 60 height 45
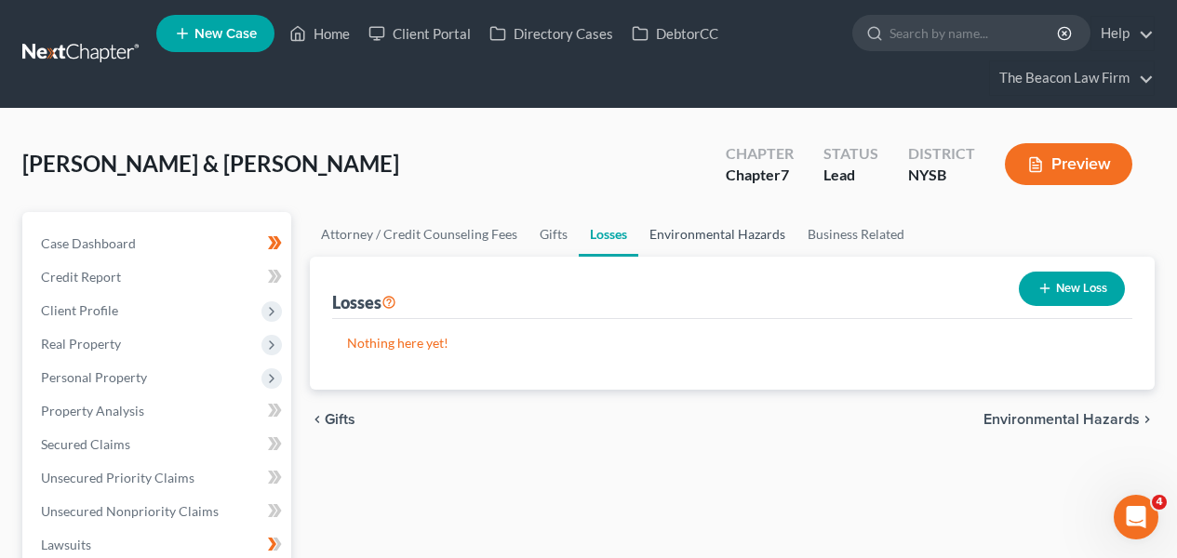
click at [699, 241] on link "Environmental Hazards" at bounding box center [718, 234] width 158 height 45
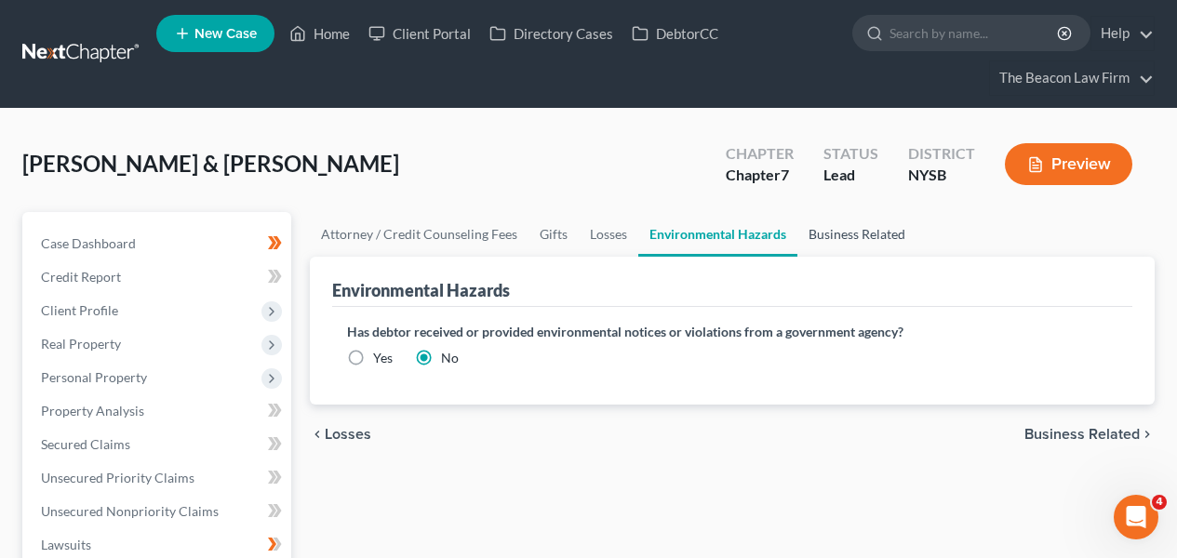
click at [846, 238] on link "Business Related" at bounding box center [857, 234] width 119 height 45
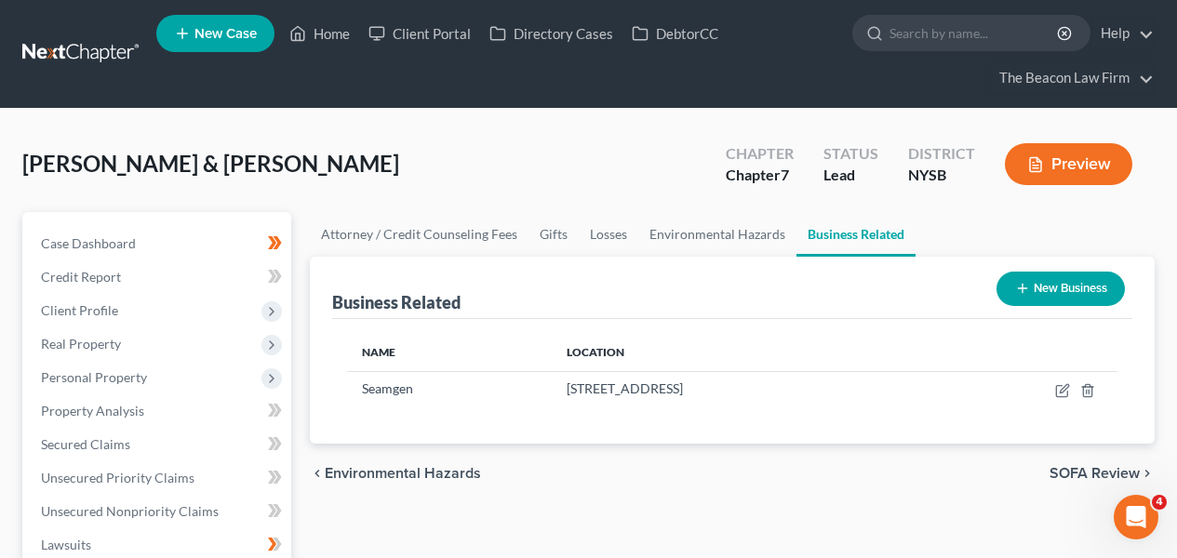
scroll to position [540, 0]
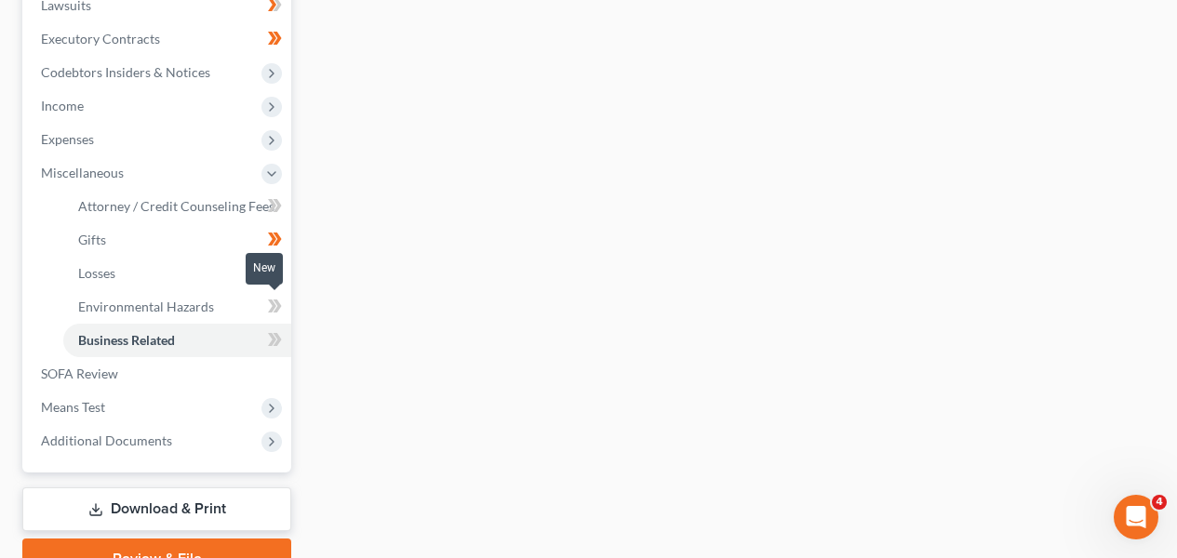
click at [285, 303] on span at bounding box center [275, 309] width 33 height 28
drag, startPoint x: 285, startPoint y: 303, endPoint x: 281, endPoint y: 294, distance: 10.0
click at [285, 303] on span at bounding box center [275, 309] width 33 height 28
click at [280, 276] on icon at bounding box center [275, 273] width 14 height 23
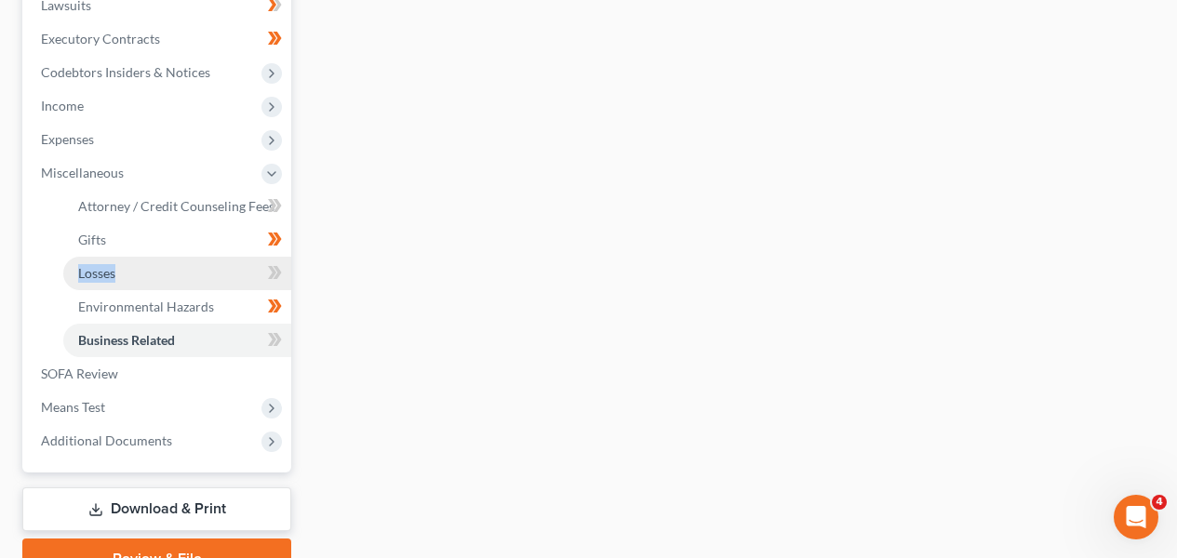
click at [254, 269] on link "Losses" at bounding box center [177, 274] width 228 height 34
click at [256, 269] on link "Losses" at bounding box center [177, 274] width 228 height 34
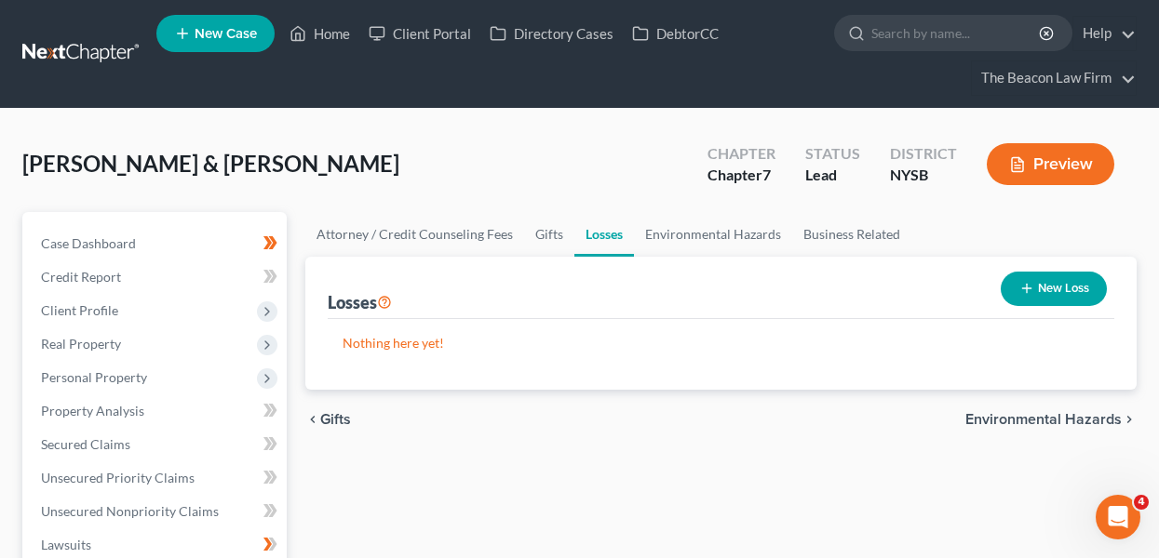
scroll to position [540, 0]
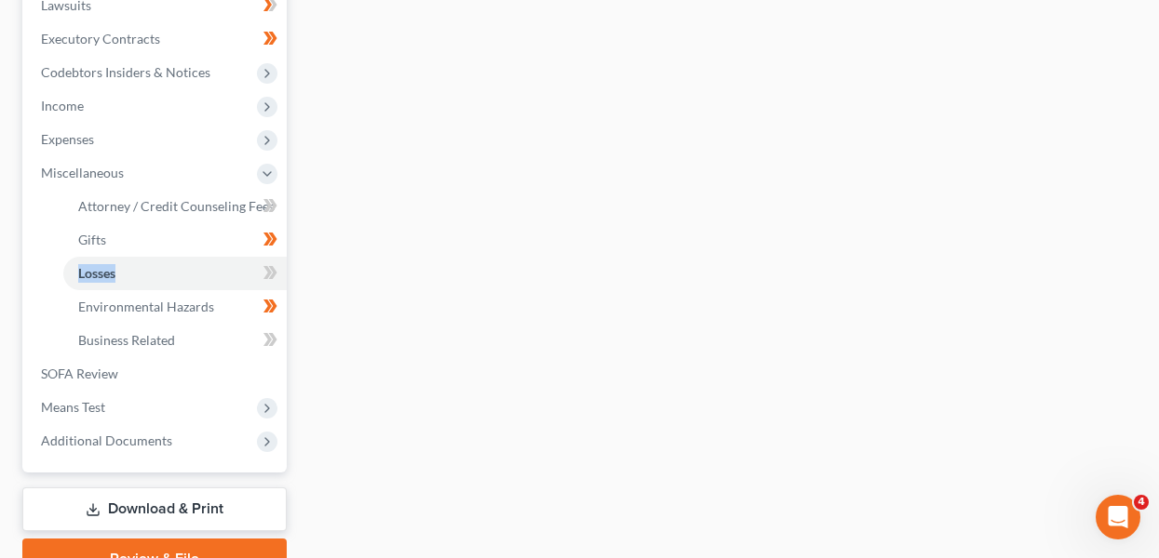
click at [287, 276] on div "Case Dashboard Payments Invoices Payments Payments Credit Report Client Profile" at bounding box center [154, 126] width 283 height 908
click at [262, 273] on span at bounding box center [270, 276] width 33 height 28
click at [212, 206] on span "Attorney / Credit Counseling Fees" at bounding box center [176, 206] width 196 height 16
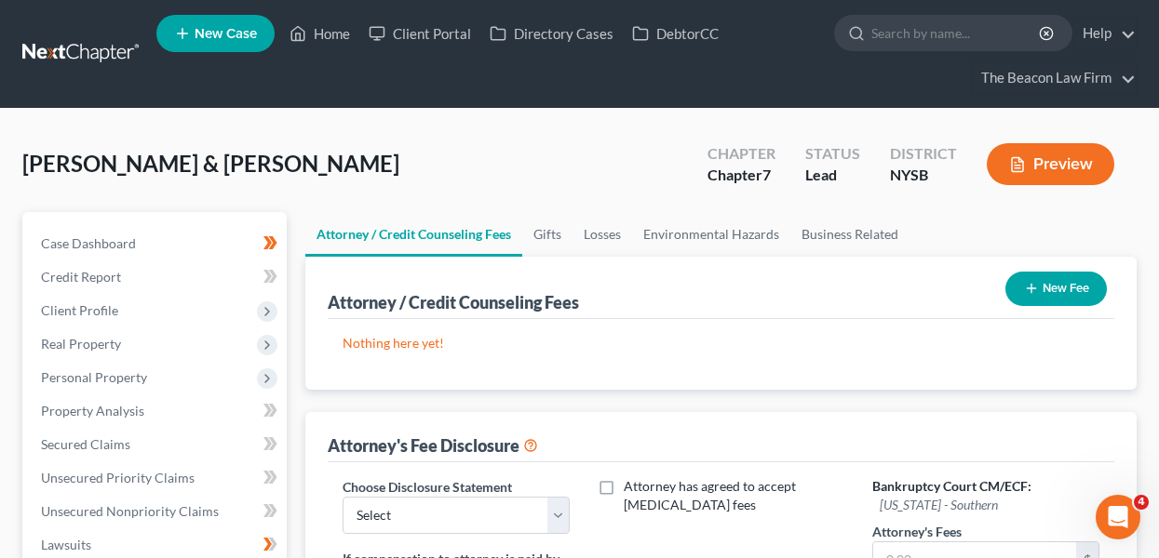
click at [1011, 286] on button "New Fee" at bounding box center [1055, 289] width 101 height 34
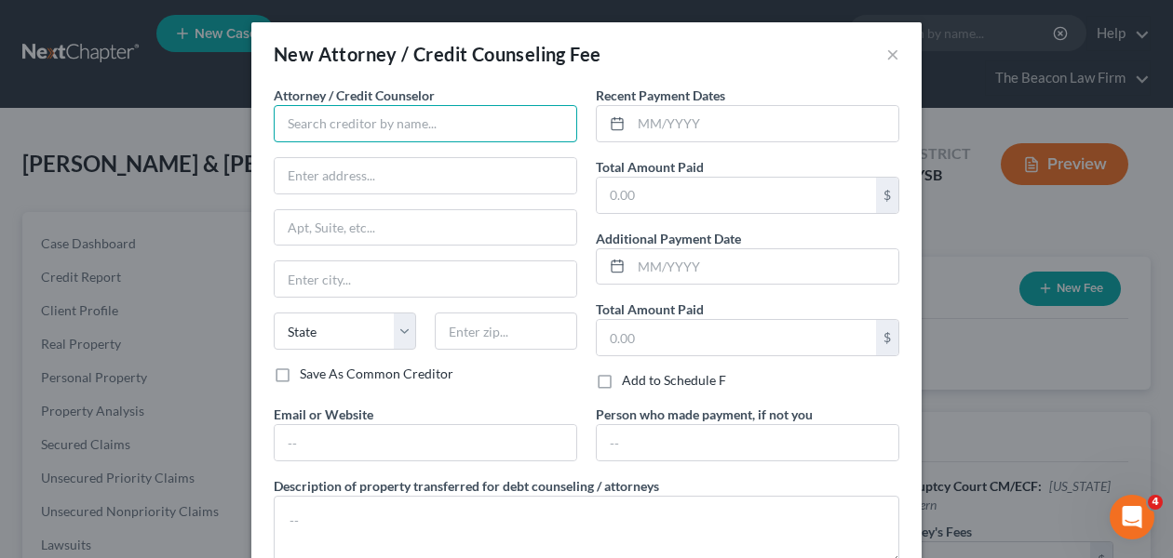
click at [389, 139] on input "text" at bounding box center [425, 123] width 303 height 37
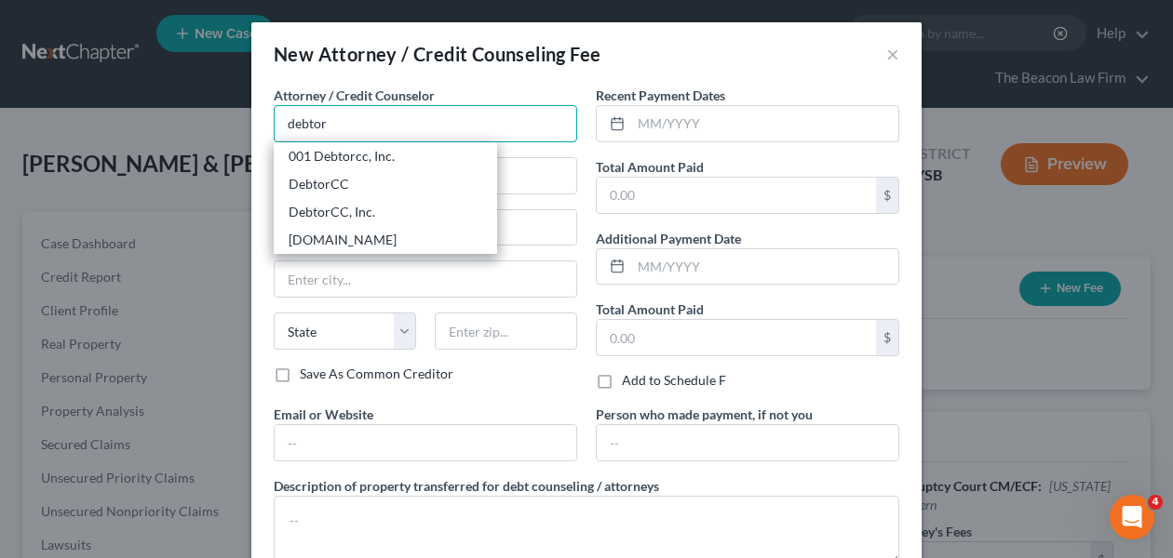
type input "001 Debtorcc, Inc."
type input "378 Summit Avenue"
type input "Jersey City"
select select "33"
type input "07306"
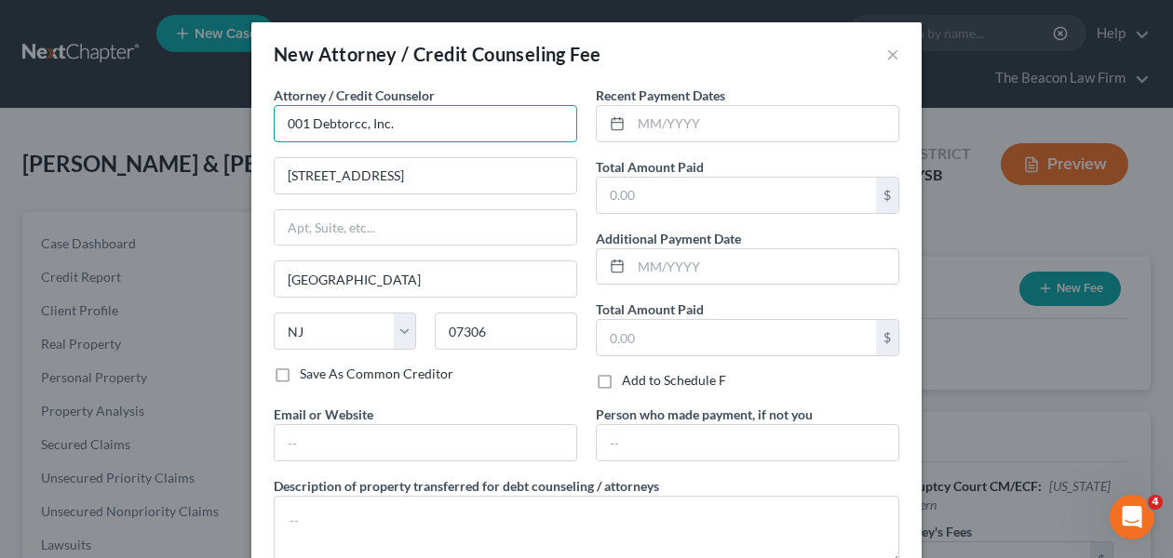
type input "001 Debtorcc, Inc."
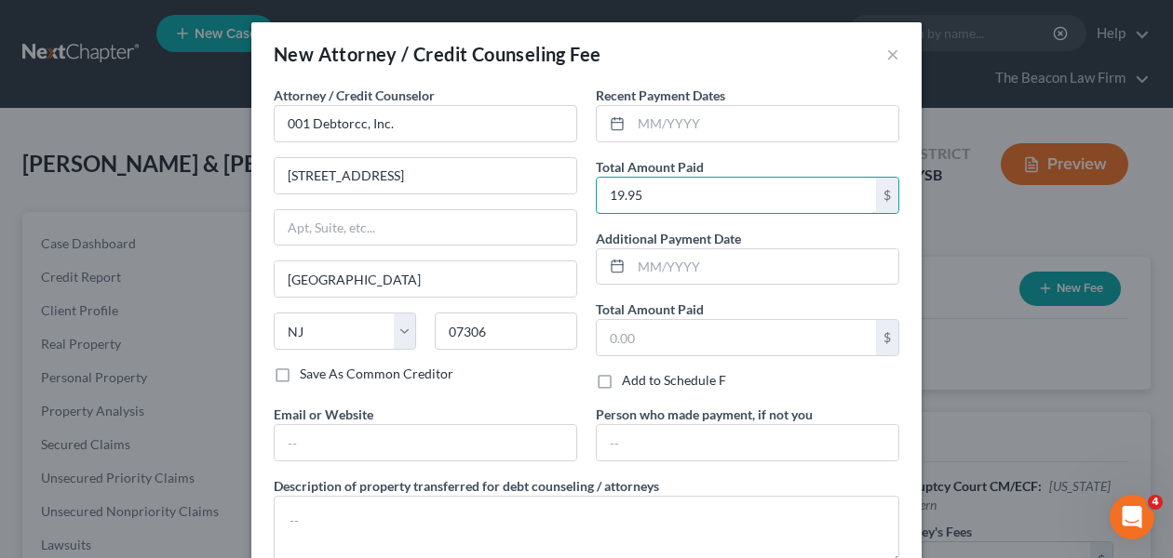
type input "19.95"
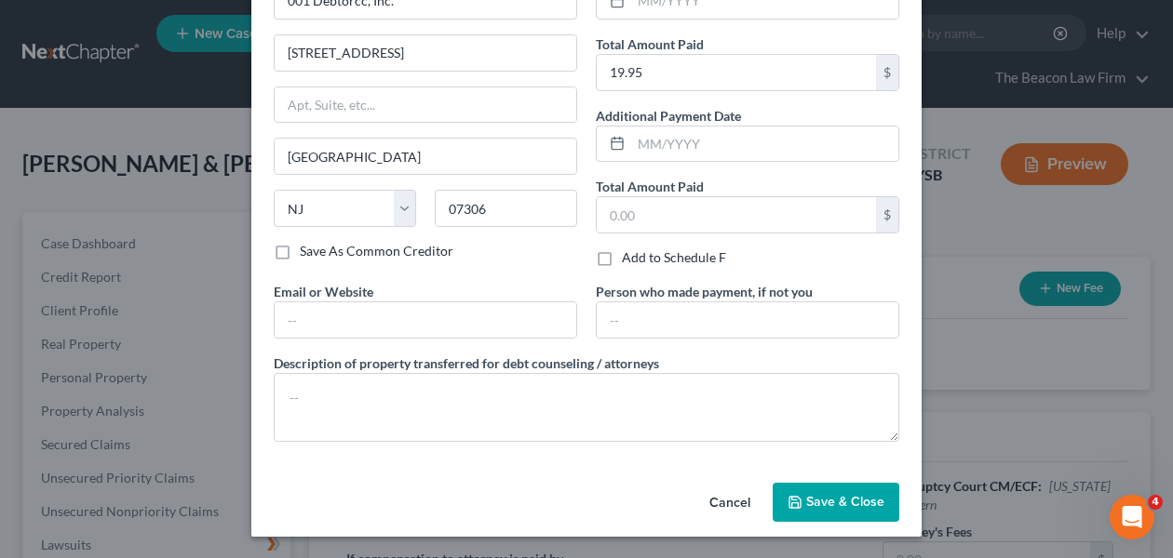
click at [878, 490] on button "Save & Close" at bounding box center [836, 502] width 127 height 39
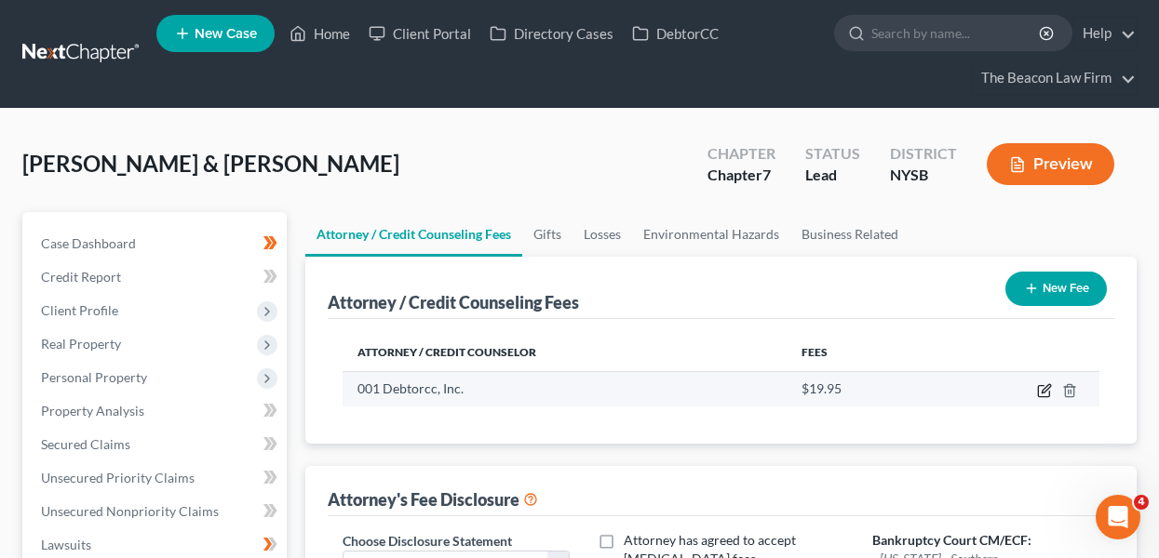
click at [1041, 389] on icon "button" at bounding box center [1044, 390] width 15 height 15
select select "33"
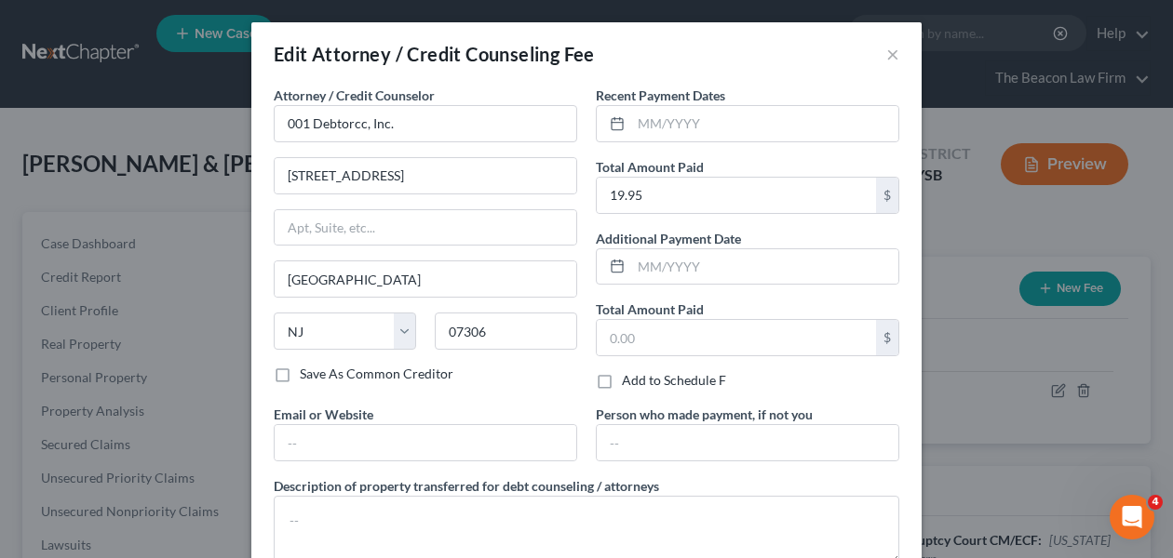
click at [1009, 350] on div "Edit Attorney / Credit Counseling Fee × Attorney / Credit Counselor * 001 Debto…" at bounding box center [586, 279] width 1173 height 558
click at [894, 53] on div "Edit Attorney / Credit Counseling Fee ×" at bounding box center [586, 53] width 670 height 63
click at [888, 52] on button "×" at bounding box center [892, 54] width 13 height 22
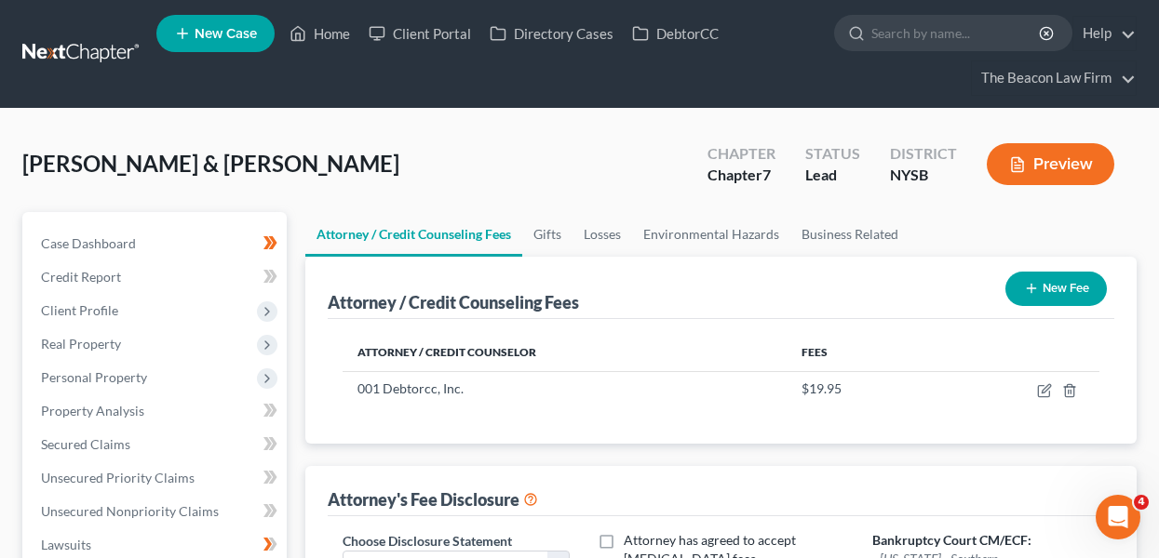
click at [1039, 279] on button "New Fee" at bounding box center [1055, 289] width 101 height 34
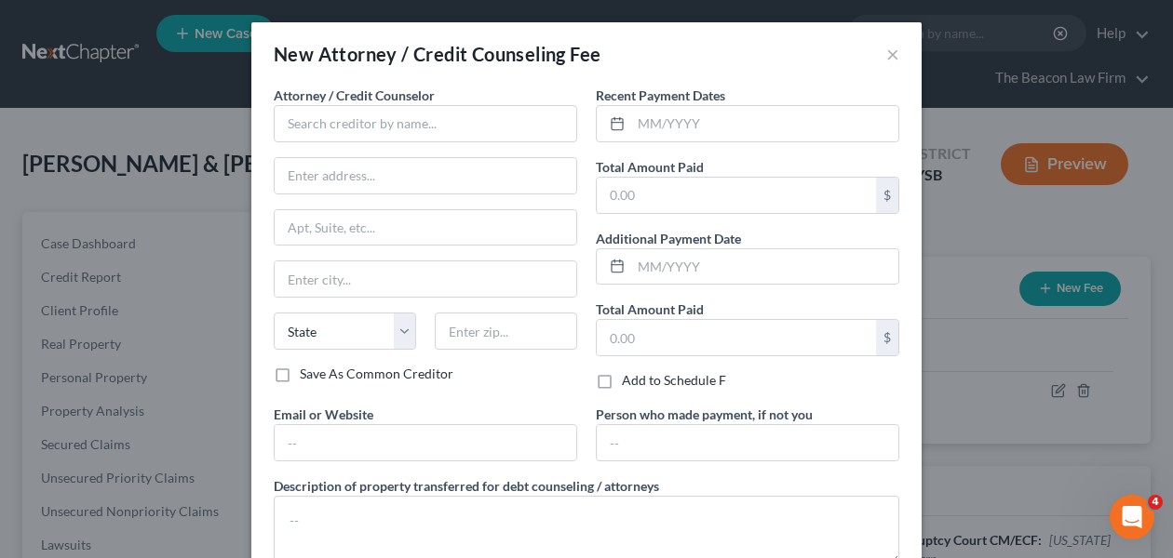
click at [424, 100] on span "Attorney / Credit Counselor" at bounding box center [354, 95] width 161 height 16
drag, startPoint x: 423, startPoint y: 103, endPoint x: 414, endPoint y: 121, distance: 19.6
click at [414, 121] on div "Attorney / Credit Counselor *" at bounding box center [425, 114] width 303 height 57
click at [414, 121] on input "text" at bounding box center [425, 123] width 303 height 37
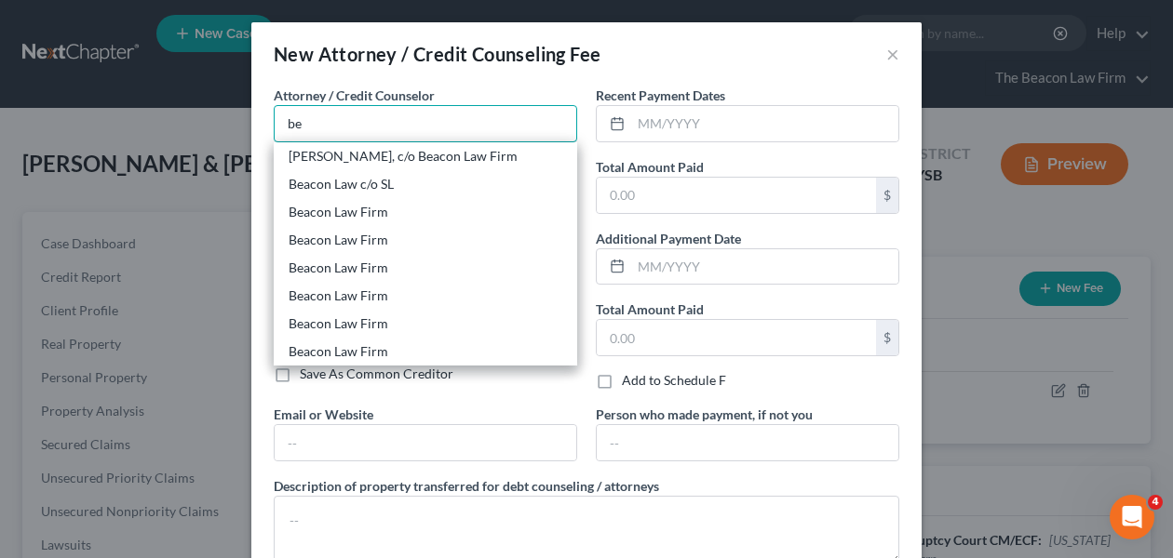
type input "b"
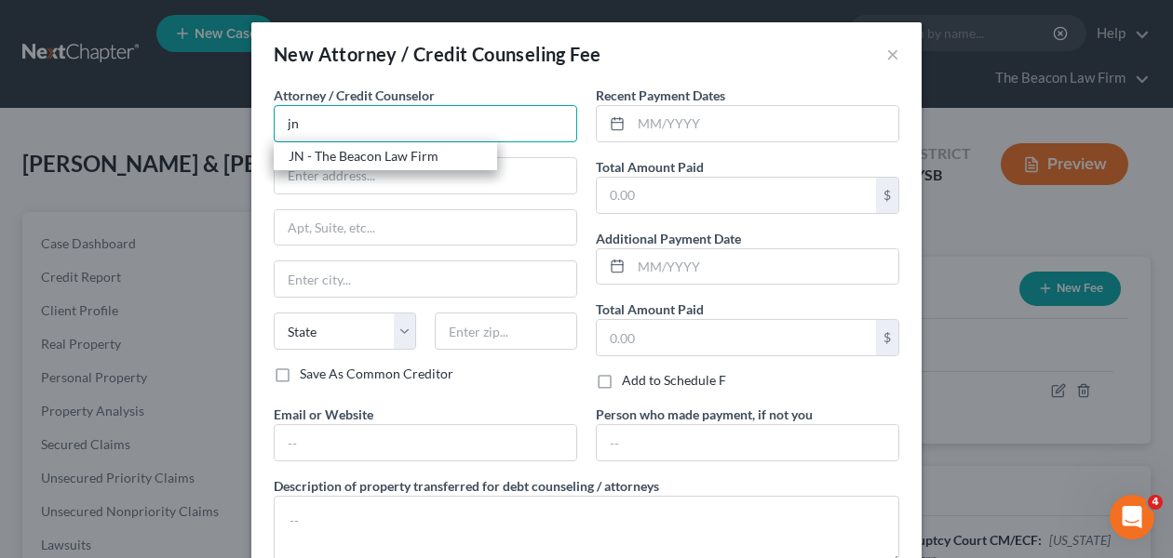
type input "JN - The Beacon Law Firm"
type input "2582 Maguire Road, #124"
type input "Ocoee"
select select "9"
type input "34761"
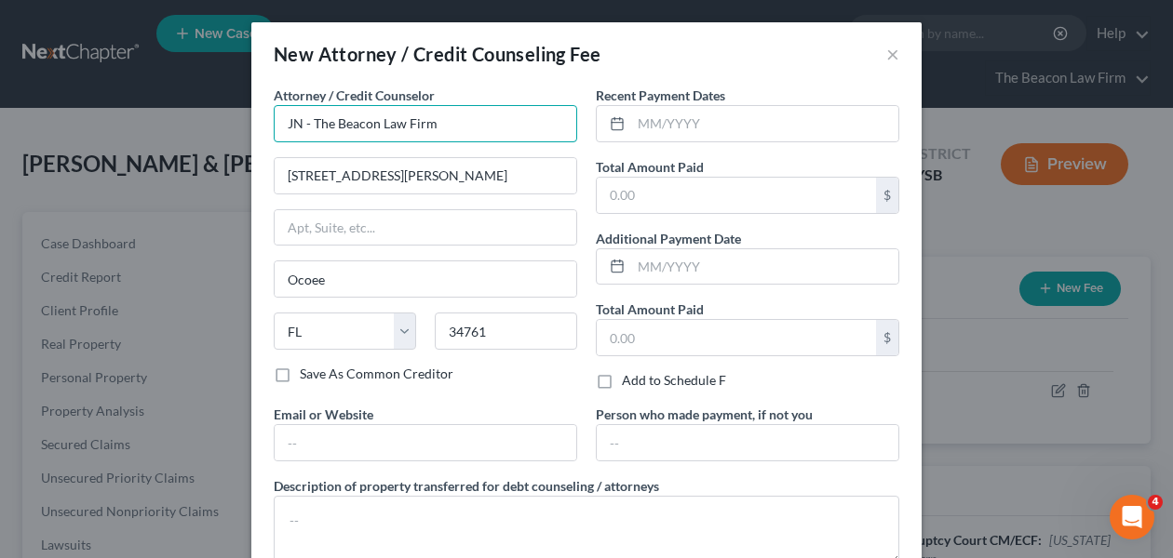
type input "JN - The Beacon Law Firm"
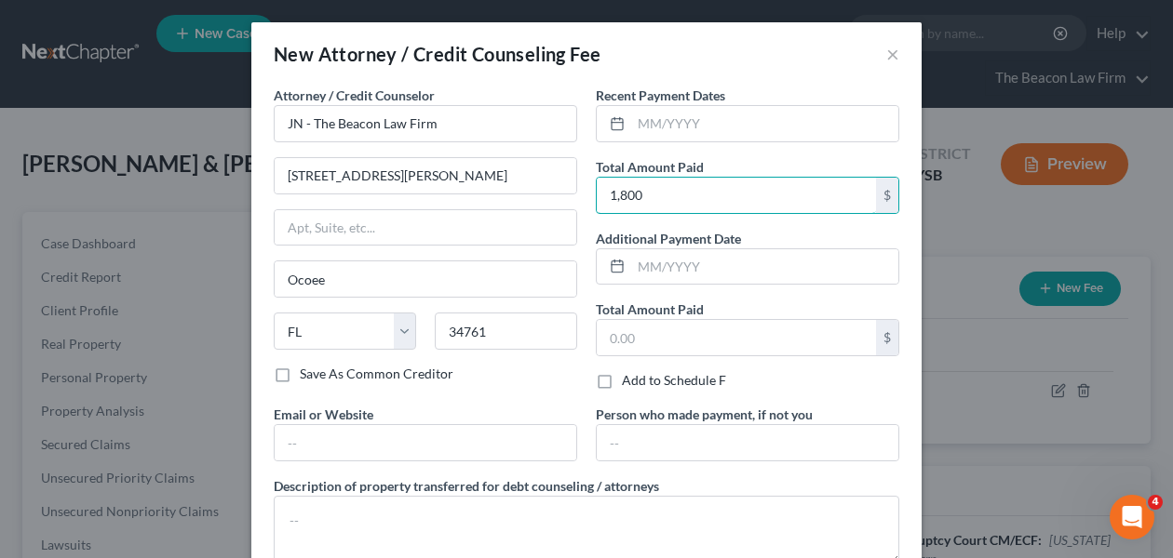
type input "1,800"
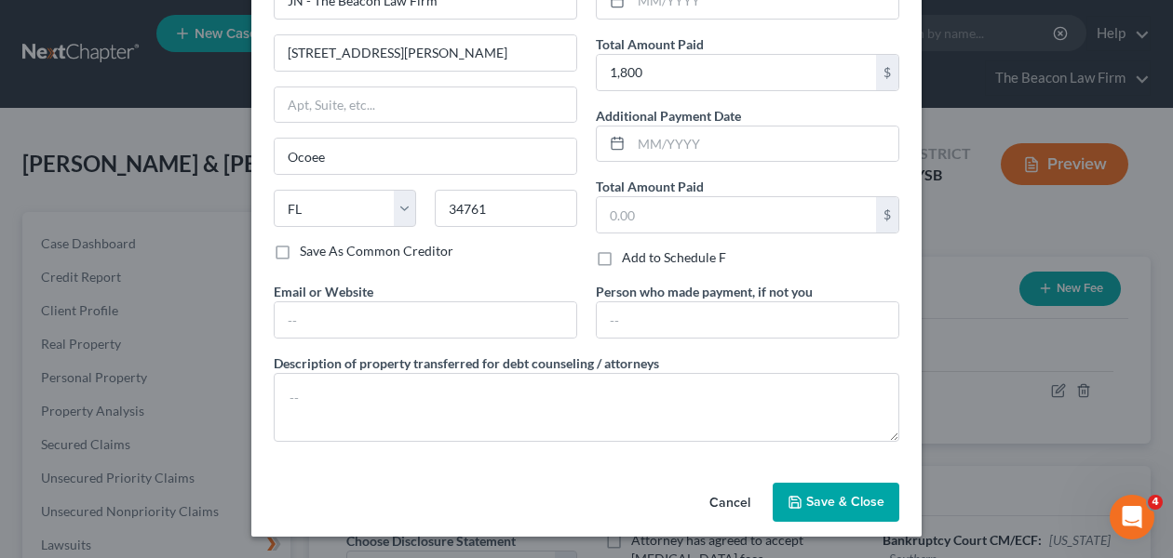
click at [860, 502] on span "Save & Close" at bounding box center [845, 502] width 78 height 16
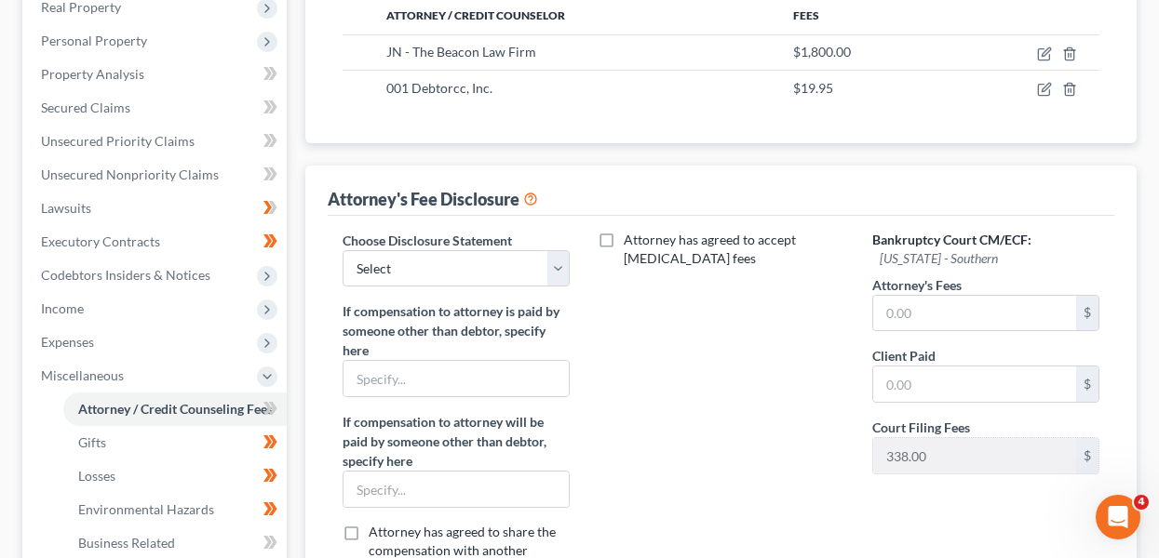
scroll to position [369, 0]
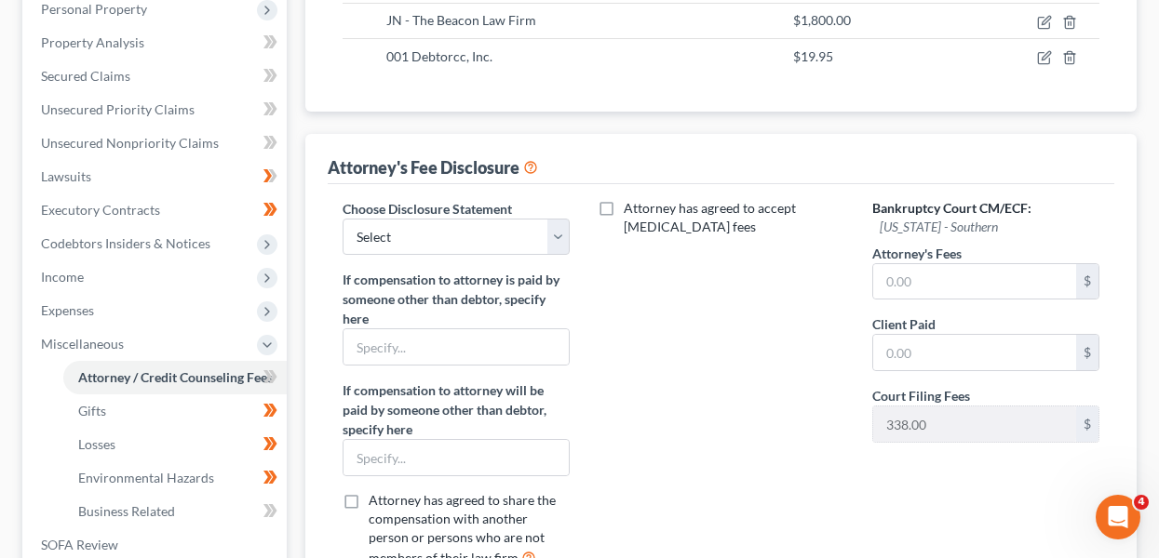
click at [416, 214] on label "Choose Disclosure Statement" at bounding box center [427, 209] width 169 height 20
click at [417, 219] on select "Select WDPa - Andrew Carroll NY Eastern June 2 - June Nguyen (Chapter 13 FL Onl…" at bounding box center [456, 237] width 227 height 37
select select "28"
click at [889, 264] on input "text" at bounding box center [974, 281] width 203 height 35
type input "1,800"
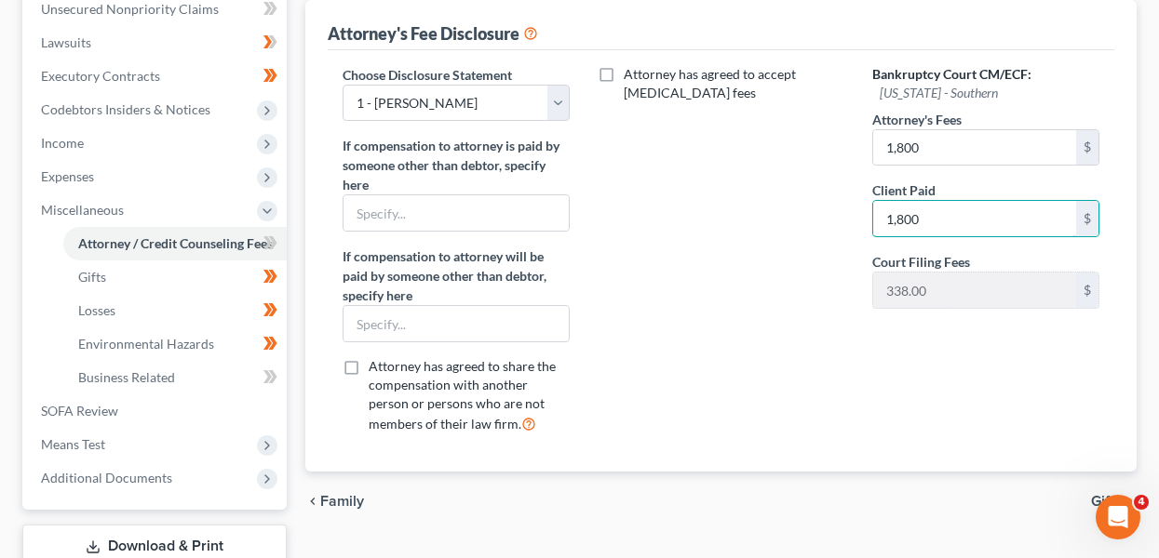
scroll to position [397, 0]
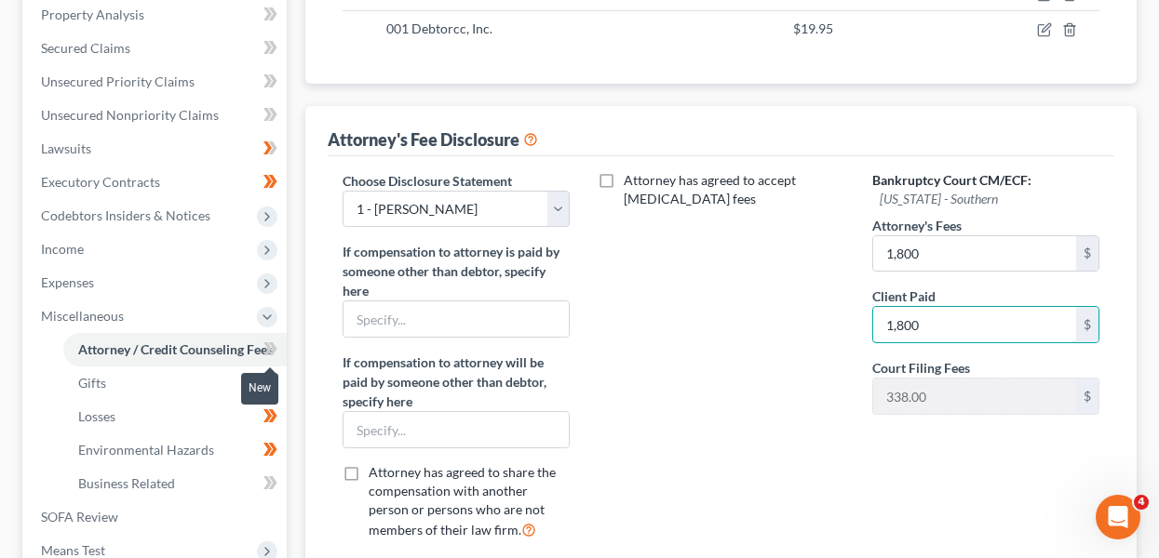
type input "1,800"
click at [264, 351] on icon at bounding box center [270, 349] width 14 height 23
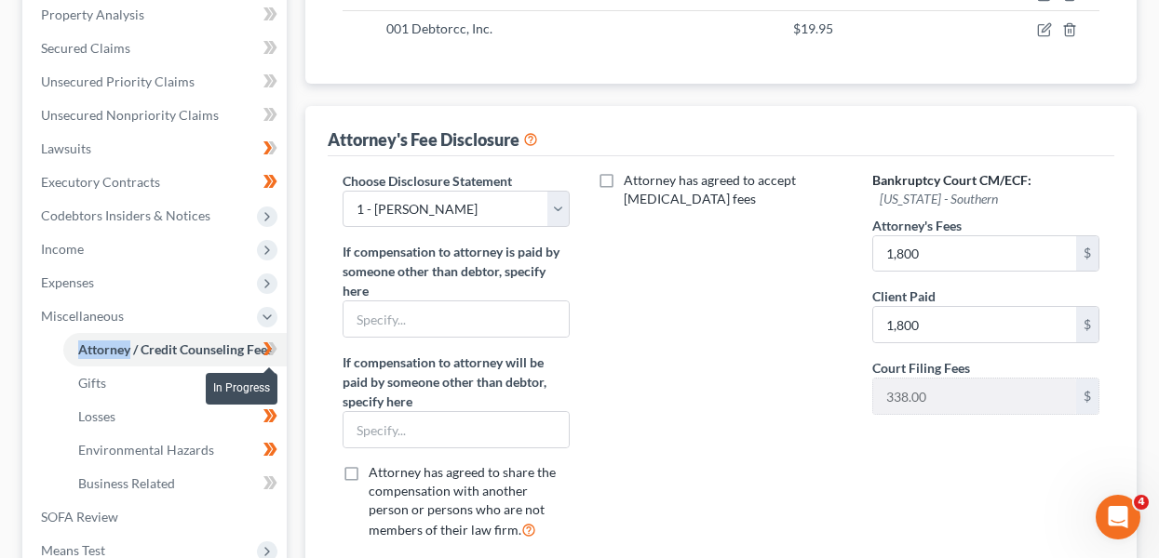
click at [264, 351] on icon at bounding box center [270, 349] width 14 height 23
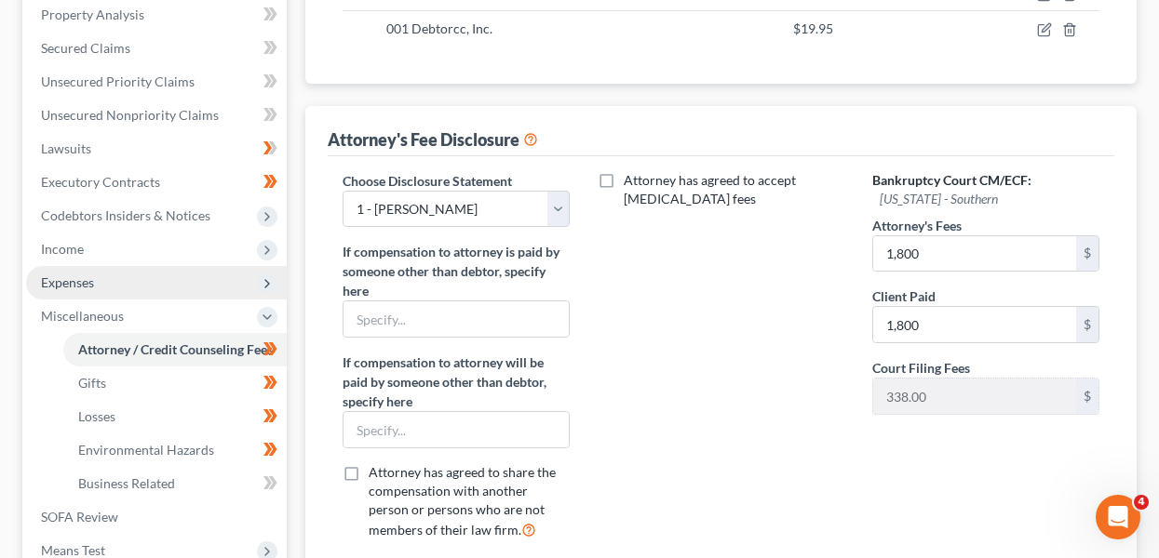
click at [199, 281] on span "Expenses" at bounding box center [156, 283] width 261 height 34
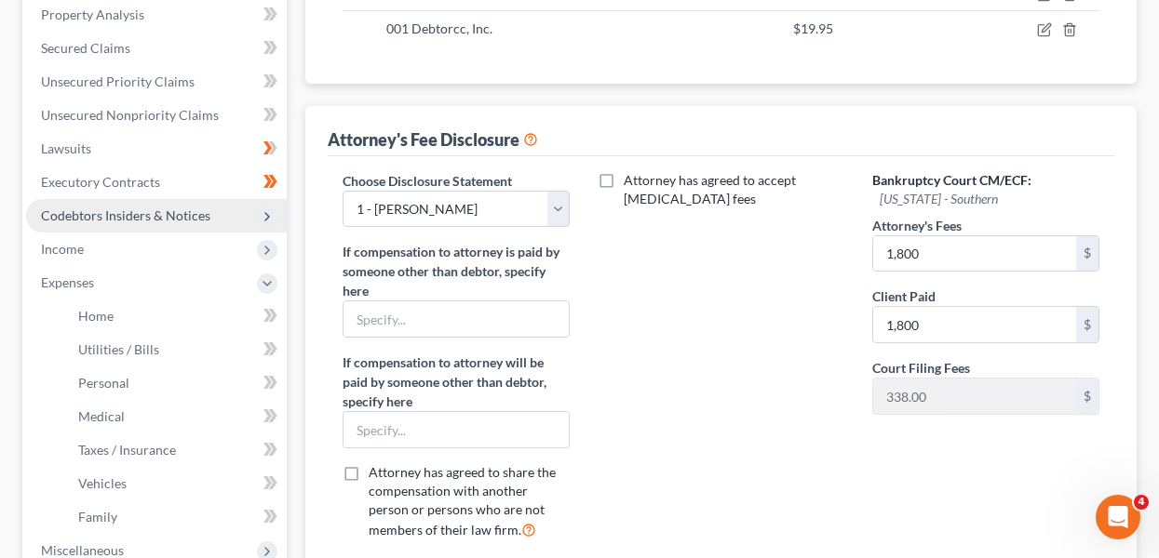
click at [208, 226] on span "Codebtors Insiders & Notices" at bounding box center [156, 216] width 261 height 34
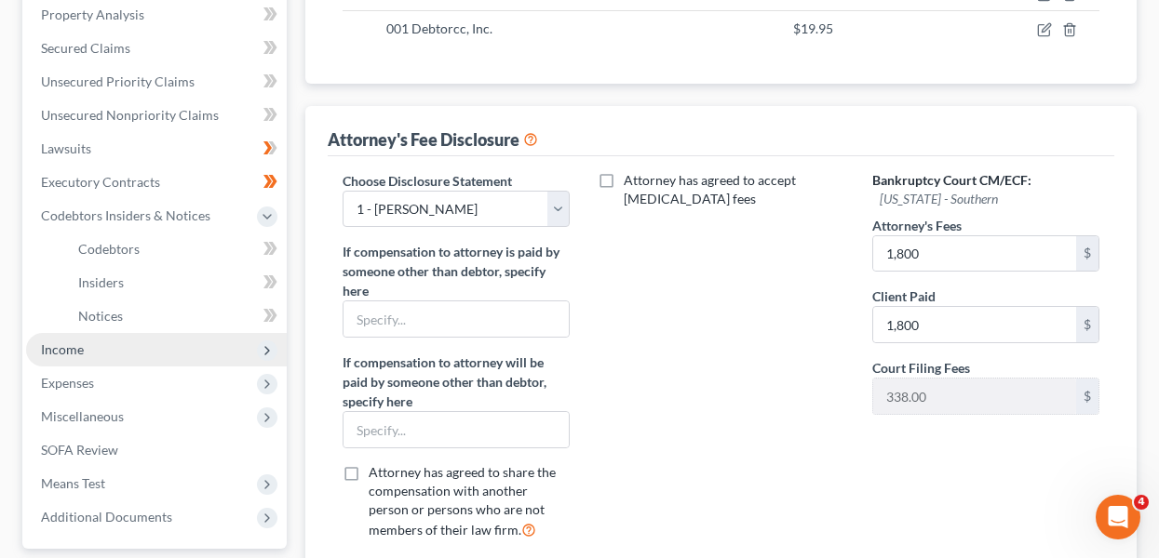
click at [235, 354] on span "Income" at bounding box center [156, 350] width 261 height 34
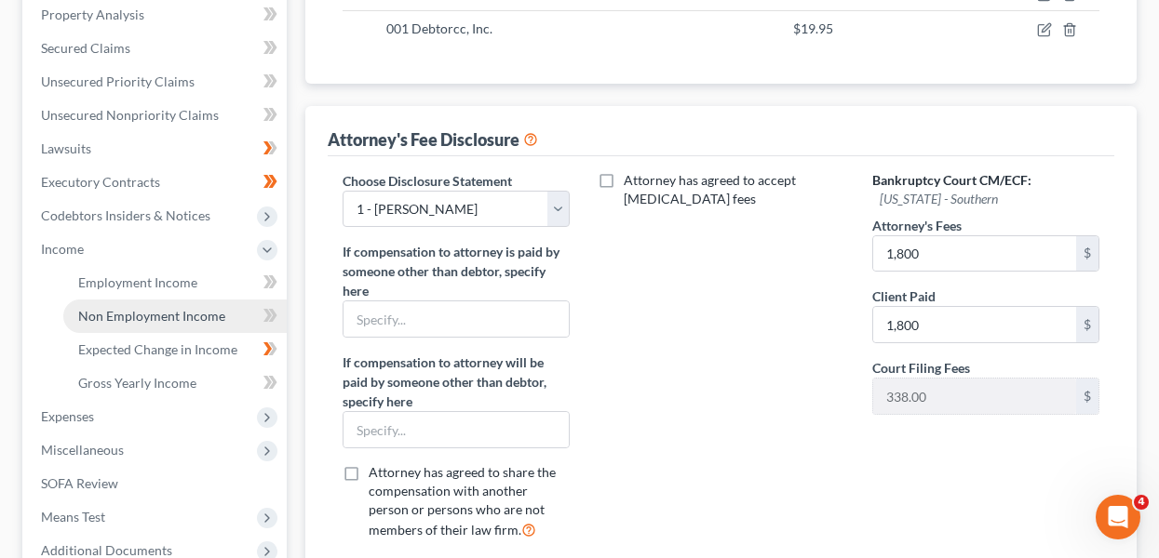
click at [227, 322] on link "Non Employment Income" at bounding box center [174, 317] width 223 height 34
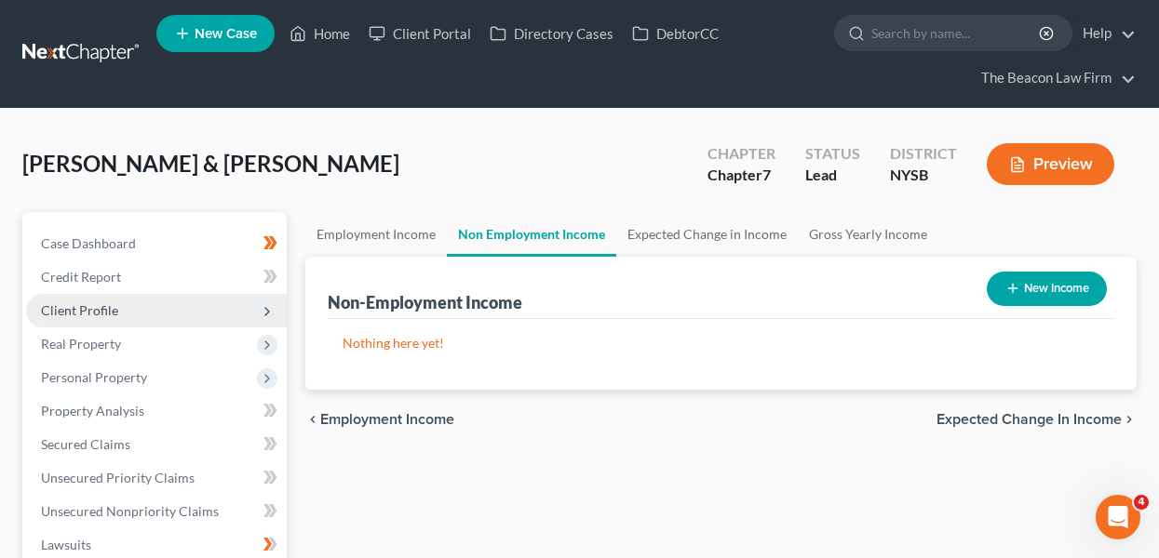
click at [218, 299] on span "Client Profile" at bounding box center [156, 311] width 261 height 34
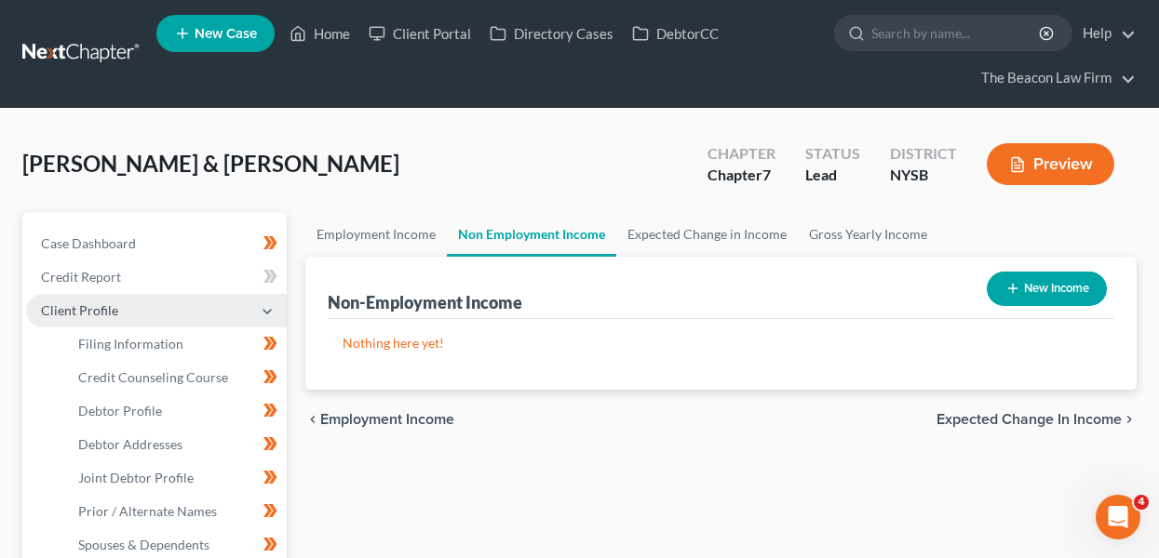
click at [218, 301] on span "Client Profile" at bounding box center [156, 311] width 261 height 34
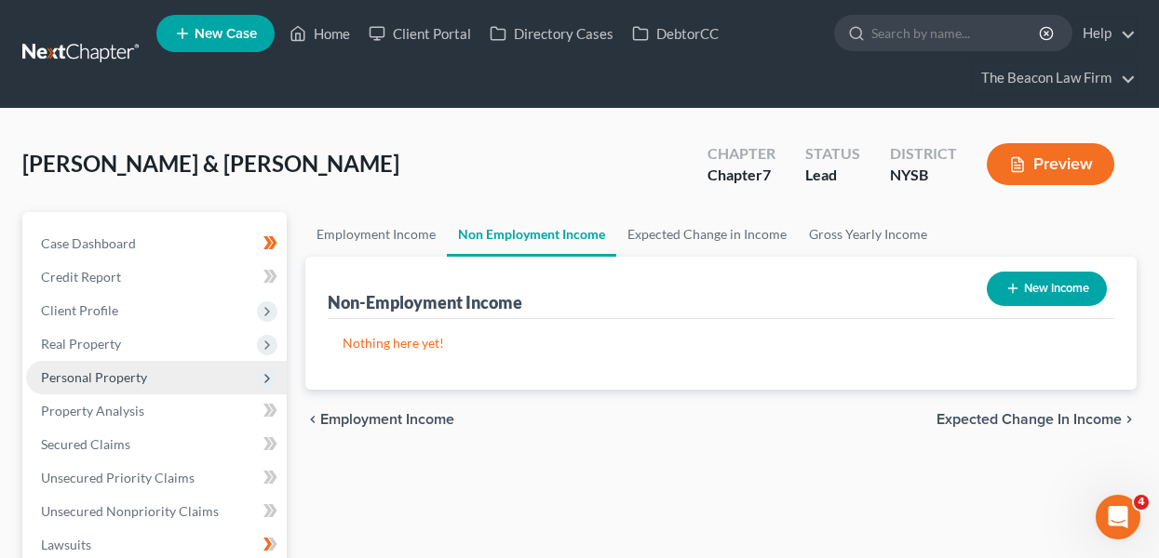
click at [213, 372] on span "Personal Property" at bounding box center [156, 378] width 261 height 34
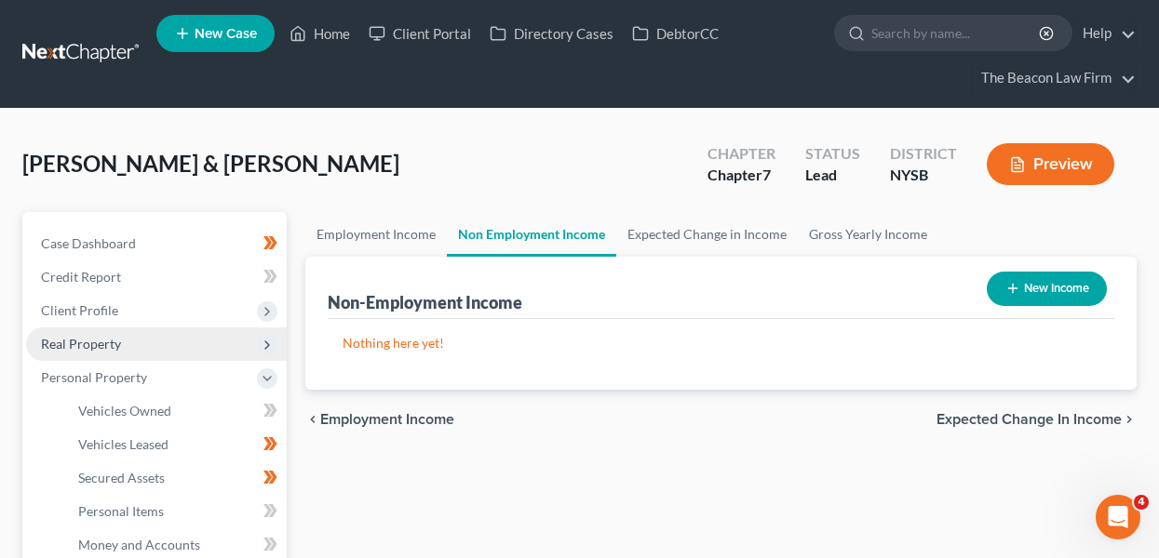
click at [215, 336] on span "Real Property" at bounding box center [156, 345] width 261 height 34
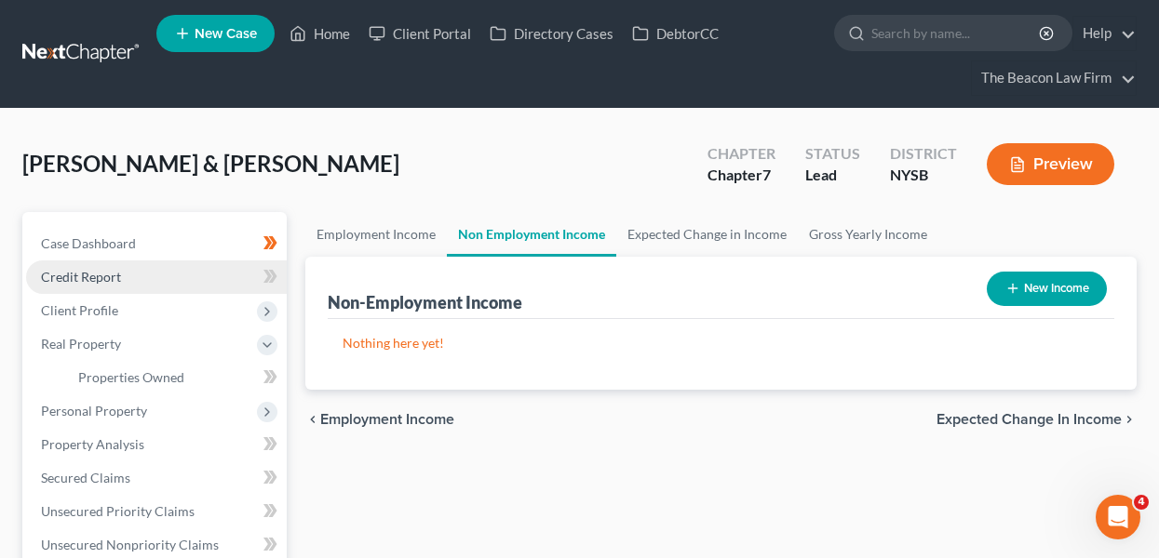
click at [215, 285] on link "Credit Report" at bounding box center [156, 278] width 261 height 34
